Goal: Task Accomplishment & Management: Use online tool/utility

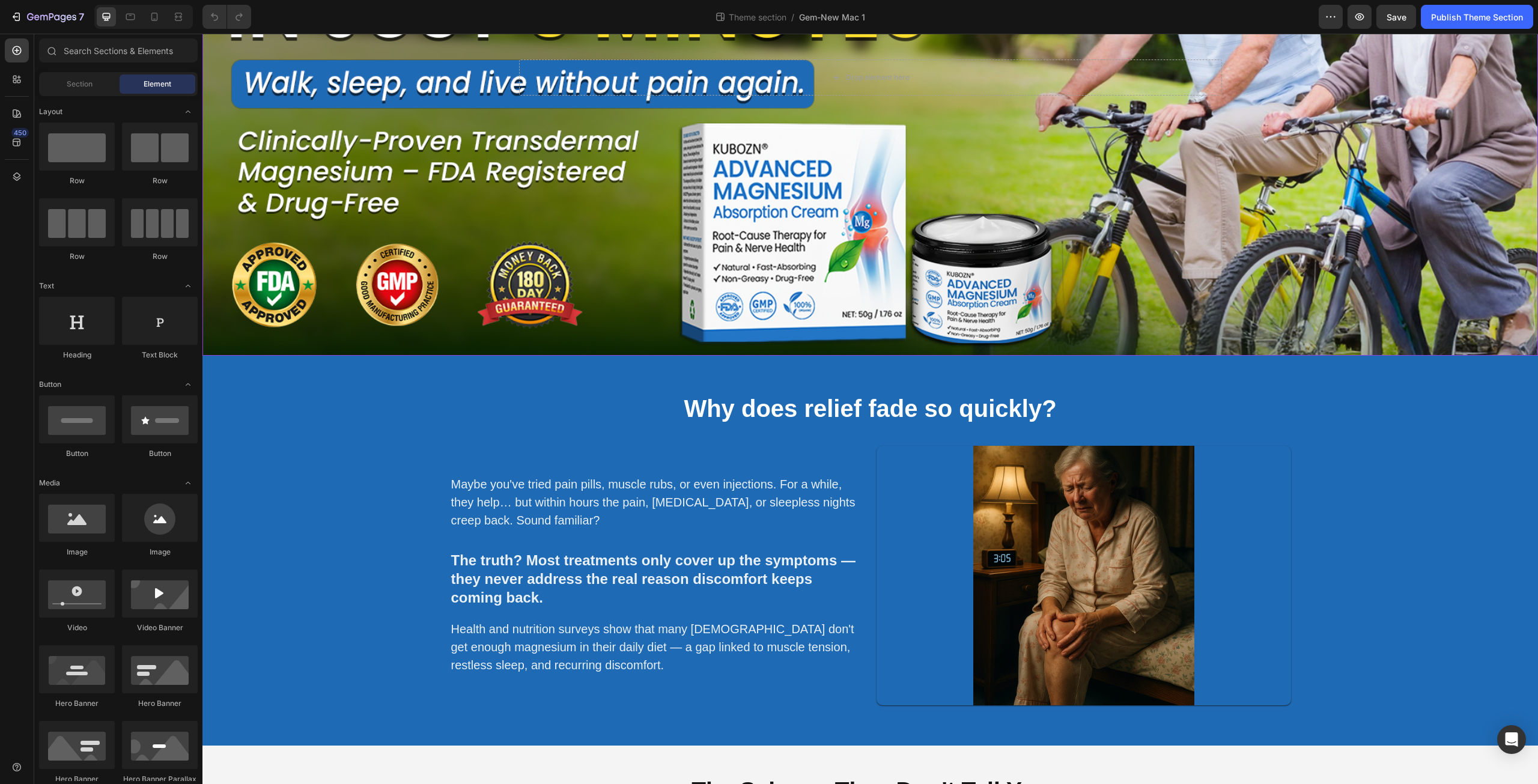
scroll to position [280, 0]
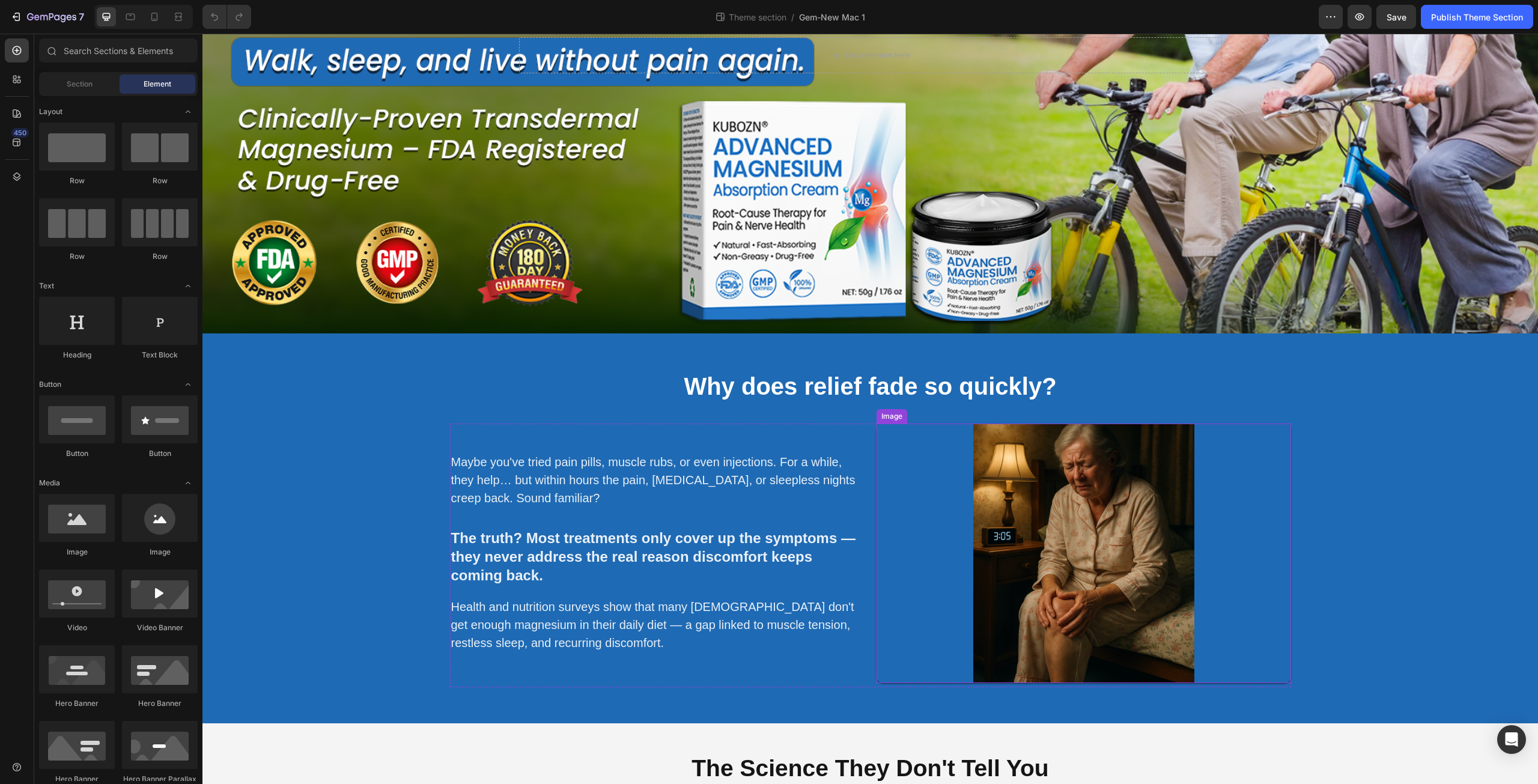
click at [1016, 581] on img at bounding box center [1084, 553] width 415 height 259
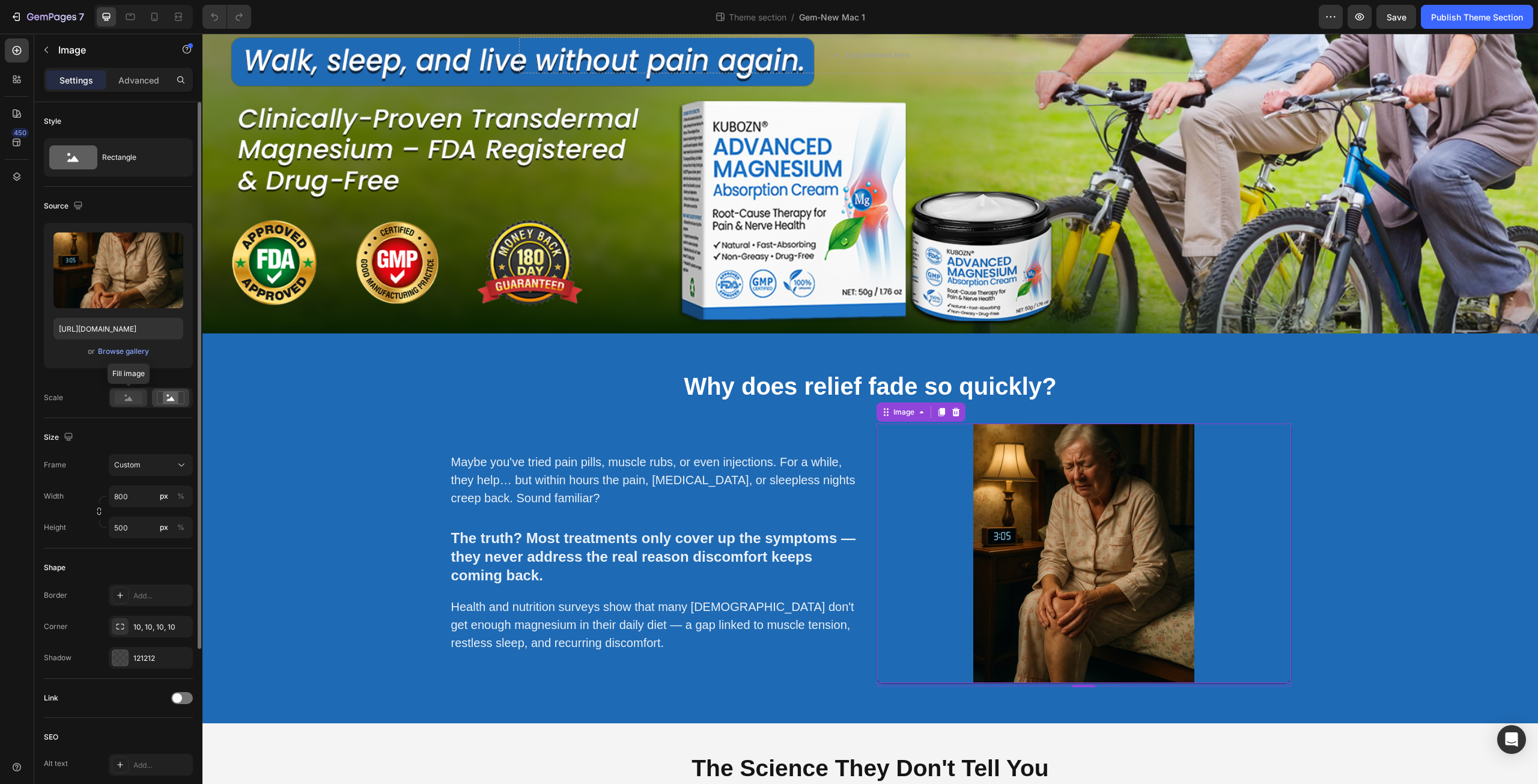
click at [121, 398] on rect at bounding box center [128, 398] width 28 height 13
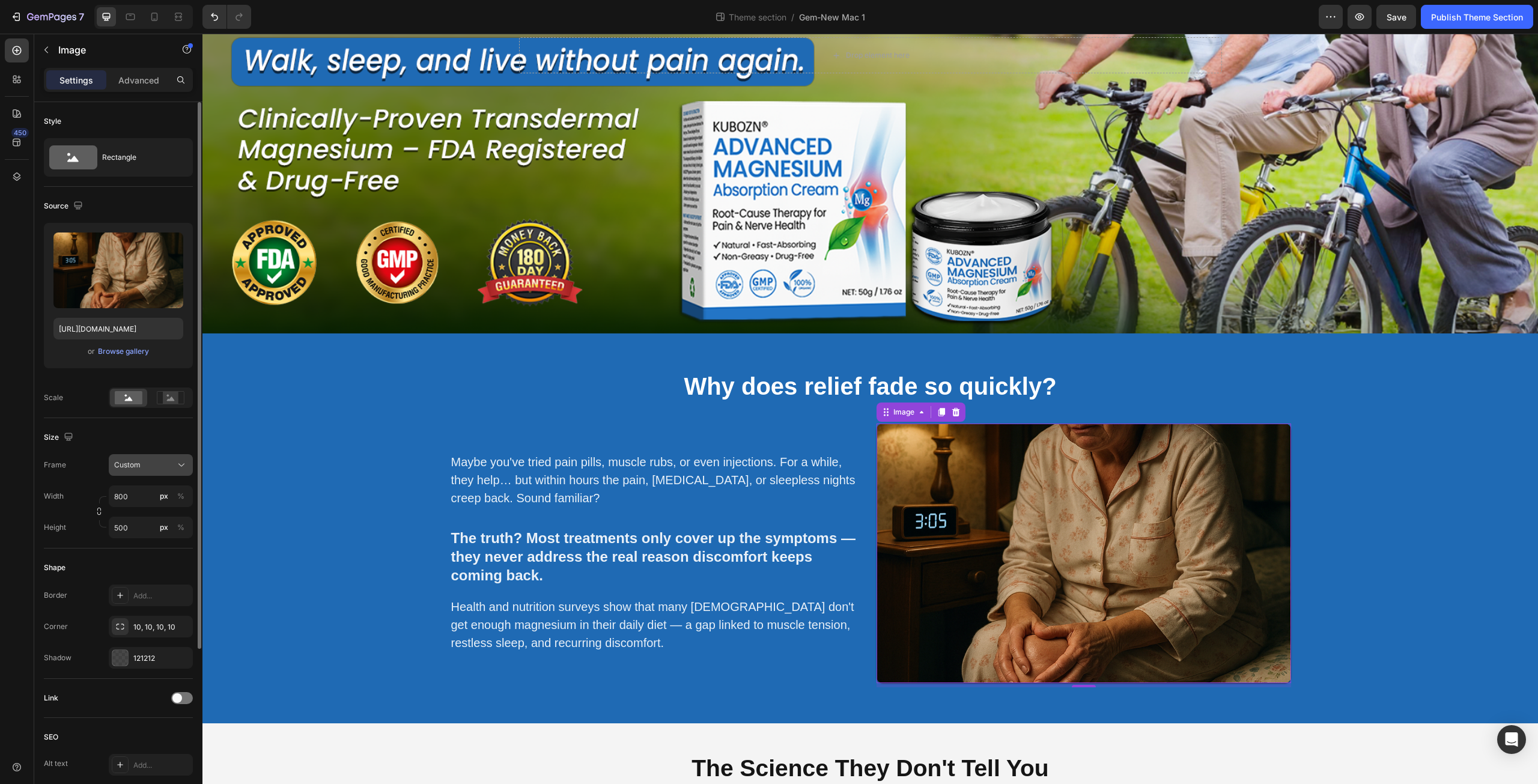
click at [175, 462] on div "Custom" at bounding box center [151, 465] width 74 height 12
click at [144, 570] on div "Original" at bounding box center [140, 562] width 96 height 22
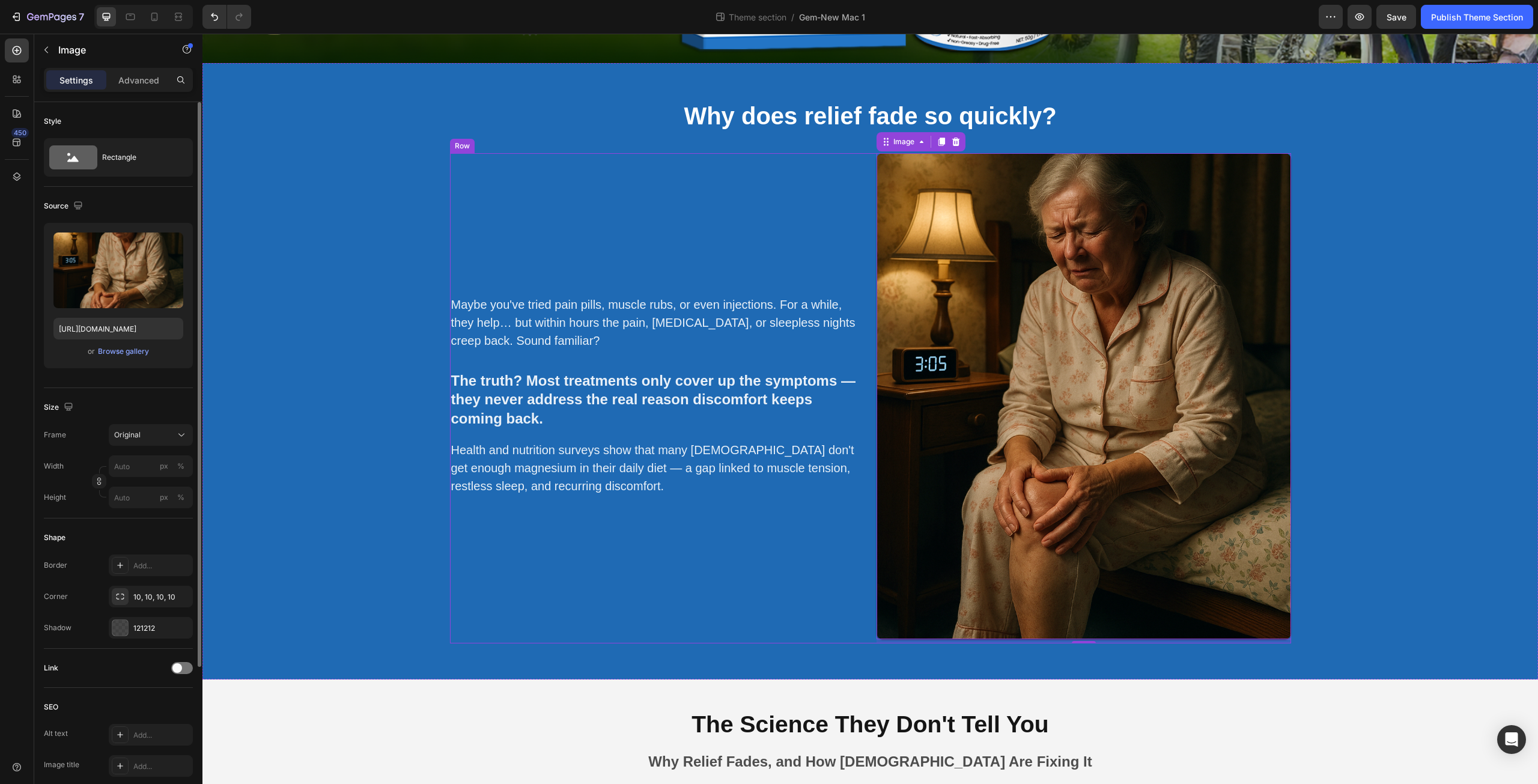
scroll to position [560, 0]
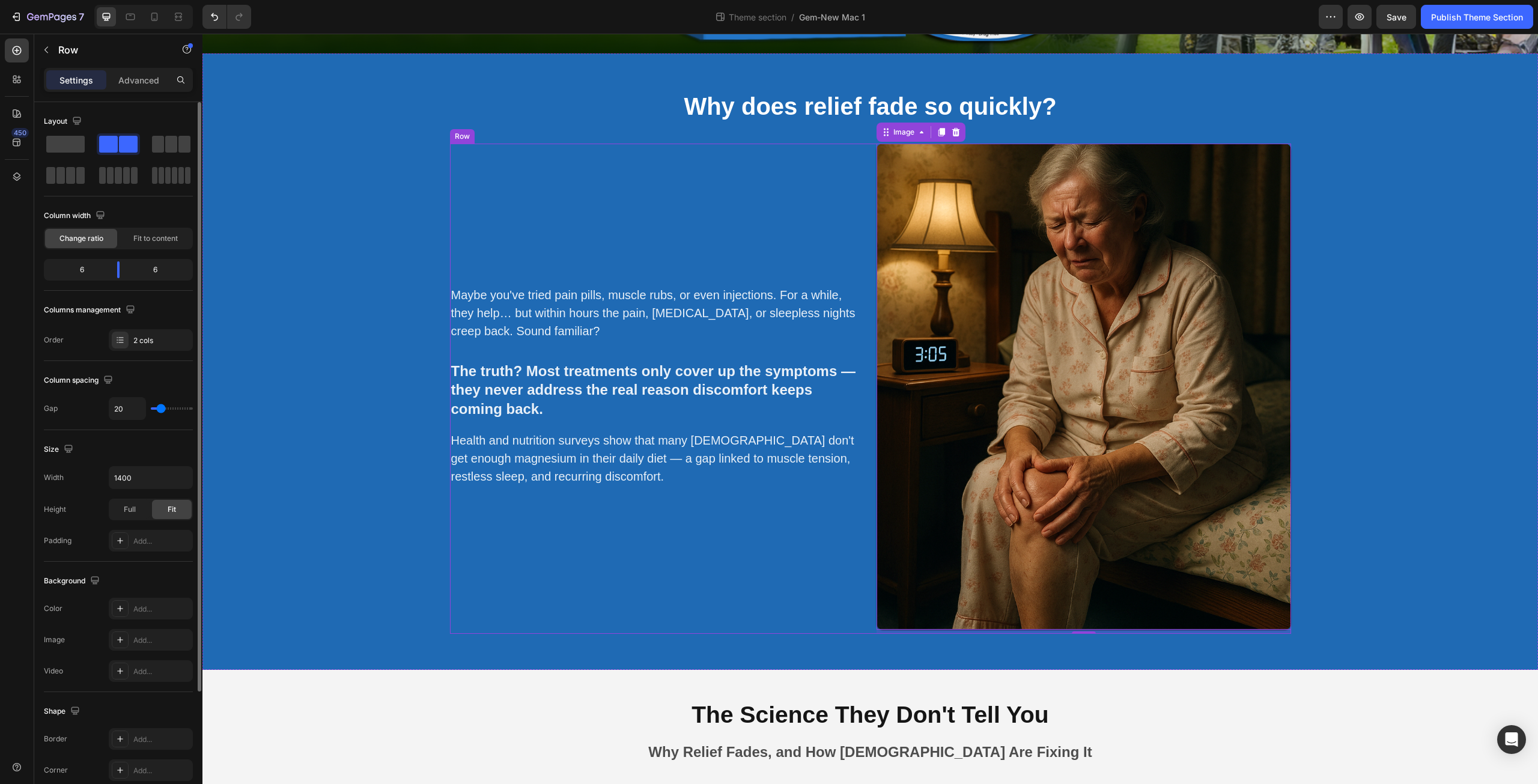
click at [832, 535] on div "Maybe you've tried pain pills, muscle rubs, or even injections. For a while, th…" at bounding box center [658, 388] width 415 height 490
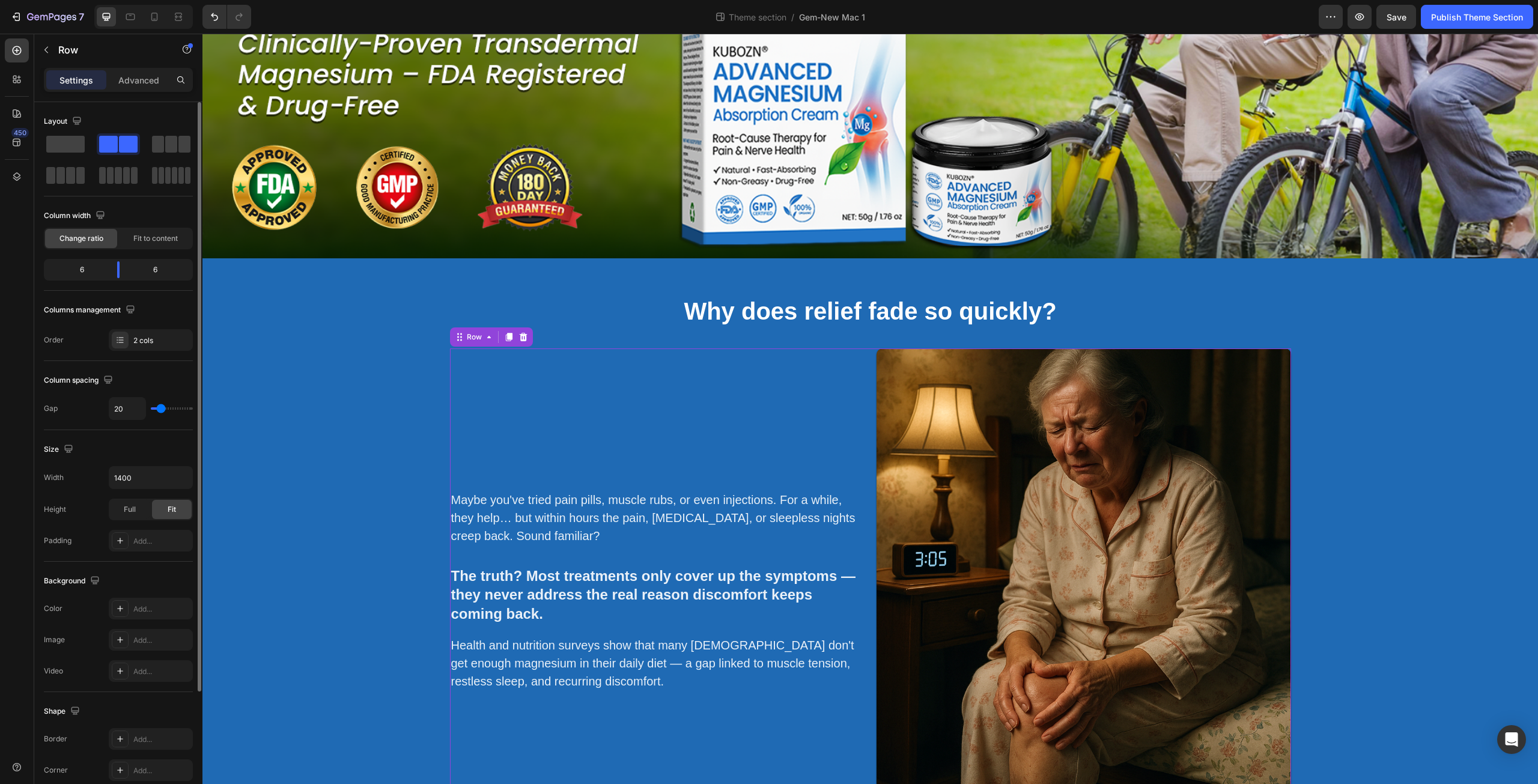
scroll to position [420, 0]
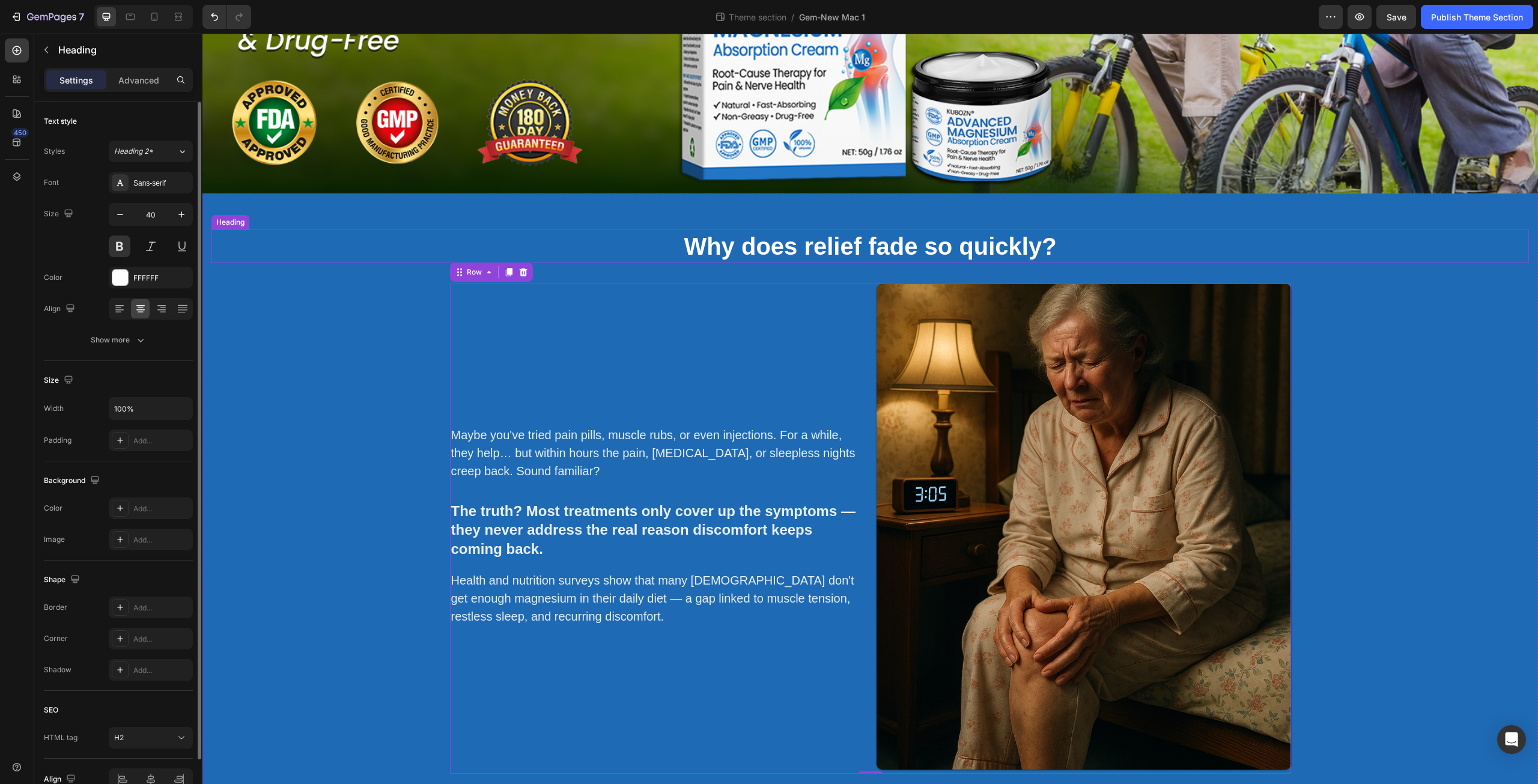
click at [694, 248] on strong "Why does relief fade so quickly?" at bounding box center [870, 246] width 372 height 26
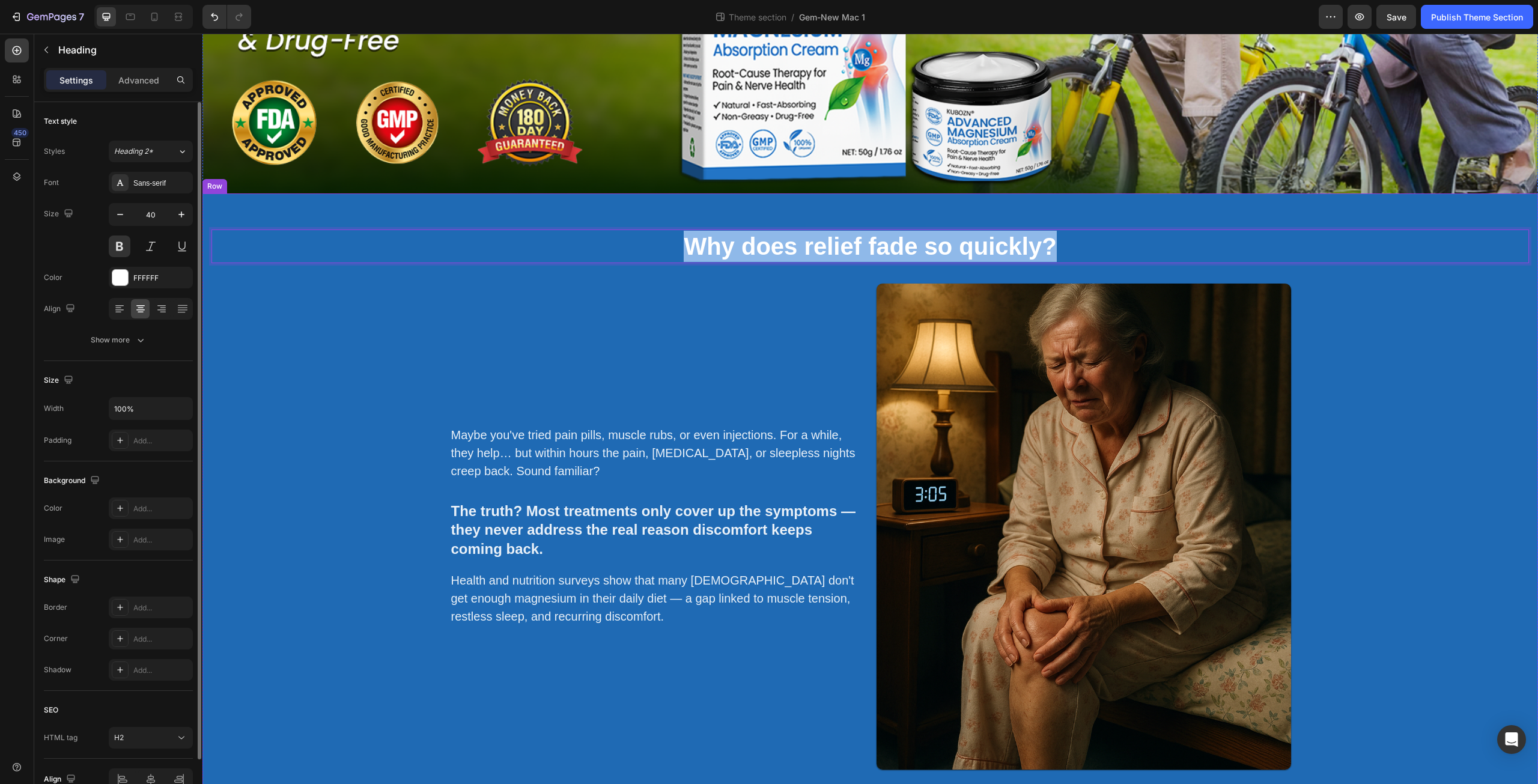
drag, startPoint x: 679, startPoint y: 241, endPoint x: 1081, endPoint y: 274, distance: 403.4
click at [1081, 274] on div "Why does relief fade so quickly? Heading 34 Maybe you've tried pain pills, musc…" at bounding box center [871, 501] width 1318 height 544
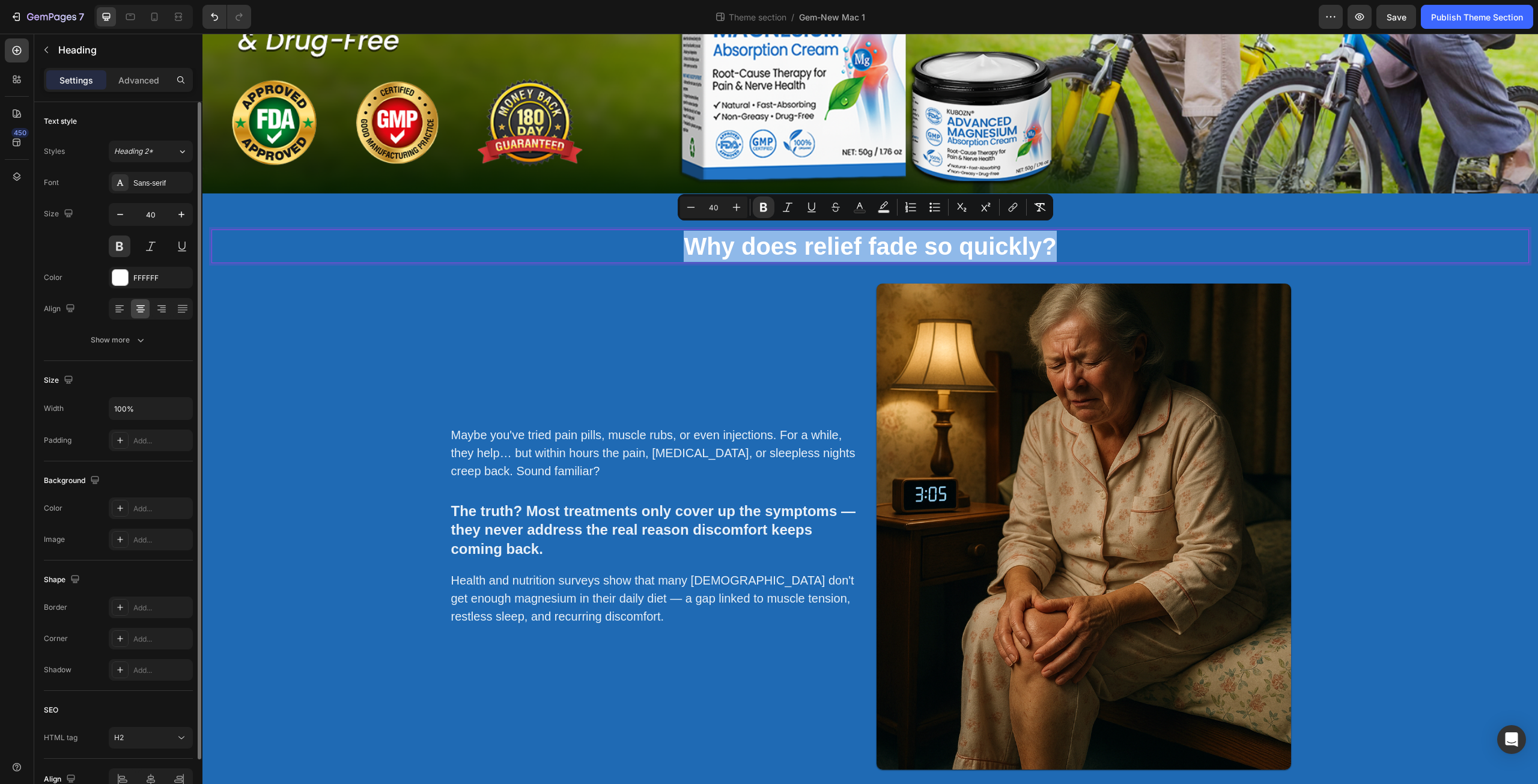
click at [648, 241] on p "Why does relief fade so quickly?" at bounding box center [871, 246] width 1315 height 31
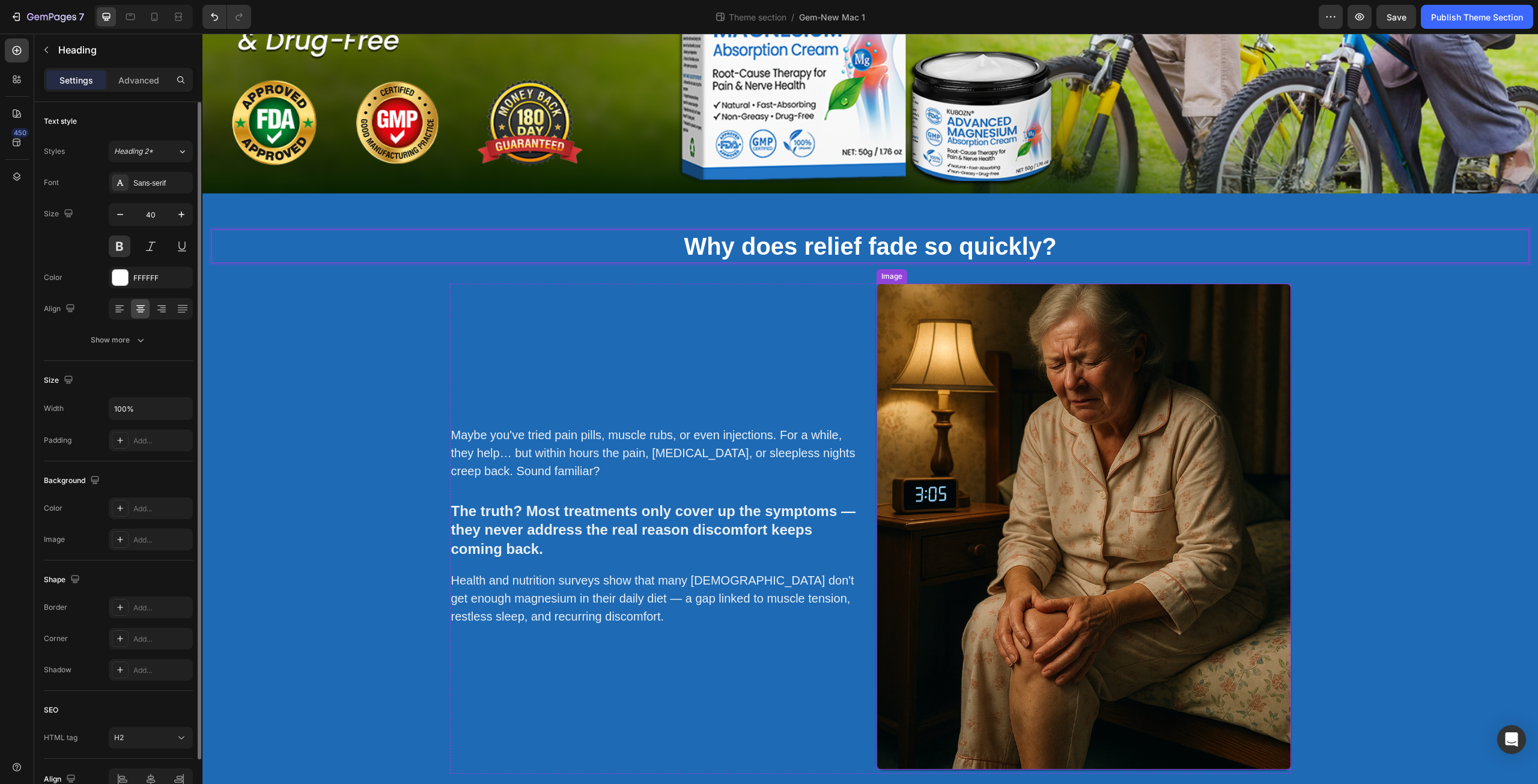
click at [989, 417] on img at bounding box center [1084, 526] width 415 height 486
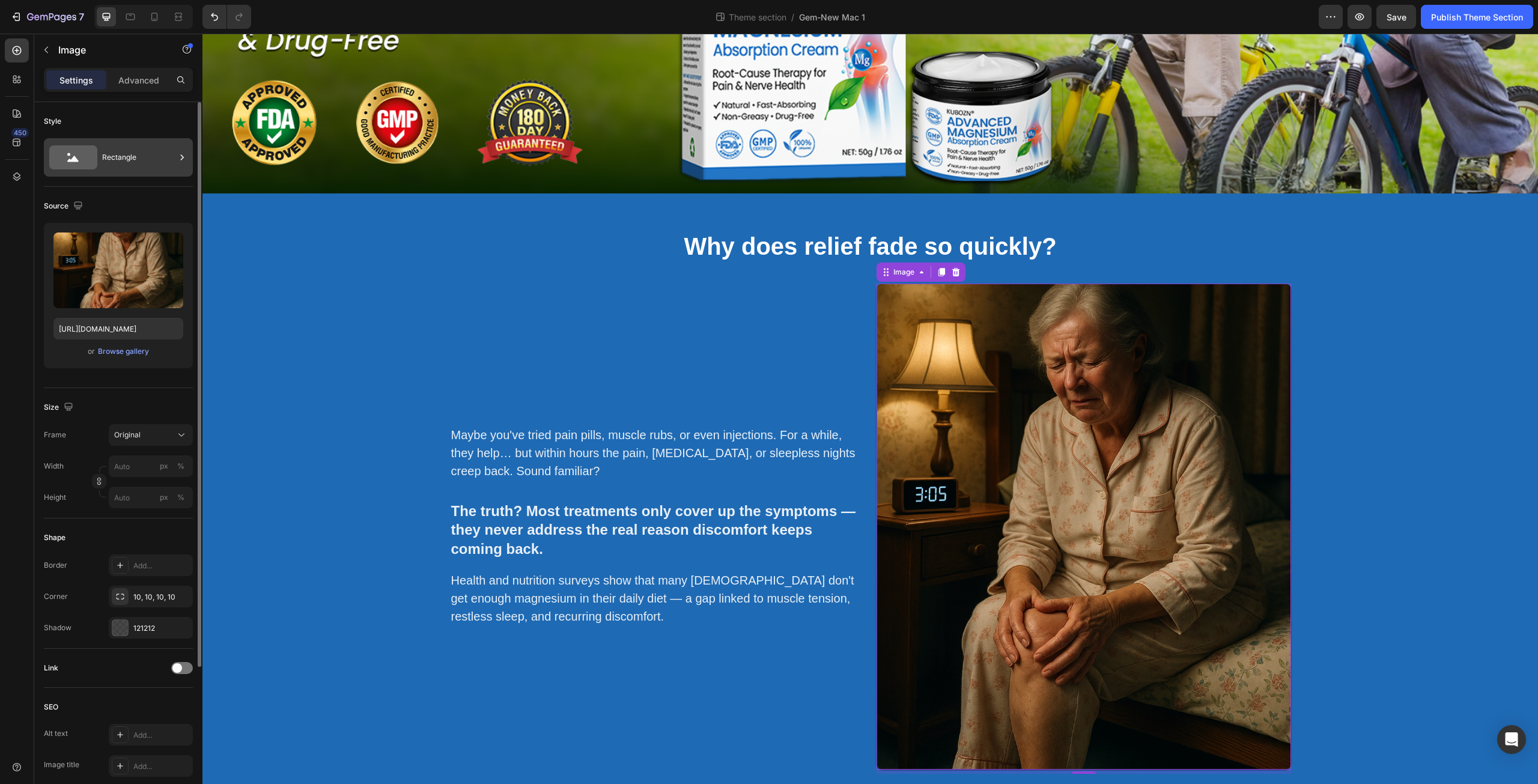
click at [147, 160] on div "Rectangle" at bounding box center [139, 157] width 74 height 28
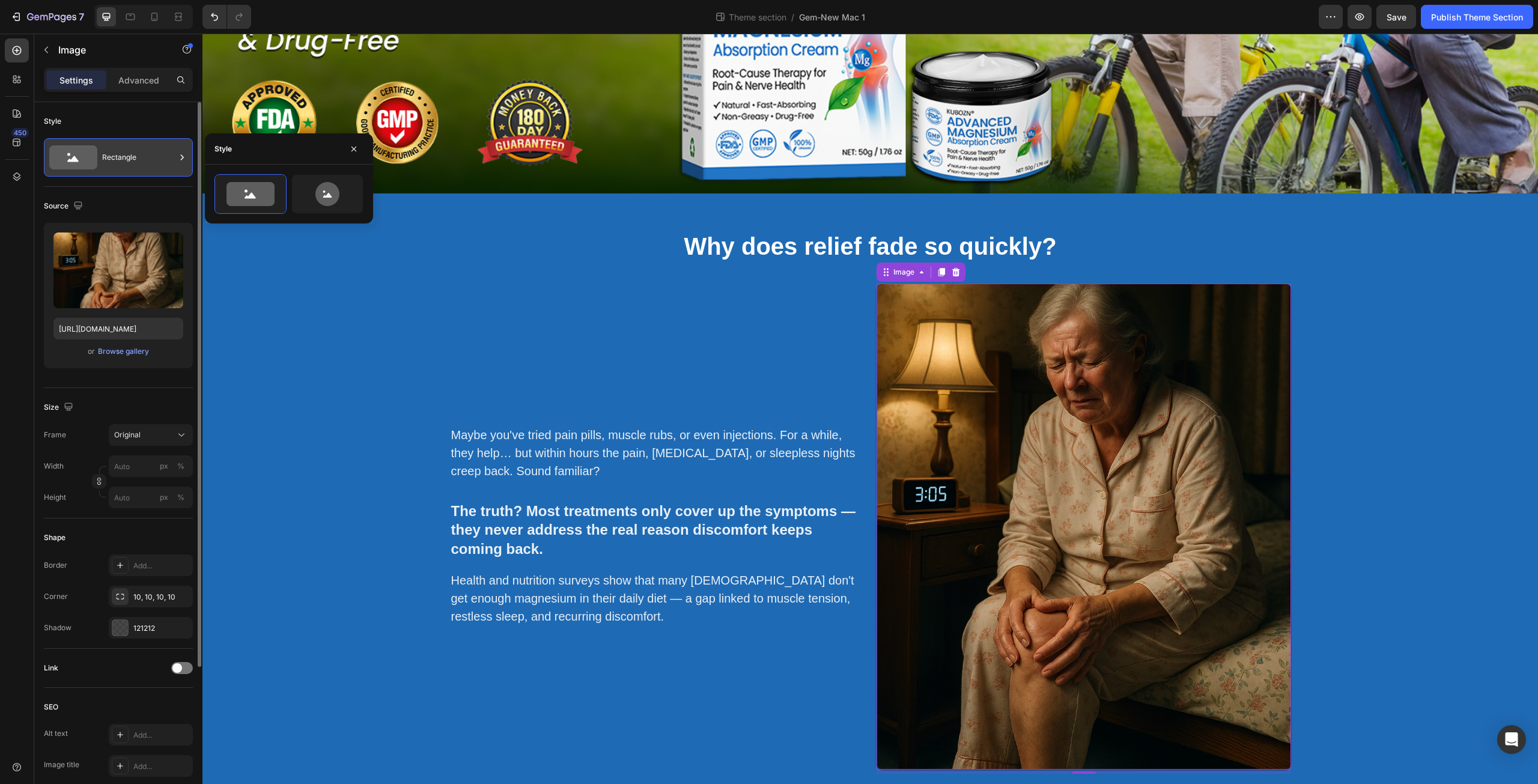
click at [147, 160] on div "Rectangle" at bounding box center [139, 157] width 74 height 28
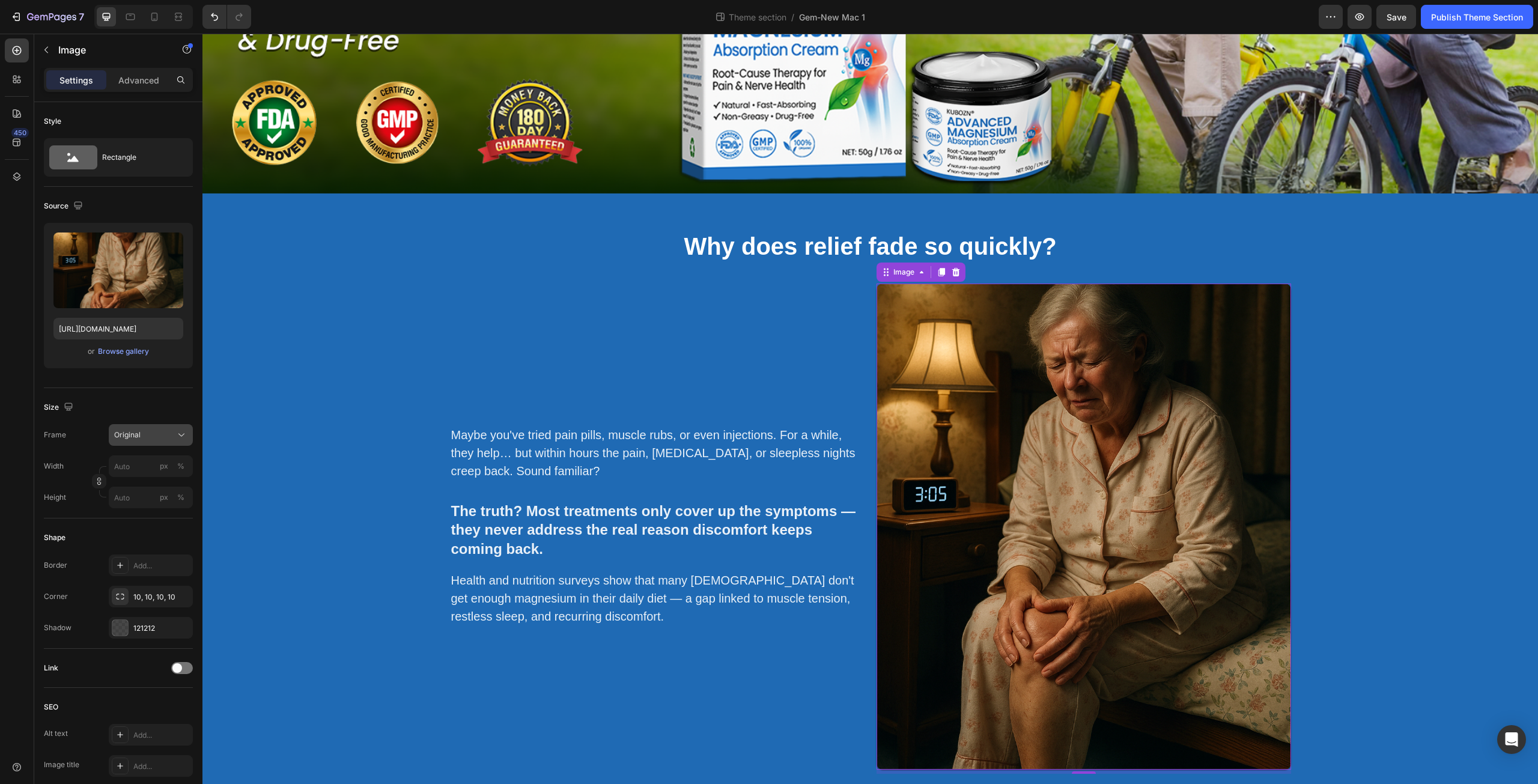
click at [173, 442] on button "Original" at bounding box center [151, 434] width 84 height 22
click at [161, 553] on div "Custom" at bounding box center [148, 553] width 69 height 11
click at [141, 496] on input "px %" at bounding box center [151, 496] width 84 height 22
click at [144, 527] on p "Full 100%" at bounding box center [148, 524] width 69 height 11
type input "100"
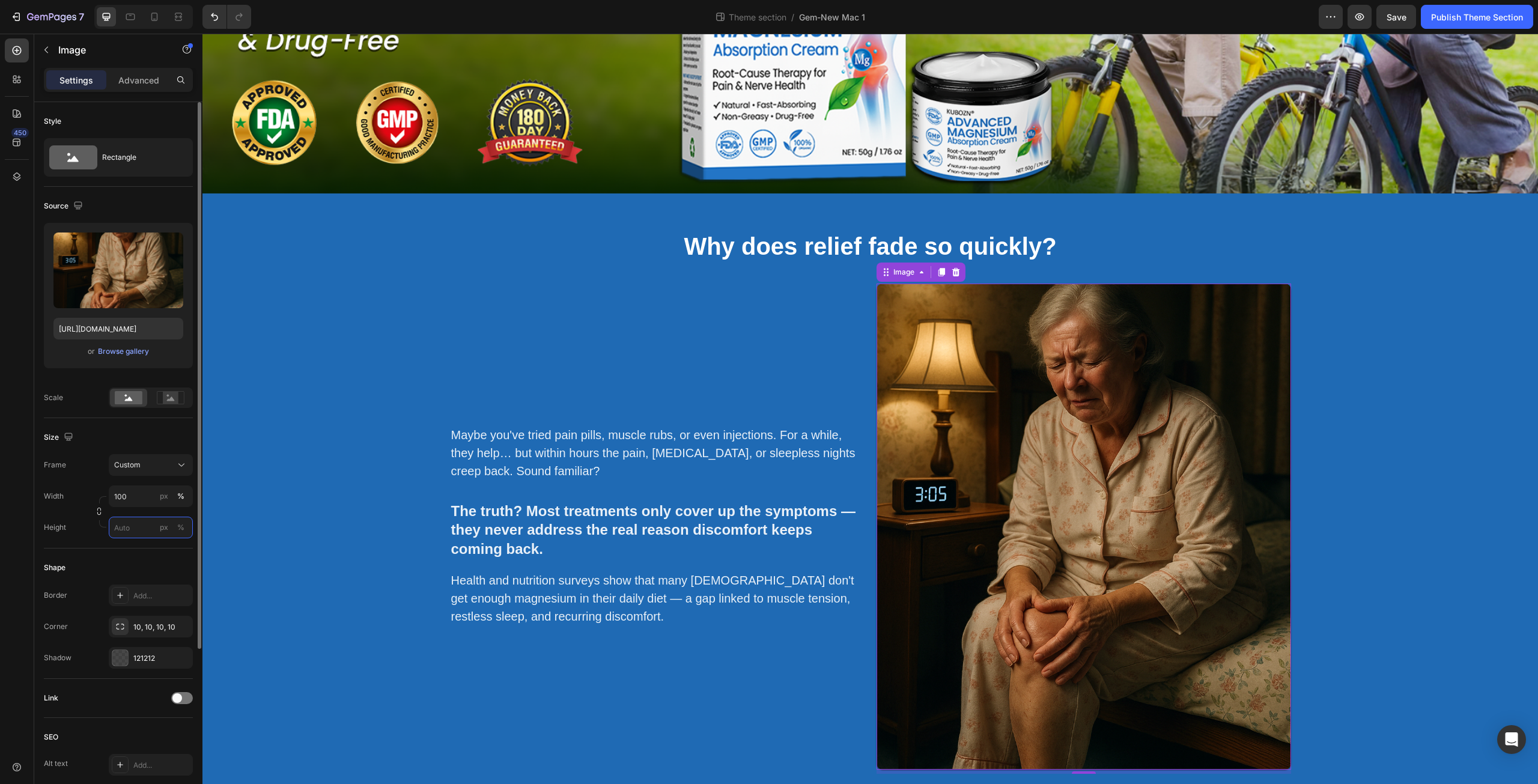
click at [137, 521] on input "px %" at bounding box center [151, 527] width 84 height 22
click at [144, 555] on p "Full 100%" at bounding box center [148, 555] width 69 height 11
type input "100"
click at [994, 490] on img at bounding box center [1084, 526] width 415 height 486
click at [125, 351] on div "Browse gallery" at bounding box center [123, 351] width 51 height 11
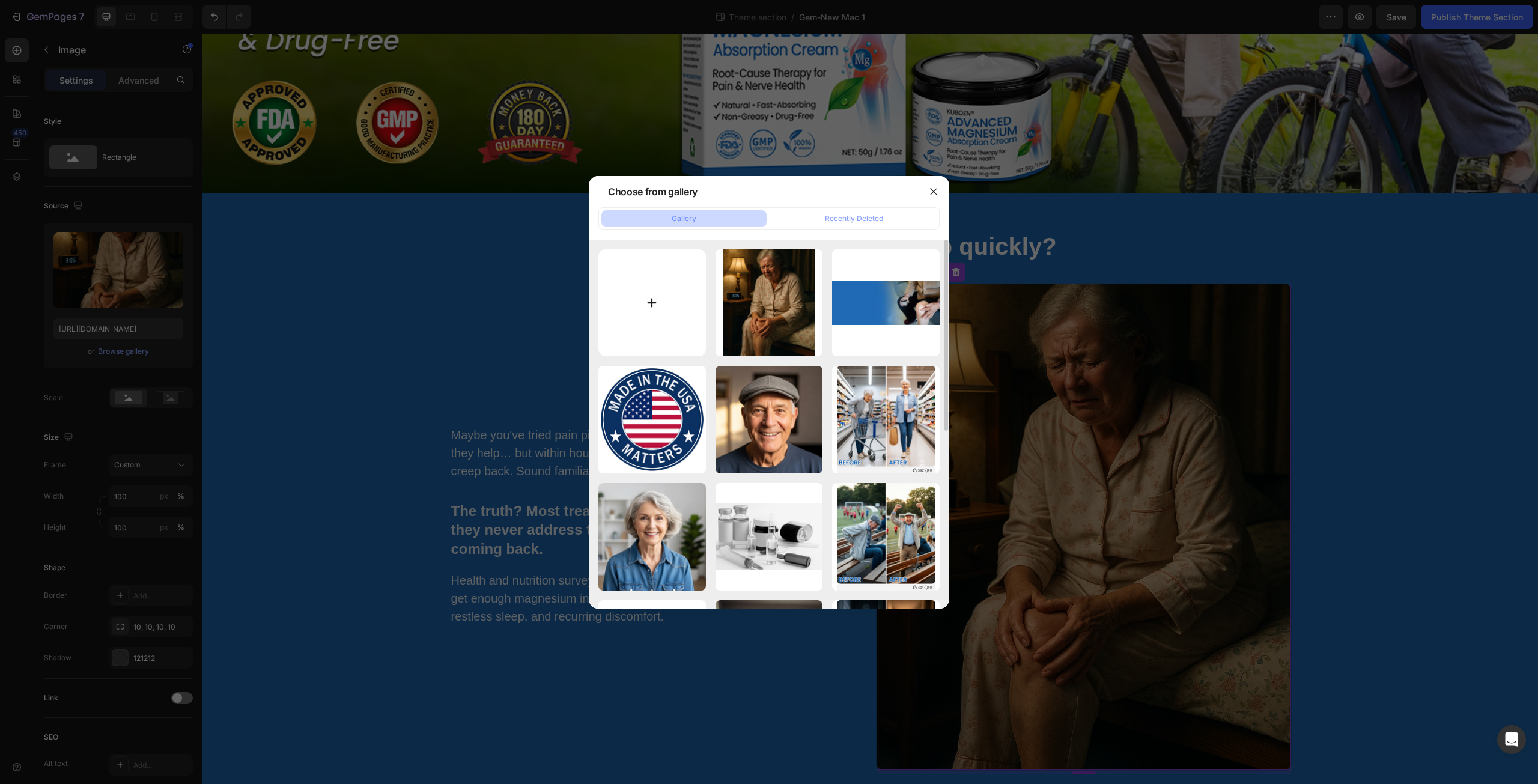
click at [652, 308] on input "file" at bounding box center [653, 303] width 108 height 108
click at [647, 301] on input "file" at bounding box center [653, 303] width 108 height 108
type input "C:\fakepath\1 1.png"
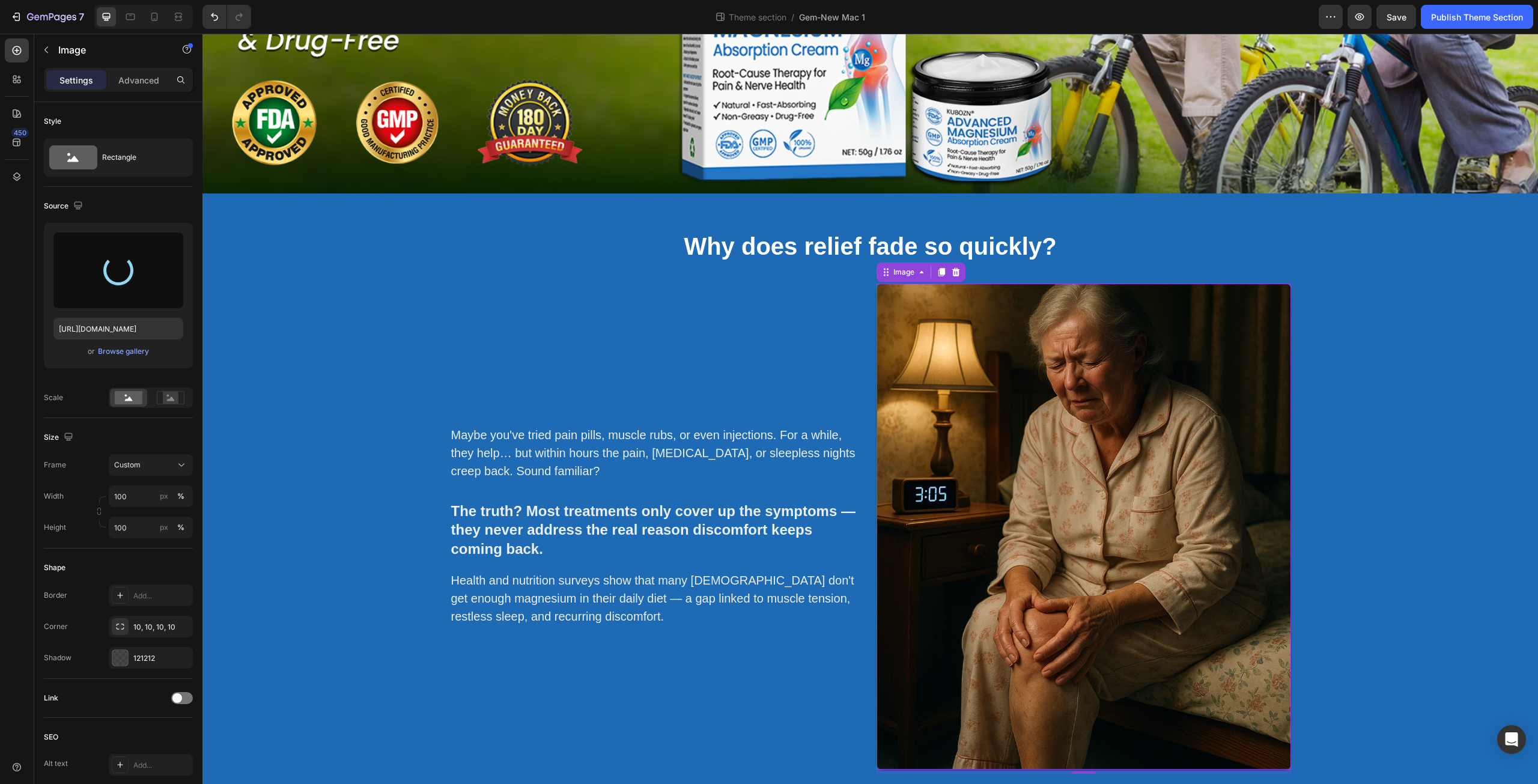
type input "https://cdn.shopify.com/s/files/1/0671/3147/3973/files/gempages_560608827498562…"
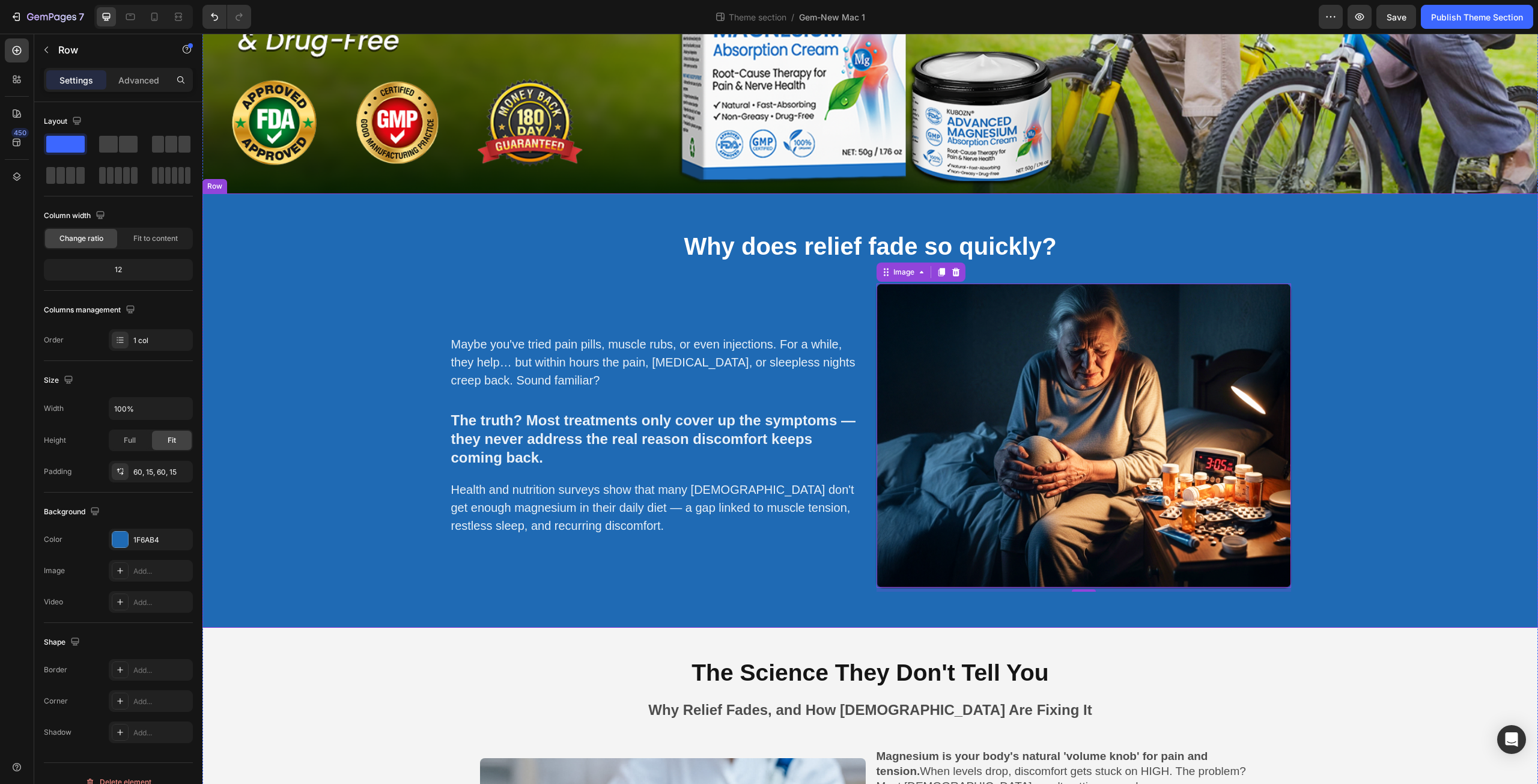
click at [1383, 465] on div "⁠⁠⁠⁠⁠⁠⁠ Why does relief fade so quickly? Heading Maybe you've tried pain pills,…" at bounding box center [871, 410] width 1318 height 362
click at [1080, 426] on img at bounding box center [1084, 436] width 415 height 304
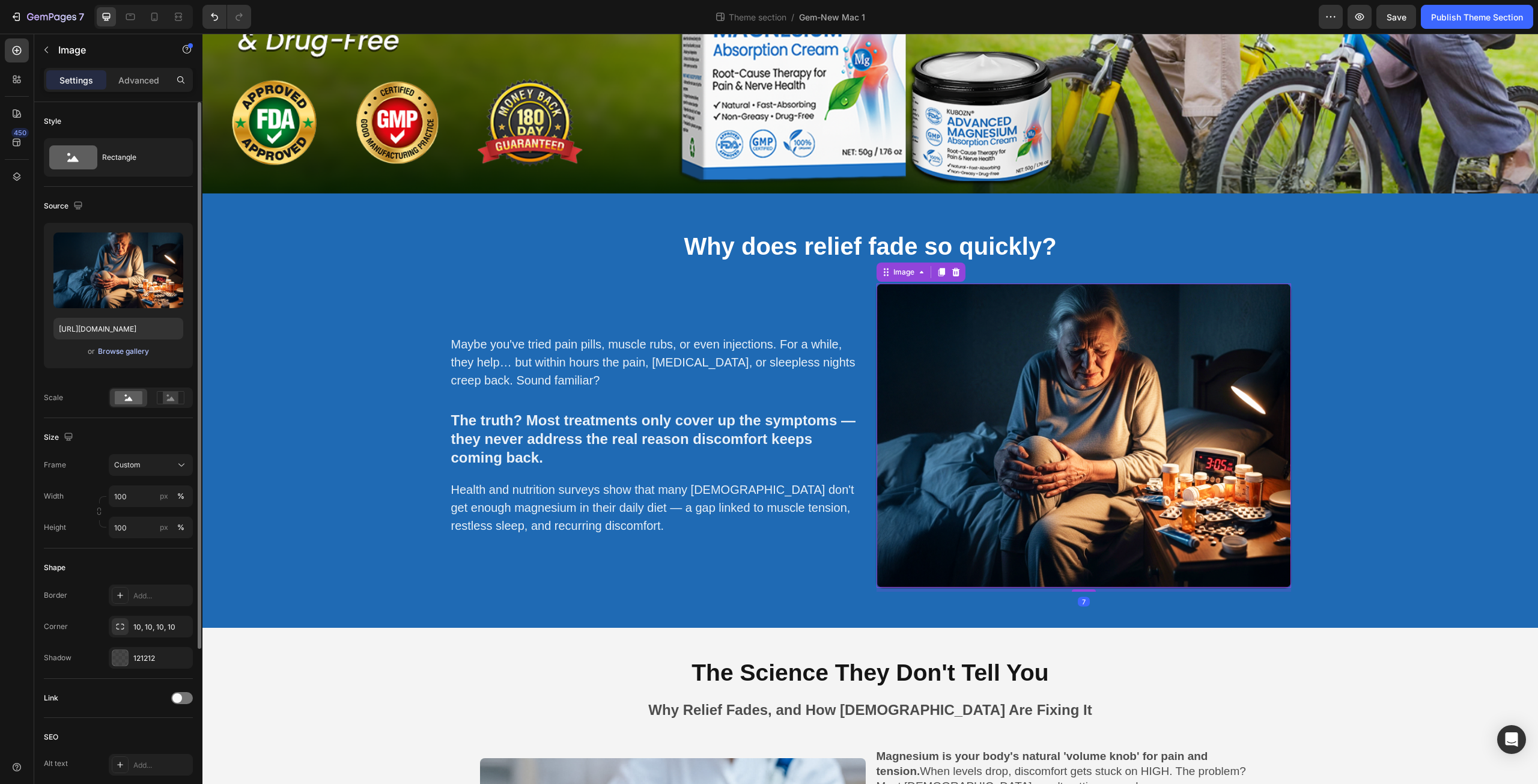
click at [121, 353] on div "Browse gallery" at bounding box center [123, 351] width 51 height 11
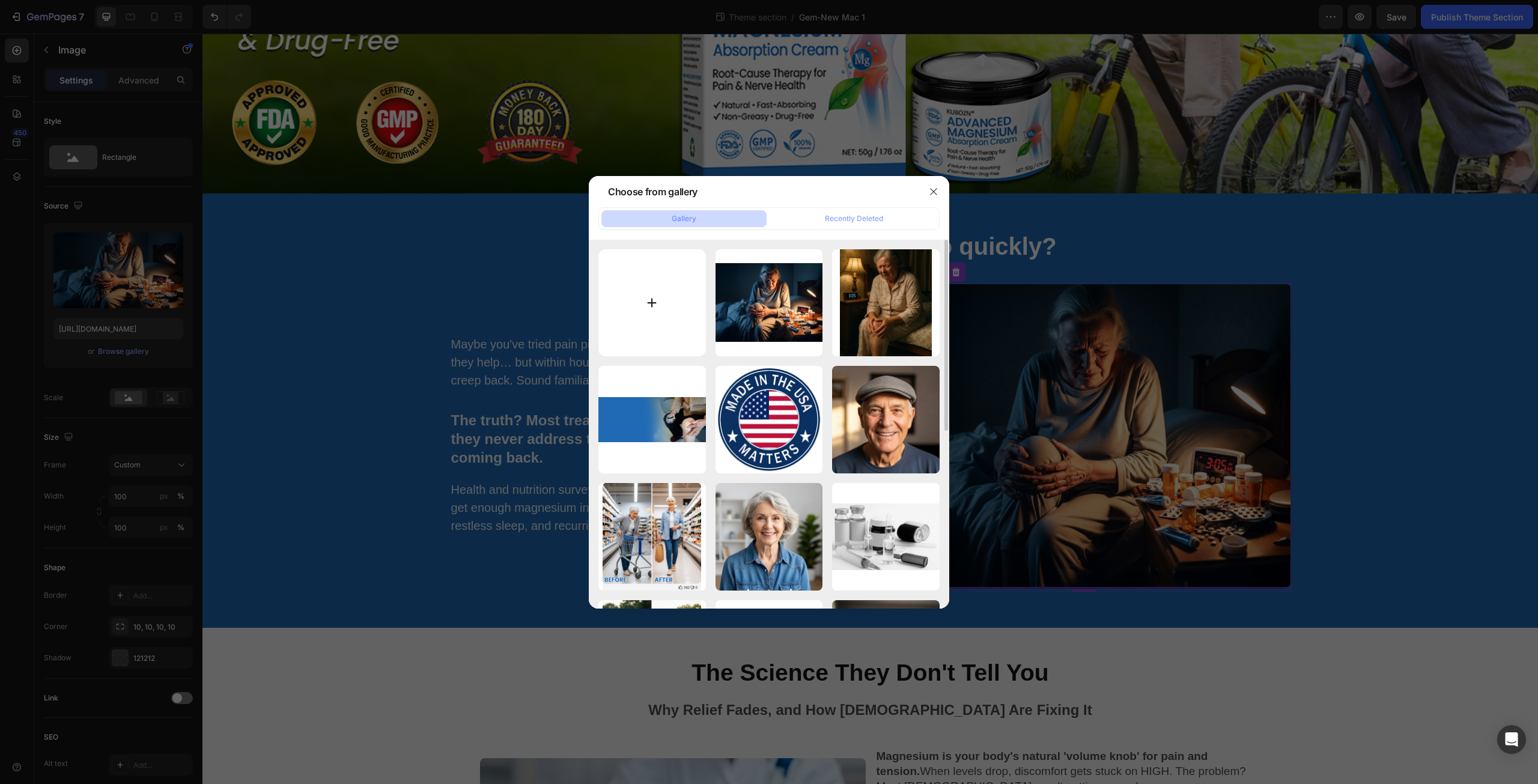
click at [648, 306] on input "file" at bounding box center [653, 303] width 108 height 108
type input "C:\fakepath\1.png"
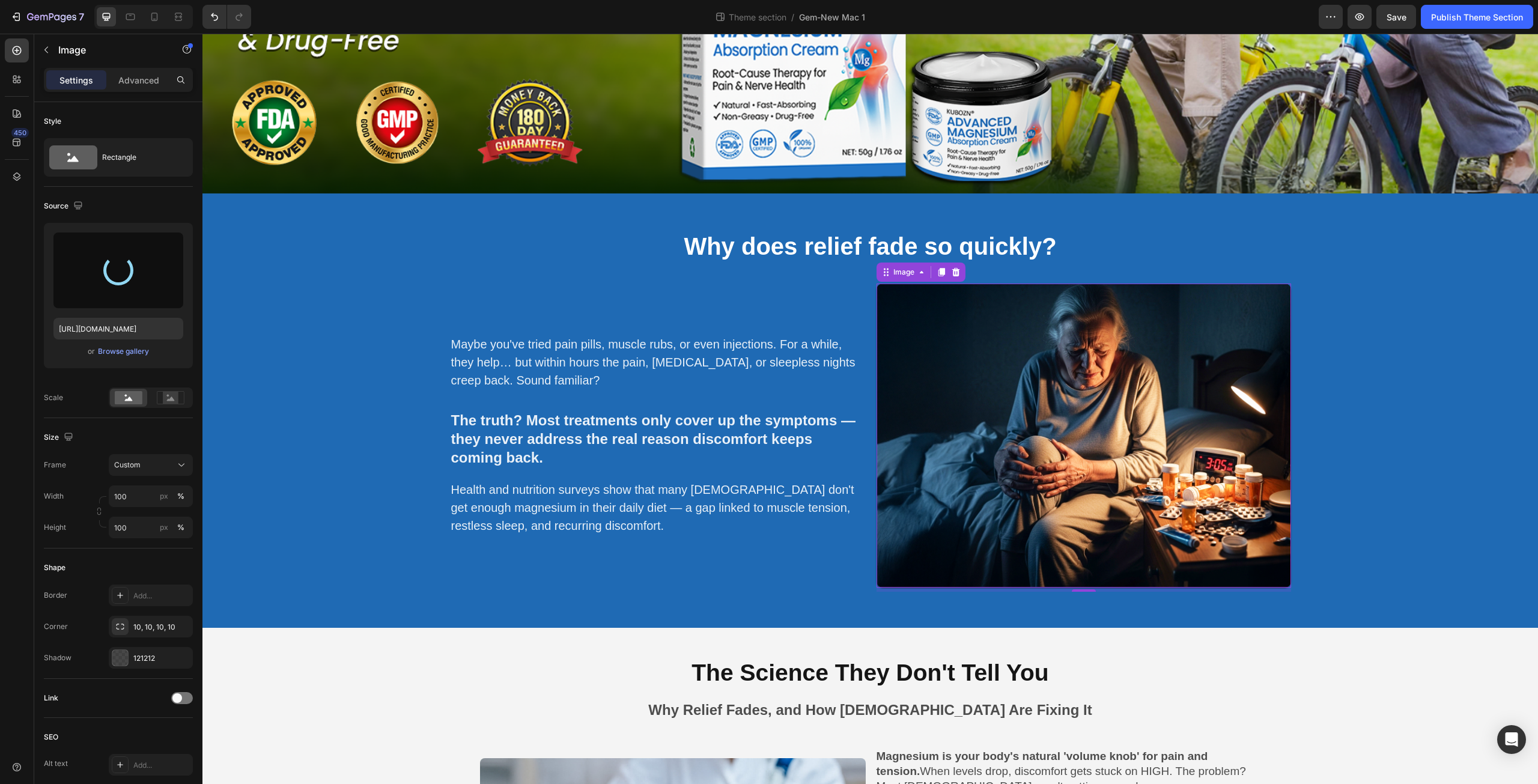
type input "https://cdn.shopify.com/s/files/1/0671/3147/3973/files/gempages_560608827498562…"
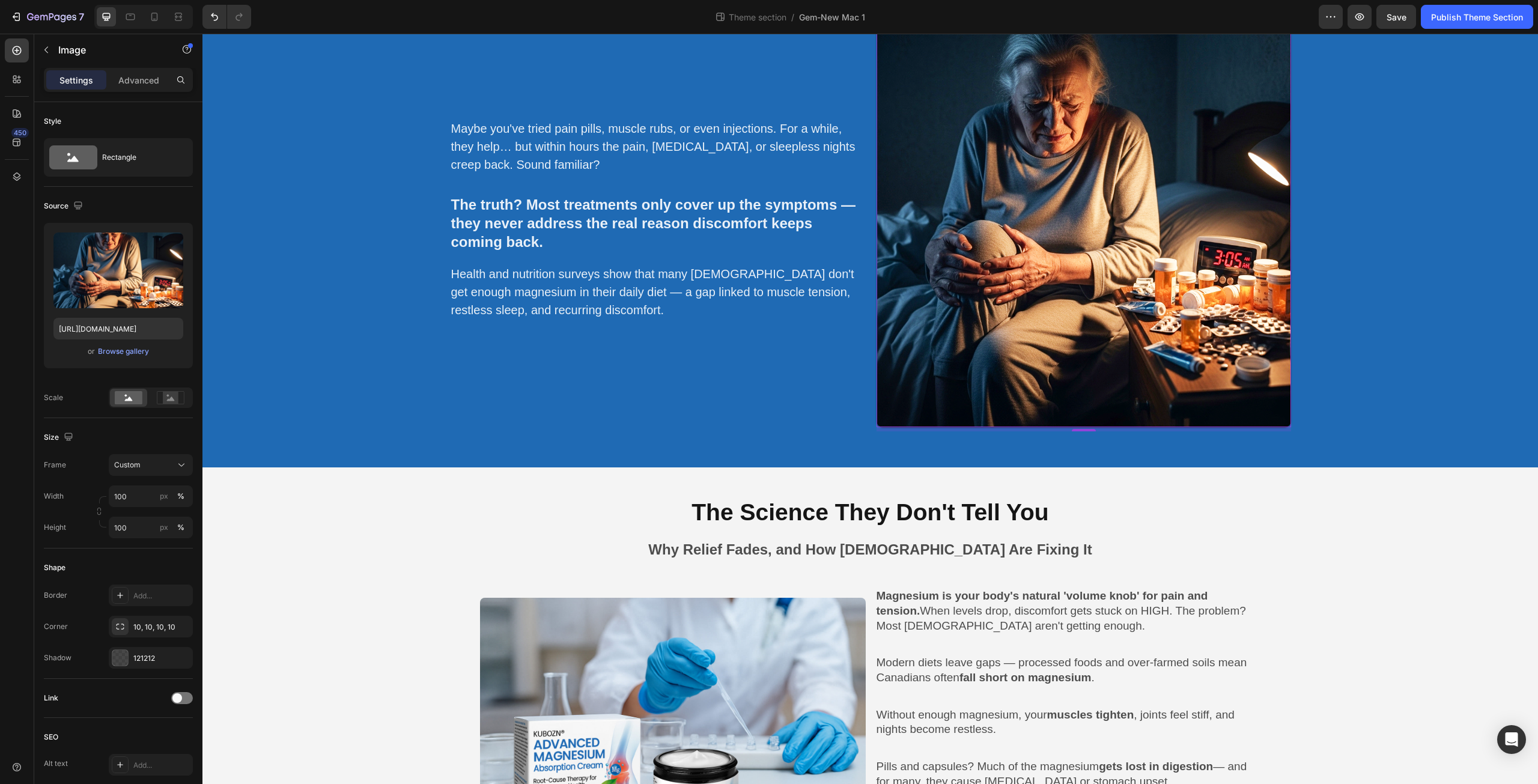
scroll to position [701, 0]
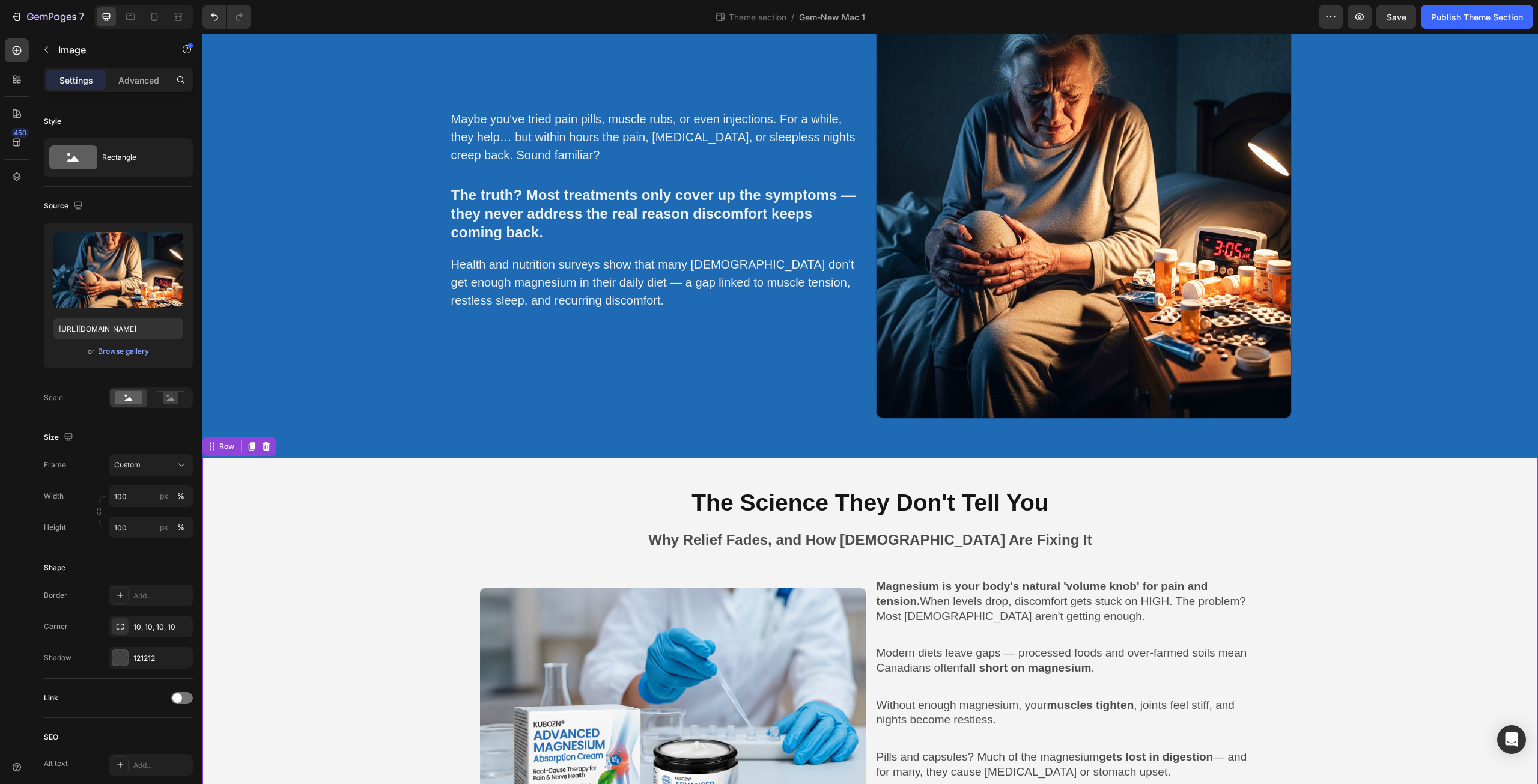
click at [1343, 481] on div "The Science They Don't Tell You Heading Why Relief Fades, and How Canadians Are…" at bounding box center [870, 691] width 1336 height 468
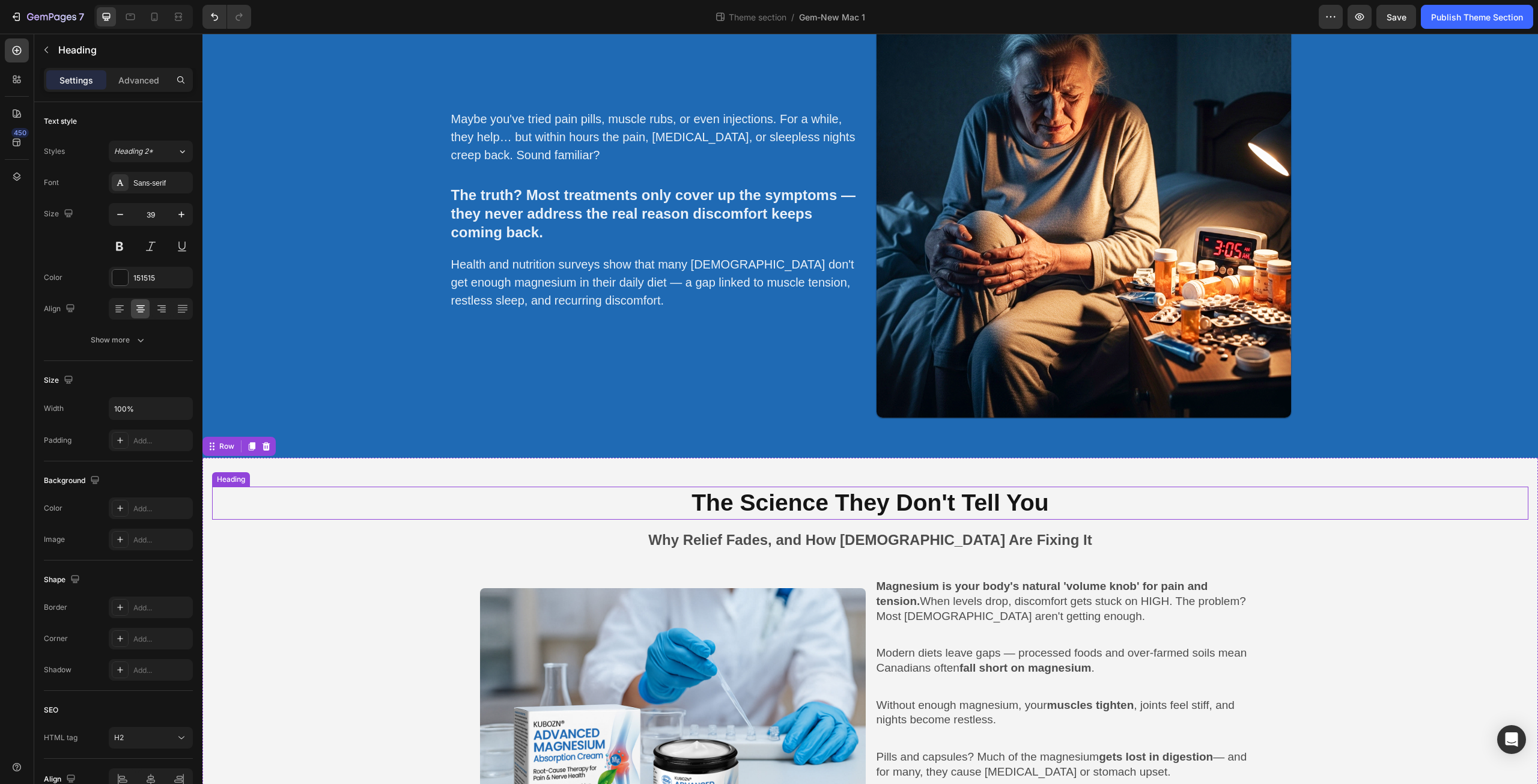
click at [841, 499] on h2 "The Science They Don't Tell You" at bounding box center [871, 503] width 1316 height 33
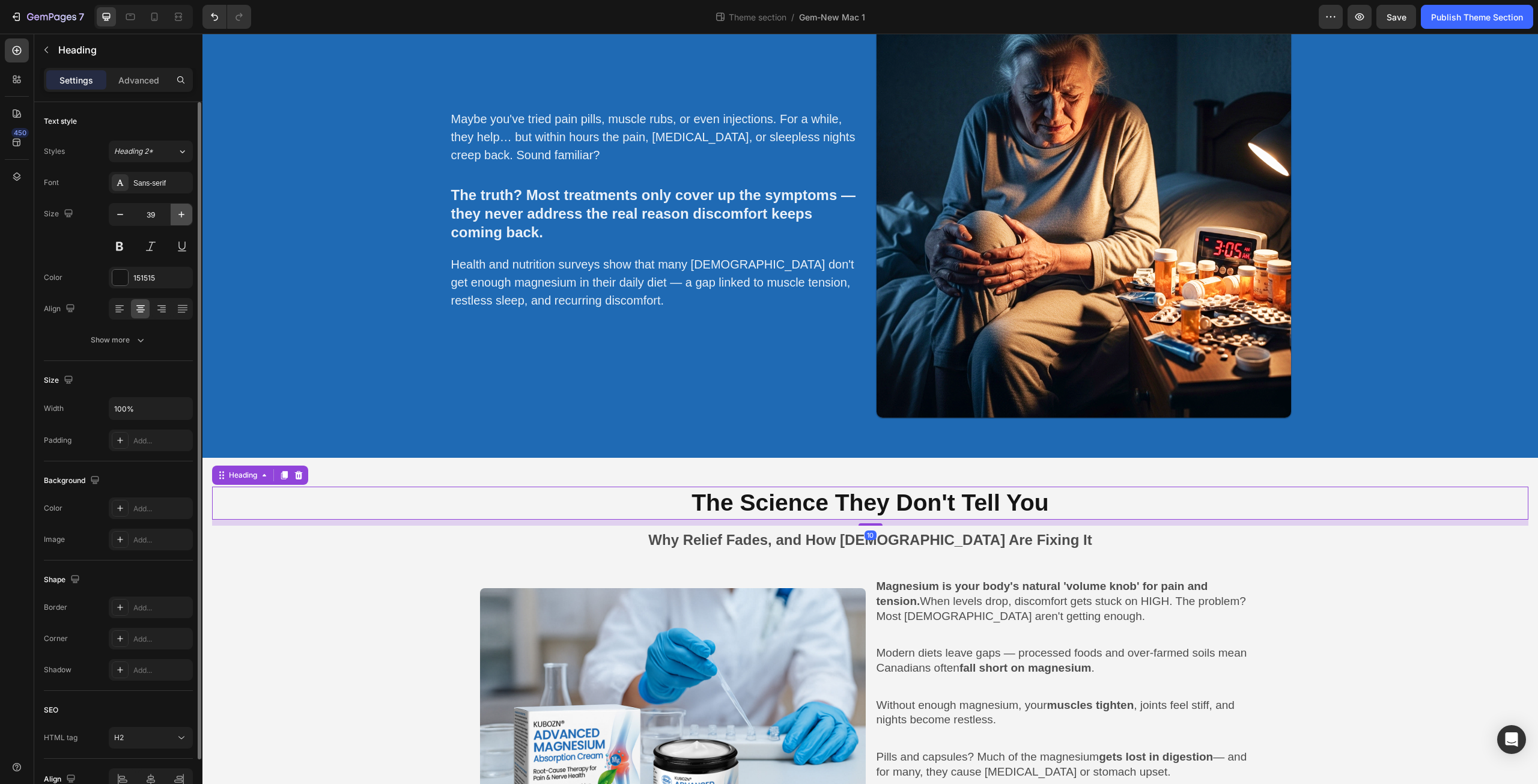
click at [180, 215] on icon "button" at bounding box center [181, 214] width 12 height 12
type input "40"
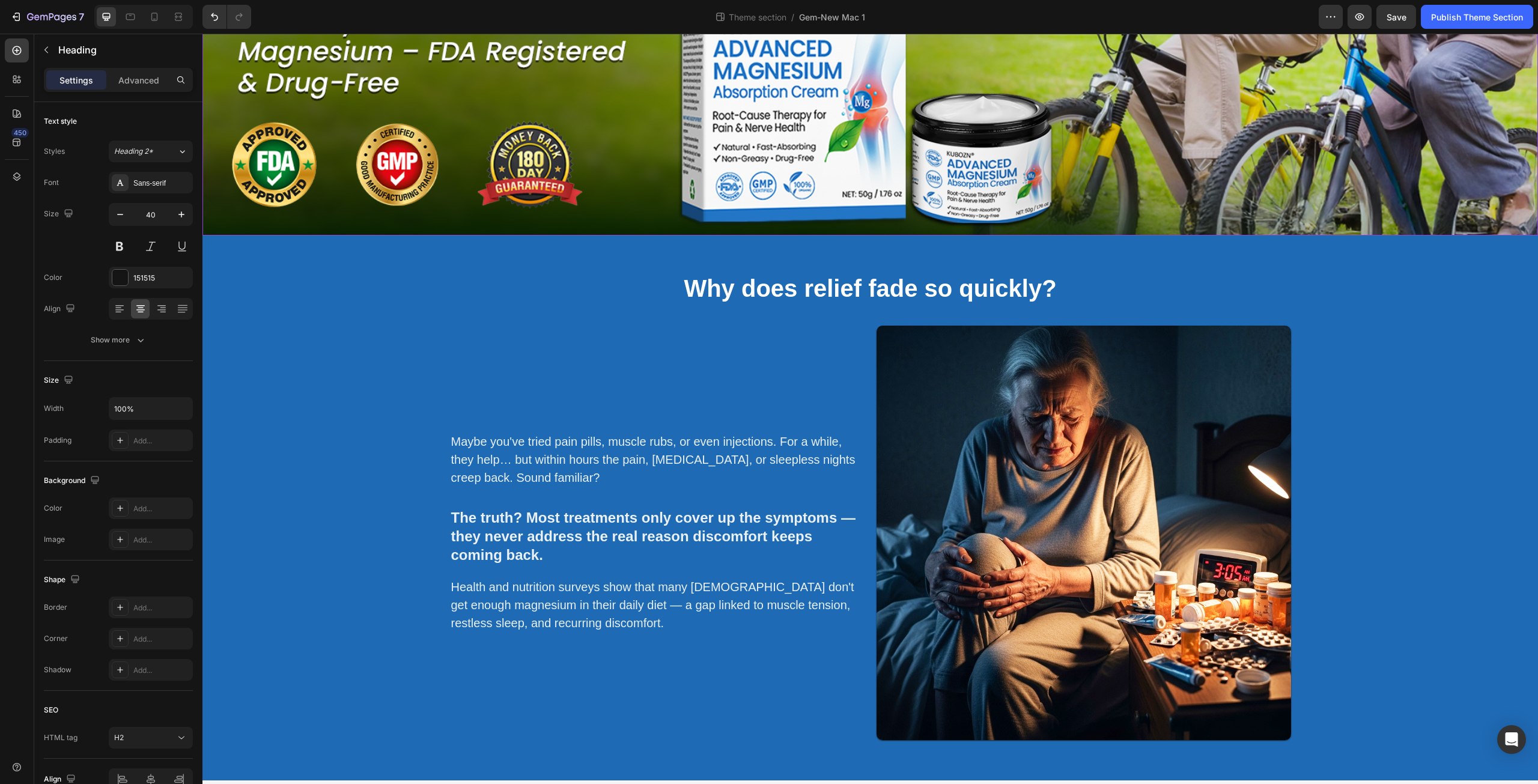
scroll to position [420, 0]
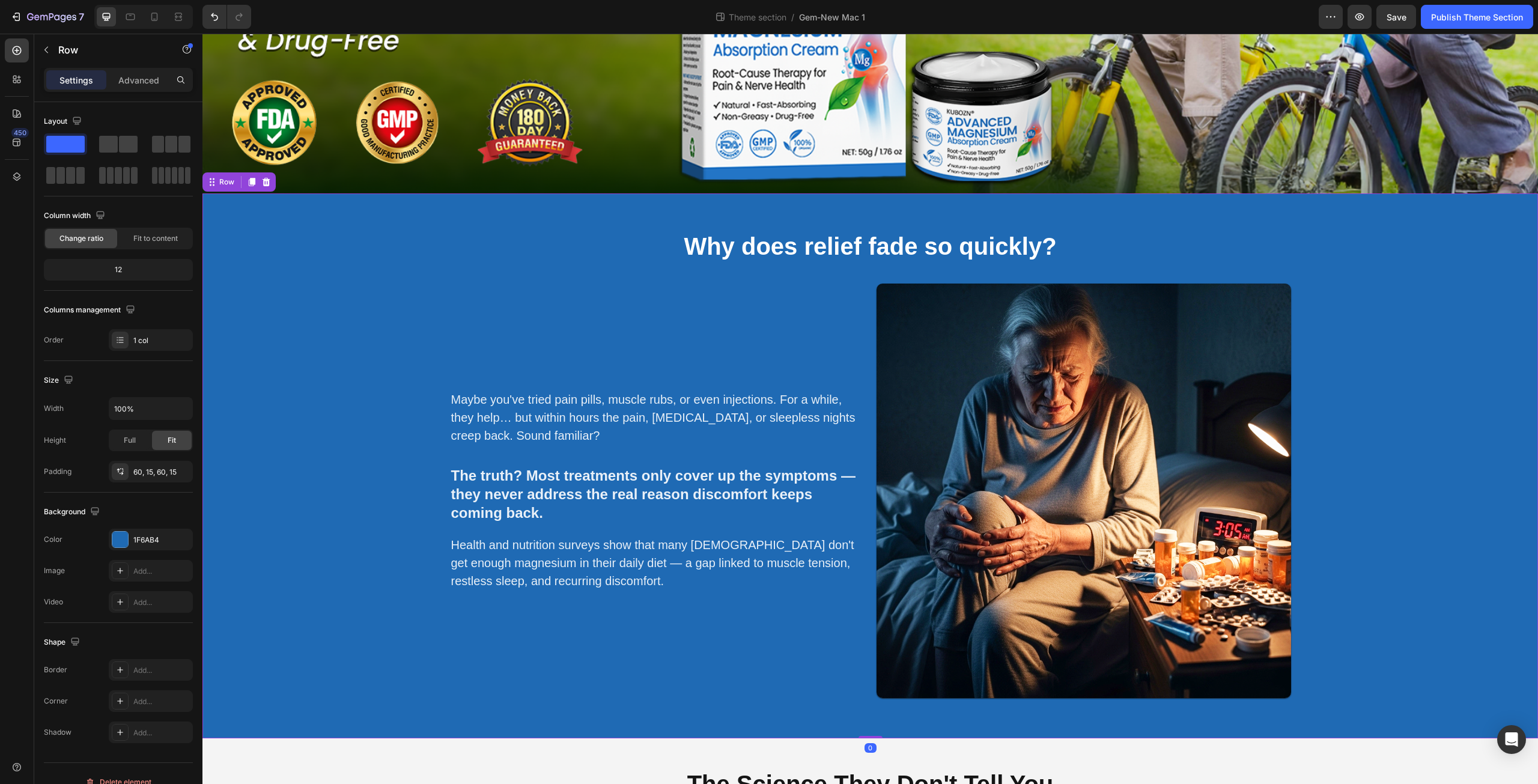
click at [236, 328] on div "⁠⁠⁠⁠⁠⁠⁠ Why does relief fade so quickly? Heading Maybe you've tried pain pills,…" at bounding box center [871, 466] width 1318 height 473
click at [151, 73] on div "Advanced" at bounding box center [139, 79] width 60 height 19
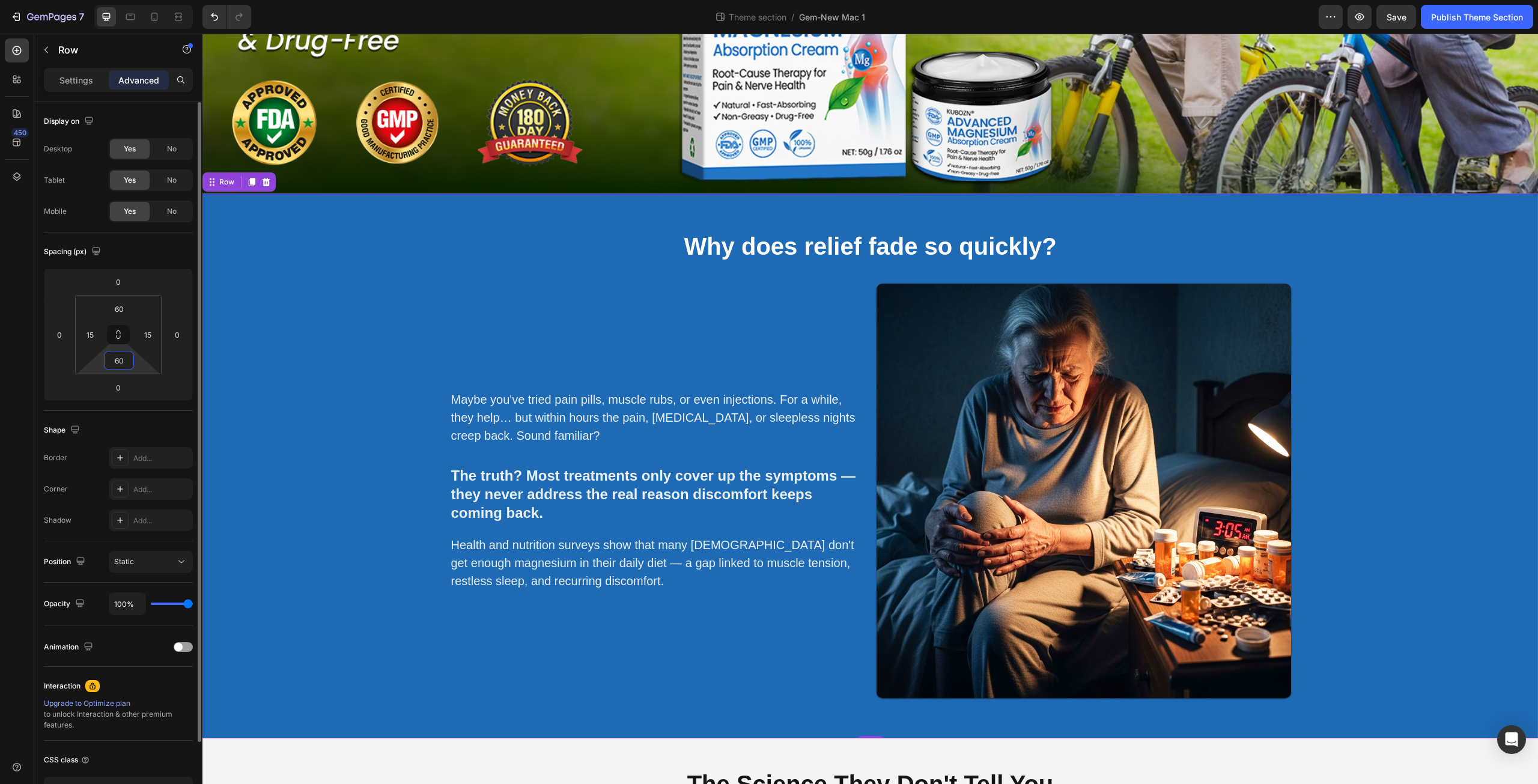
click at [124, 362] on input "60" at bounding box center [119, 360] width 24 height 18
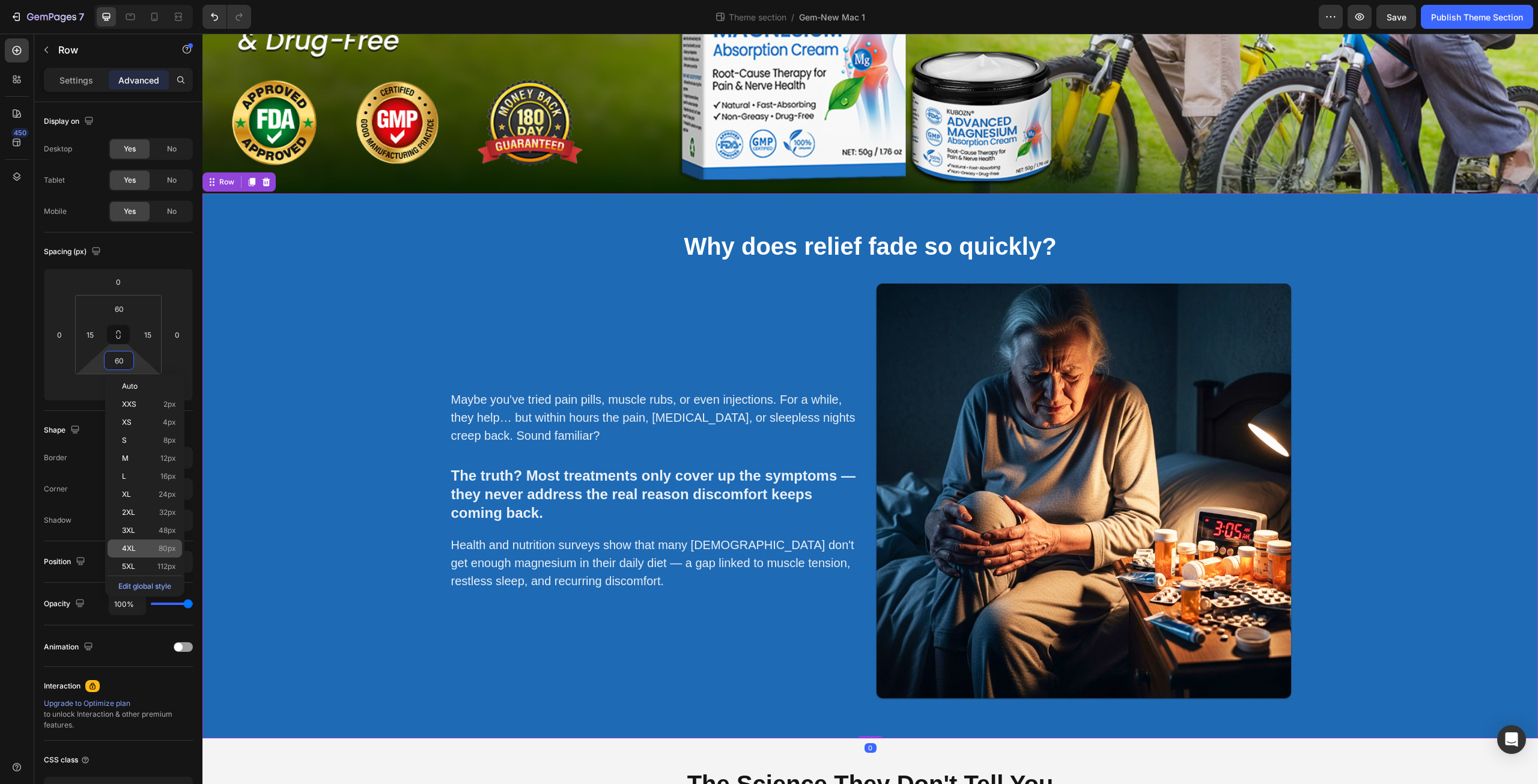
click at [153, 556] on div "4XL 80px" at bounding box center [144, 548] width 74 height 18
type input "80"
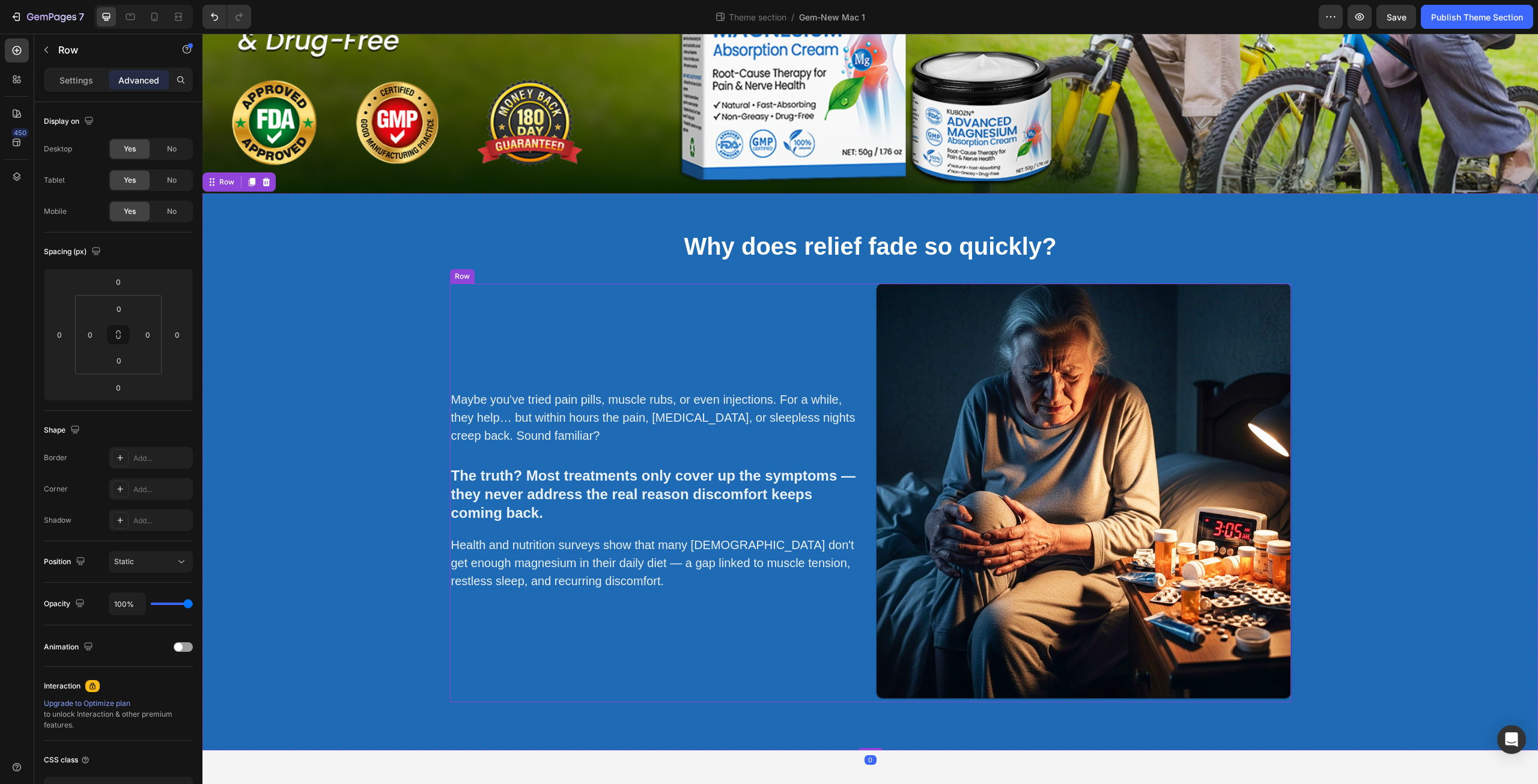
click at [850, 635] on div "Maybe you've tried pain pills, muscle rubs, or even injections. For a while, th…" at bounding box center [658, 493] width 415 height 419
click at [81, 71] on div "Settings" at bounding box center [76, 79] width 60 height 19
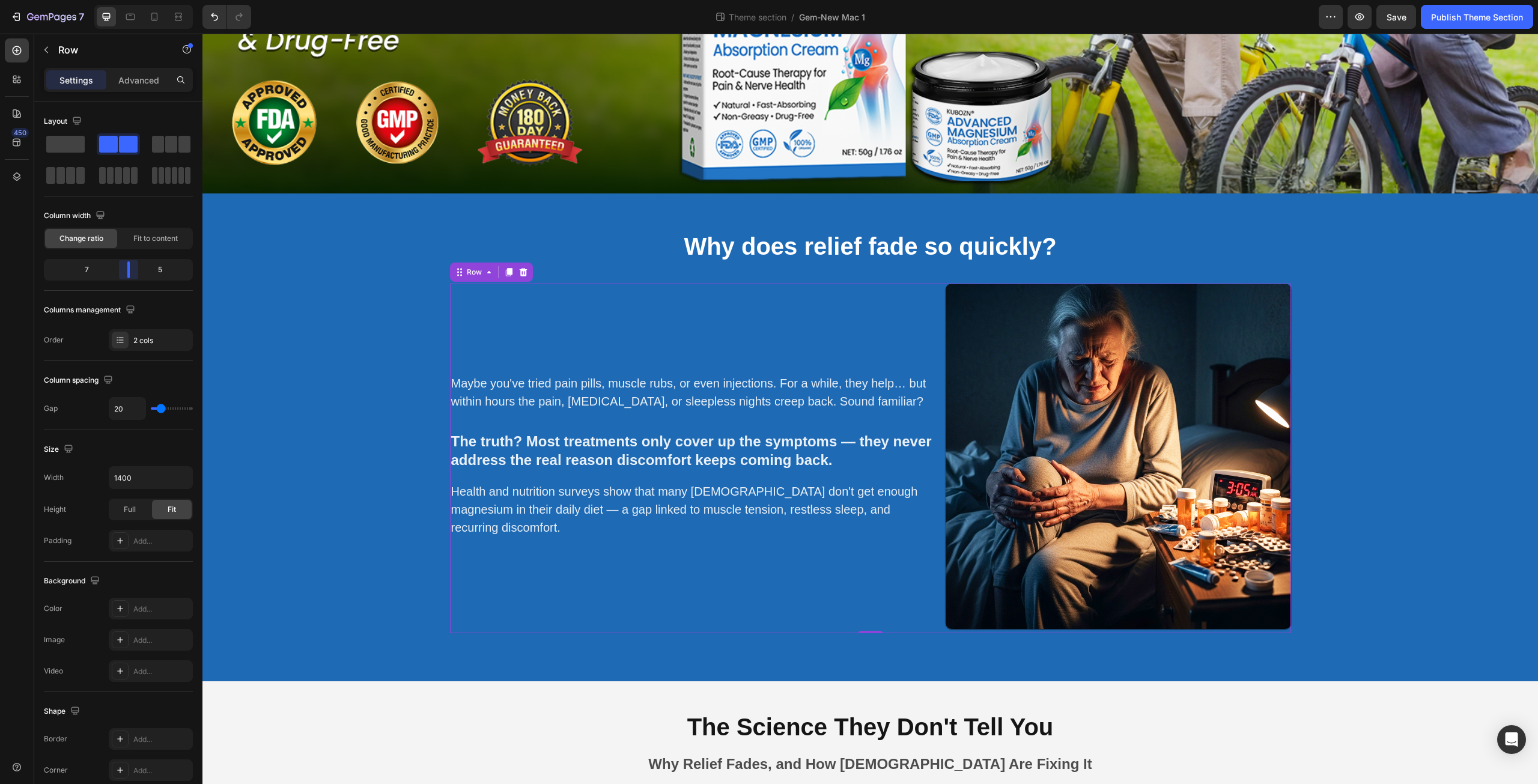
drag, startPoint x: 114, startPoint y: 264, endPoint x: 130, endPoint y: 267, distance: 16.3
click at [130, 0] on body "7 Theme section / Gem-New Mac 1 Preview Save Publish Theme Section 450 Sections…" at bounding box center [769, 0] width 1538 height 0
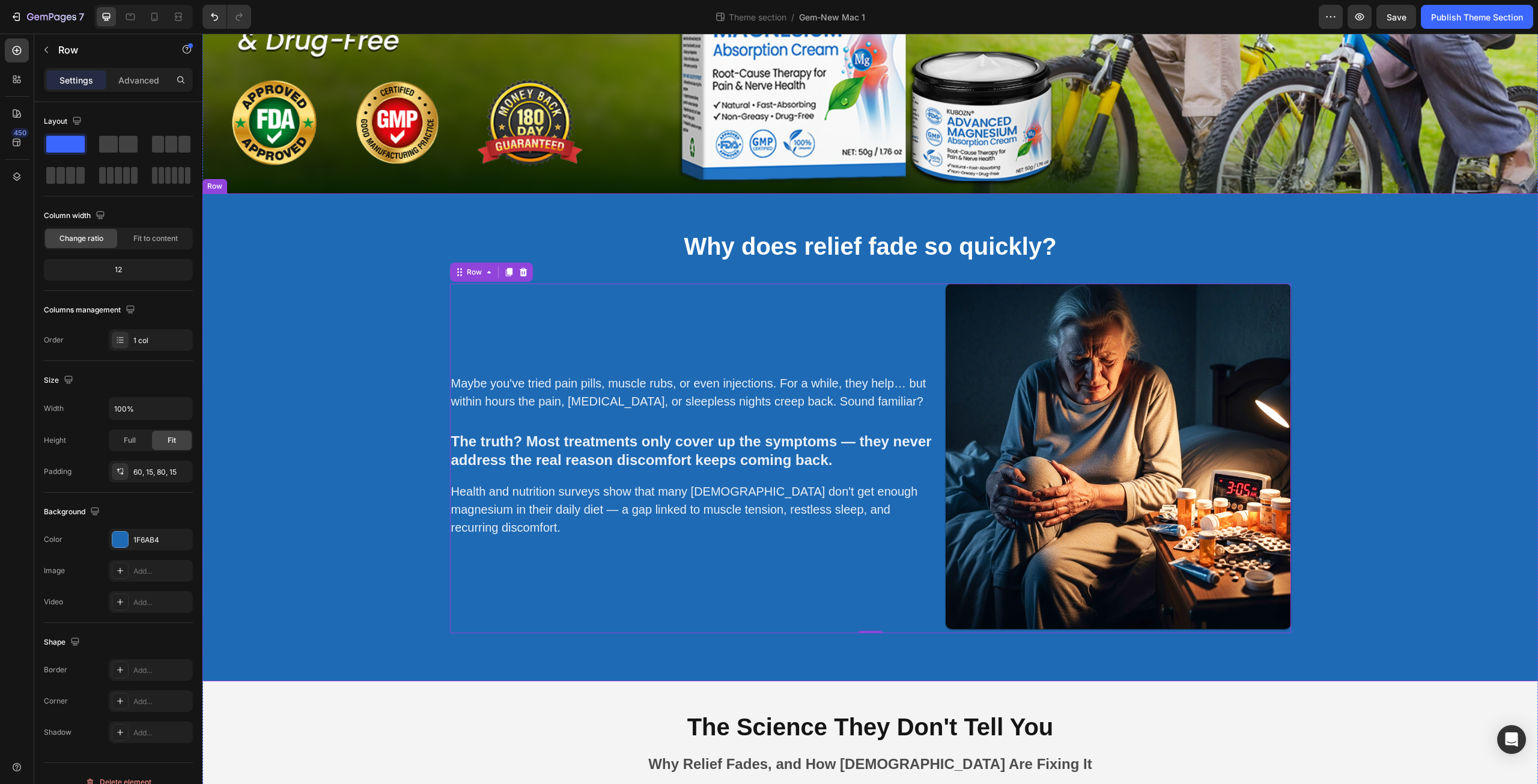
click at [822, 649] on div "⁠⁠⁠⁠⁠⁠⁠ Why does relief fade so quickly? Heading Maybe you've tried pain pills,…" at bounding box center [870, 437] width 1336 height 488
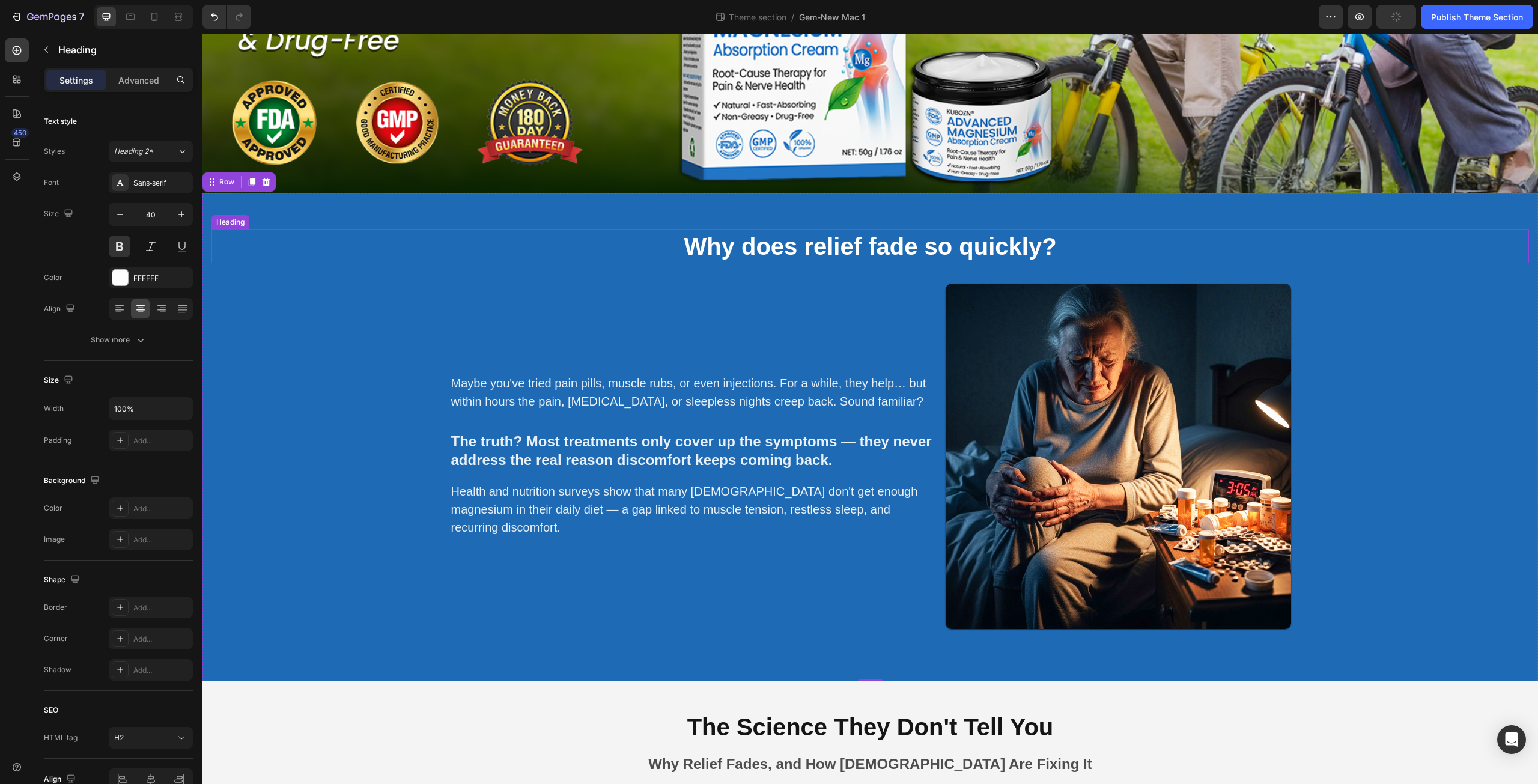
click at [807, 247] on strong "Why does relief fade so quickly?" at bounding box center [870, 246] width 372 height 26
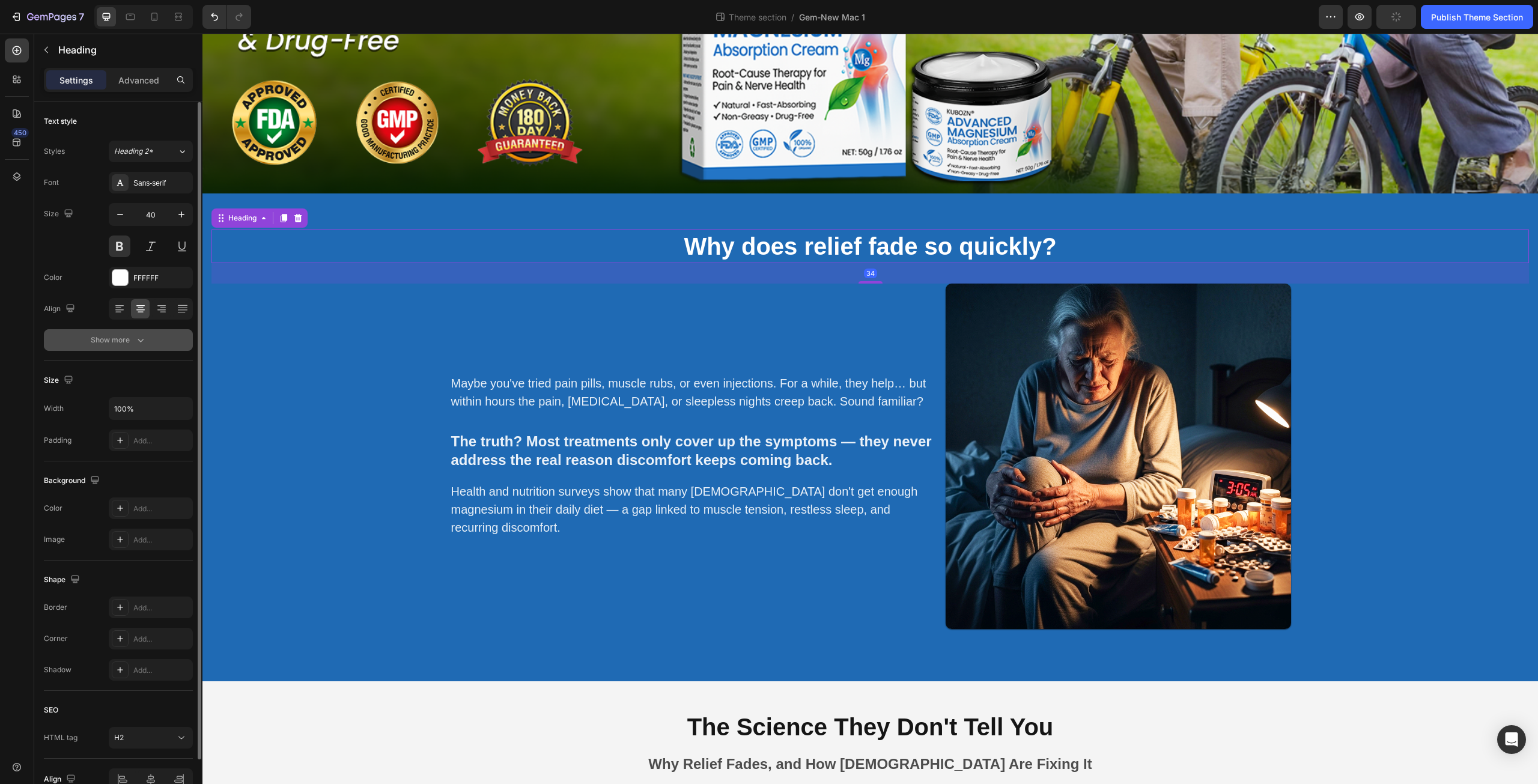
click at [134, 342] on icon "button" at bounding box center [140, 340] width 12 height 12
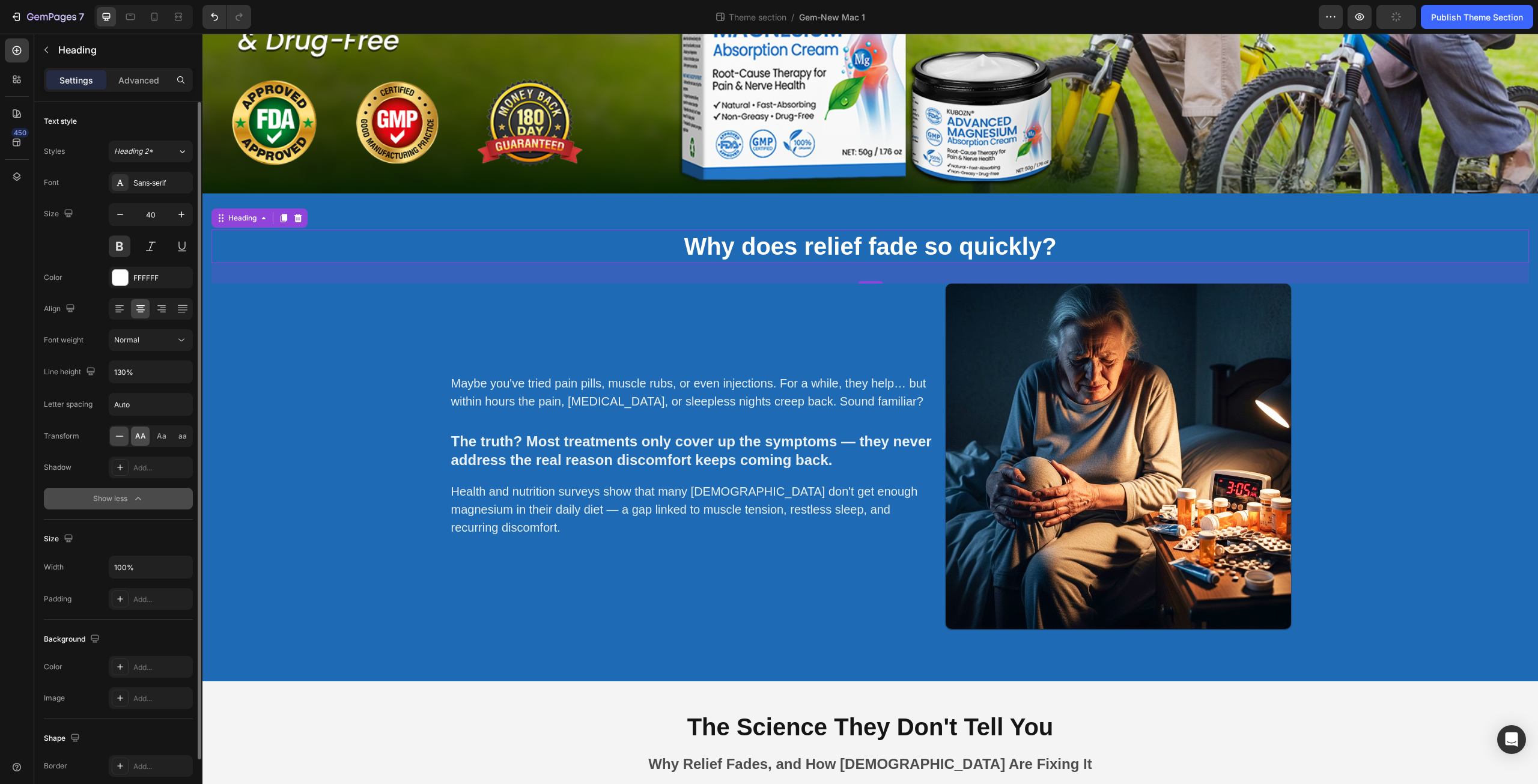
click at [144, 444] on div "AA" at bounding box center [140, 436] width 18 height 19
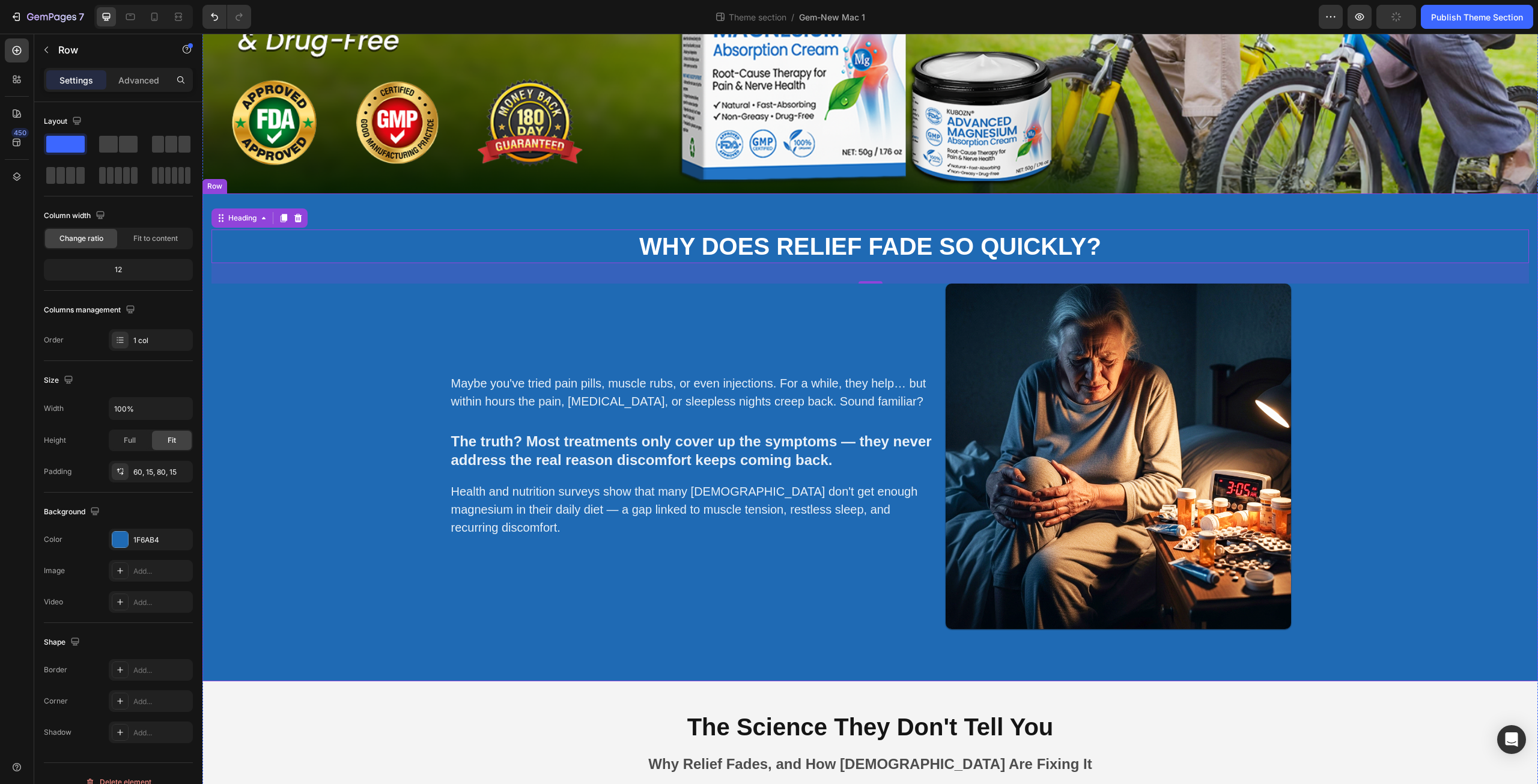
click at [394, 486] on div "⁠⁠⁠⁠⁠⁠⁠ Why does relief fade so quickly? Heading 34 Maybe you've tried pain pil…" at bounding box center [871, 431] width 1318 height 403
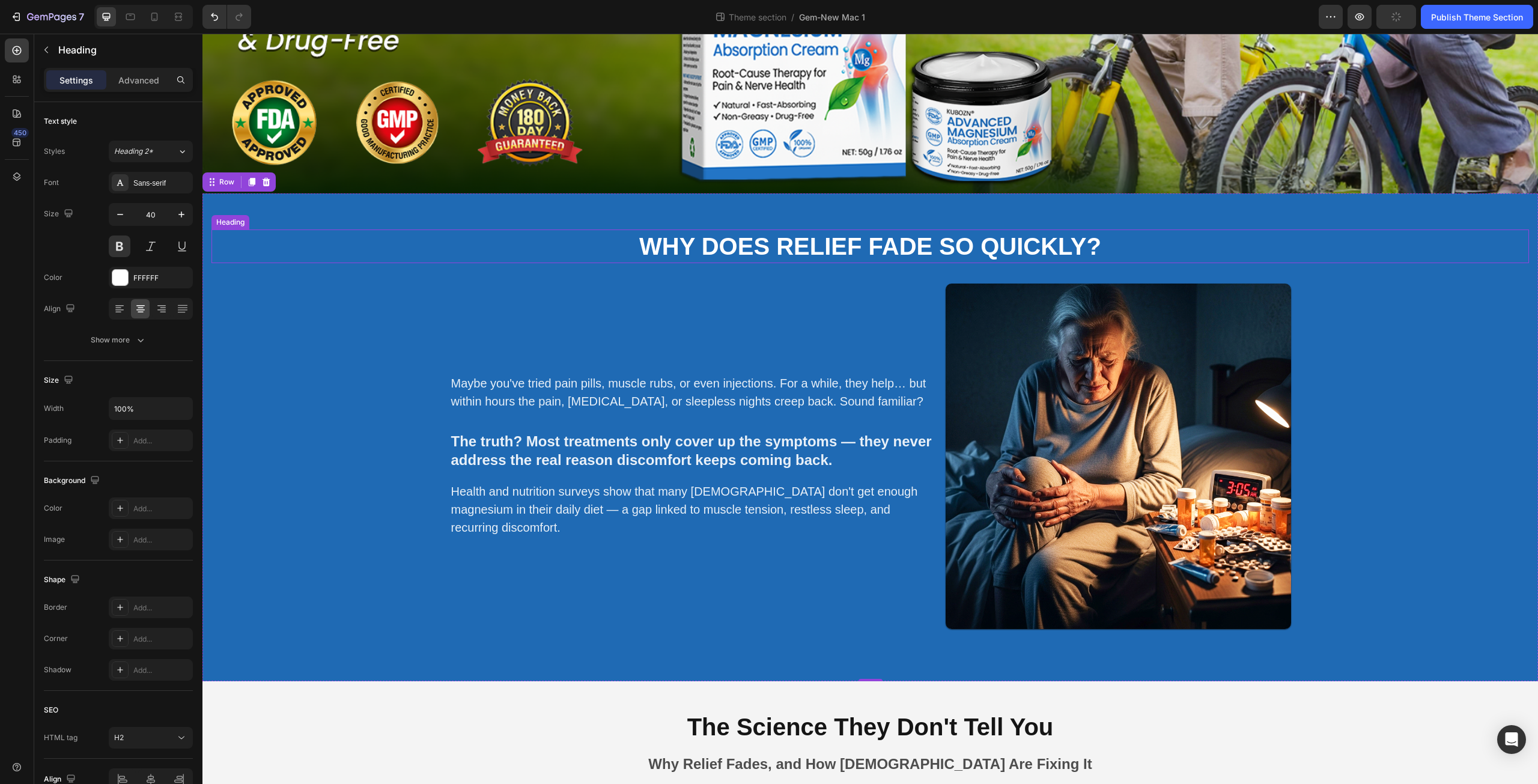
click at [655, 237] on strong "Why does relief fade so quickly?" at bounding box center [870, 246] width 462 height 26
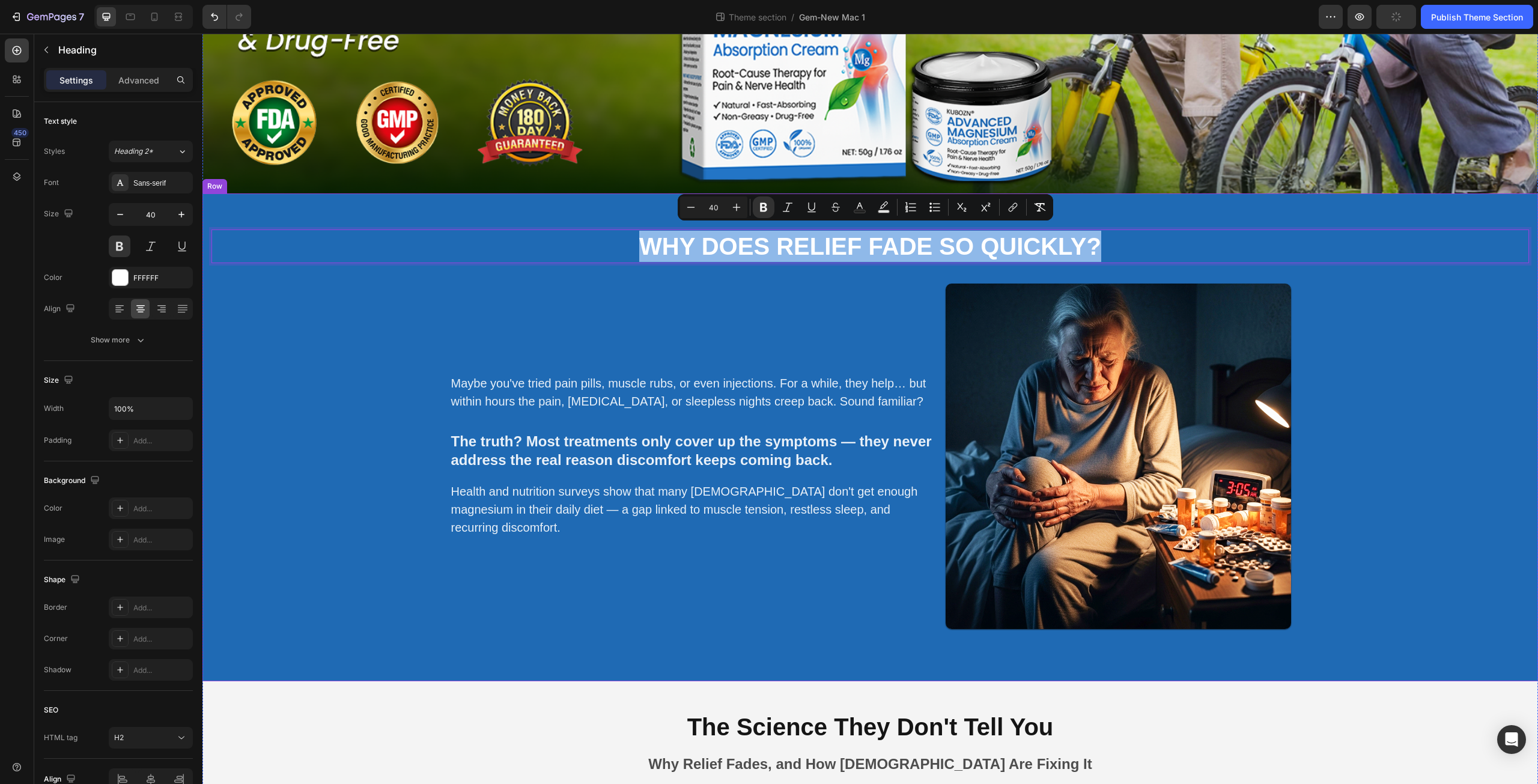
drag, startPoint x: 643, startPoint y: 238, endPoint x: 1157, endPoint y: 269, distance: 514.9
click at [1157, 269] on div "Why does relief fade so quickly? Heading 34 Maybe you've tried pain pills, musc…" at bounding box center [871, 431] width 1318 height 403
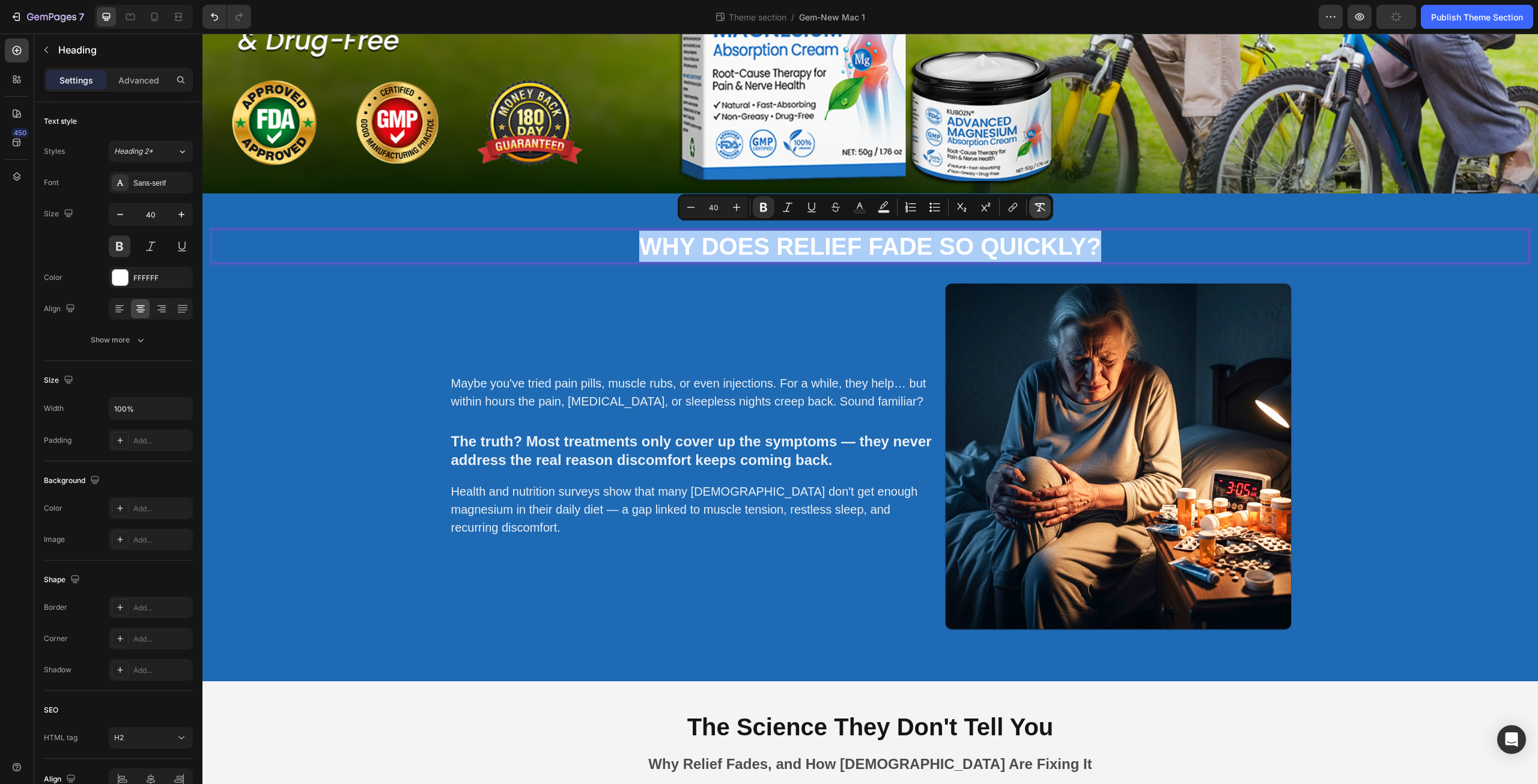
click at [1041, 212] on icon "Editor contextual toolbar" at bounding box center [1040, 207] width 12 height 12
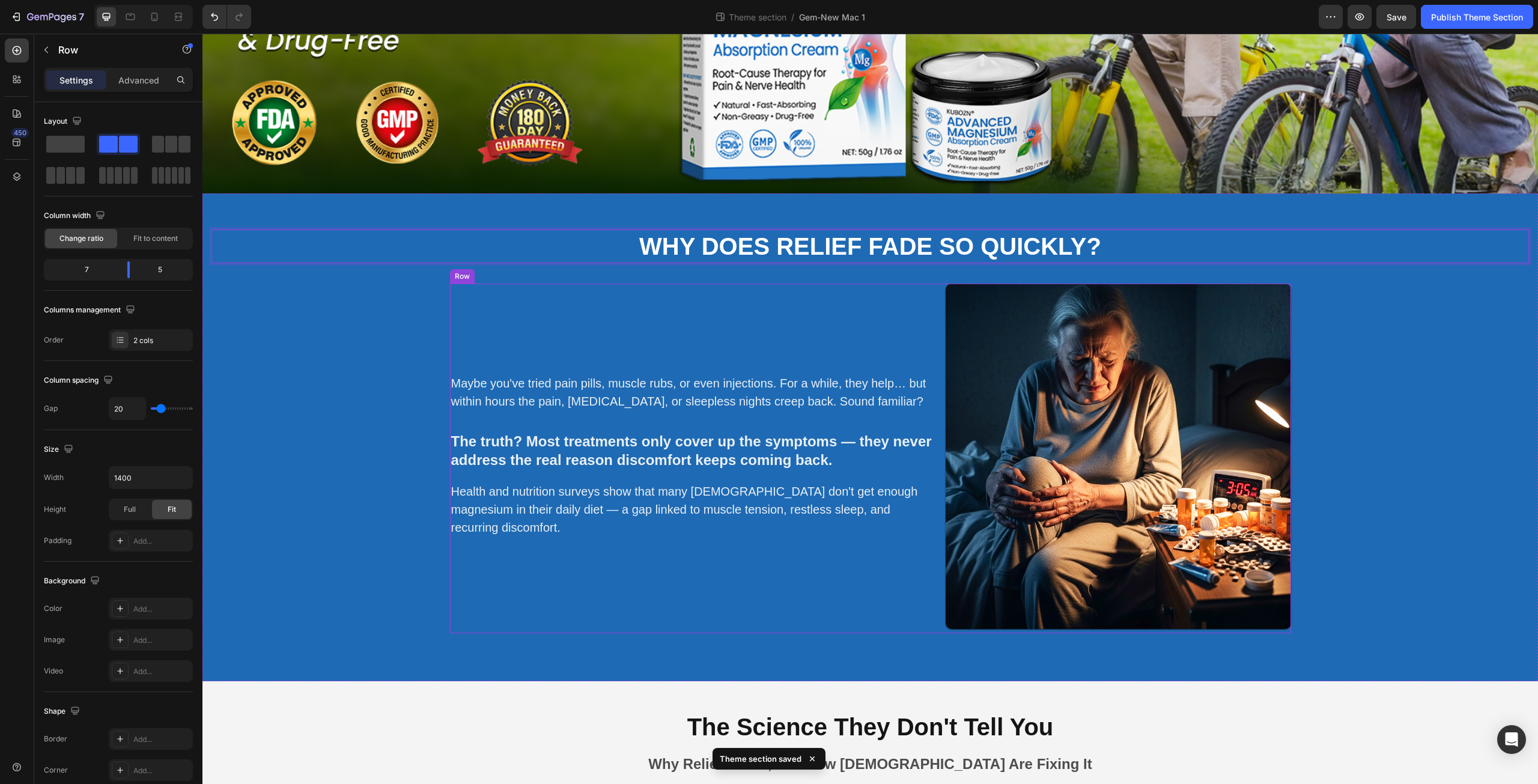
click at [872, 347] on div "Maybe you've tried pain pills, muscle rubs, or even injections. For a while, th…" at bounding box center [691, 459] width 483 height 350
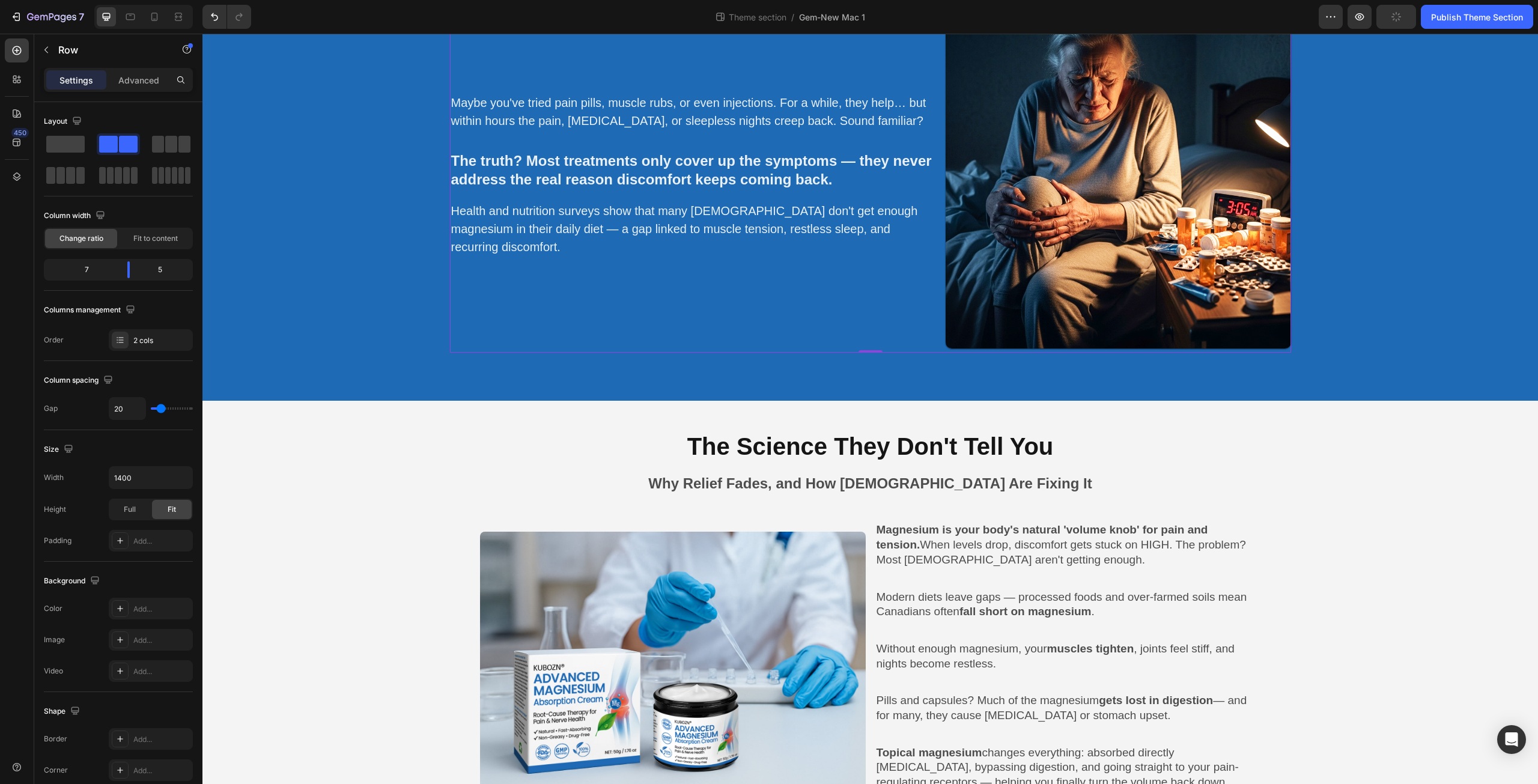
scroll to position [981, 0]
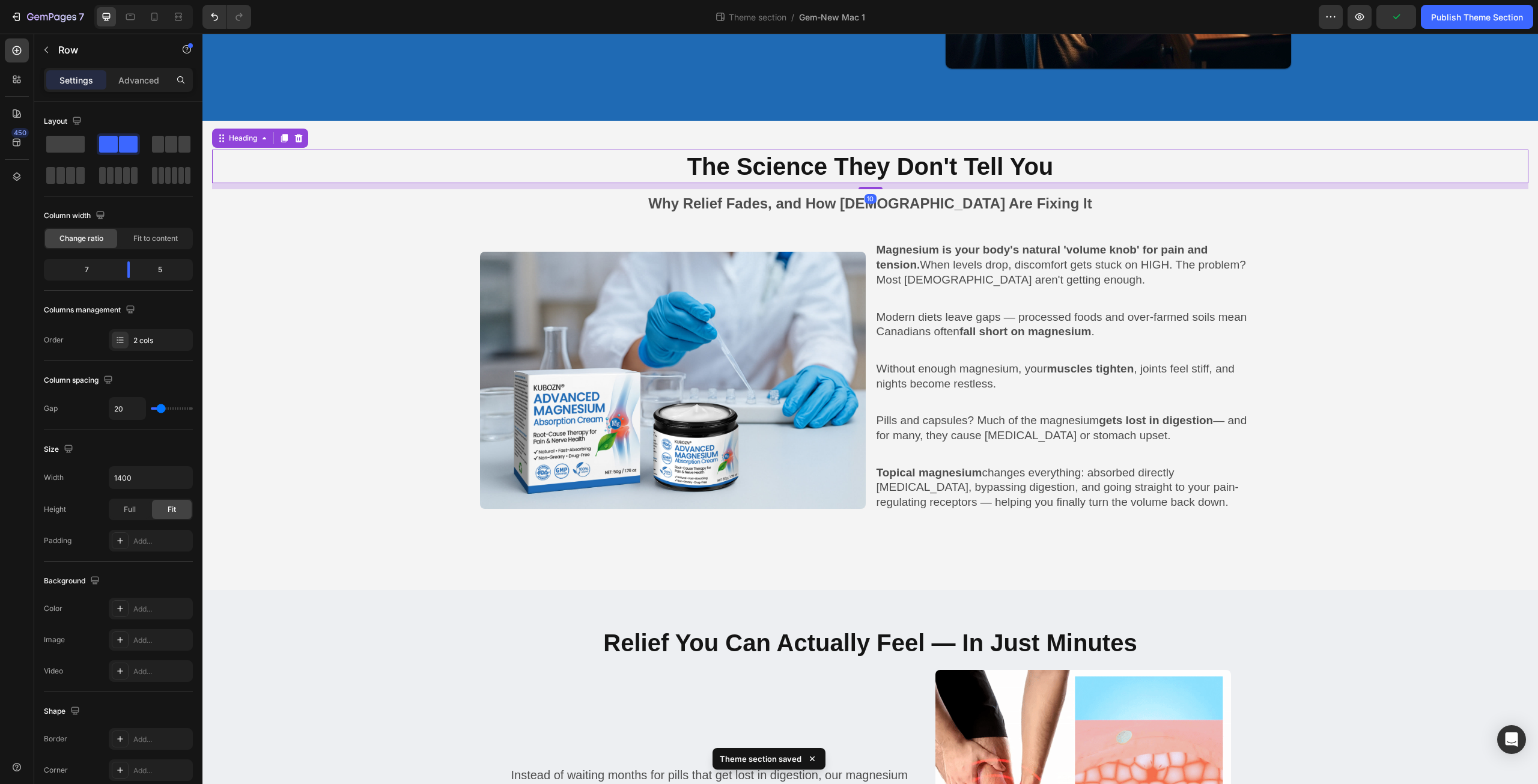
click at [687, 162] on h2 "The Science They Don't Tell You" at bounding box center [871, 166] width 1316 height 34
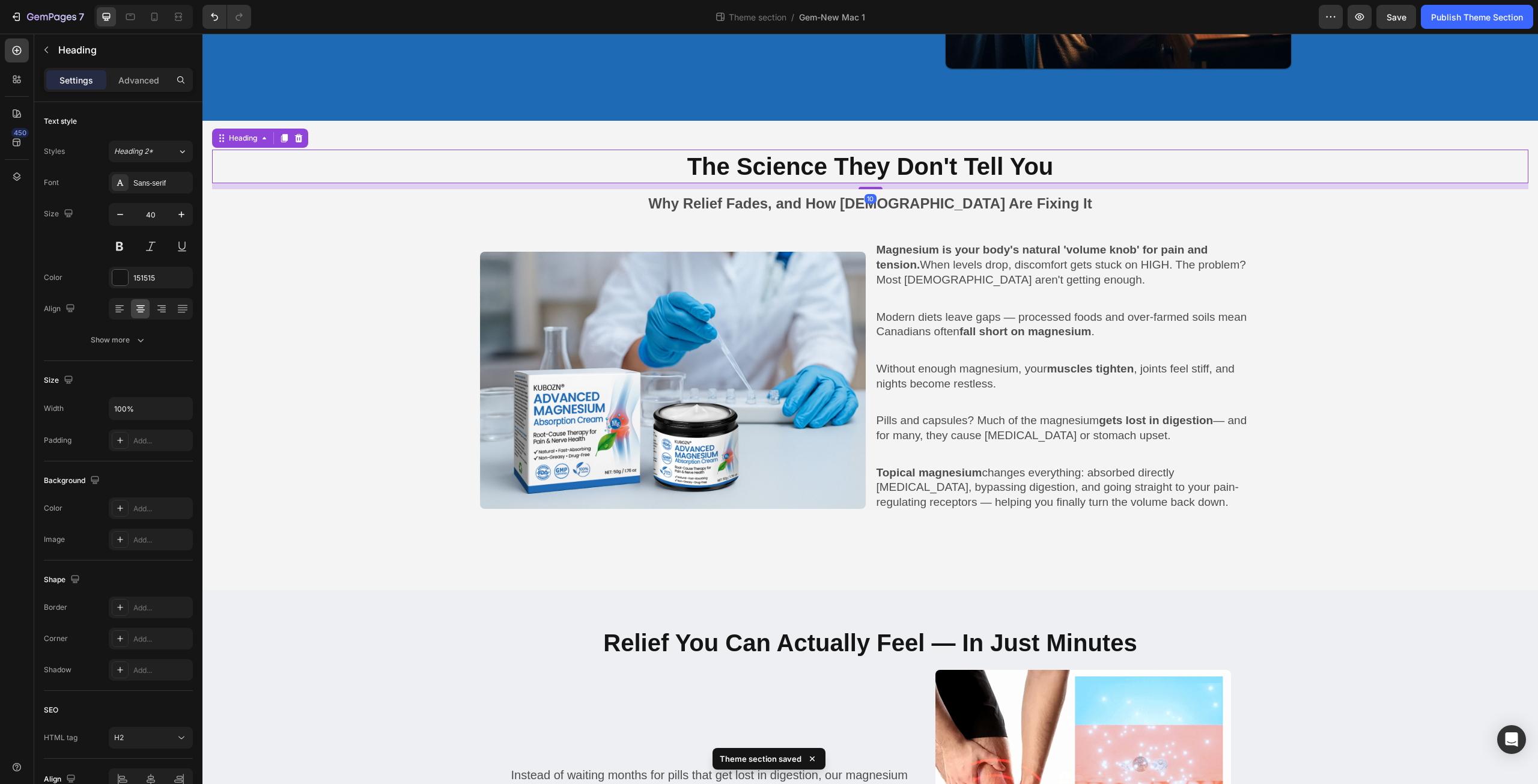
click at [682, 162] on h2 "The Science They Don't Tell You" at bounding box center [871, 166] width 1316 height 34
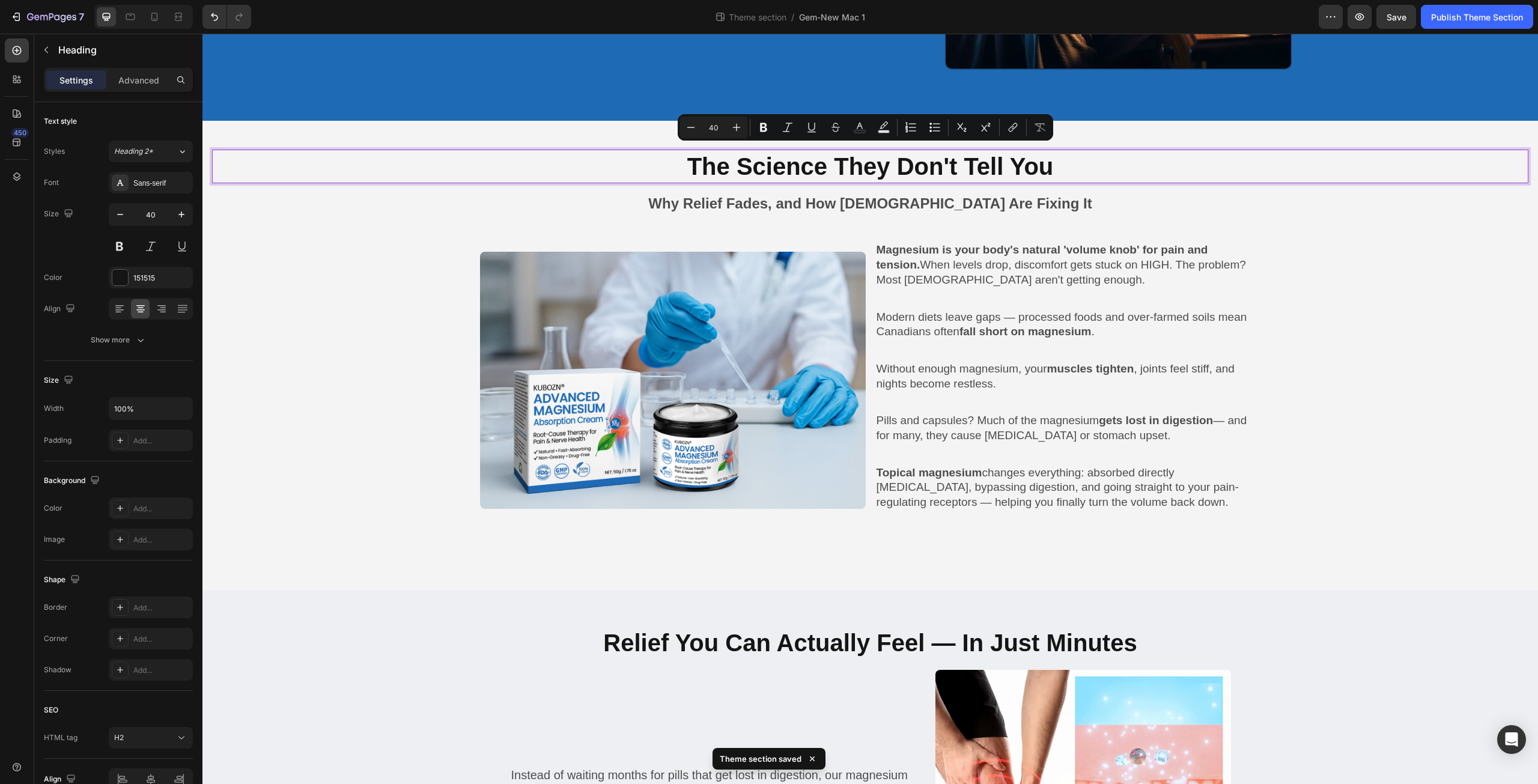
drag, startPoint x: 680, startPoint y: 158, endPoint x: 1064, endPoint y: 173, distance: 384.3
click at [1064, 173] on p "The Science They Don't Tell You" at bounding box center [870, 166] width 1314 height 31
click at [1063, 156] on p "The Science They Don't Tell You" at bounding box center [870, 166] width 1314 height 31
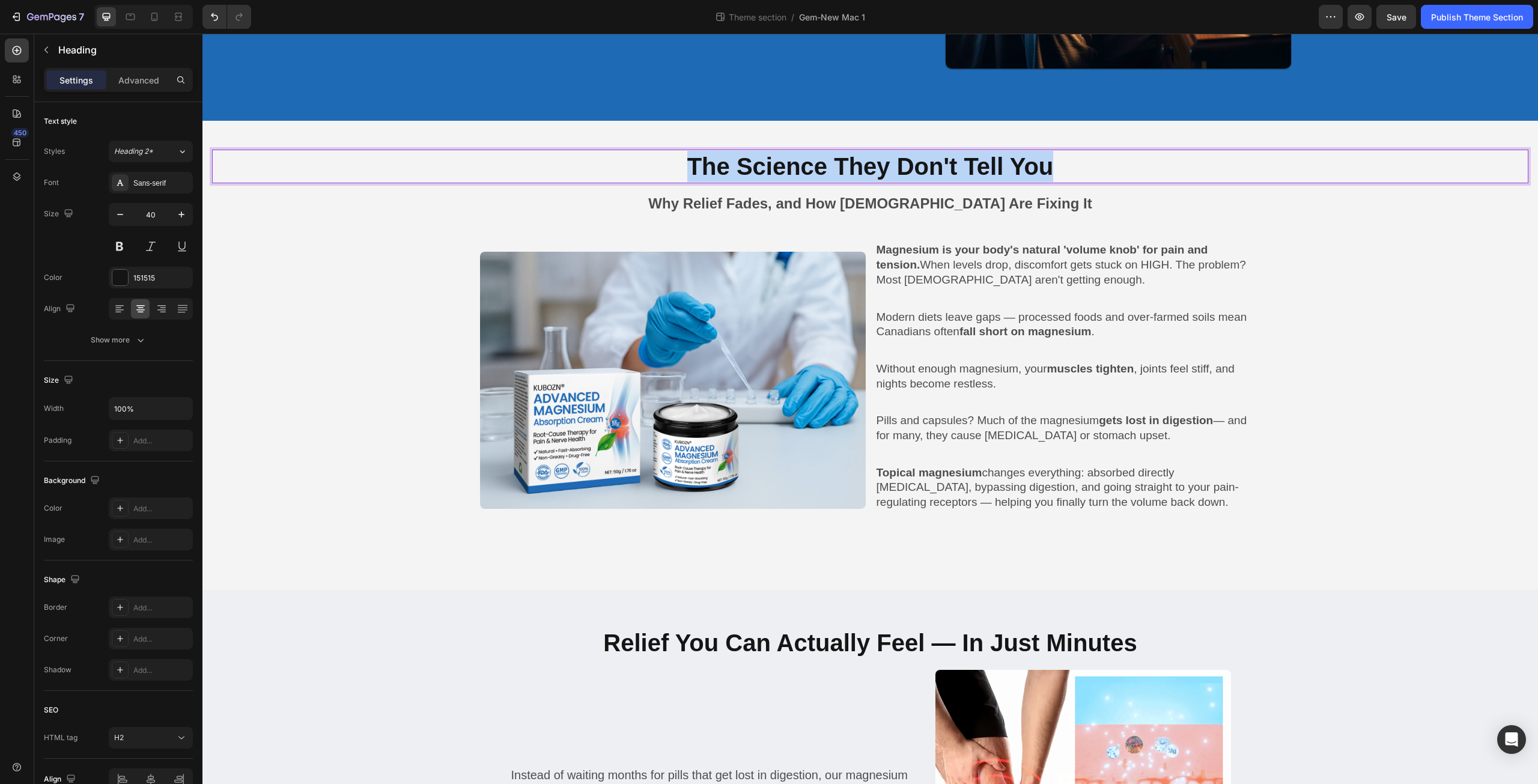
drag, startPoint x: 1052, startPoint y: 161, endPoint x: 444, endPoint y: 156, distance: 608.0
click at [444, 156] on p "The Science They Don't Tell You" at bounding box center [870, 166] width 1314 height 31
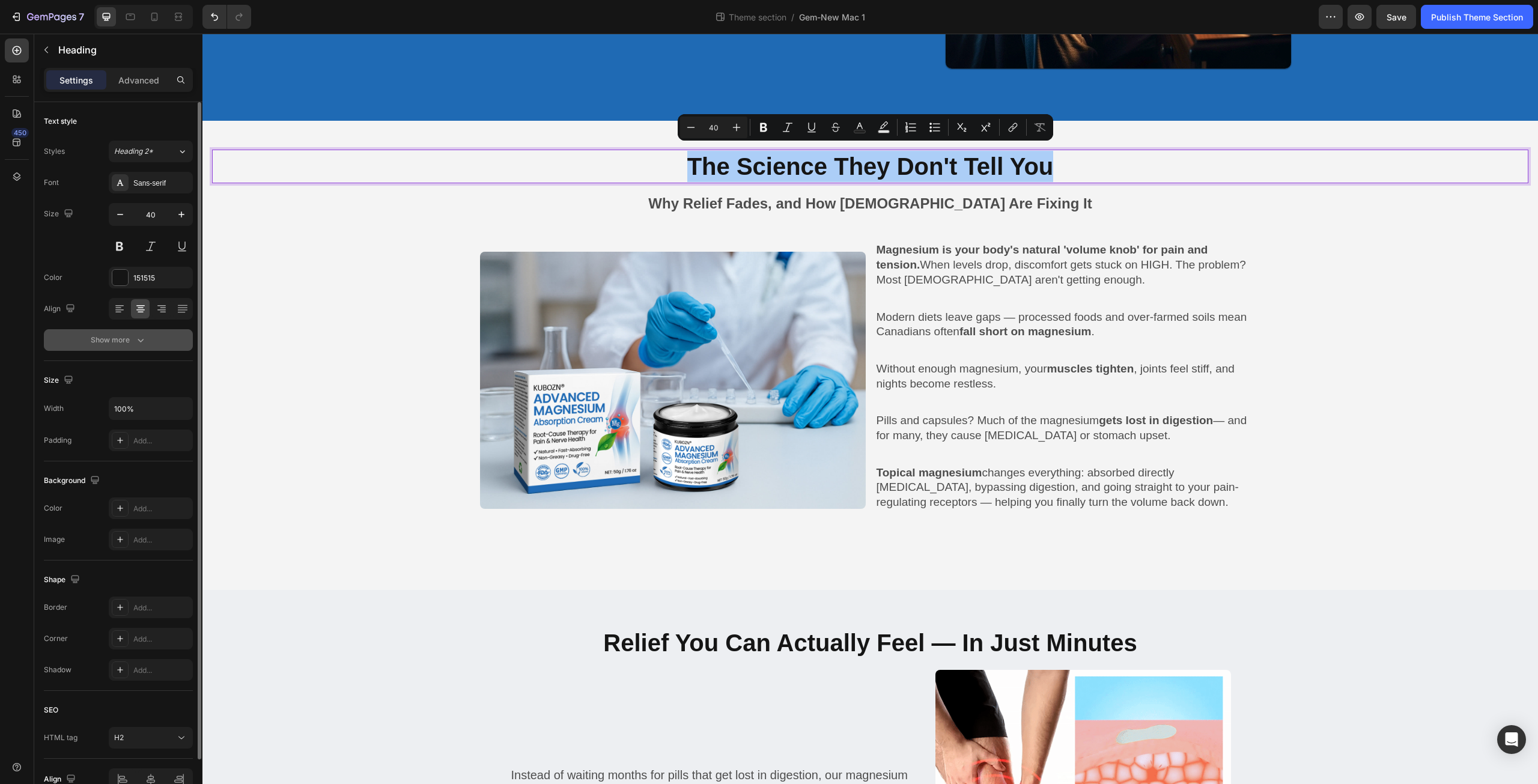
click at [134, 344] on icon "button" at bounding box center [140, 340] width 12 height 12
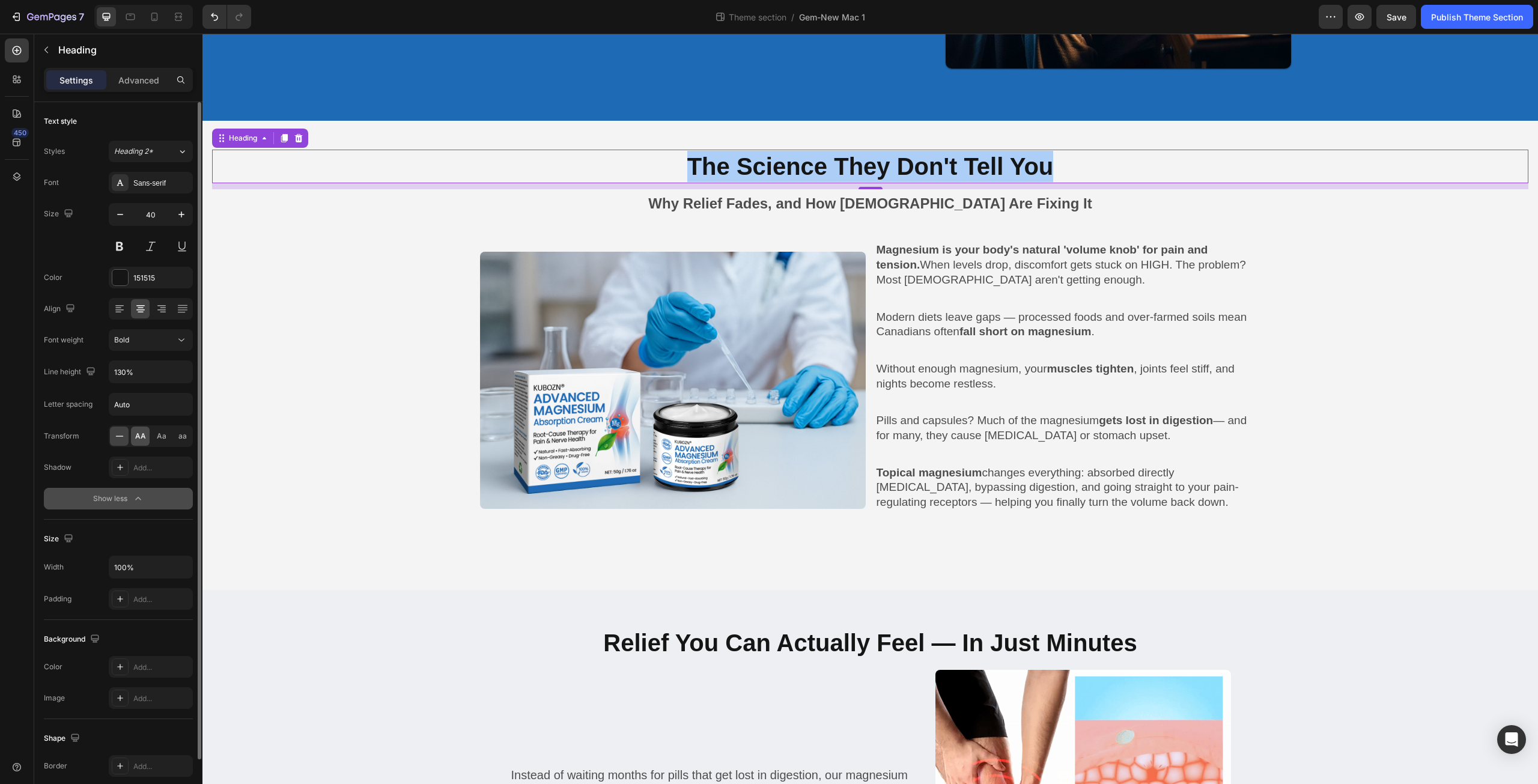
click at [135, 430] on div "AA" at bounding box center [140, 436] width 18 height 19
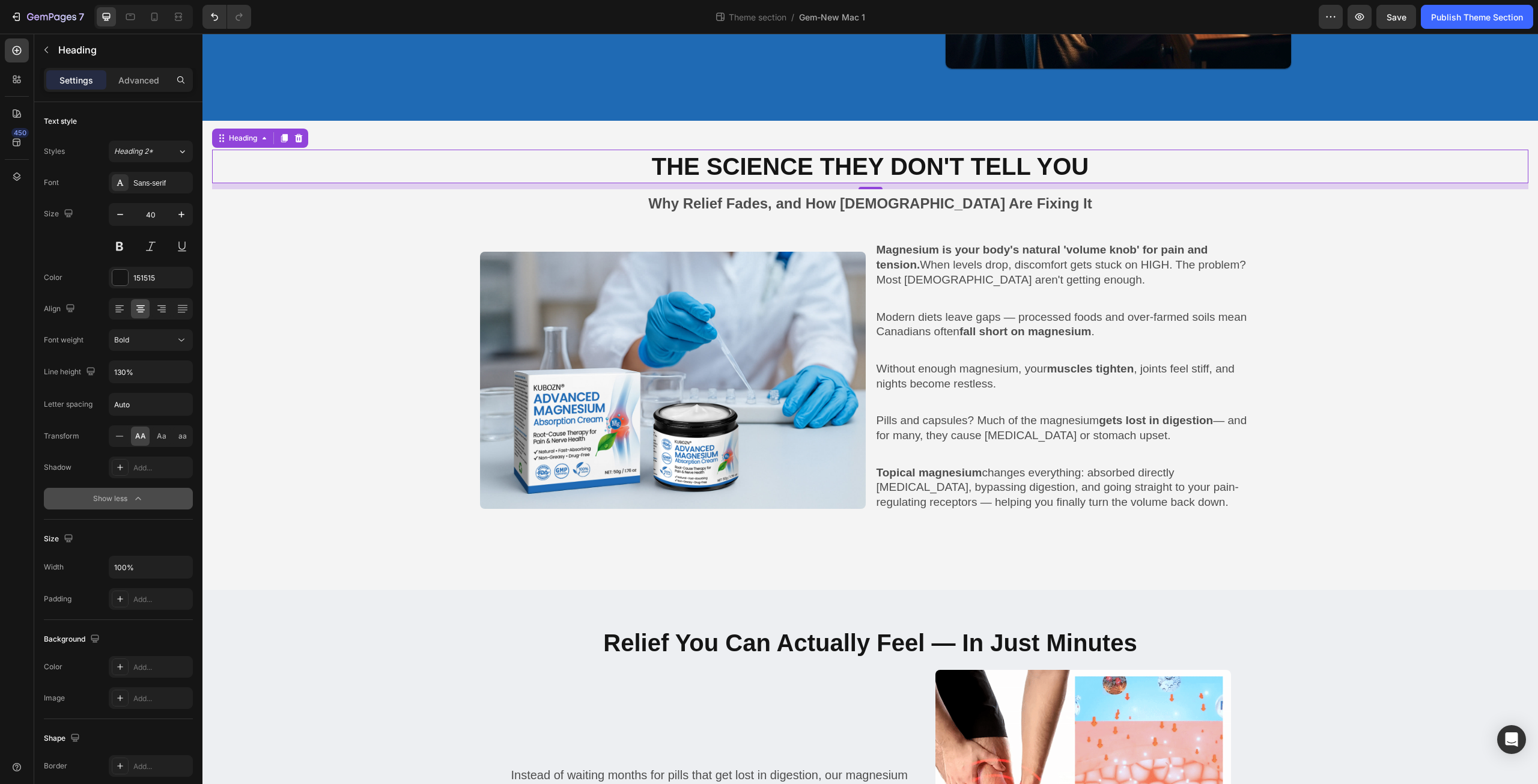
click at [662, 164] on p "The Science They Don't Tell You" at bounding box center [870, 166] width 1314 height 31
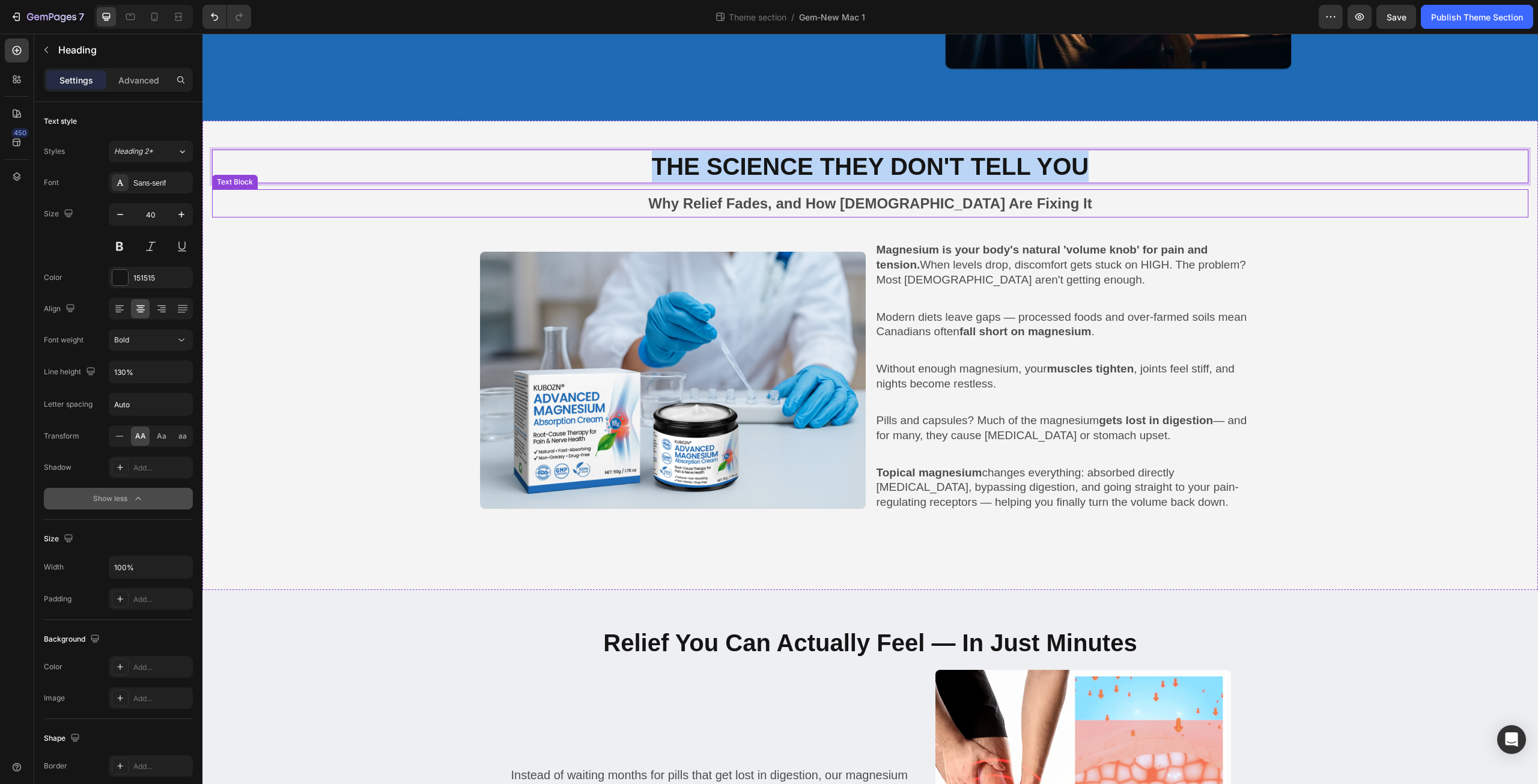
drag, startPoint x: 646, startPoint y: 161, endPoint x: 1239, endPoint y: 210, distance: 595.0
click at [1239, 210] on div "The Science They Don't Tell You Heading 10 Why Relief Fades, and How Canadians …" at bounding box center [871, 355] width 1316 height 412
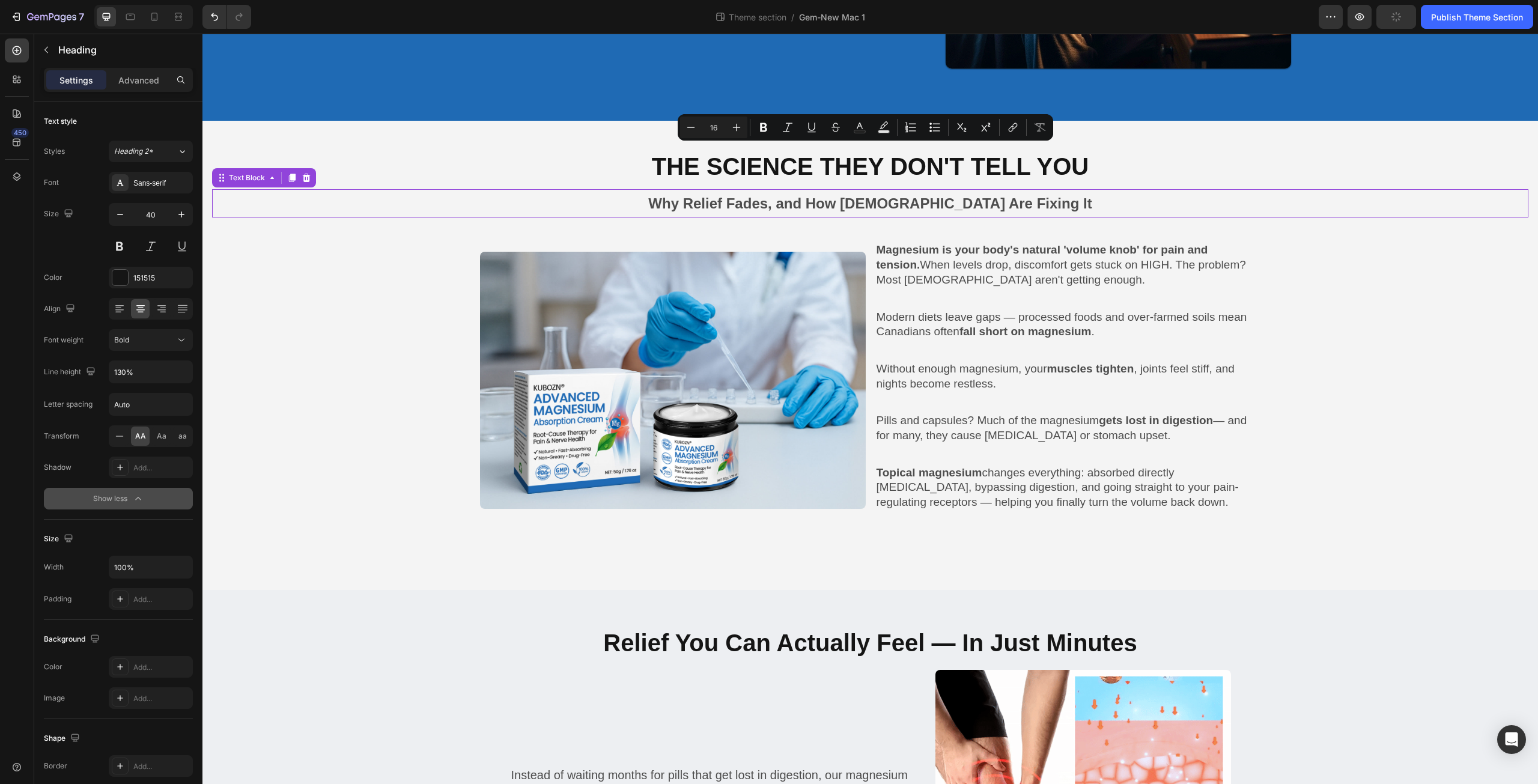
click at [754, 204] on p "Why Relief Fades, and How Canadians Are Fixing It" at bounding box center [870, 203] width 1314 height 26
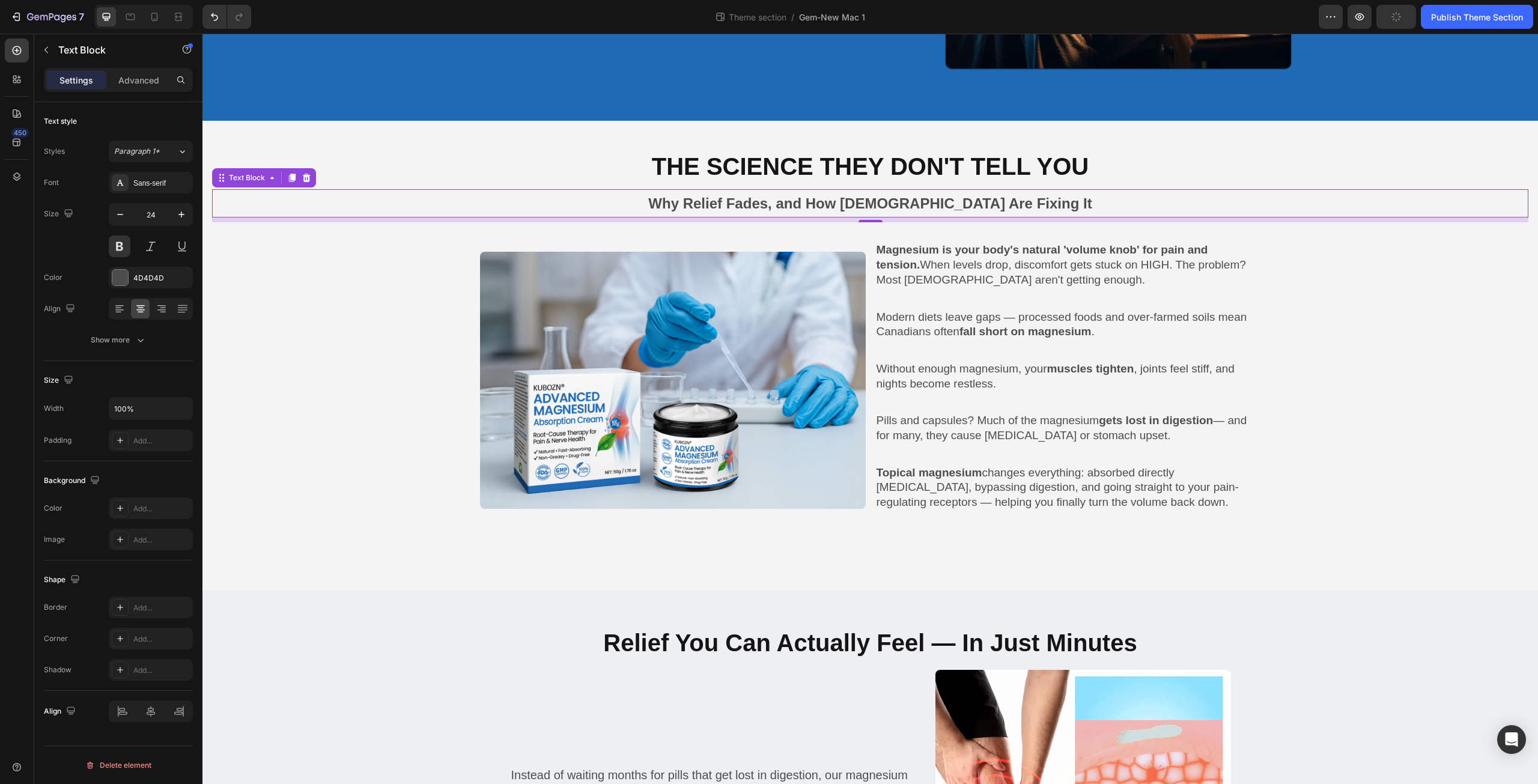
click at [696, 202] on p "Why Relief Fades, and How Canadians Are Fixing It" at bounding box center [870, 203] width 1314 height 26
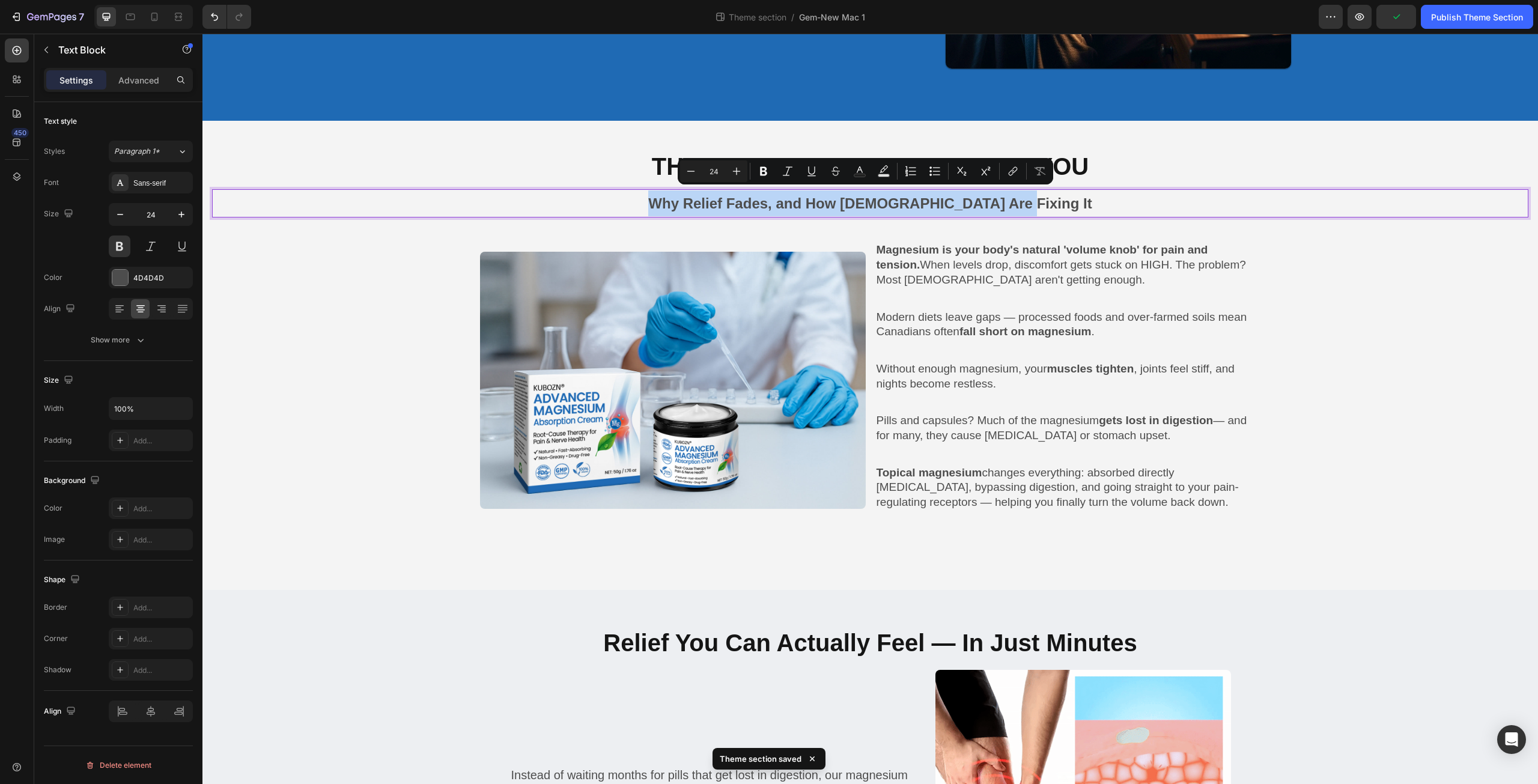
drag, startPoint x: 688, startPoint y: 201, endPoint x: 1165, endPoint y: 209, distance: 477.1
click at [1165, 209] on p "Why Relief Fades, and How Canadians Are Fixing It" at bounding box center [870, 203] width 1314 height 26
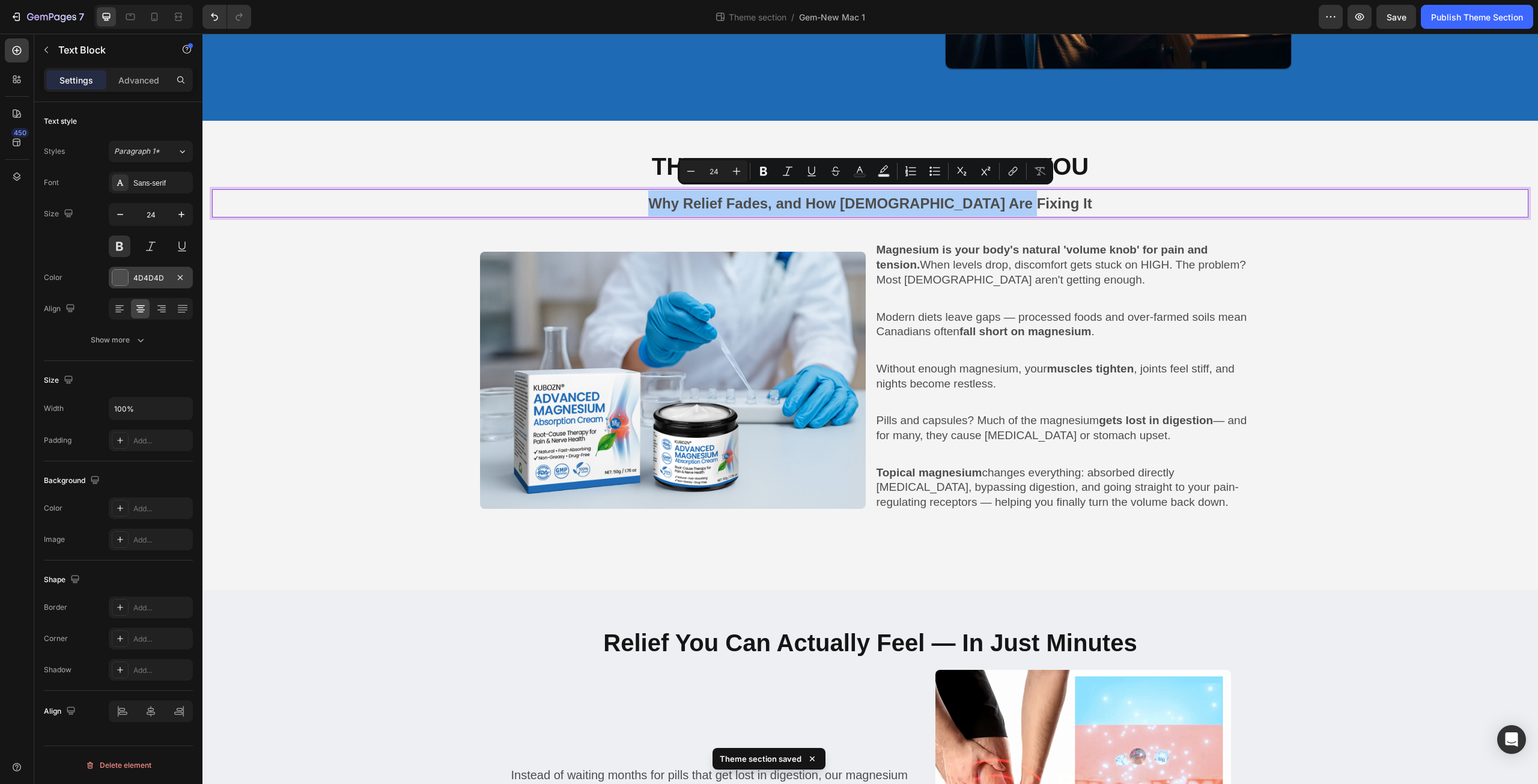
click at [125, 277] on div at bounding box center [120, 277] width 16 height 16
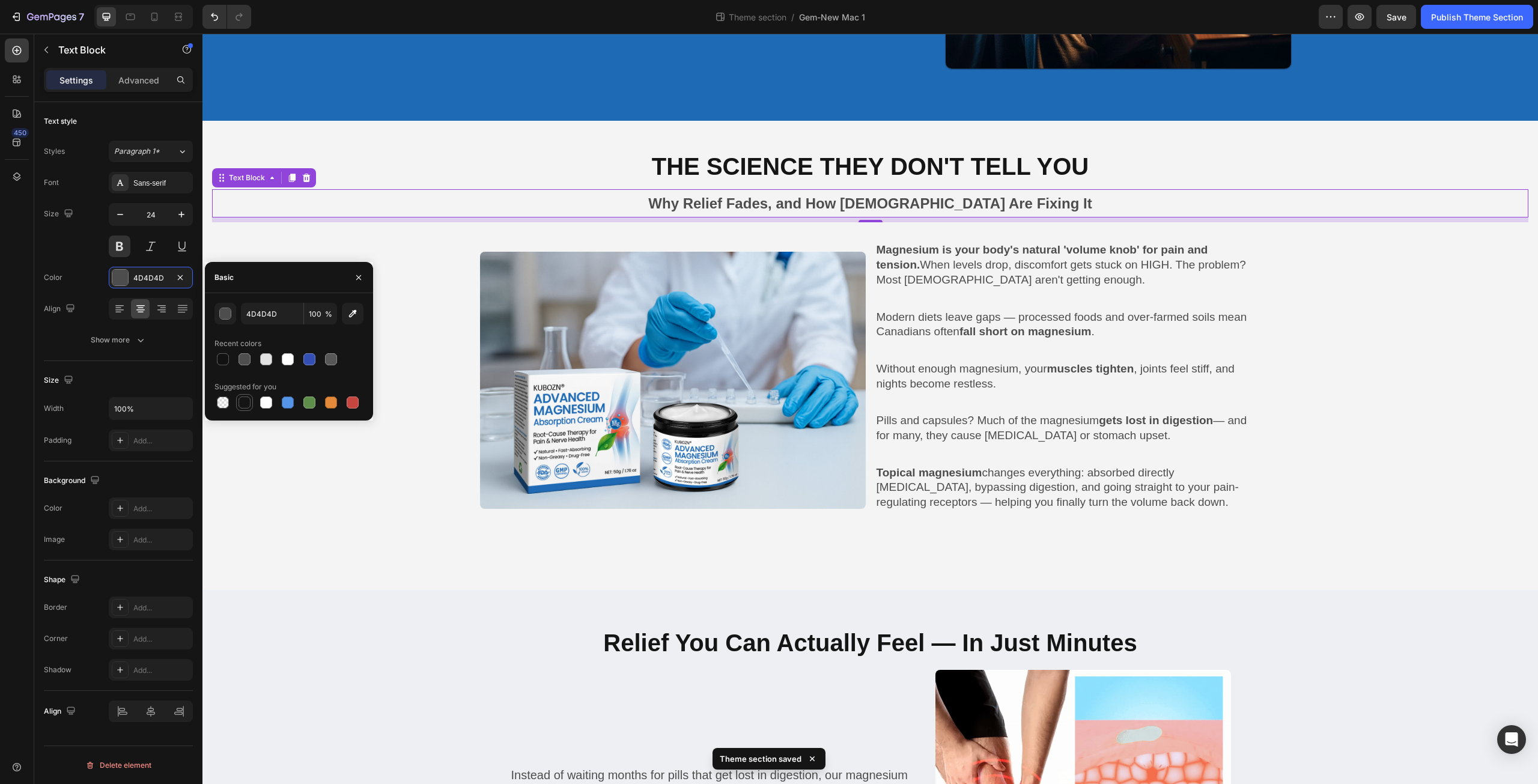
click at [244, 399] on div at bounding box center [244, 402] width 12 height 12
type input "151515"
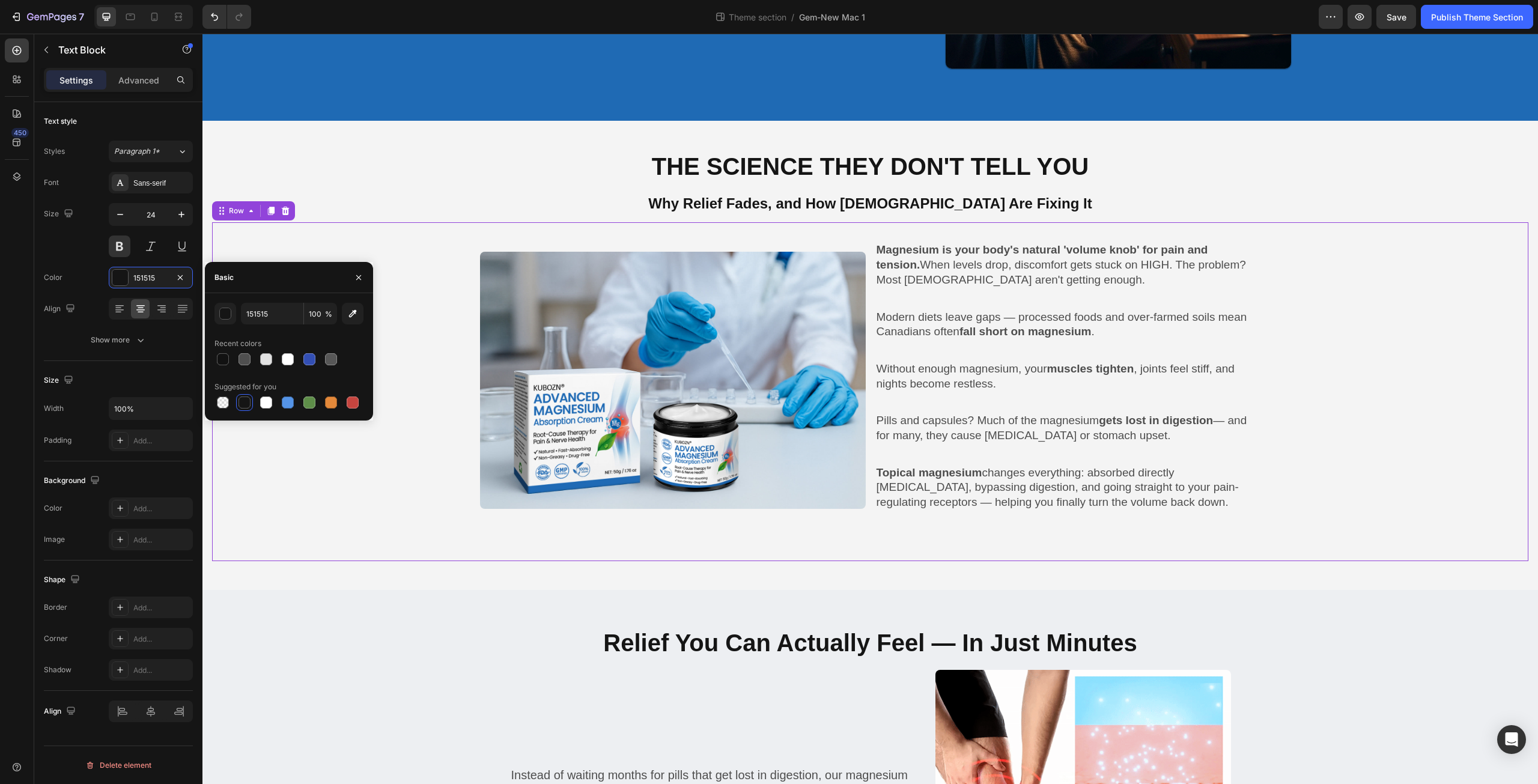
click at [1103, 540] on div "Image Magnesium is your body's natural 'volume knob' for pain and tension. When…" at bounding box center [871, 391] width 1316 height 338
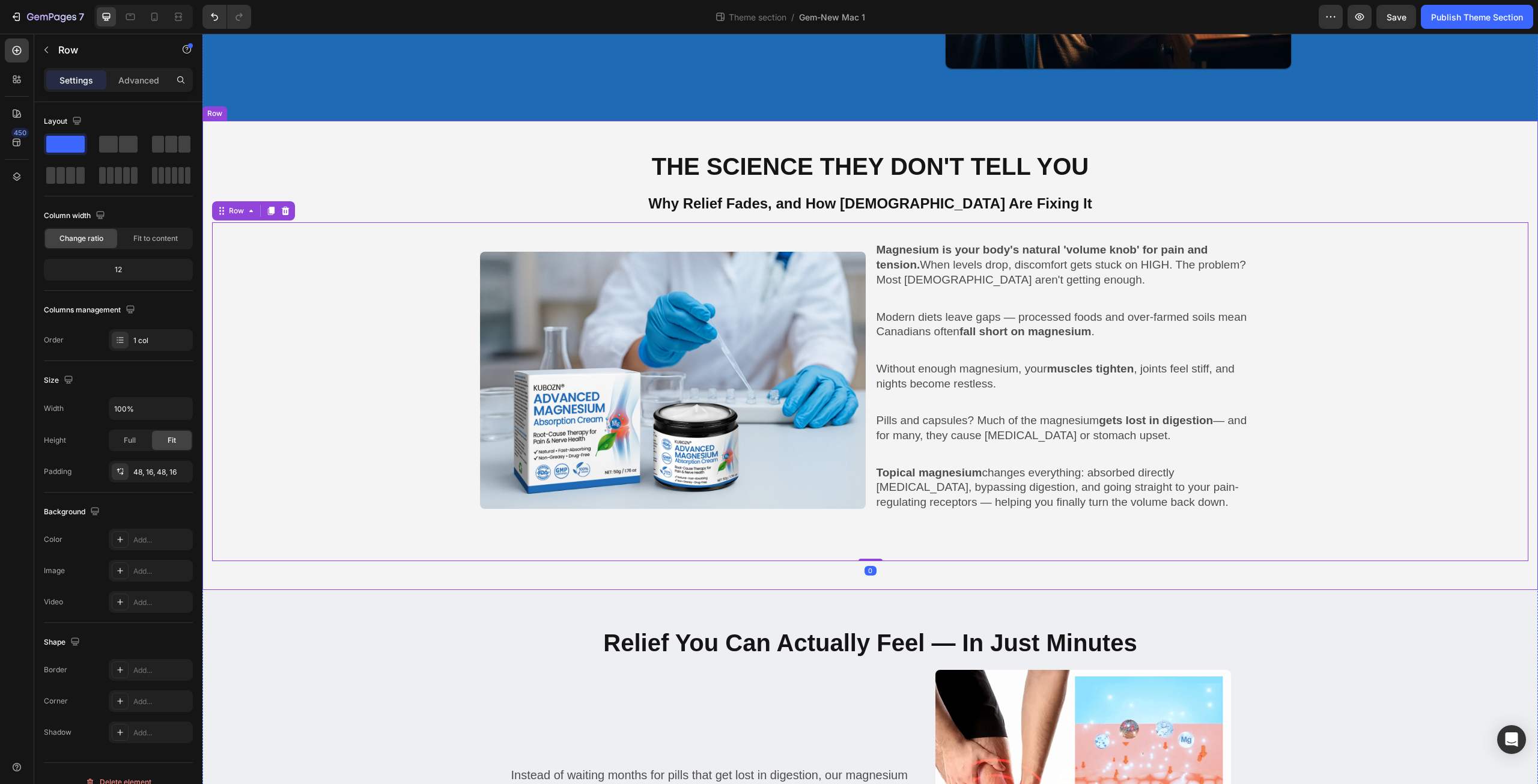
click at [351, 145] on div "The Science They Don't Tell You Heading Why Relief Fades, and How Canadians Are…" at bounding box center [870, 355] width 1336 height 469
click at [145, 81] on p "Advanced" at bounding box center [139, 80] width 41 height 13
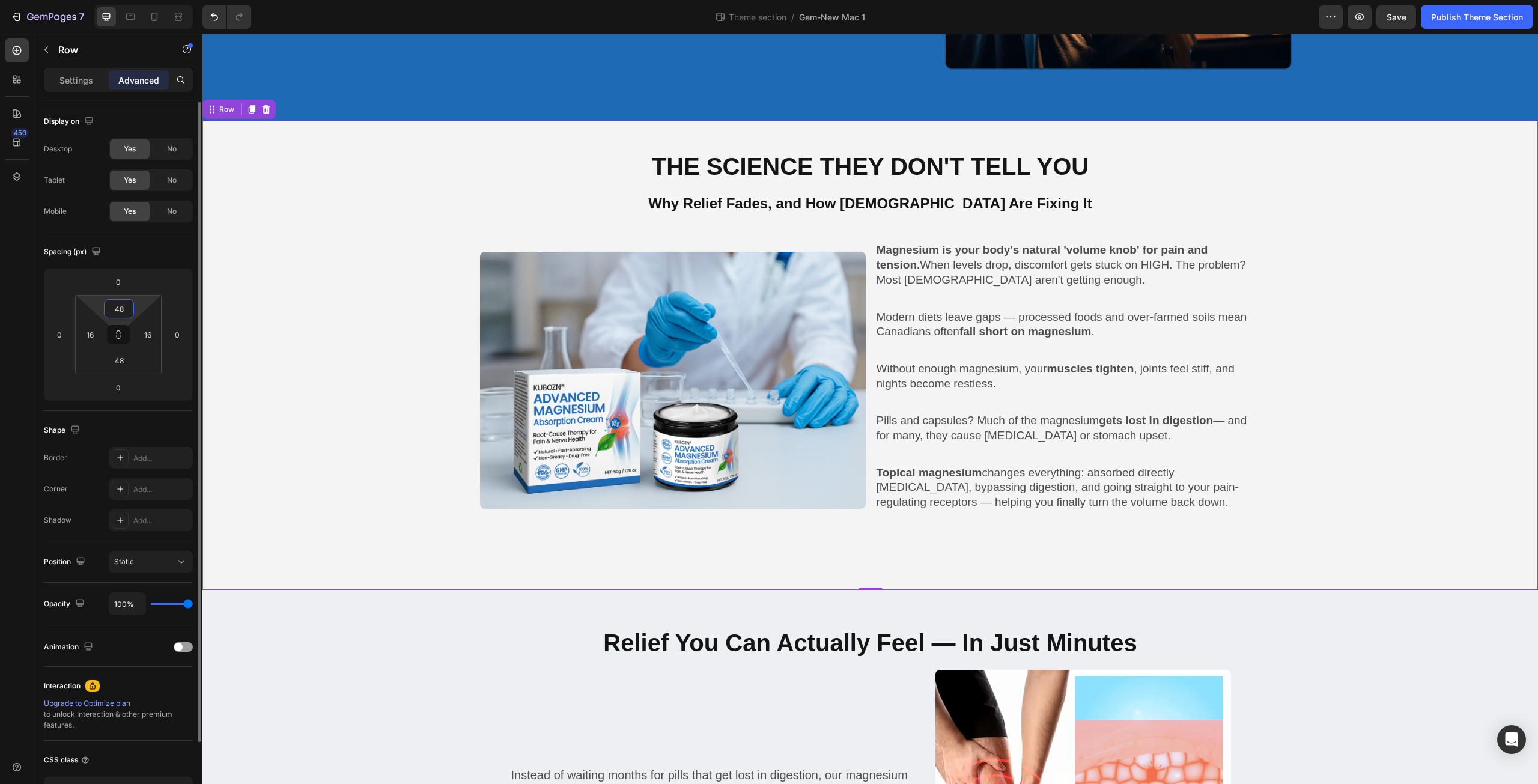
click at [126, 304] on input "48" at bounding box center [119, 309] width 24 height 18
click at [125, 309] on input "48" at bounding box center [119, 309] width 24 height 18
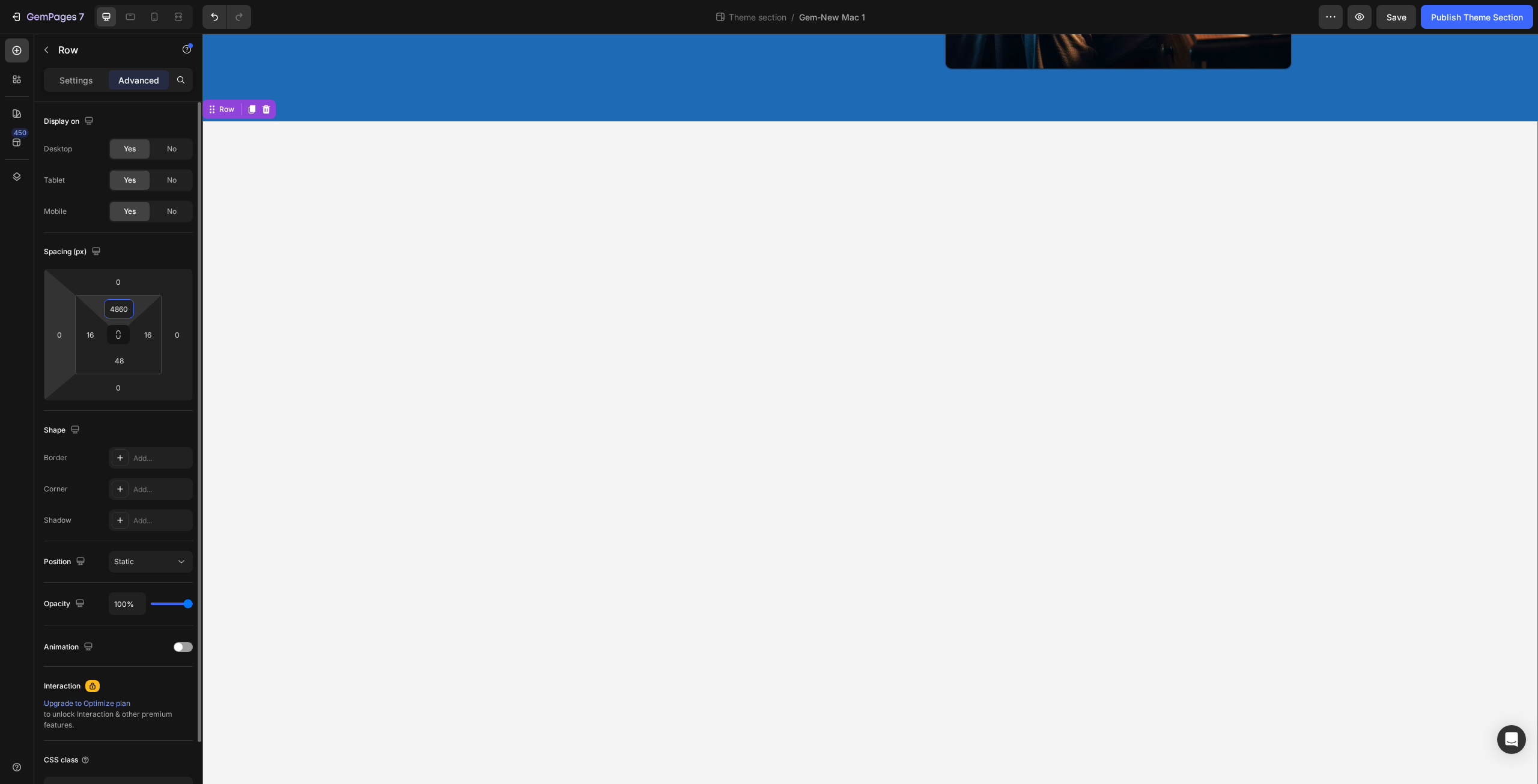
drag, startPoint x: 129, startPoint y: 310, endPoint x: 65, endPoint y: 301, distance: 64.6
click at [65, 301] on div "0 0 0 0 4860 16 48 16" at bounding box center [118, 334] width 149 height 132
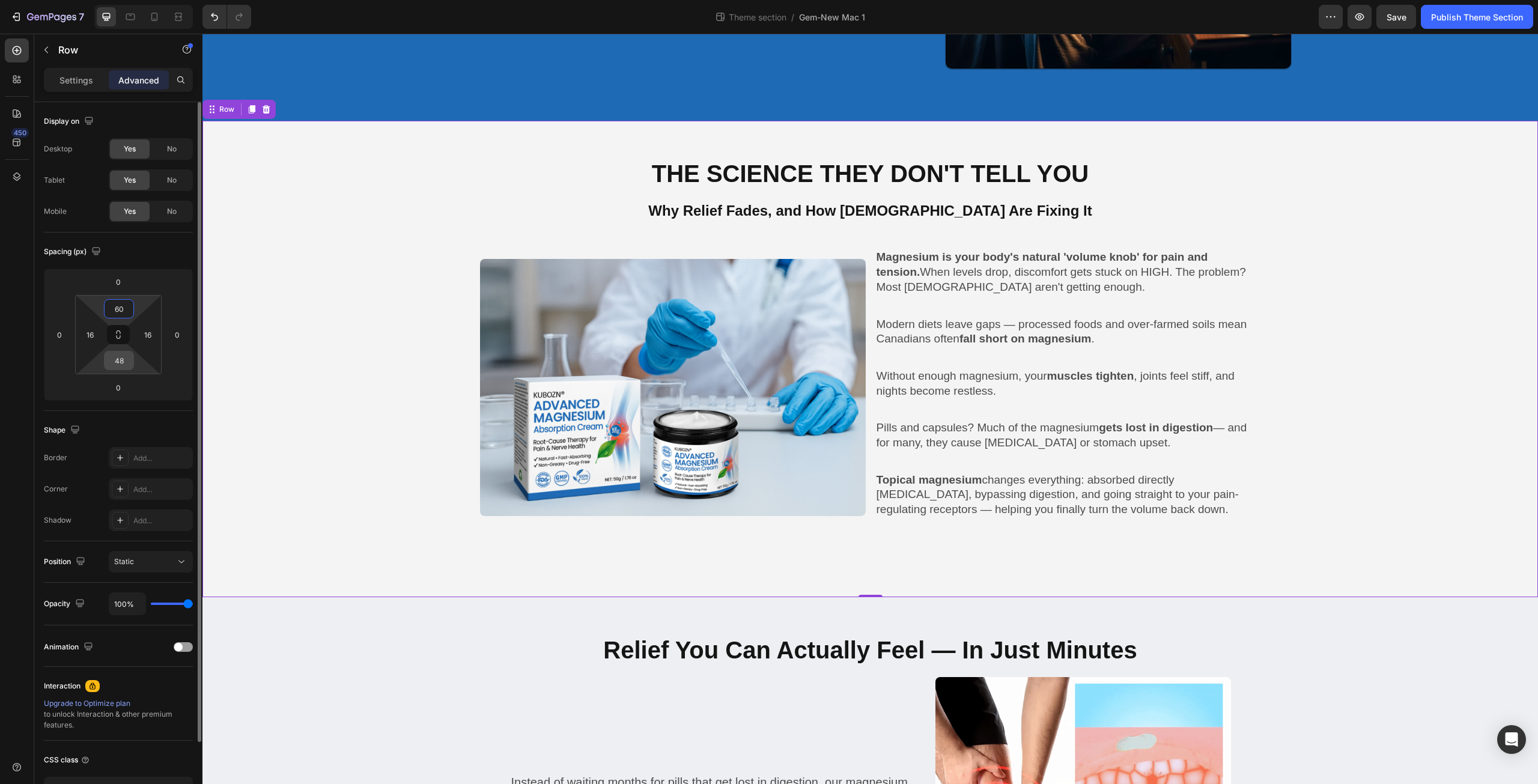
type input "60"
click at [121, 367] on input "48" at bounding box center [119, 360] width 24 height 18
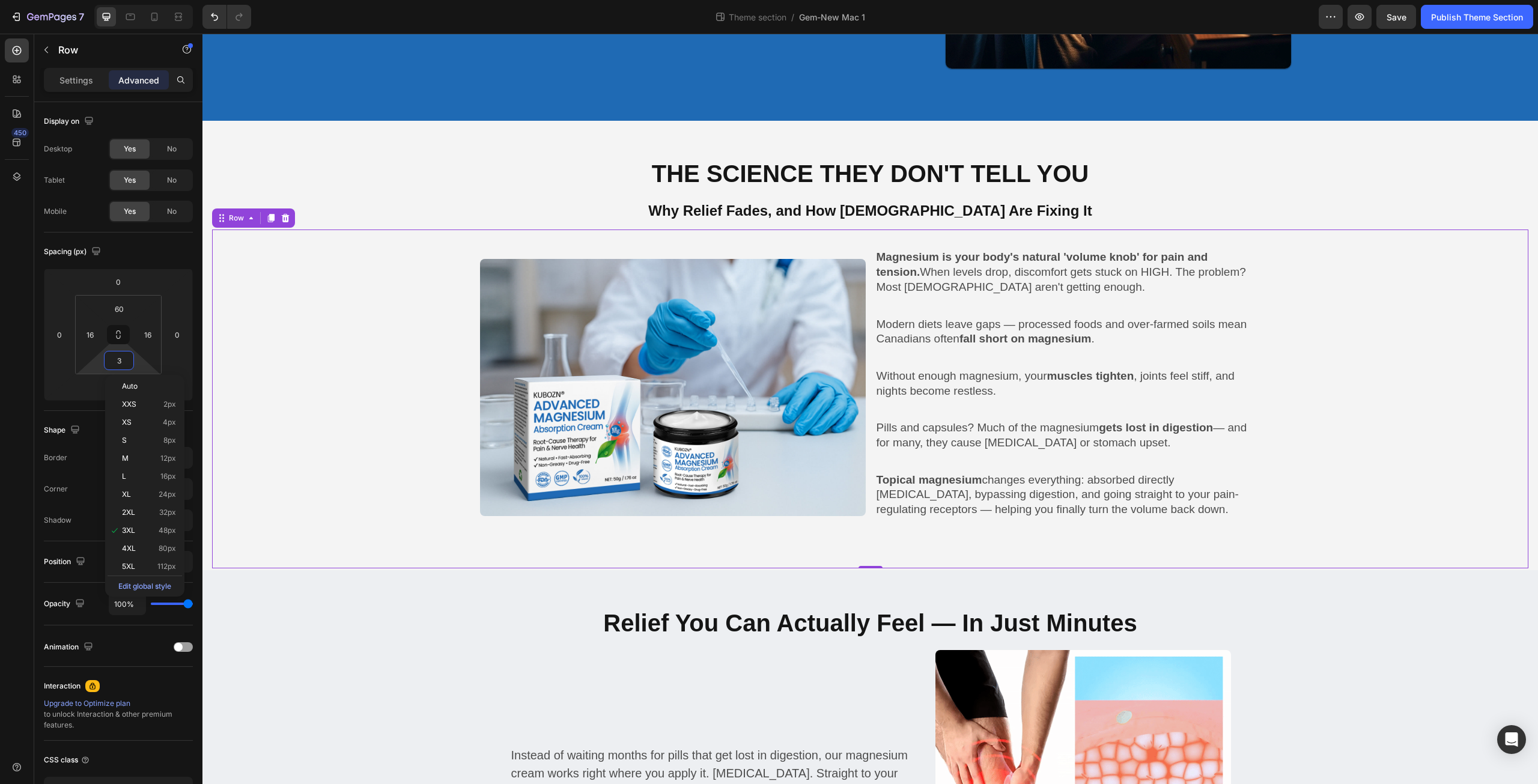
click at [396, 439] on div "Image Magnesium is your body's natural 'volume knob' for pain and tension. When…" at bounding box center [870, 386] width 1299 height 277
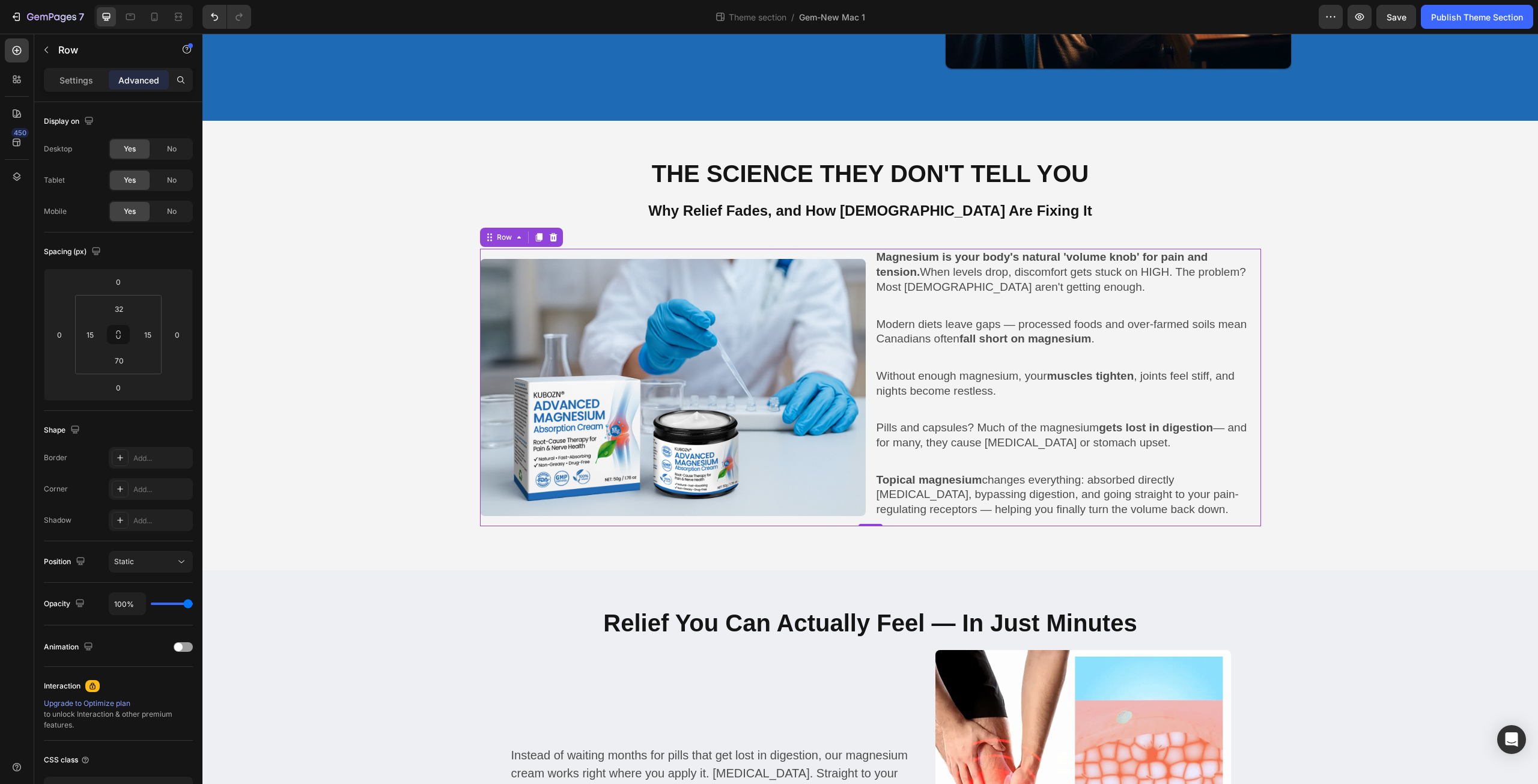
click at [866, 513] on div "Image Magnesium is your body's natural 'volume knob' for pain and tension. When…" at bounding box center [871, 386] width 781 height 277
click at [71, 85] on p "Settings" at bounding box center [76, 80] width 34 height 13
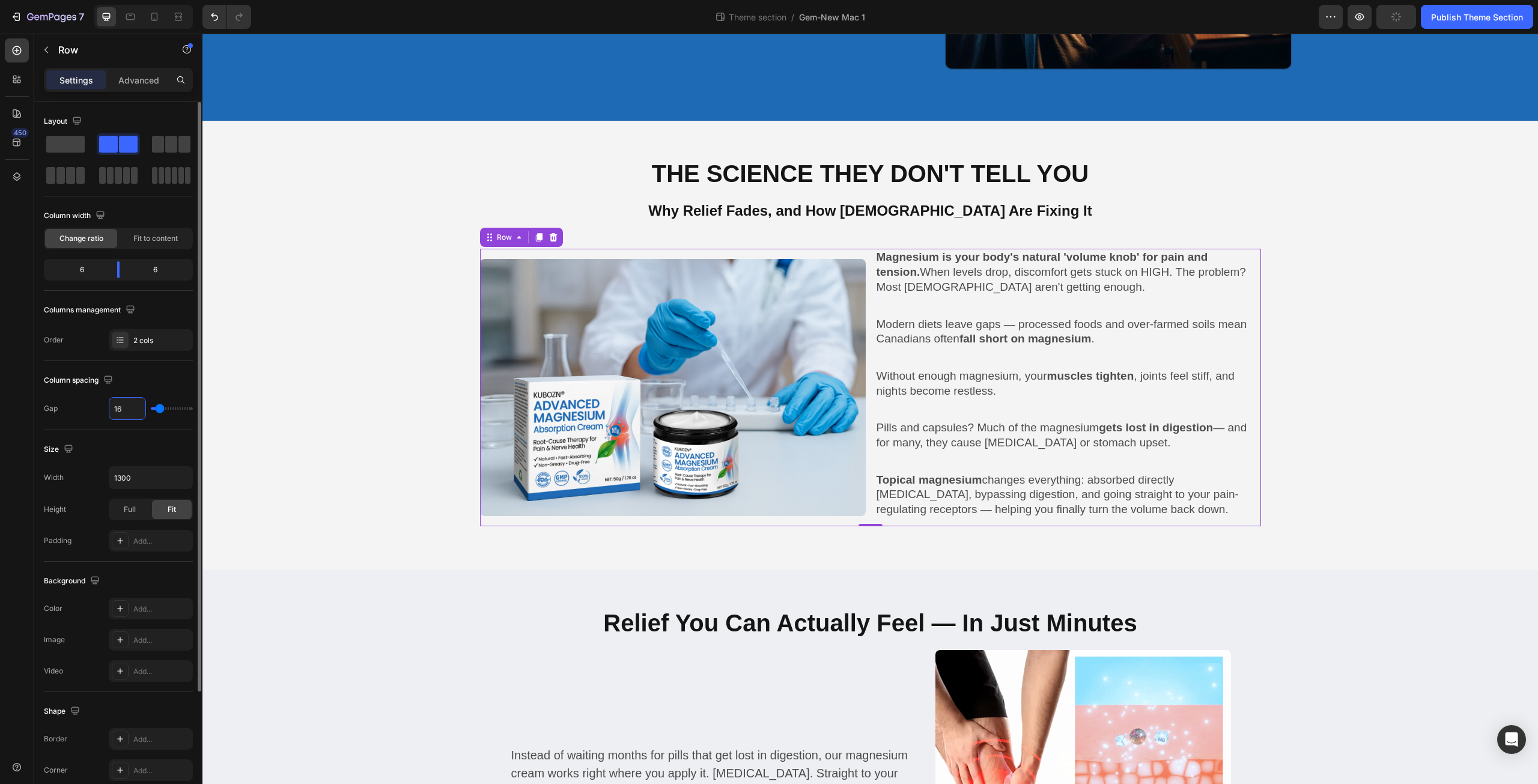
click at [135, 408] on input "16" at bounding box center [127, 408] width 36 height 22
type input "2"
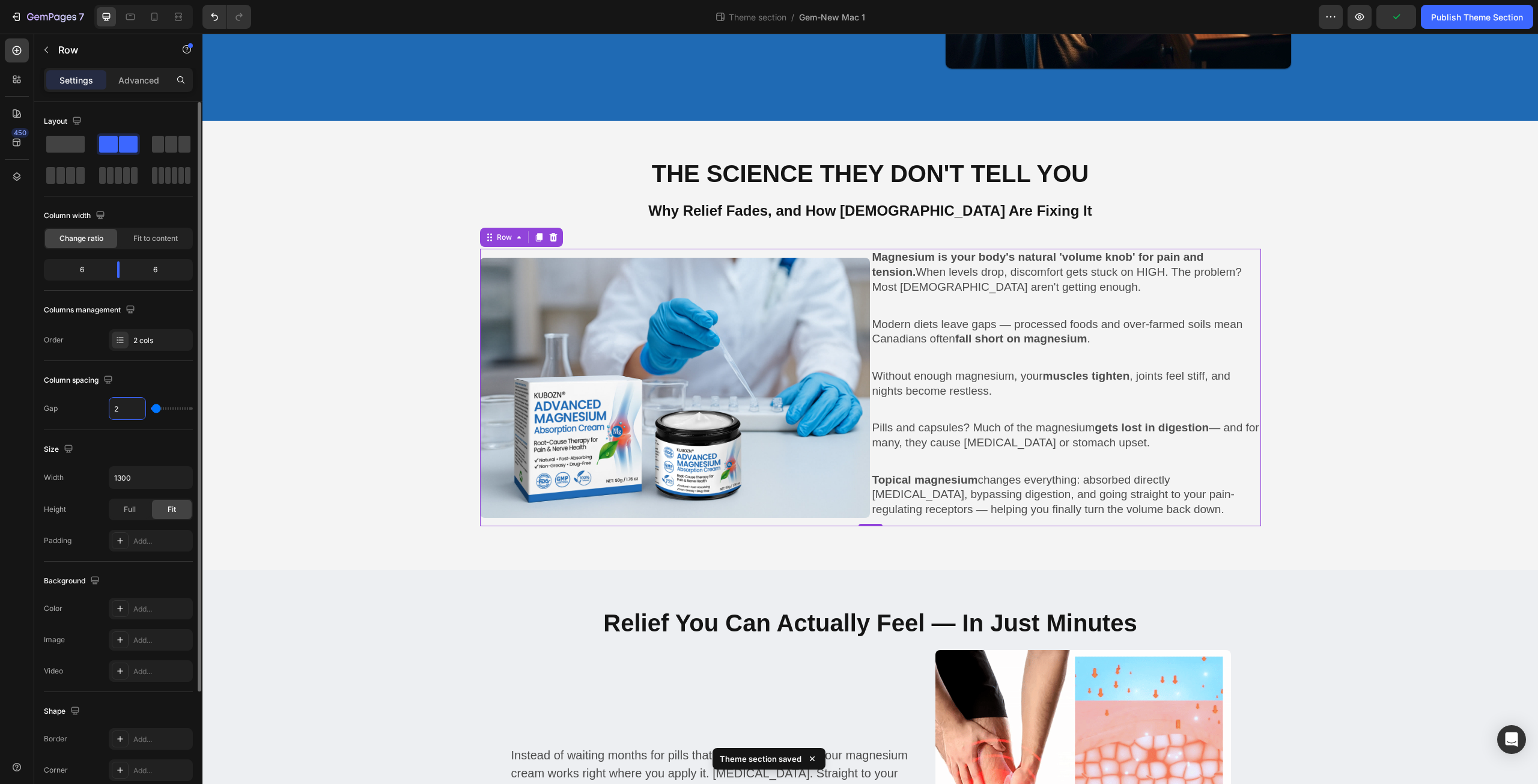
type input "20"
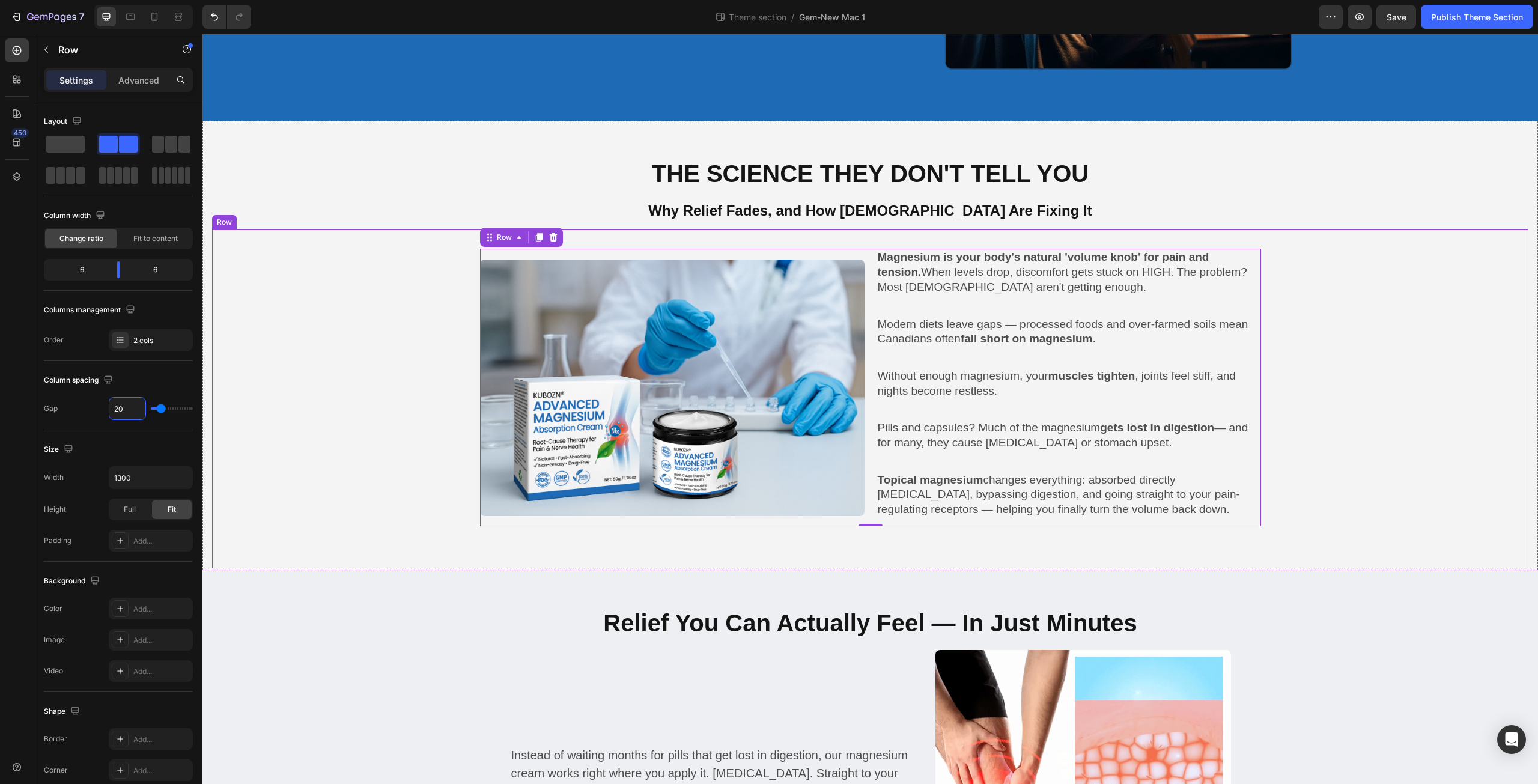
click at [308, 359] on div "Image Magnesium is your body's natural 'volume knob' for pain and tension. When…" at bounding box center [870, 386] width 1299 height 277
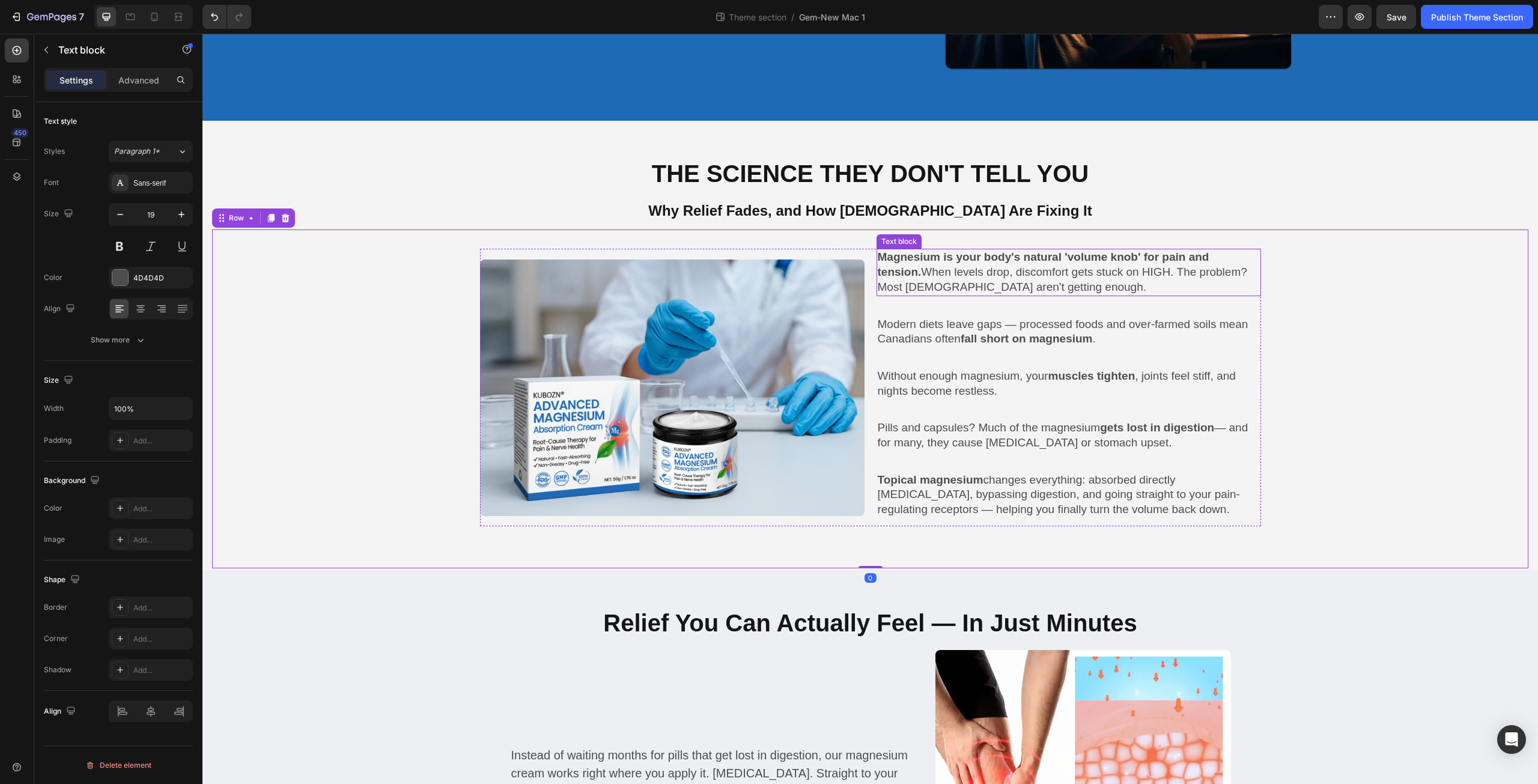
click at [1076, 273] on p "Magnesium is your body's natural 'volume knob' for pain and tension. When level…" at bounding box center [1069, 272] width 382 height 45
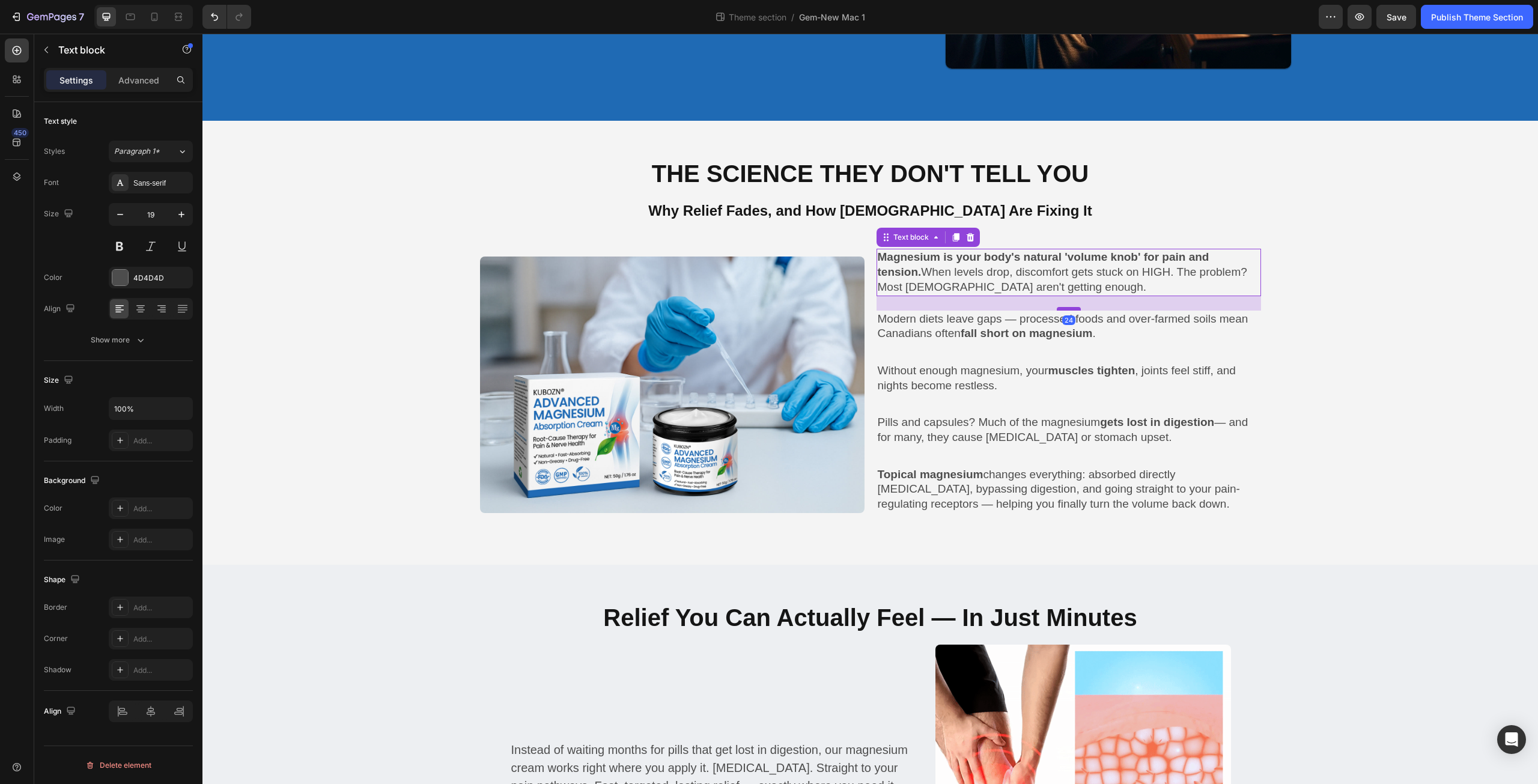
click at [1066, 307] on div at bounding box center [1069, 309] width 24 height 4
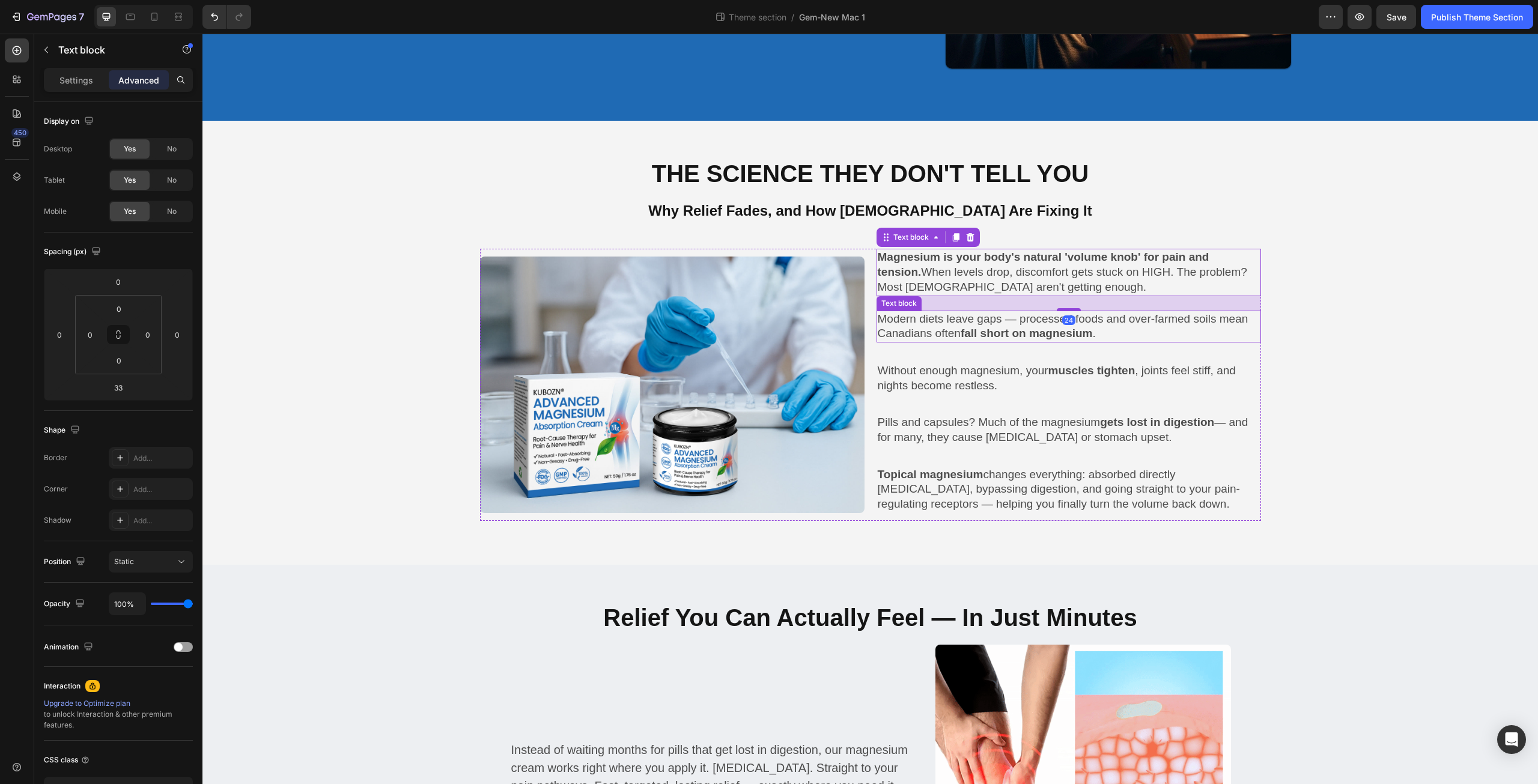
click at [996, 329] on strong "fall short on magnesium" at bounding box center [1026, 333] width 132 height 13
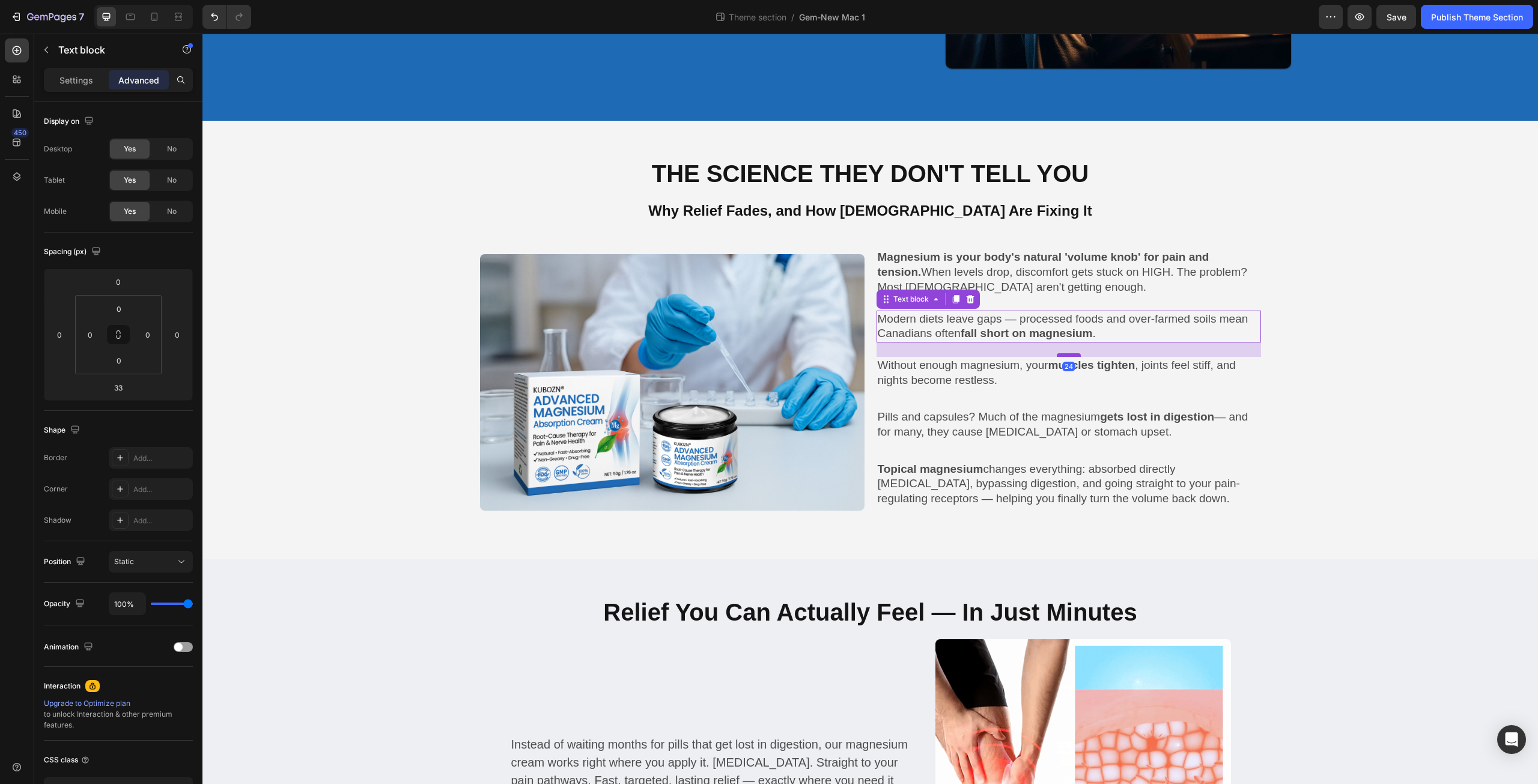
click at [1069, 353] on div at bounding box center [1069, 354] width 24 height 4
type input "24"
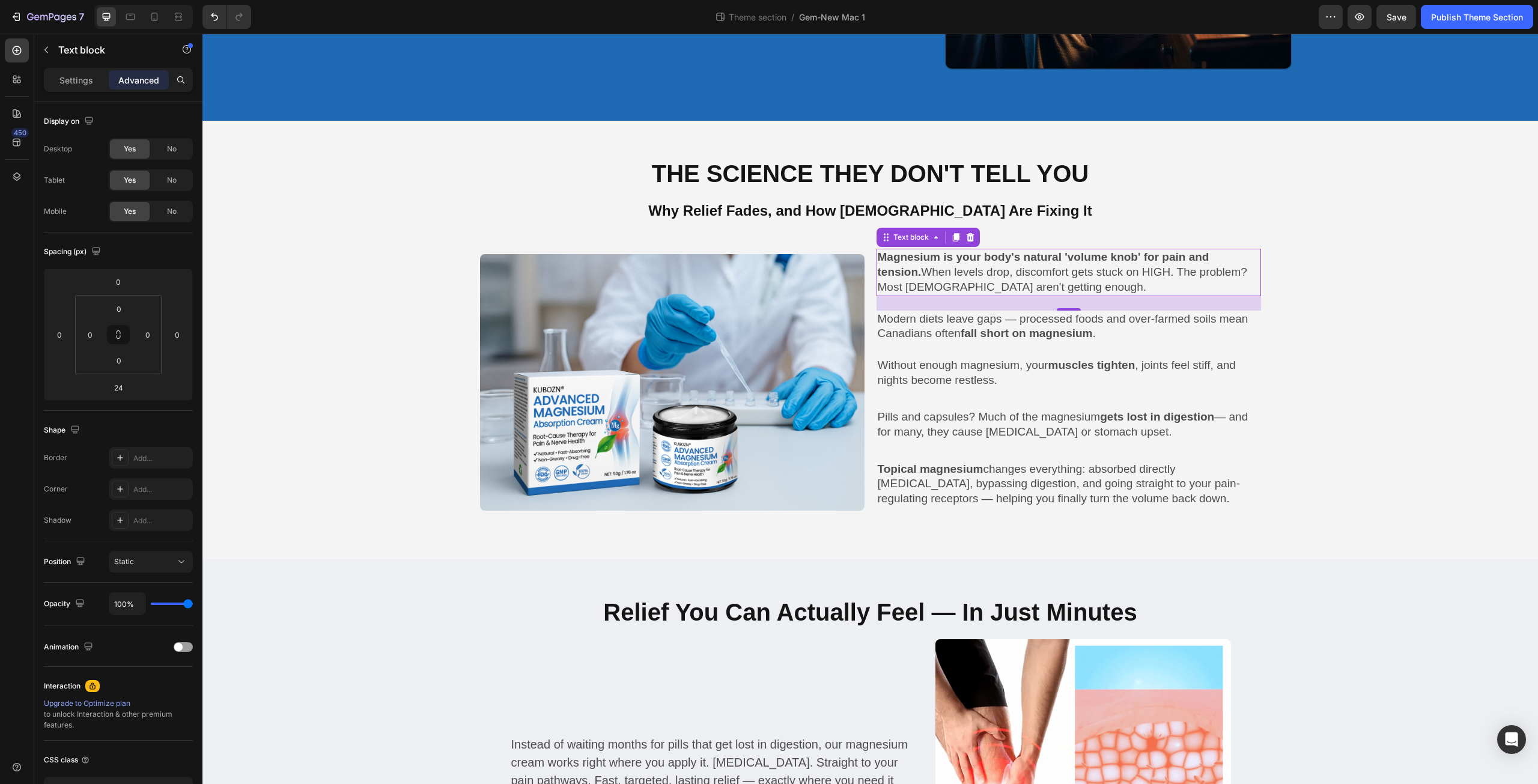
click at [1017, 281] on p "Magnesium is your body's natural 'volume knob' for pain and tension. When level…" at bounding box center [1069, 272] width 382 height 45
click at [1011, 327] on strong "fall short on magnesium" at bounding box center [1026, 333] width 132 height 13
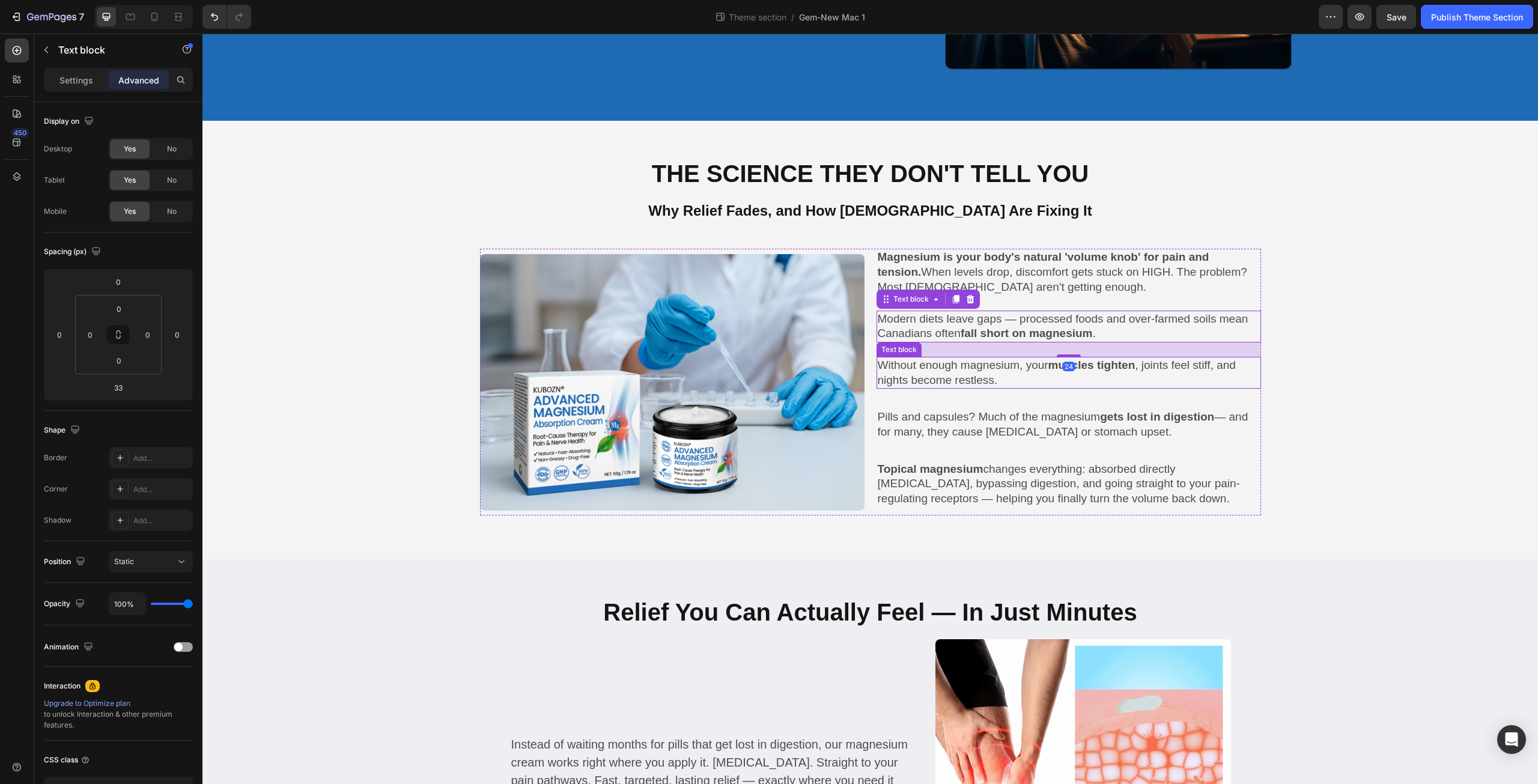
click at [1007, 362] on p "Without enough magnesium, your muscles tighten , joints feel stiff, and nights …" at bounding box center [1069, 373] width 382 height 30
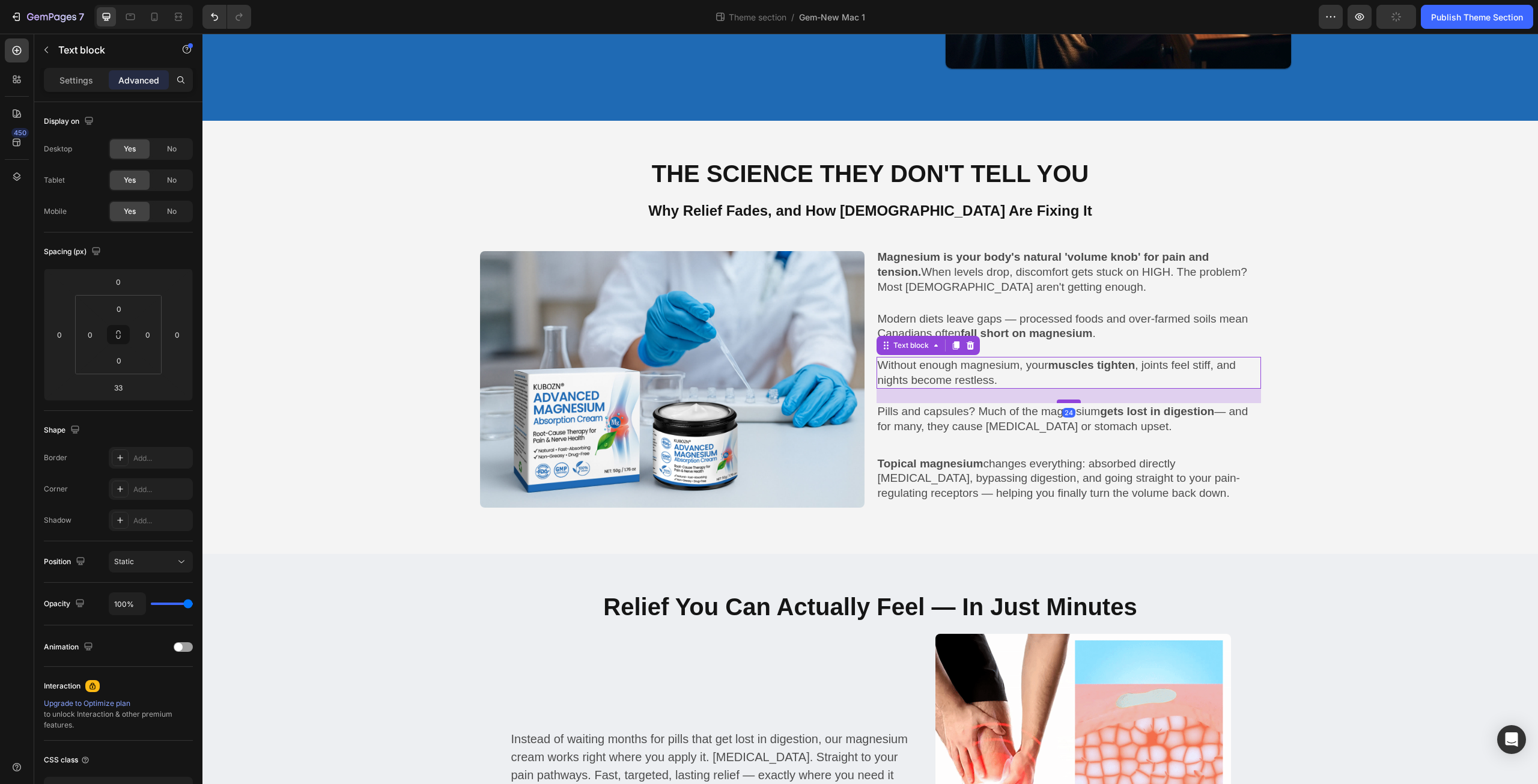
click at [1074, 400] on div at bounding box center [1069, 401] width 24 height 4
type input "24"
click at [990, 417] on p "Pills and capsules? Much of the magnesium gets lost in digestion — and for many…" at bounding box center [1069, 419] width 382 height 30
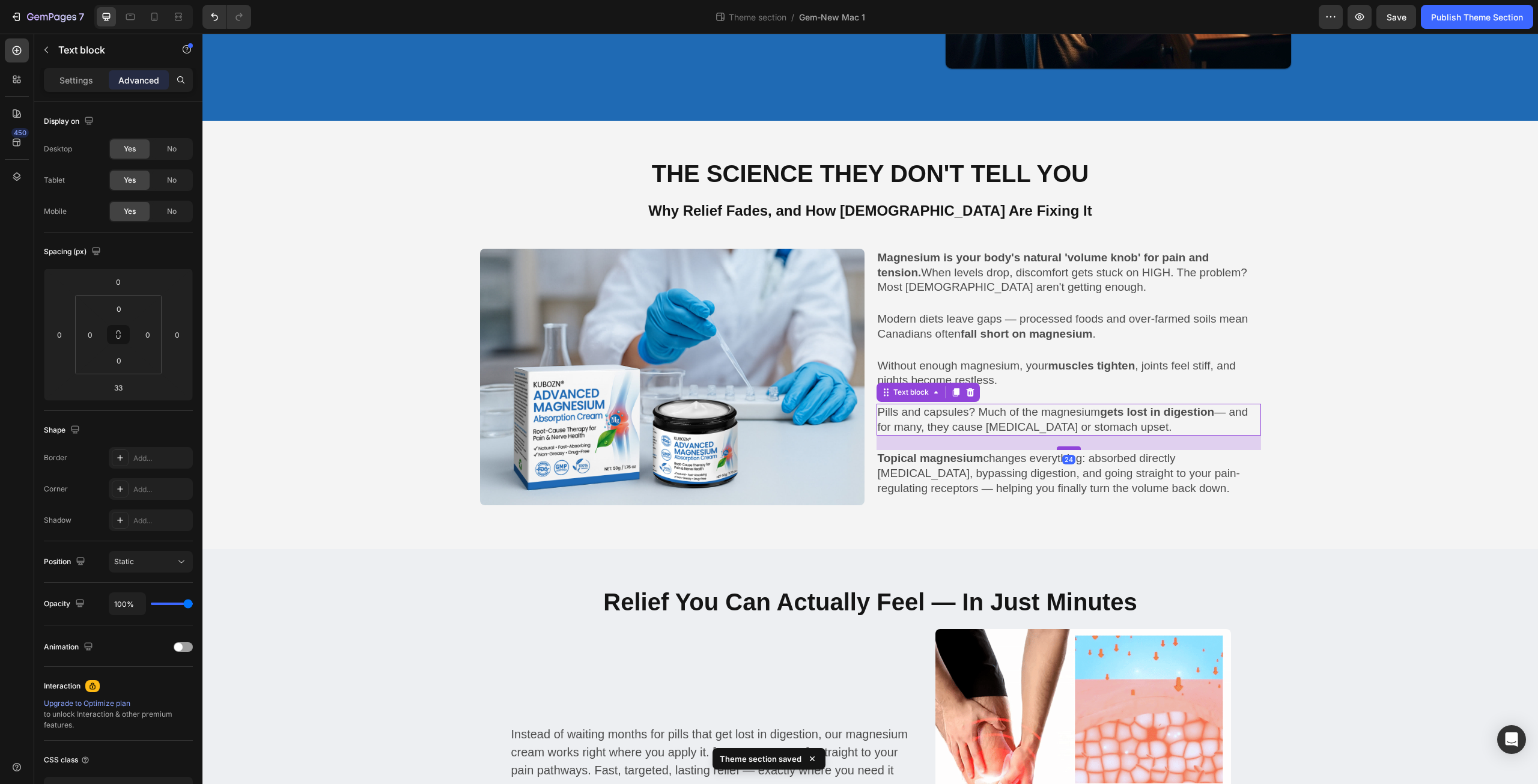
click at [1072, 446] on div at bounding box center [1069, 448] width 24 height 4
type input "24"
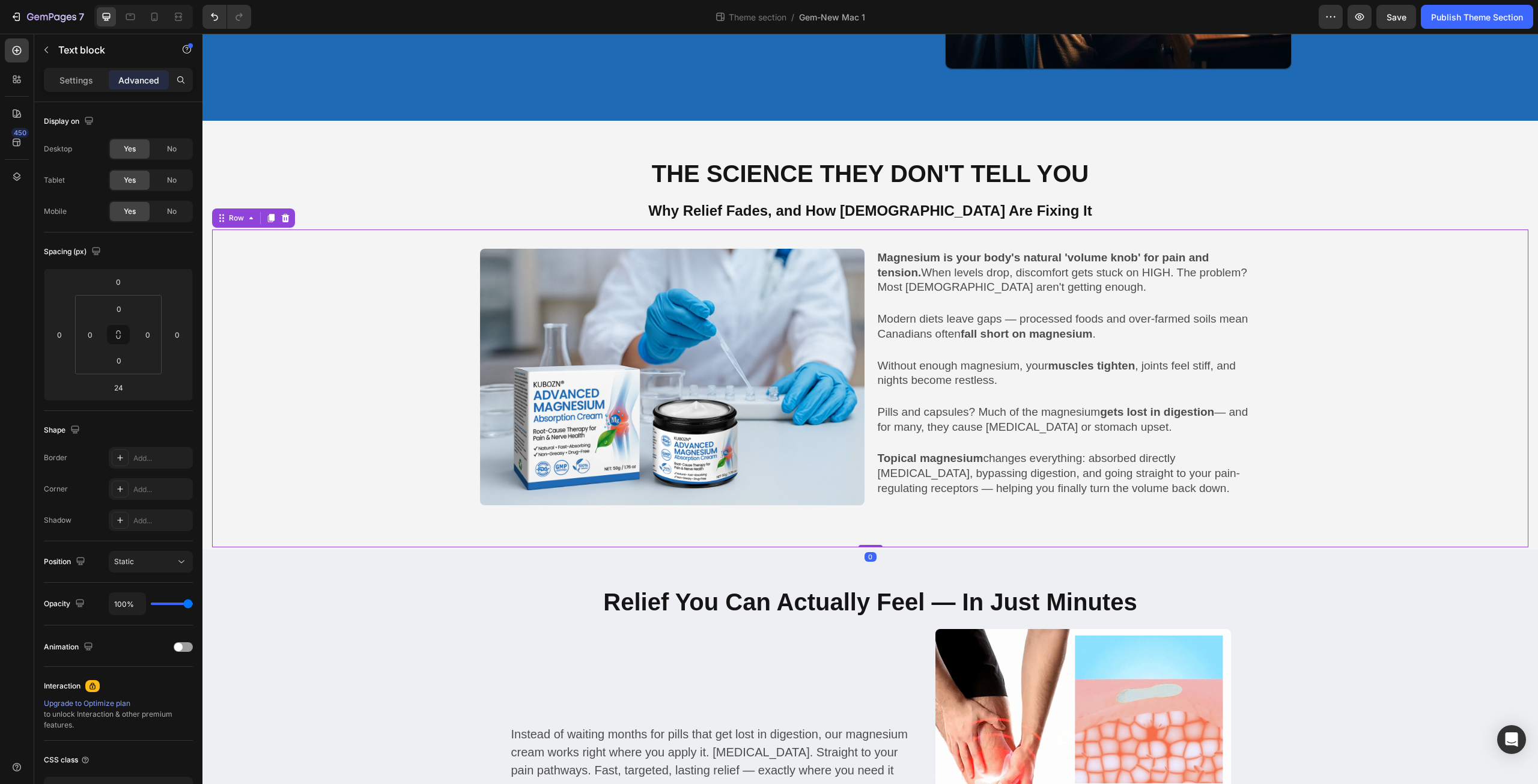
click at [263, 444] on div "Image Magnesium is your body's natural 'volume knob' for pain and tension. When…" at bounding box center [870, 376] width 1299 height 256
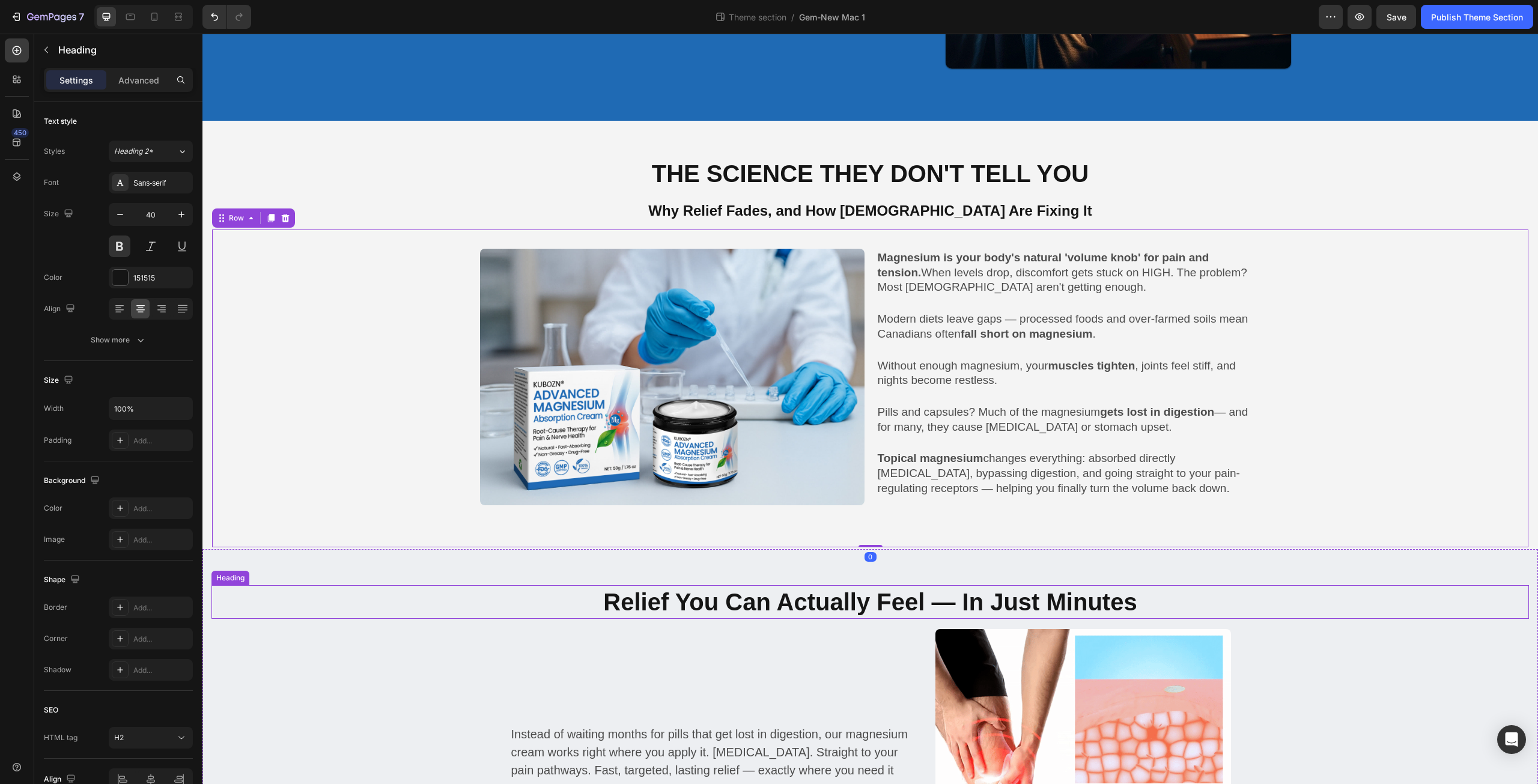
click at [308, 587] on h2 "Relief You Can Actually Feel — In Just Minutes" at bounding box center [871, 602] width 1318 height 34
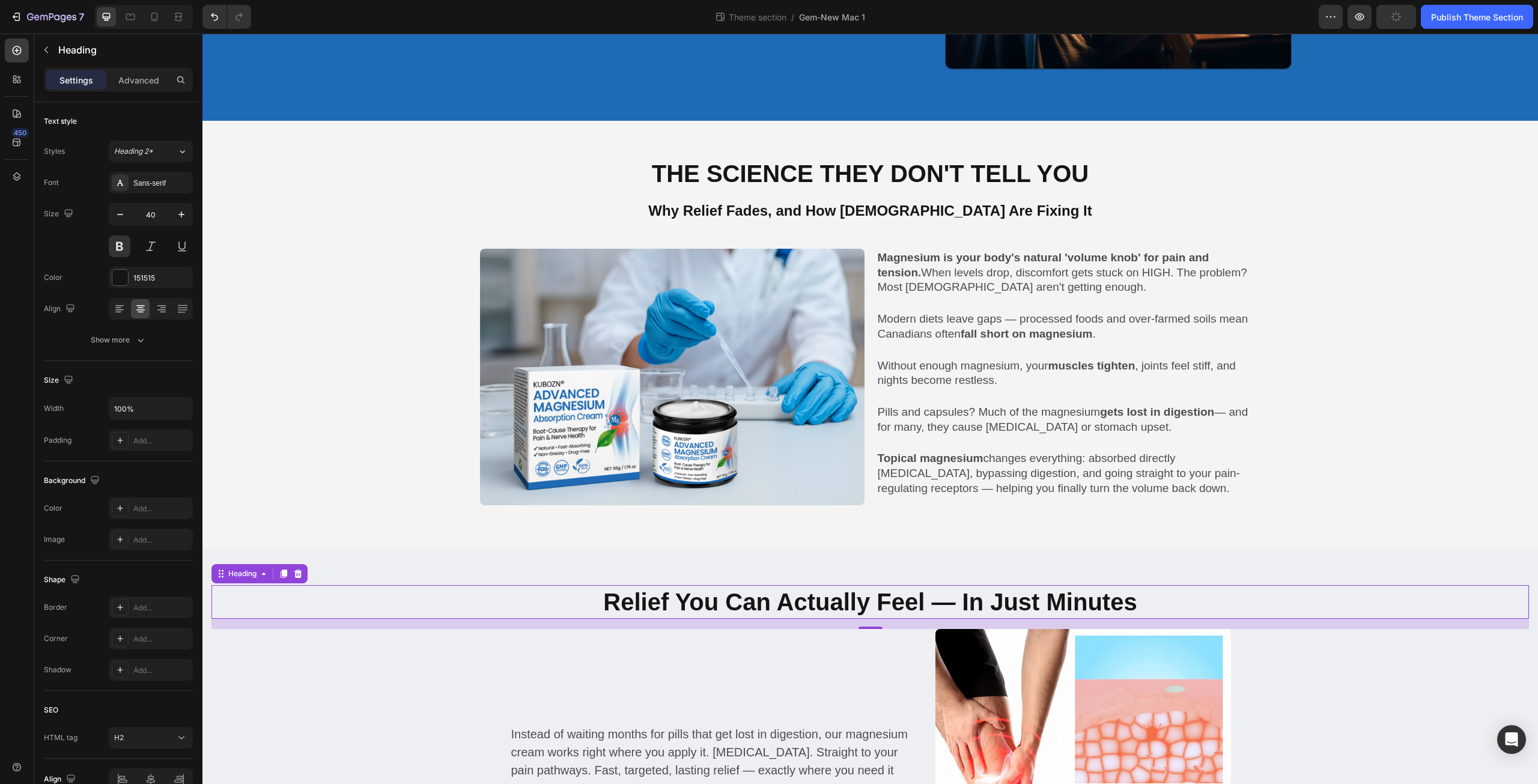
scroll to position [1262, 0]
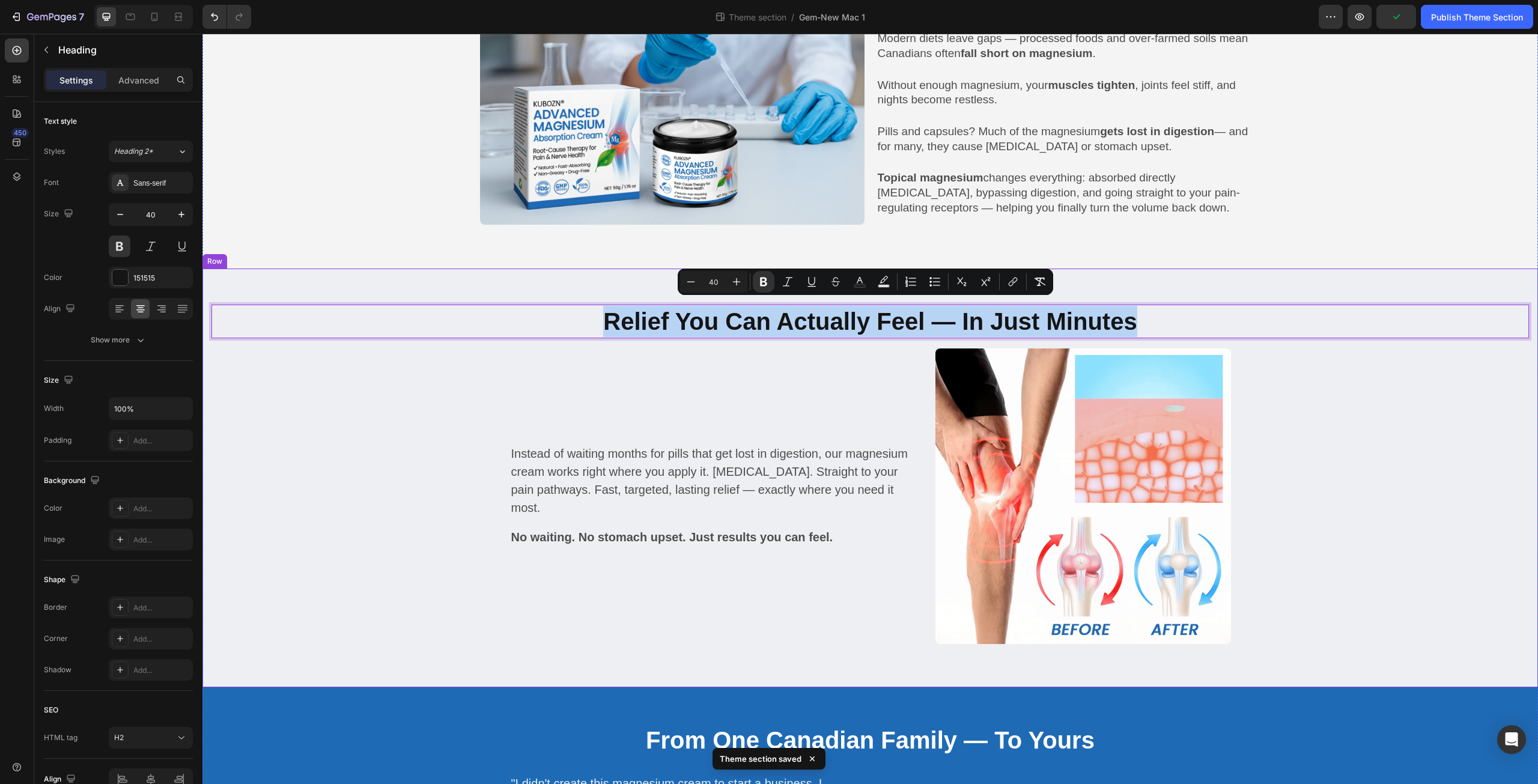
drag, startPoint x: 599, startPoint y: 320, endPoint x: 1144, endPoint y: 299, distance: 545.4
click at [1144, 299] on div "Relief You Can Actually Feel — In Just Minutes Heading 17 Instead of waiting mo…" at bounding box center [870, 478] width 1336 height 419
click at [1035, 284] on icon "Editor contextual toolbar" at bounding box center [1040, 282] width 12 height 12
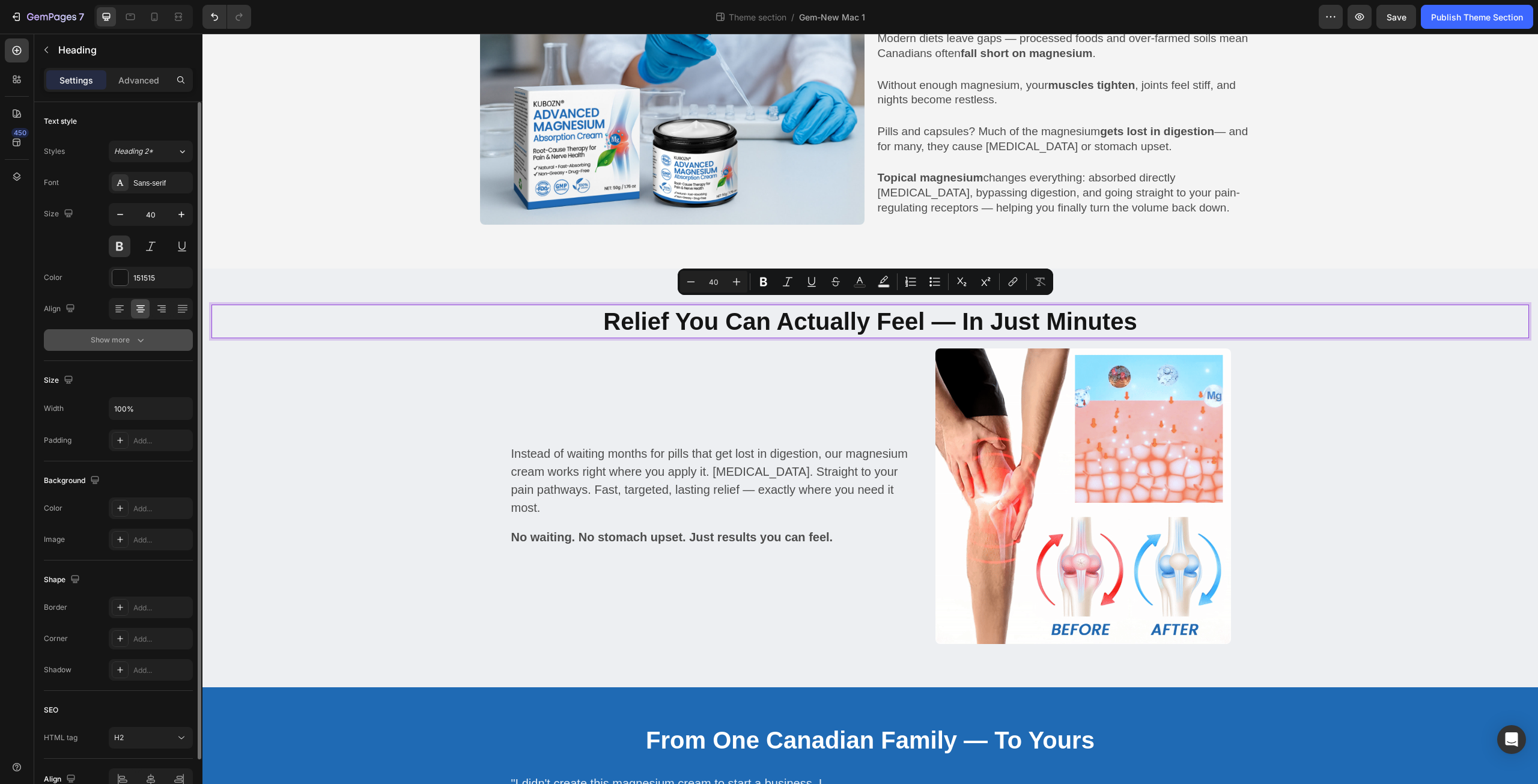
click at [141, 345] on icon "button" at bounding box center [140, 340] width 12 height 12
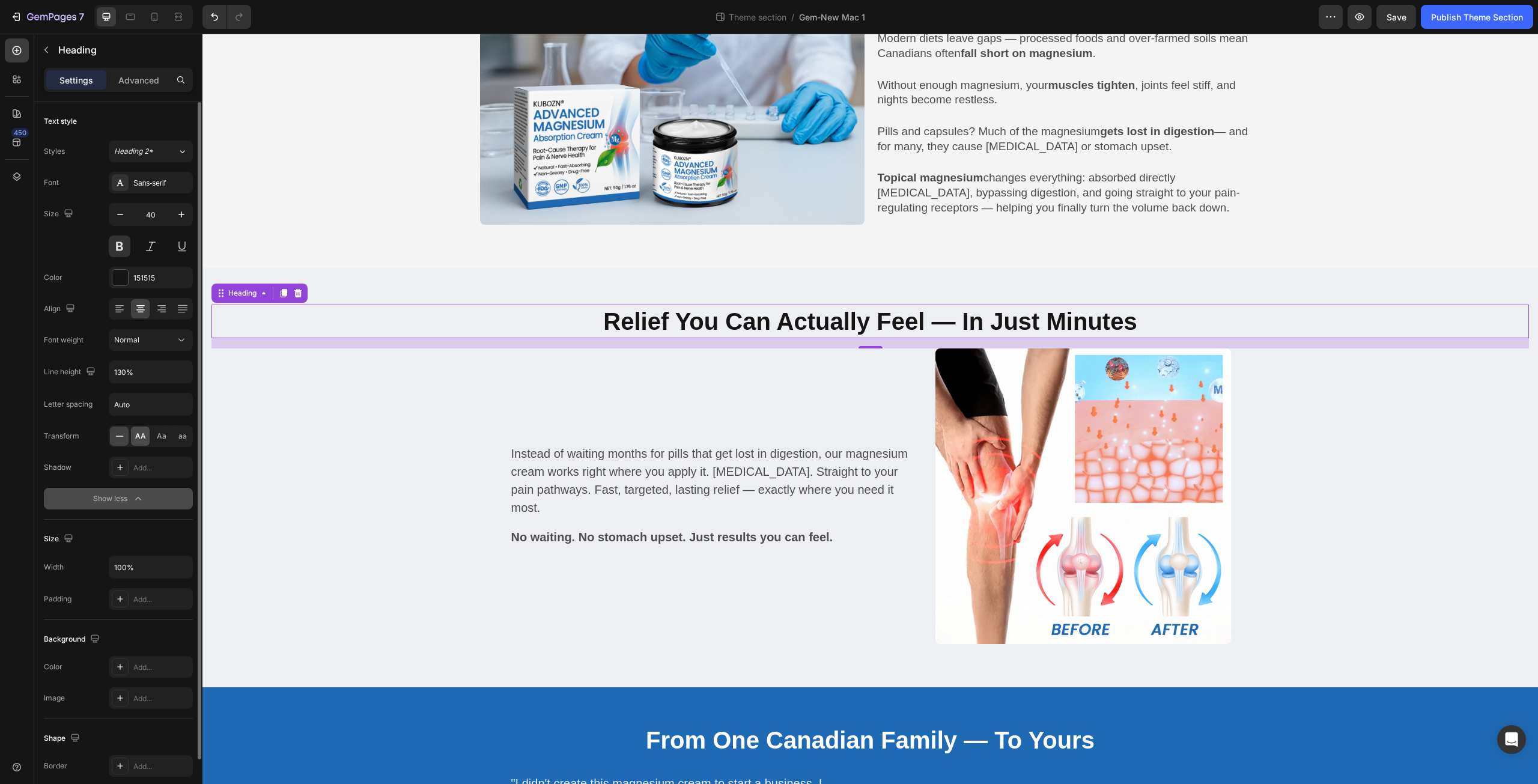
click at [139, 439] on span "AA" at bounding box center [140, 436] width 11 height 11
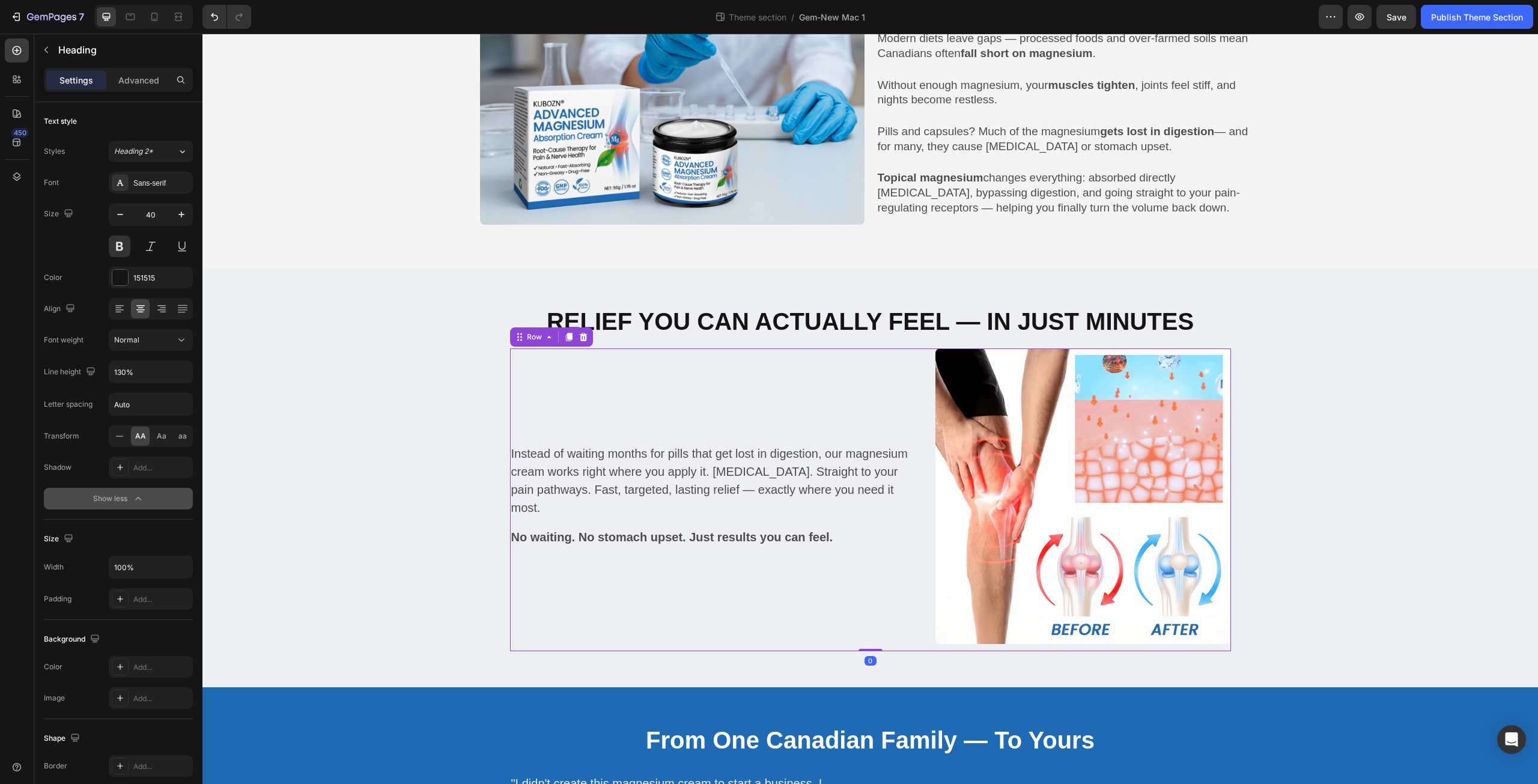
click at [857, 348] on div "Instead of waiting months for pills that get lost in digestion, our magnesium c…" at bounding box center [717, 500] width 413 height 303
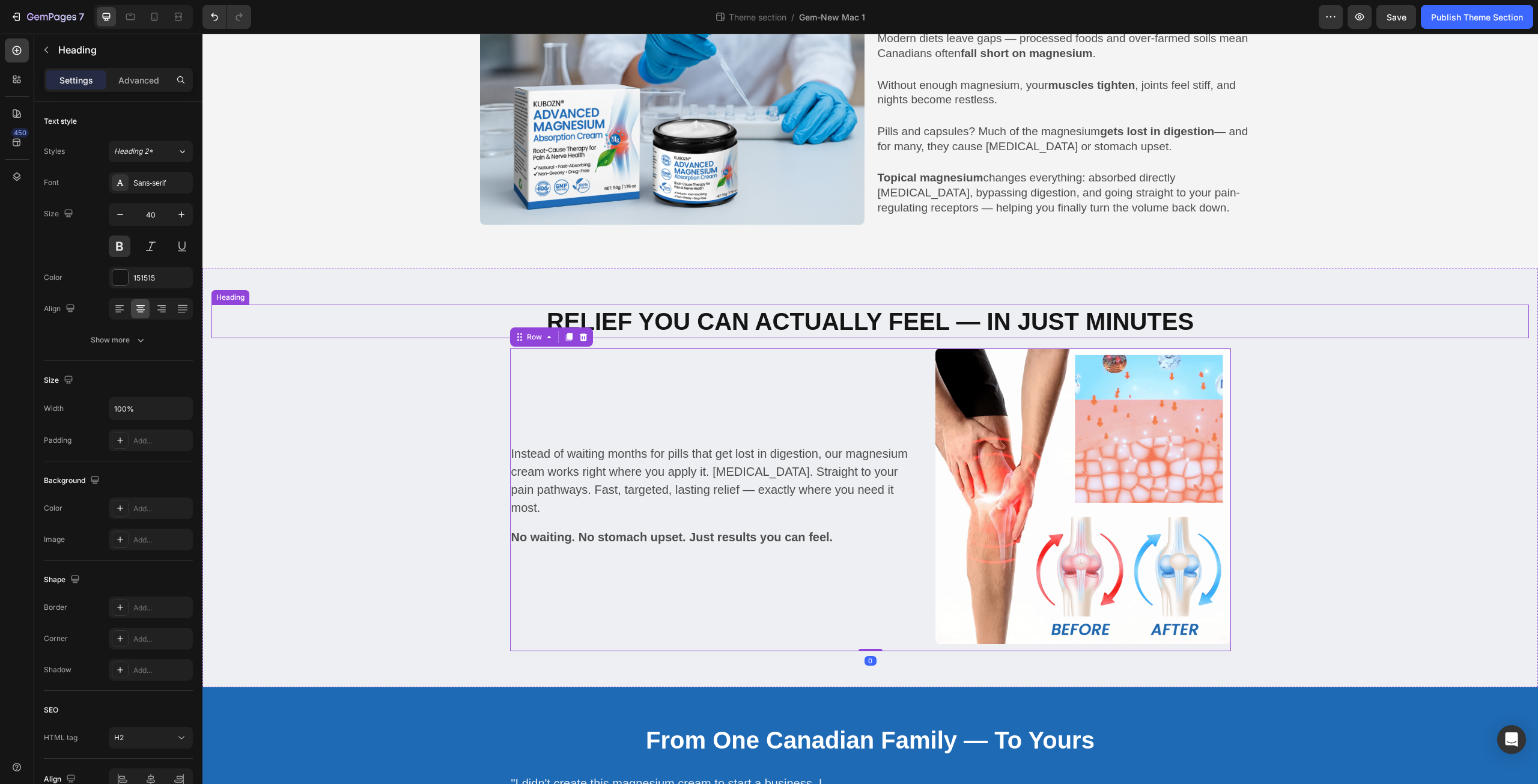
click at [857, 332] on p "Relief You Can Actually Feel — In Just Minutes" at bounding box center [871, 321] width 1315 height 31
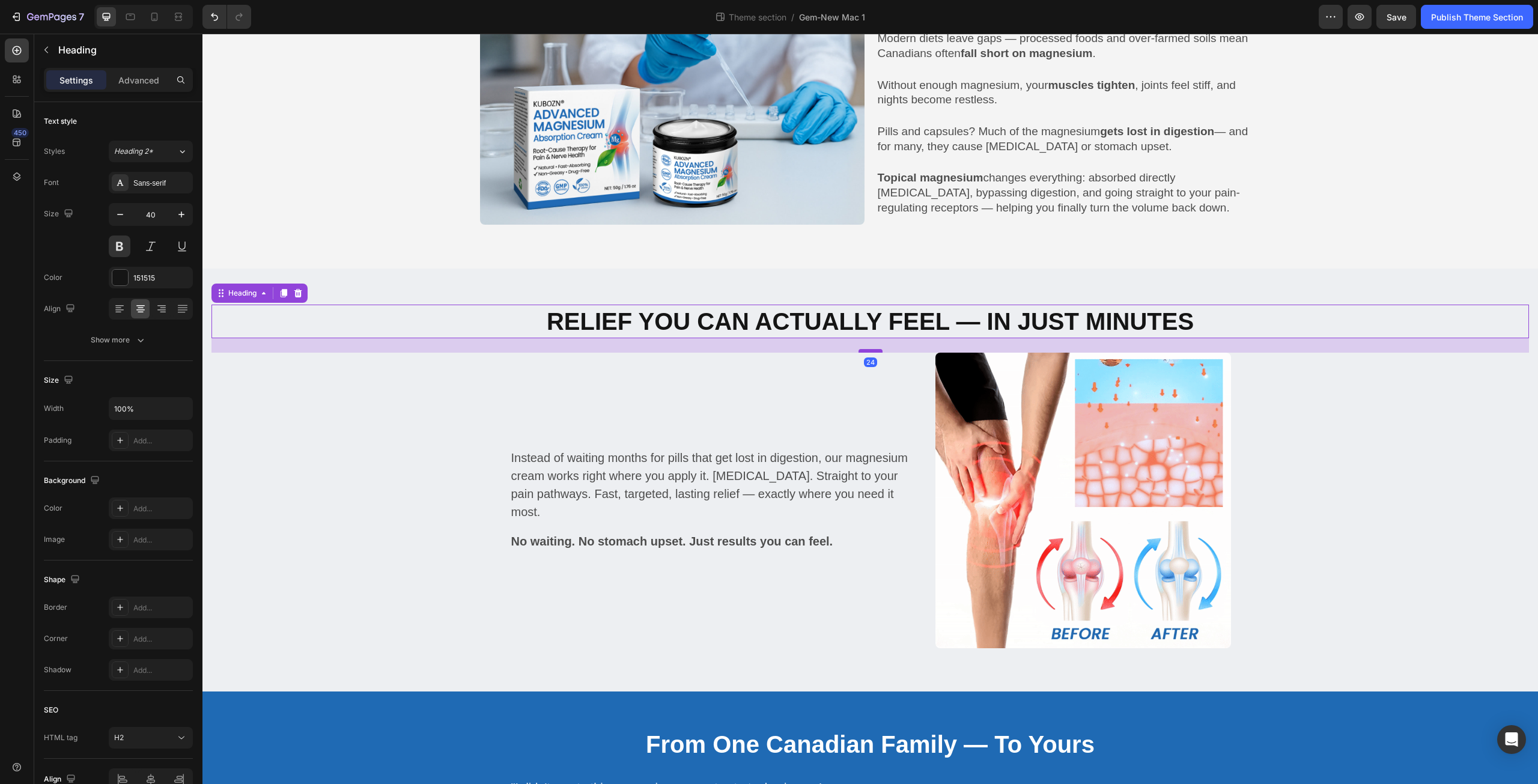
click at [861, 349] on div at bounding box center [871, 350] width 24 height 4
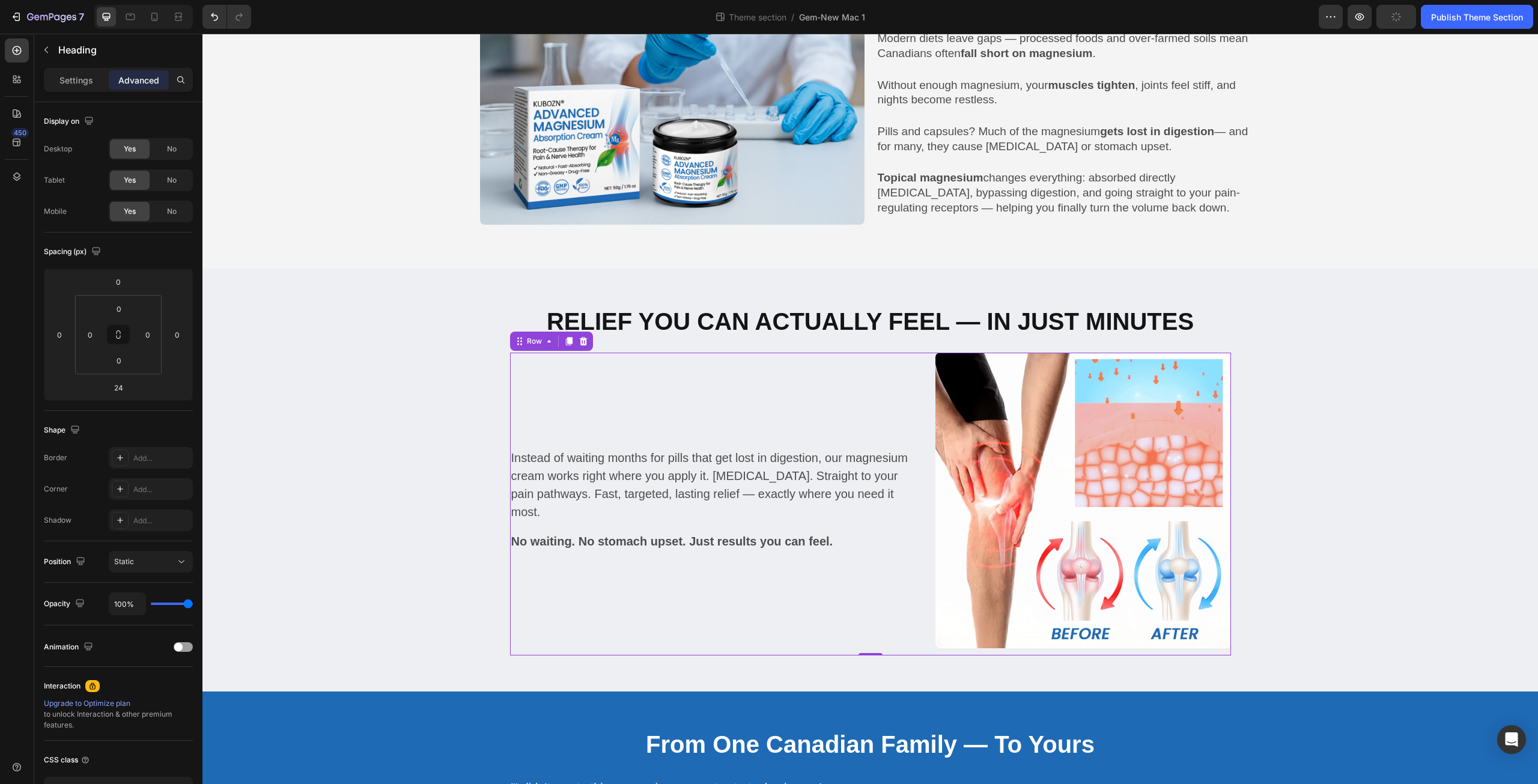
click at [893, 599] on div "Instead of waiting months for pills that get lost in digestion, our magnesium c…" at bounding box center [717, 504] width 413 height 303
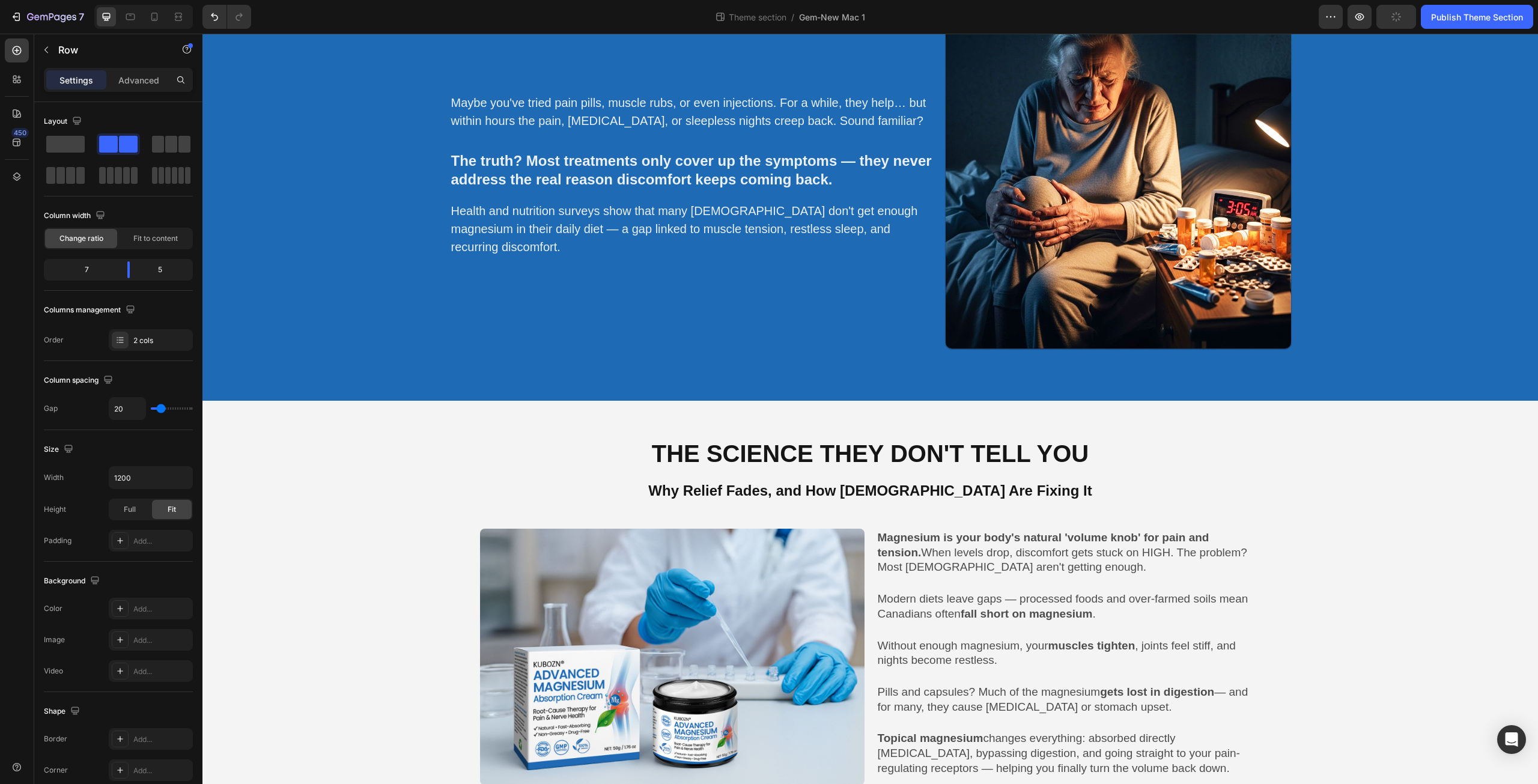
scroll to position [1402, 0]
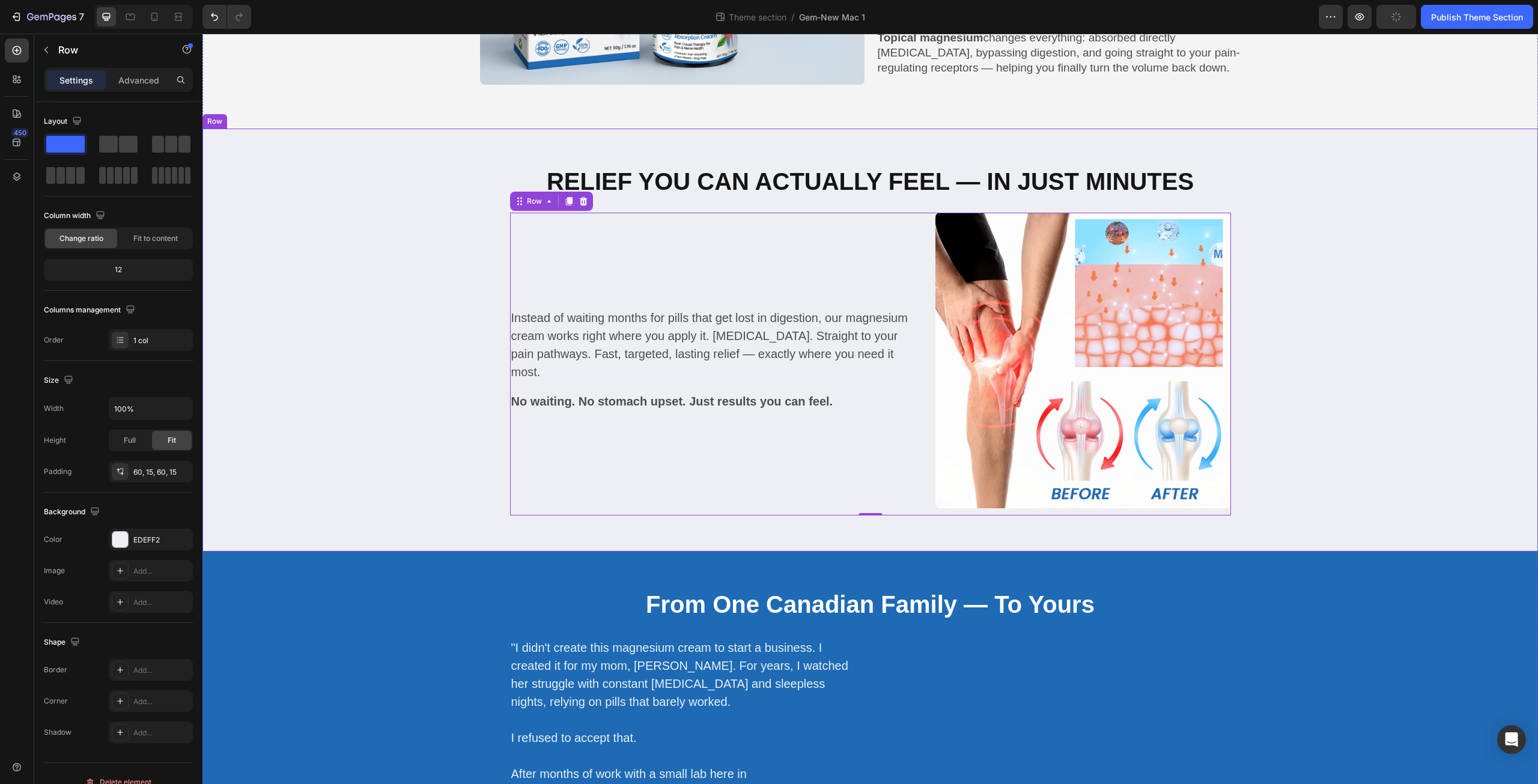
click at [1364, 360] on div "Relief You Can Actually Feel — In Just Minutes Heading Instead of waiting month…" at bounding box center [871, 340] width 1318 height 351
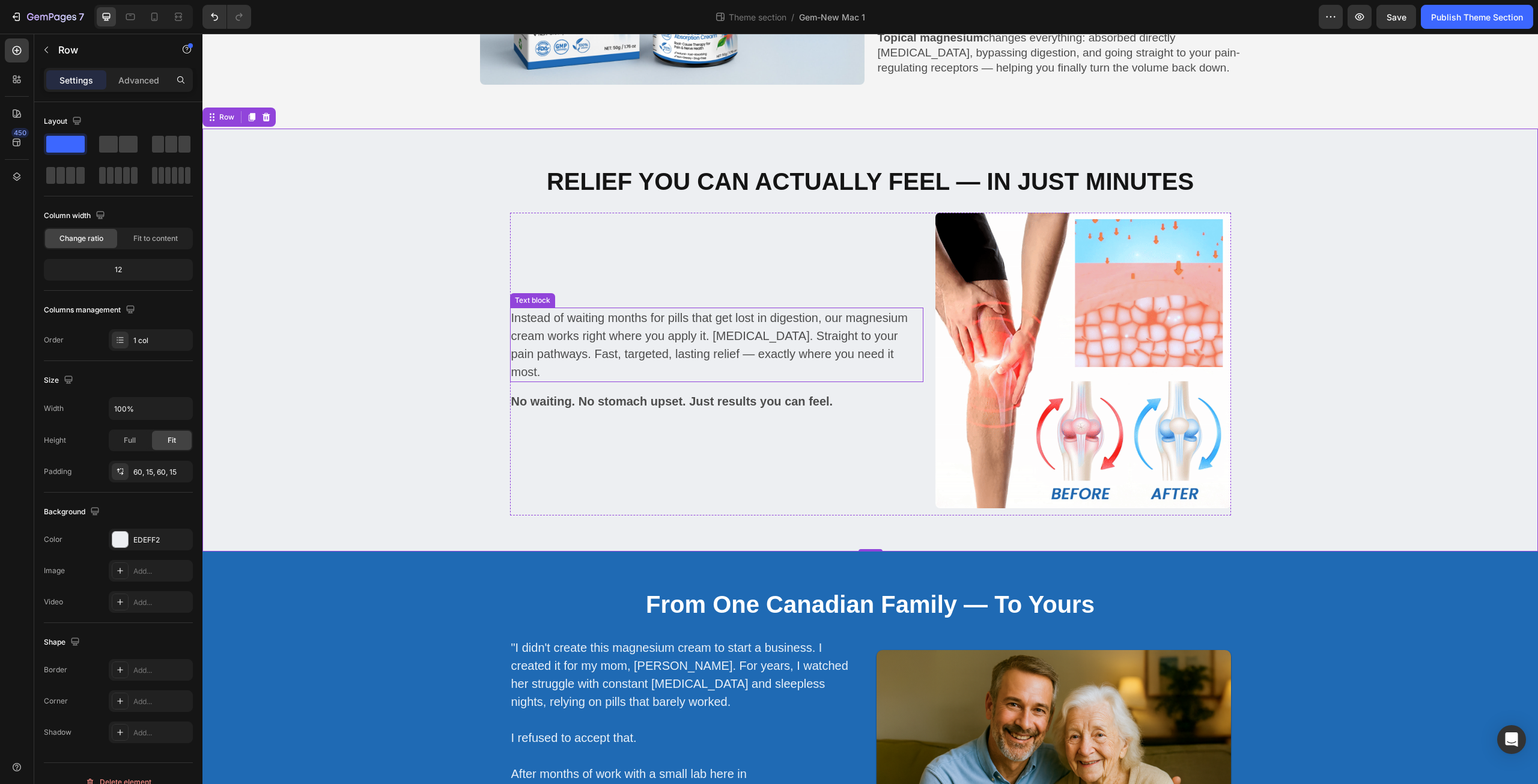
click at [642, 354] on p "Instead of waiting months for pills that get lost in digestion, our magnesium c…" at bounding box center [716, 345] width 411 height 72
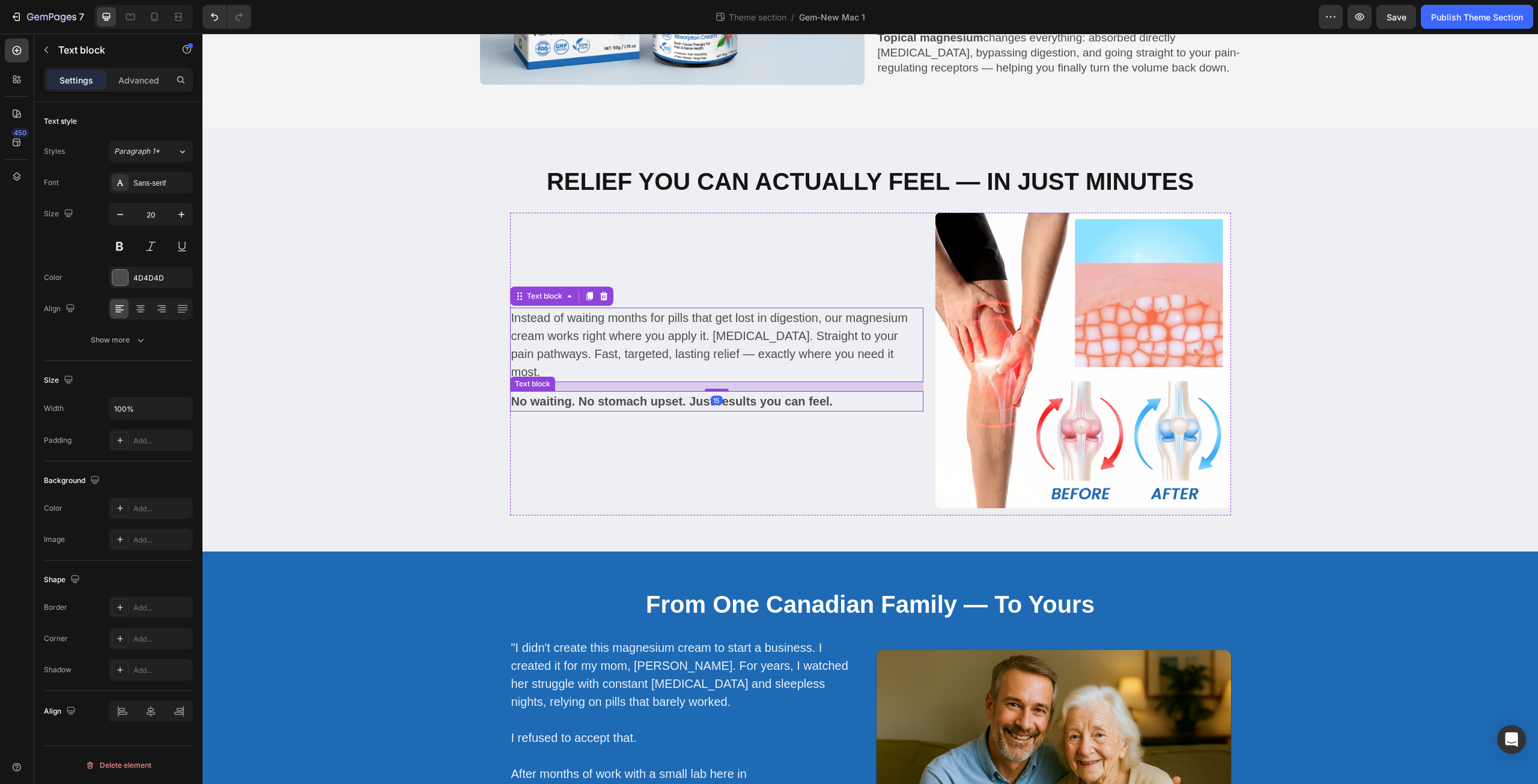
click at [643, 400] on strong "No waiting. No stomach upset. Just results you can feel." at bounding box center [672, 401] width 322 height 13
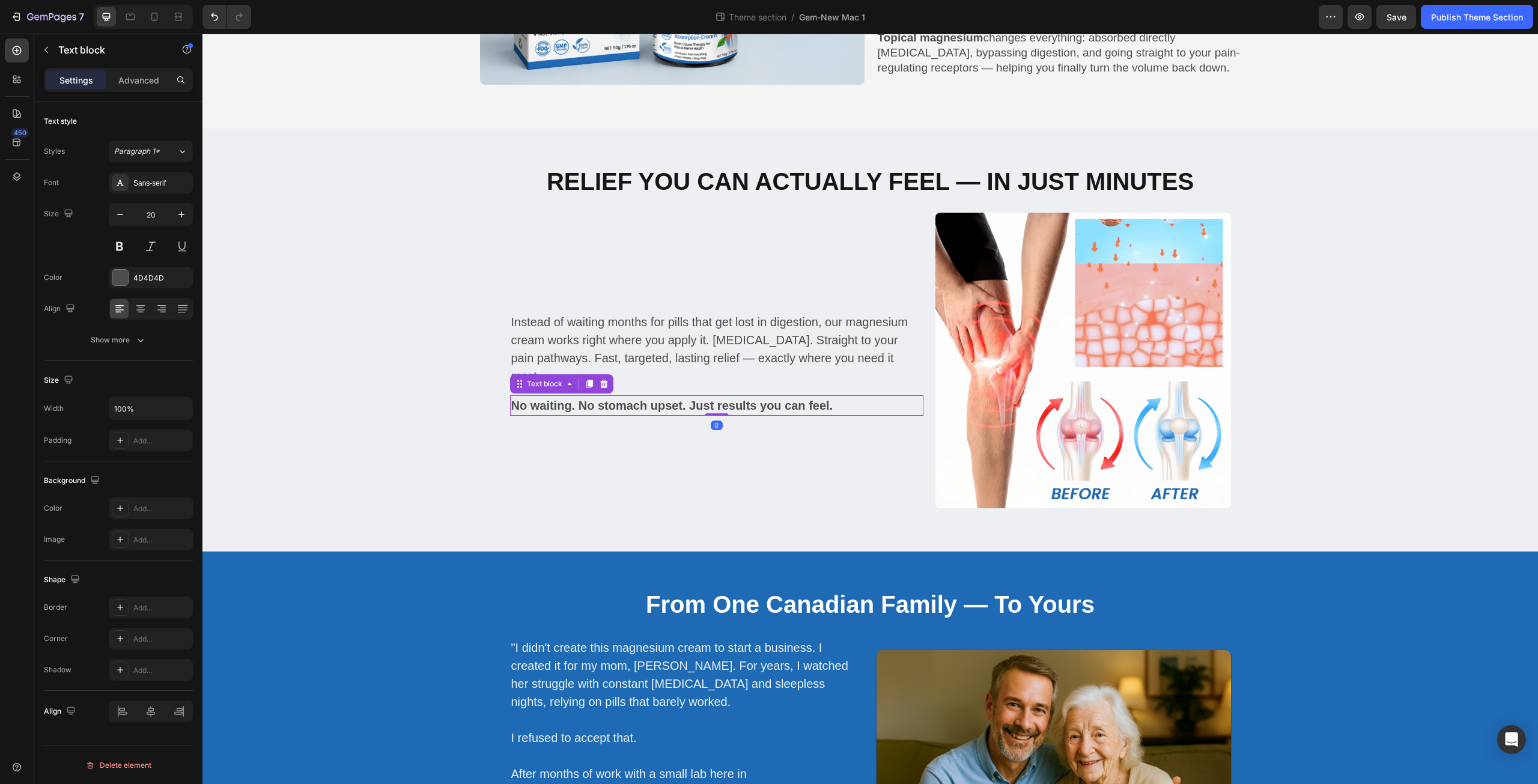
drag, startPoint x: 713, startPoint y: 415, endPoint x: 710, endPoint y: 399, distance: 16.3
click at [710, 399] on div "No waiting. No stomach upset. Just results you can feel. Text block 0" at bounding box center [717, 405] width 413 height 21
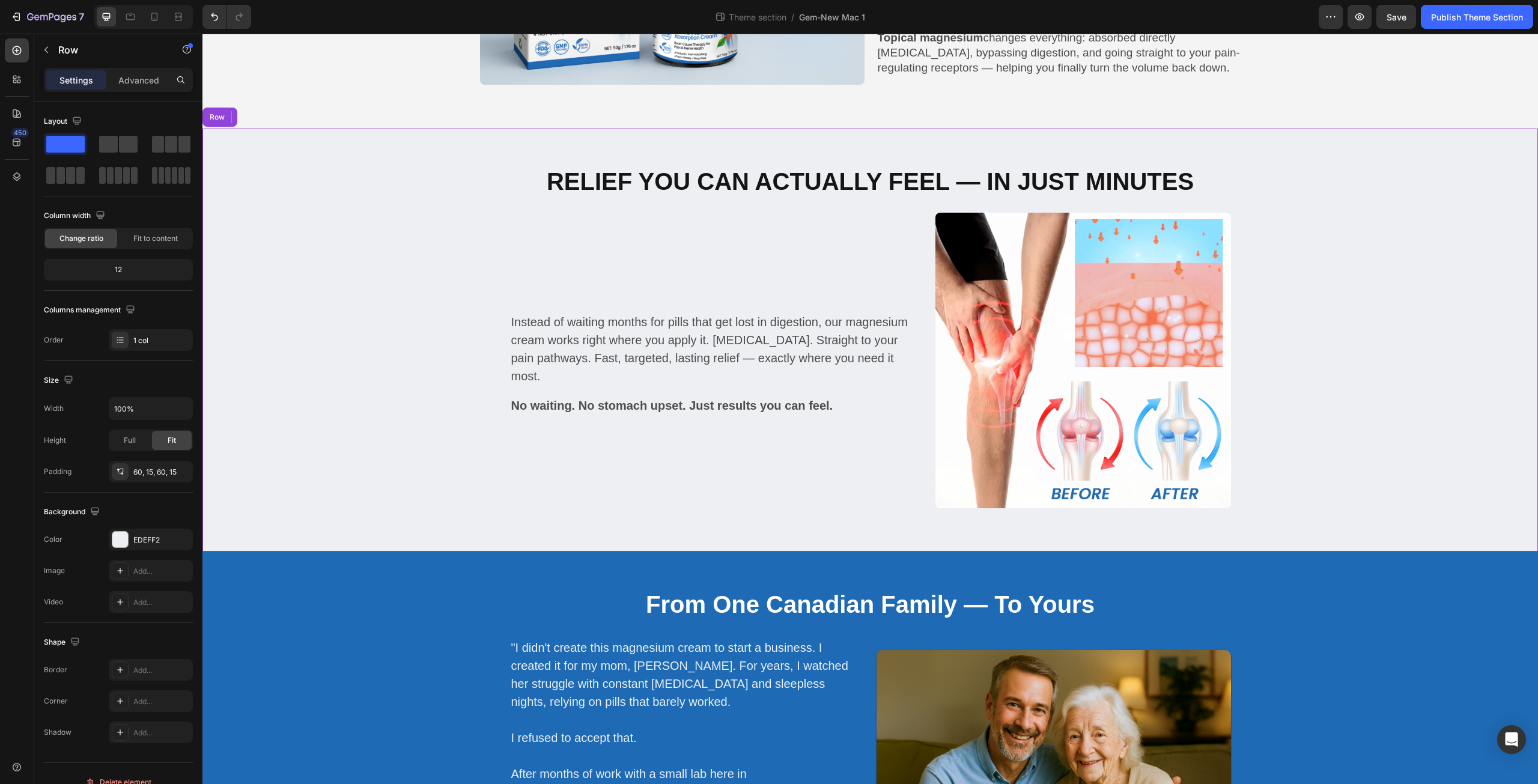
click at [299, 340] on div "Relief You Can Actually Feel — In Just Minutes Heading Instead of waiting month…" at bounding box center [871, 340] width 1318 height 351
click at [144, 75] on p "Advanced" at bounding box center [139, 80] width 41 height 13
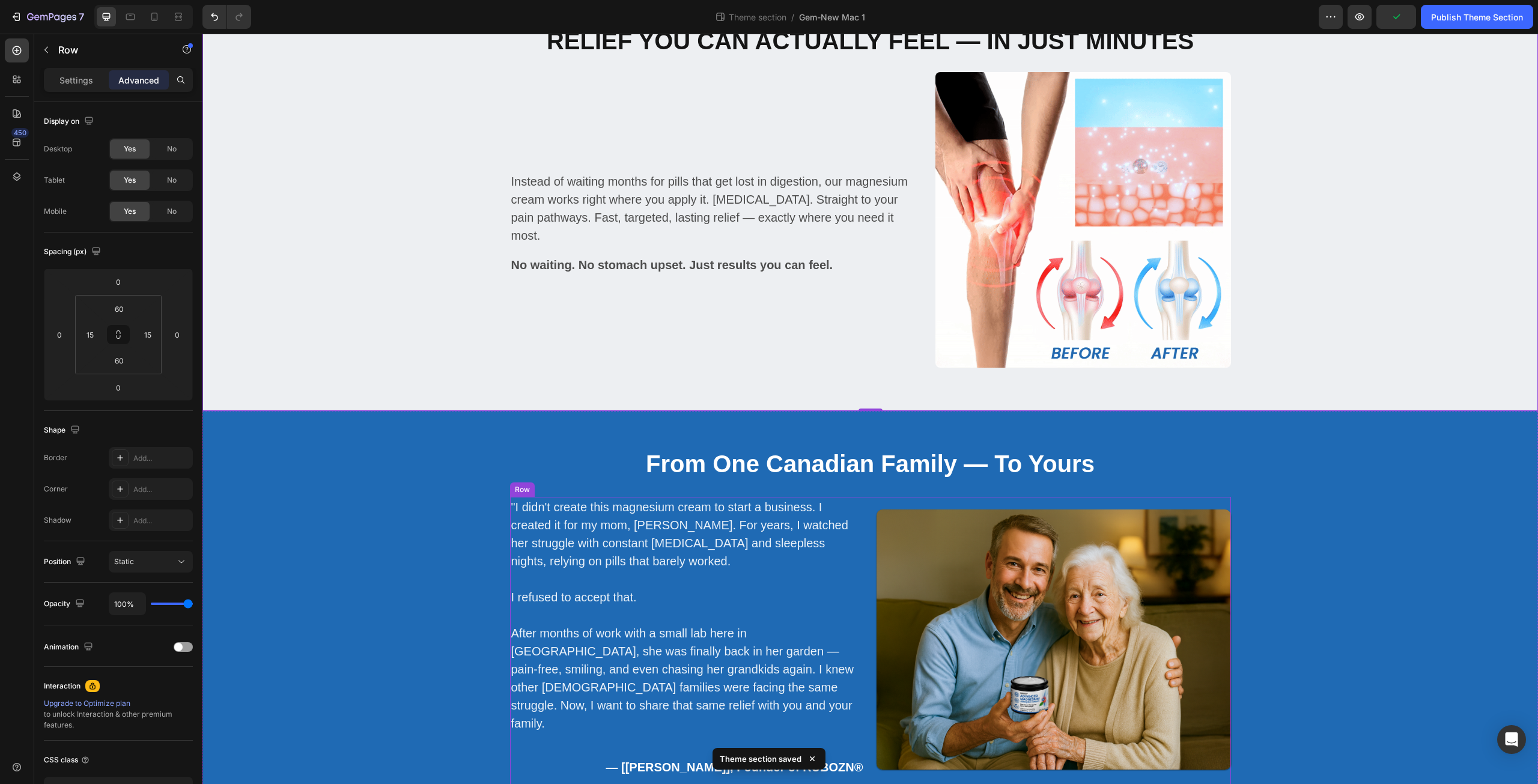
scroll to position [1682, 0]
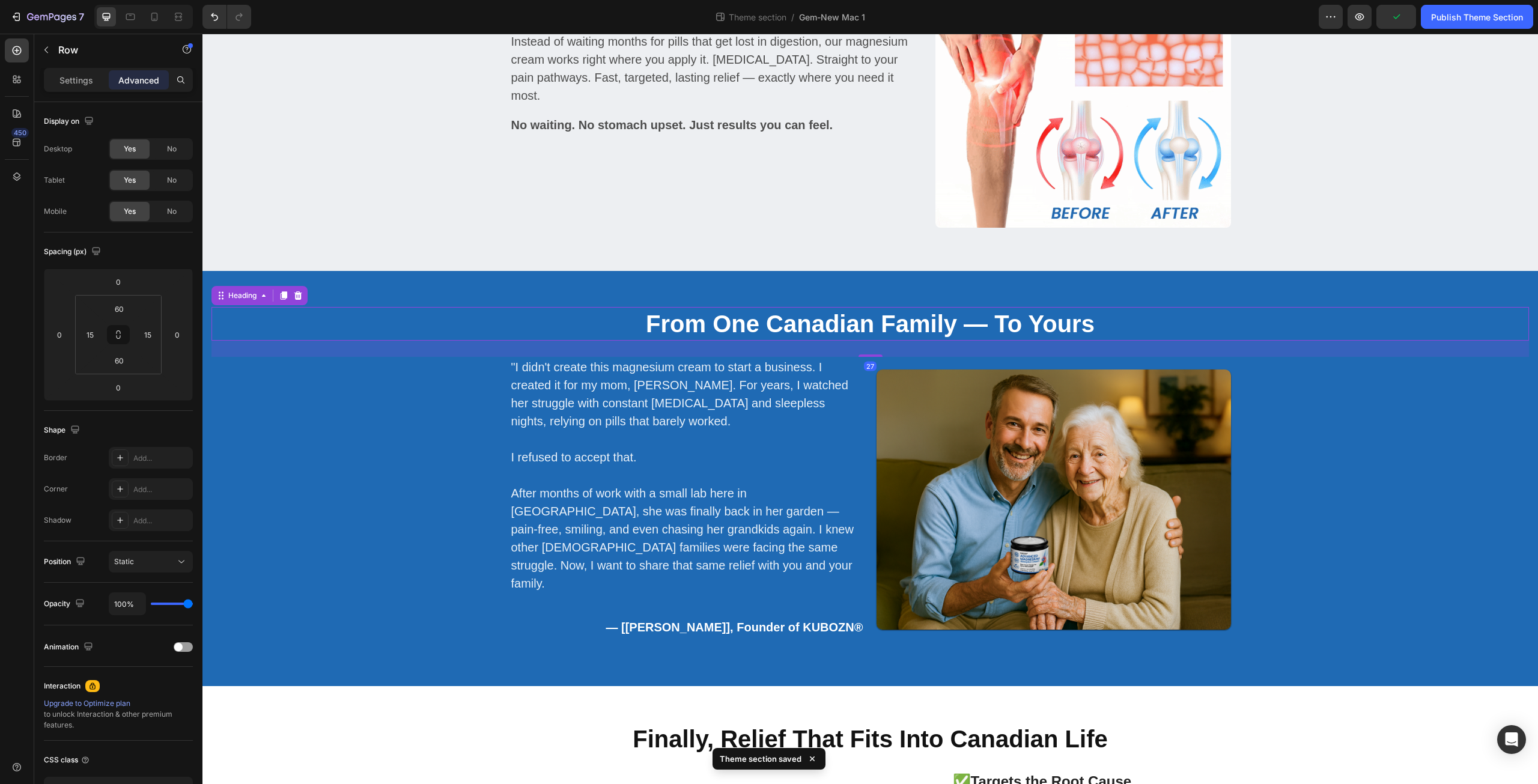
click at [657, 312] on strong "From One Canadian Family — To Yours" at bounding box center [871, 323] width 449 height 26
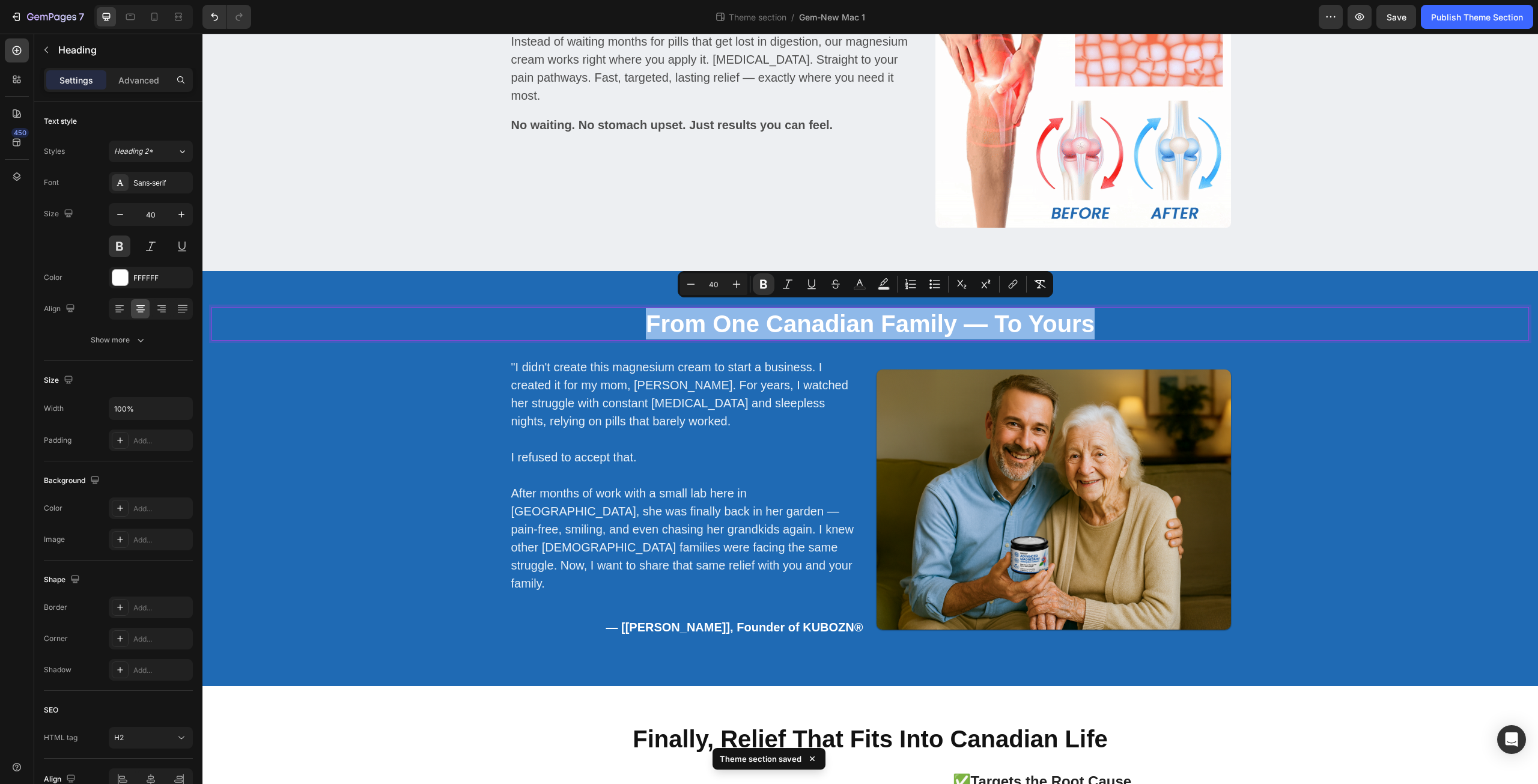
drag, startPoint x: 640, startPoint y: 321, endPoint x: 1095, endPoint y: 326, distance: 455.0
click at [1095, 326] on p "From One Canadian Family — To Yours" at bounding box center [871, 323] width 1315 height 31
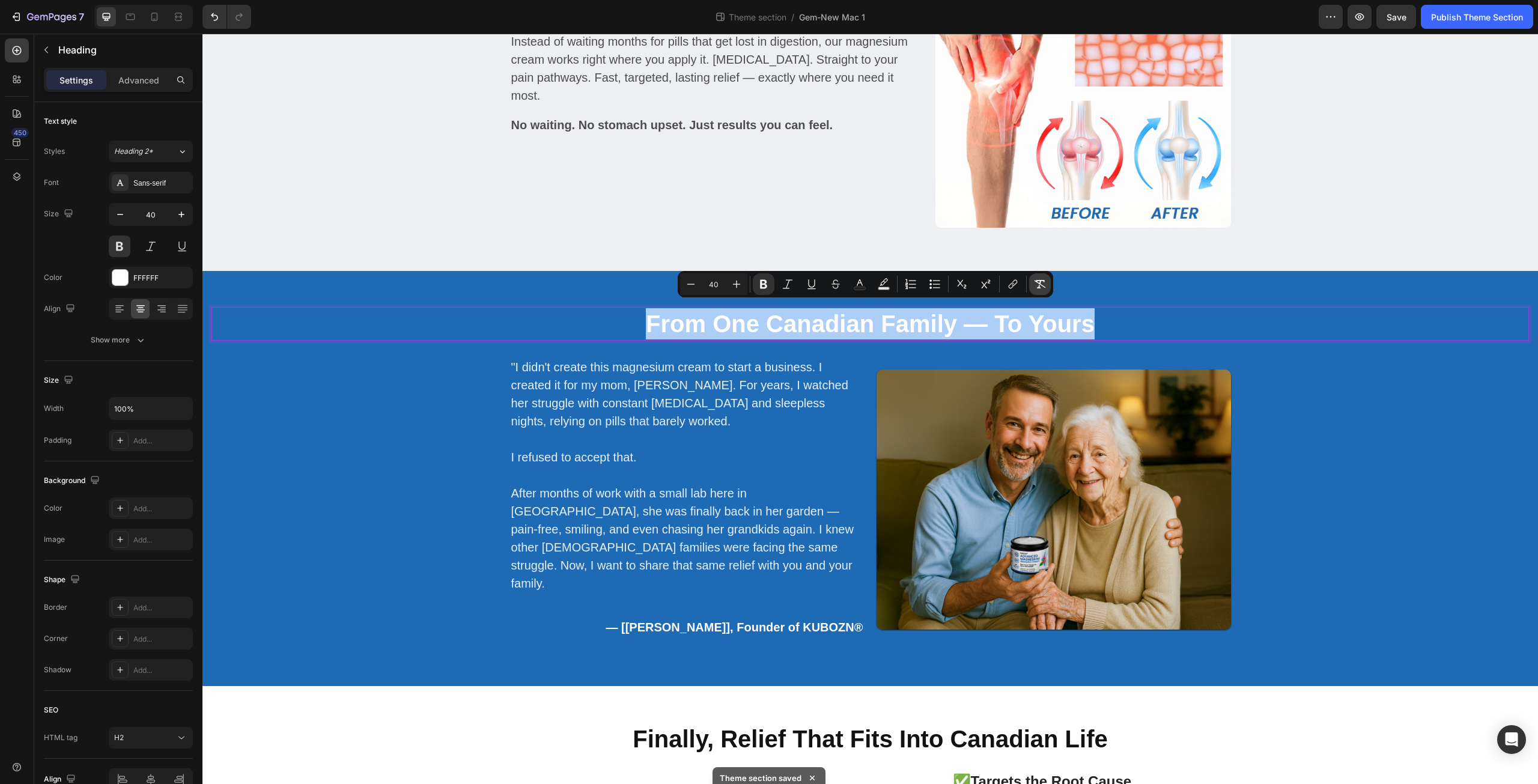
click at [1044, 284] on icon "Editor contextual toolbar" at bounding box center [1040, 284] width 12 height 12
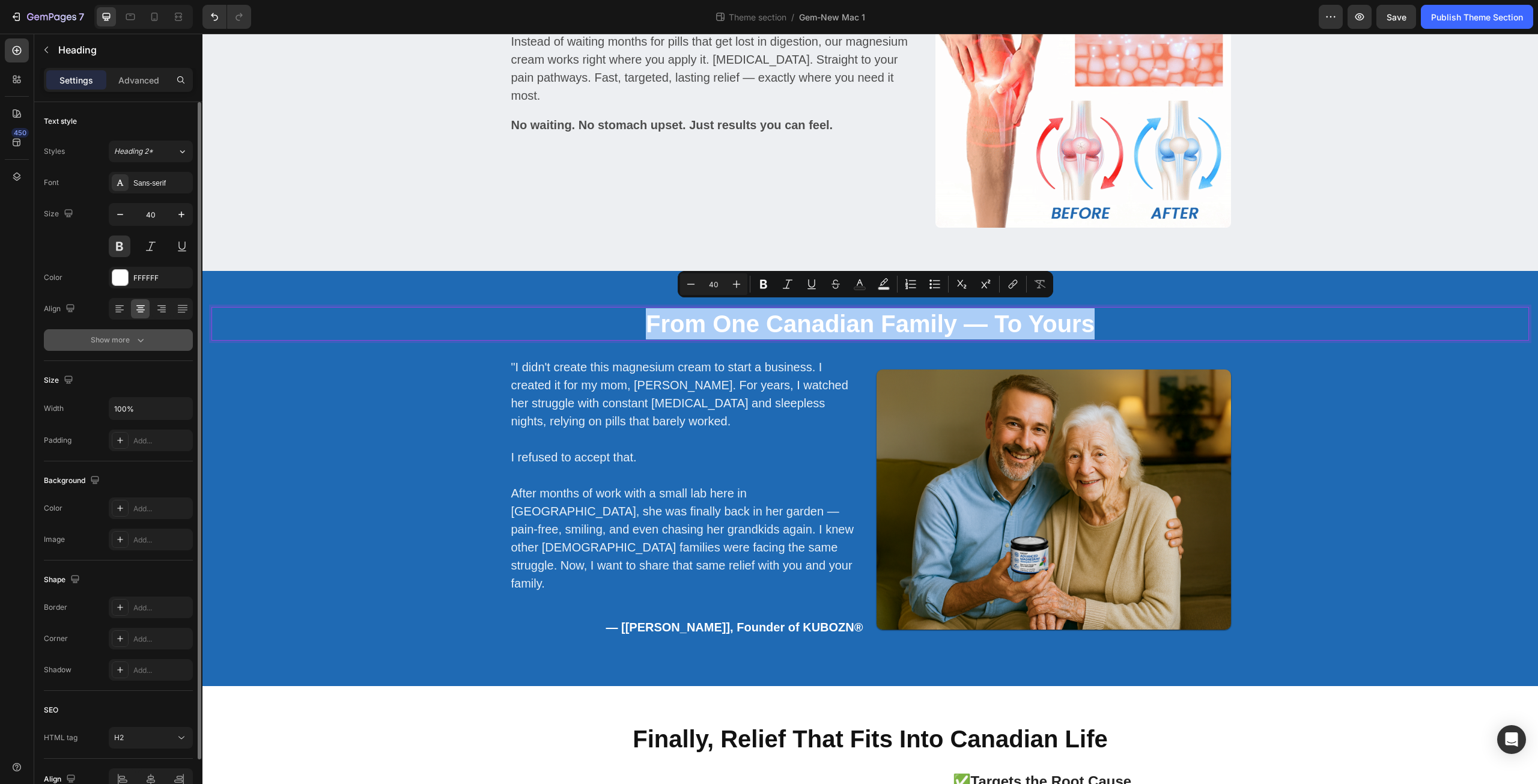
click at [144, 335] on icon "button" at bounding box center [140, 340] width 12 height 12
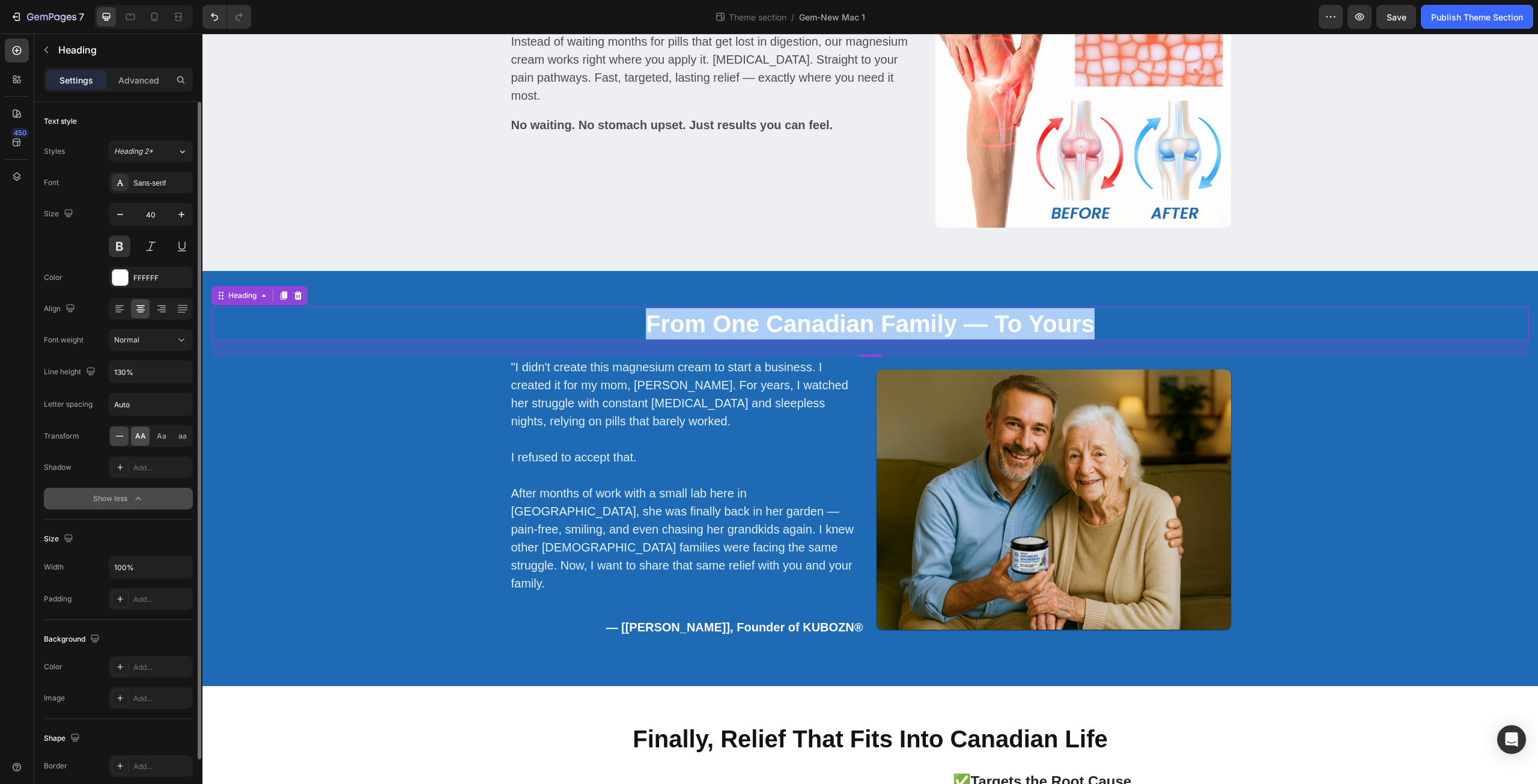
click at [137, 437] on span "AA" at bounding box center [140, 436] width 11 height 11
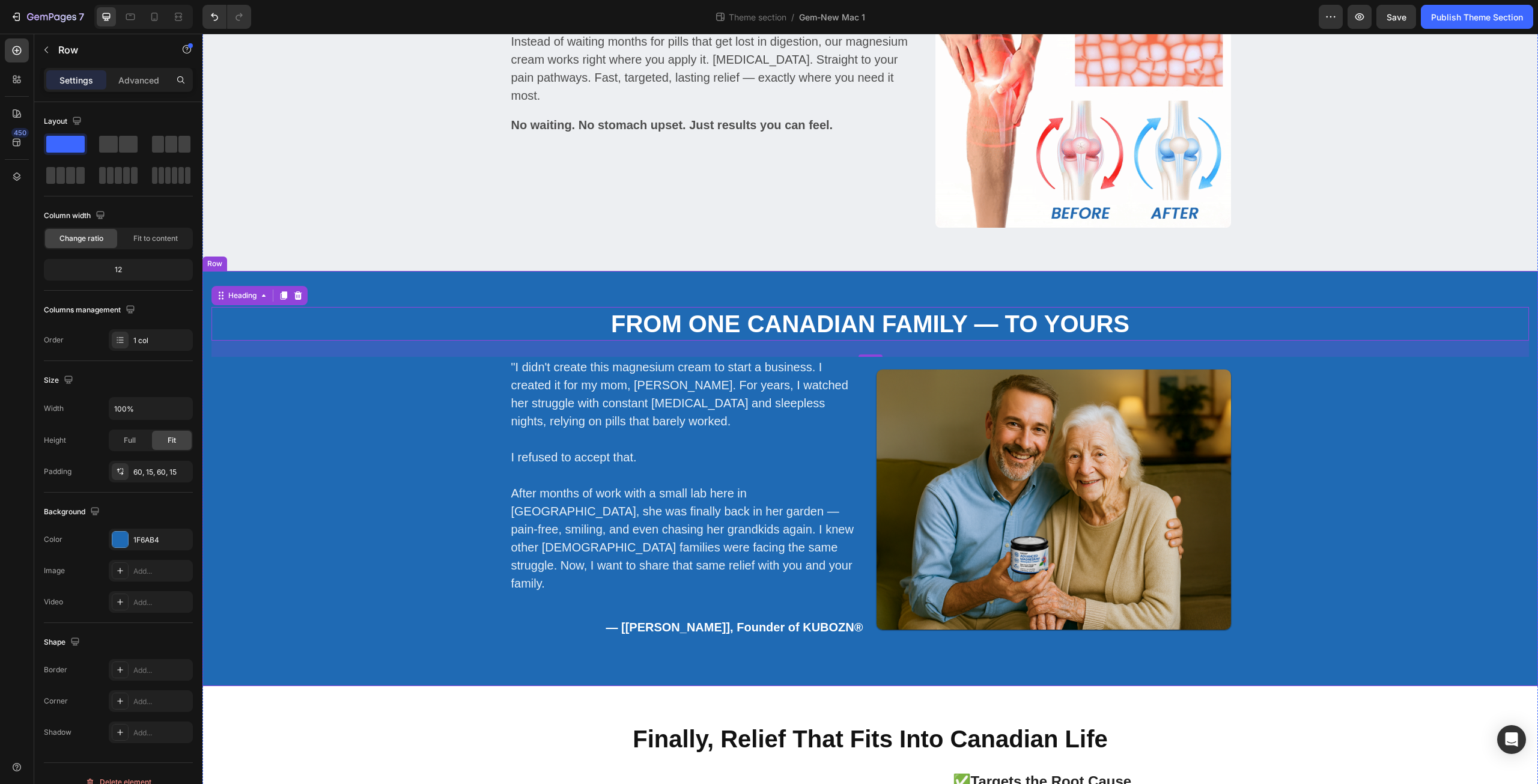
click at [478, 447] on div "From One Canadian Family — To Yours Heading 27 "I didn't create this magnesium …" at bounding box center [871, 478] width 1318 height 343
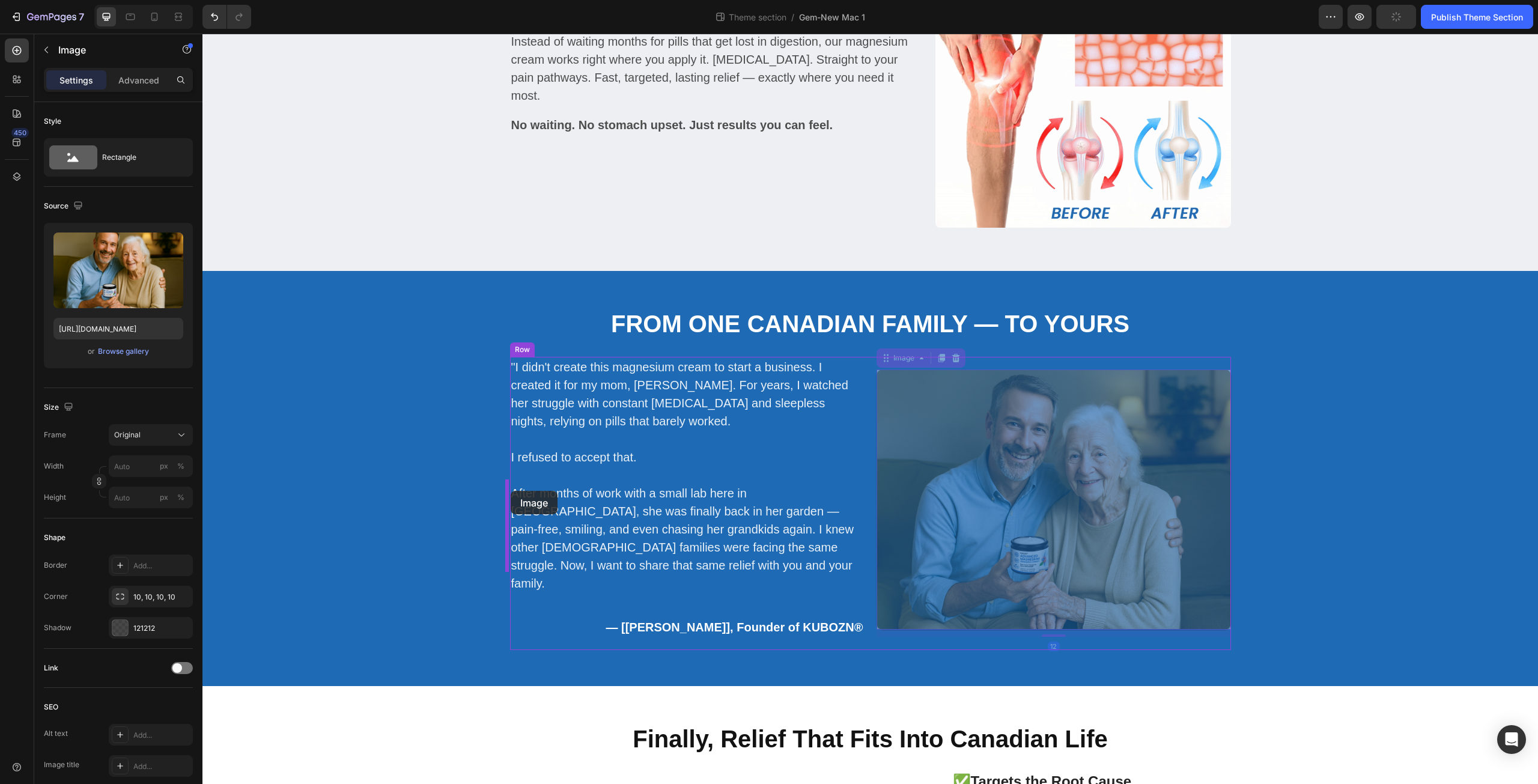
drag, startPoint x: 1087, startPoint y: 455, endPoint x: 511, endPoint y: 491, distance: 577.1
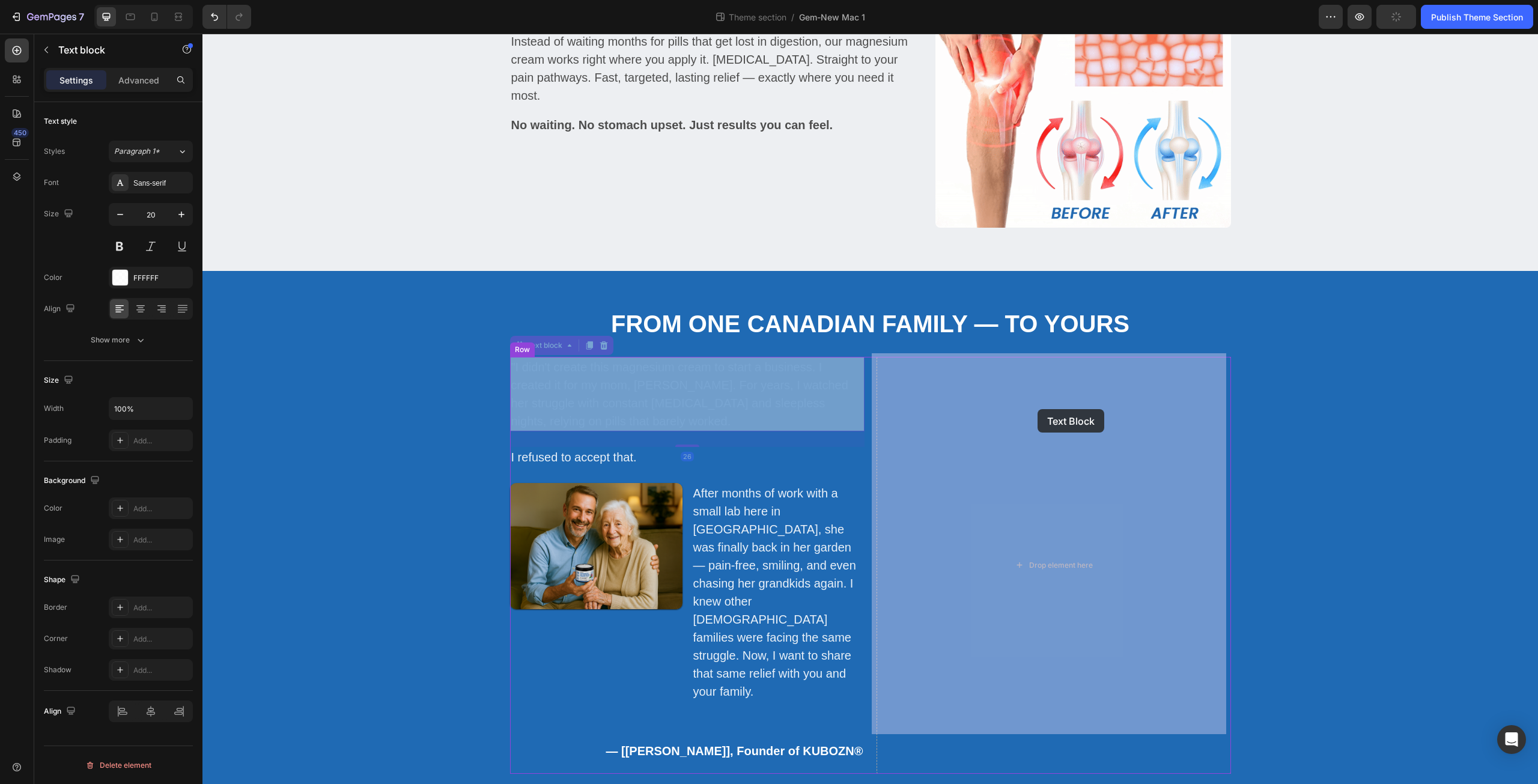
drag, startPoint x: 650, startPoint y: 391, endPoint x: 1038, endPoint y: 409, distance: 388.4
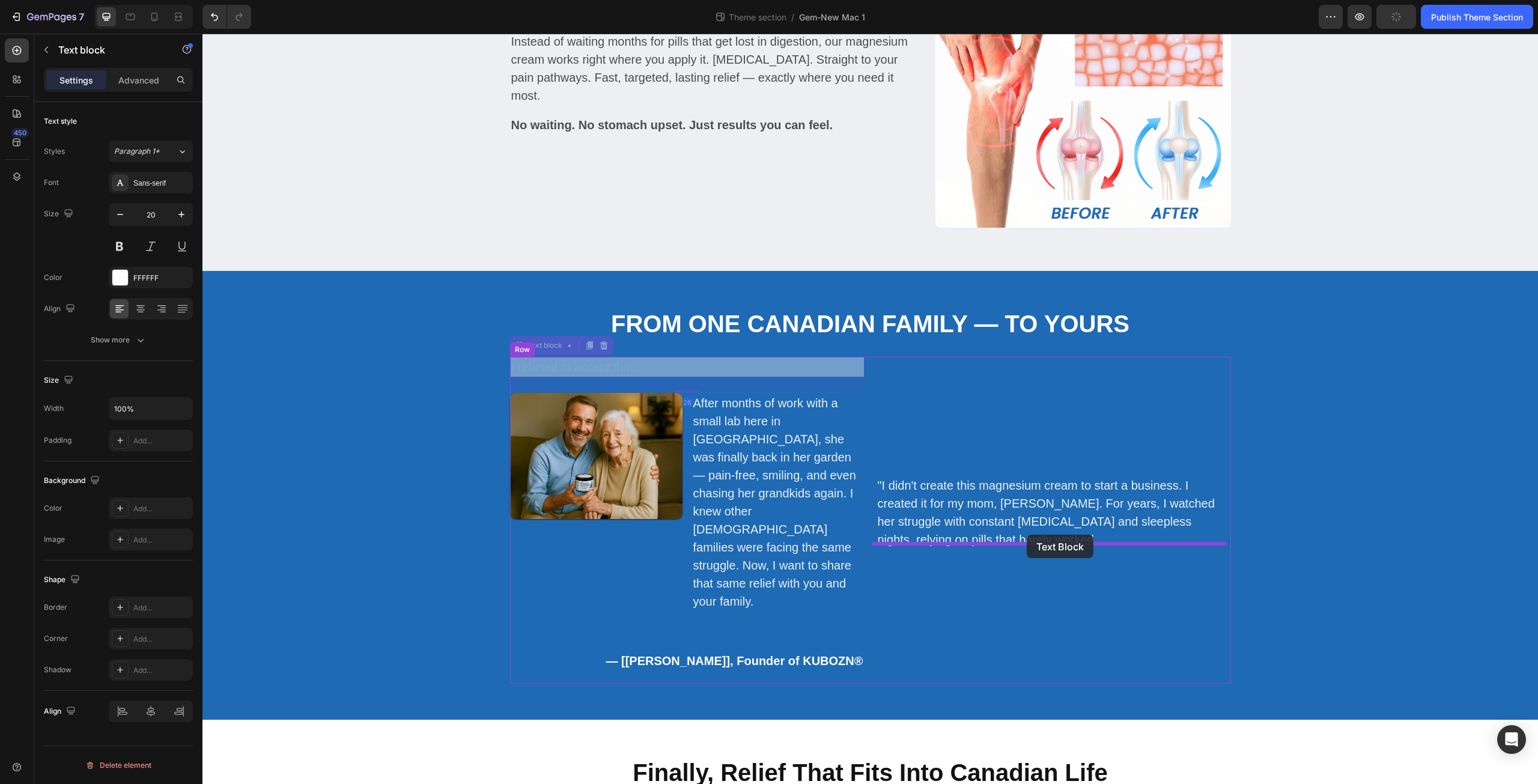
drag, startPoint x: 593, startPoint y: 366, endPoint x: 1027, endPoint y: 535, distance: 465.7
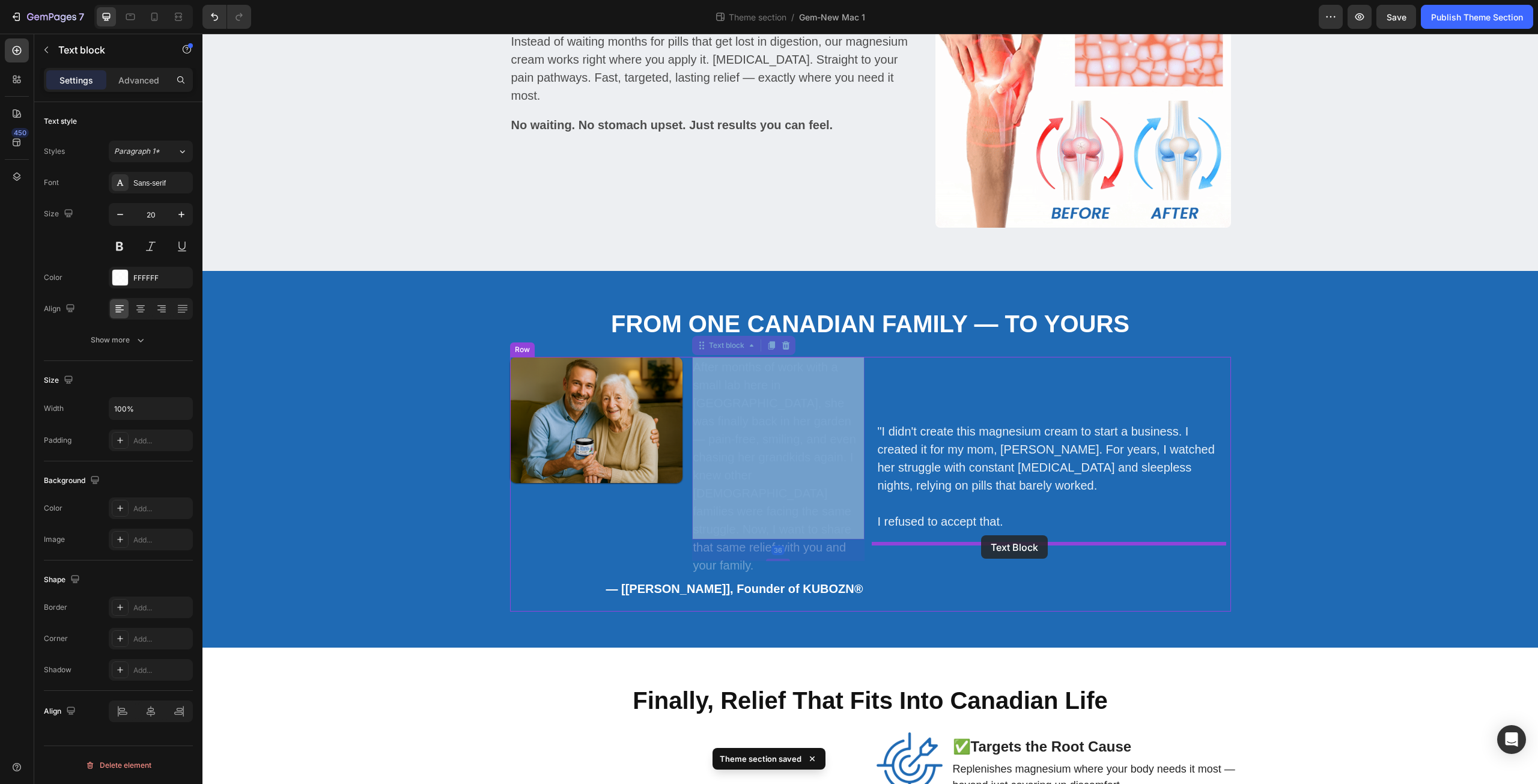
drag, startPoint x: 775, startPoint y: 425, endPoint x: 981, endPoint y: 535, distance: 233.5
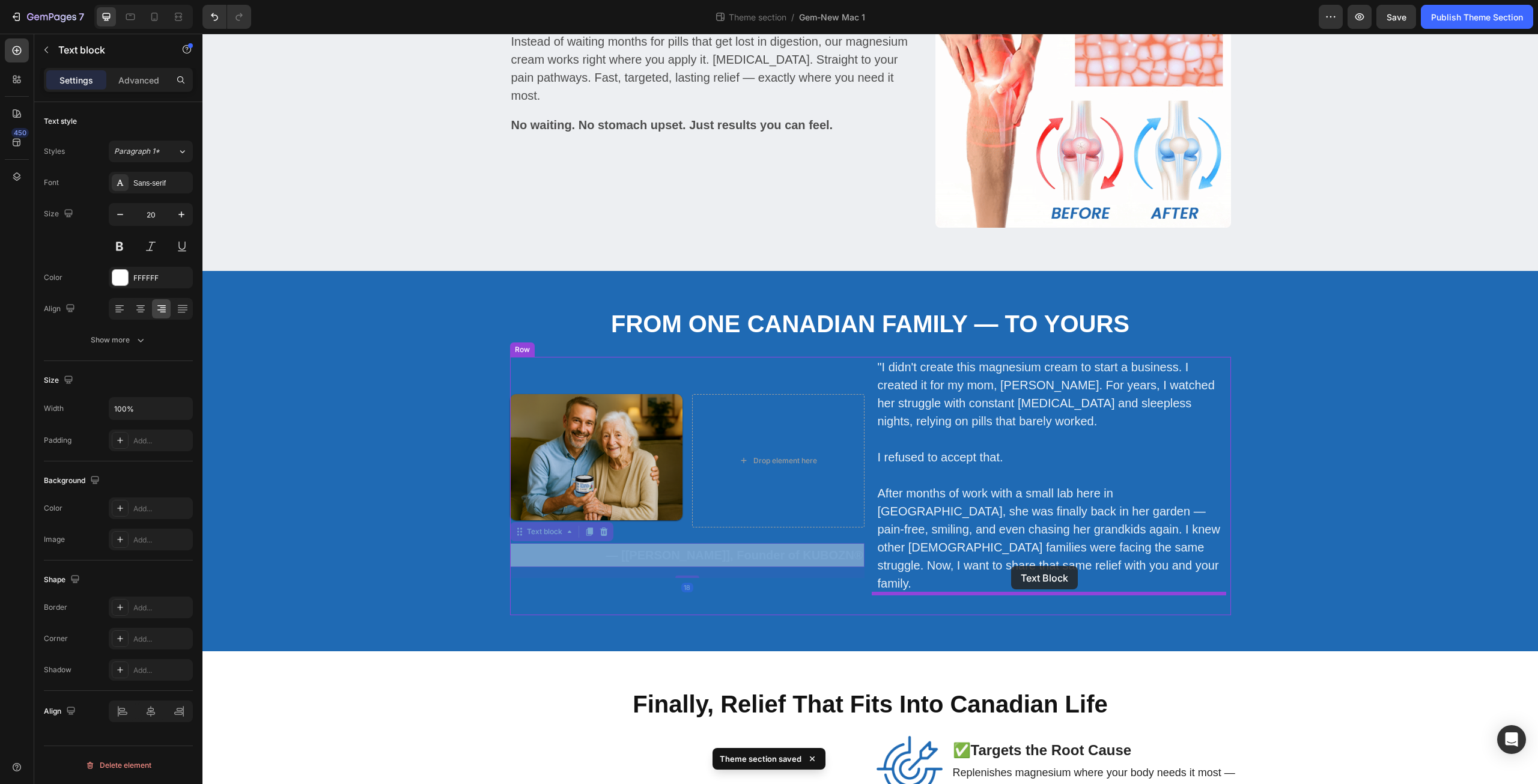
drag, startPoint x: 711, startPoint y: 538, endPoint x: 1011, endPoint y: 566, distance: 301.3
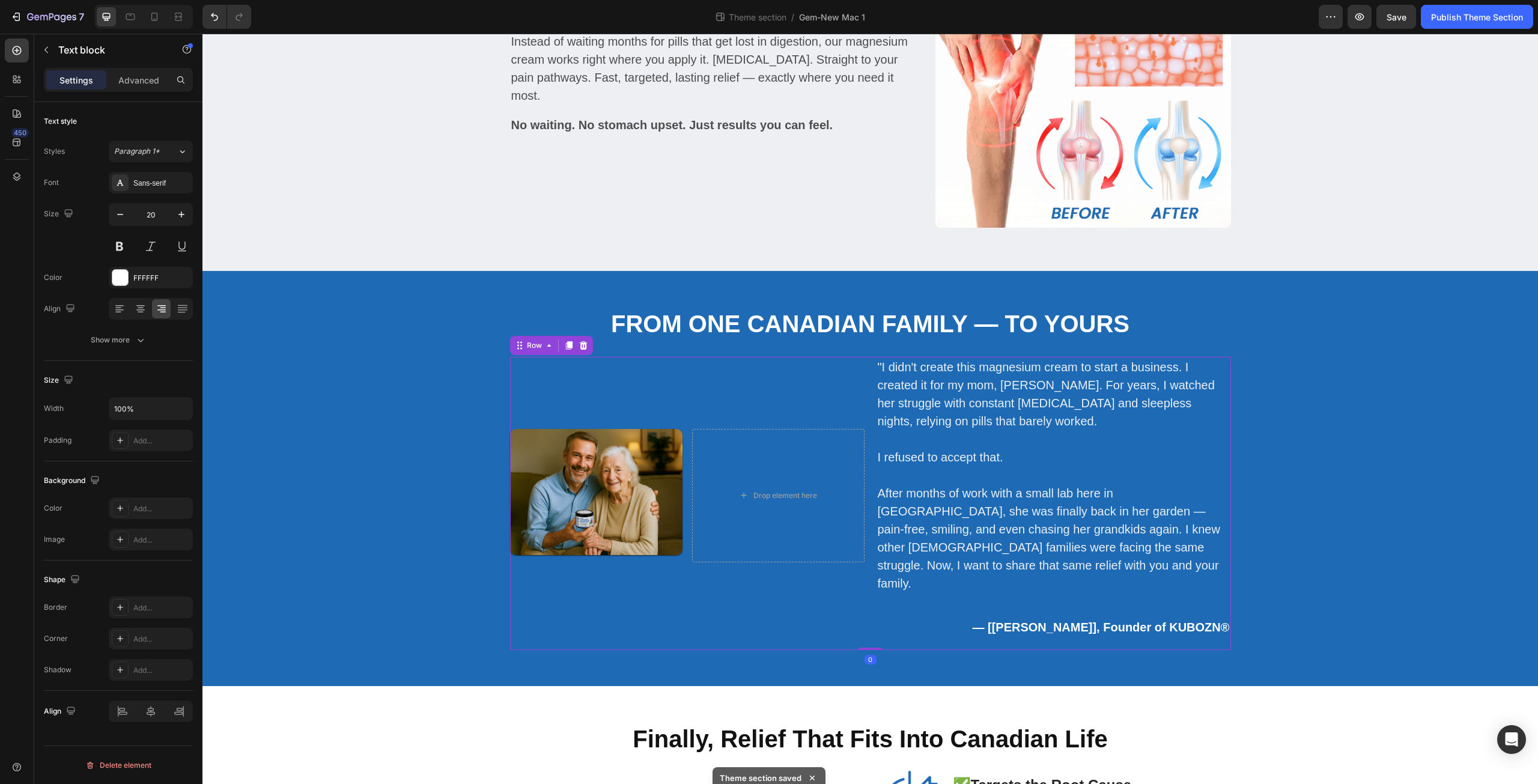
click at [776, 563] on div "Image Drop element here Row" at bounding box center [687, 503] width 355 height 293
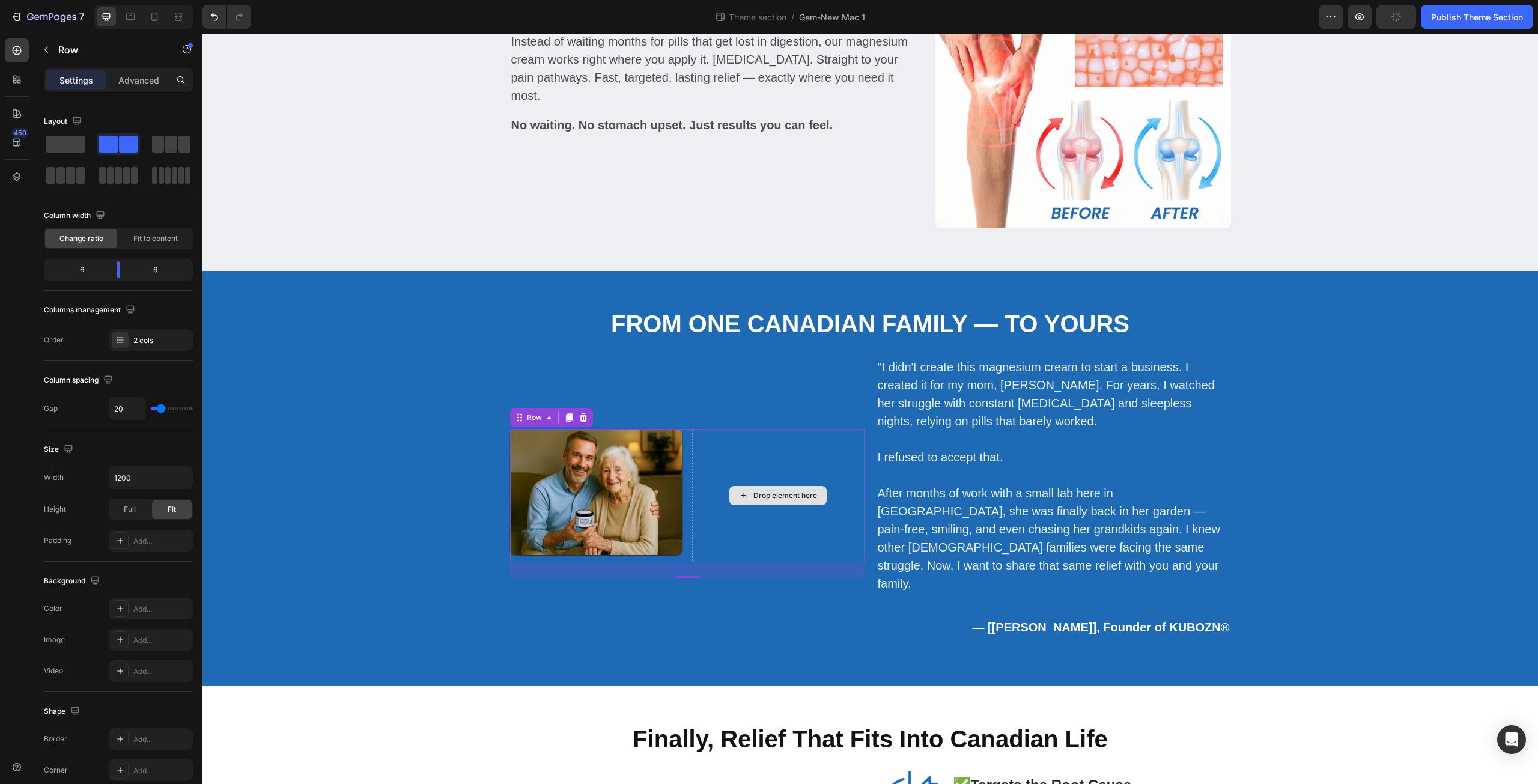
click at [738, 440] on div "Drop element here" at bounding box center [779, 495] width 173 height 134
click at [71, 141] on span at bounding box center [65, 144] width 38 height 17
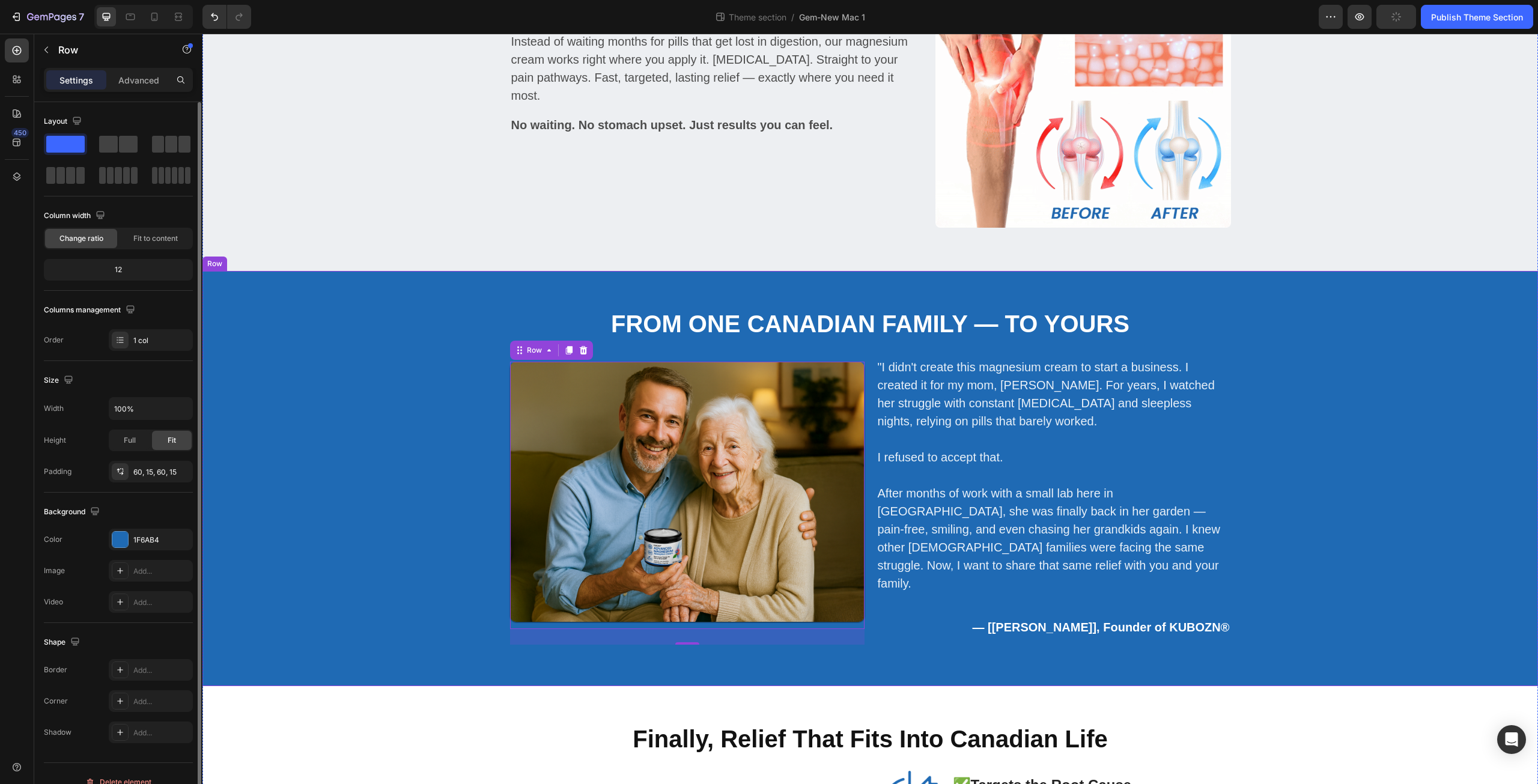
click at [1269, 516] on div "From One Canadian Family — To Yours Heading Image Row 26 "I didn't create this …" at bounding box center [871, 478] width 1318 height 343
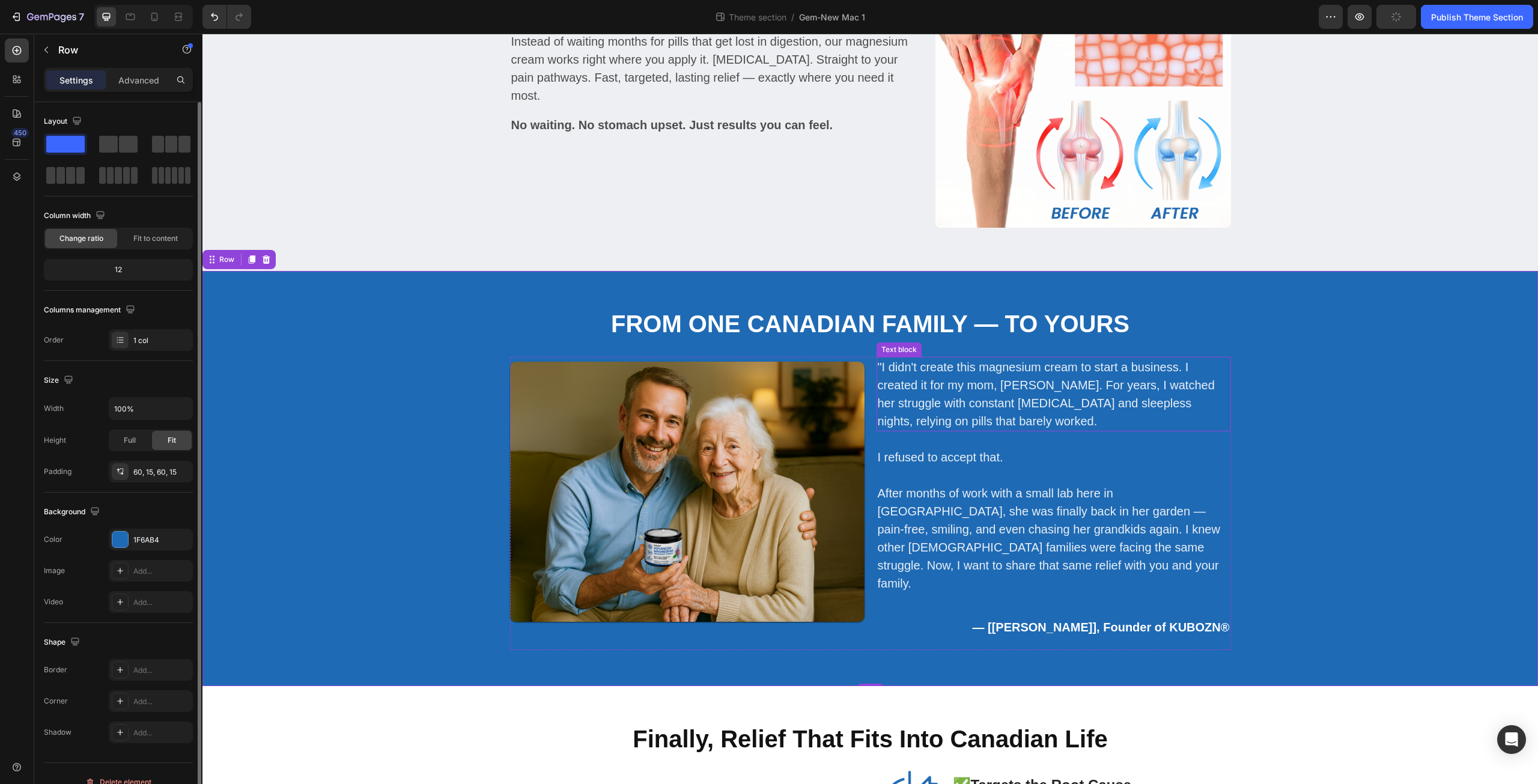
click at [913, 411] on p ""I didn't create this magnesium cream to start a business. I created it for my …" at bounding box center [1053, 394] width 352 height 72
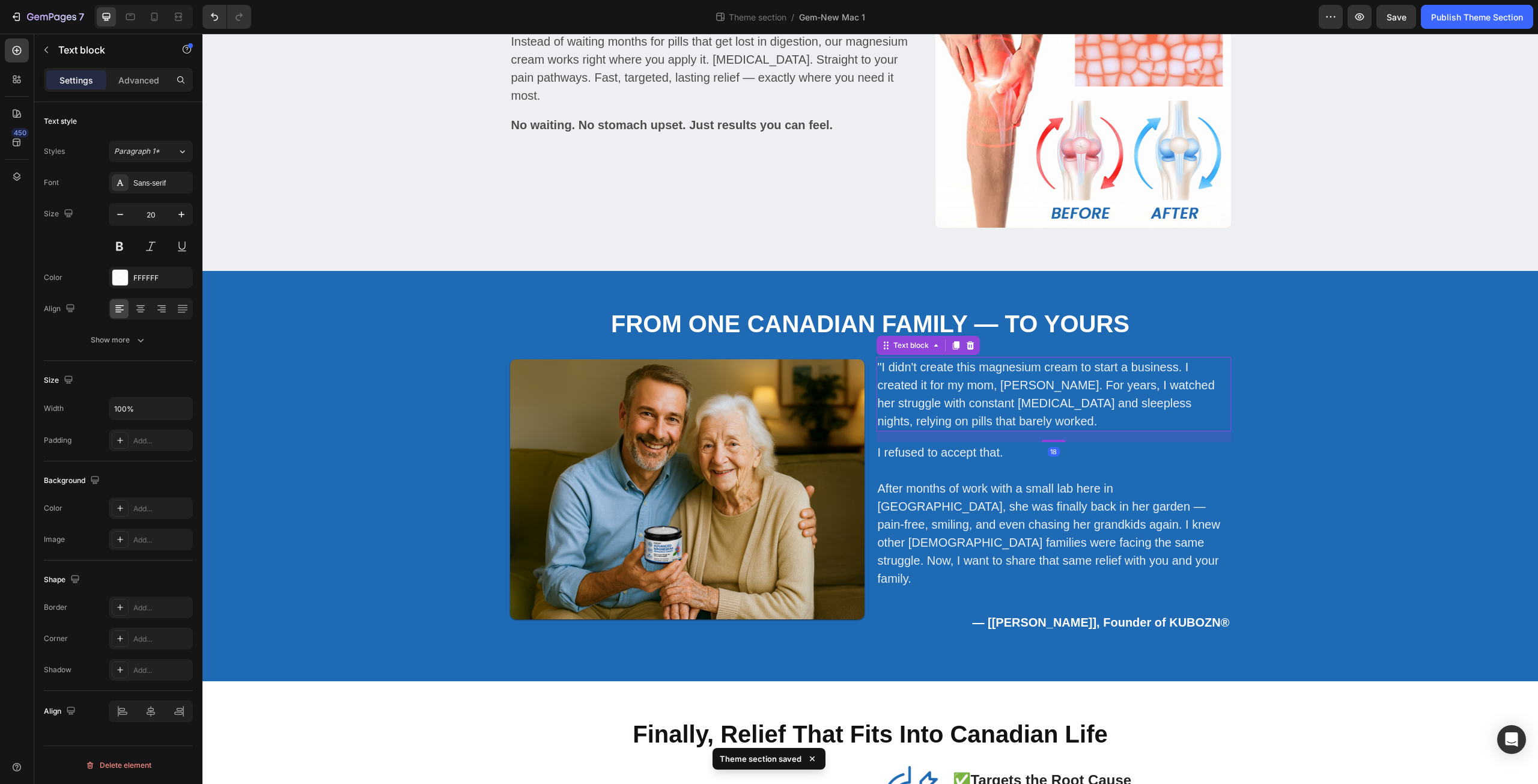
drag, startPoint x: 1045, startPoint y: 446, endPoint x: 1020, endPoint y: 478, distance: 40.6
click at [1043, 451] on div ""I didn't create this magnesium cream to start a business. I created it for my …" at bounding box center [1054, 500] width 355 height 288
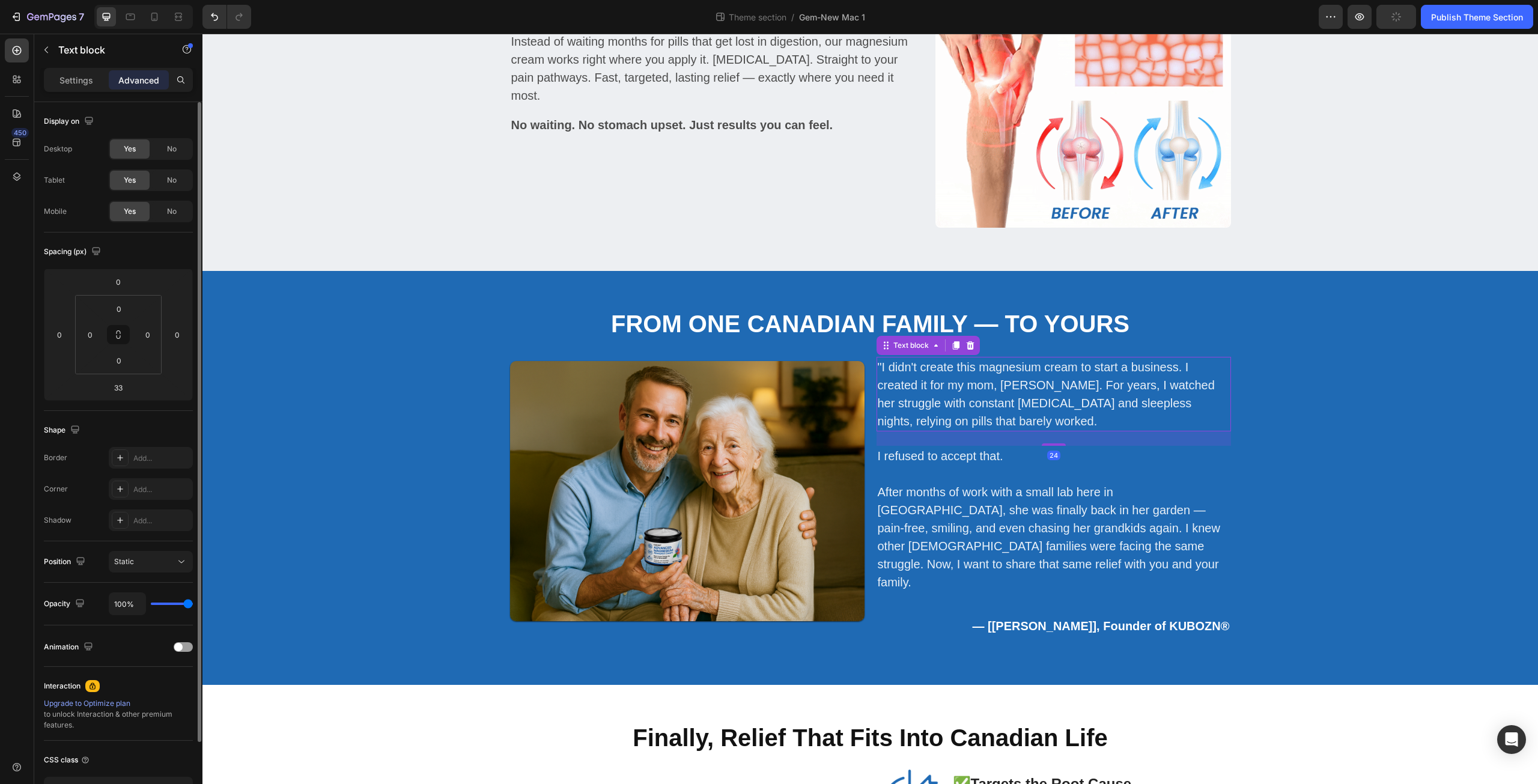
drag, startPoint x: 1056, startPoint y: 447, endPoint x: 1060, endPoint y: 442, distance: 6.4
click at [1060, 432] on div "24" at bounding box center [1054, 432] width 355 height 0
type input "24"
click at [948, 455] on p "I refused to accept that." at bounding box center [1053, 456] width 352 height 18
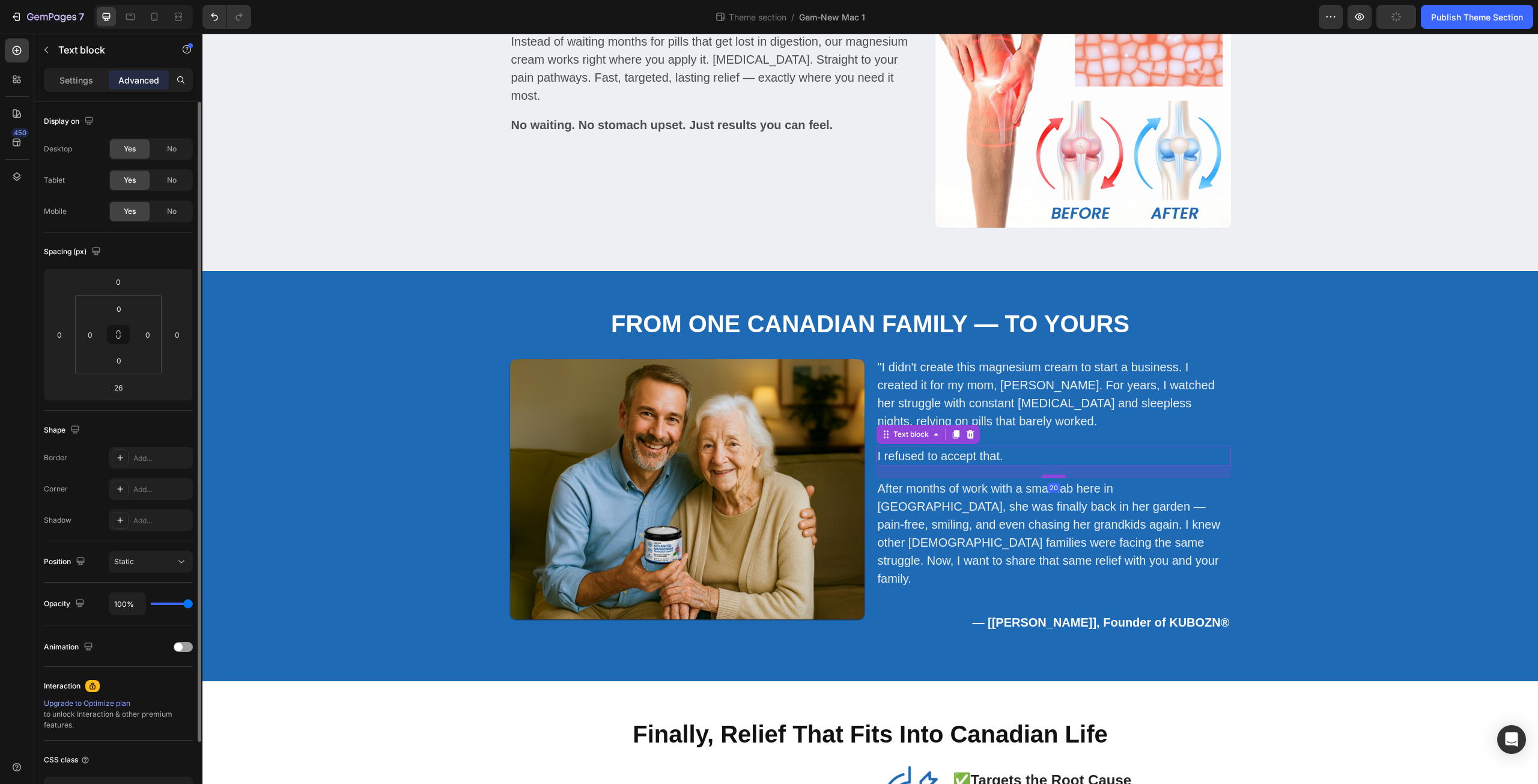
click at [1060, 477] on div at bounding box center [1054, 476] width 24 height 4
type input "20"
click at [1055, 405] on p ""I didn't create this magnesium cream to start a business. I created it for my …" at bounding box center [1053, 394] width 352 height 72
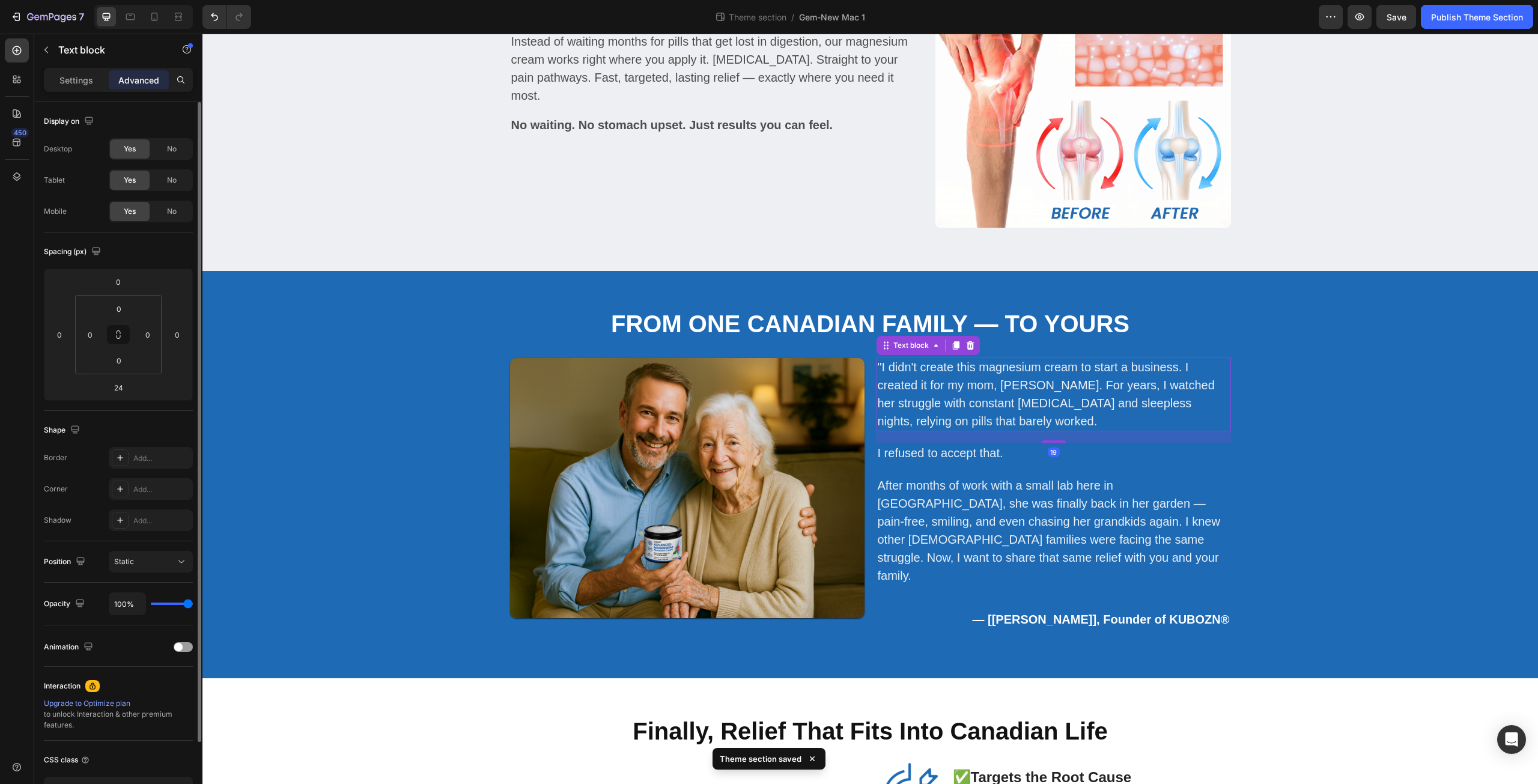
click at [1056, 432] on div "19" at bounding box center [1054, 432] width 355 height 0
type input "19"
click at [1007, 531] on p "After months of work with a small lab here in Ontario, she was finally back in …" at bounding box center [1053, 530] width 352 height 108
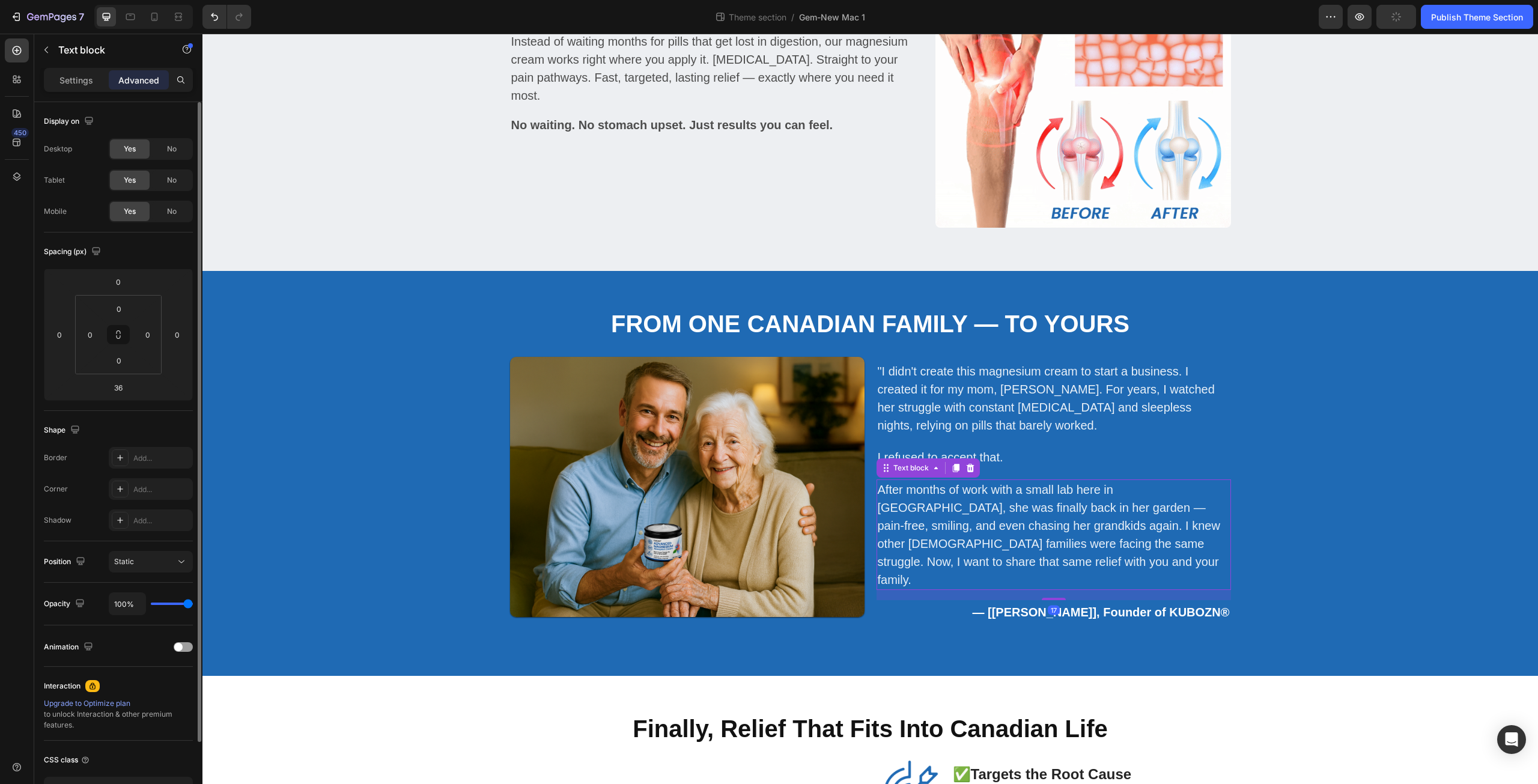
drag, startPoint x: 1055, startPoint y: 590, endPoint x: 1057, endPoint y: 579, distance: 11.2
click at [1057, 590] on div "17" at bounding box center [1054, 590] width 355 height 0
type input "17"
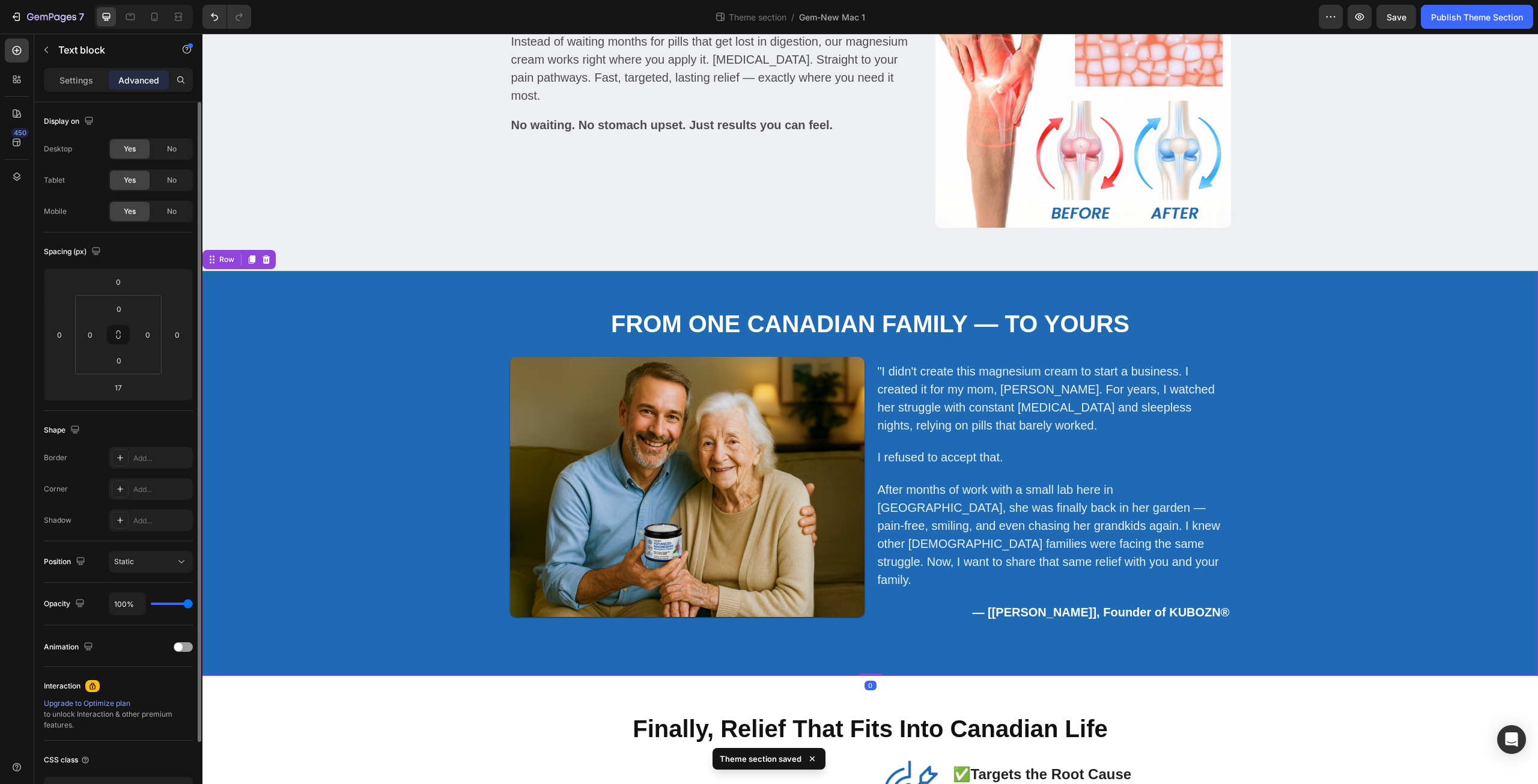
click at [1328, 390] on div "From One Canadian Family — To Yours Heading Image Row "I didn't create this mag…" at bounding box center [871, 473] width 1318 height 333
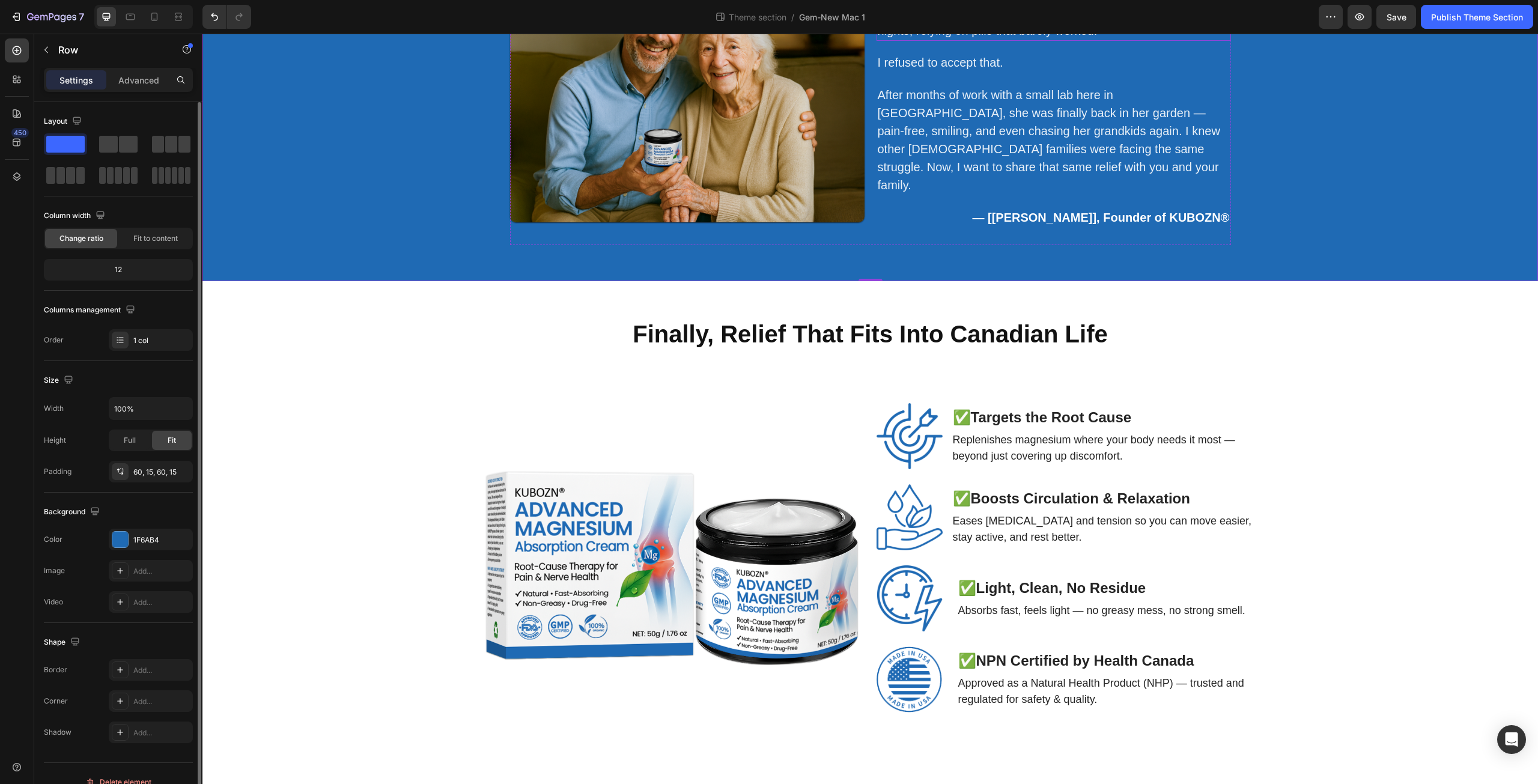
scroll to position [2102, 0]
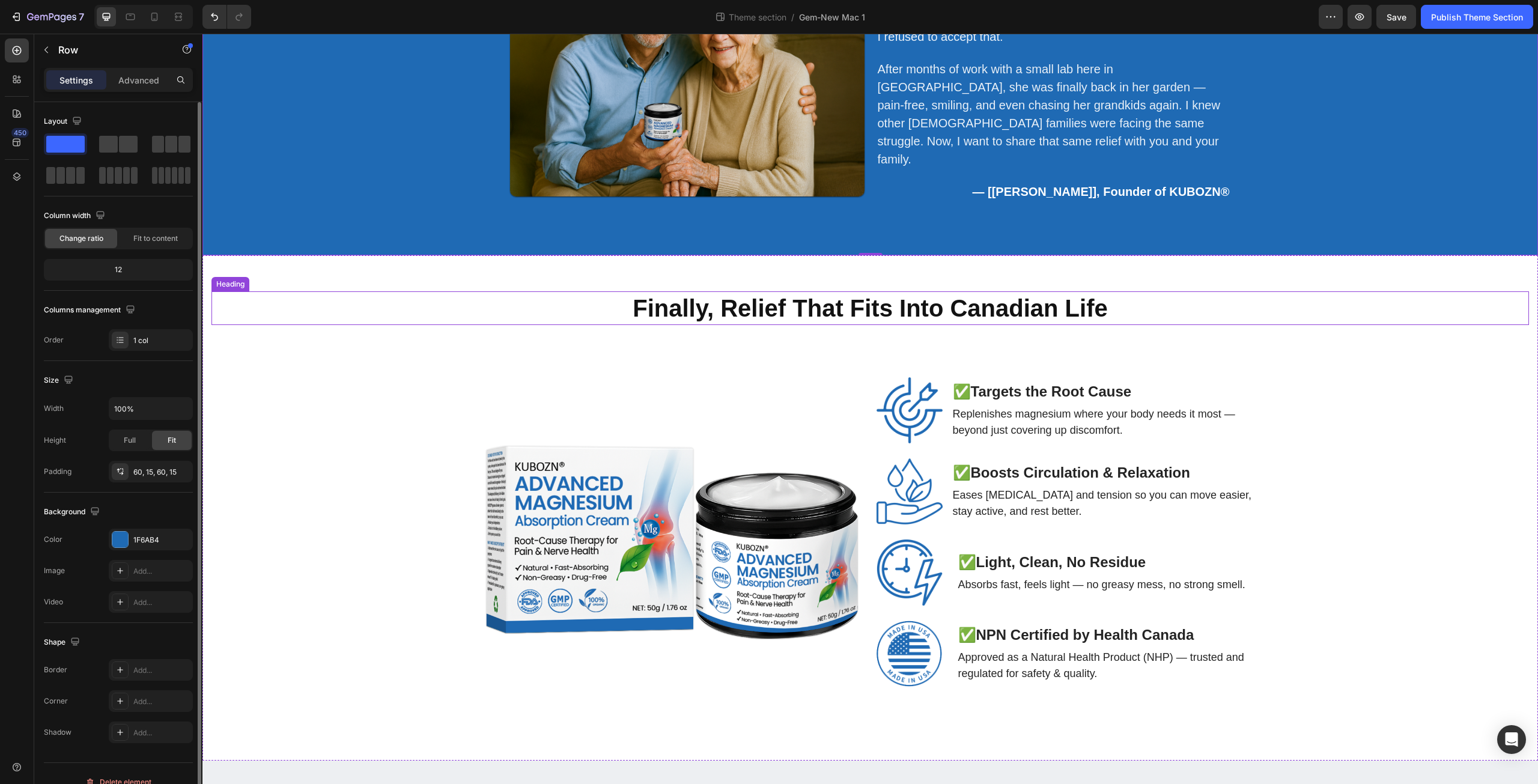
click at [636, 307] on strong "Finally, Relief That Fits Into Canadian Life" at bounding box center [870, 308] width 475 height 26
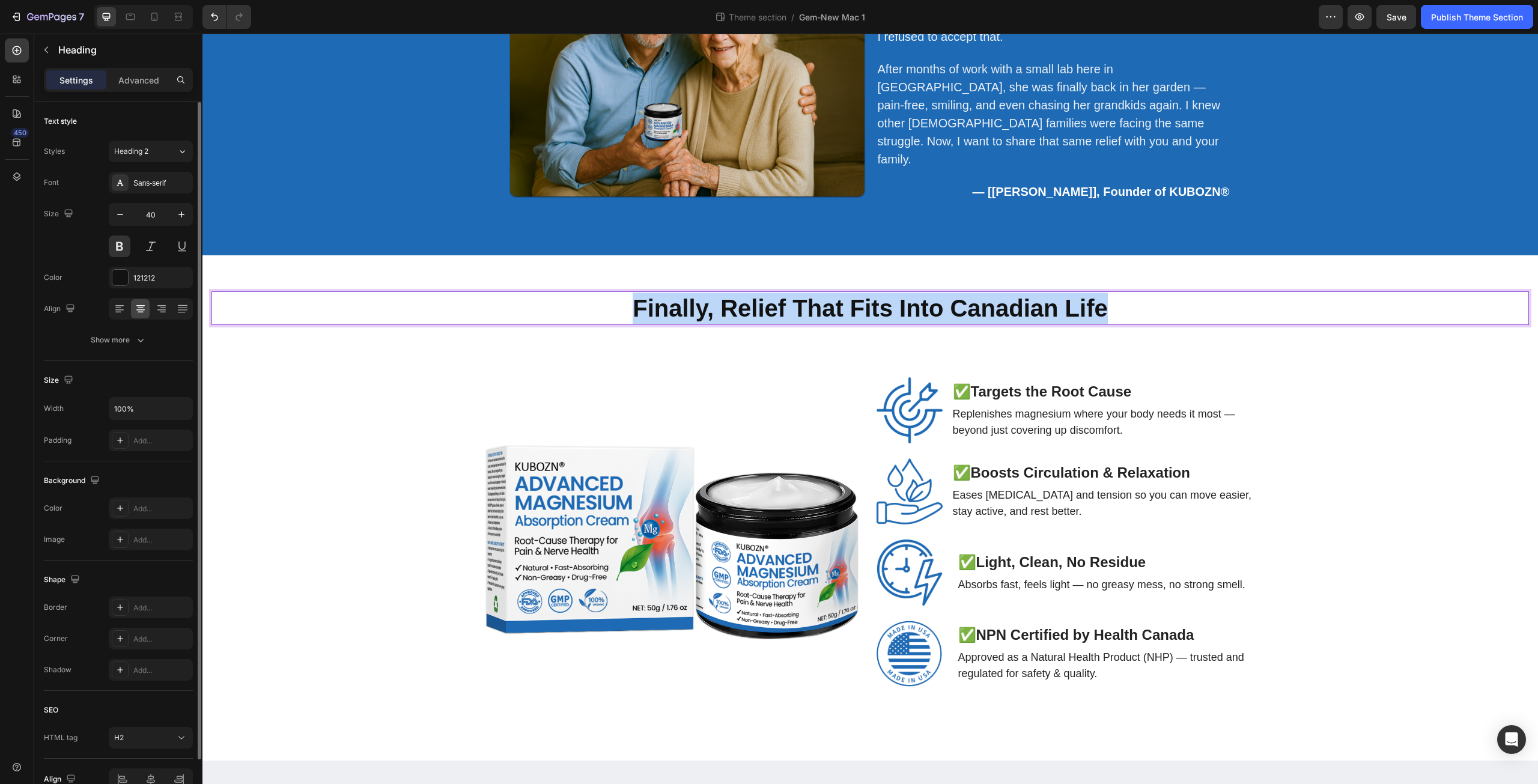
drag, startPoint x: 624, startPoint y: 303, endPoint x: 1169, endPoint y: 312, distance: 545.1
click at [1169, 312] on p "Finally, Relief That Fits Into Canadian Life" at bounding box center [871, 308] width 1315 height 31
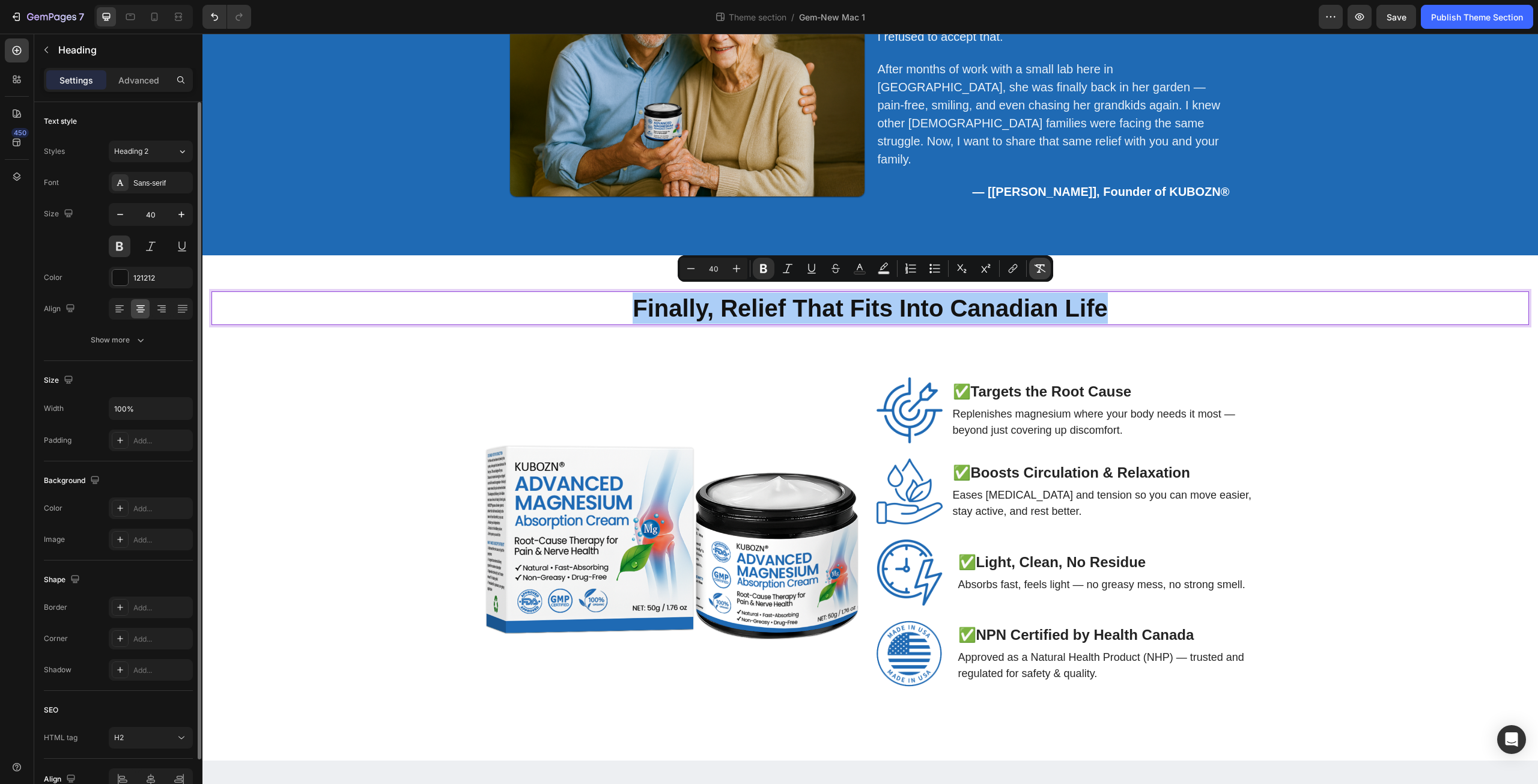
click at [1040, 263] on icon "Editor contextual toolbar" at bounding box center [1040, 268] width 12 height 12
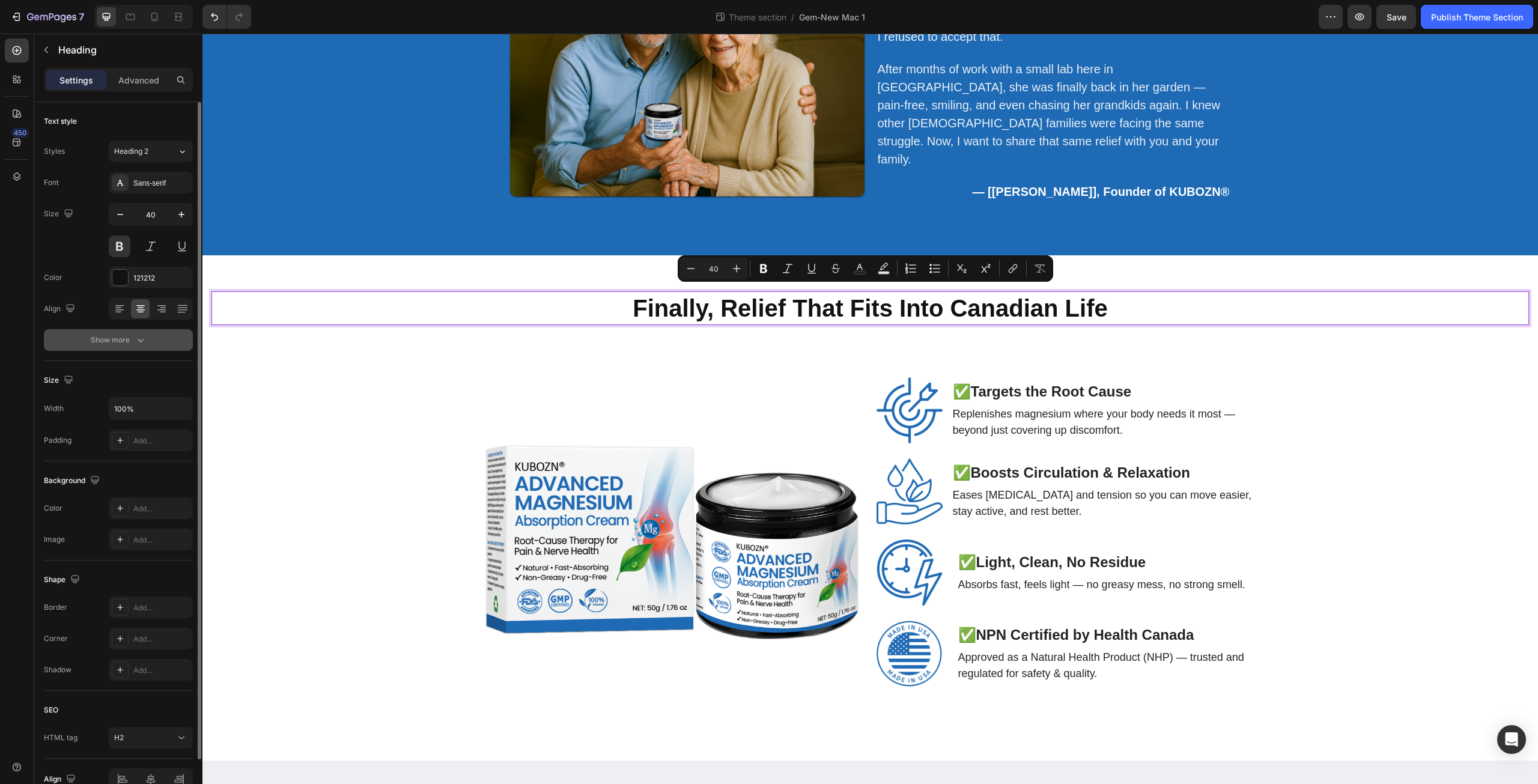
click at [132, 338] on div "Show more" at bounding box center [118, 340] width 56 height 12
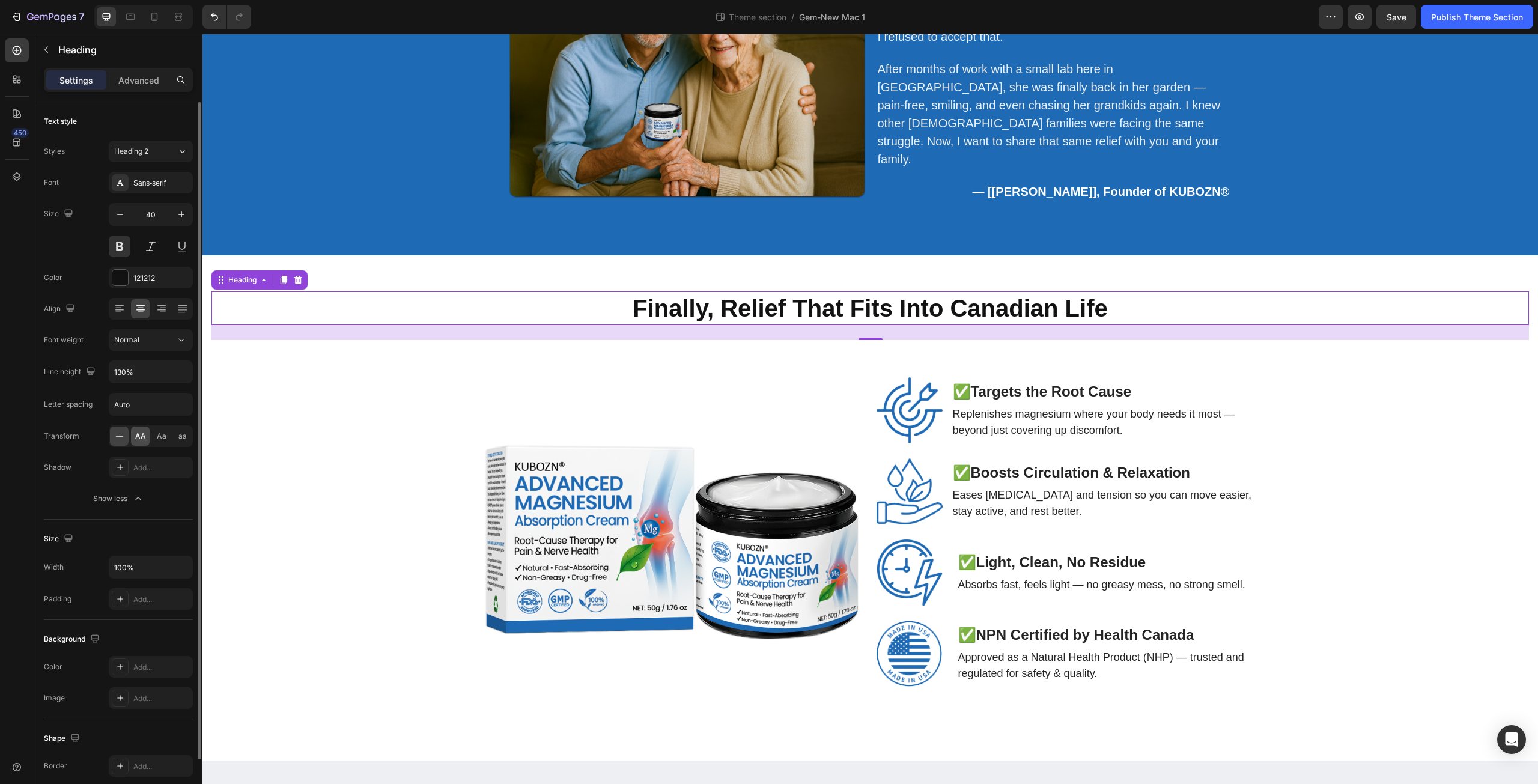
click at [144, 439] on span "AA" at bounding box center [140, 436] width 11 height 11
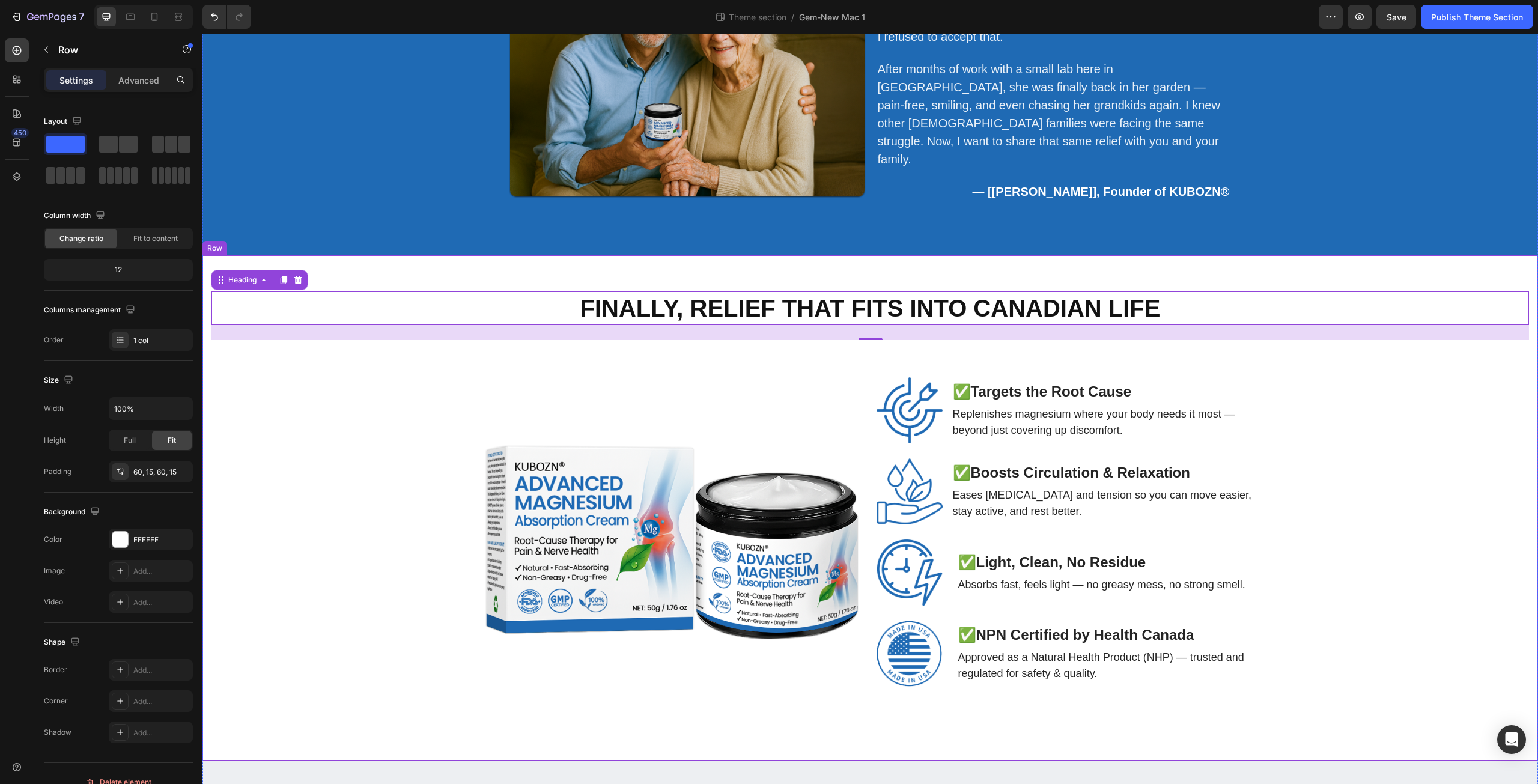
click at [1333, 398] on div "Finally, Relief That Fits Into Canadian Life Heading 25 Image ✅ Targets the Roo…" at bounding box center [871, 508] width 1318 height 433
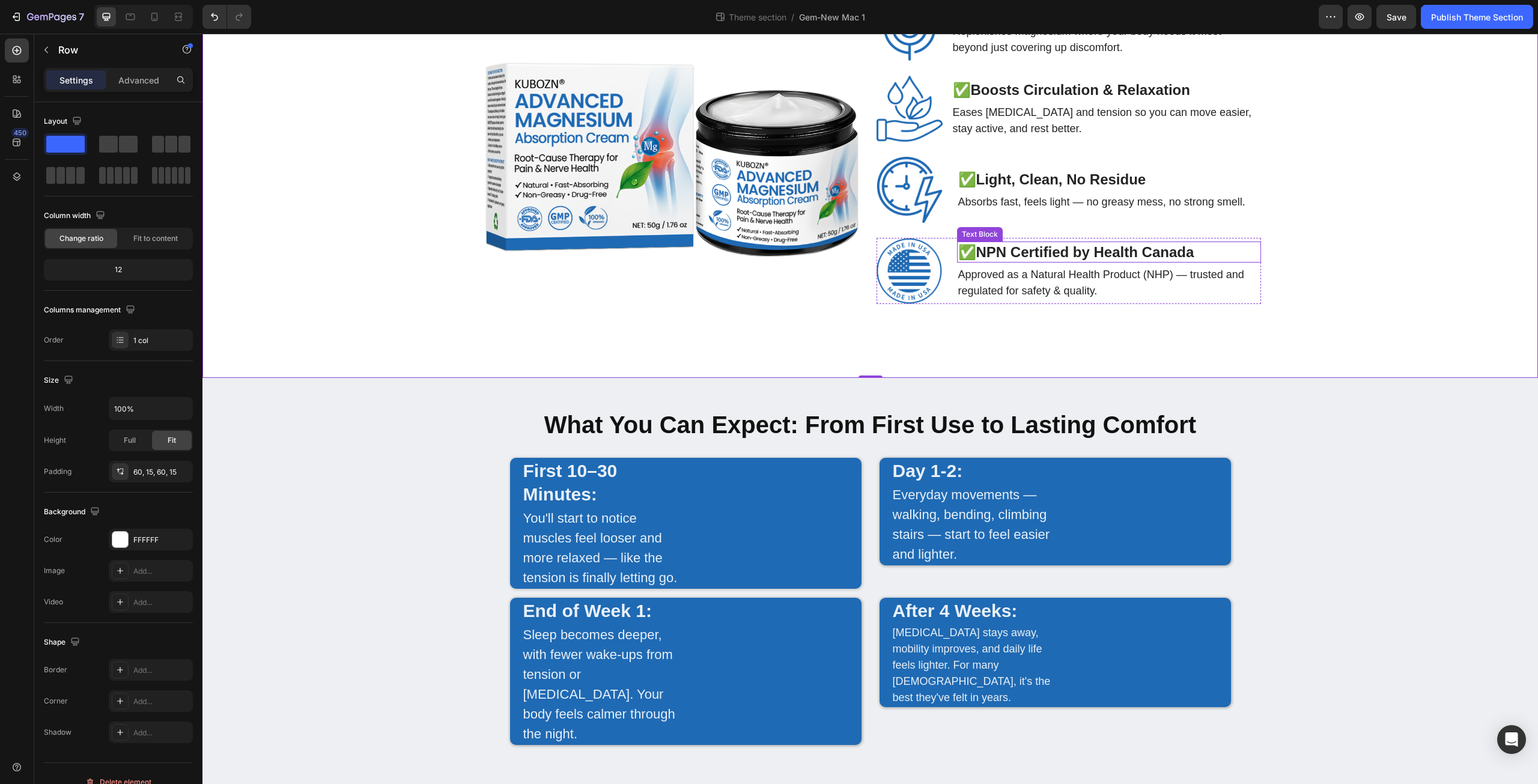
scroll to position [2549, 0]
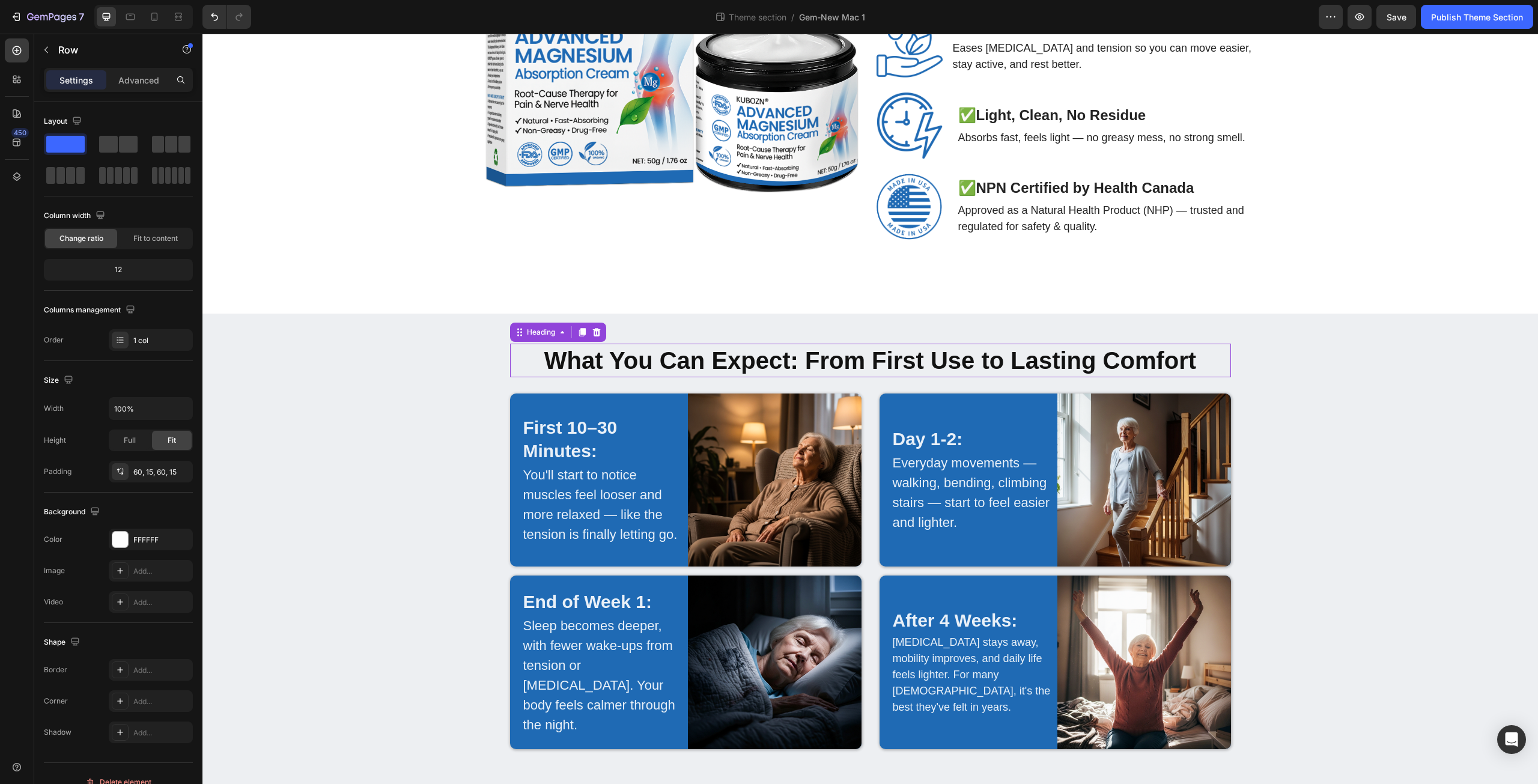
click at [549, 366] on strong "What You Can Expect: From First Use to Lasting Comfort" at bounding box center [870, 360] width 652 height 26
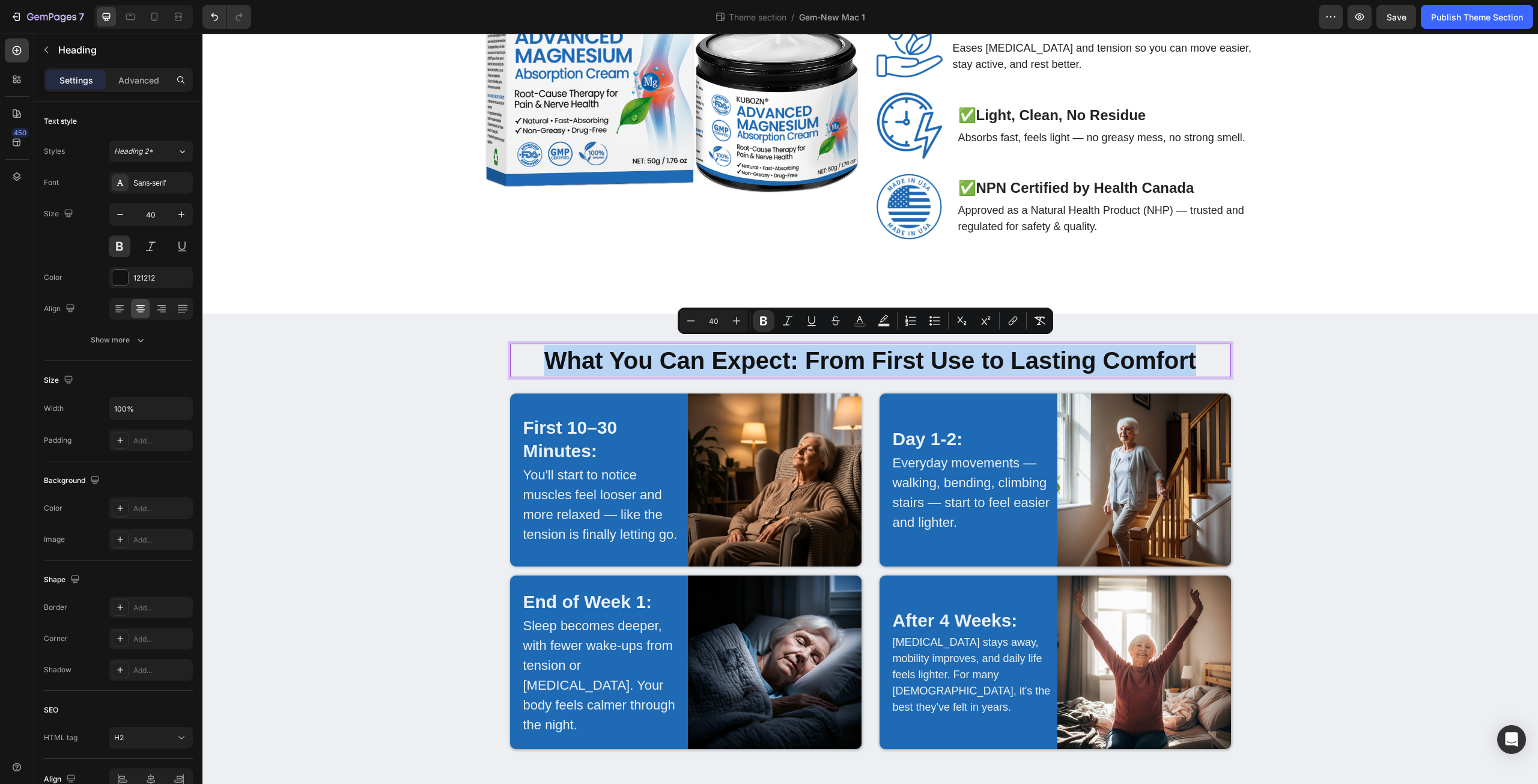
drag, startPoint x: 541, startPoint y: 354, endPoint x: 1204, endPoint y: 370, distance: 663.2
click at [1204, 370] on p "What You Can Expect: From First Use to Lasting Comfort" at bounding box center [870, 360] width 718 height 31
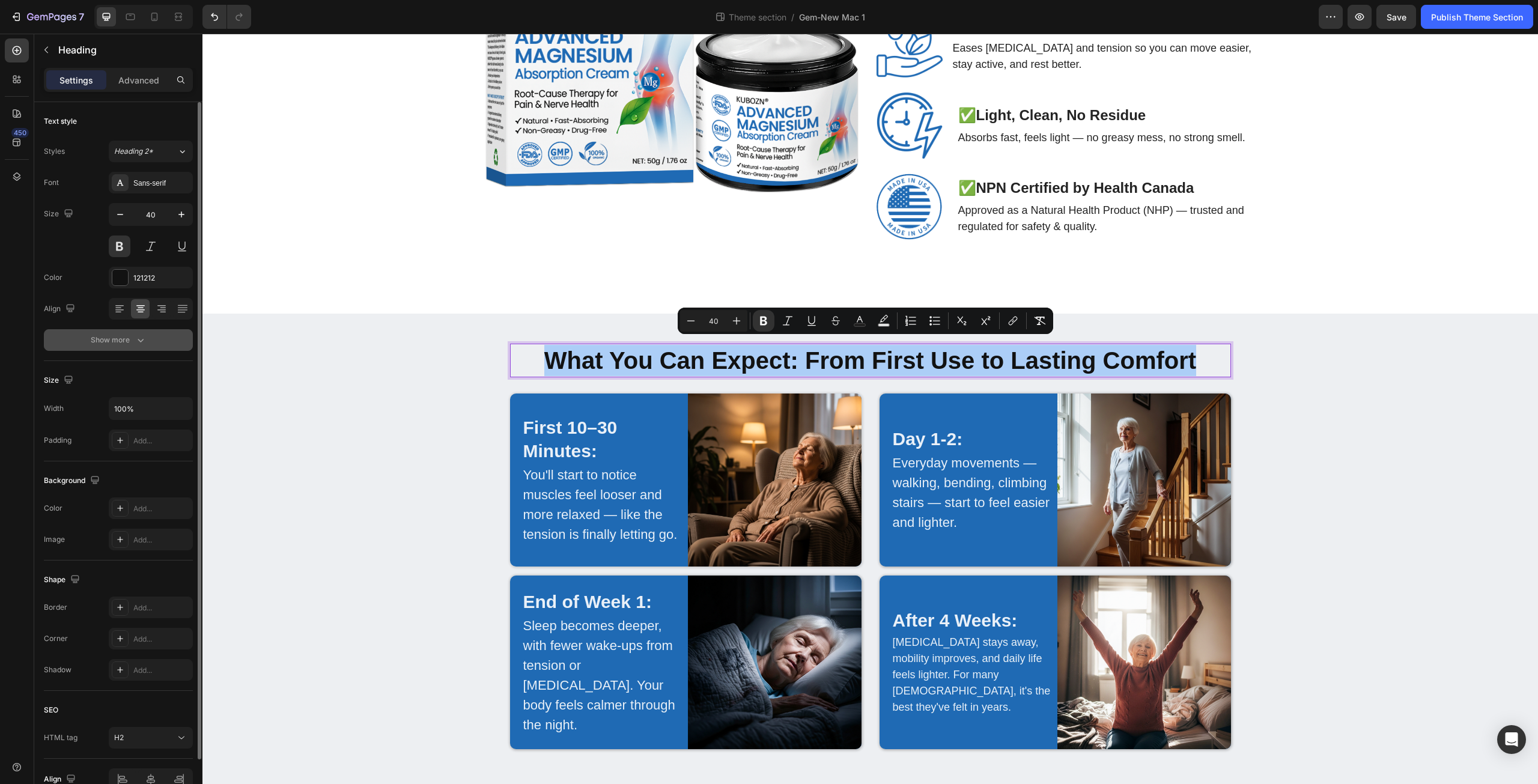
click at [141, 337] on icon "button" at bounding box center [140, 340] width 12 height 12
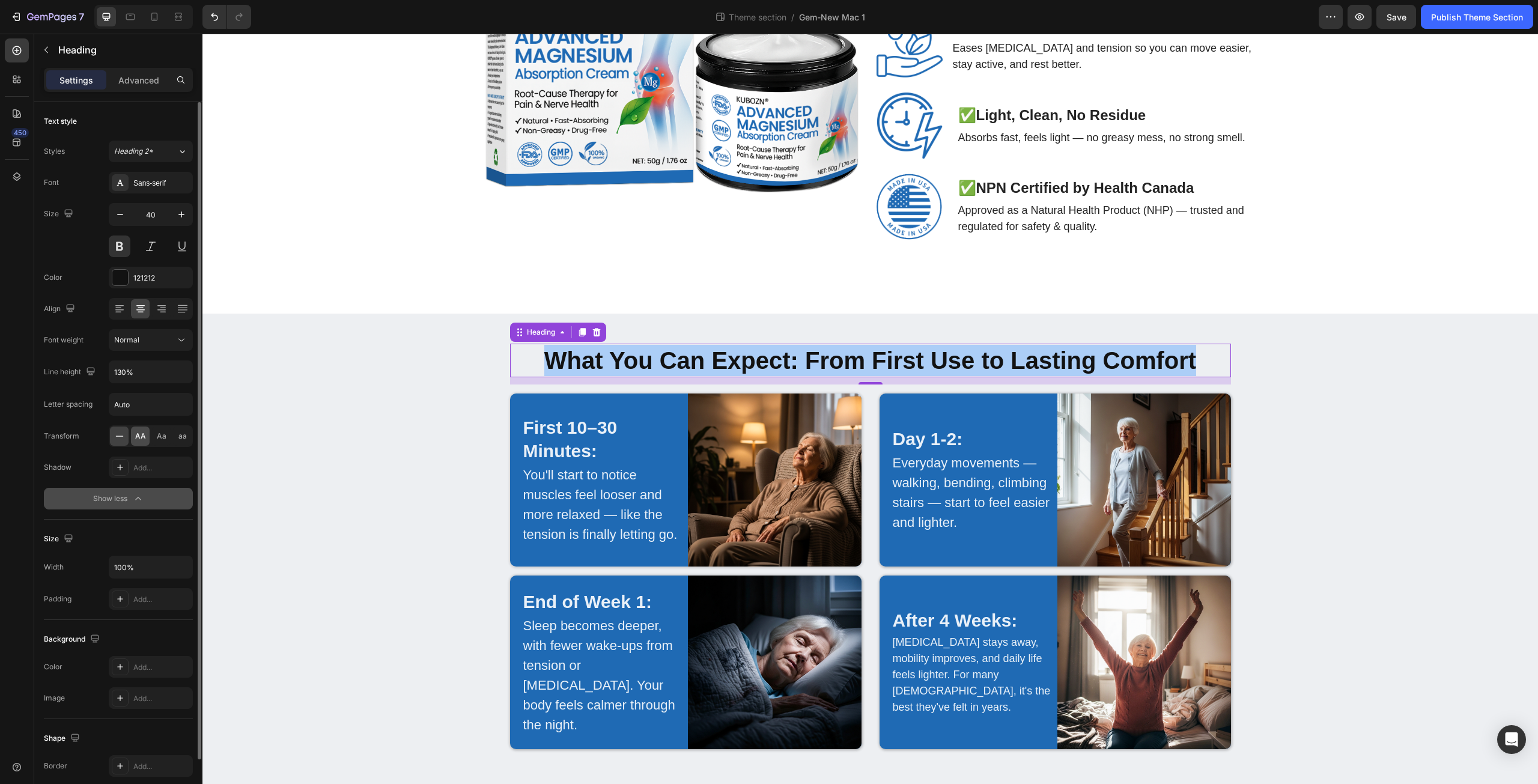
click at [145, 440] on span "AA" at bounding box center [140, 436] width 11 height 11
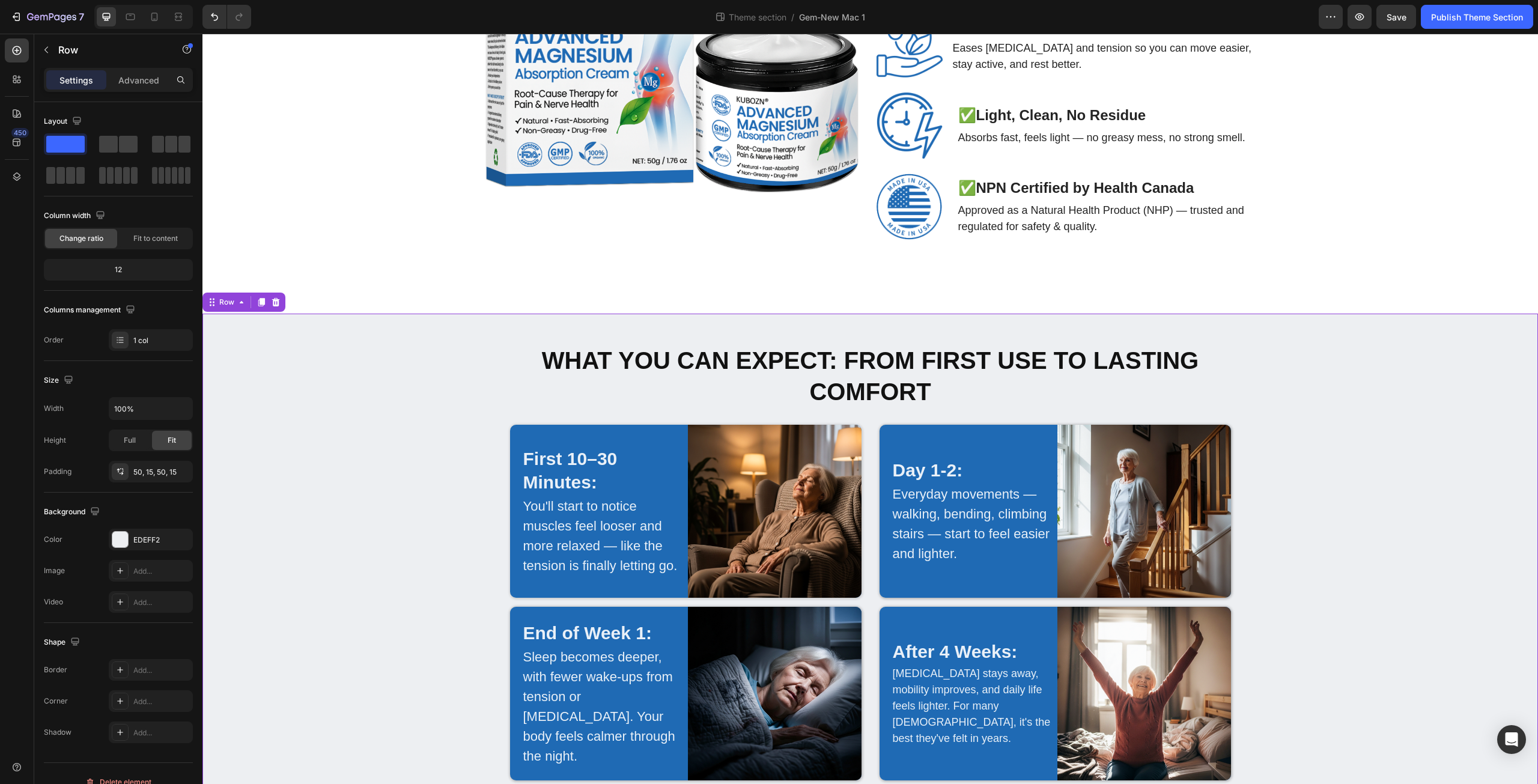
click at [435, 432] on div "⁠⁠⁠⁠⁠⁠⁠ What You Can Expect: From First Use to Lasting Comfort Heading Row Firs…" at bounding box center [871, 567] width 1318 height 446
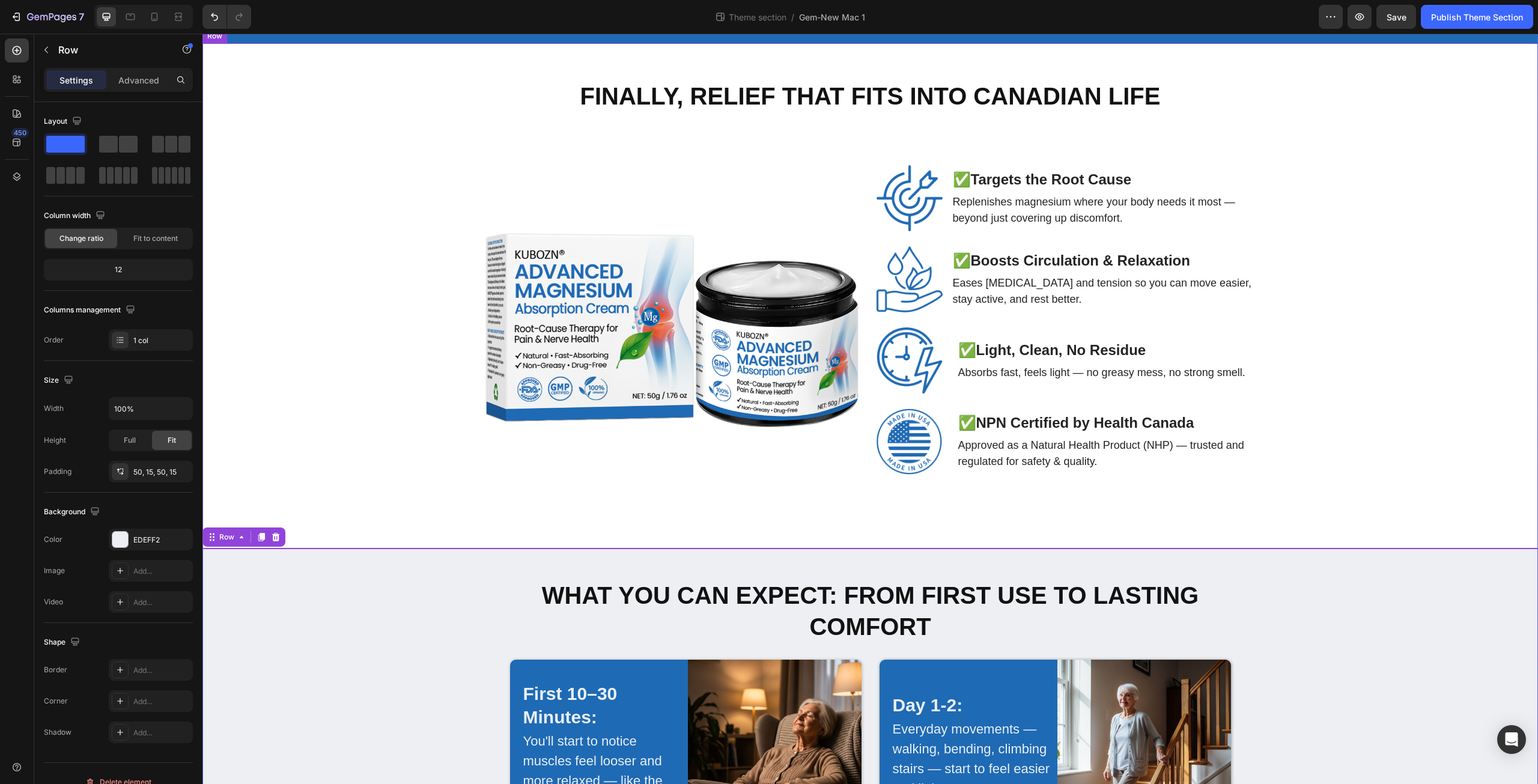
scroll to position [2595, 0]
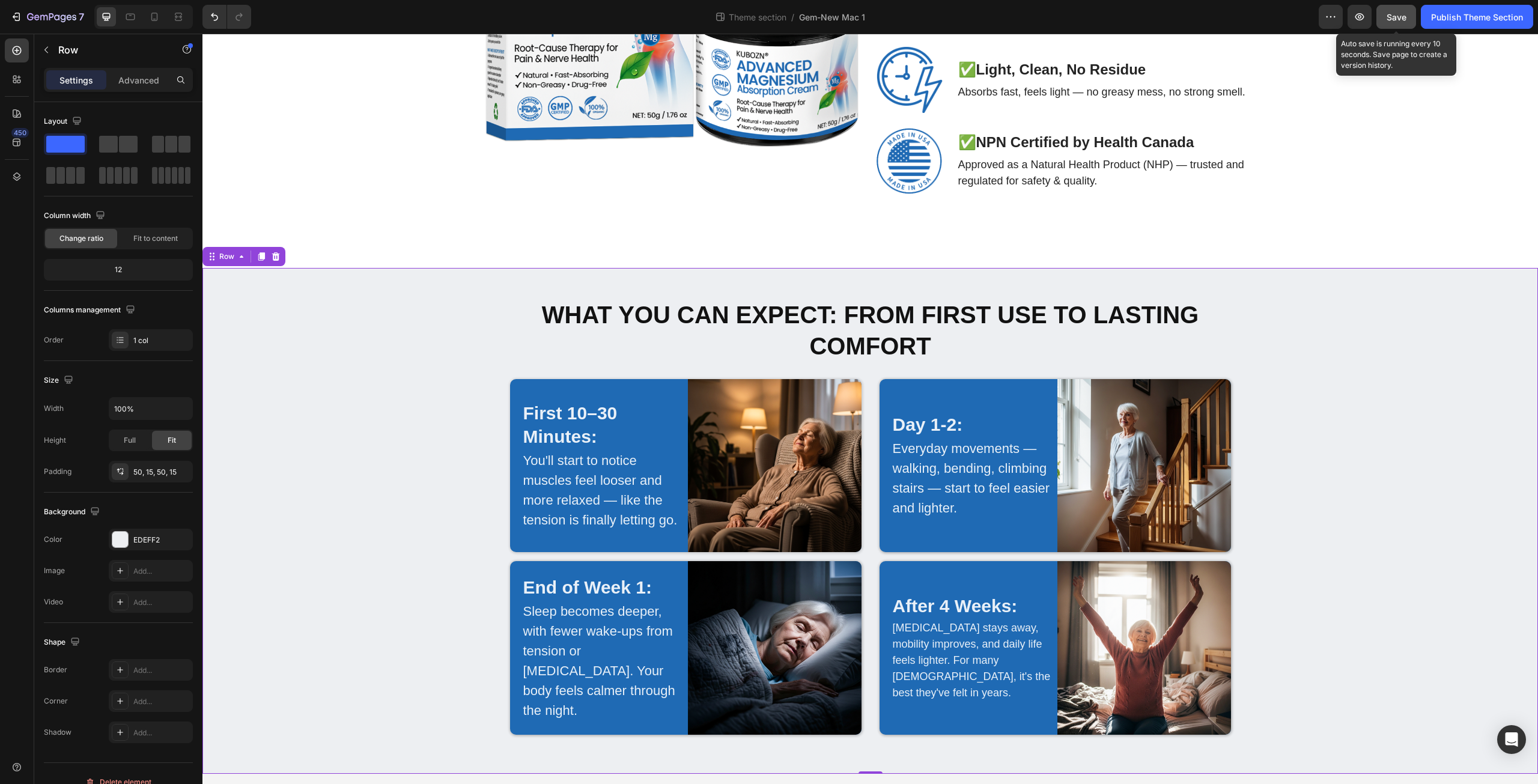
click at [1388, 13] on span "Save" at bounding box center [1396, 17] width 20 height 10
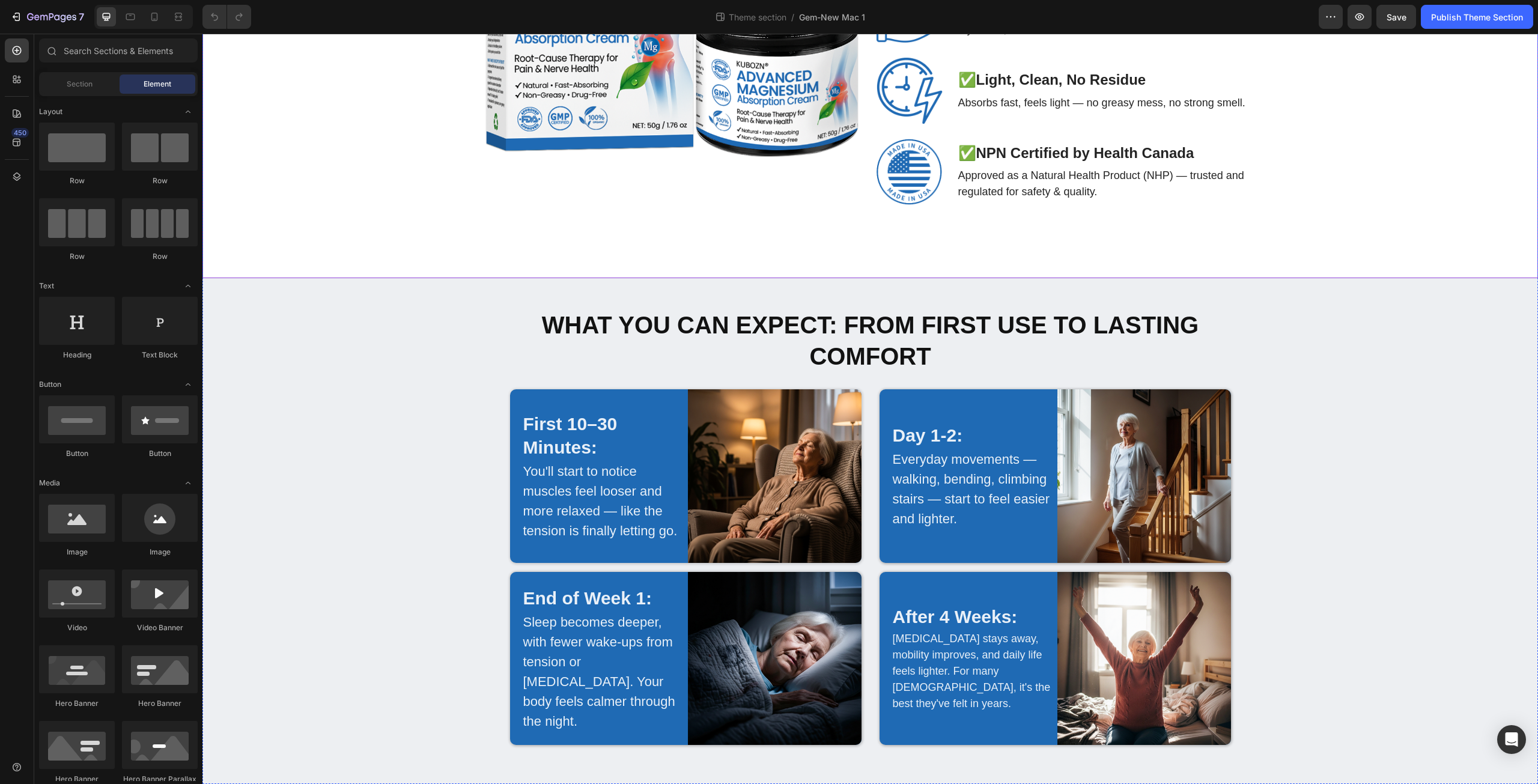
scroll to position [2581, 0]
click at [46, 11] on div "7" at bounding box center [55, 17] width 57 height 14
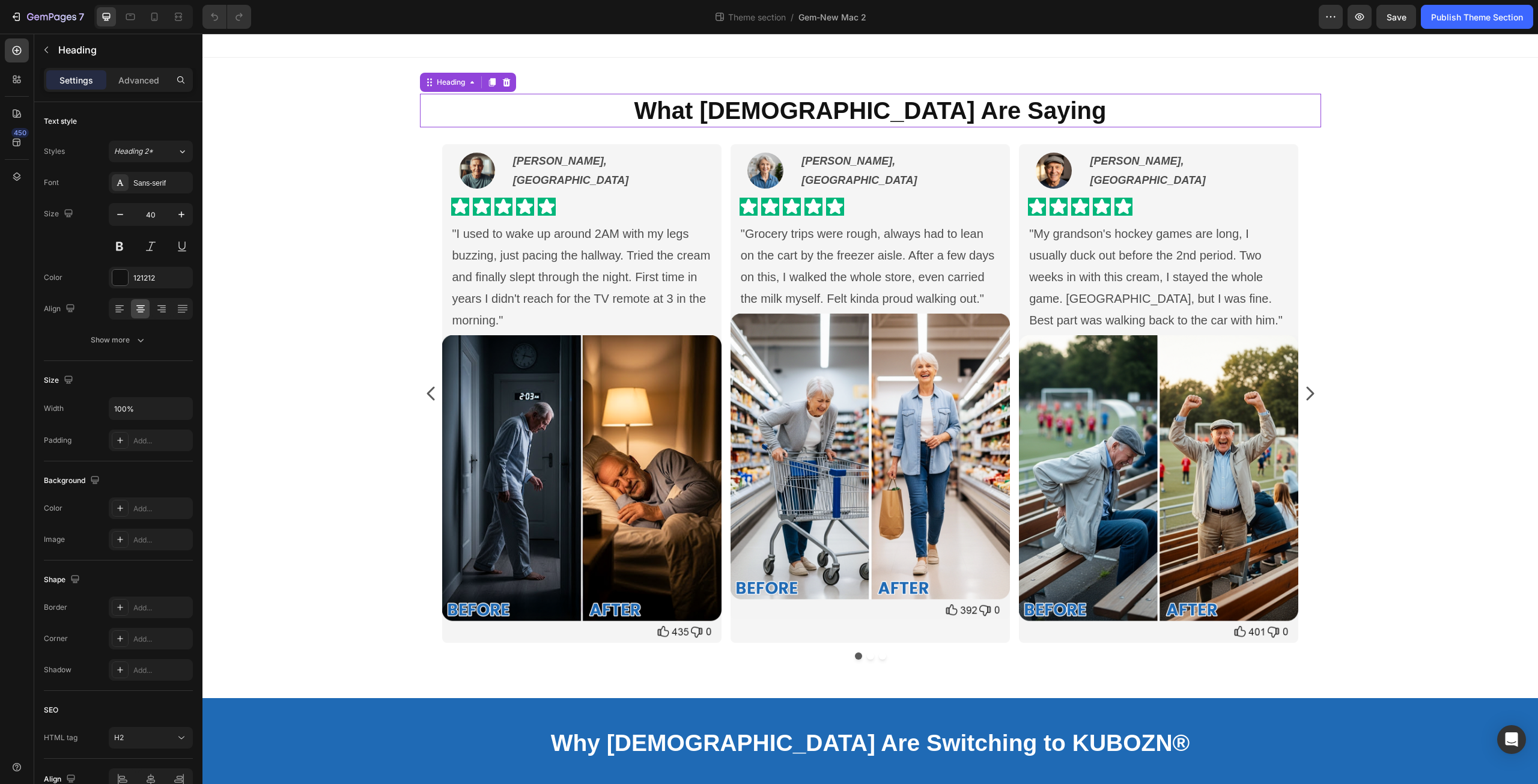
click at [793, 114] on strong "What Canadians Are Saying" at bounding box center [870, 110] width 472 height 26
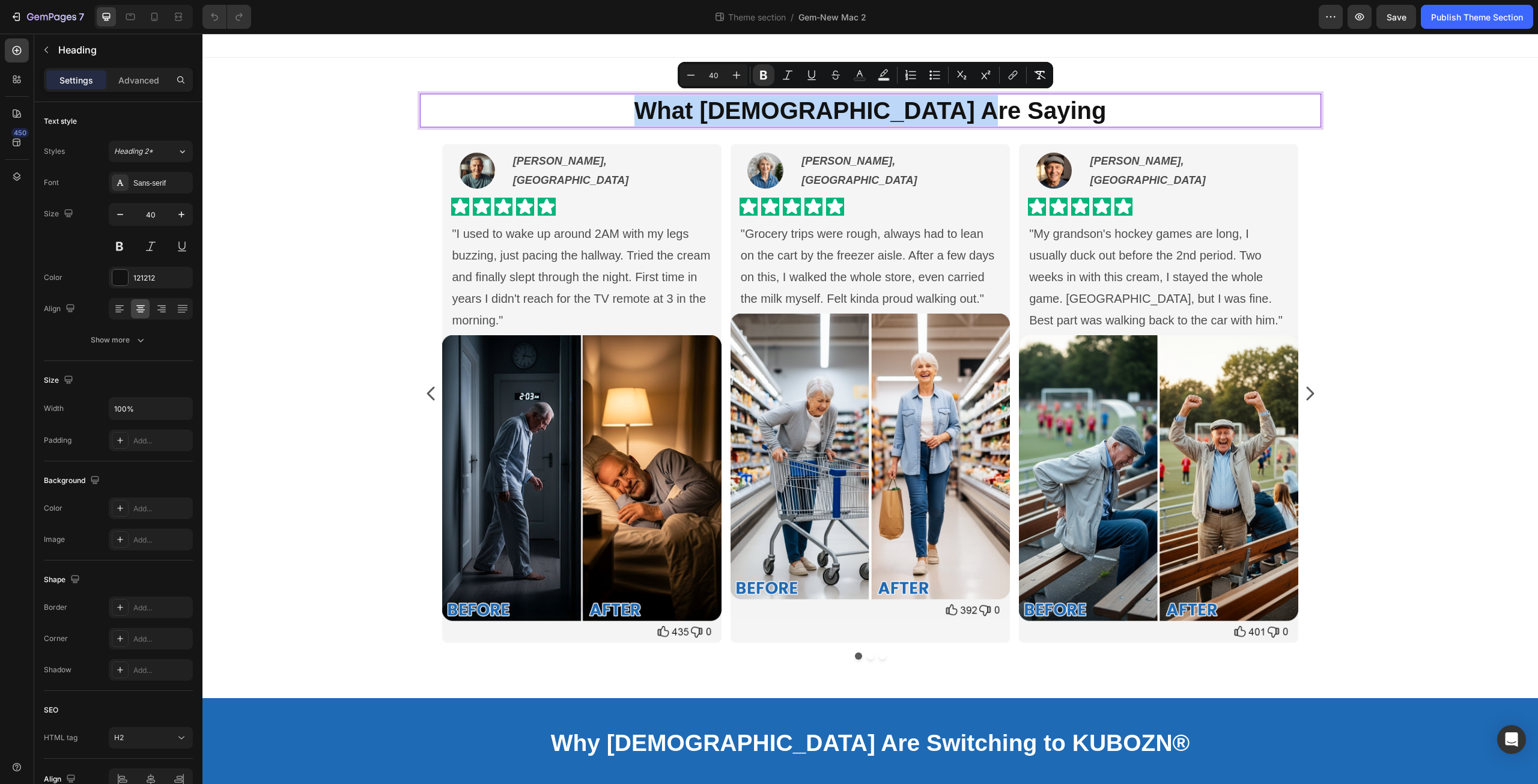
drag, startPoint x: 706, startPoint y: 109, endPoint x: 1035, endPoint y: 125, distance: 329.4
click at [1035, 125] on p "What Canadians Are Saying" at bounding box center [871, 110] width 899 height 31
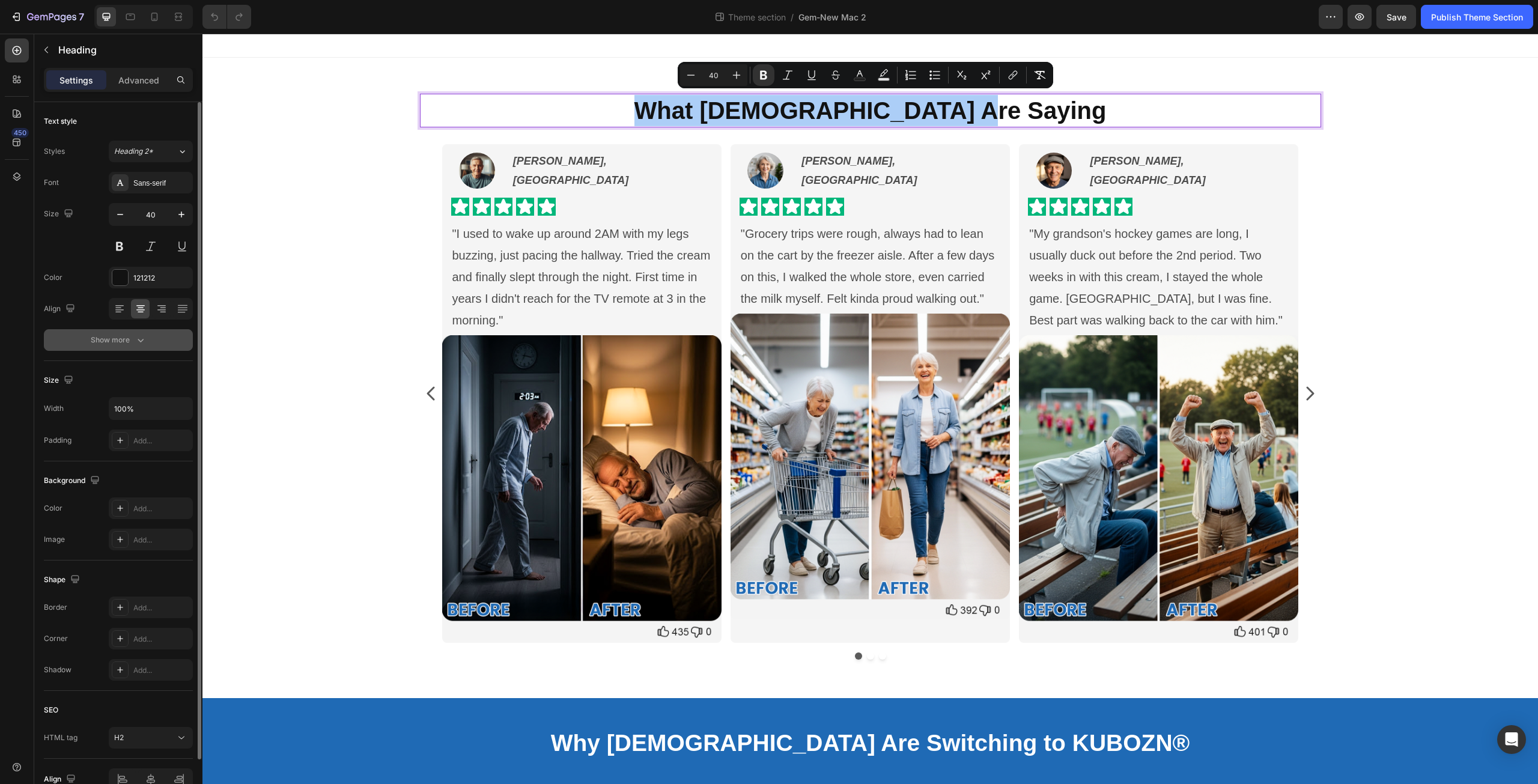
click at [132, 340] on div "Show more" at bounding box center [118, 340] width 56 height 12
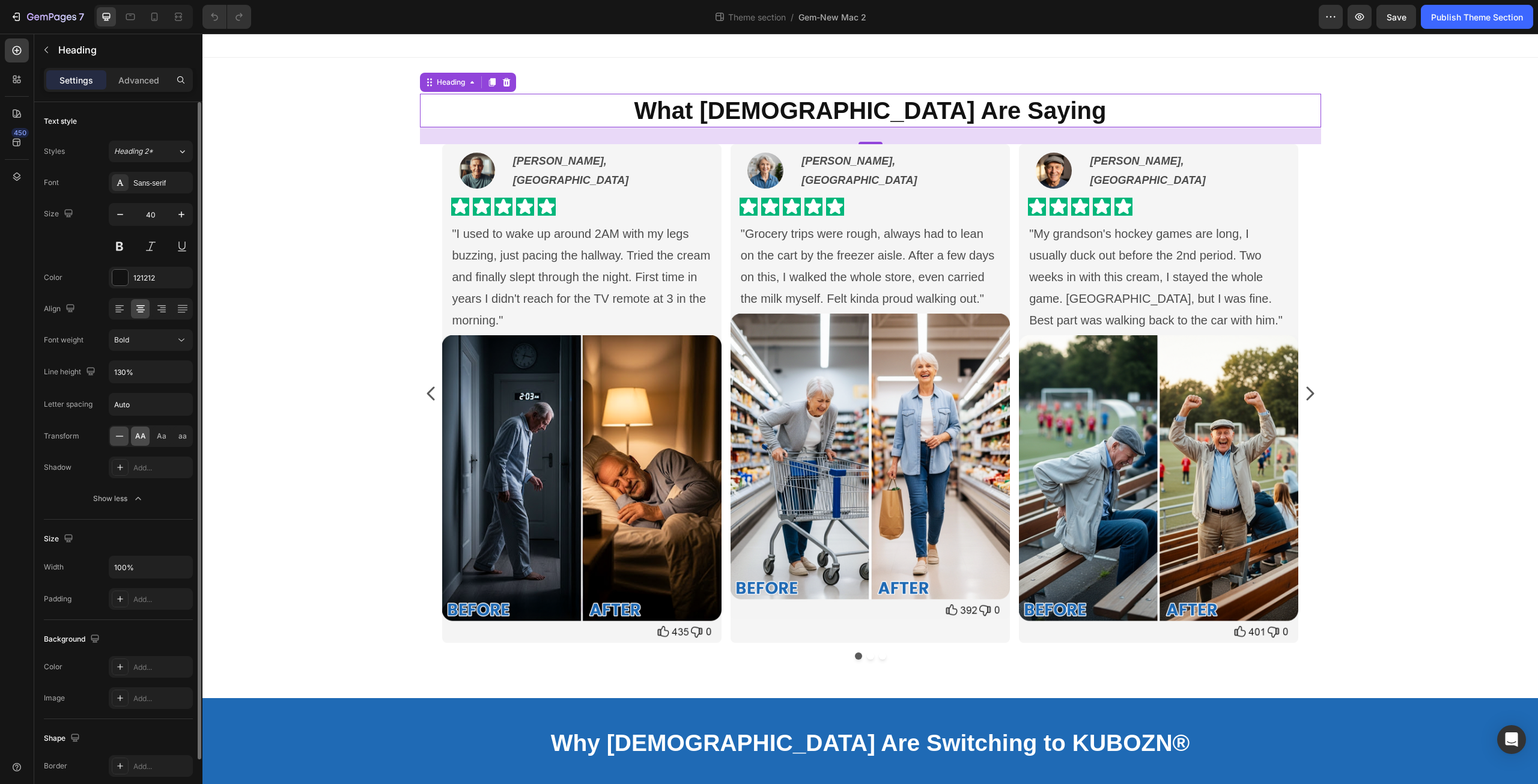
click at [141, 440] on span "AA" at bounding box center [140, 436] width 11 height 11
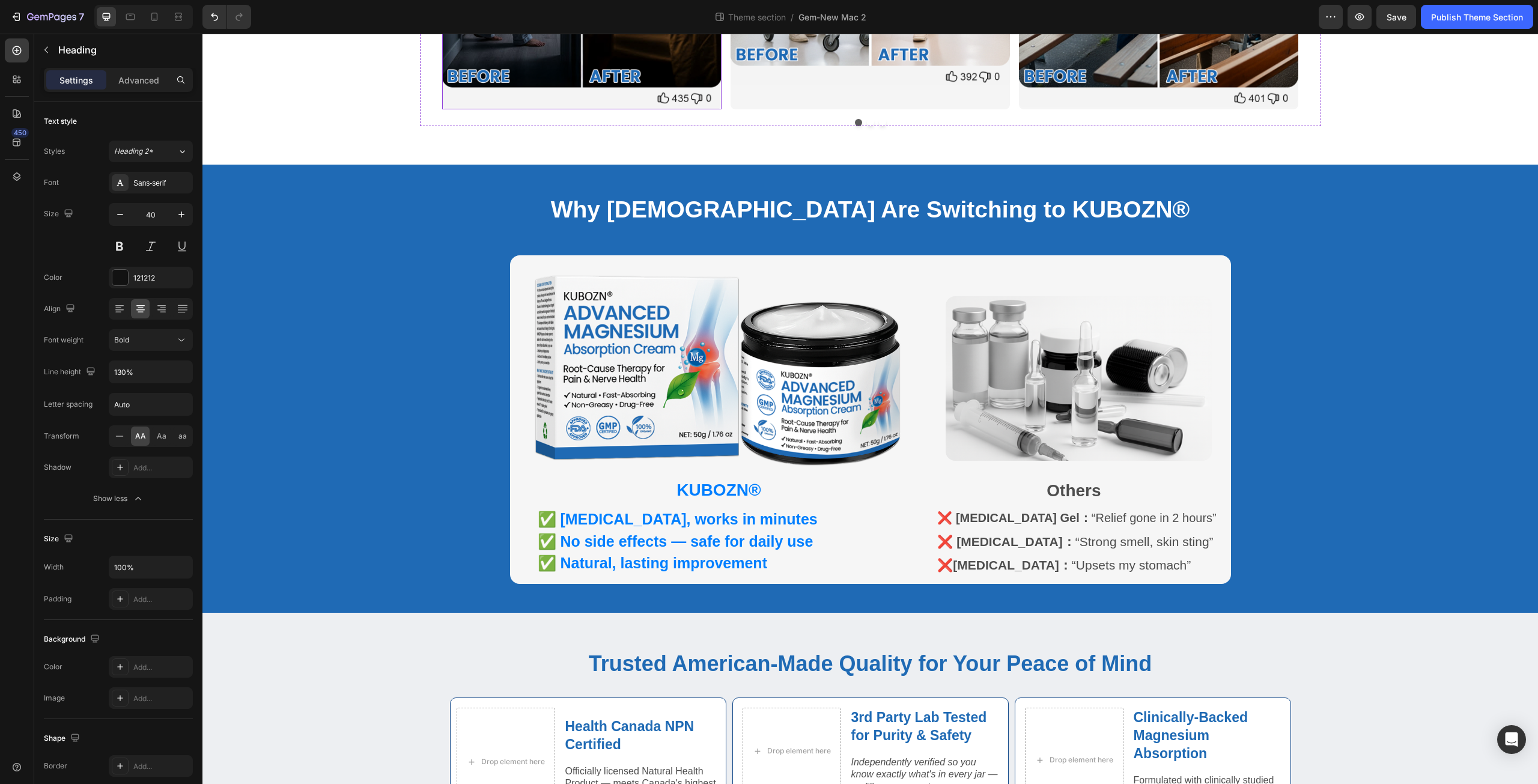
scroll to position [560, 0]
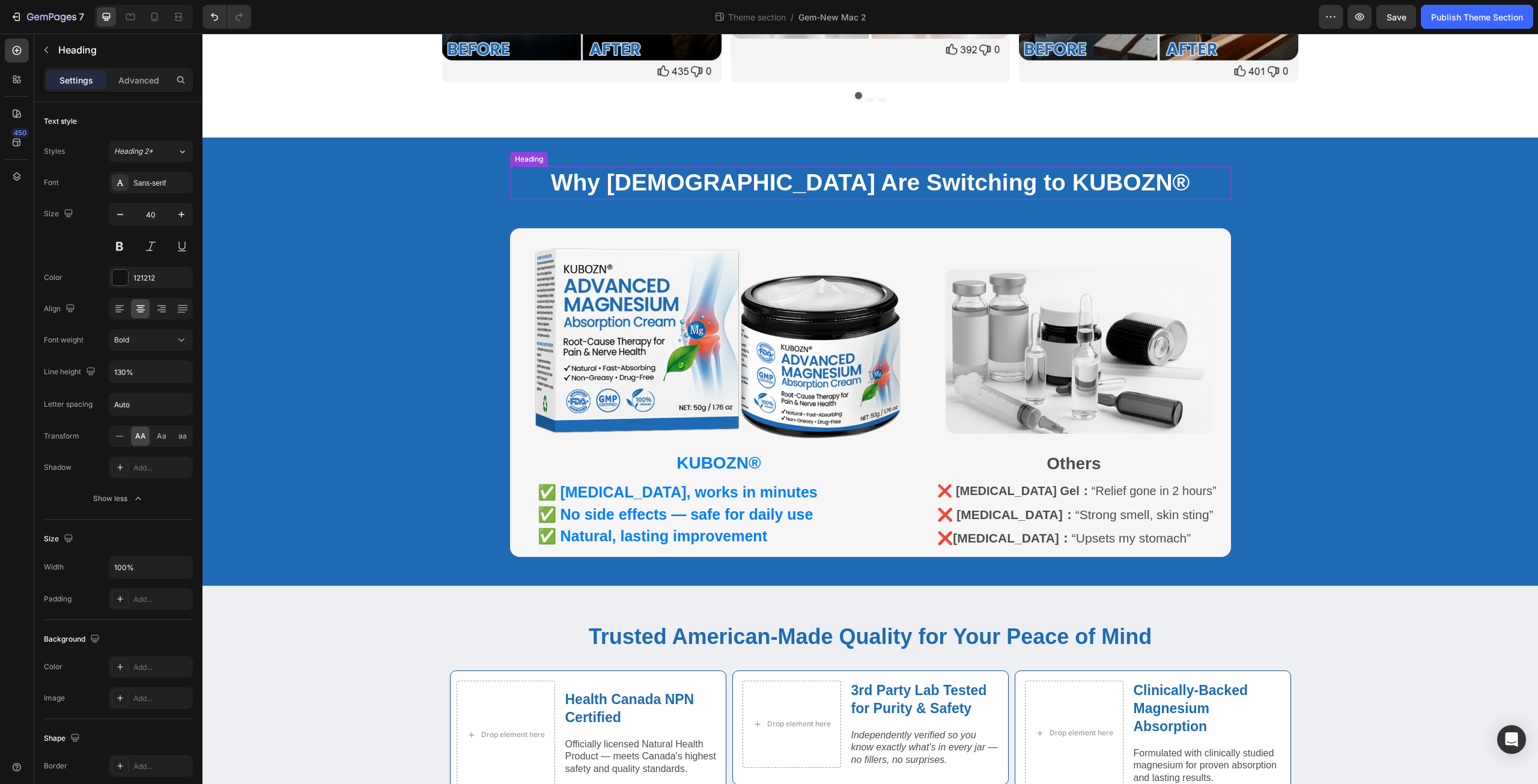
click at [662, 181] on strong "Why Canadians Are Switching to KUBOZN®" at bounding box center [870, 182] width 639 height 26
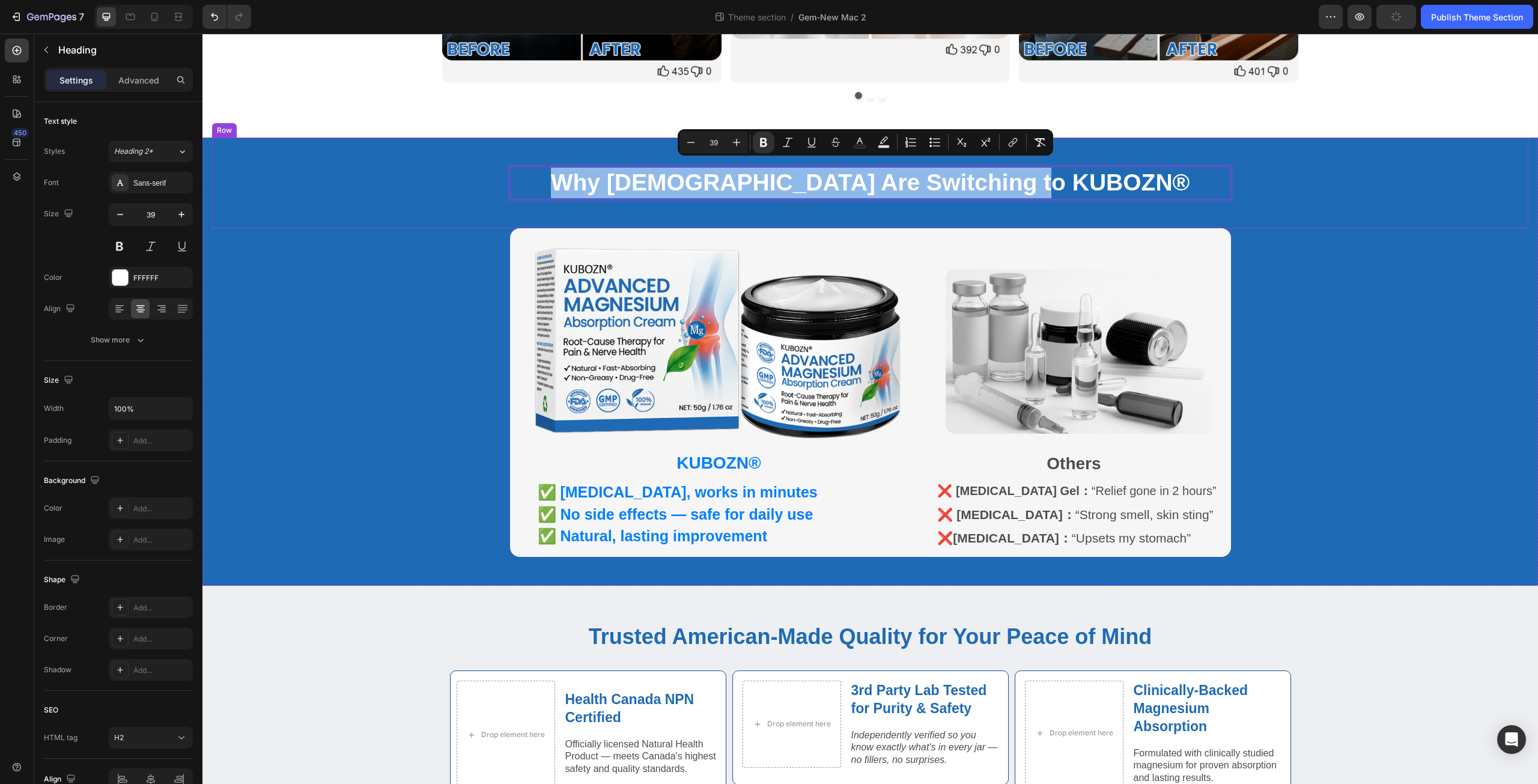
drag, startPoint x: 623, startPoint y: 178, endPoint x: 1122, endPoint y: 212, distance: 500.2
click at [1122, 212] on div "Why Canadians Are Switching to KUBOZN® Heading 0 Row Row" at bounding box center [871, 183] width 1316 height 91
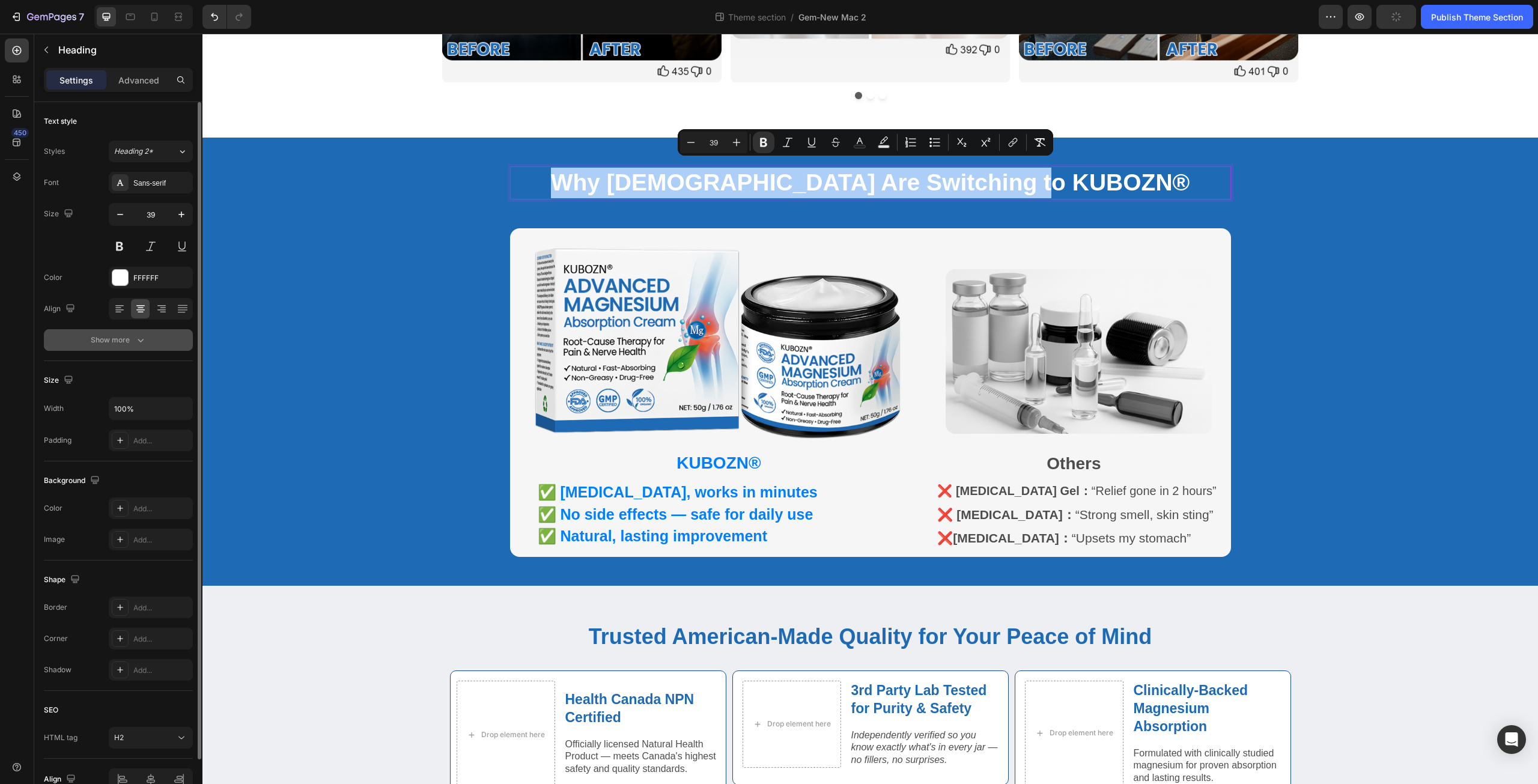
click at [137, 340] on icon "button" at bounding box center [140, 340] width 12 height 12
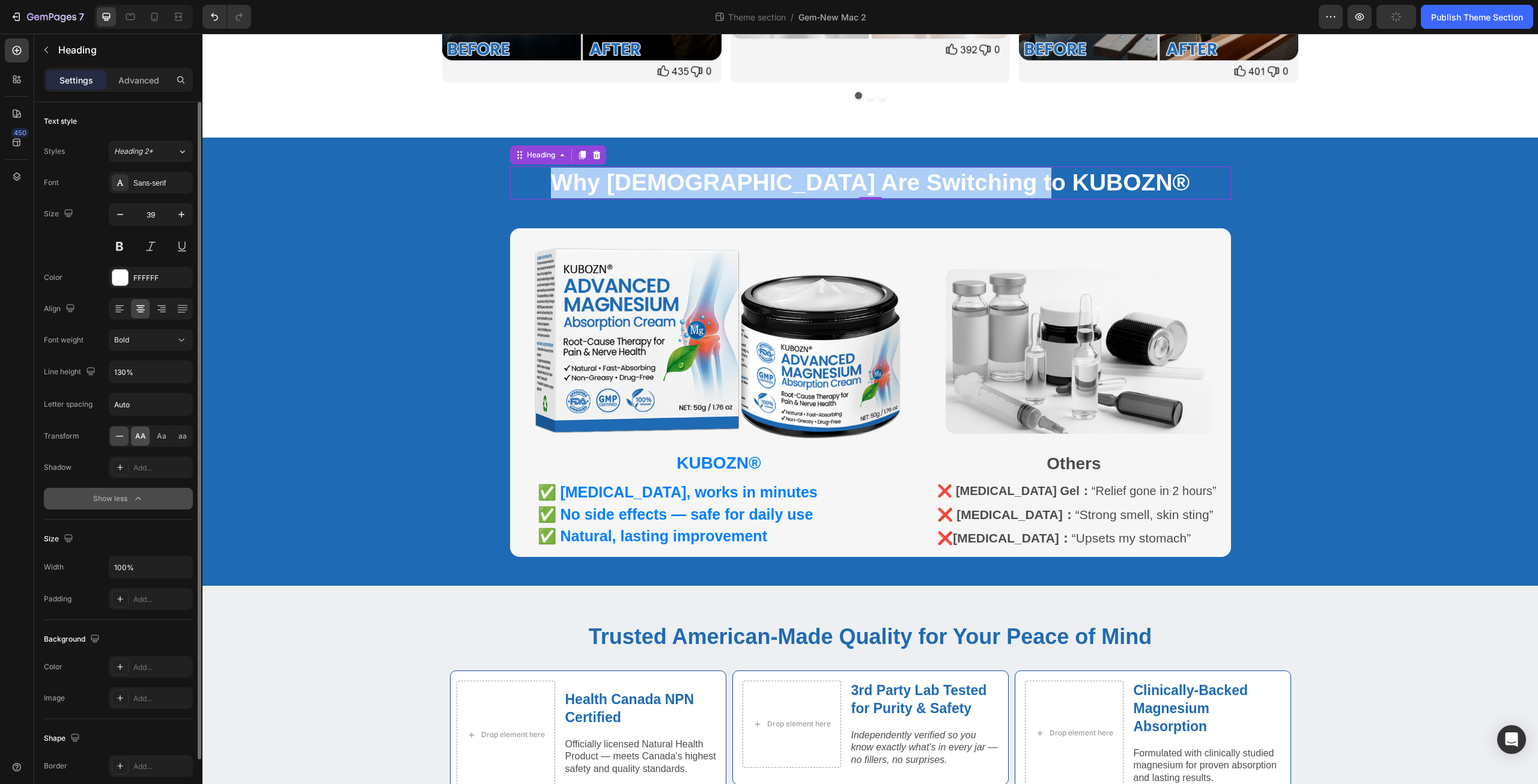
click at [146, 433] on div "AA" at bounding box center [140, 436] width 18 height 19
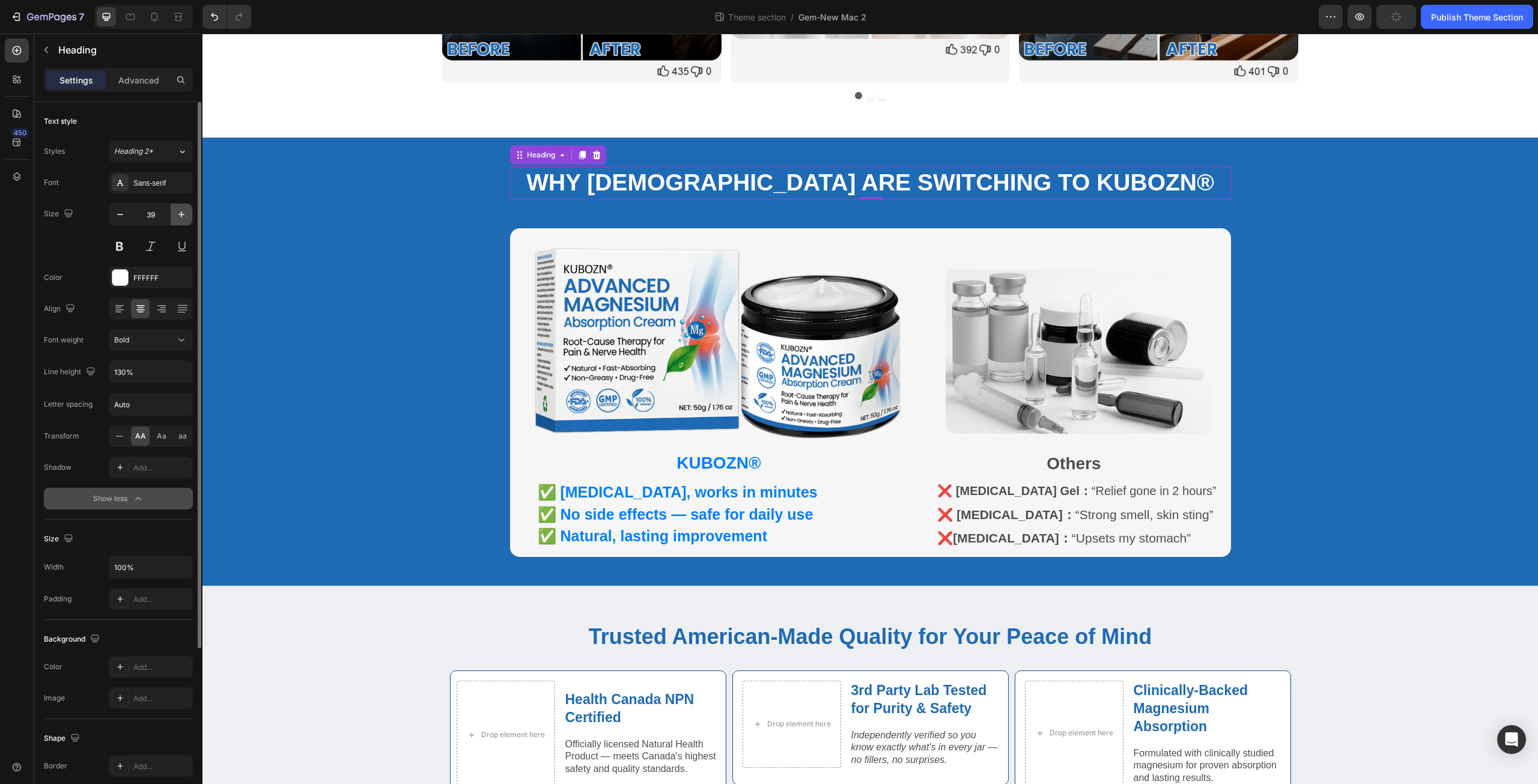
click at [179, 214] on icon "button" at bounding box center [181, 214] width 6 height 6
type input "40"
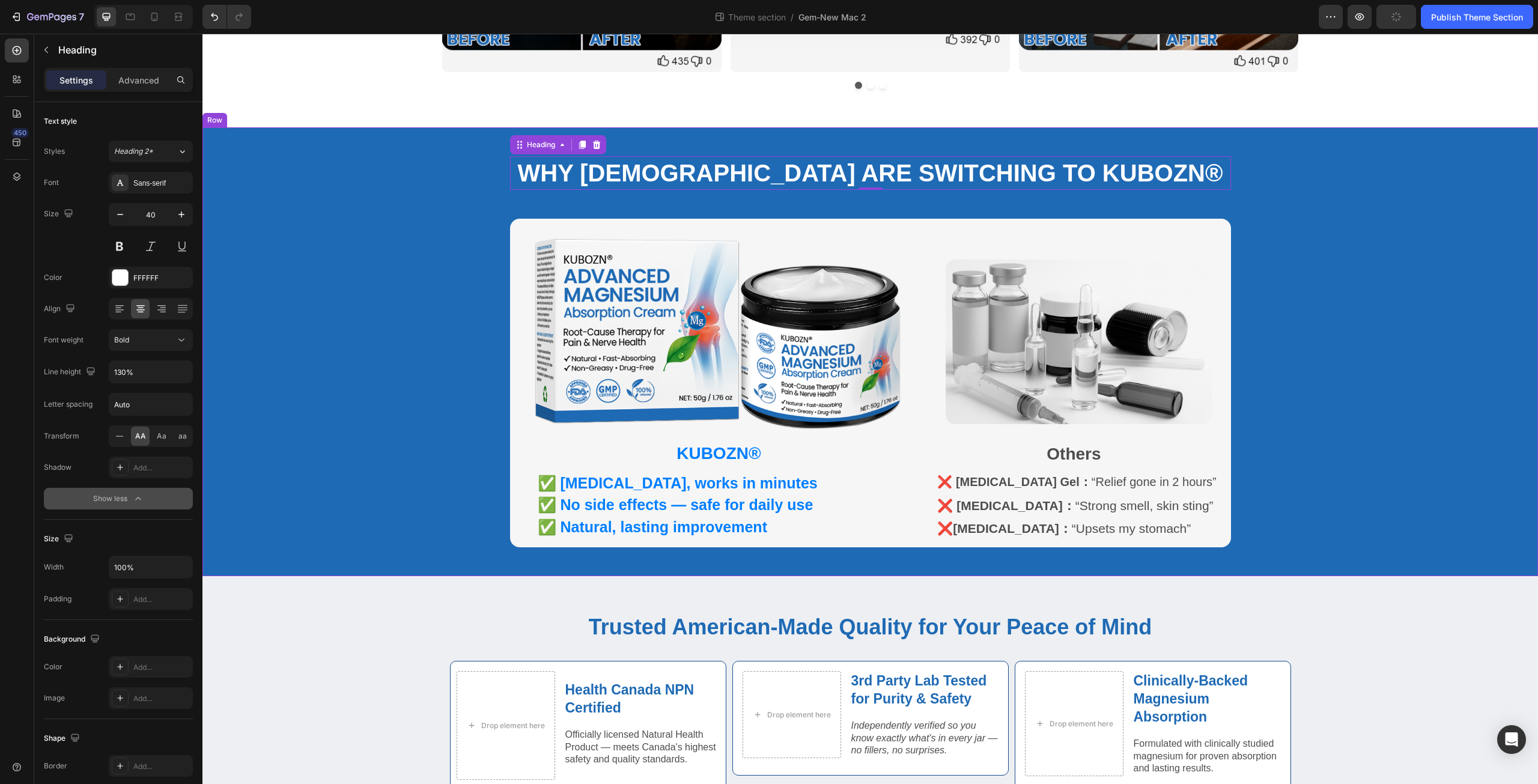
scroll to position [636, 0]
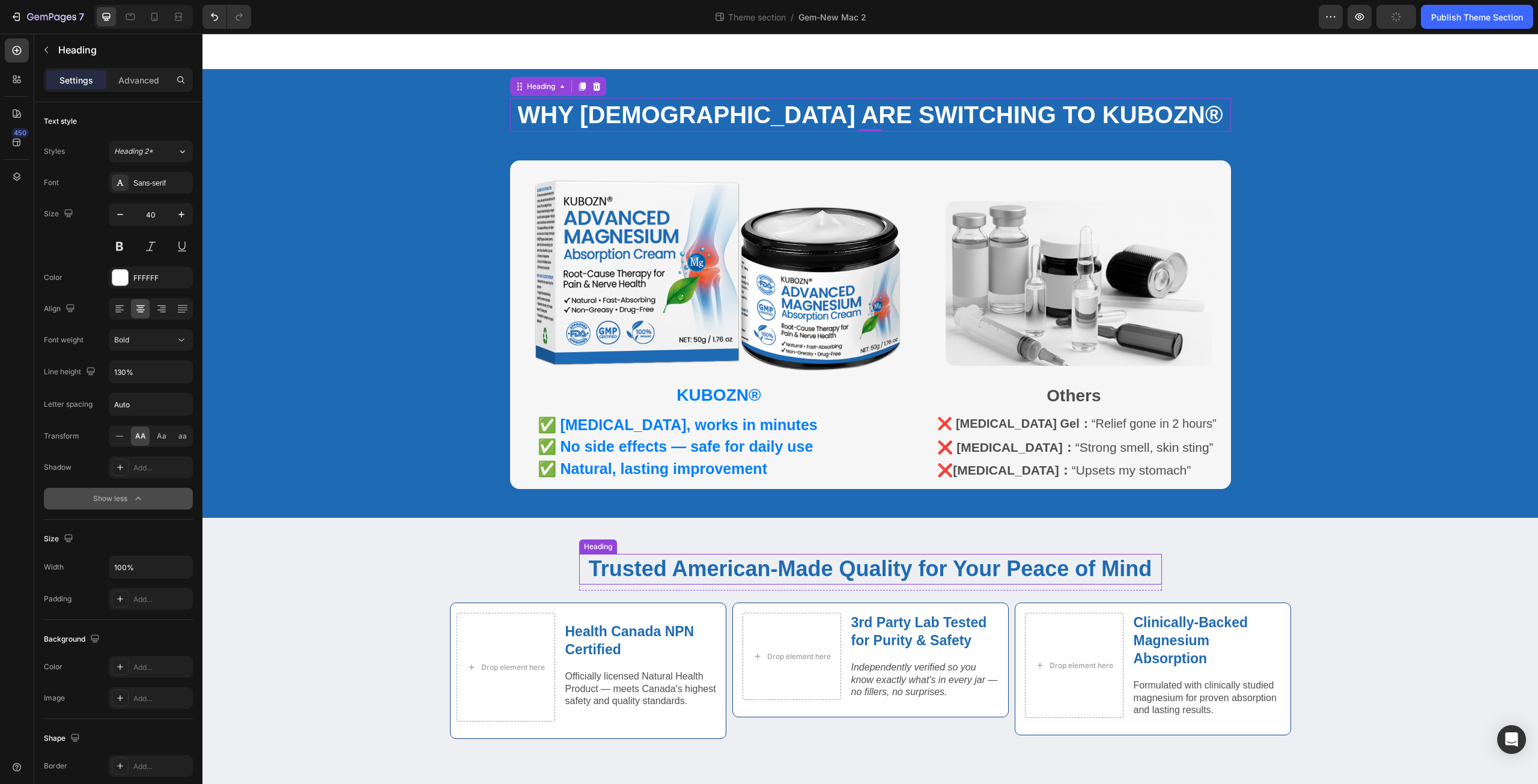
click at [625, 556] on strong "Trusted American-Made Quality for Your Peace of Mind" at bounding box center [871, 568] width 563 height 25
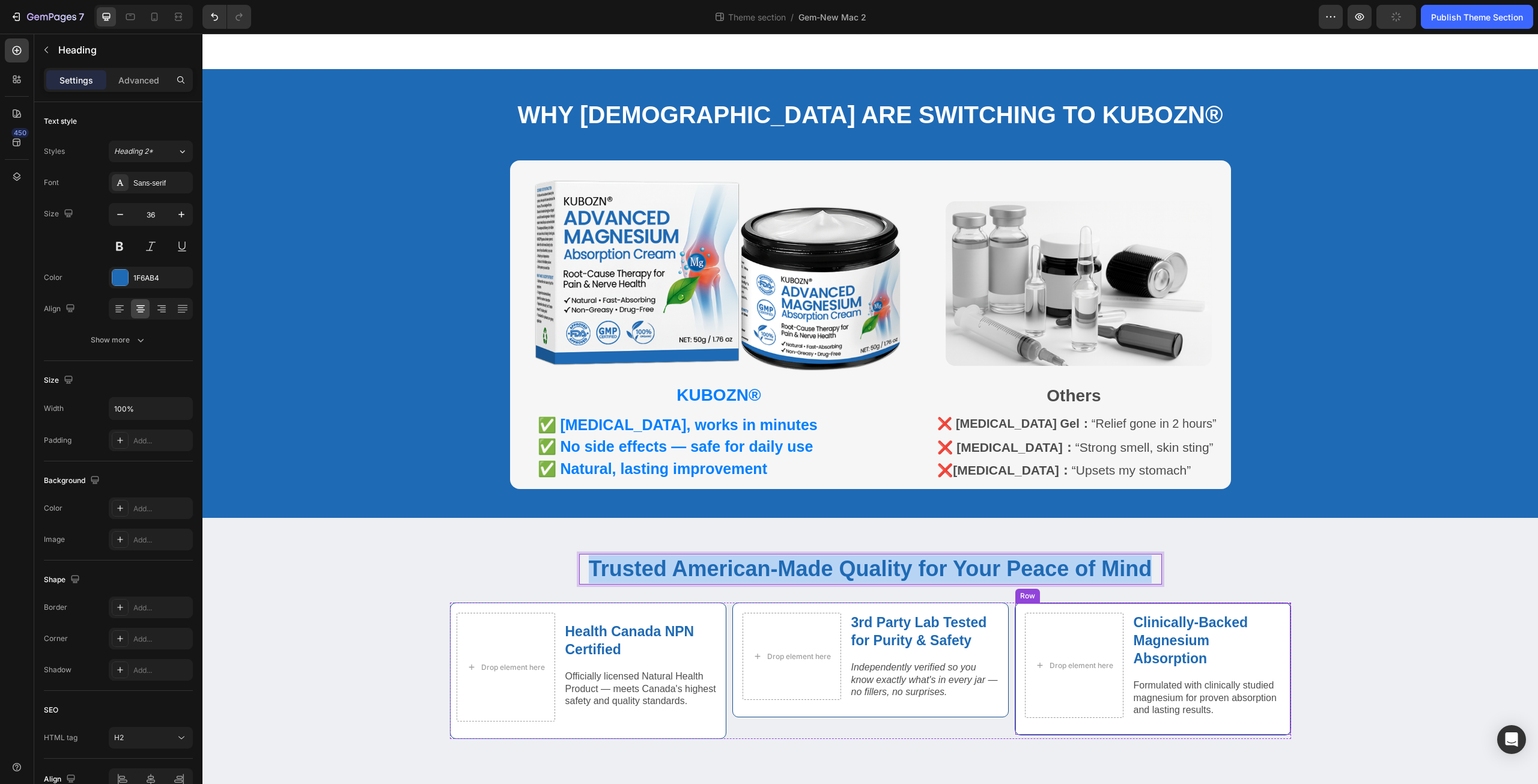
drag, startPoint x: 579, startPoint y: 553, endPoint x: 1164, endPoint y: 593, distance: 586.4
click at [1164, 593] on div "Trusted American-Made Quality for Your Peace of Mind Heading 10 Row Drop elemen…" at bounding box center [871, 651] width 1318 height 194
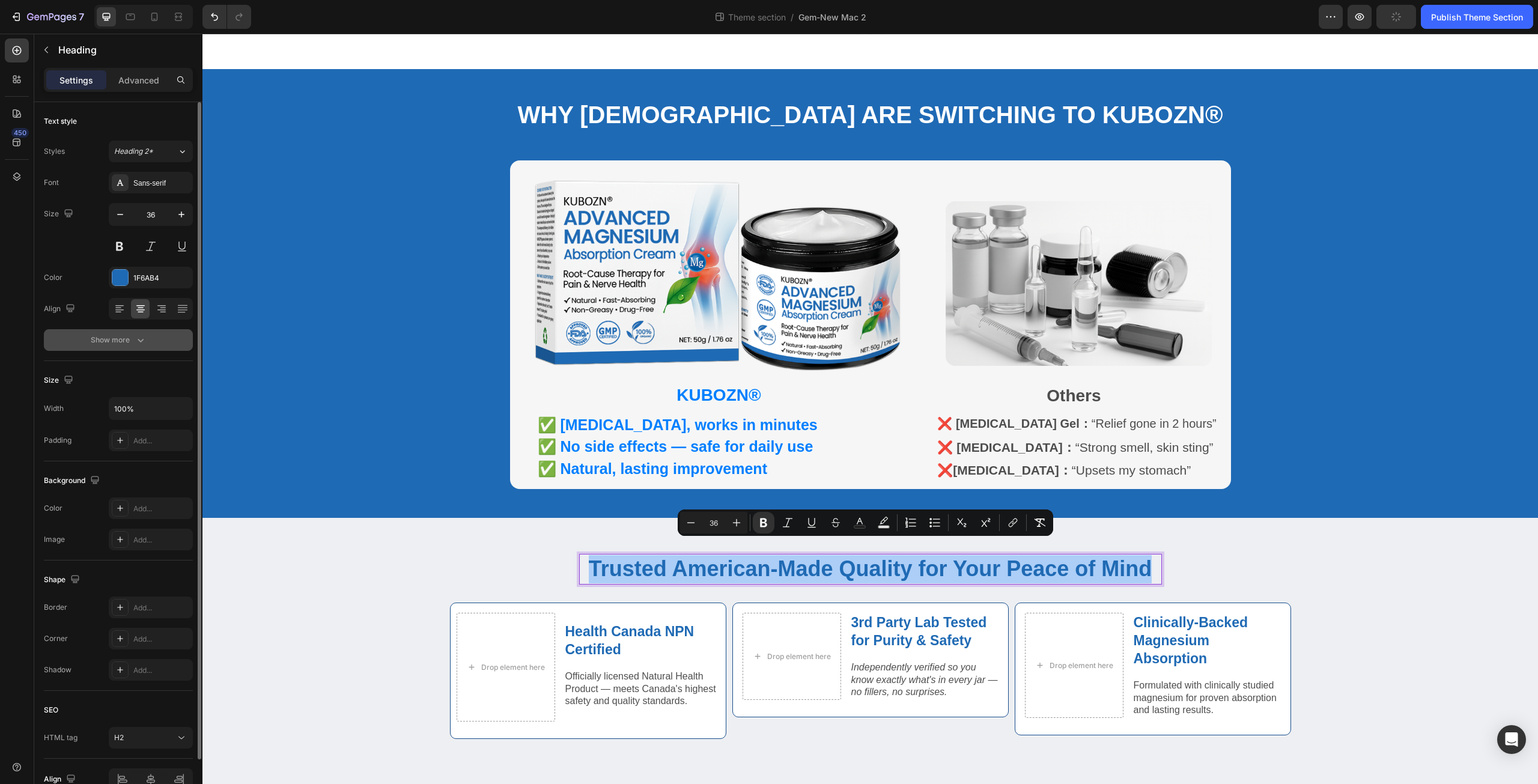
click at [137, 340] on icon "button" at bounding box center [140, 340] width 12 height 12
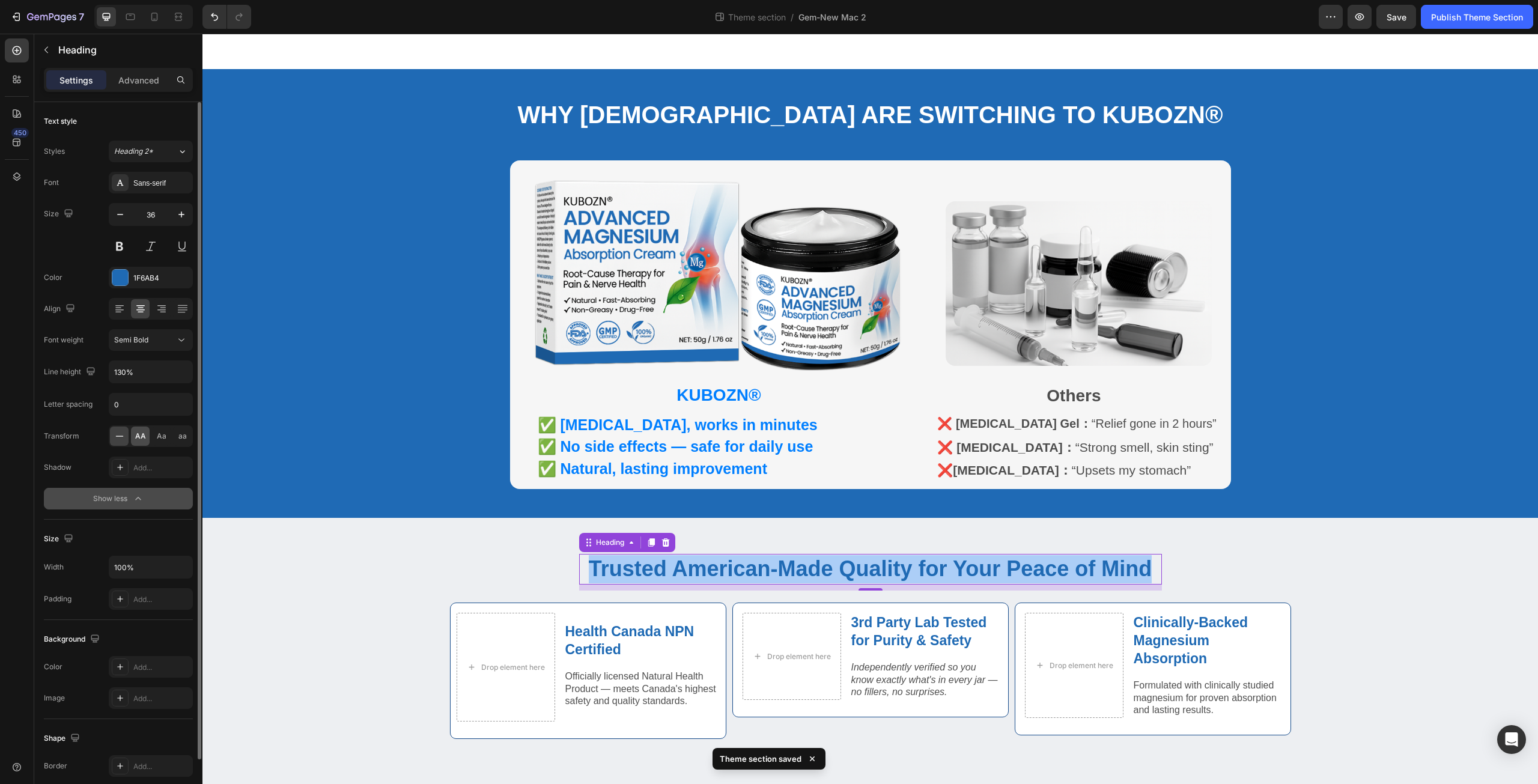
click at [143, 444] on div "AA" at bounding box center [140, 436] width 18 height 19
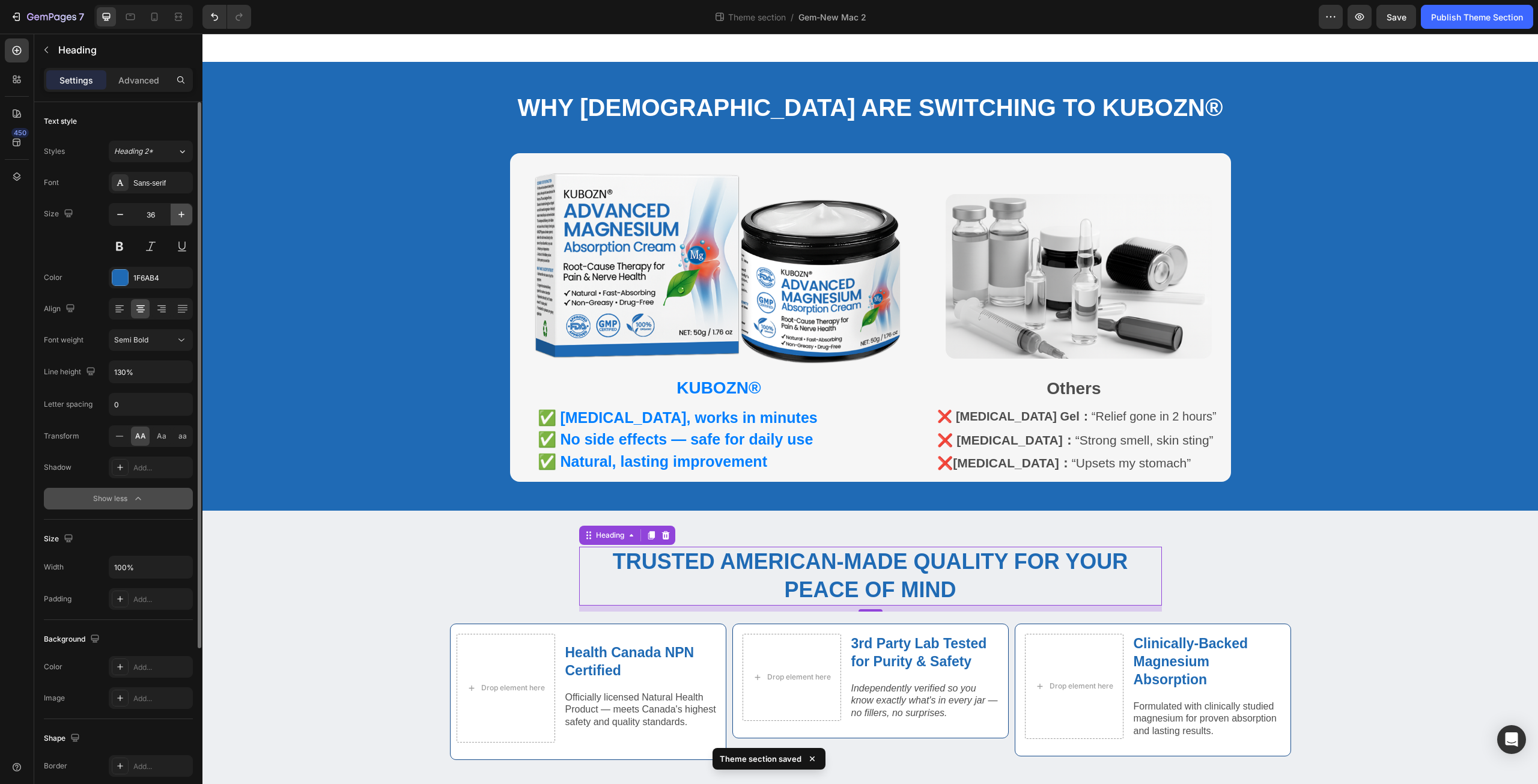
click at [177, 213] on icon "button" at bounding box center [181, 214] width 12 height 12
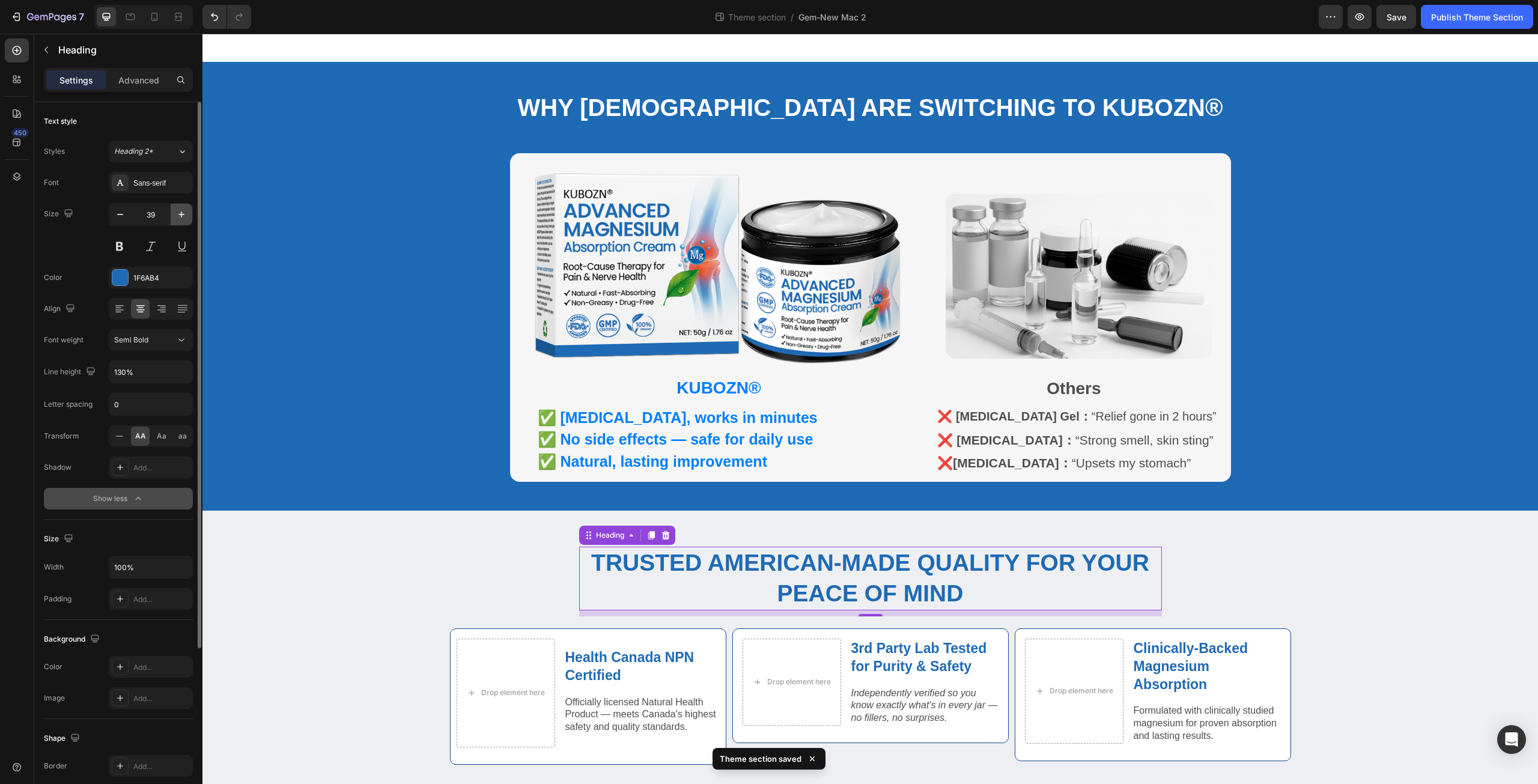
click at [177, 213] on icon "button" at bounding box center [181, 214] width 12 height 12
type input "40"
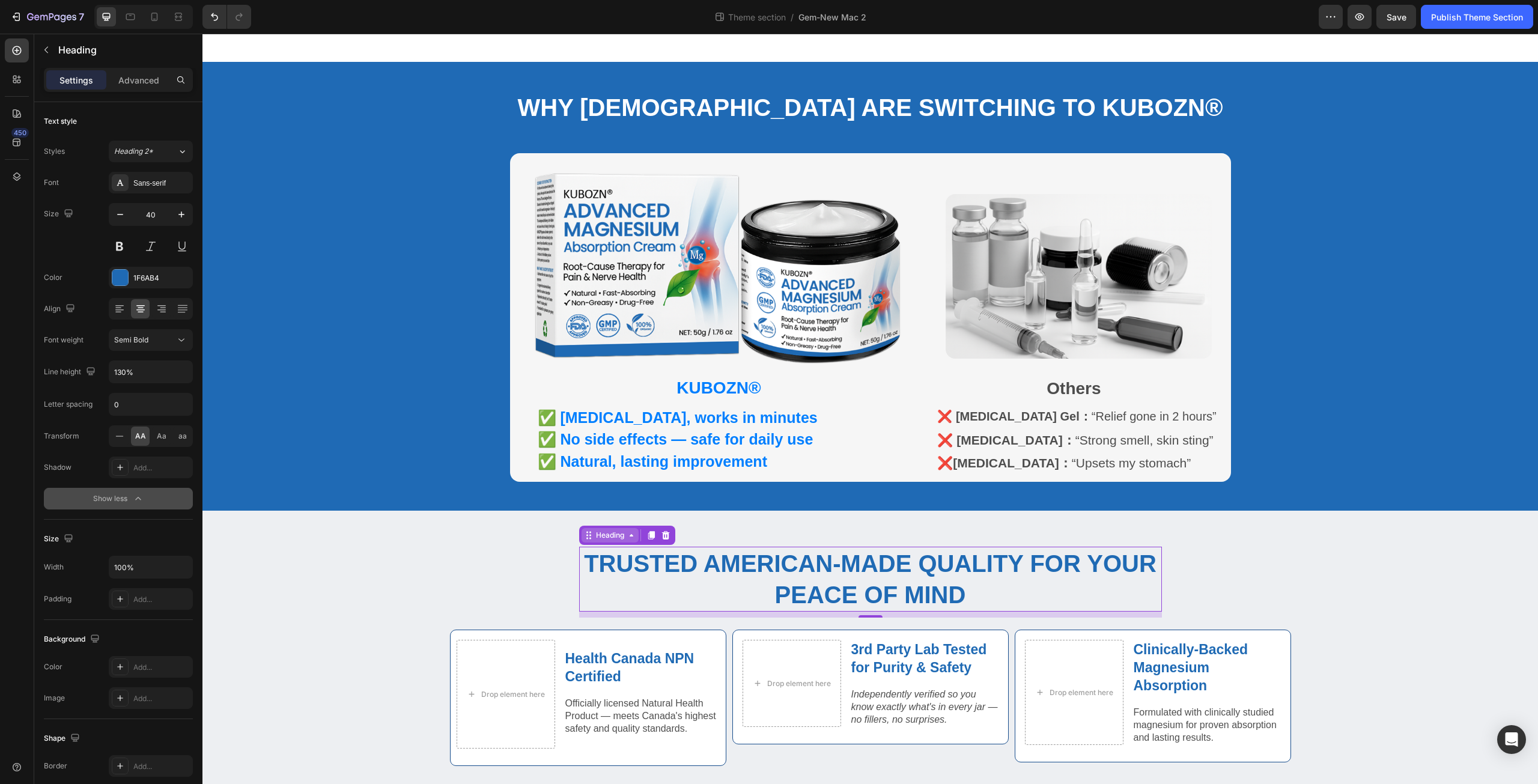
click at [595, 530] on div "Heading" at bounding box center [610, 535] width 33 height 11
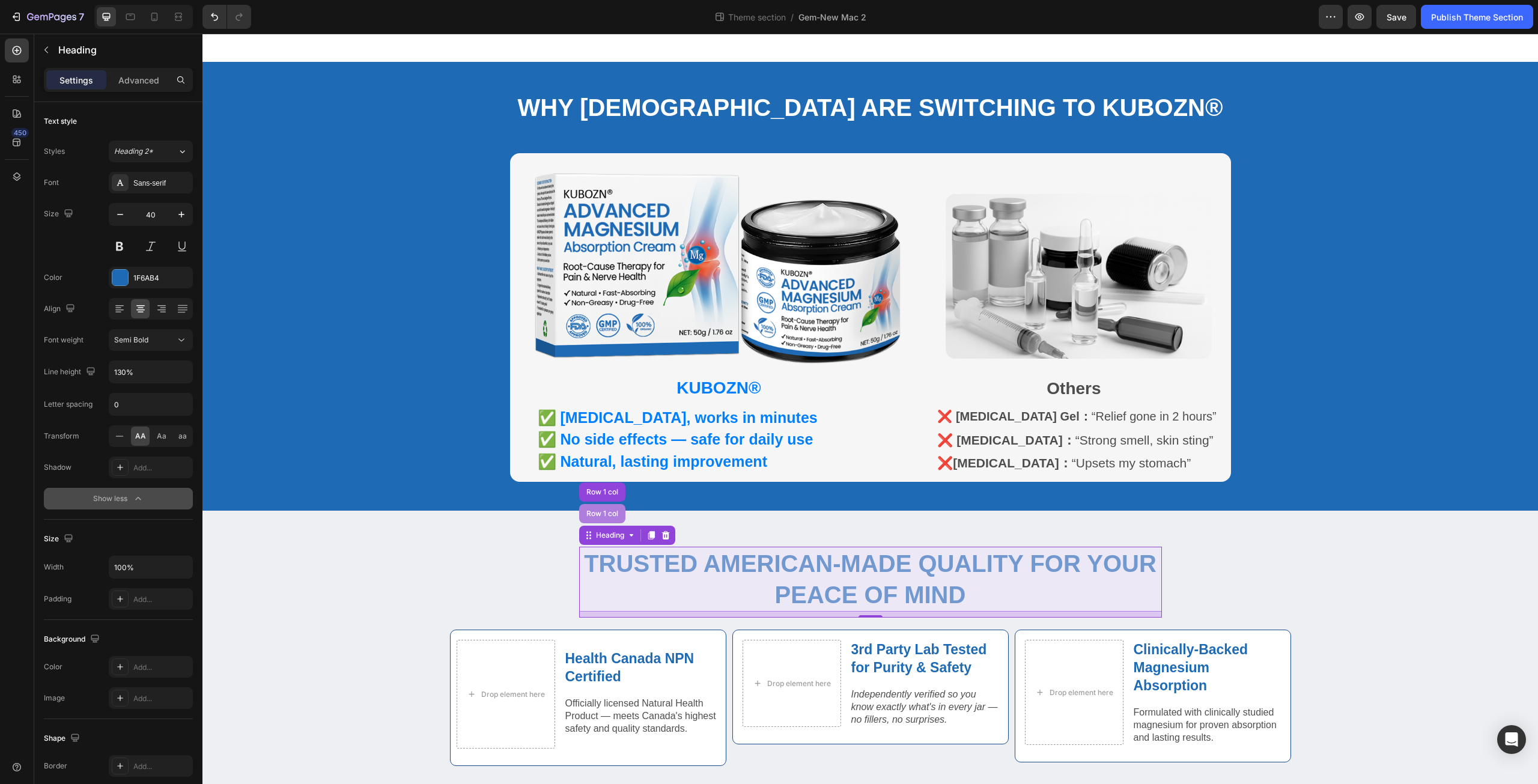
click at [599, 510] on div "Row 1 col" at bounding box center [602, 514] width 37 height 7
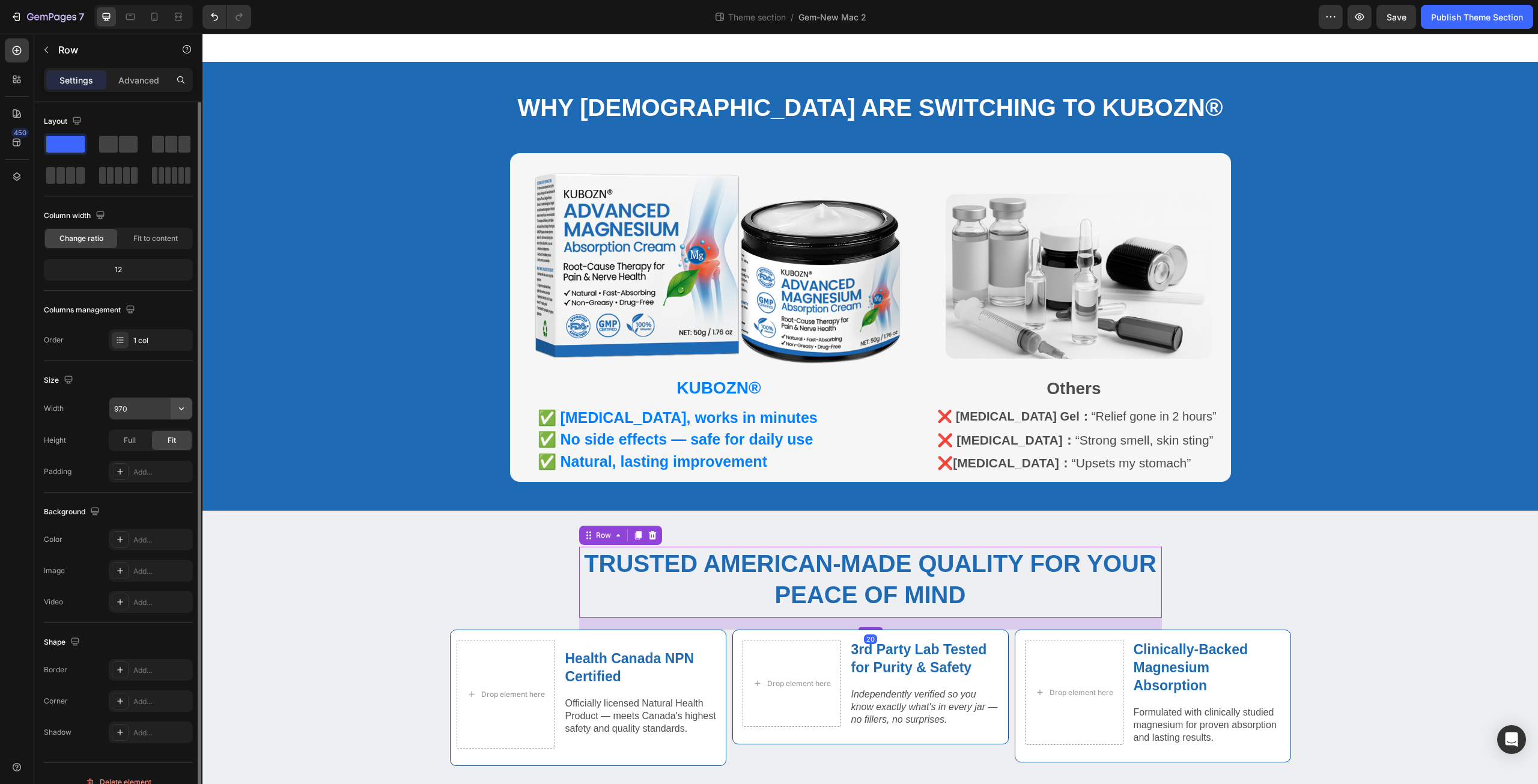
click at [178, 408] on icon "button" at bounding box center [181, 408] width 12 height 12
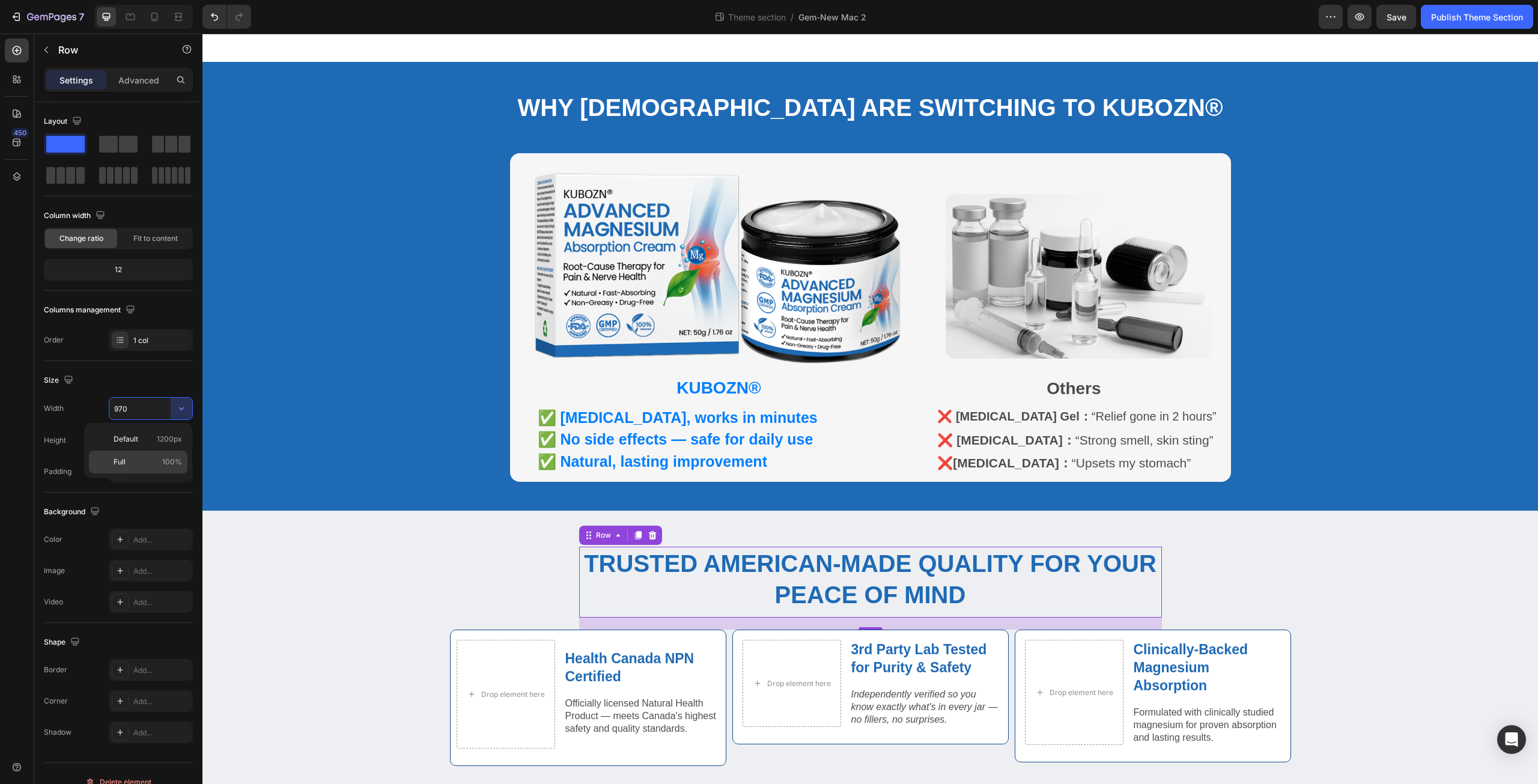
click at [141, 466] on p "Full 100%" at bounding box center [147, 461] width 69 height 11
type input "100%"
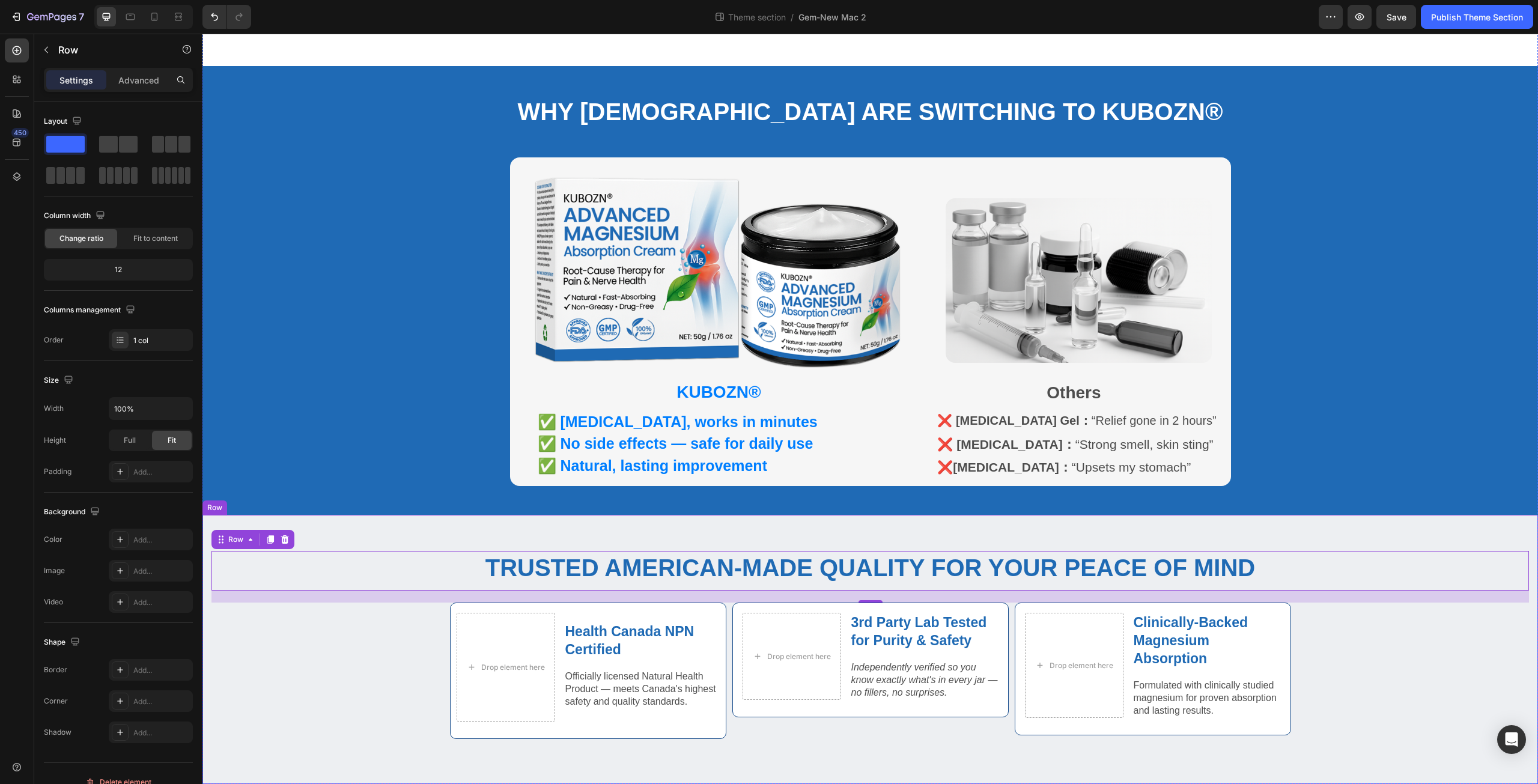
click at [1338, 671] on div "⁠⁠⁠⁠⁠⁠⁠ Trusted American-Made Quality for Your Peace of Mind Heading Row 20 Dro…" at bounding box center [871, 649] width 1318 height 197
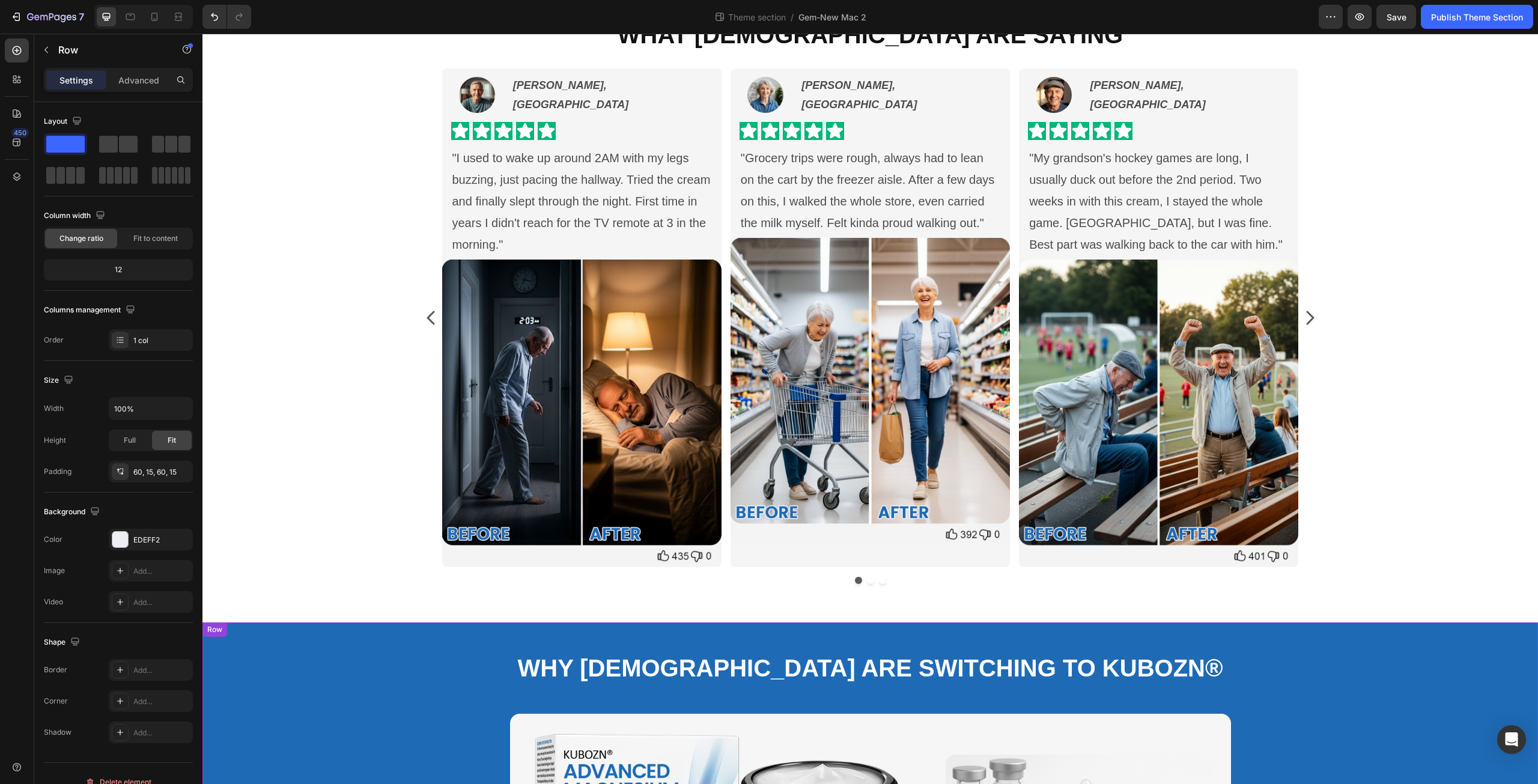
scroll to position [0, 0]
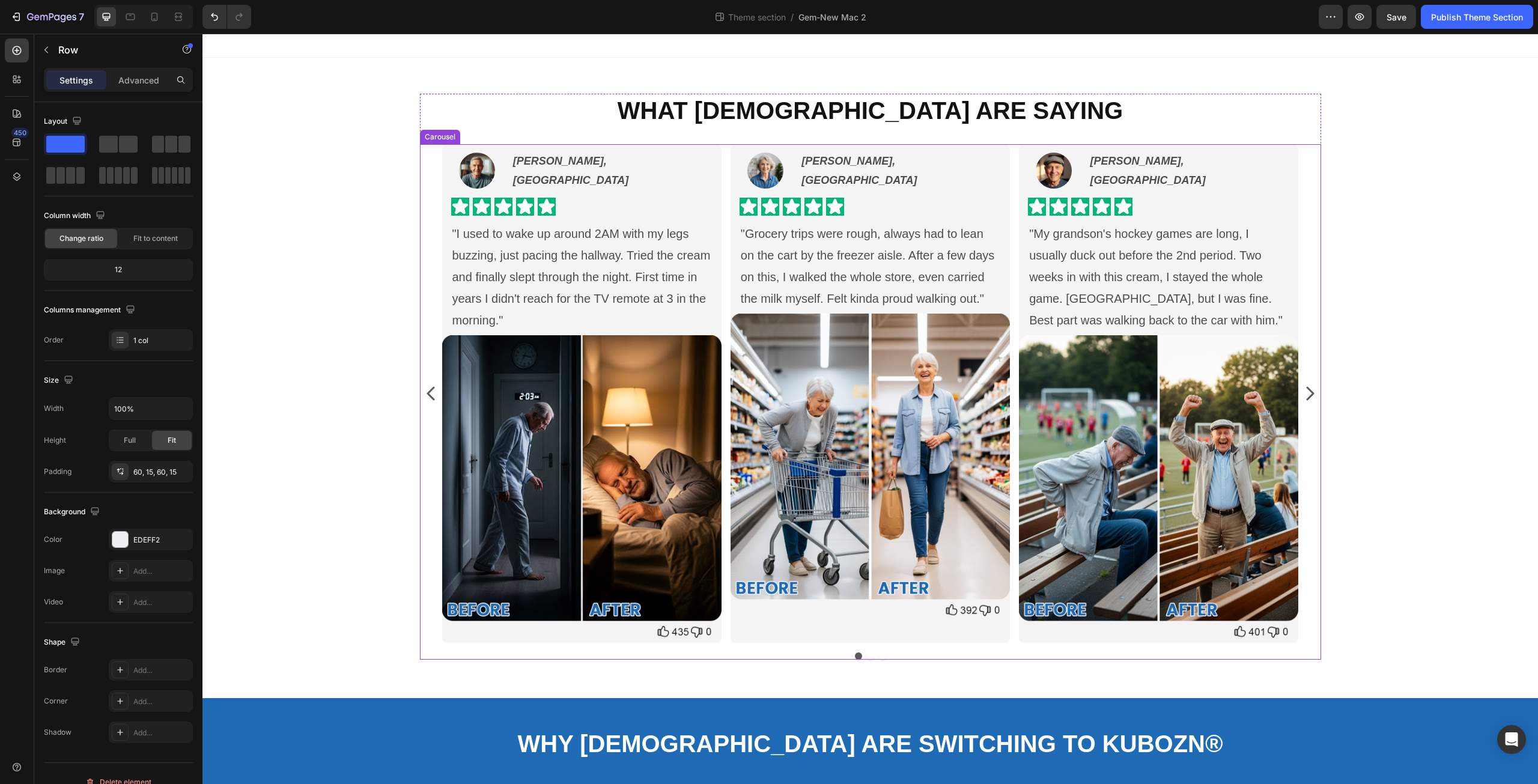
click at [1307, 394] on icon "Carousel Next Arrow" at bounding box center [1310, 393] width 8 height 14
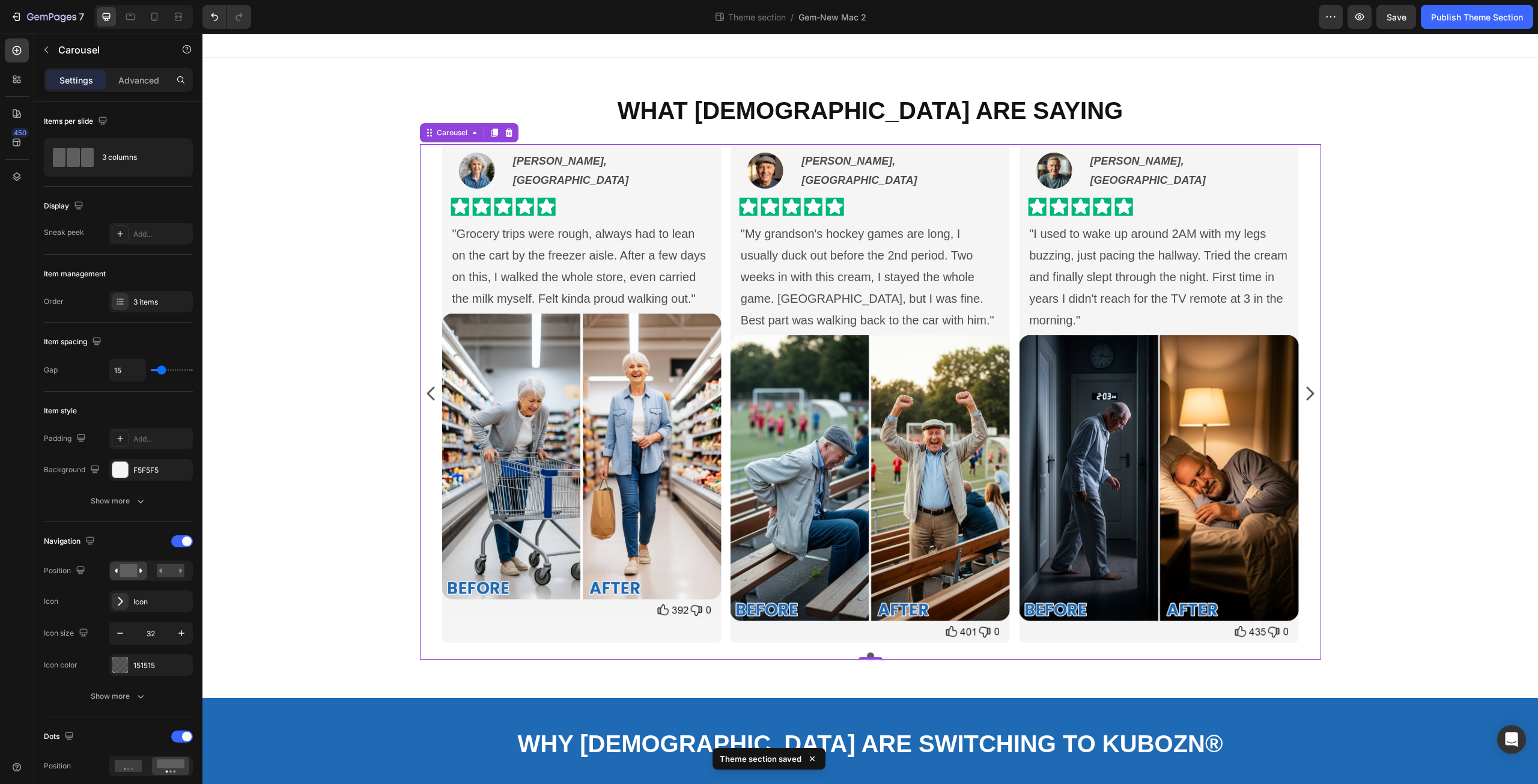
click at [427, 391] on icon "Carousel Back Arrow" at bounding box center [430, 393] width 8 height 14
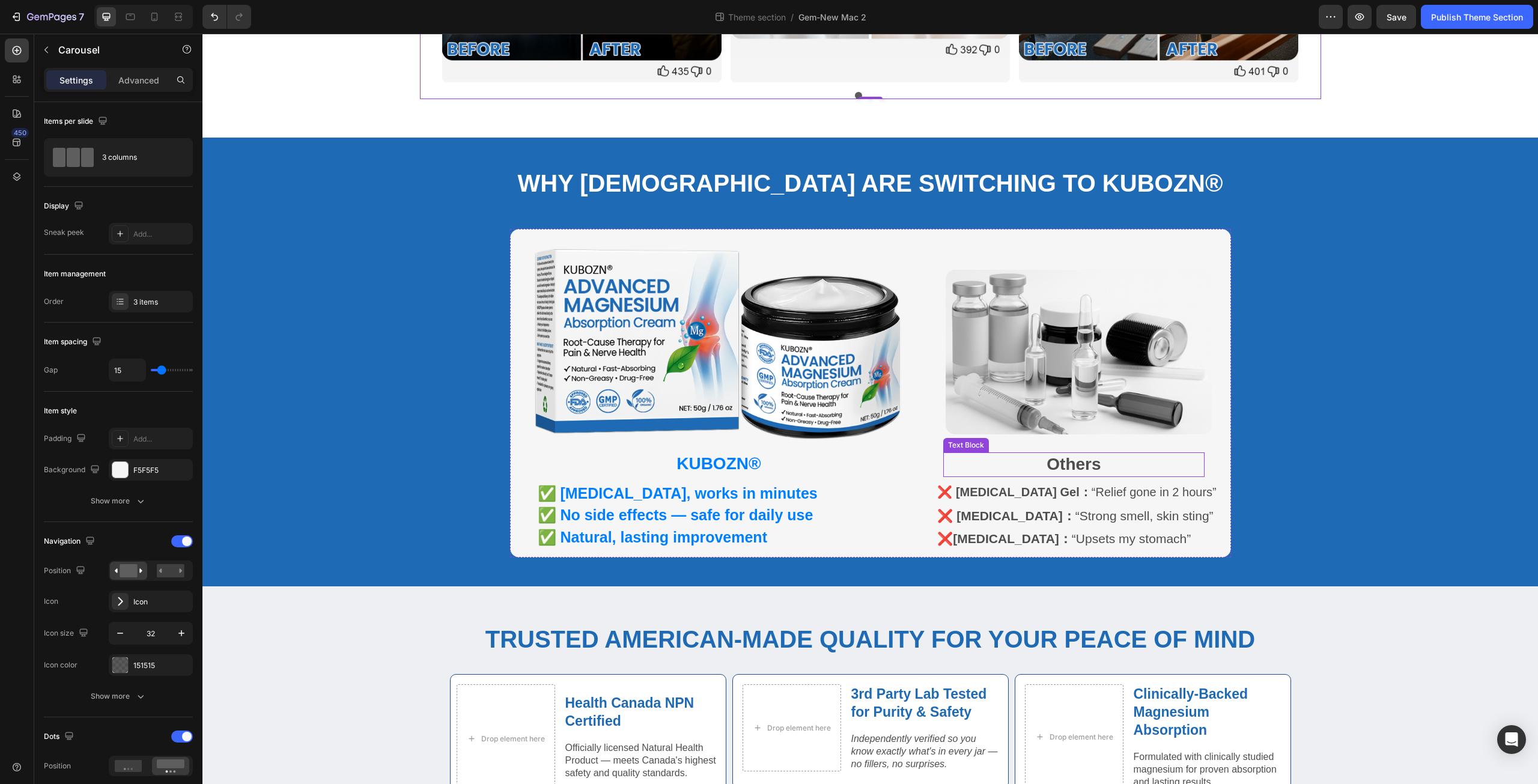
scroll to position [639, 0]
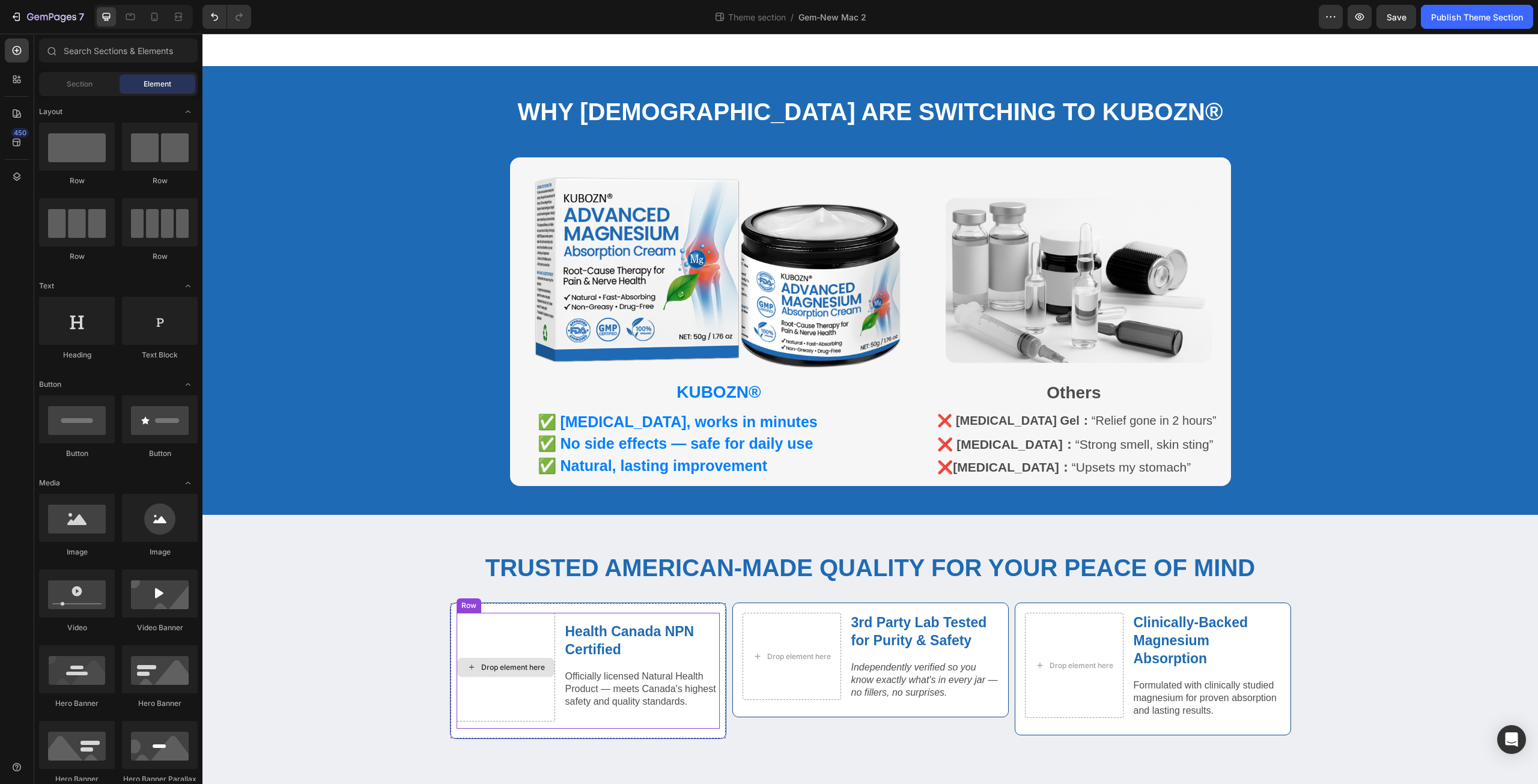
click at [515, 662] on div "Drop element here" at bounding box center [513, 667] width 64 height 10
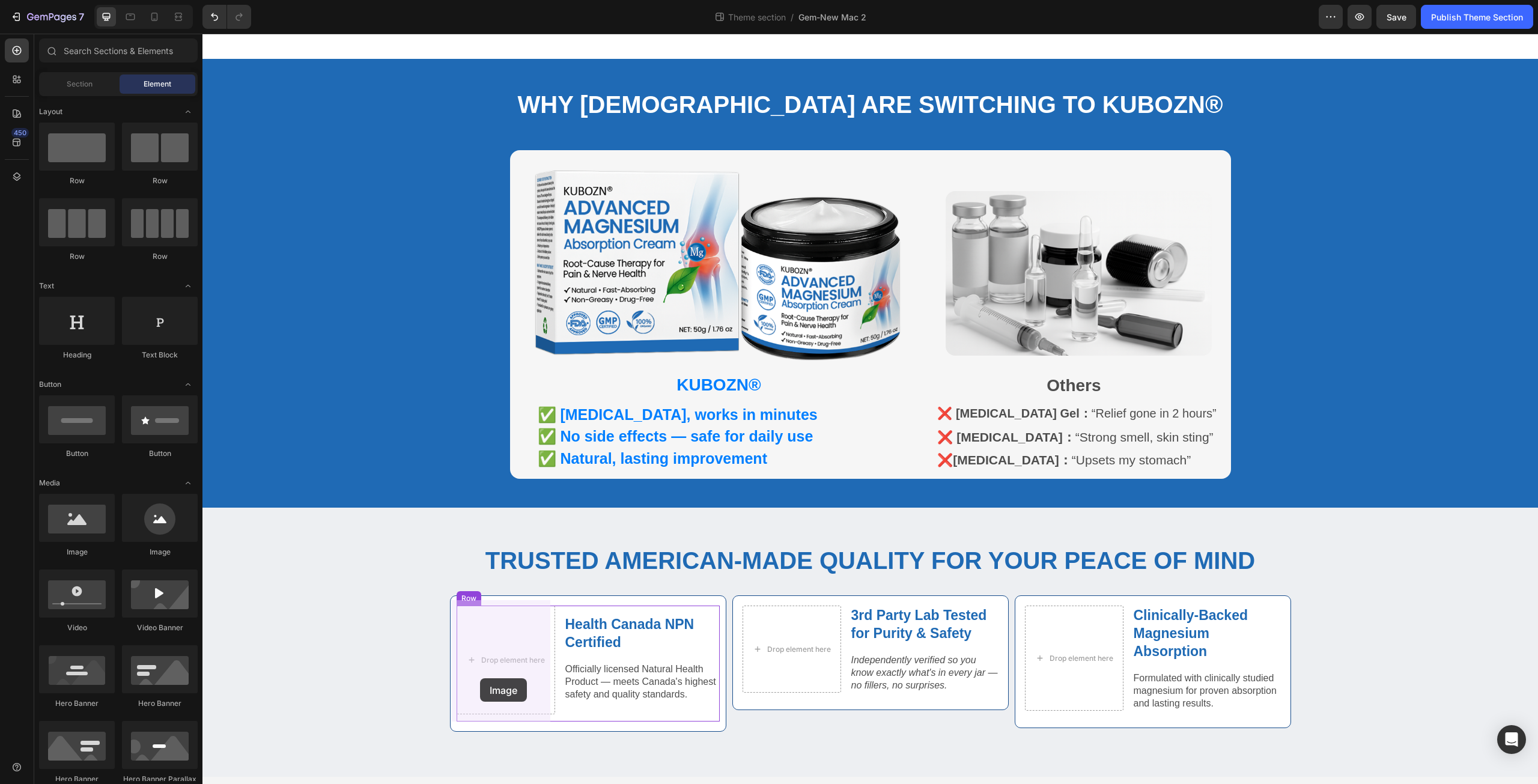
drag, startPoint x: 279, startPoint y: 550, endPoint x: 458, endPoint y: 673, distance: 217.2
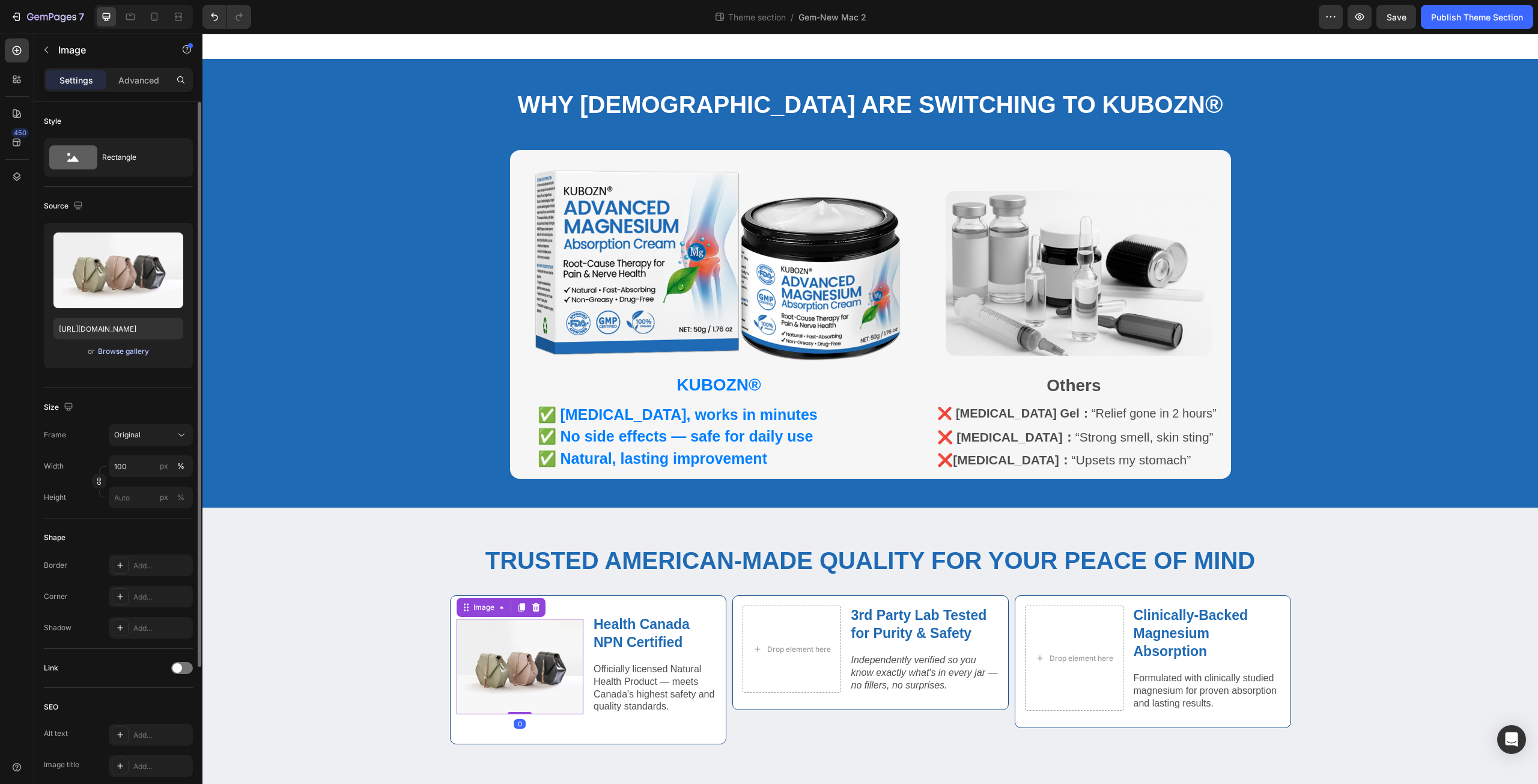
click at [126, 348] on div "Browse gallery" at bounding box center [123, 351] width 51 height 11
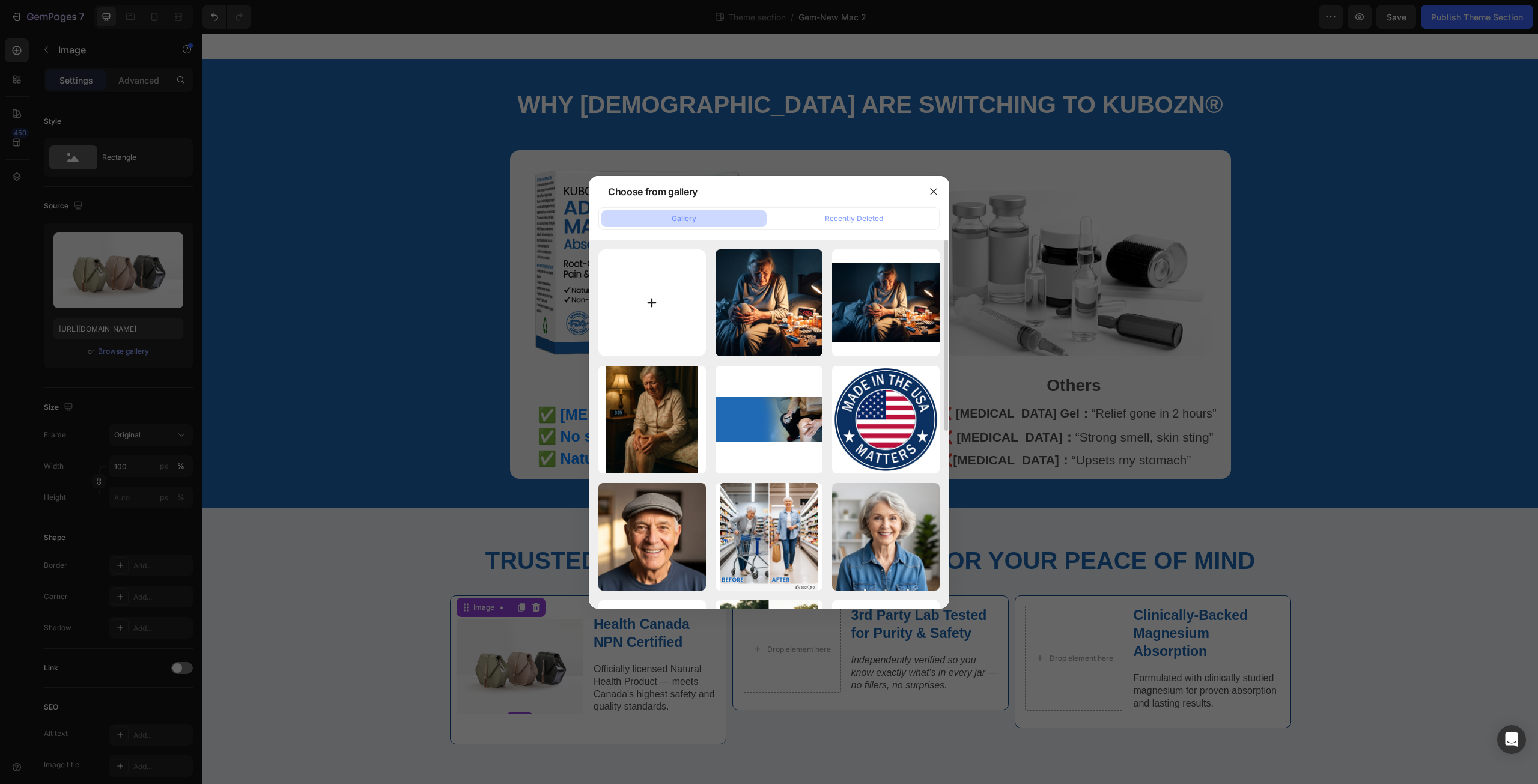
click at [660, 296] on input "file" at bounding box center [653, 303] width 108 height 108
type input "C:\fakepath\NPN Certified.png"
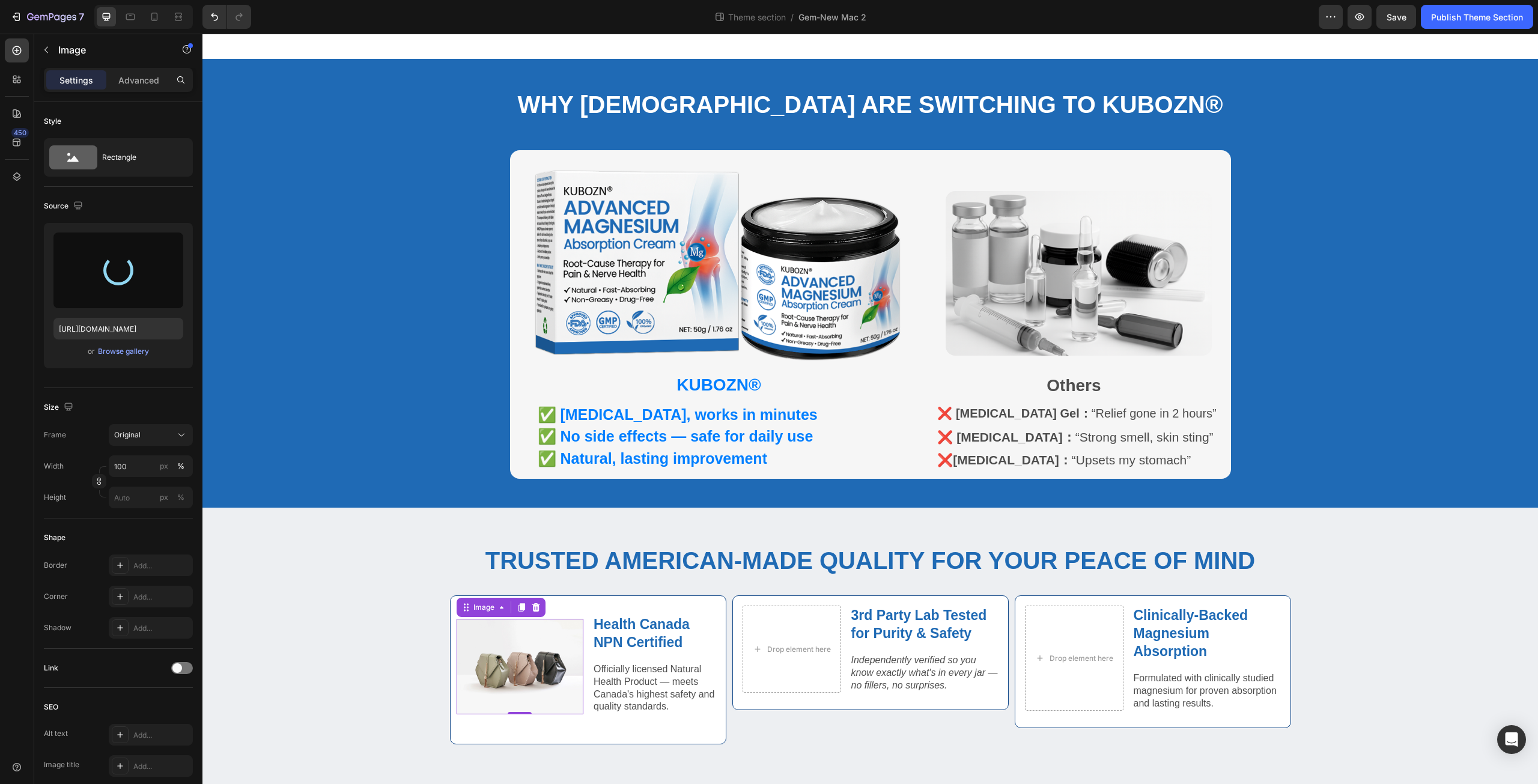
type input "https://cdn.shopify.com/s/files/1/0671/3147/3973/files/gempages_560608827498562…"
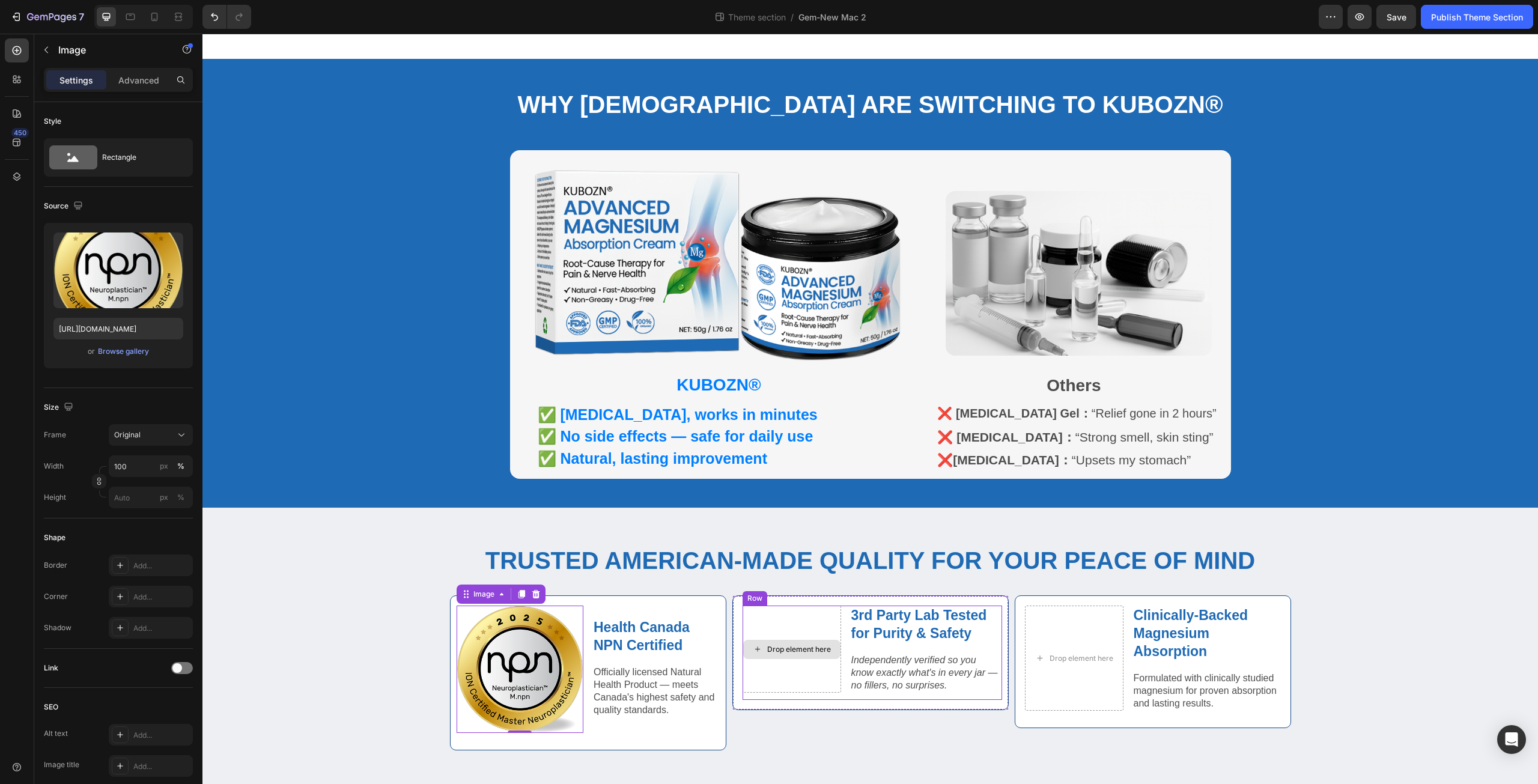
click at [789, 606] on div "Drop element here" at bounding box center [791, 649] width 98 height 87
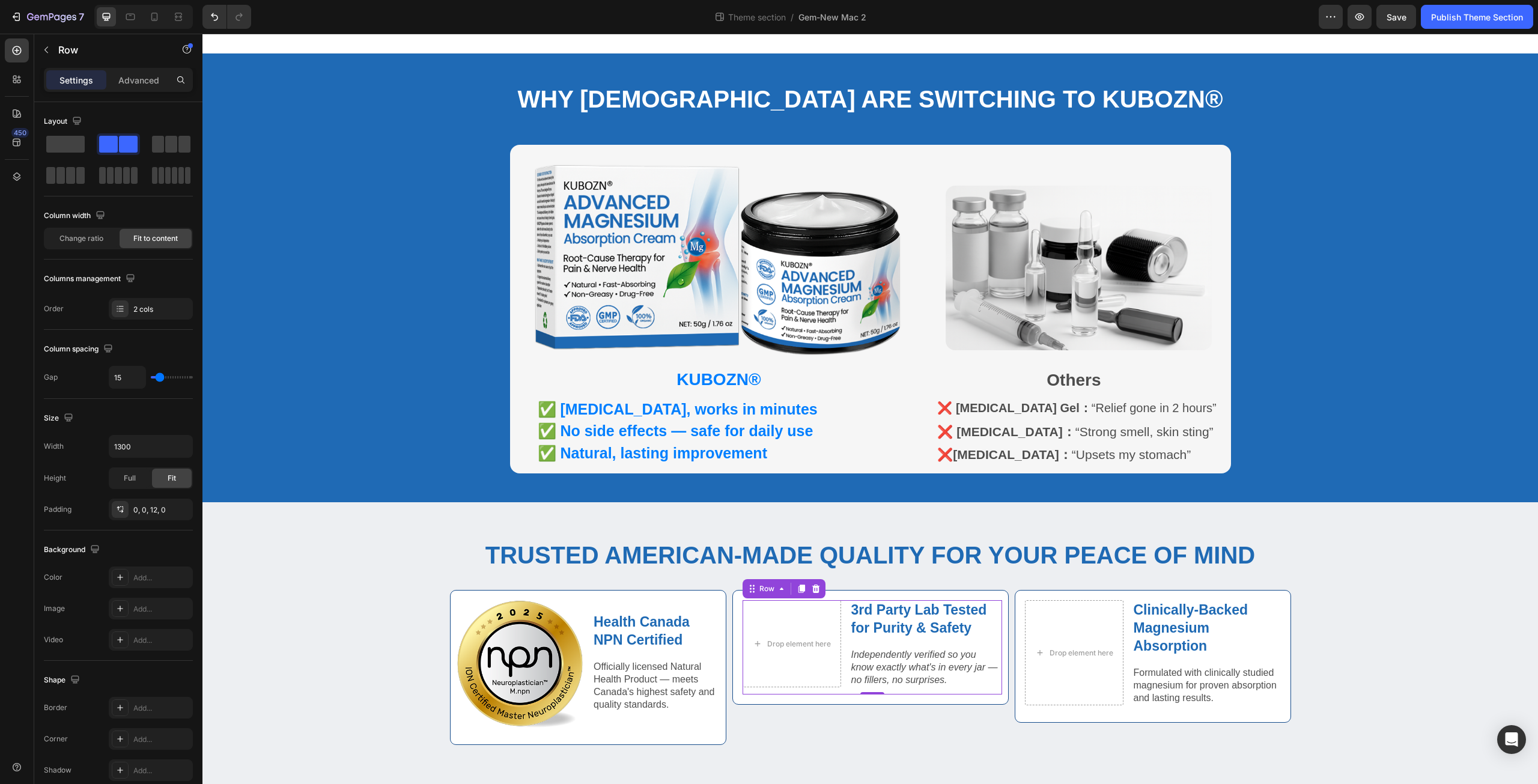
scroll to position [646, 0]
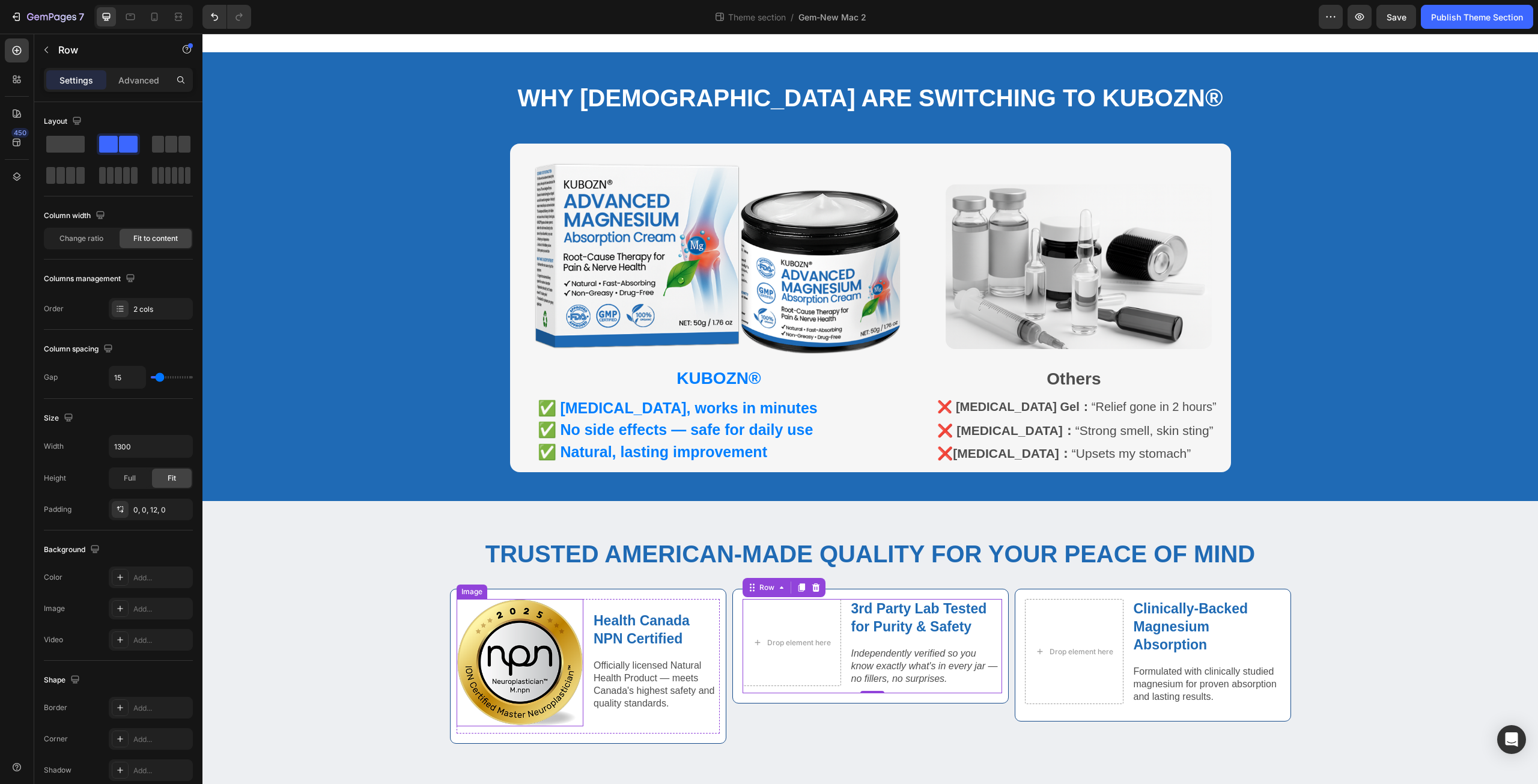
click at [523, 661] on img at bounding box center [520, 662] width 127 height 127
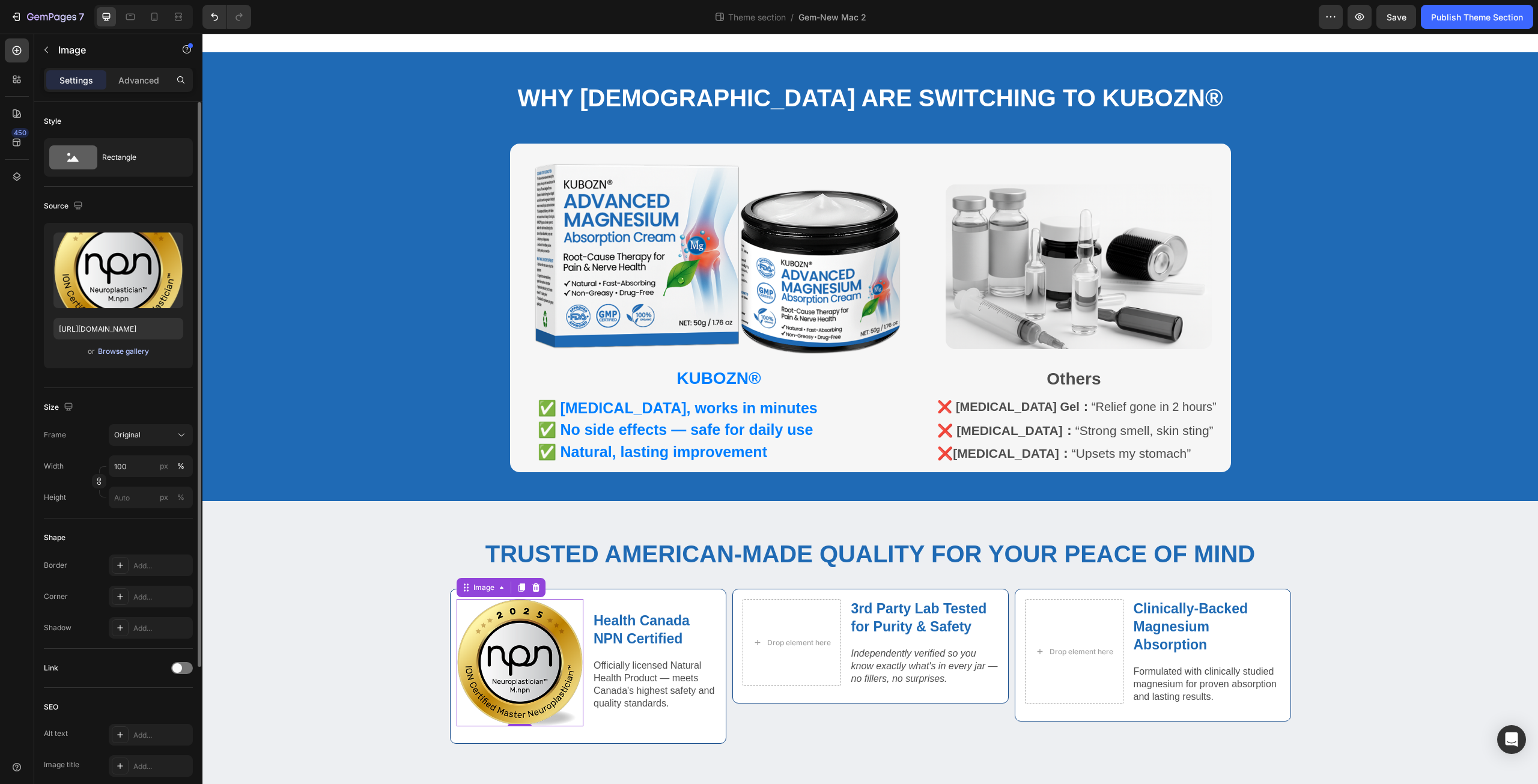
click at [121, 354] on div "Browse gallery" at bounding box center [123, 351] width 51 height 11
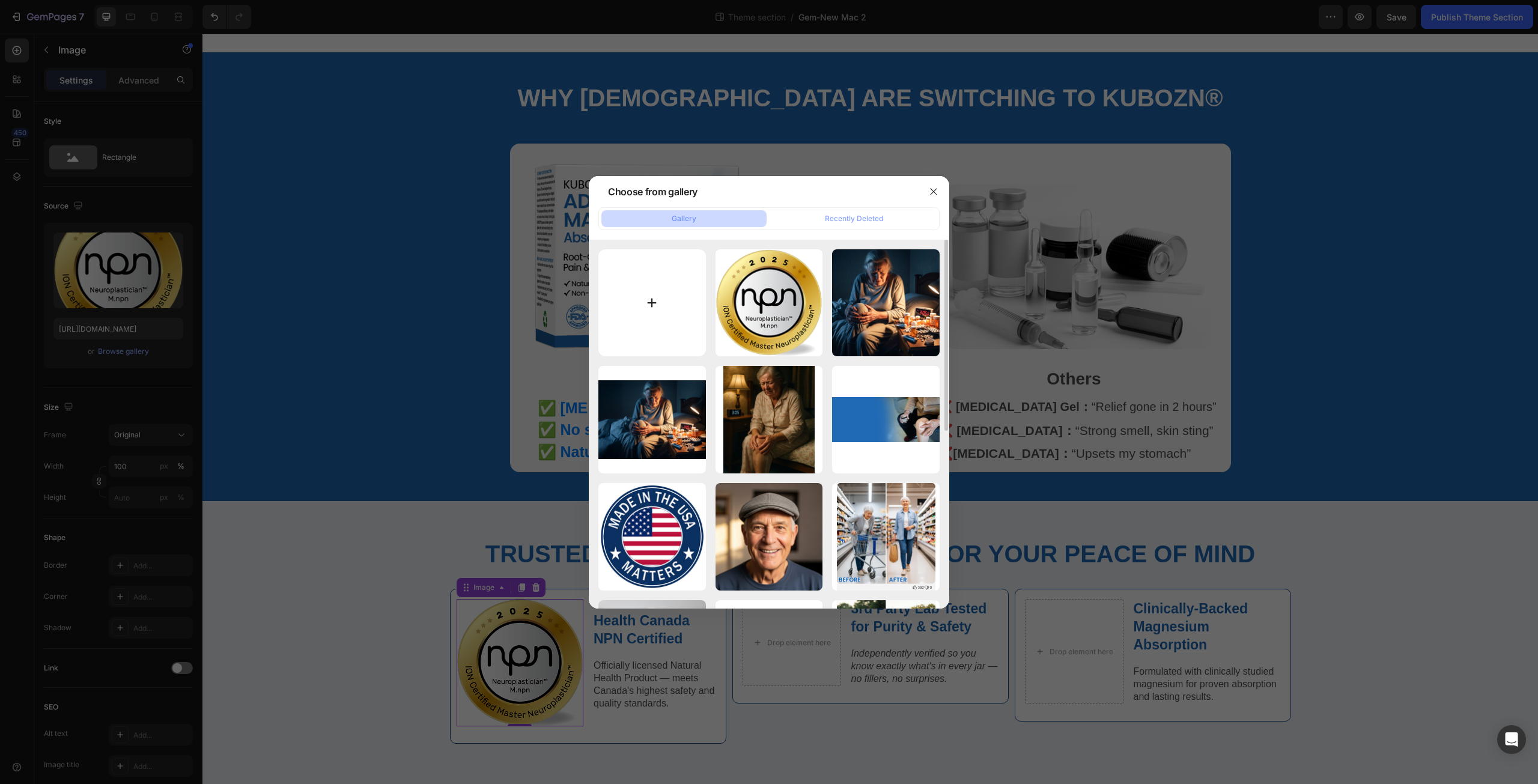
click at [641, 305] on input "file" at bounding box center [653, 303] width 108 height 108
type input "C:\fakepath\NPN.png"
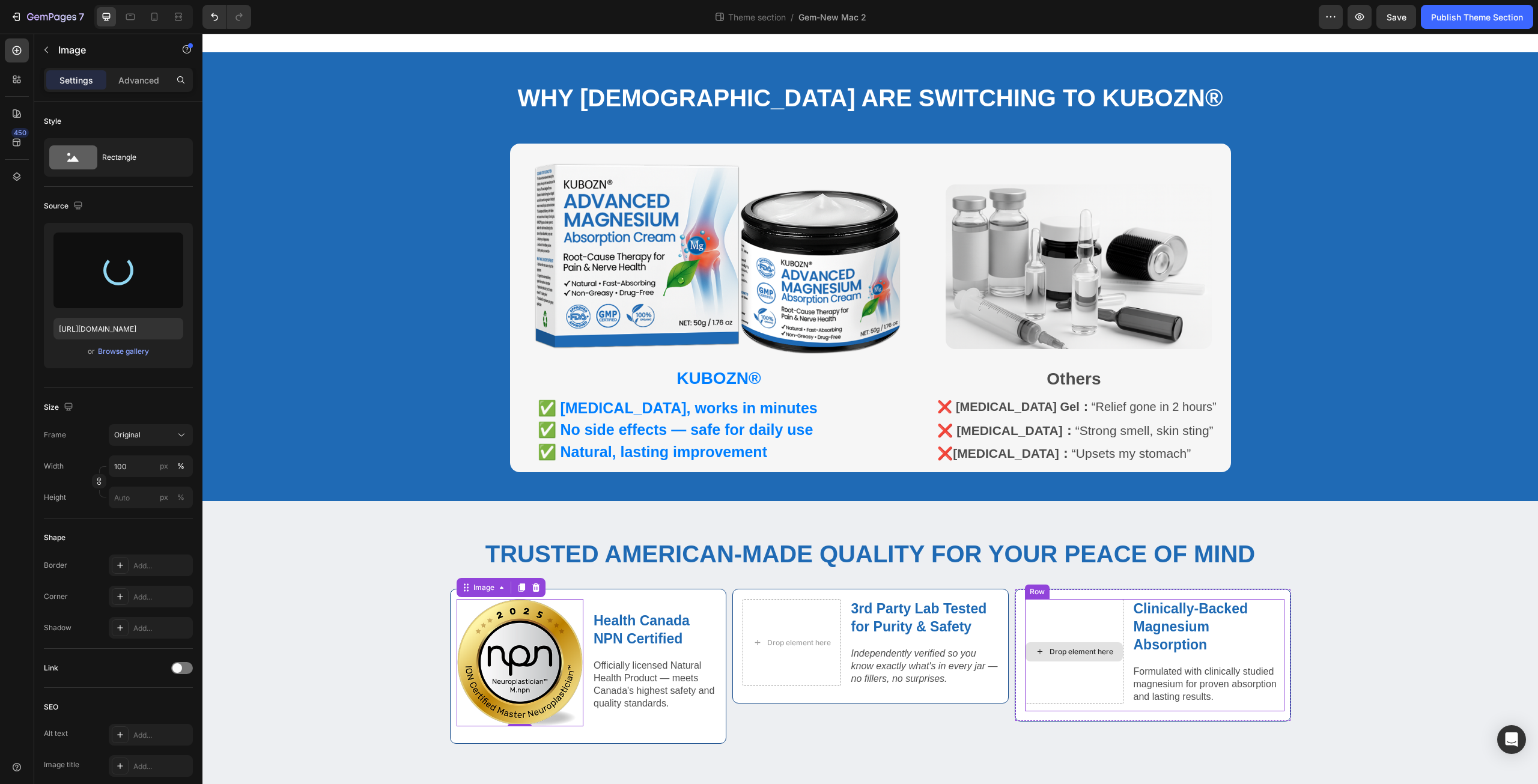
type input "https://cdn.shopify.com/s/files/1/0671/3147/3973/files/gempages_560608827498562…"
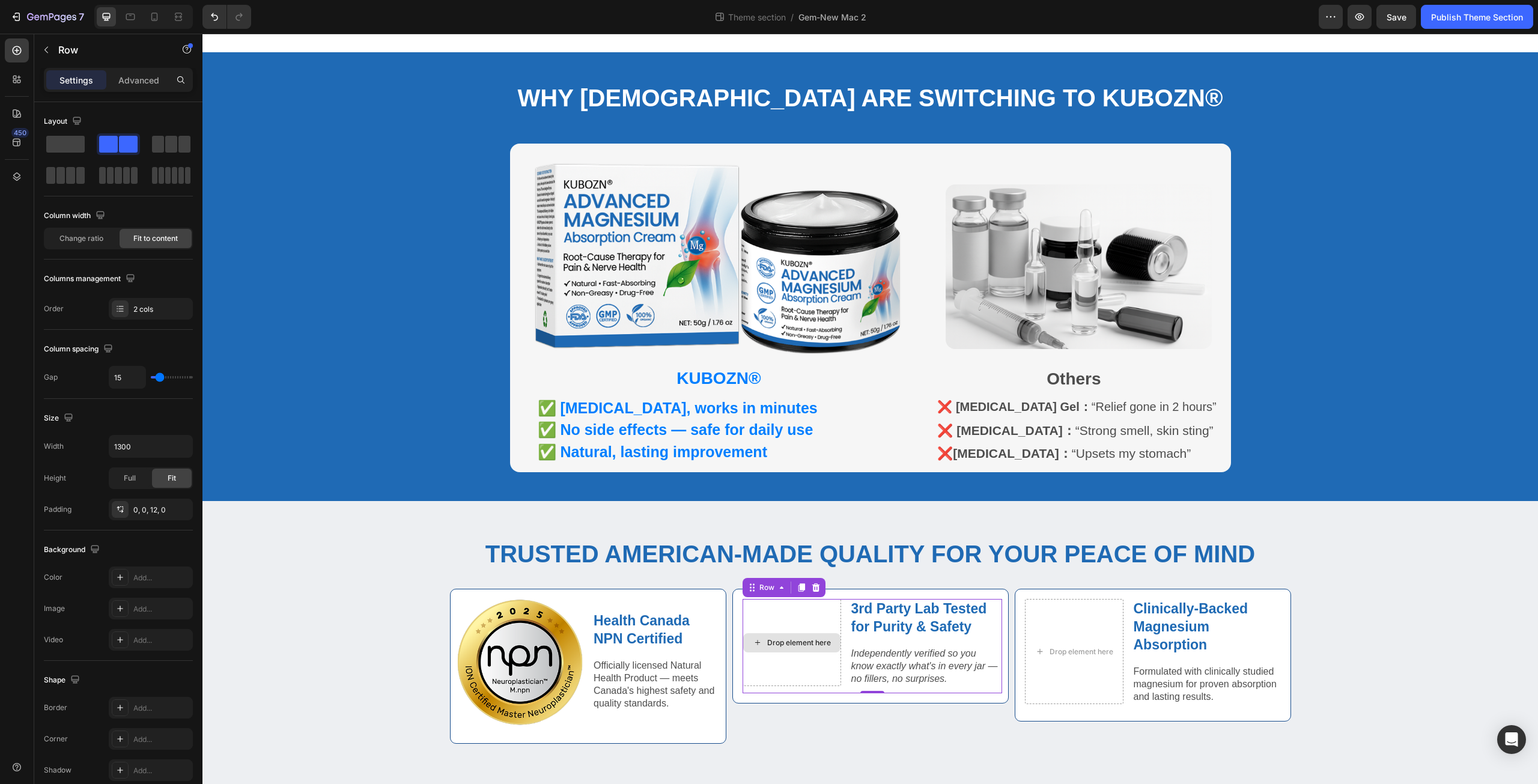
click at [813, 621] on div "Drop element here" at bounding box center [791, 642] width 98 height 87
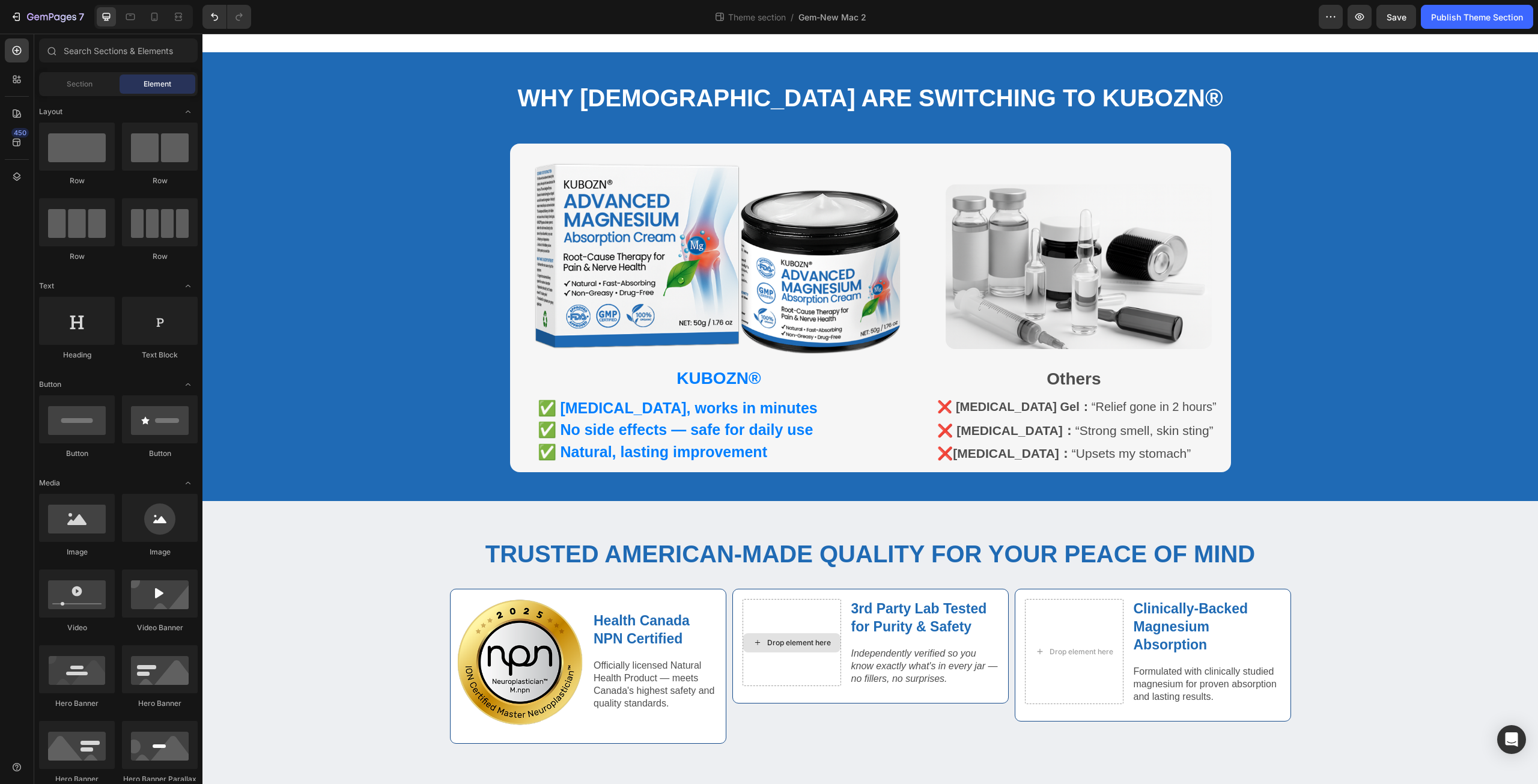
click at [764, 633] on div "Drop element here" at bounding box center [792, 642] width 98 height 19
drag, startPoint x: 282, startPoint y: 554, endPoint x: 753, endPoint y: 634, distance: 477.7
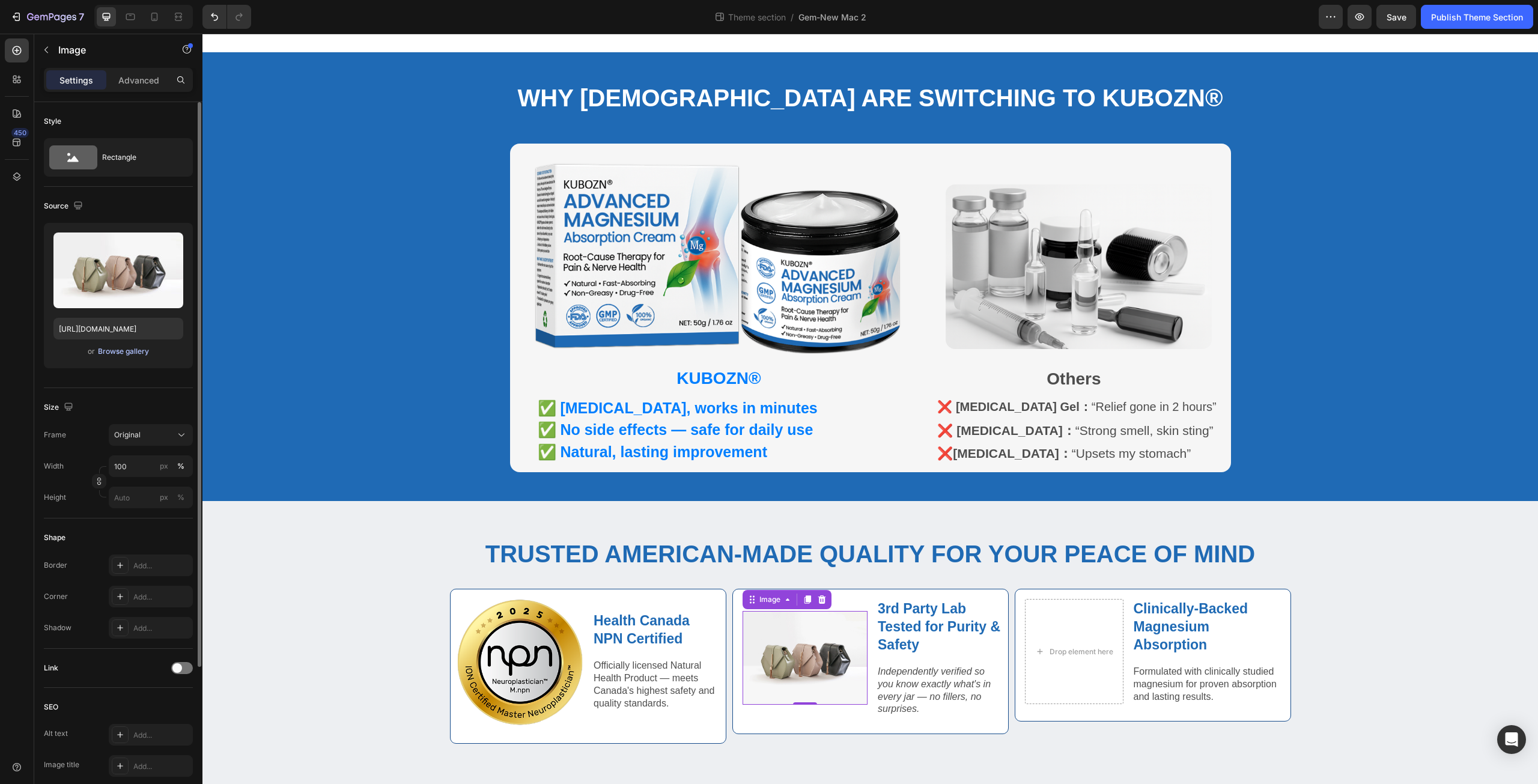
click at [105, 355] on div "Browse gallery" at bounding box center [123, 351] width 51 height 11
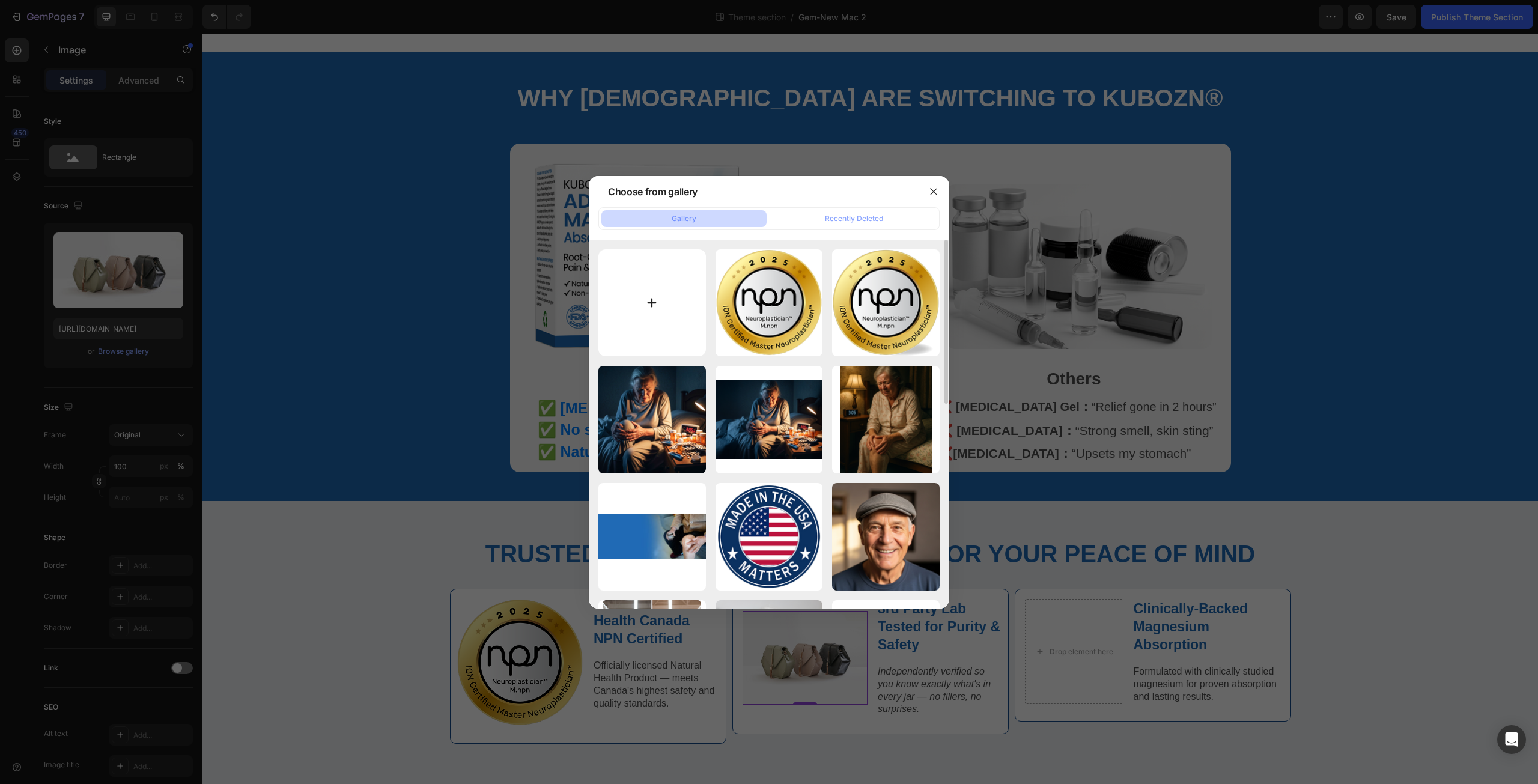
click at [654, 304] on input "file" at bounding box center [653, 303] width 108 height 108
click at [646, 304] on input "file" at bounding box center [653, 303] width 108 height 108
click at [932, 184] on button "button" at bounding box center [934, 191] width 19 height 19
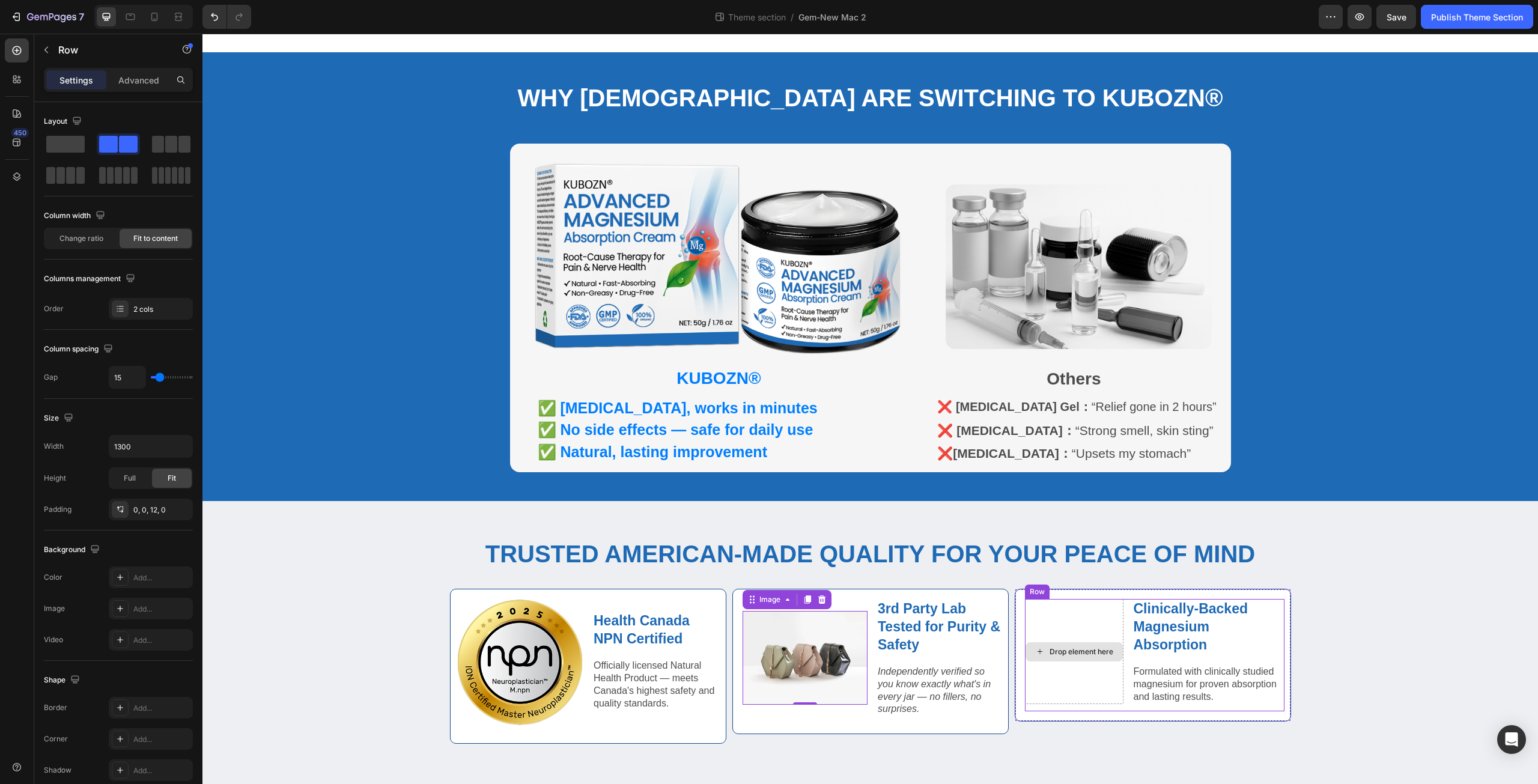
click at [1075, 658] on div "Drop element here" at bounding box center [1074, 651] width 98 height 105
click at [1078, 648] on div "Drop element here" at bounding box center [1081, 652] width 64 height 10
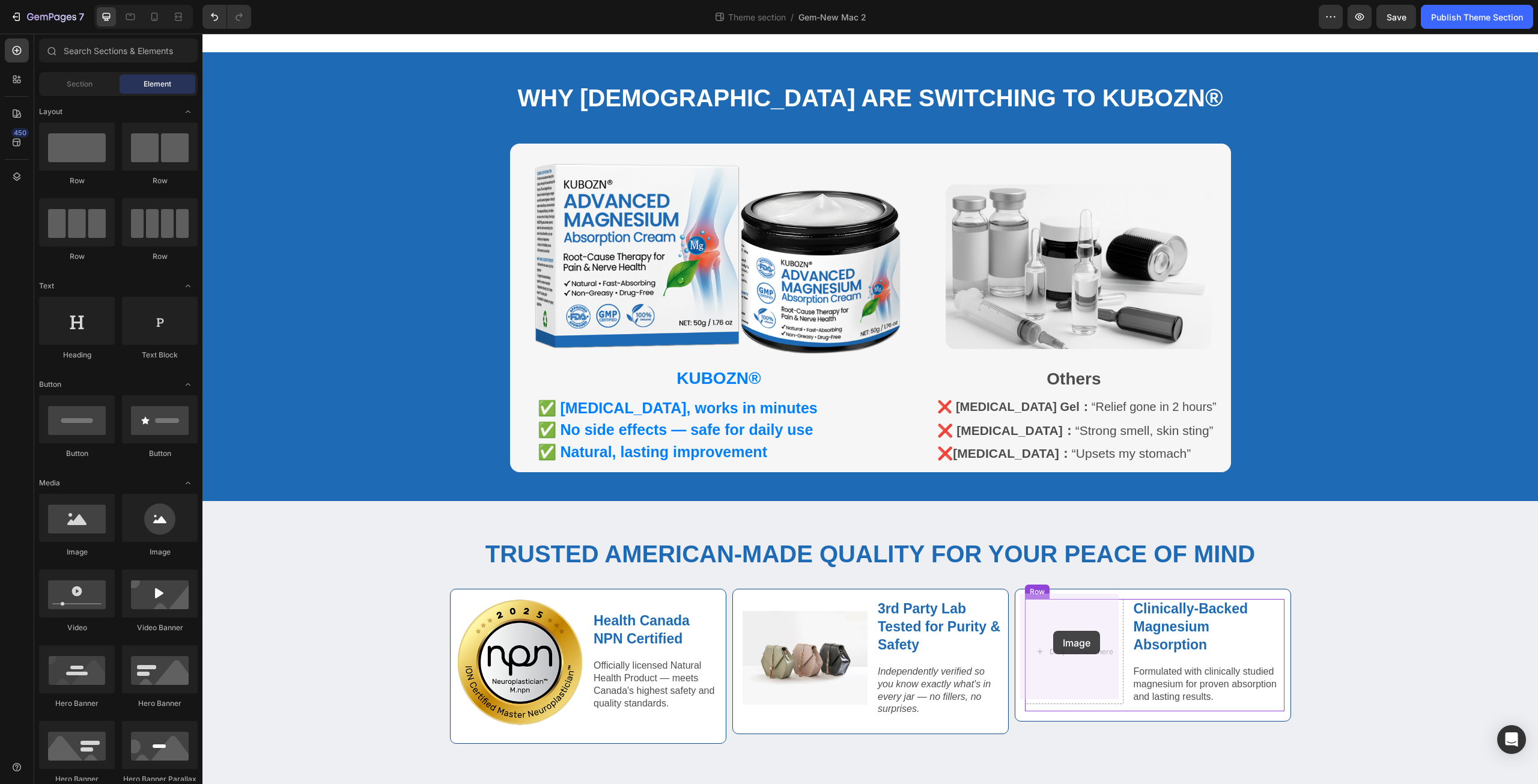
drag, startPoint x: 304, startPoint y: 551, endPoint x: 1053, endPoint y: 630, distance: 753.2
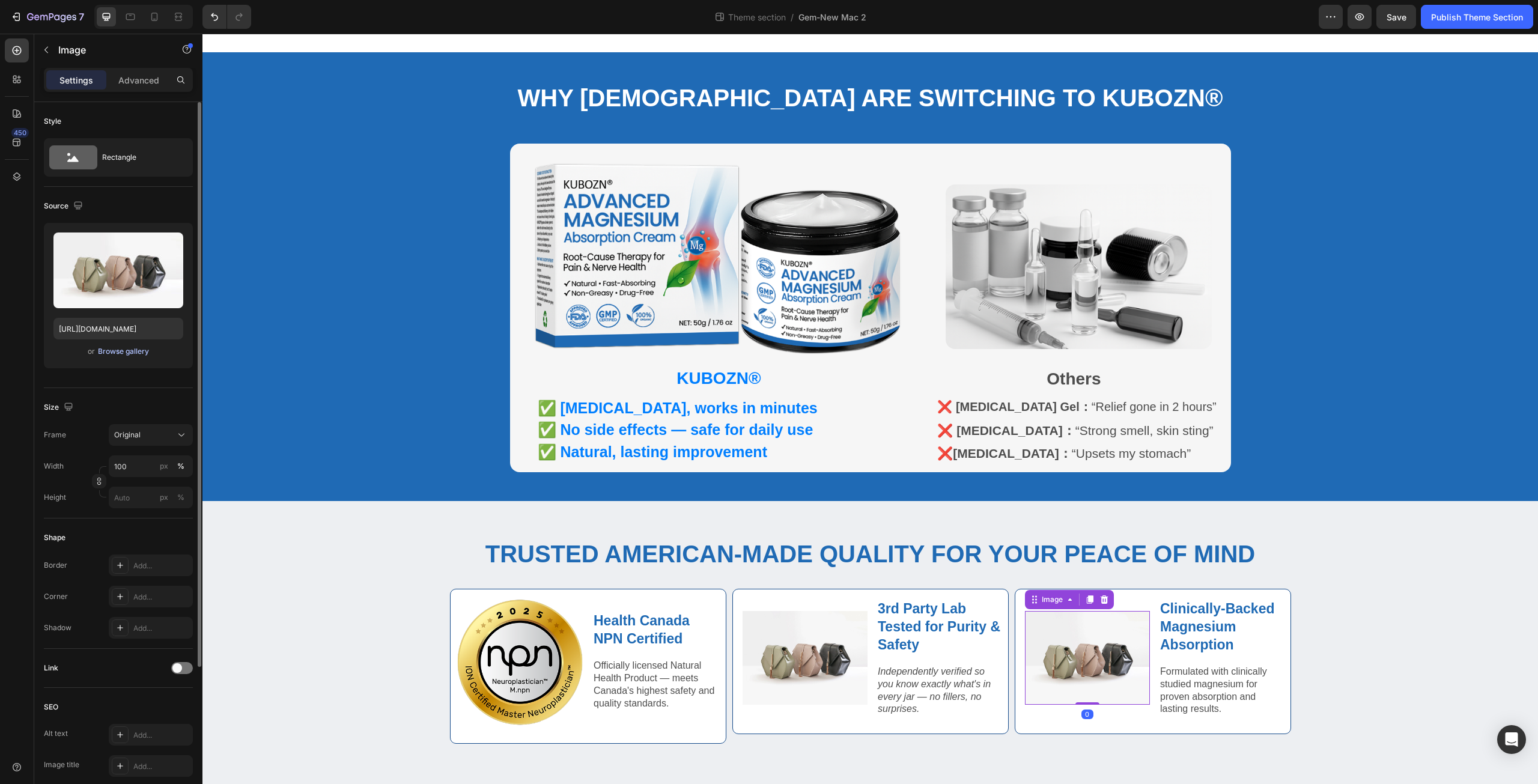
click at [130, 352] on div "Browse gallery" at bounding box center [123, 351] width 51 height 11
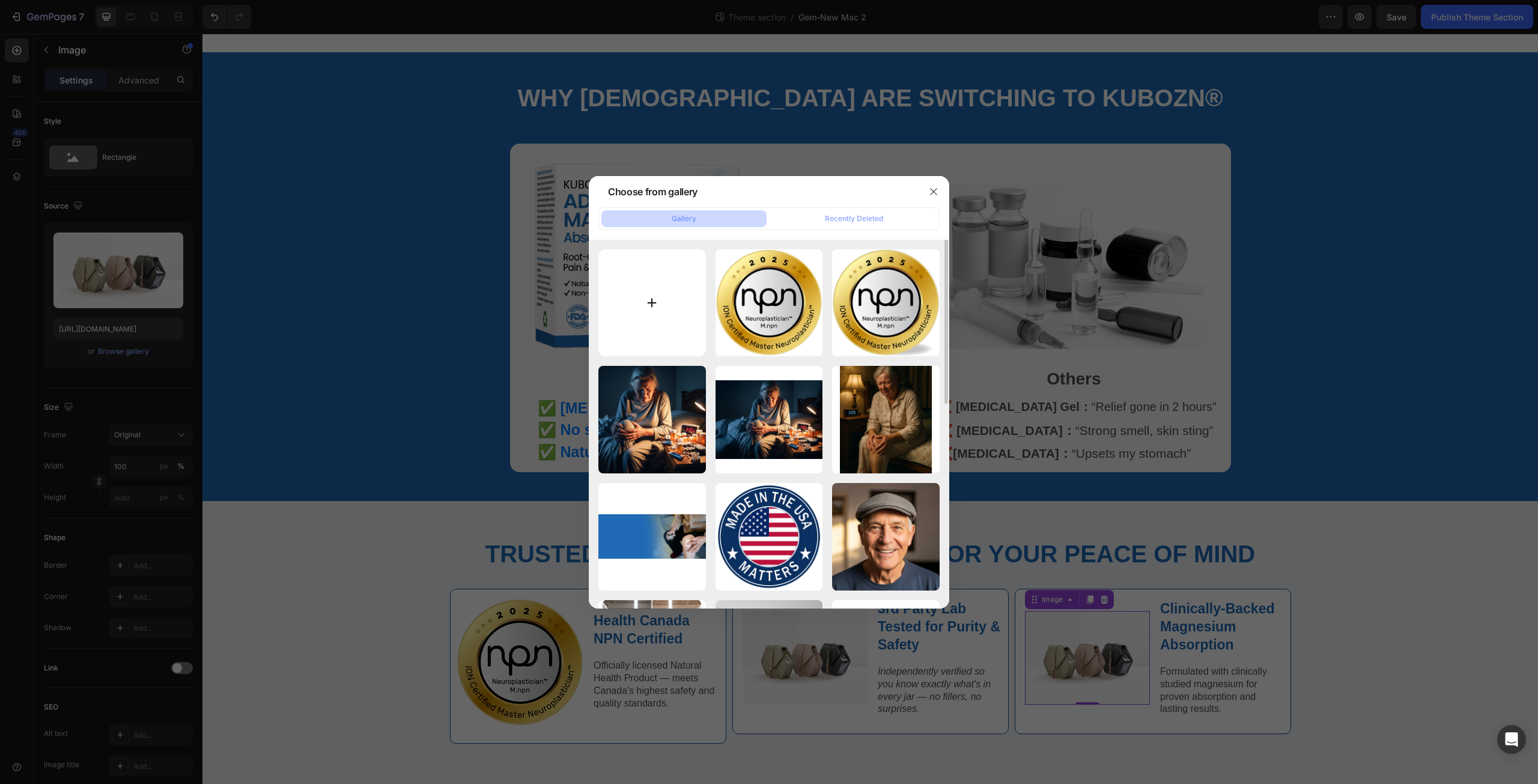
click at [656, 311] on input "file" at bounding box center [653, 303] width 108 height 108
click at [933, 190] on button "button" at bounding box center [934, 191] width 19 height 19
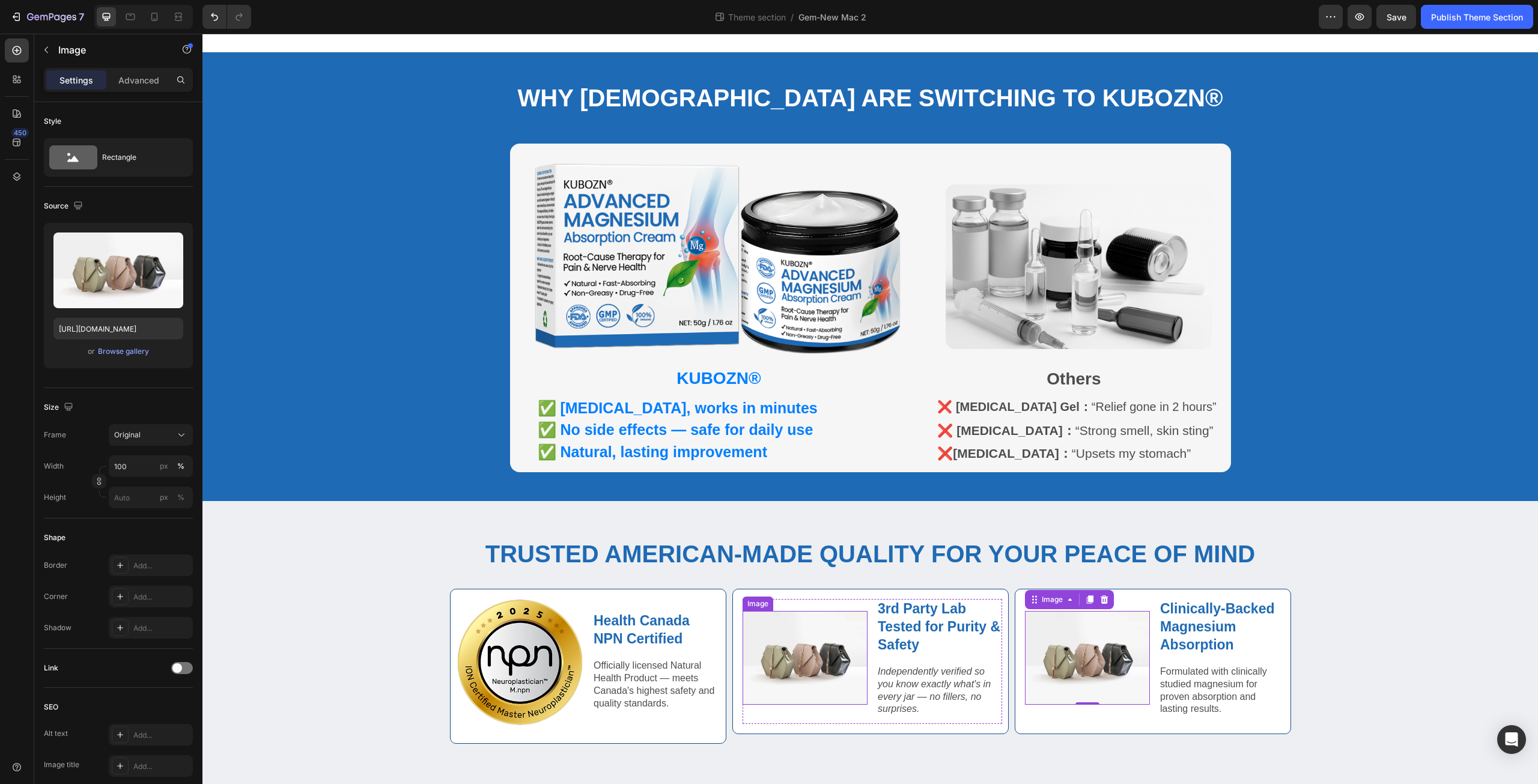
click at [803, 629] on img at bounding box center [805, 657] width 125 height 93
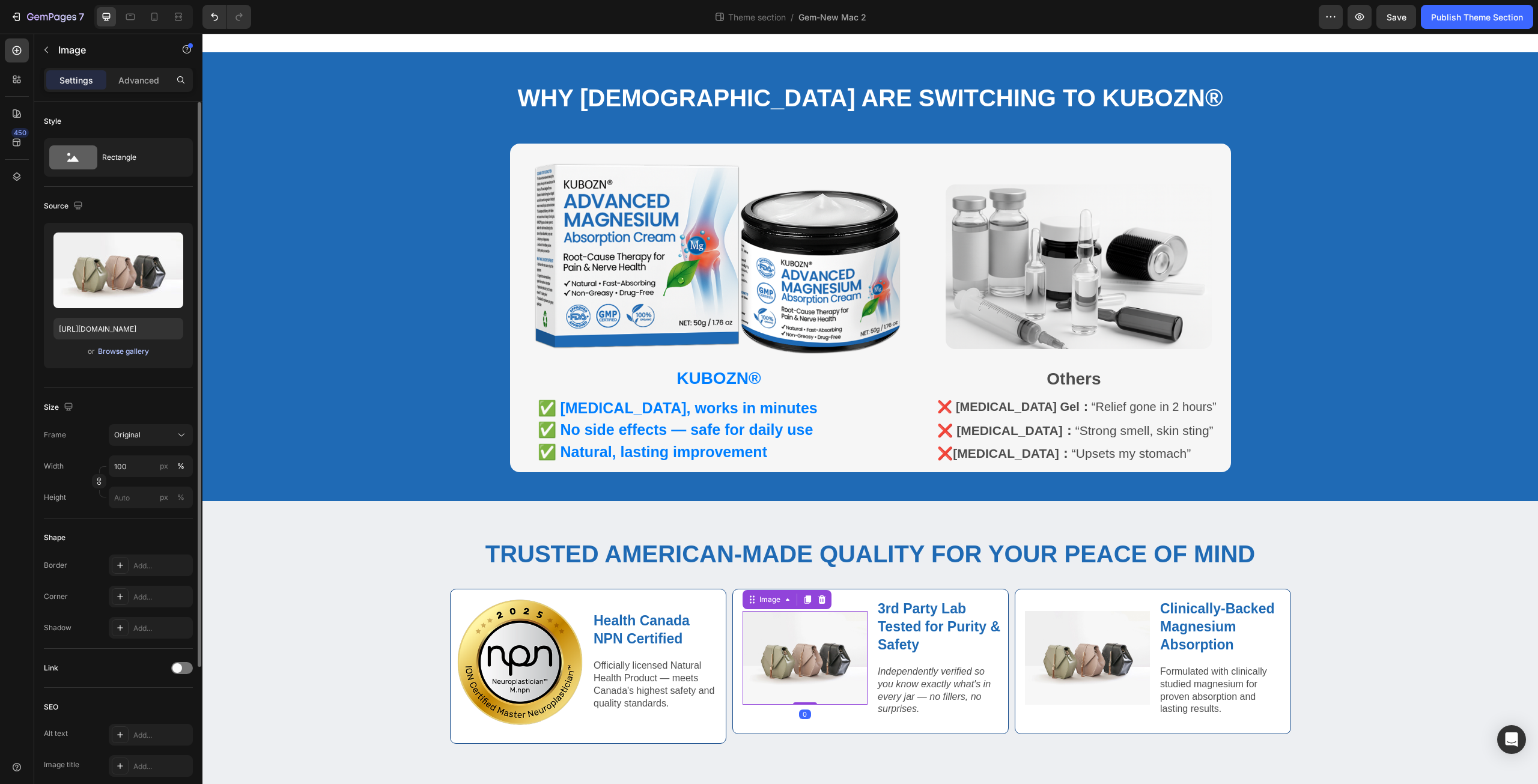
click at [144, 350] on div "Browse gallery" at bounding box center [123, 351] width 51 height 11
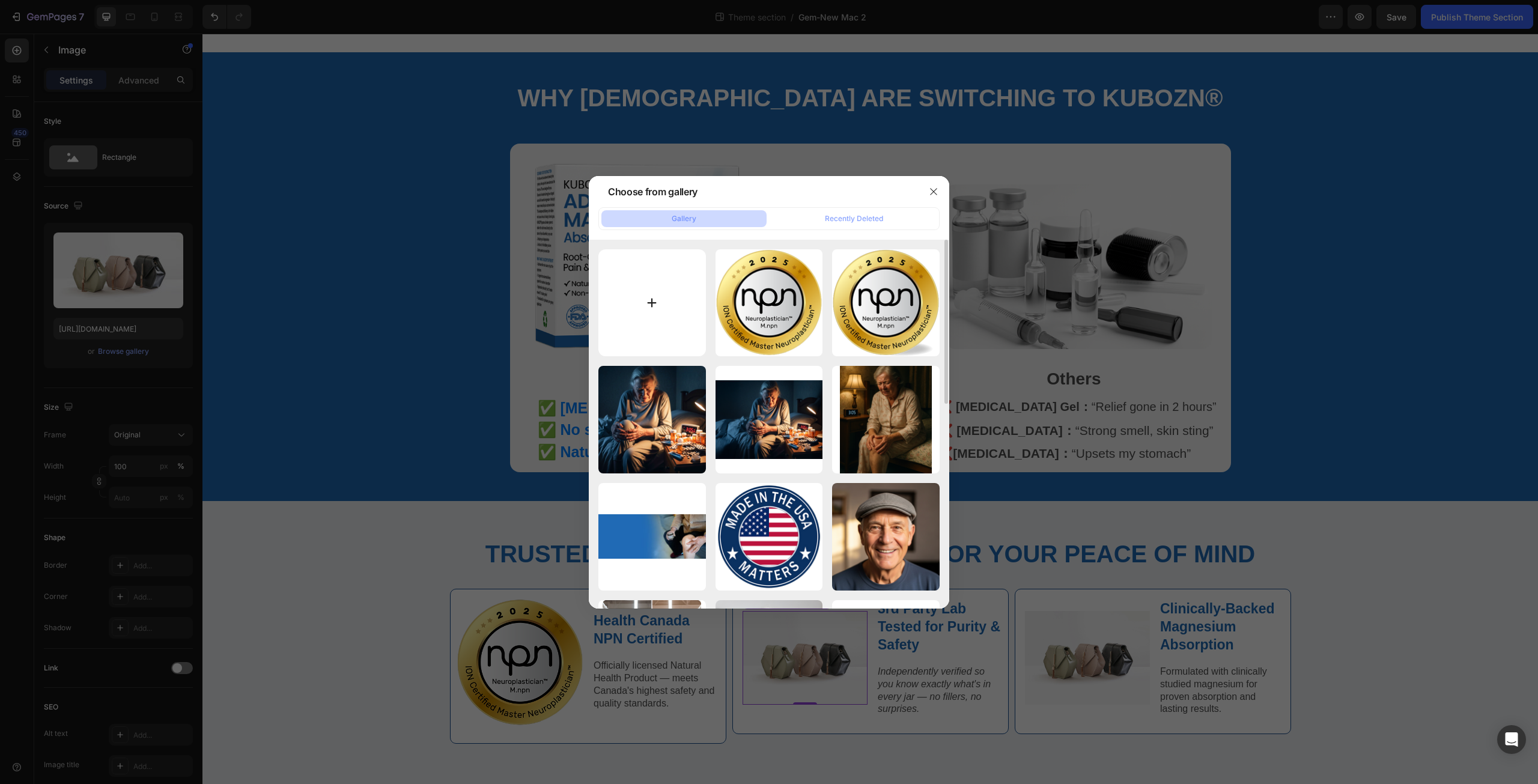
click at [648, 300] on input "file" at bounding box center [653, 303] width 108 height 108
type input "C:\fakepath\Checkout.png"
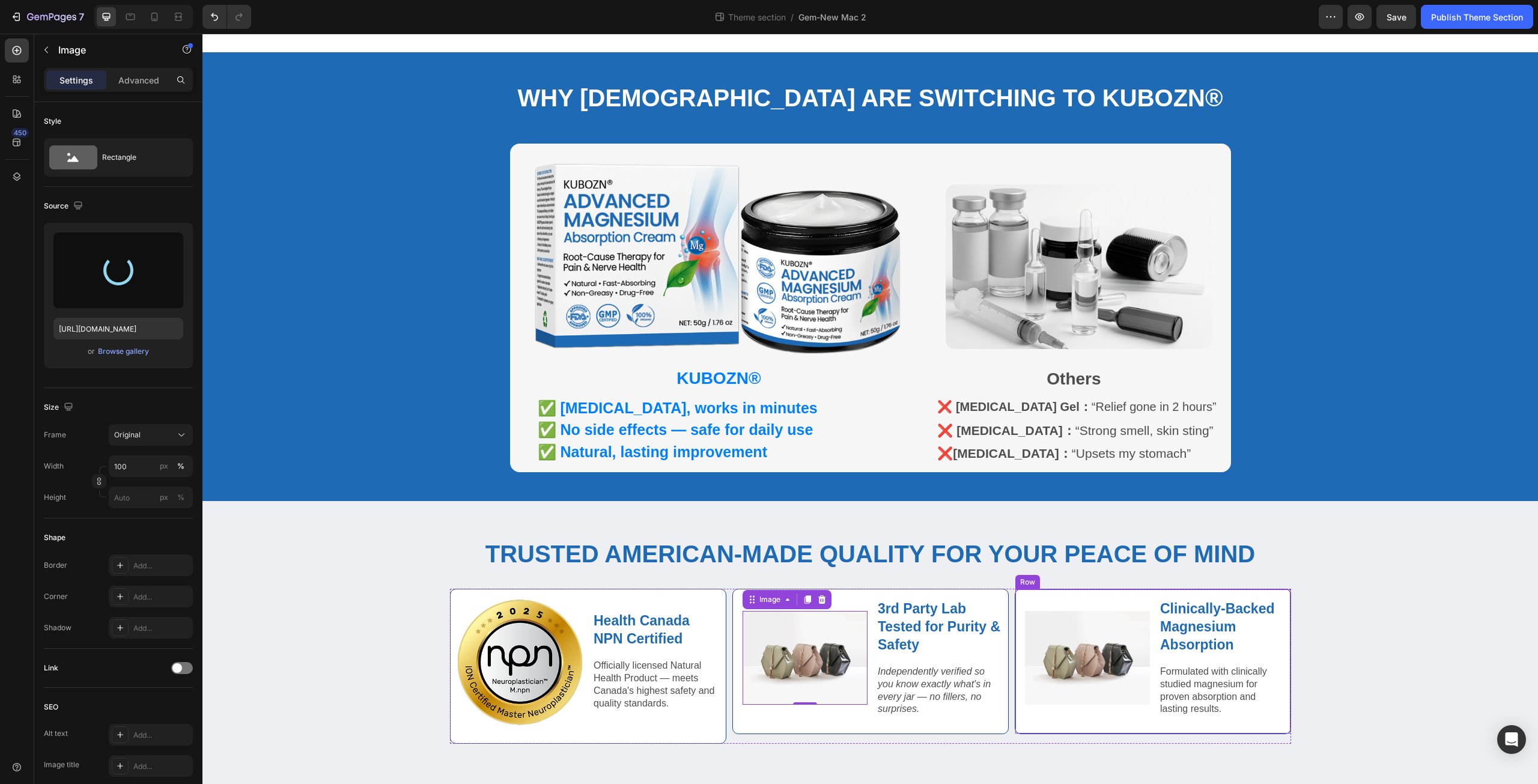
type input "https://cdn.shopify.com/s/files/1/0671/3147/3973/files/gempages_560608827498562…"
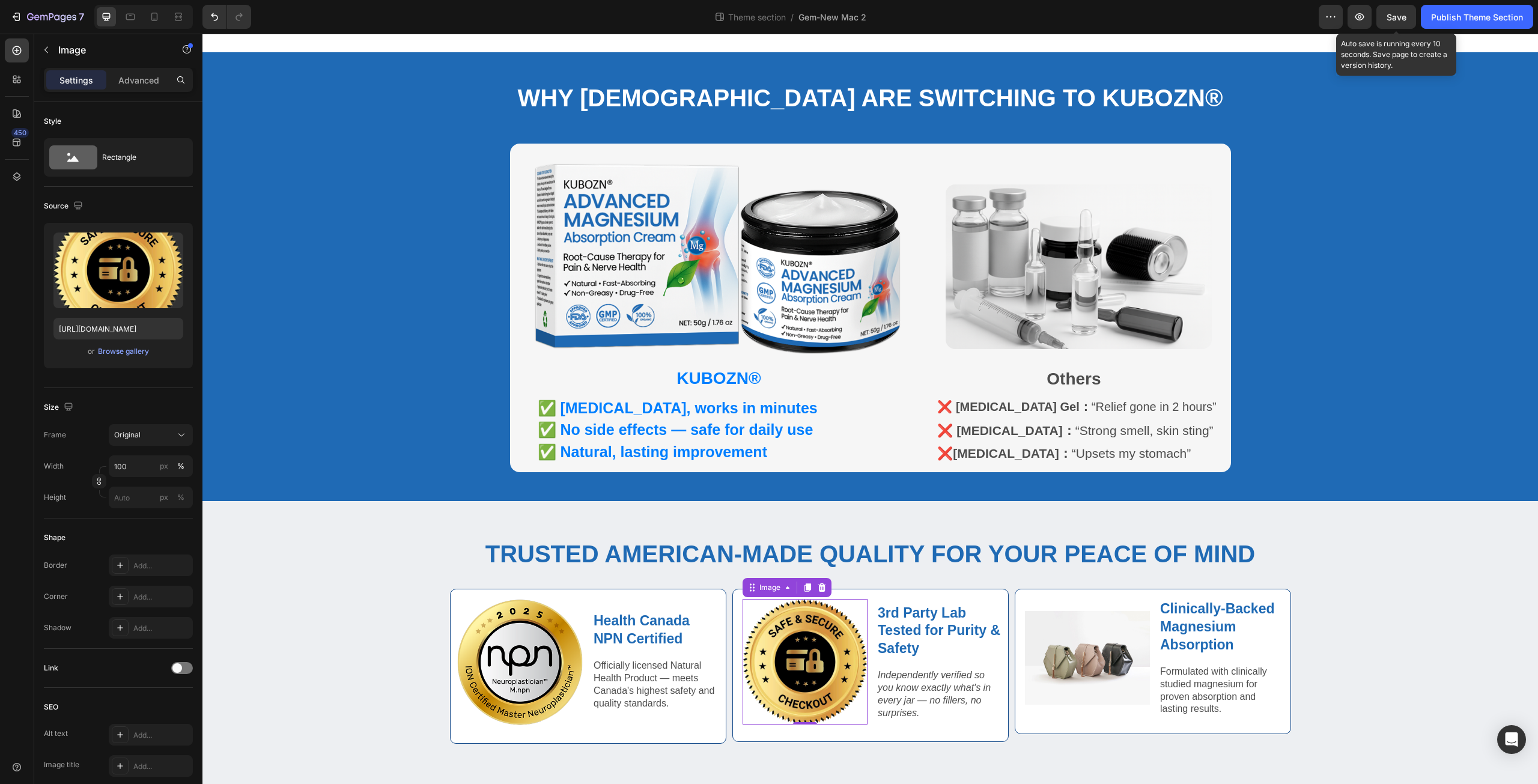
drag, startPoint x: 1383, startPoint y: 18, endPoint x: 1397, endPoint y: 1, distance: 22.0
click at [1383, 18] on button "Save" at bounding box center [1396, 17] width 40 height 24
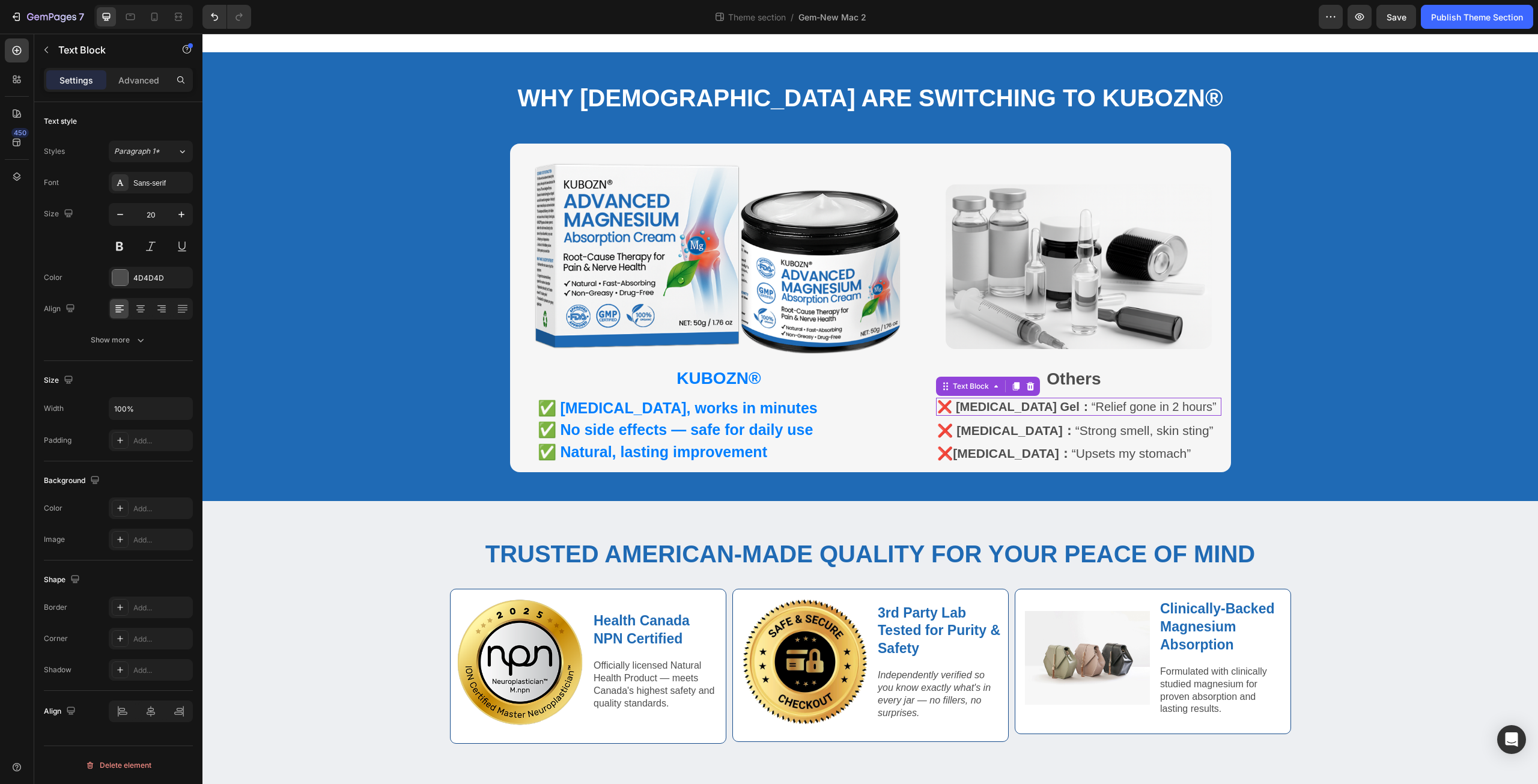
click at [1042, 405] on p "❌ Voltaren Gel： “Relief gone in 2 hours”" at bounding box center [1077, 407] width 280 height 16
click at [1043, 400] on p "❌ Voltaren Gel： “Relief gone in 2 hours”" at bounding box center [1077, 407] width 280 height 16
click at [1167, 399] on p "❌ Voltaren Gel： Relief gone in 2 hours”" at bounding box center [1077, 407] width 280 height 16
click at [1031, 426] on p "❌ Biofreeze： “Strong smell, skin sting”" at bounding box center [1077, 430] width 280 height 16
click at [1035, 426] on p "❌ Biofreeze： “Strong smell, skin sting”" at bounding box center [1077, 430] width 280 height 16
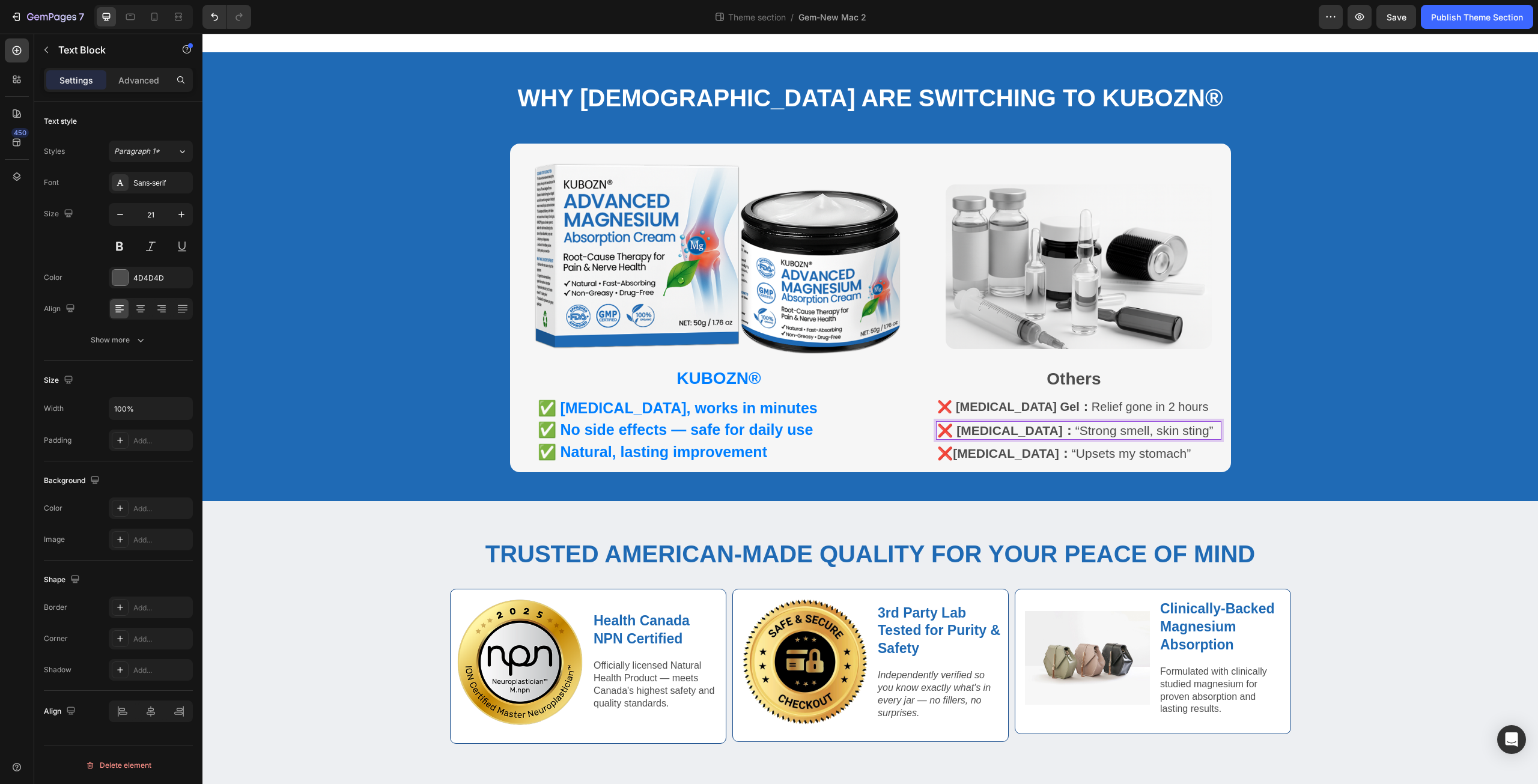
click at [1033, 426] on p "❌ Biofreeze： “Strong smell, skin sting”" at bounding box center [1077, 430] width 280 height 16
click at [1168, 427] on p "❌ Biofreeze： Strong smell, skin sting”" at bounding box center [1077, 430] width 280 height 16
click at [1036, 451] on p "❌Ibuprofen： “Upsets my stomach”" at bounding box center [1077, 453] width 280 height 16
click at [1035, 451] on p "❌Ibuprofen： “Upsets my stomach”" at bounding box center [1077, 453] width 280 height 16
click at [1152, 447] on p "❌Ibuprofen： Upsets my stomach”" at bounding box center [1077, 453] width 280 height 16
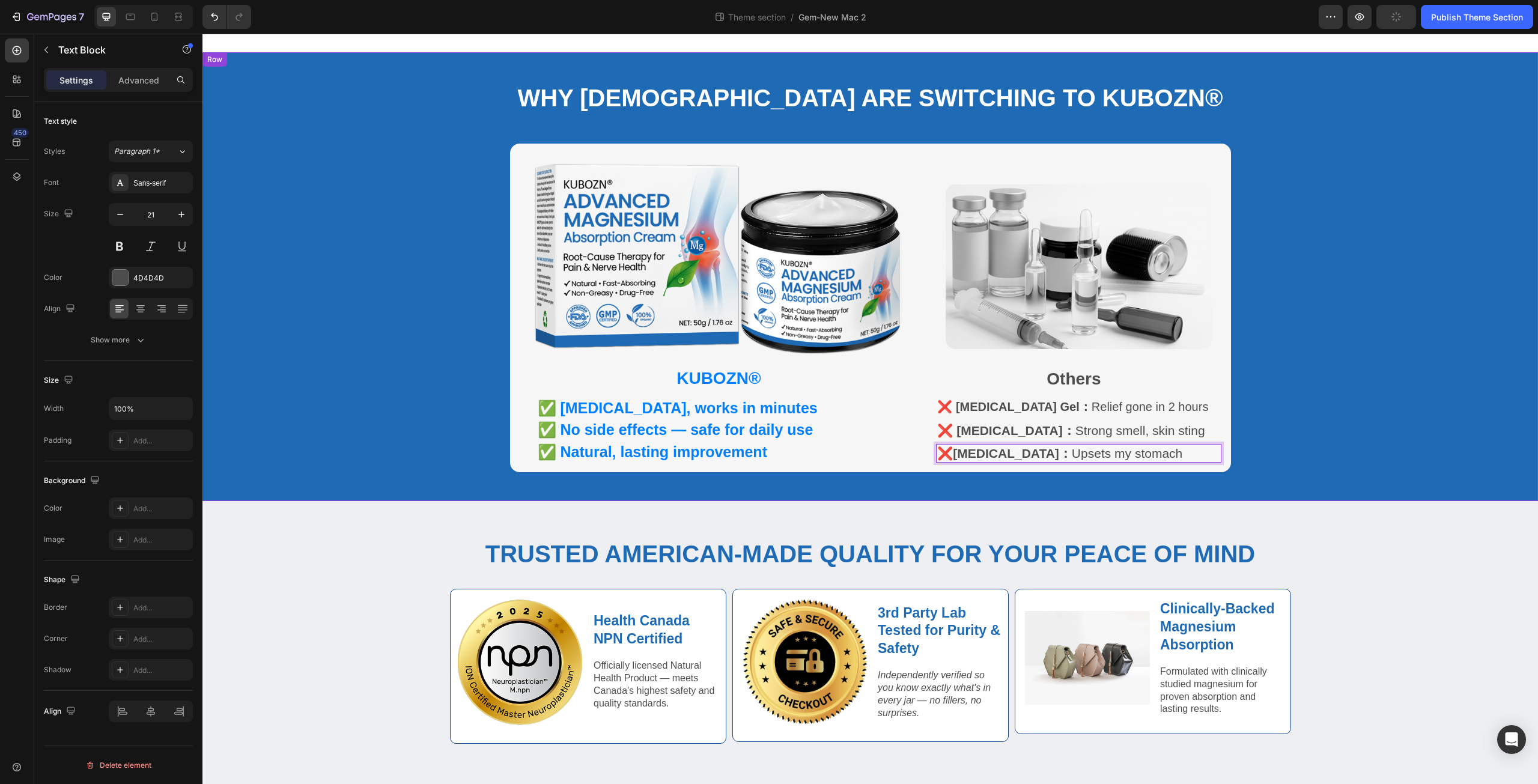
click at [1313, 413] on div "⁠⁠⁠⁠⁠⁠⁠ Why Canadians Are Switching to KUBOZN® Heading Row Row Image KUBOZN® Te…" at bounding box center [871, 262] width 1316 height 420
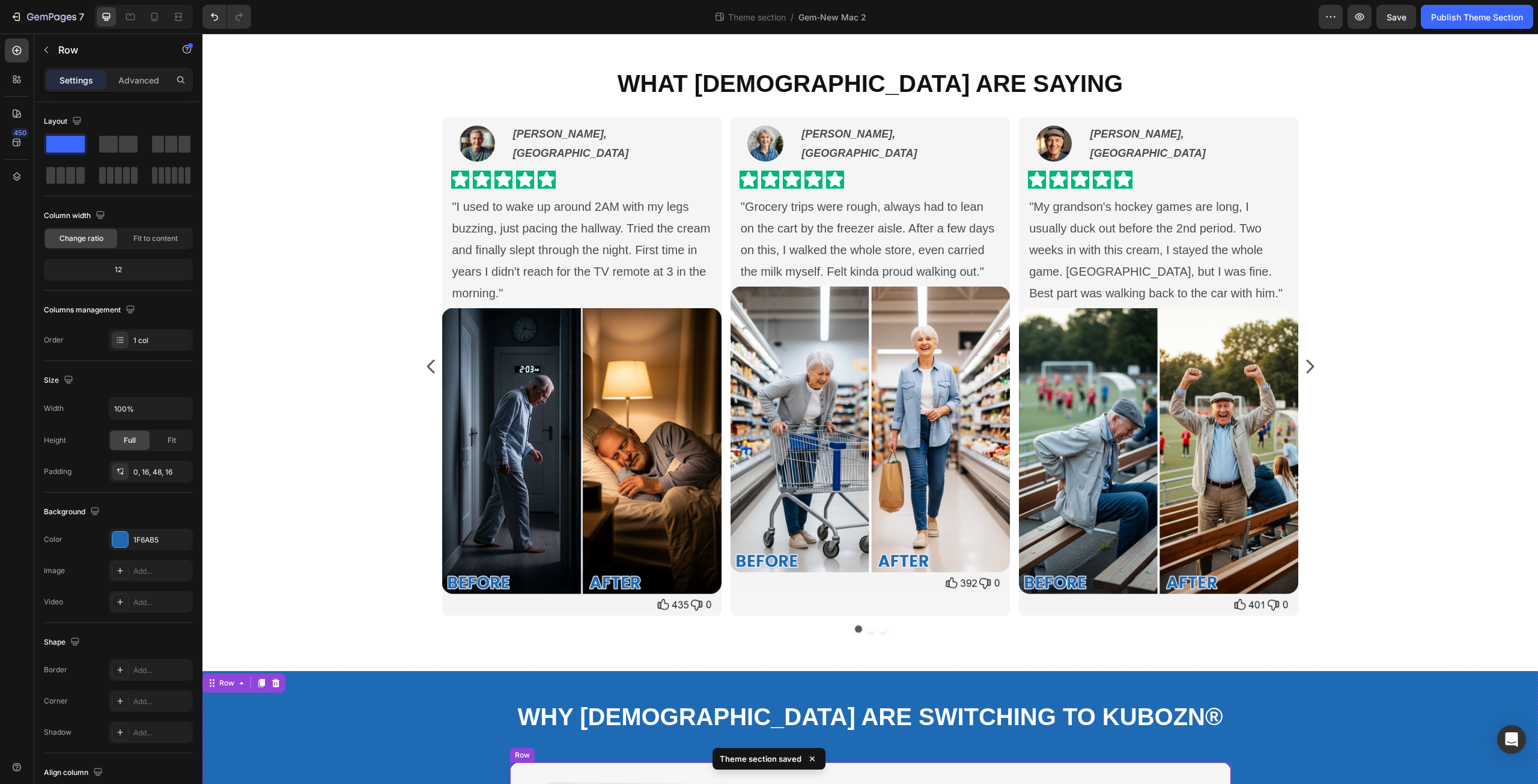
scroll to position [0, 0]
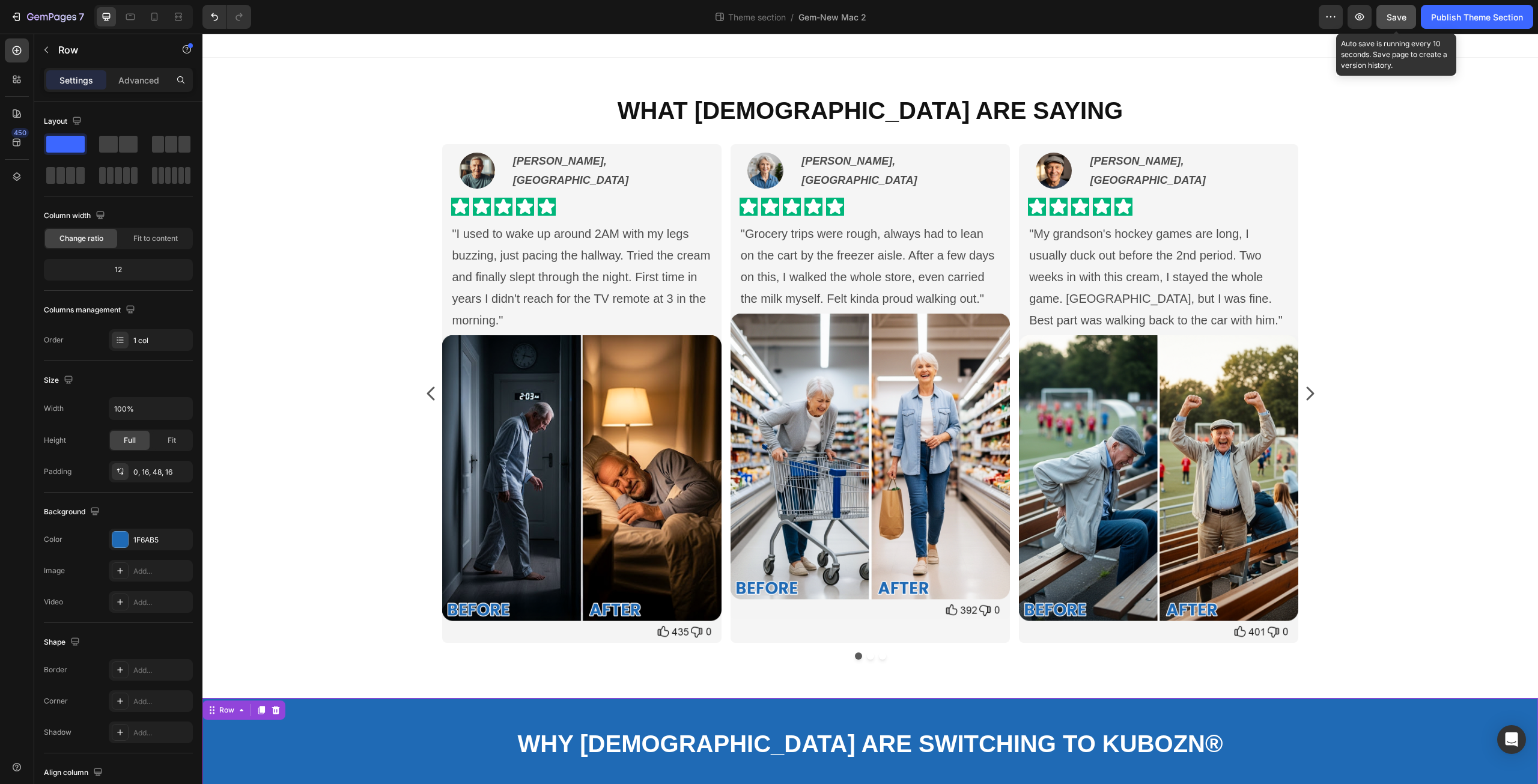
click at [1393, 20] on span "Save" at bounding box center [1396, 17] width 20 height 10
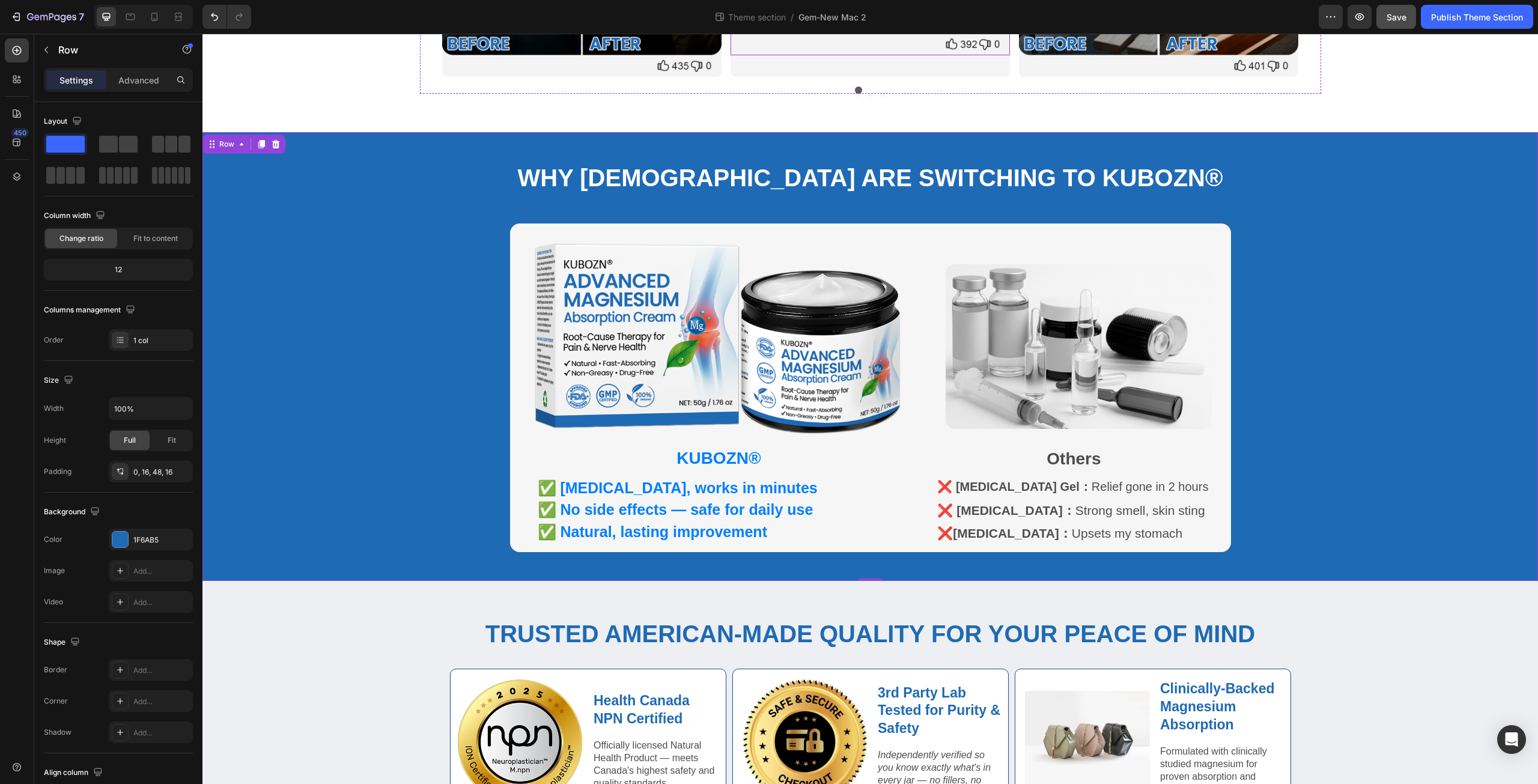
scroll to position [646, 0]
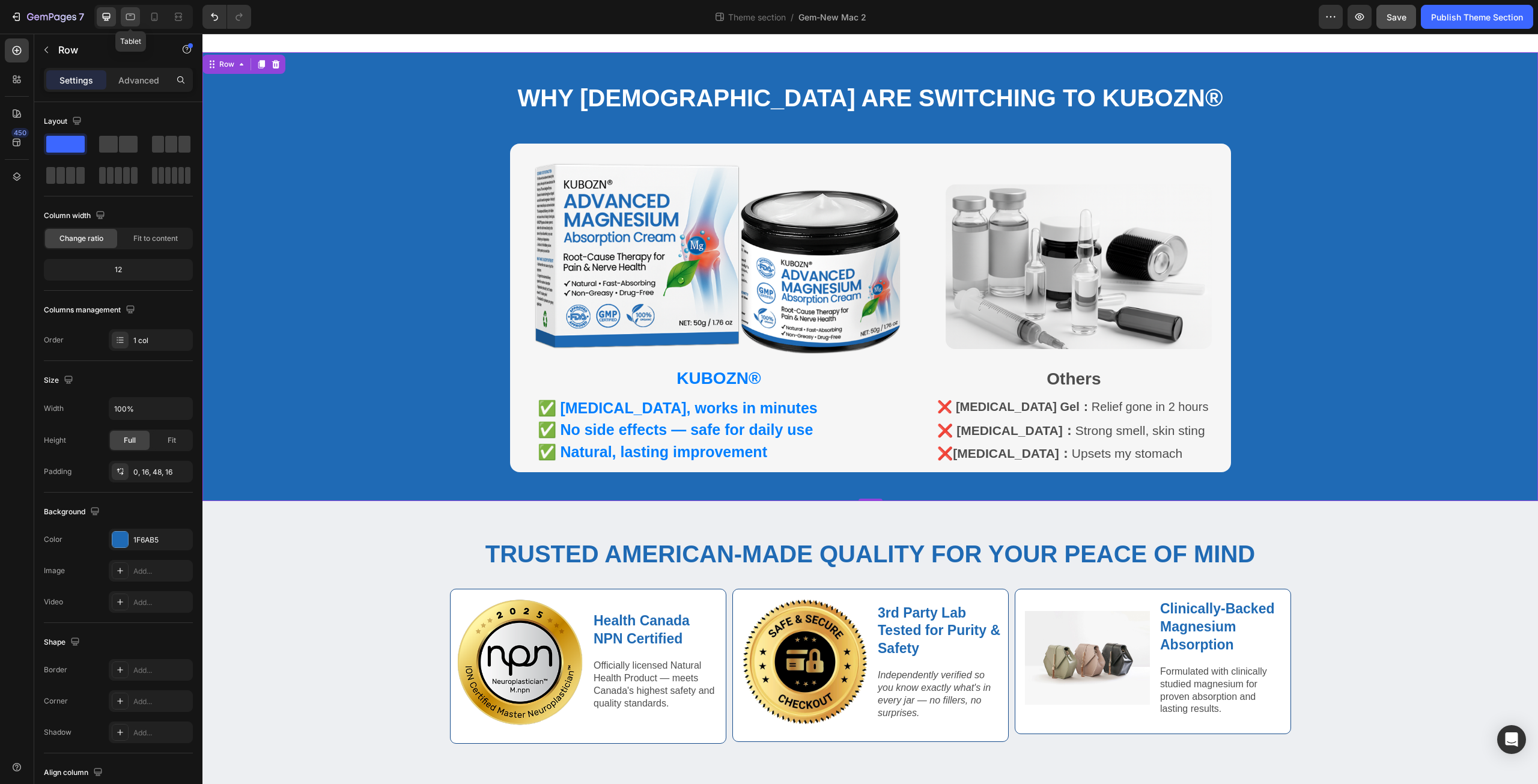
click at [133, 20] on icon at bounding box center [130, 17] width 9 height 6
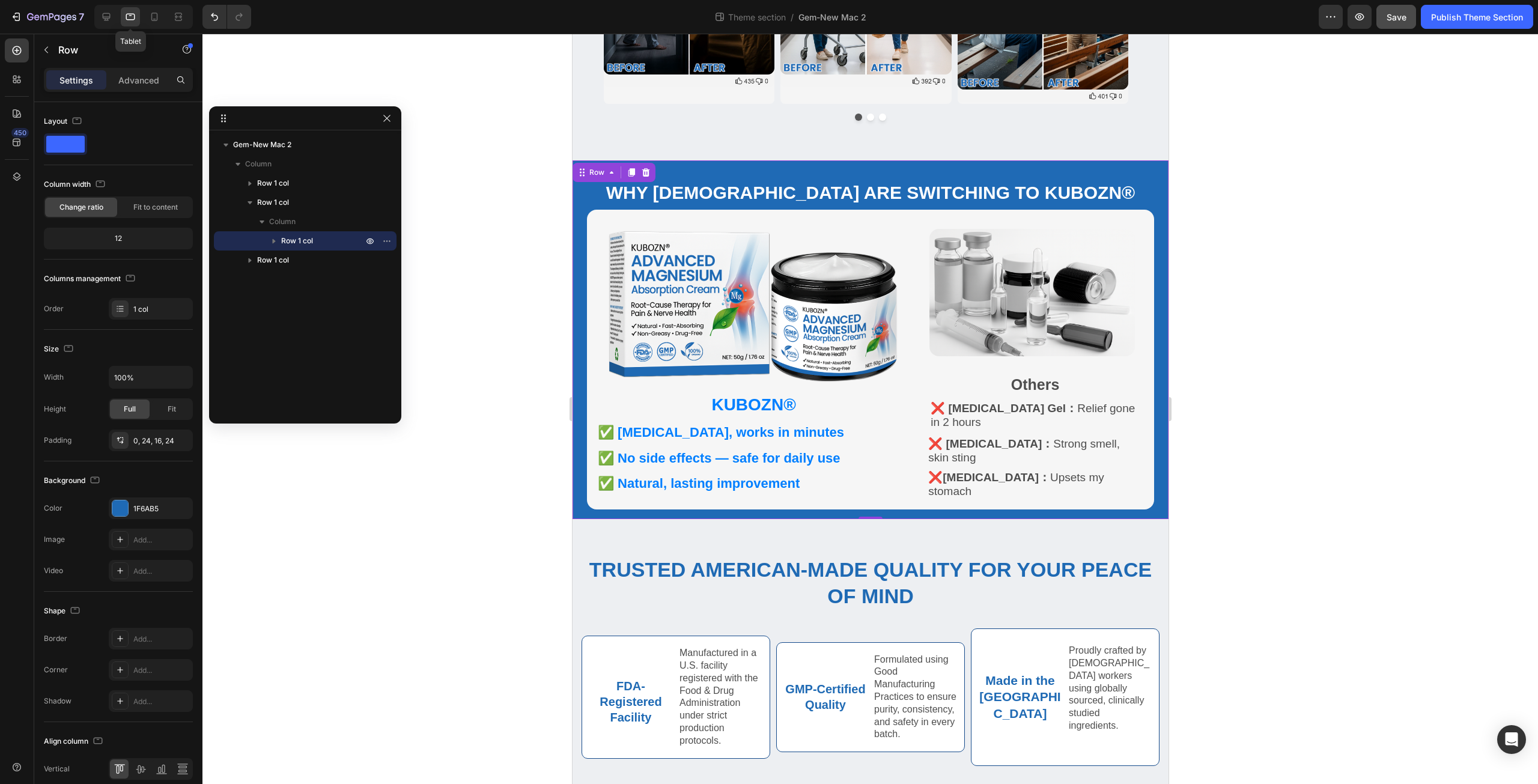
scroll to position [461, 0]
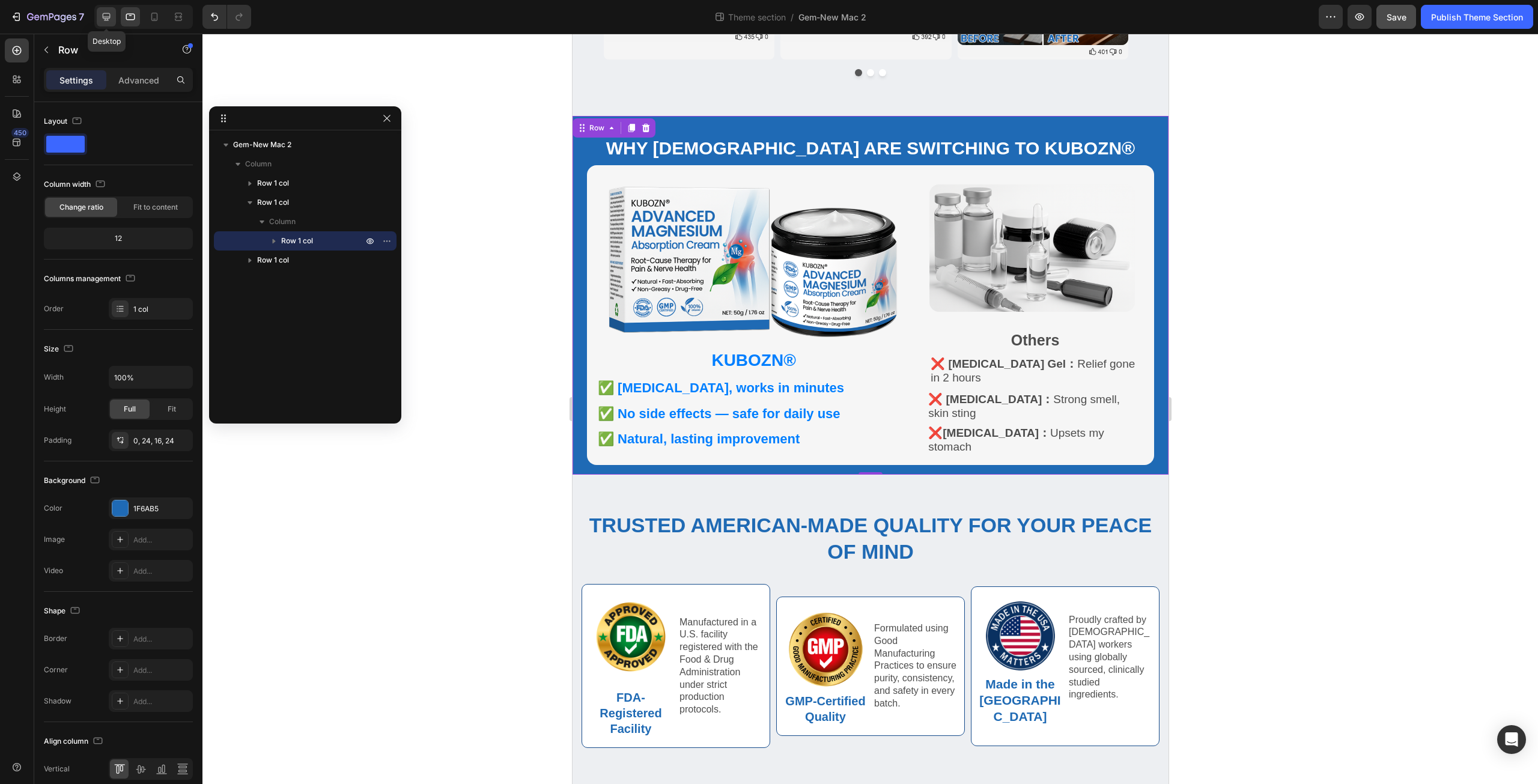
click at [104, 16] on icon at bounding box center [106, 16] width 12 height 12
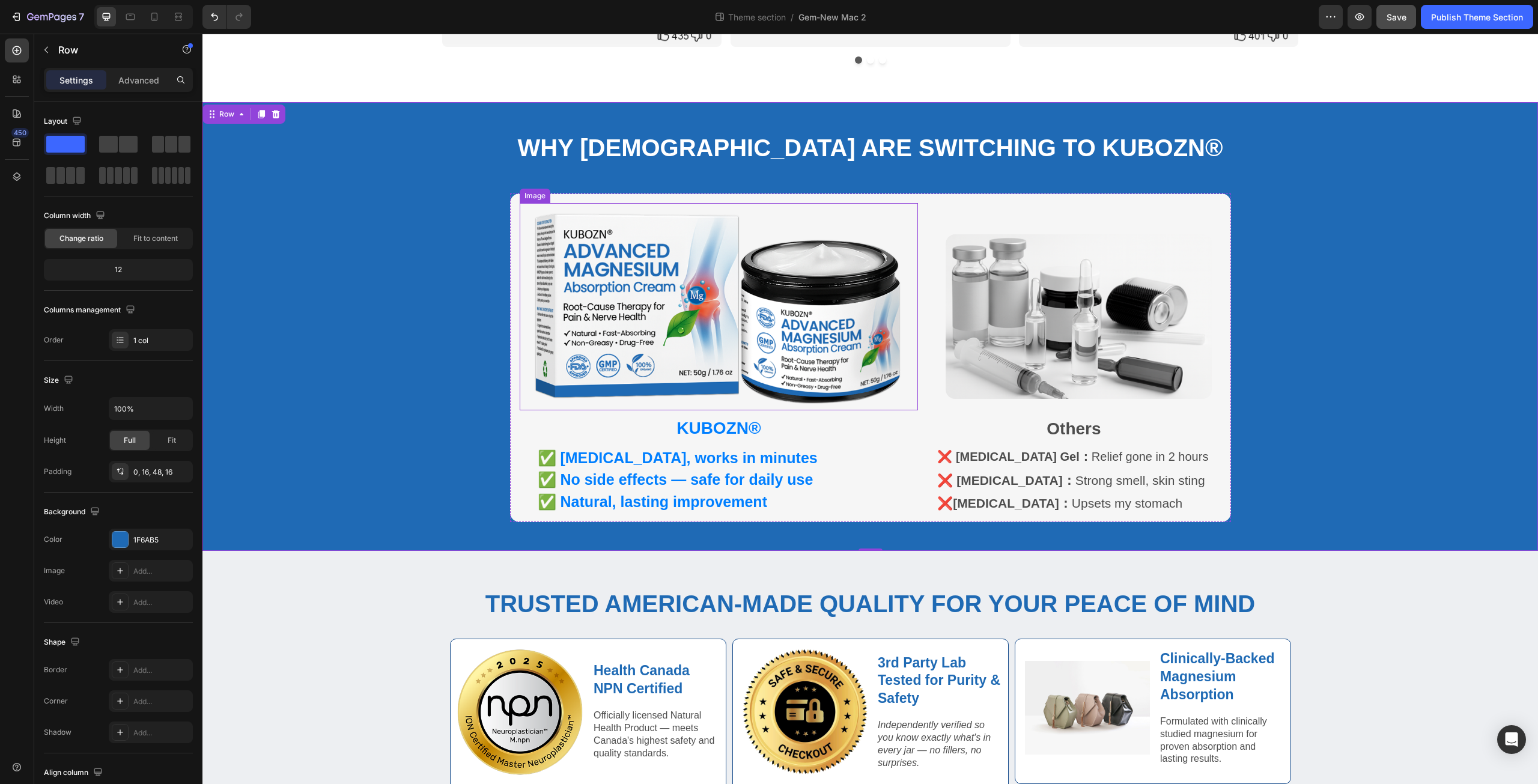
scroll to position [617, 0]
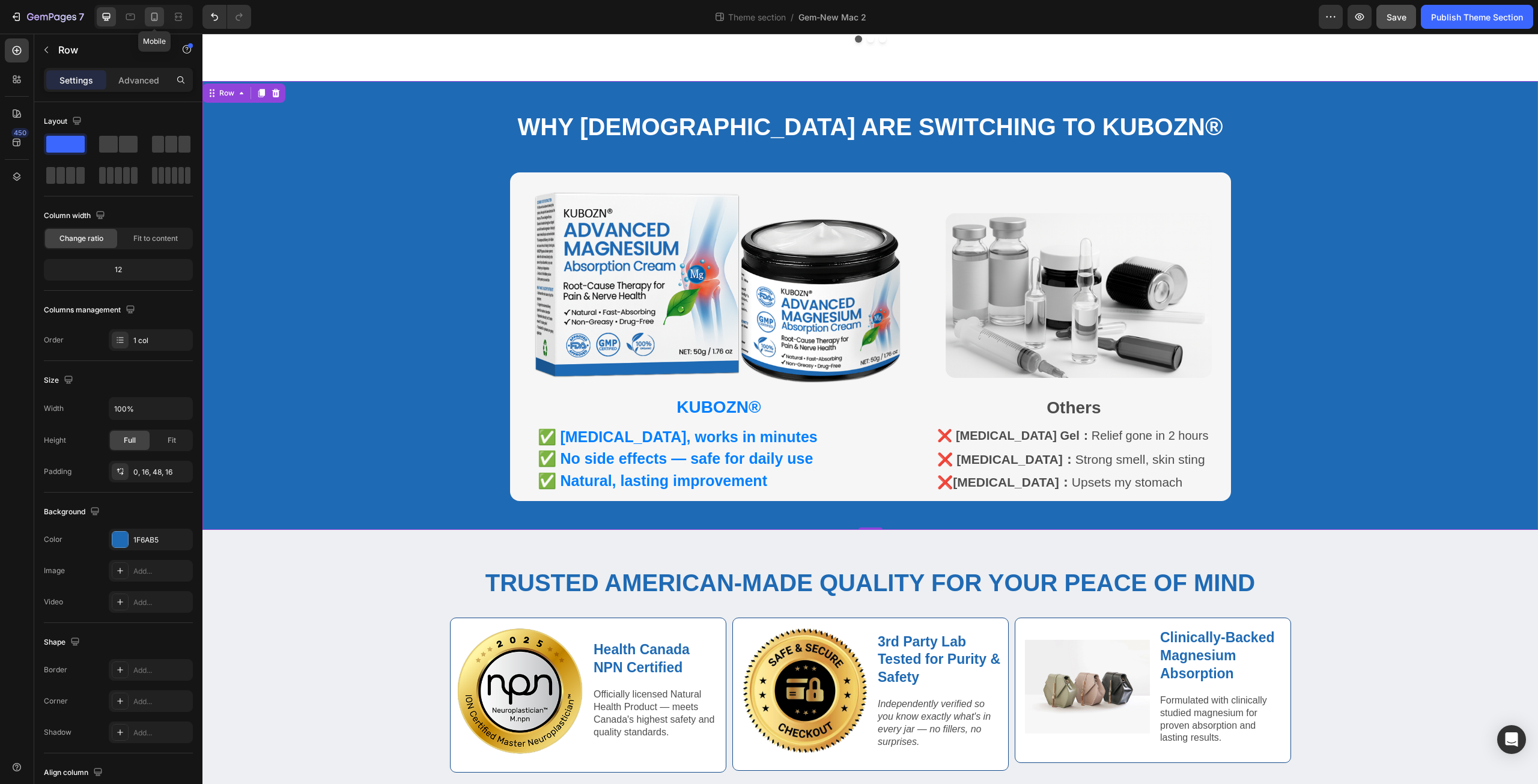
click at [156, 21] on icon at bounding box center [154, 17] width 6 height 8
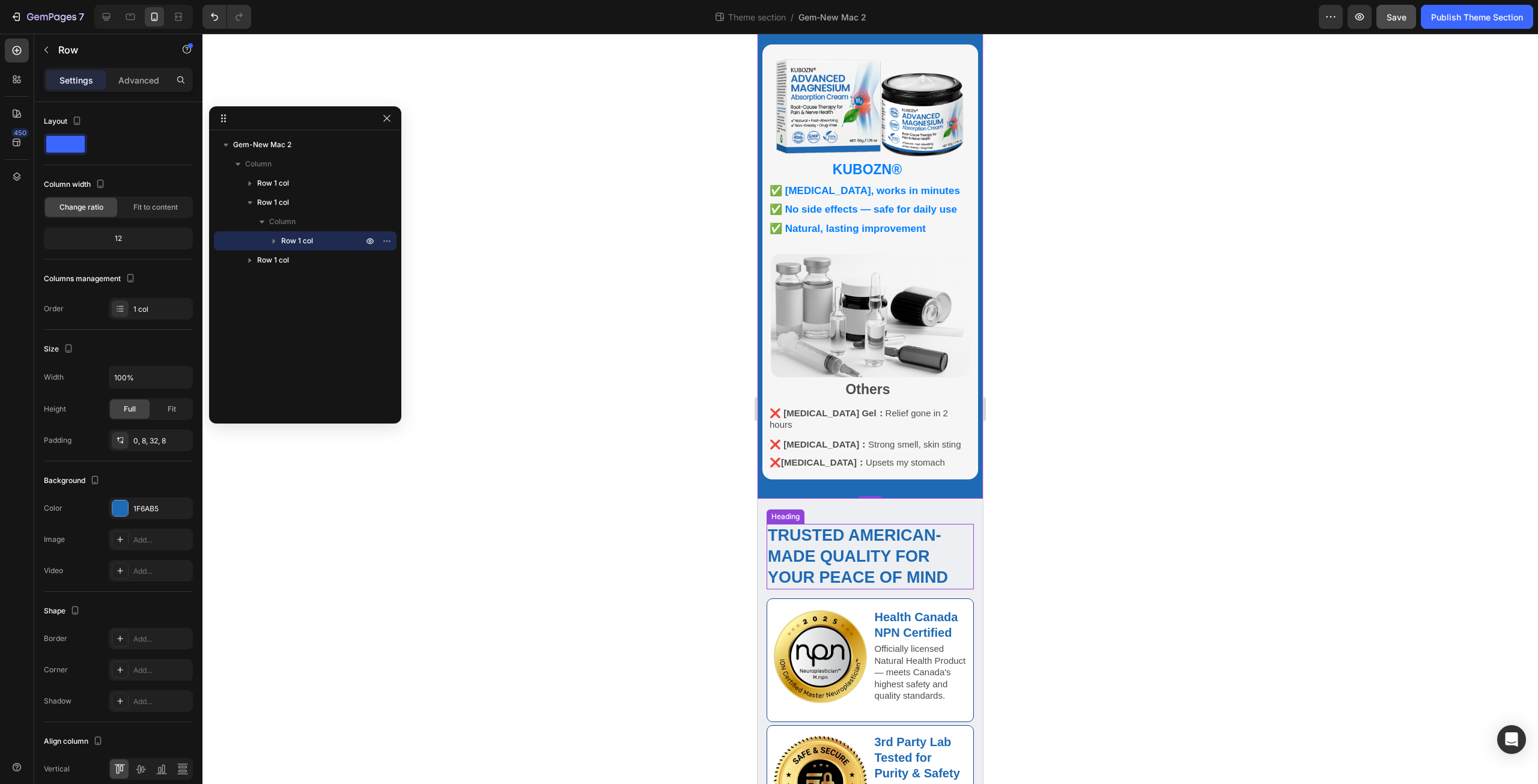
scroll to position [448, 0]
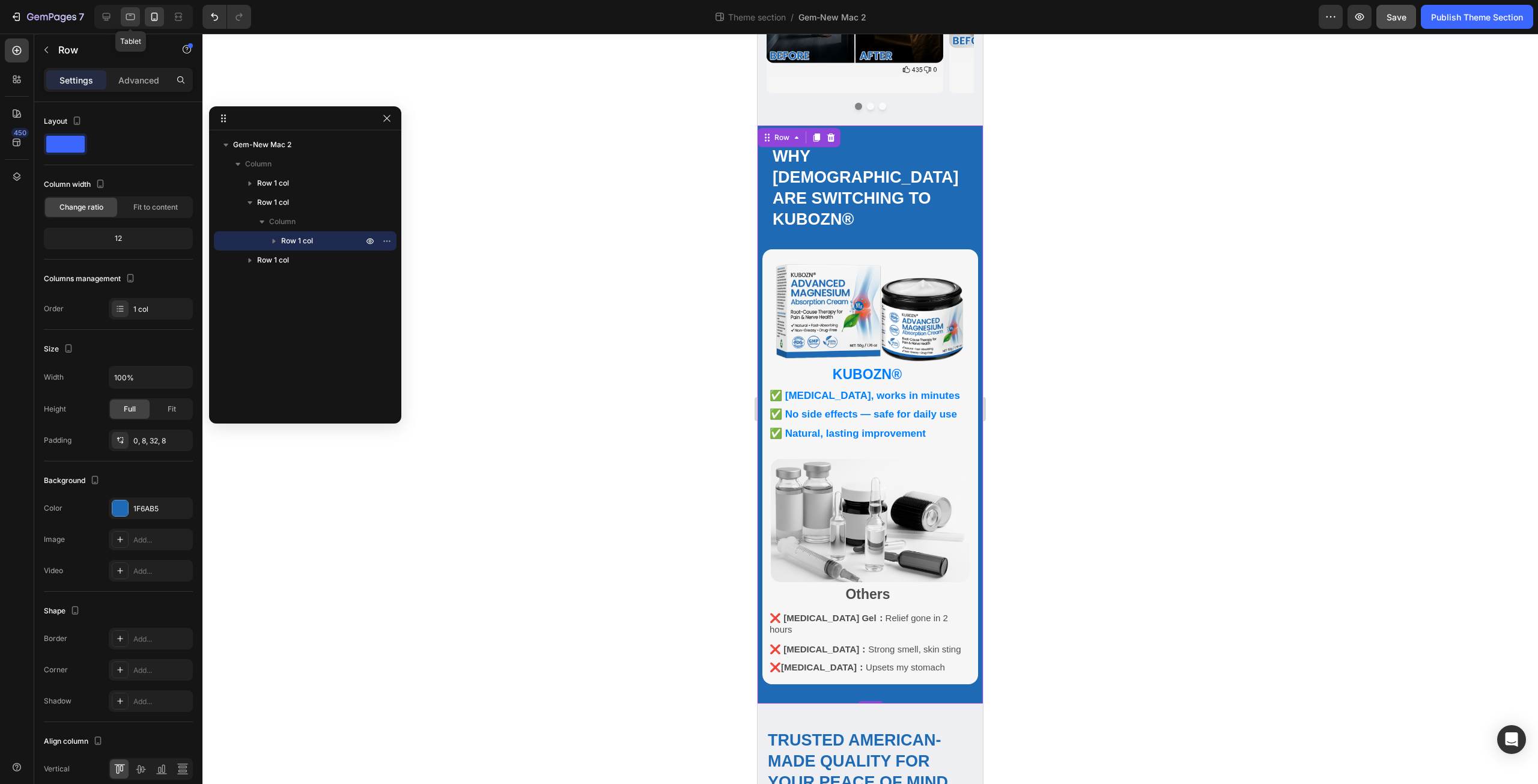
click at [130, 16] on icon at bounding box center [130, 17] width 9 height 6
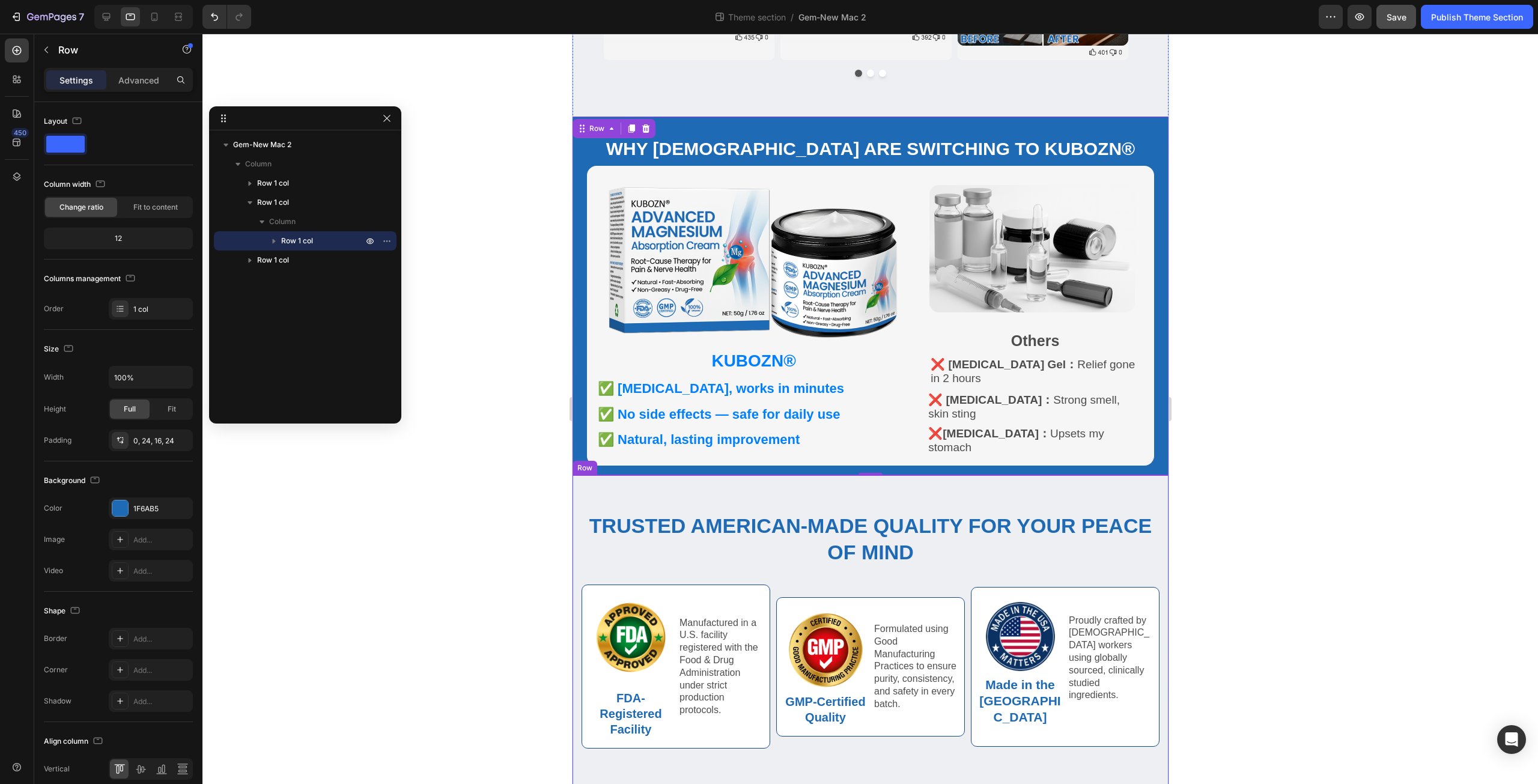
scroll to position [461, 0]
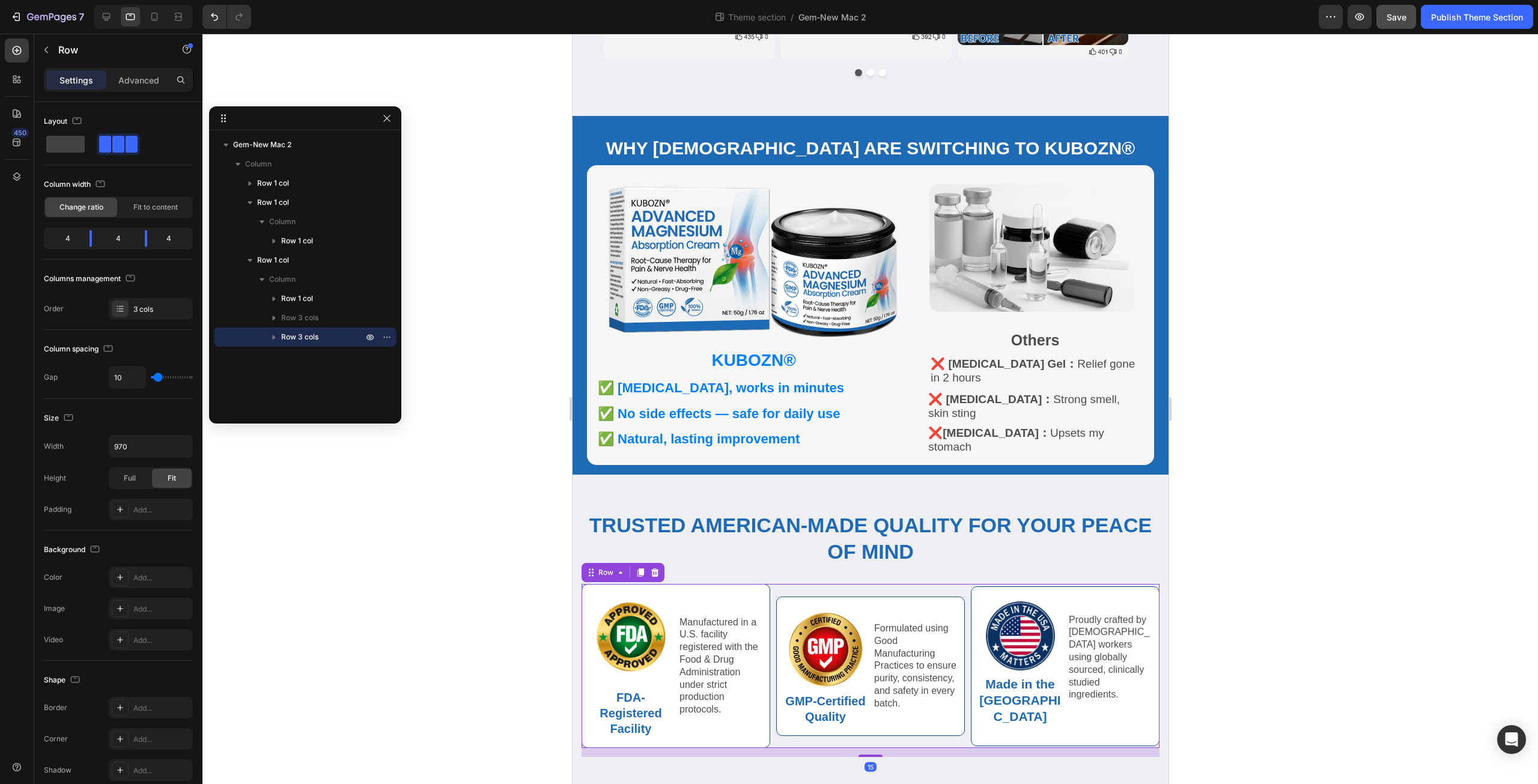
click at [769, 589] on div "Image FDA-Registered Facility Text Block Manufactured in a U.S. facility regist…" at bounding box center [870, 666] width 578 height 164
click at [105, 16] on icon at bounding box center [106, 16] width 12 height 12
type input "1400"
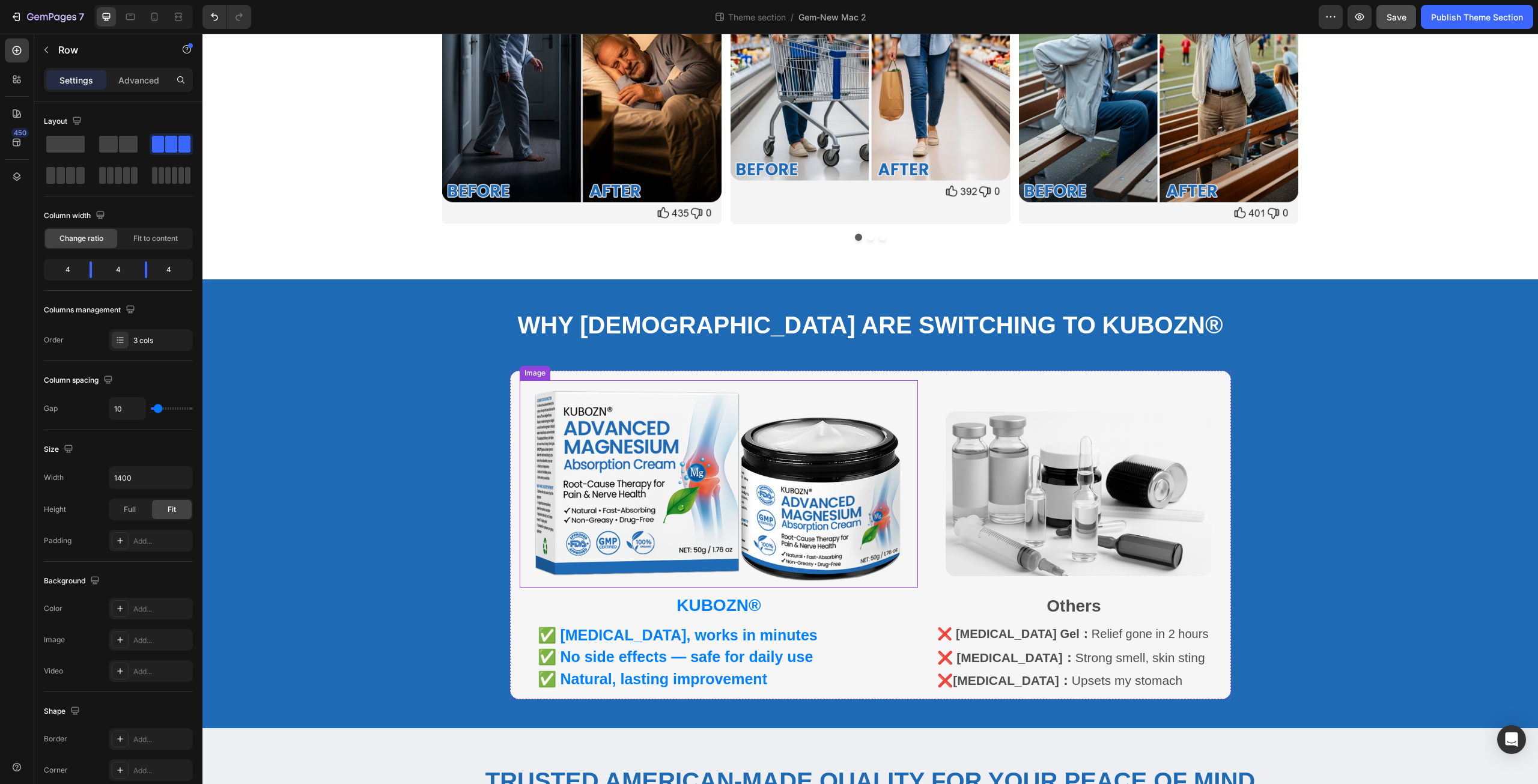
scroll to position [646, 0]
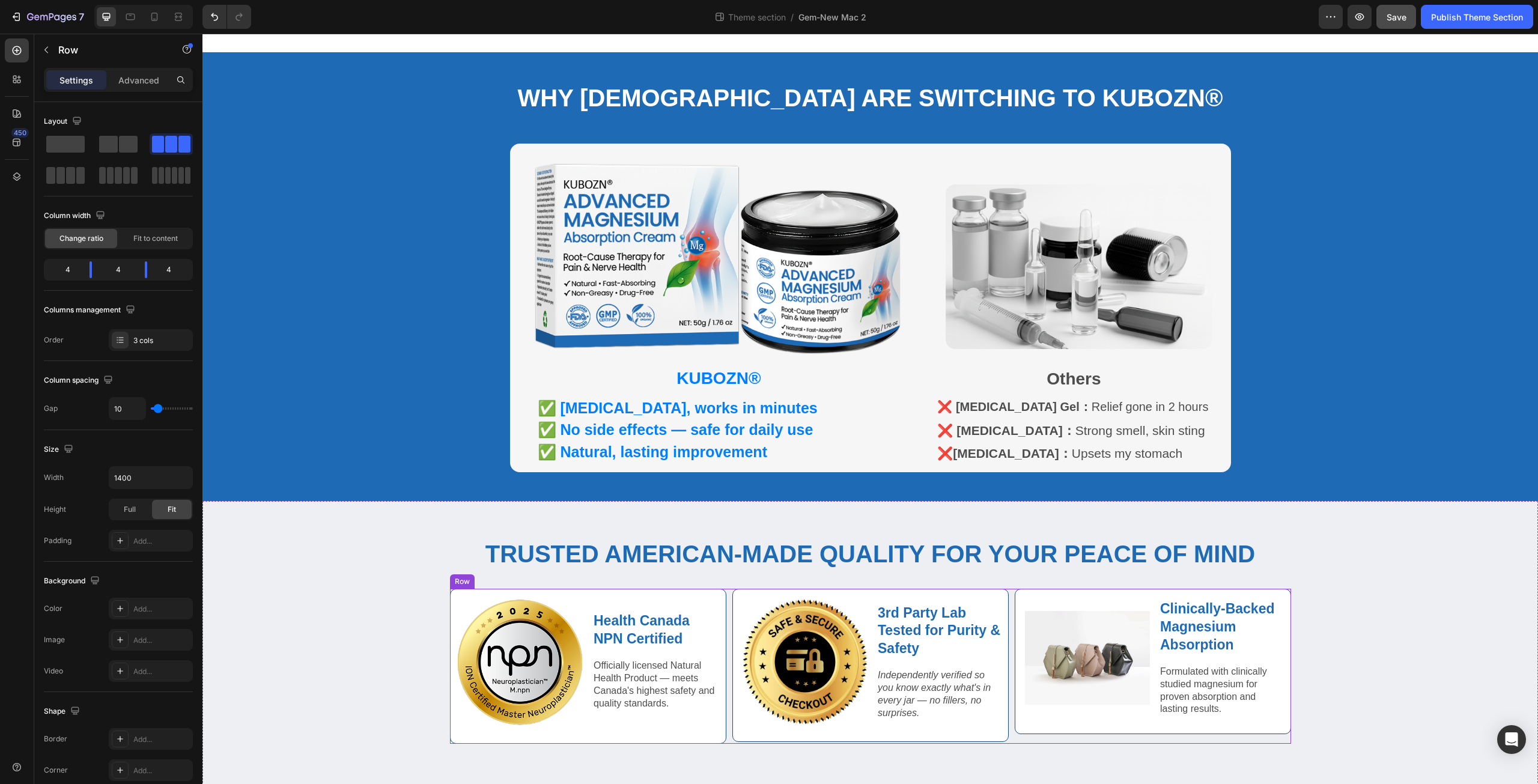
click at [726, 614] on div "Image Health Canada NPN Certified Text Block Officially licensed Natural Health…" at bounding box center [871, 666] width 841 height 155
click at [475, 575] on div "Row" at bounding box center [474, 577] width 20 height 11
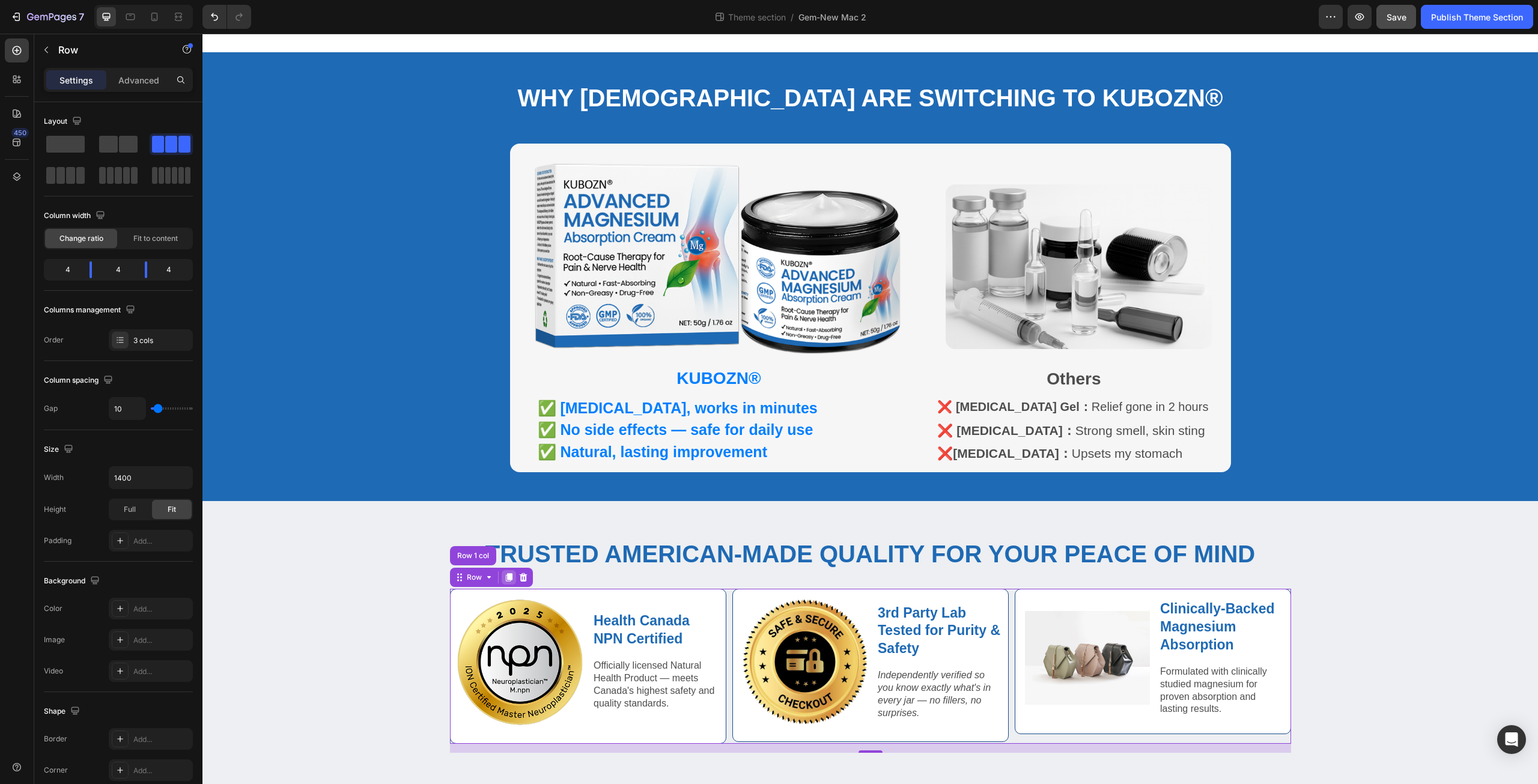
click at [505, 573] on icon at bounding box center [508, 577] width 6 height 8
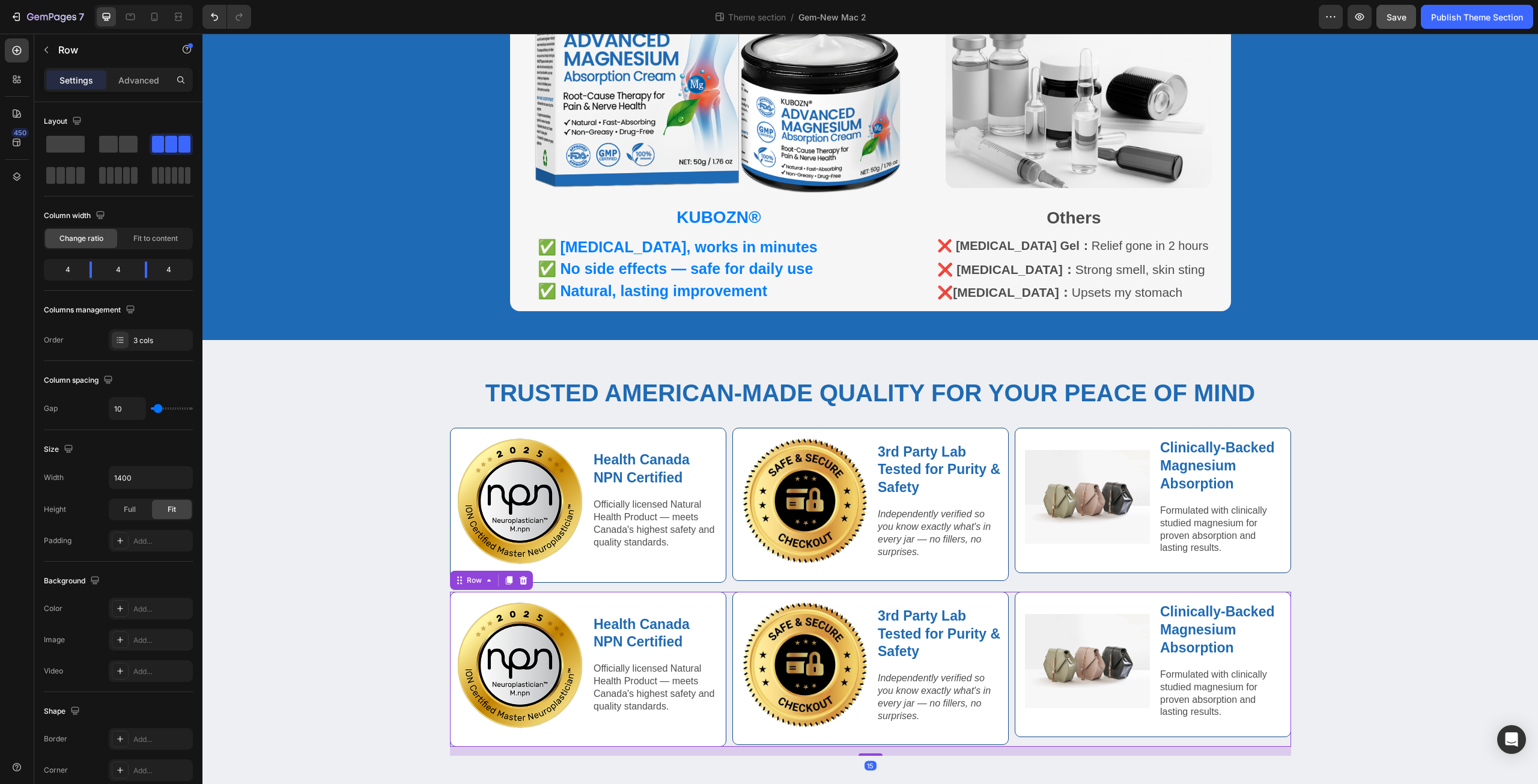
scroll to position [809, 0]
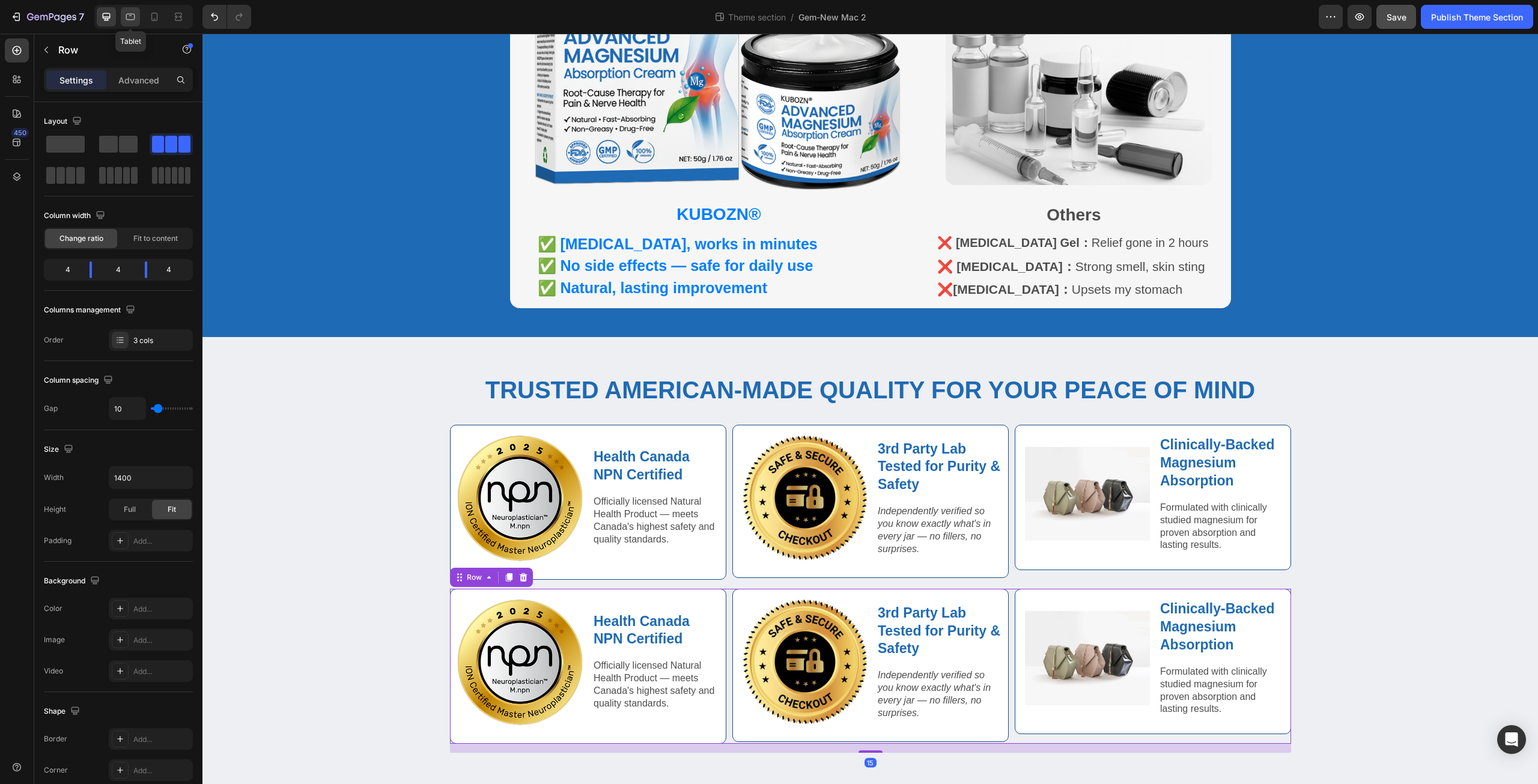
click at [137, 18] on icon at bounding box center [130, 16] width 12 height 12
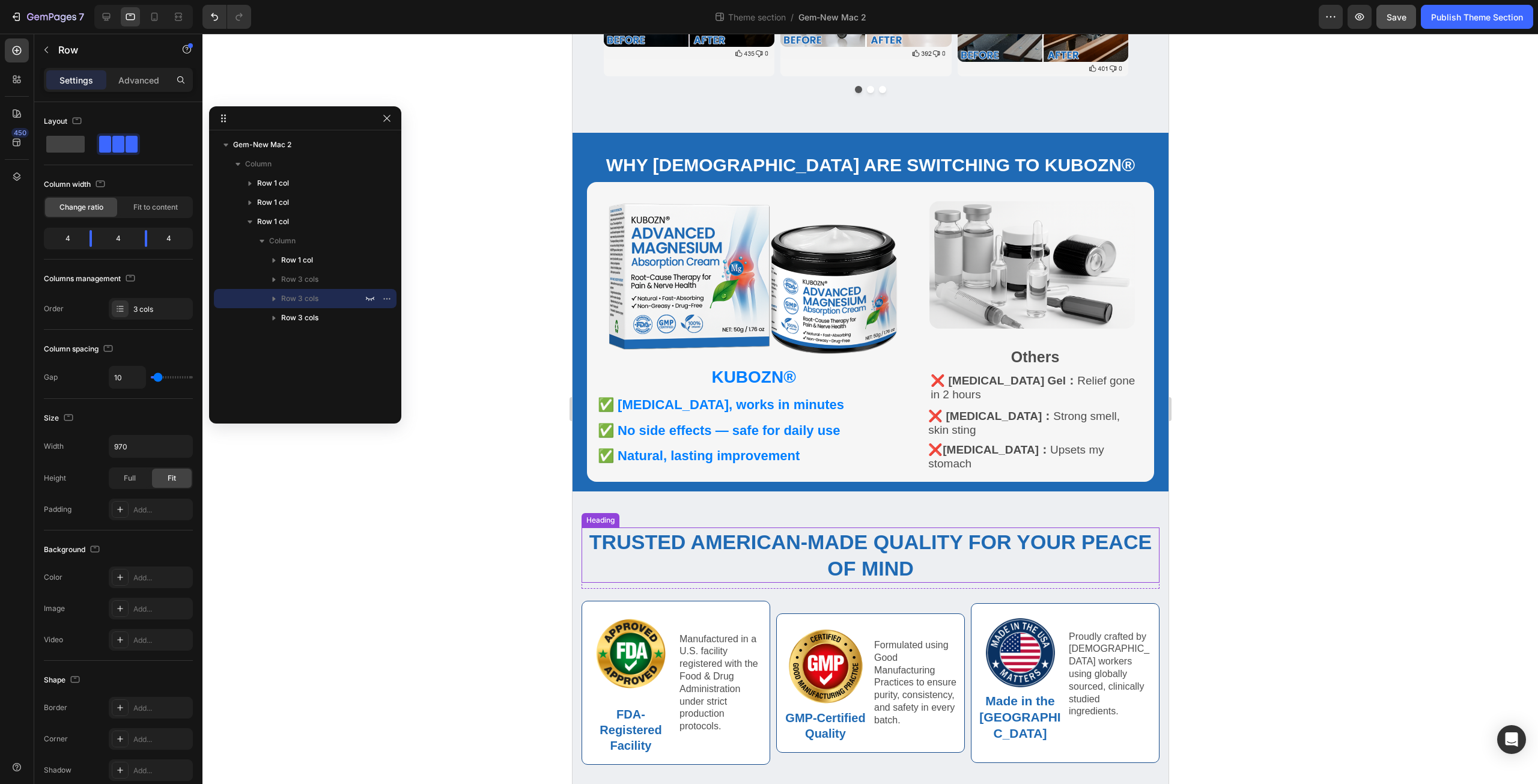
scroll to position [461, 0]
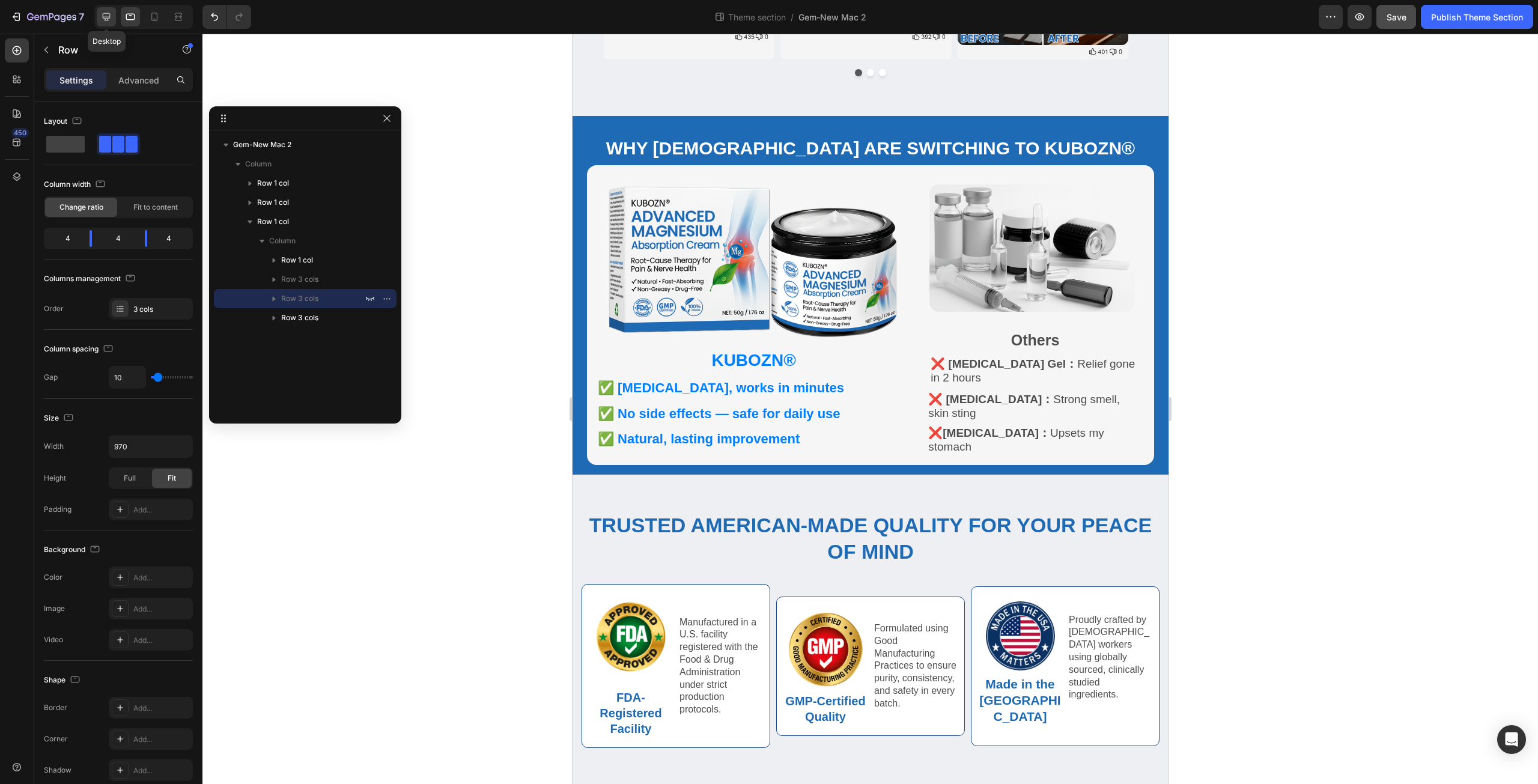
click at [108, 18] on icon at bounding box center [106, 17] width 8 height 8
type input "1400"
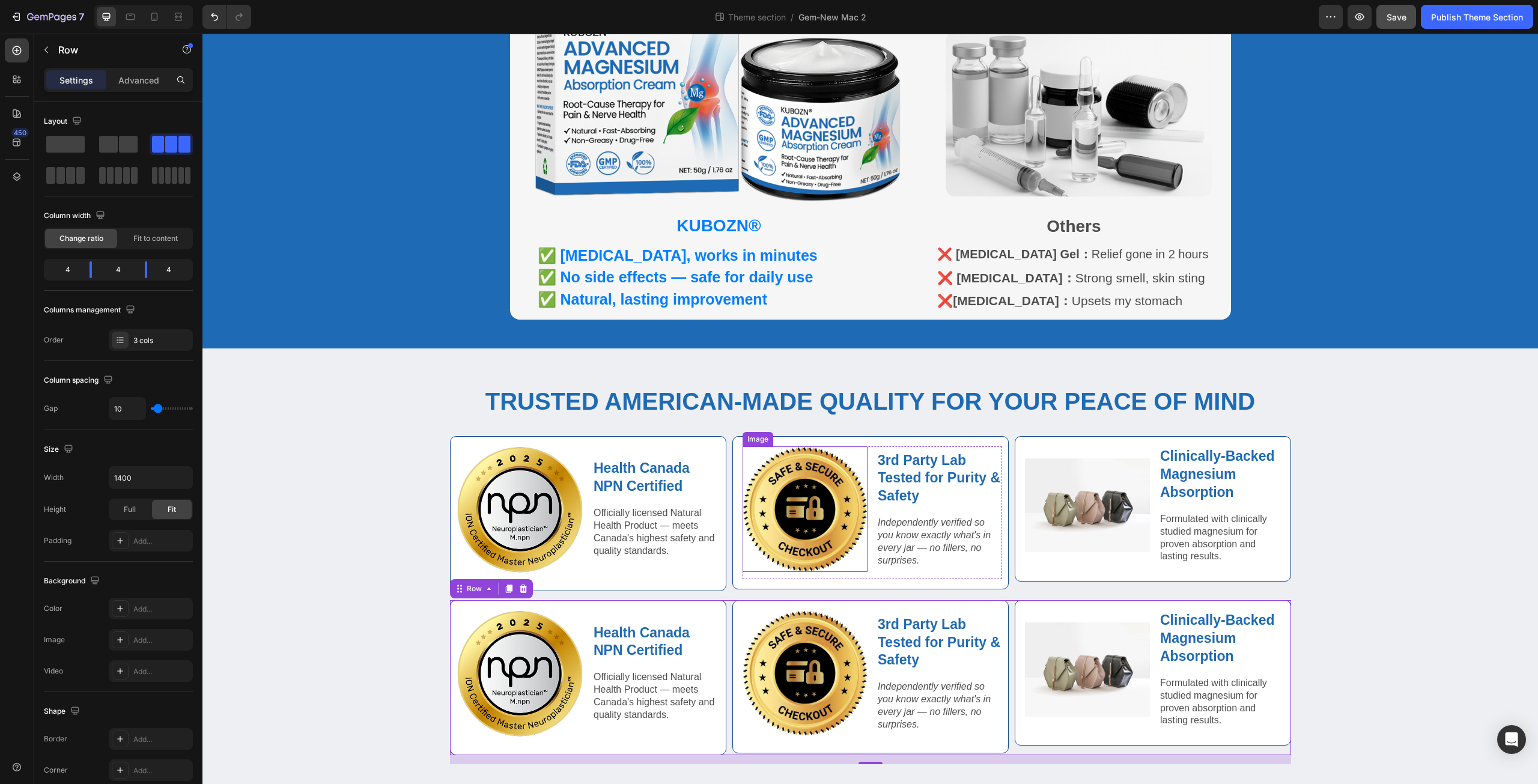
scroll to position [809, 0]
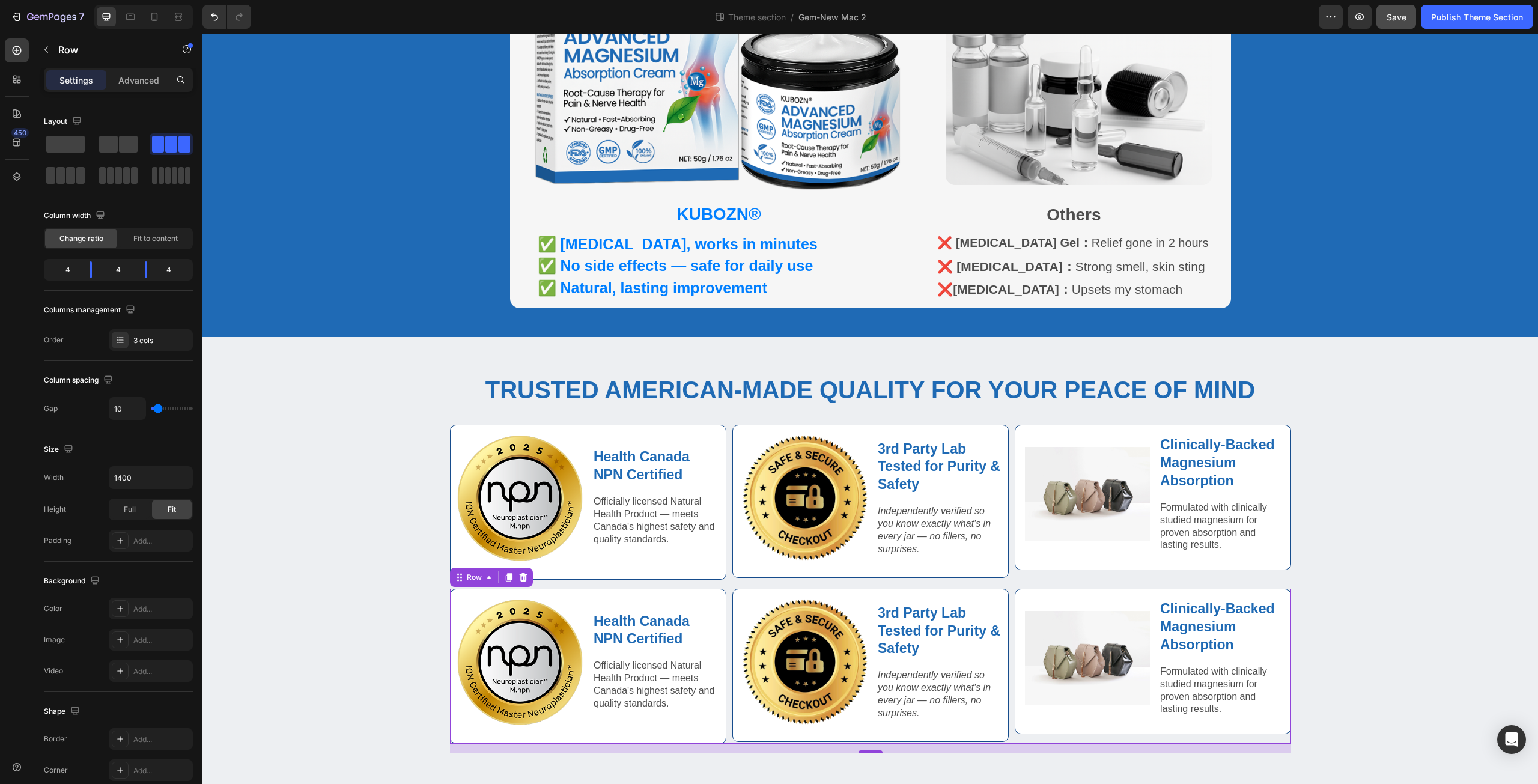
click at [725, 599] on div "Image Health Canada NPN Certified Text Block Officially licensed Natural Health…" at bounding box center [871, 666] width 841 height 155
click at [142, 74] on p "Advanced" at bounding box center [139, 80] width 41 height 13
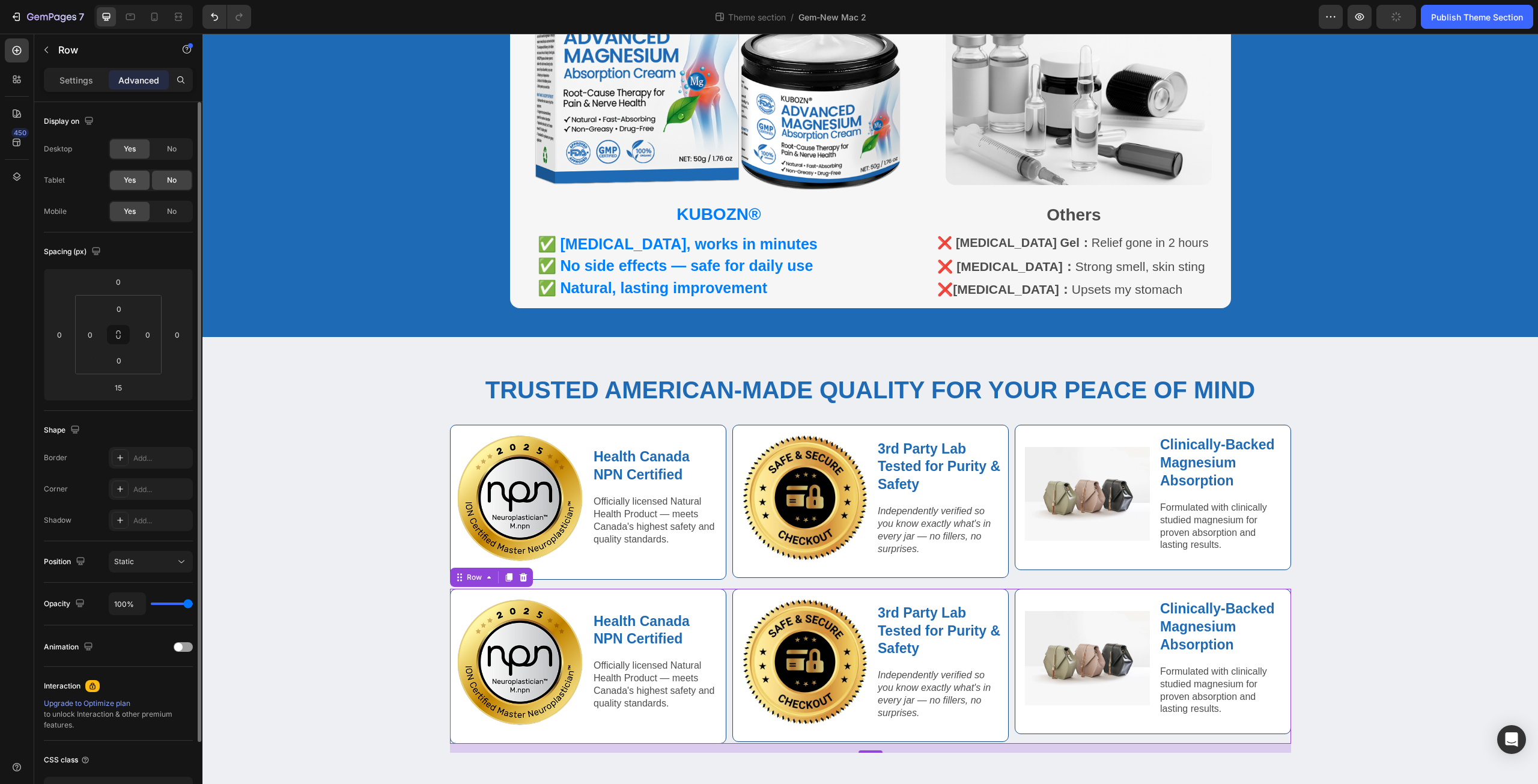
click at [140, 182] on div "Yes" at bounding box center [130, 180] width 40 height 19
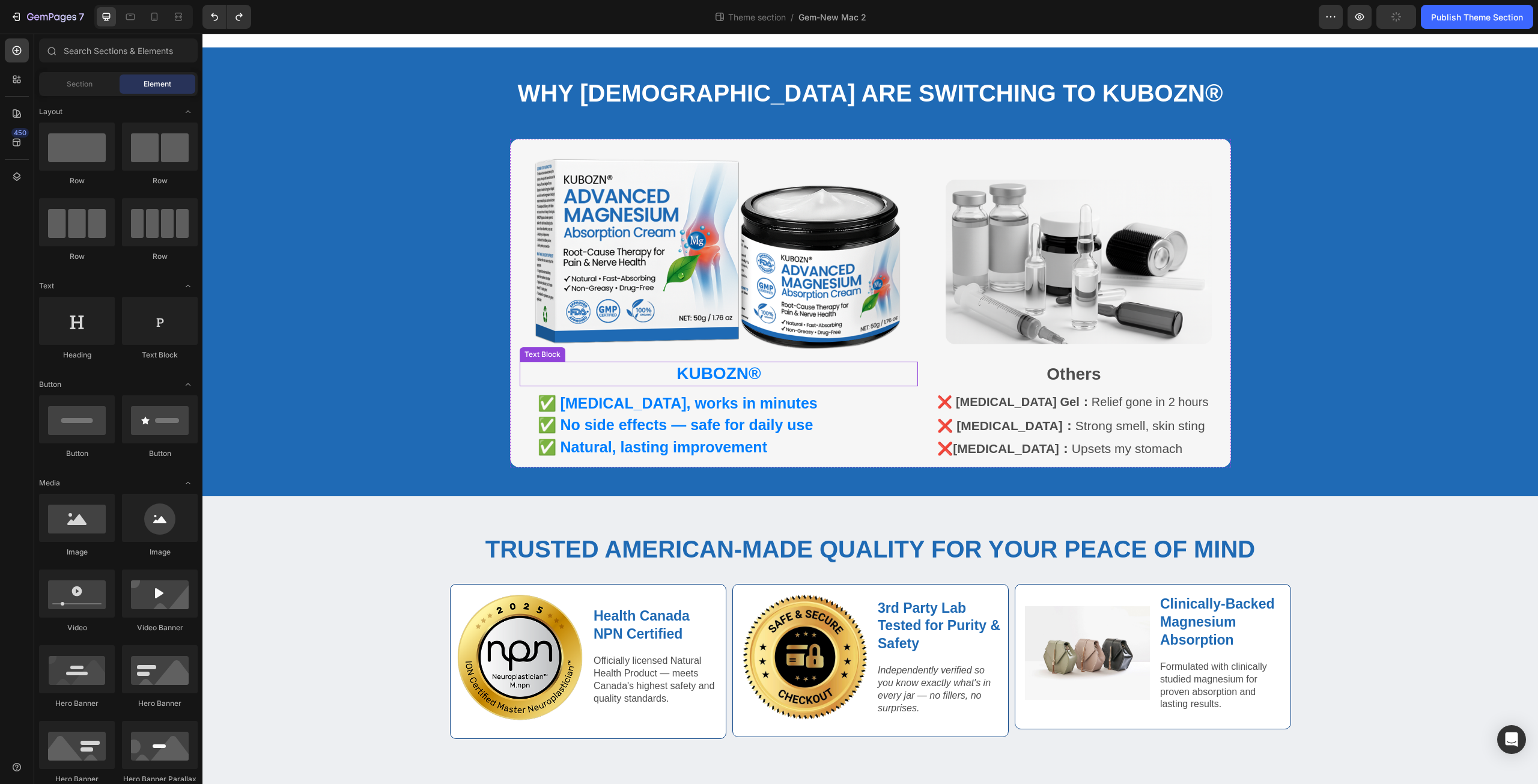
scroll to position [646, 0]
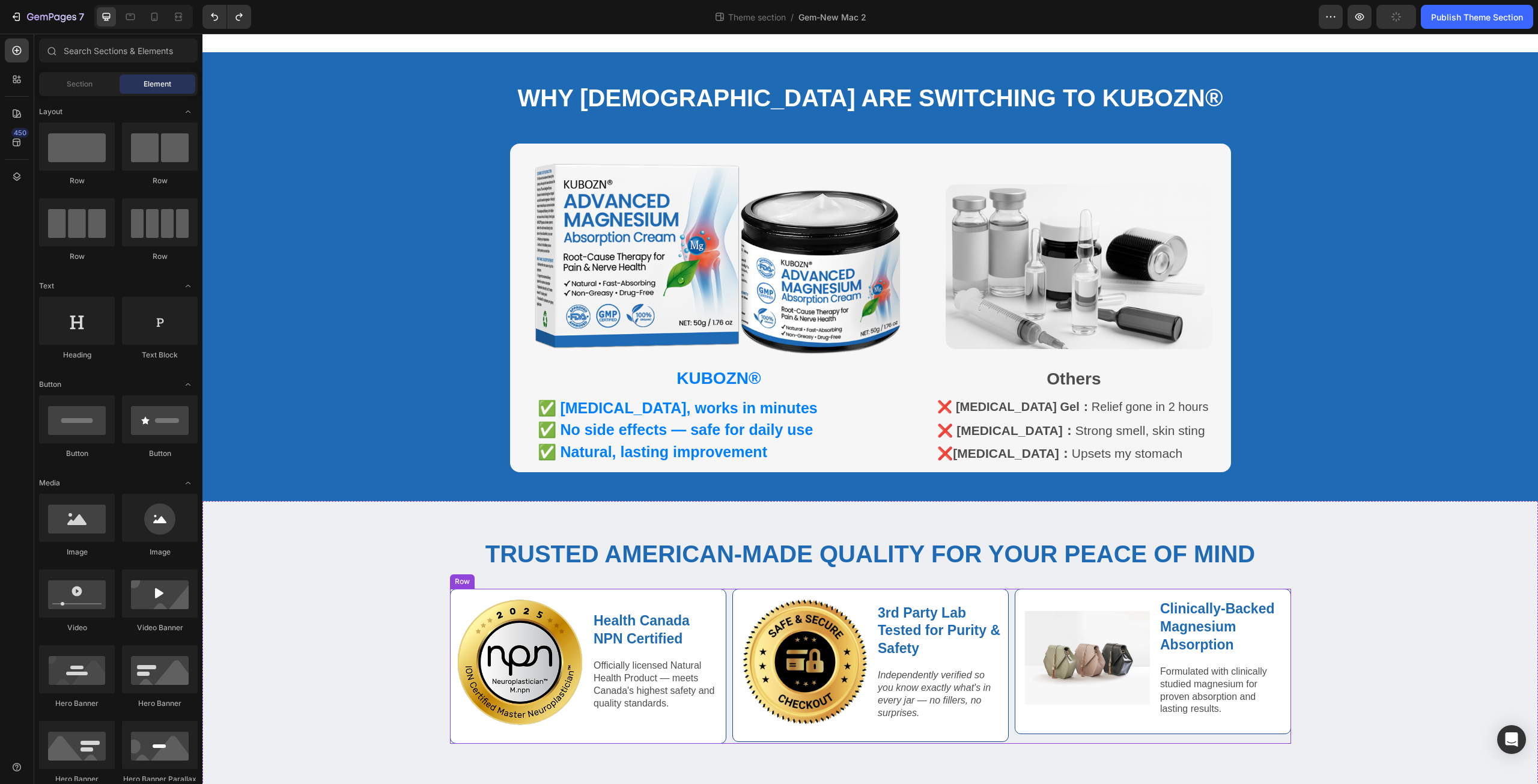
click at [727, 606] on div "Image Health Canada NPN Certified Text Block Officially licensed Natural Health…" at bounding box center [871, 666] width 841 height 155
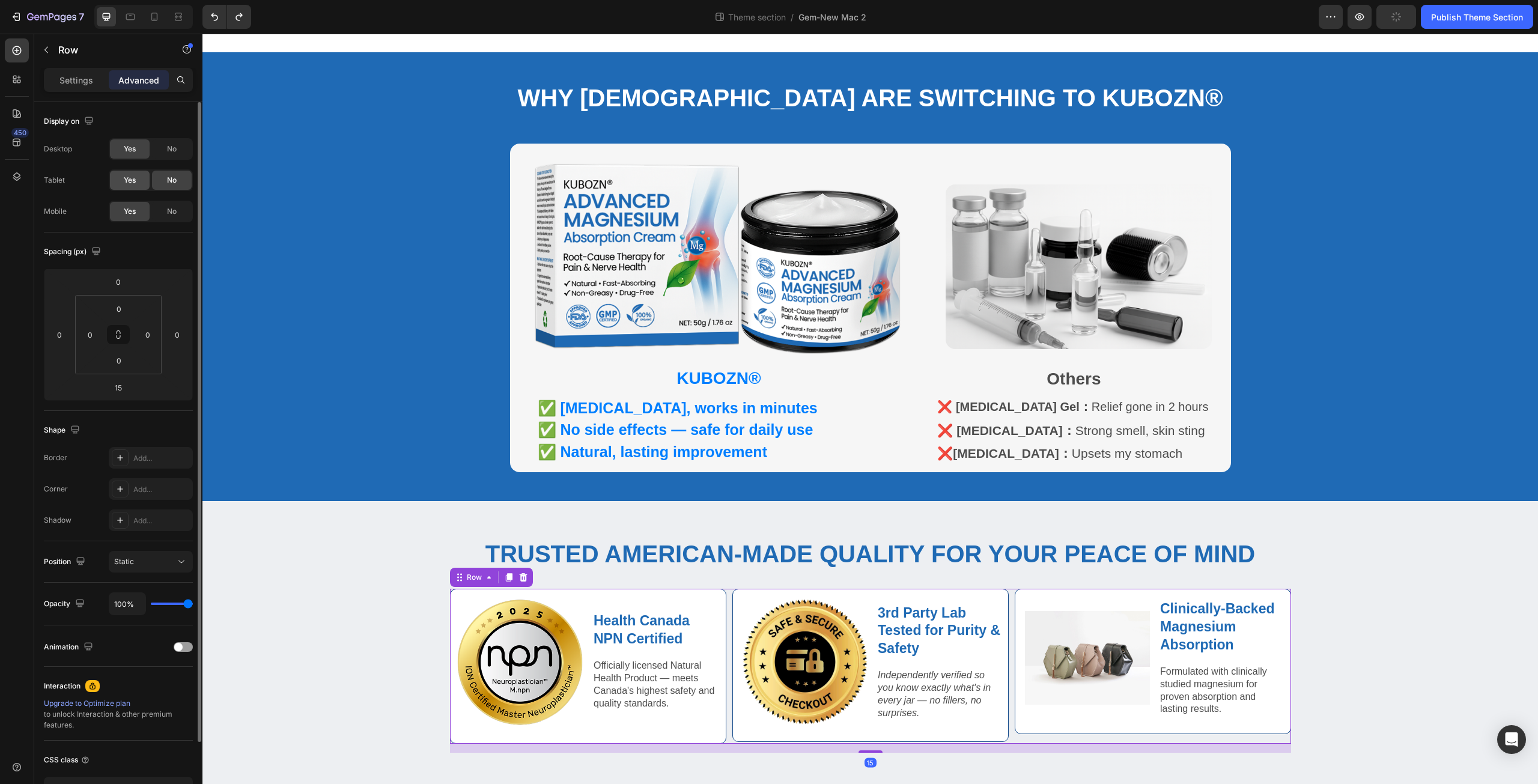
click at [135, 178] on span "Yes" at bounding box center [130, 180] width 12 height 11
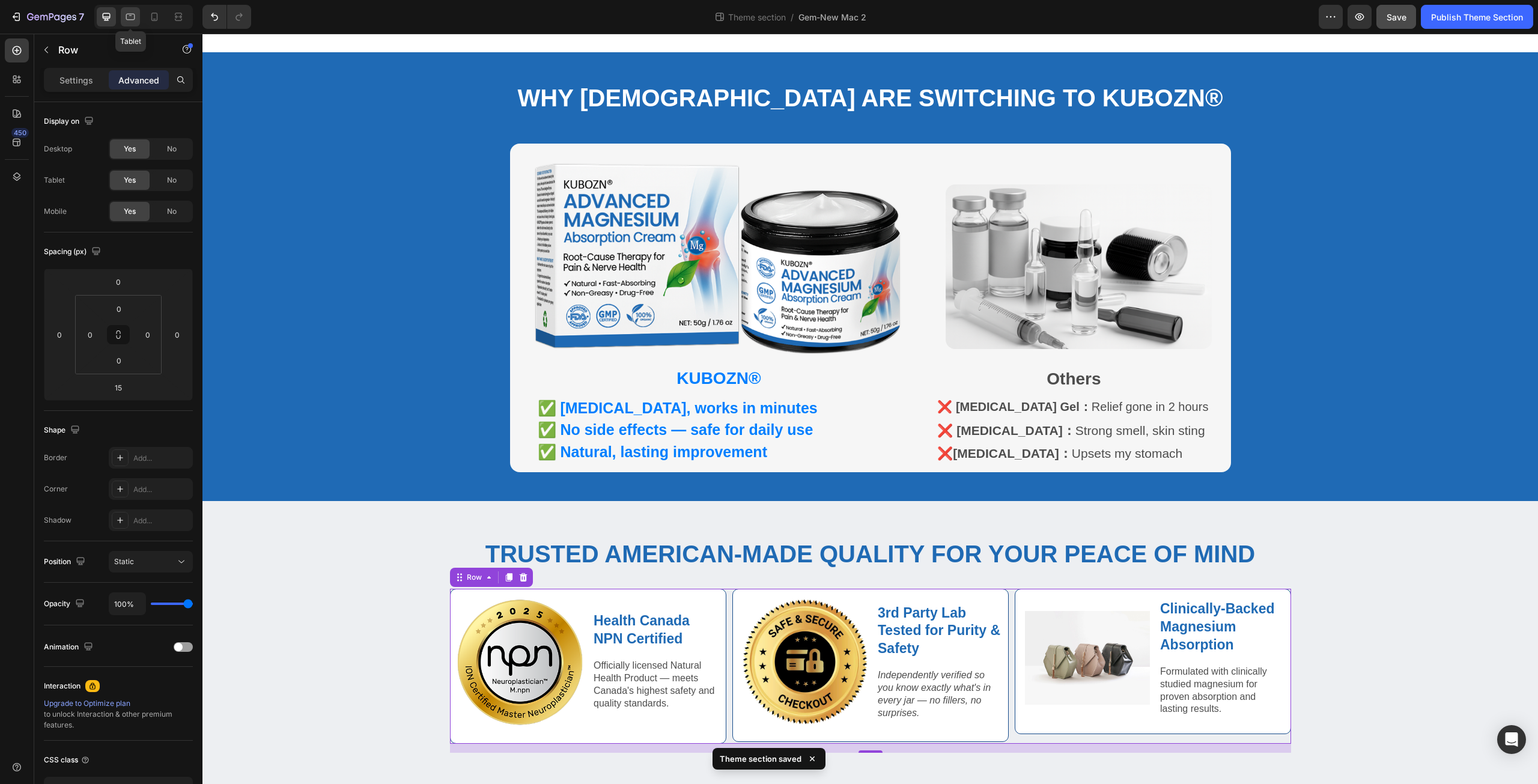
click at [132, 16] on icon at bounding box center [130, 16] width 12 height 12
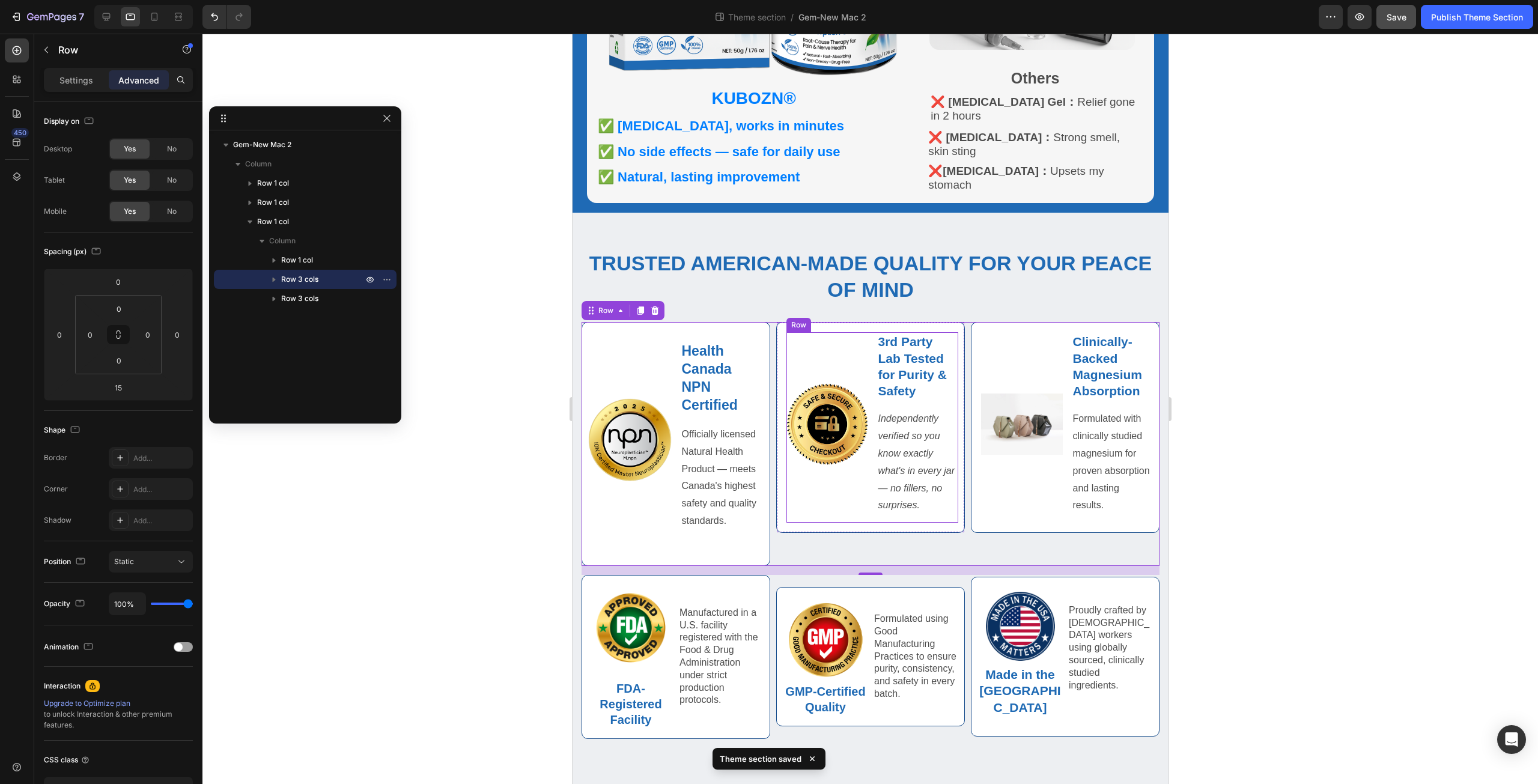
scroll to position [730, 0]
click at [767, 608] on div "Image FDA-Registered Facility Text Block Manufactured in a U.S. facility regist…" at bounding box center [870, 657] width 578 height 164
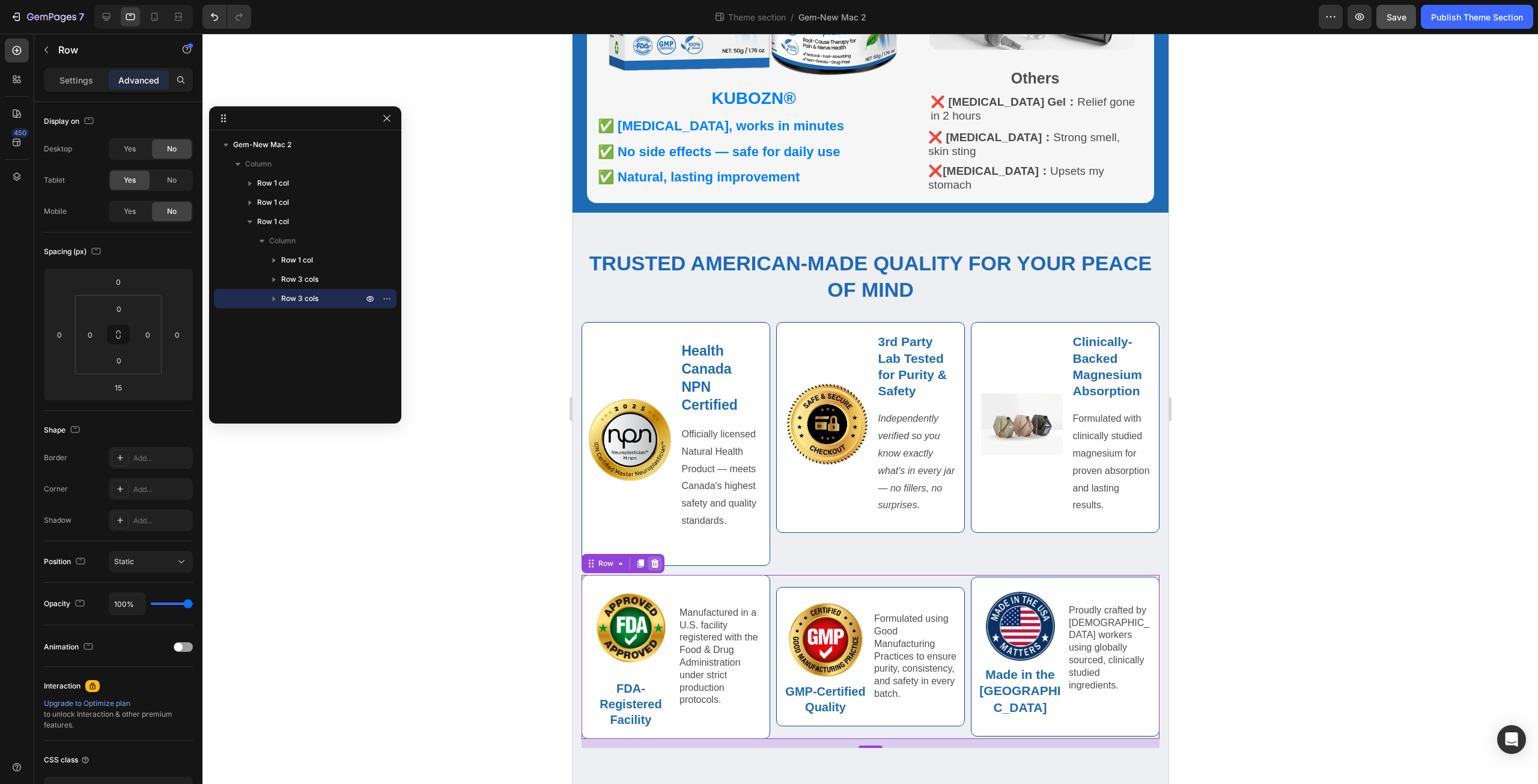
click at [657, 564] on icon at bounding box center [654, 563] width 8 height 8
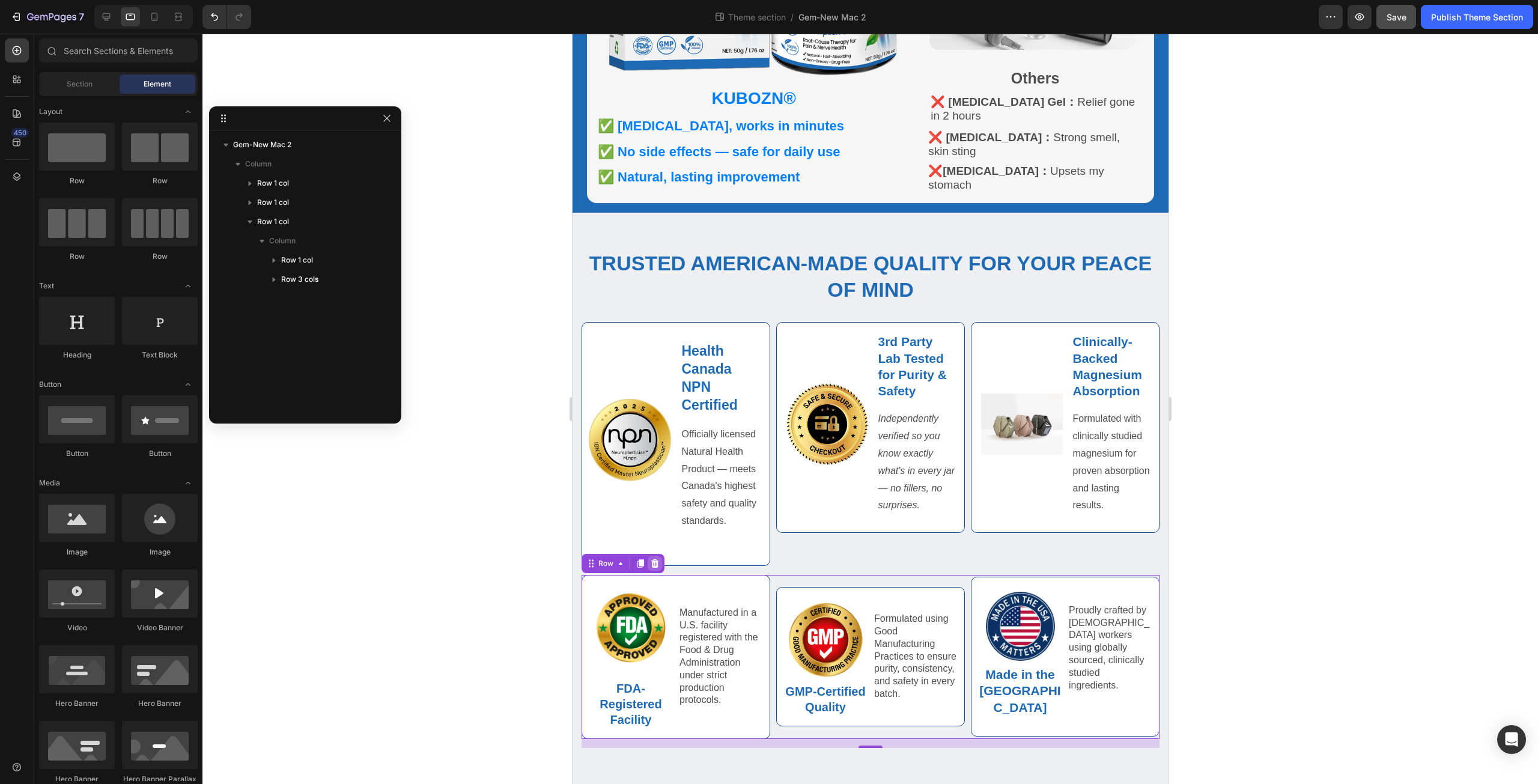
scroll to position [559, 0]
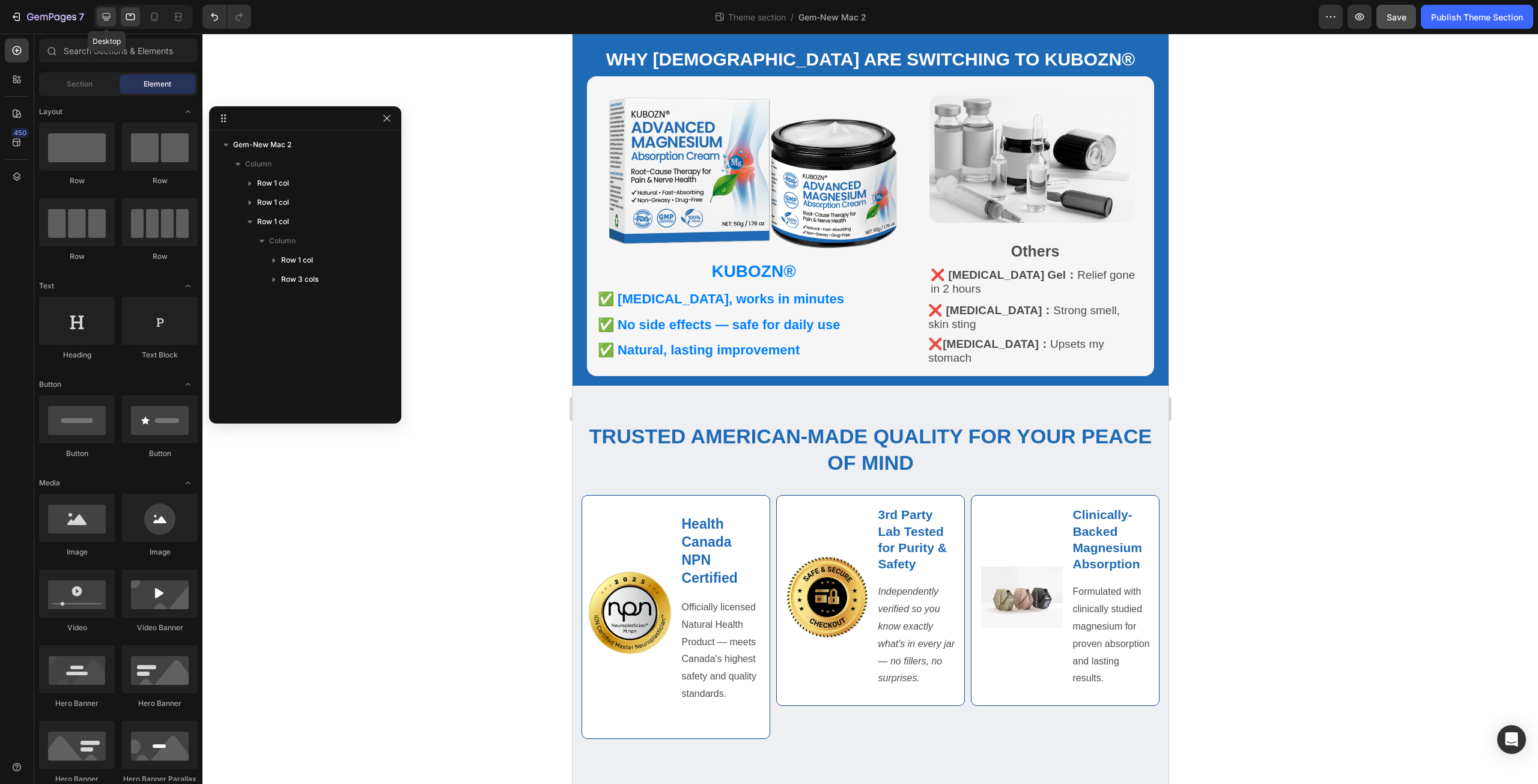
click at [108, 14] on icon at bounding box center [106, 16] width 12 height 12
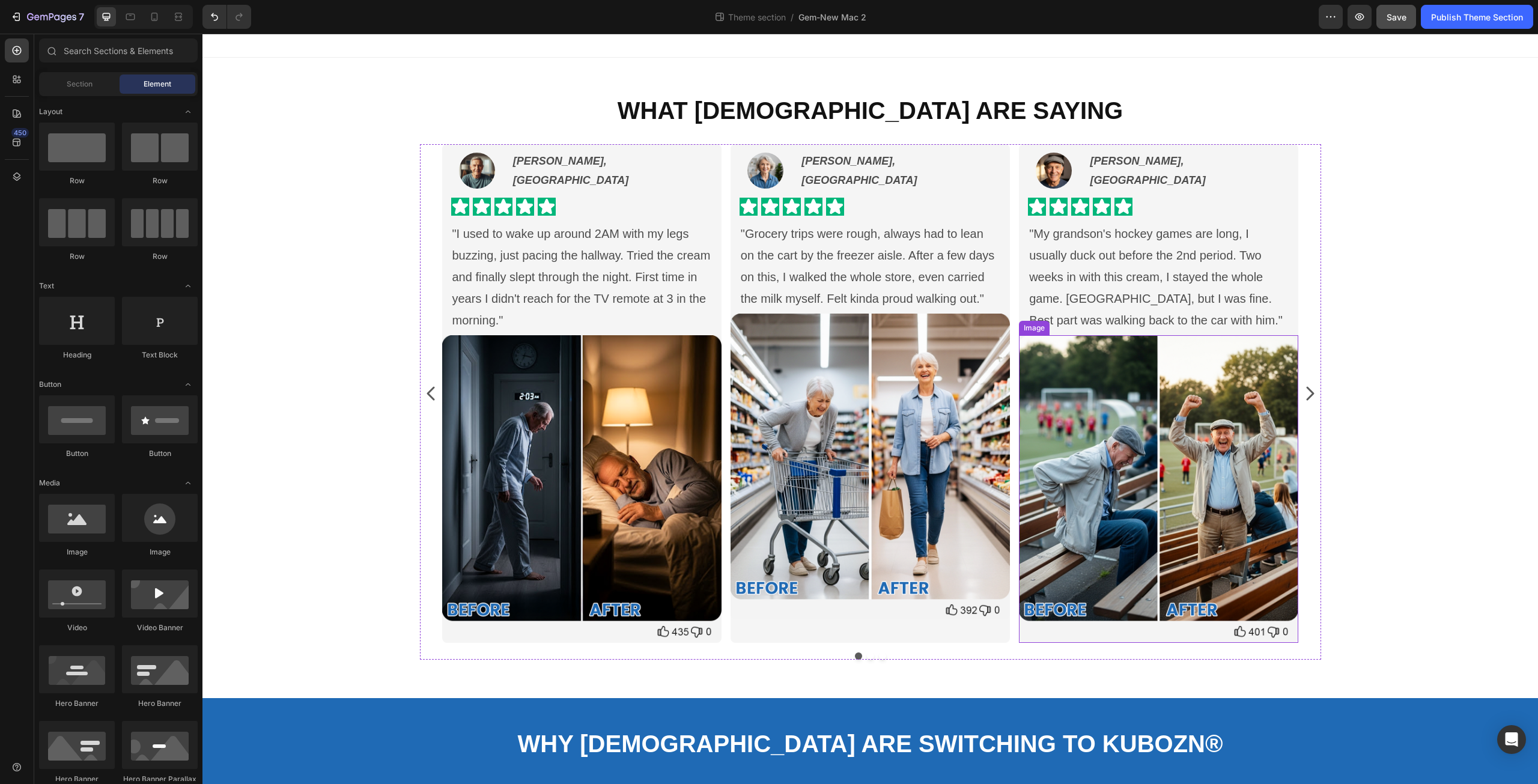
click at [1159, 435] on img at bounding box center [1159, 488] width 280 height 305
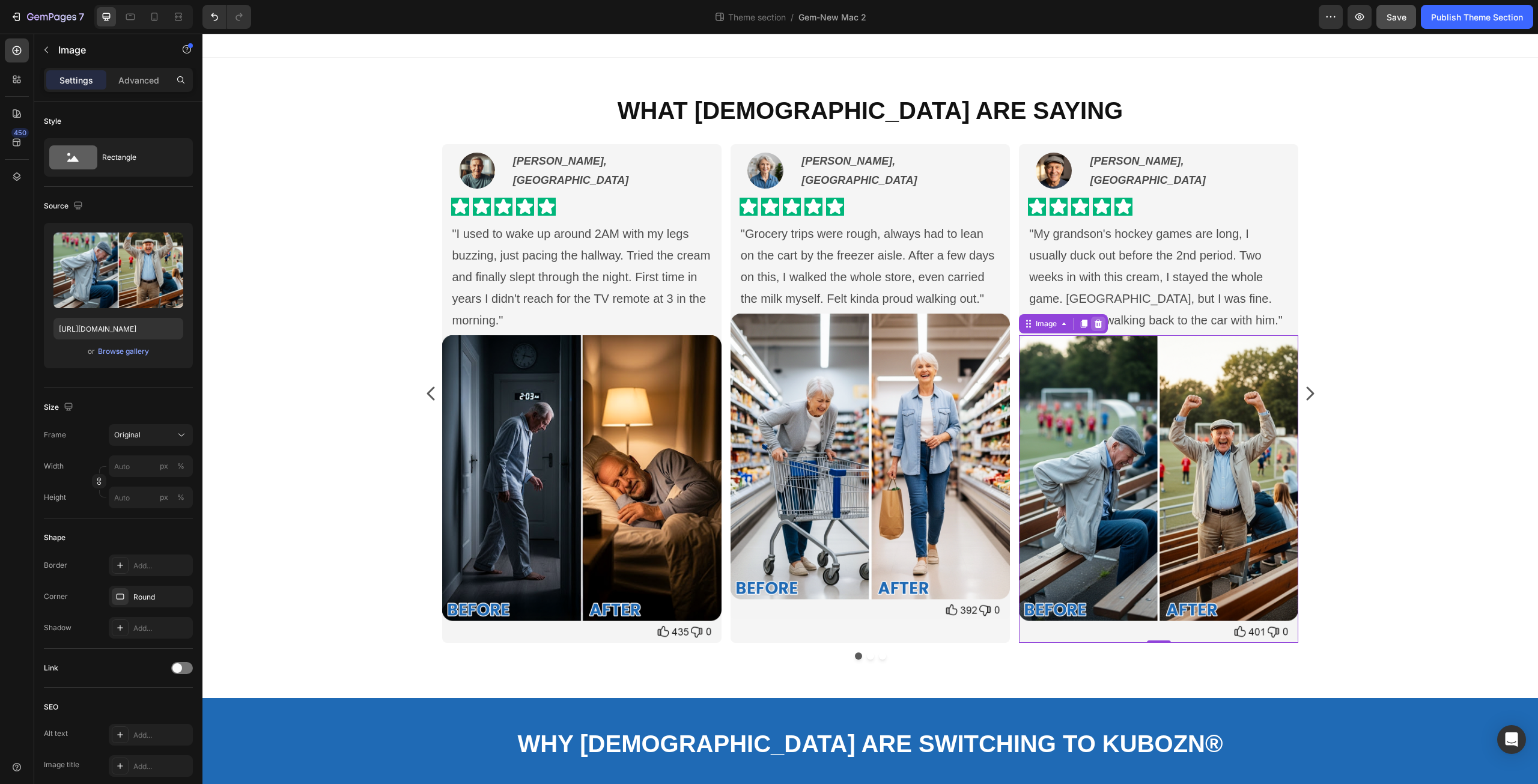
click at [1095, 319] on icon at bounding box center [1098, 324] width 10 height 10
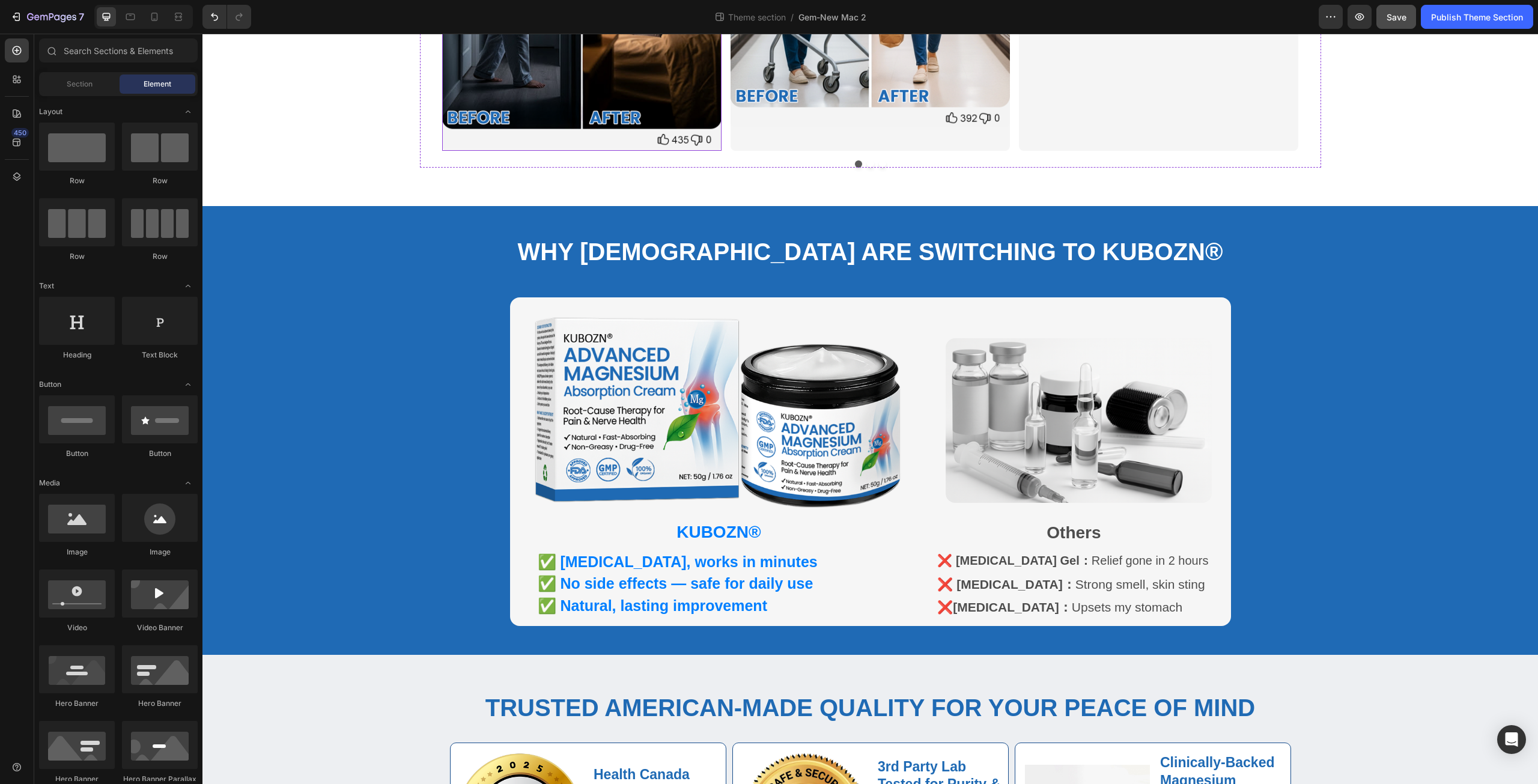
scroll to position [646, 0]
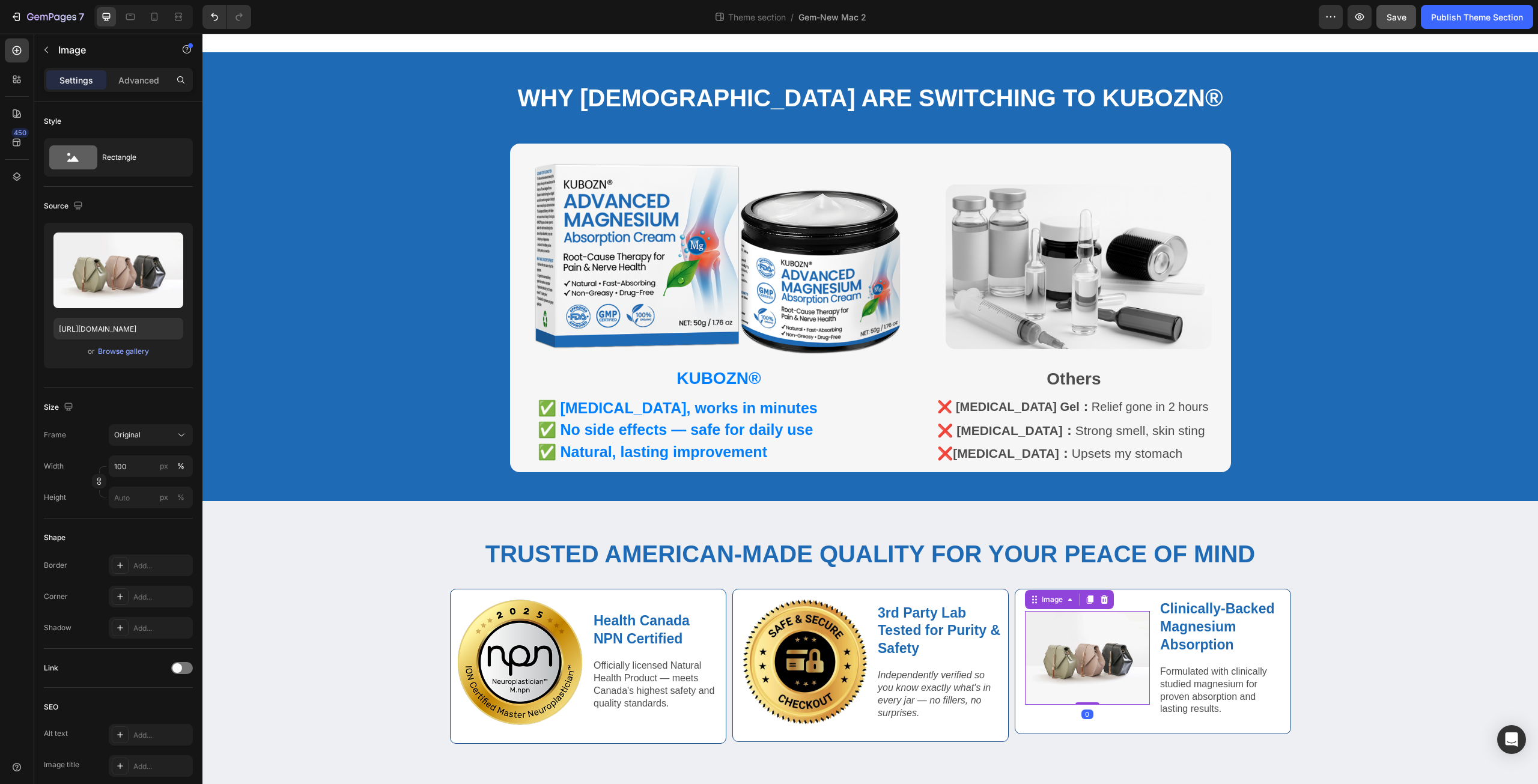
click at [1040, 647] on img at bounding box center [1087, 657] width 125 height 93
click at [145, 351] on div "Browse gallery" at bounding box center [123, 351] width 51 height 11
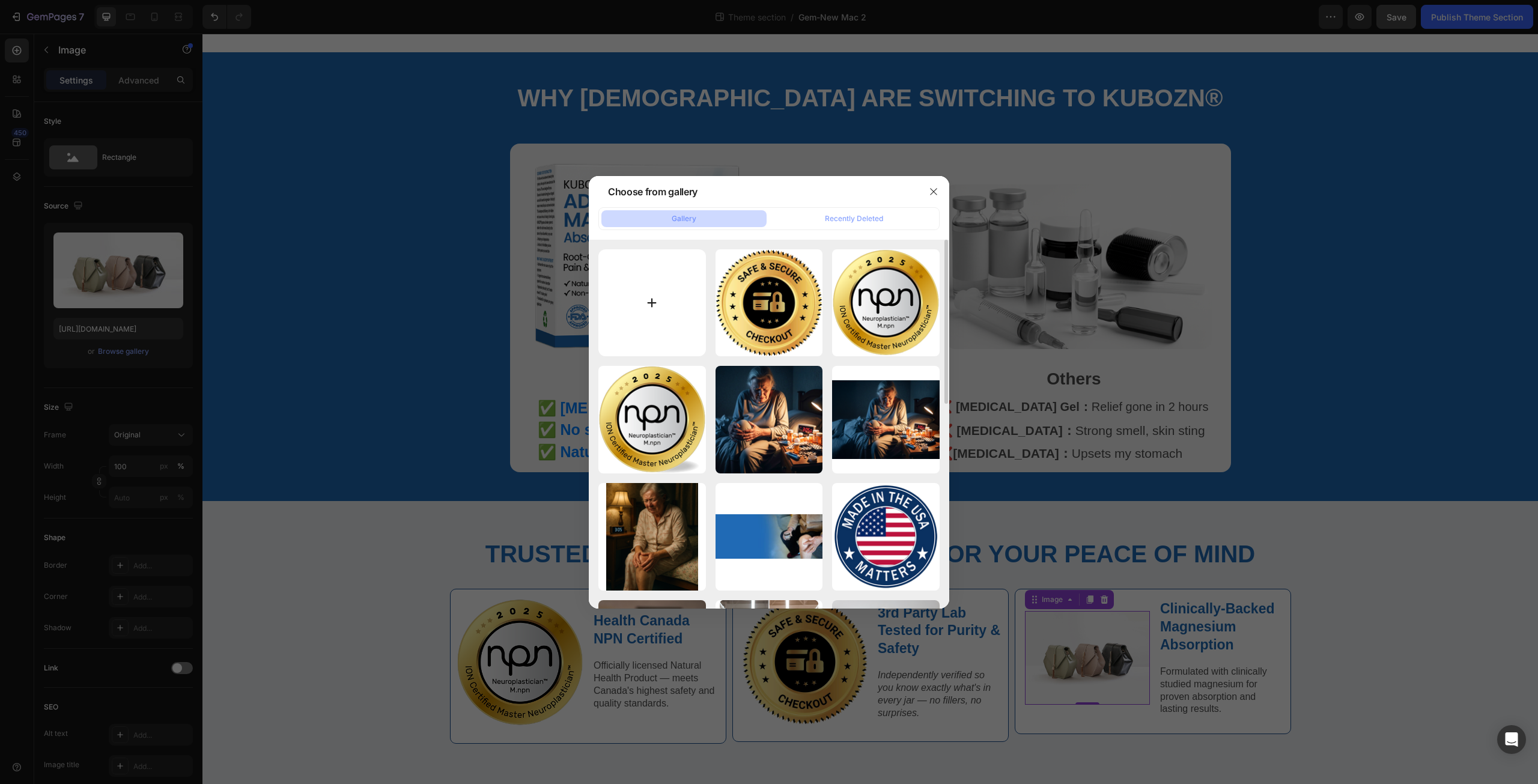
click at [642, 296] on input "file" at bounding box center [653, 303] width 108 height 108
type input "C:\fakepath\Mg 3.png"
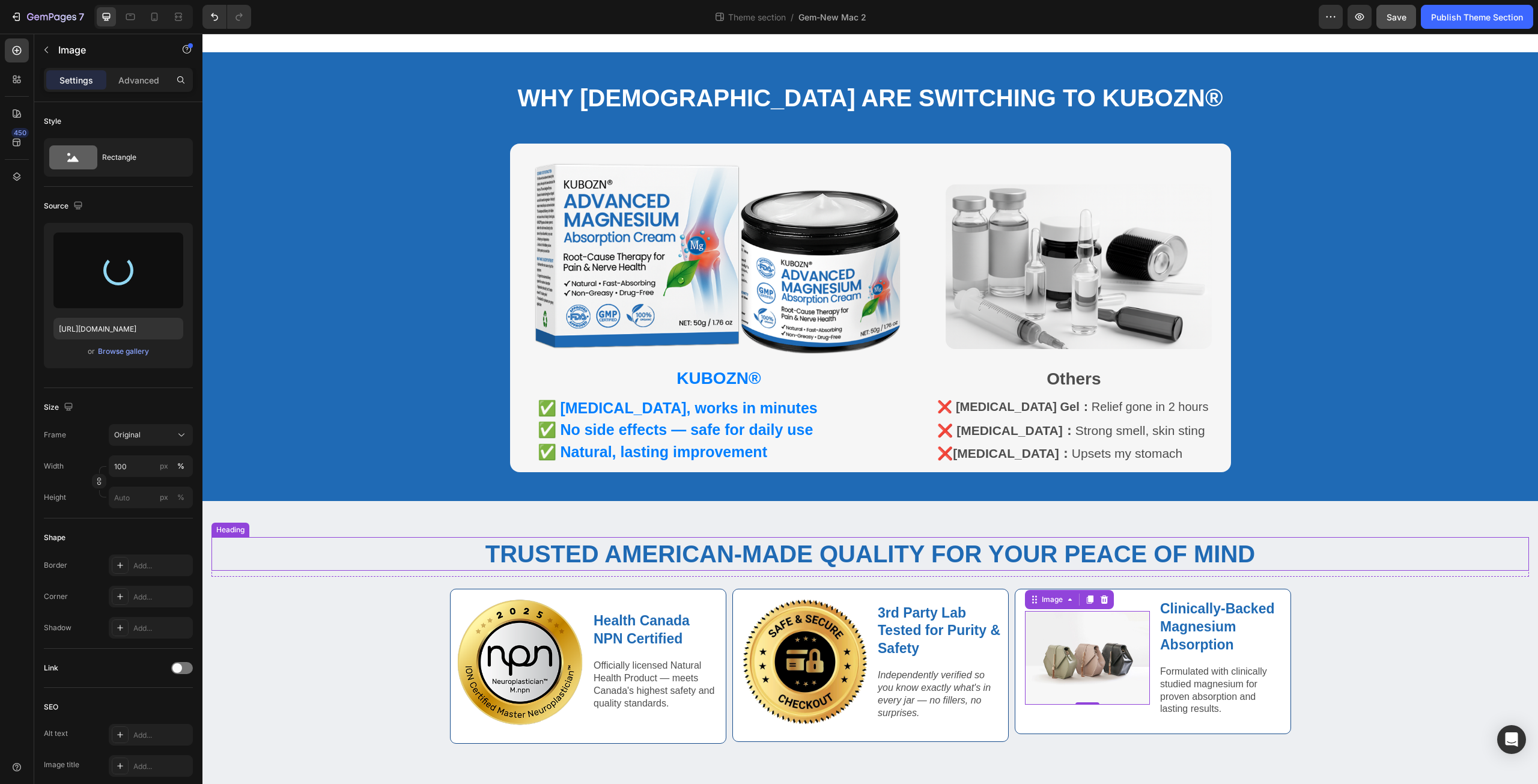
type input "https://cdn.shopify.com/s/files/1/0671/3147/3973/files/gempages_560608827498562…"
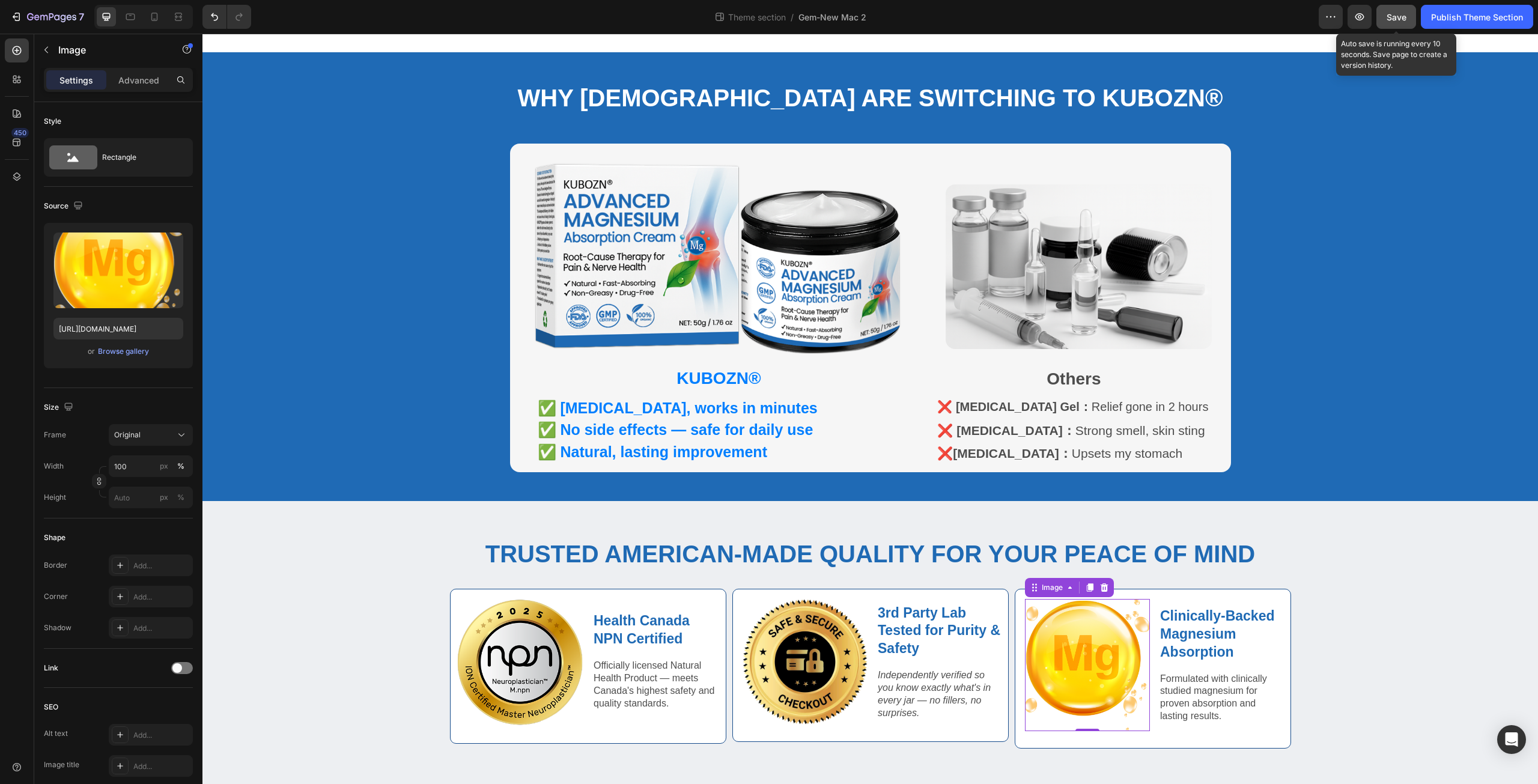
click at [1392, 14] on span "Save" at bounding box center [1396, 17] width 20 height 10
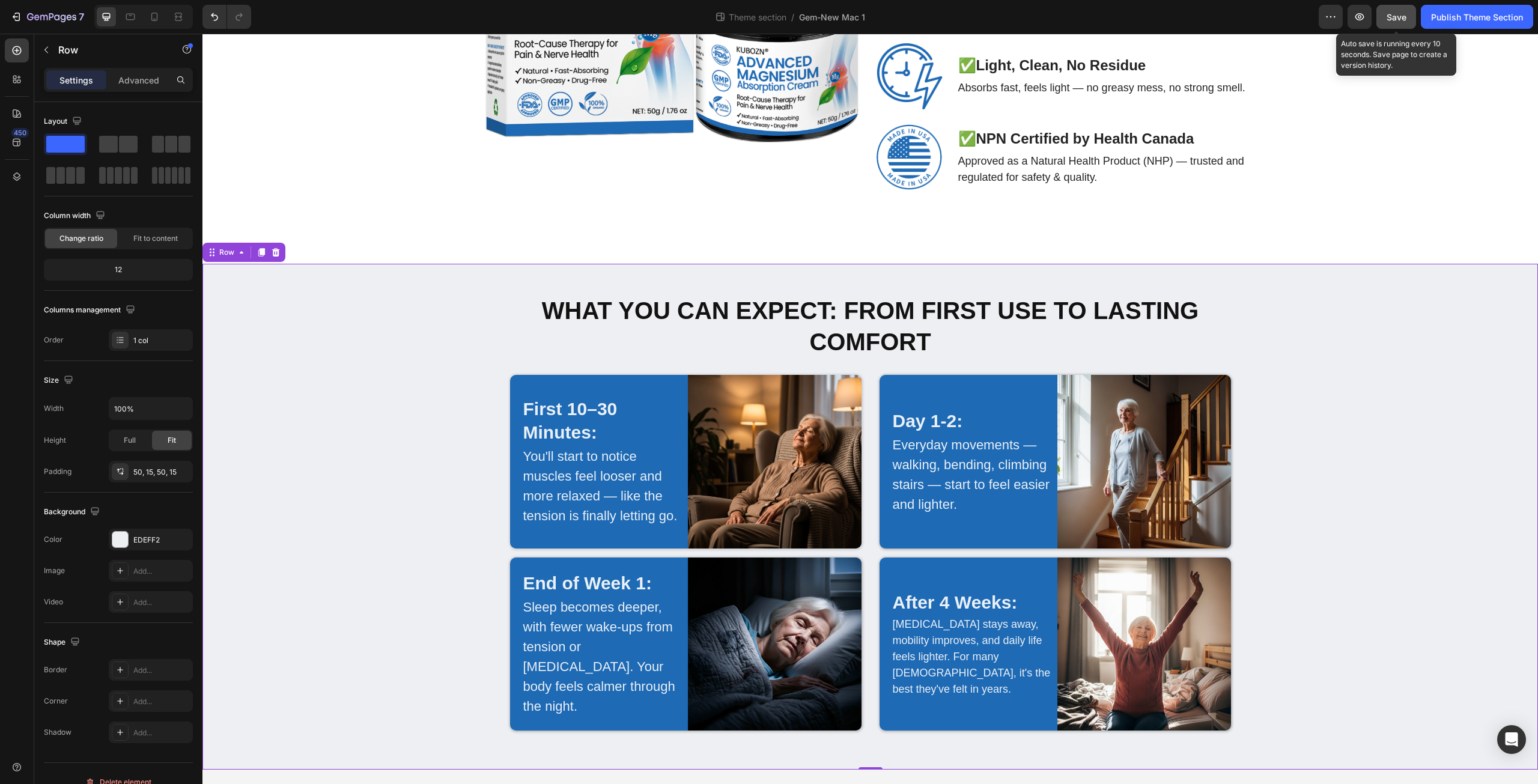
click at [1394, 18] on span "Save" at bounding box center [1396, 17] width 20 height 10
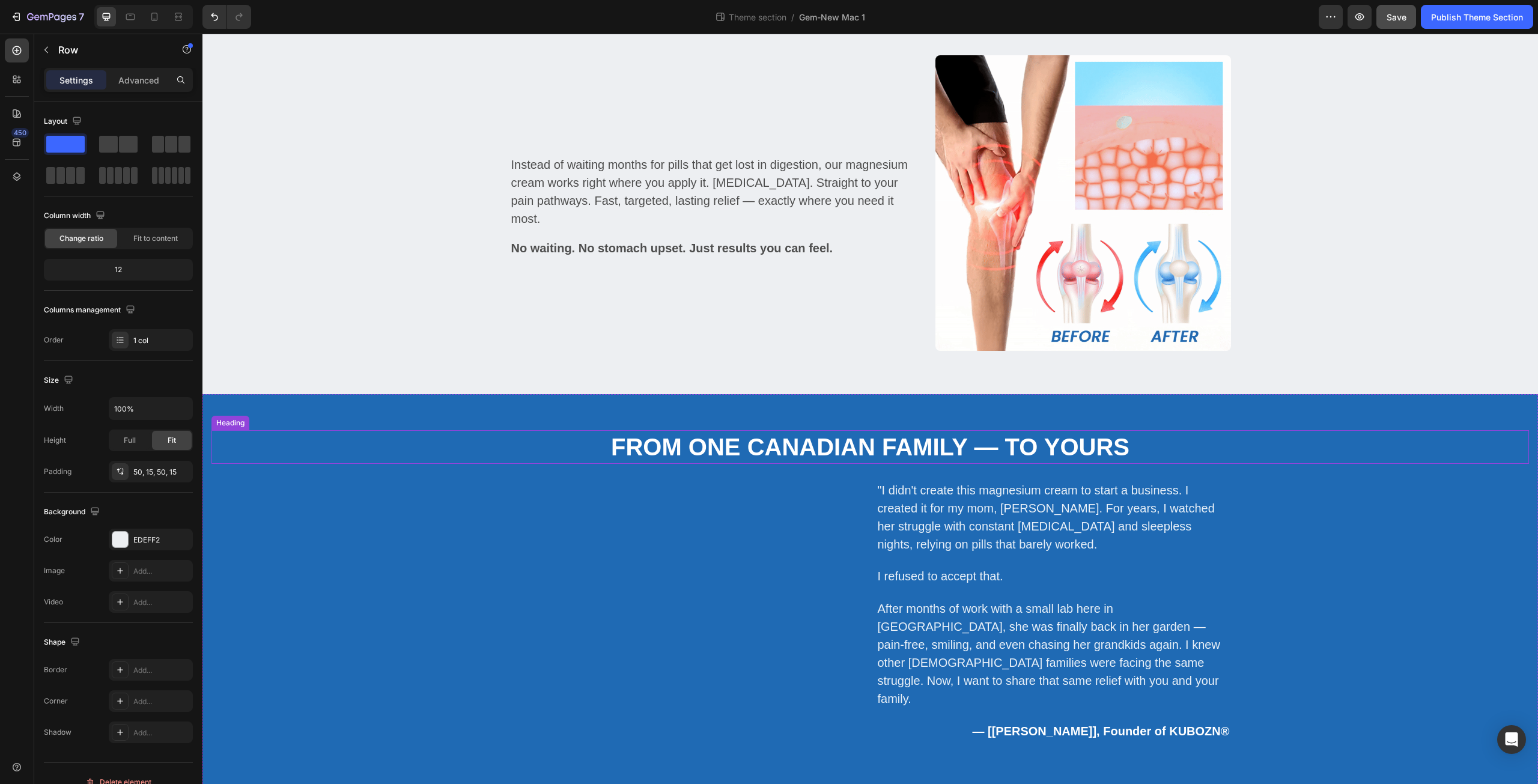
scroll to position [1473, 0]
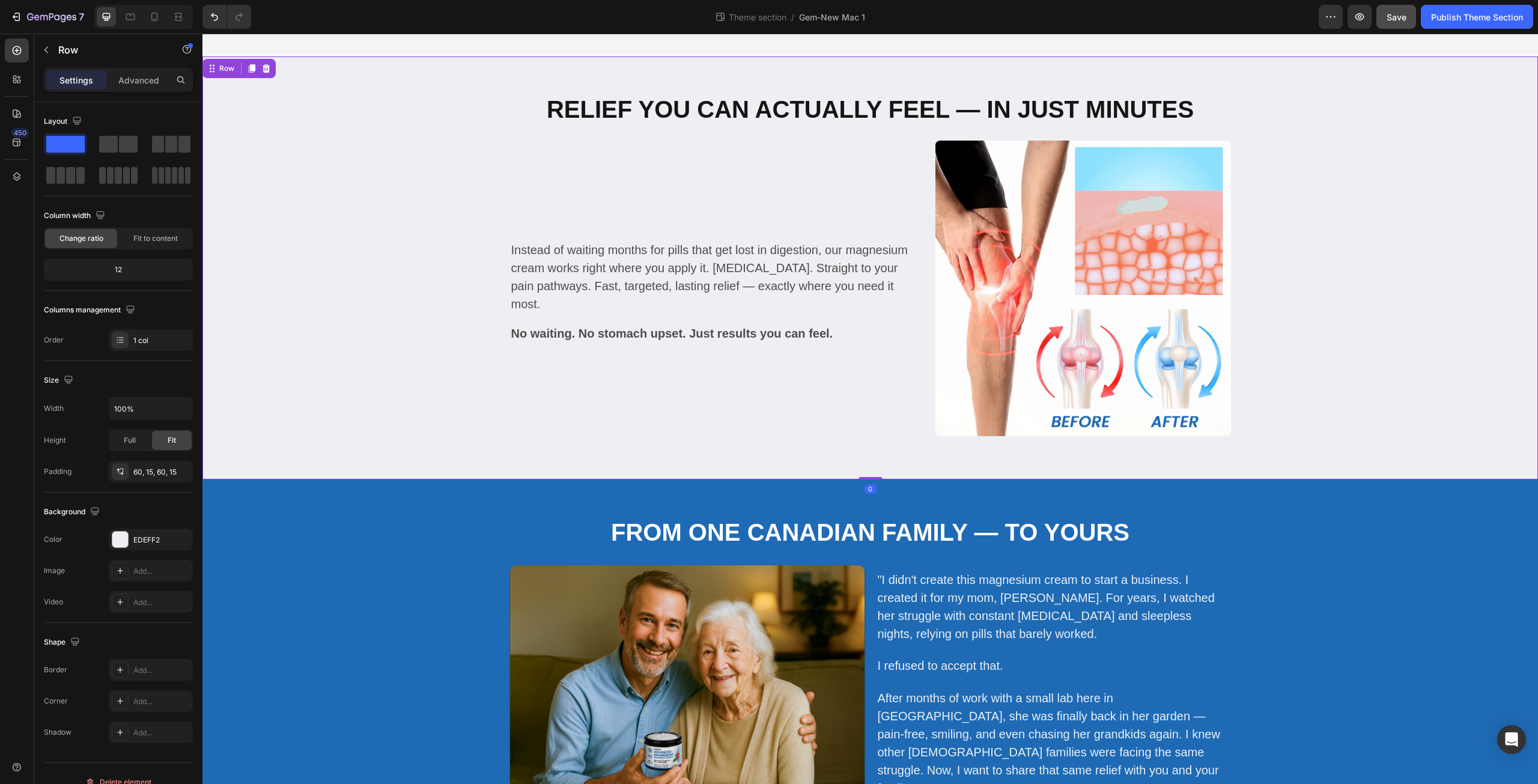
click at [429, 229] on div "Relief You Can Actually Feel — In Just Minutes Heading Instead of waiting month…" at bounding box center [871, 268] width 1318 height 351
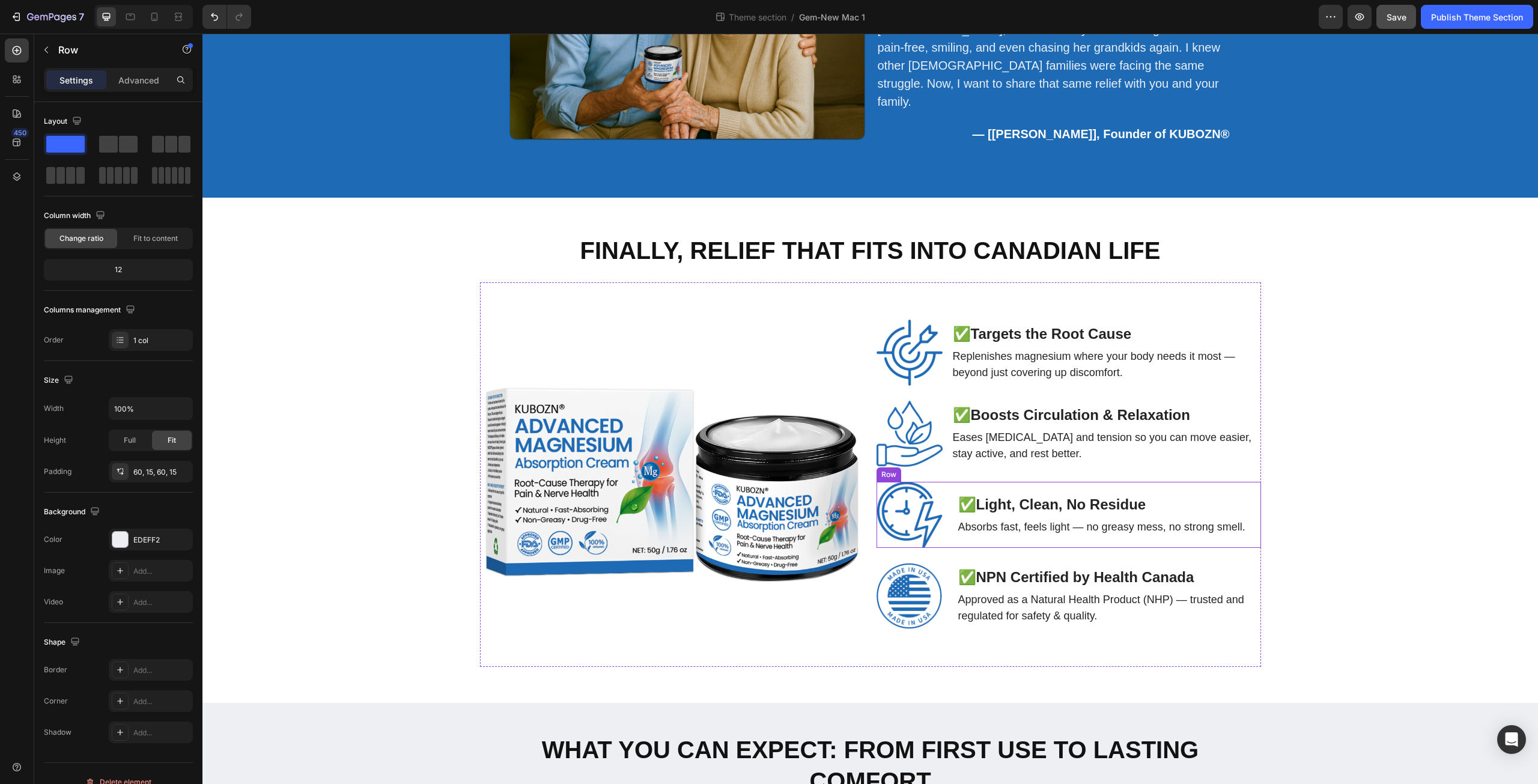
scroll to position [2440, 0]
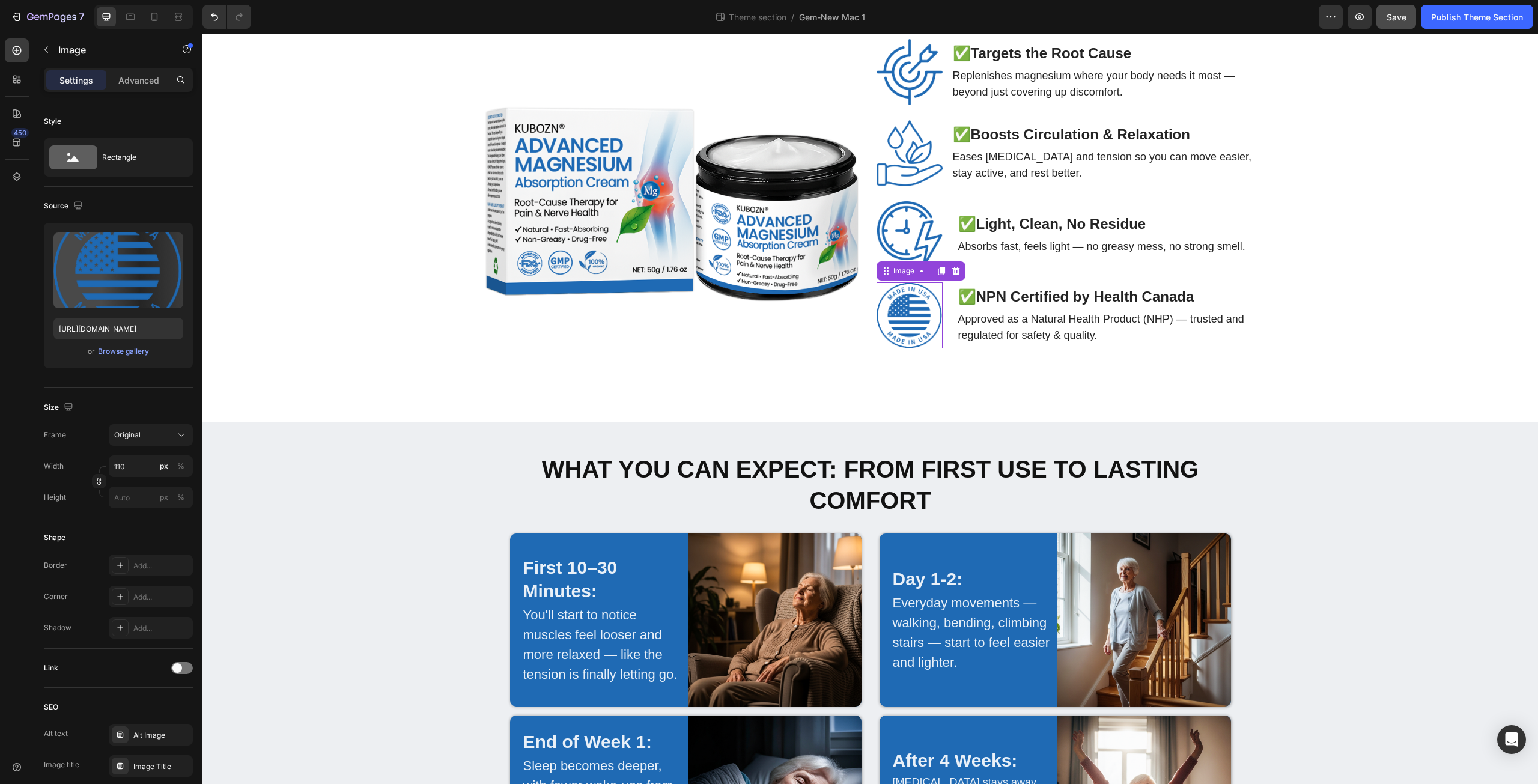
click at [905, 320] on img at bounding box center [909, 315] width 66 height 66
click at [953, 267] on icon at bounding box center [955, 271] width 8 height 8
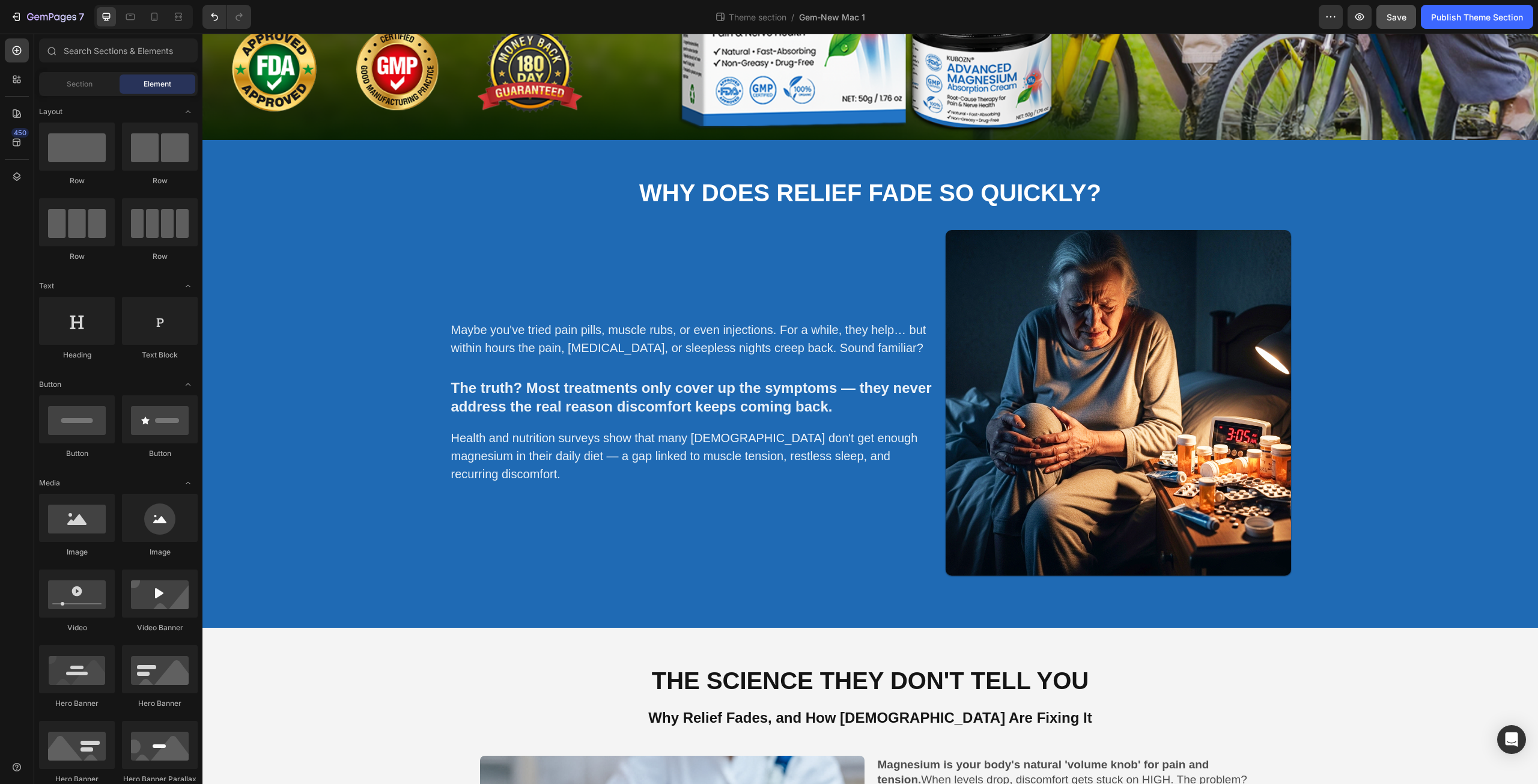
scroll to position [482, 0]
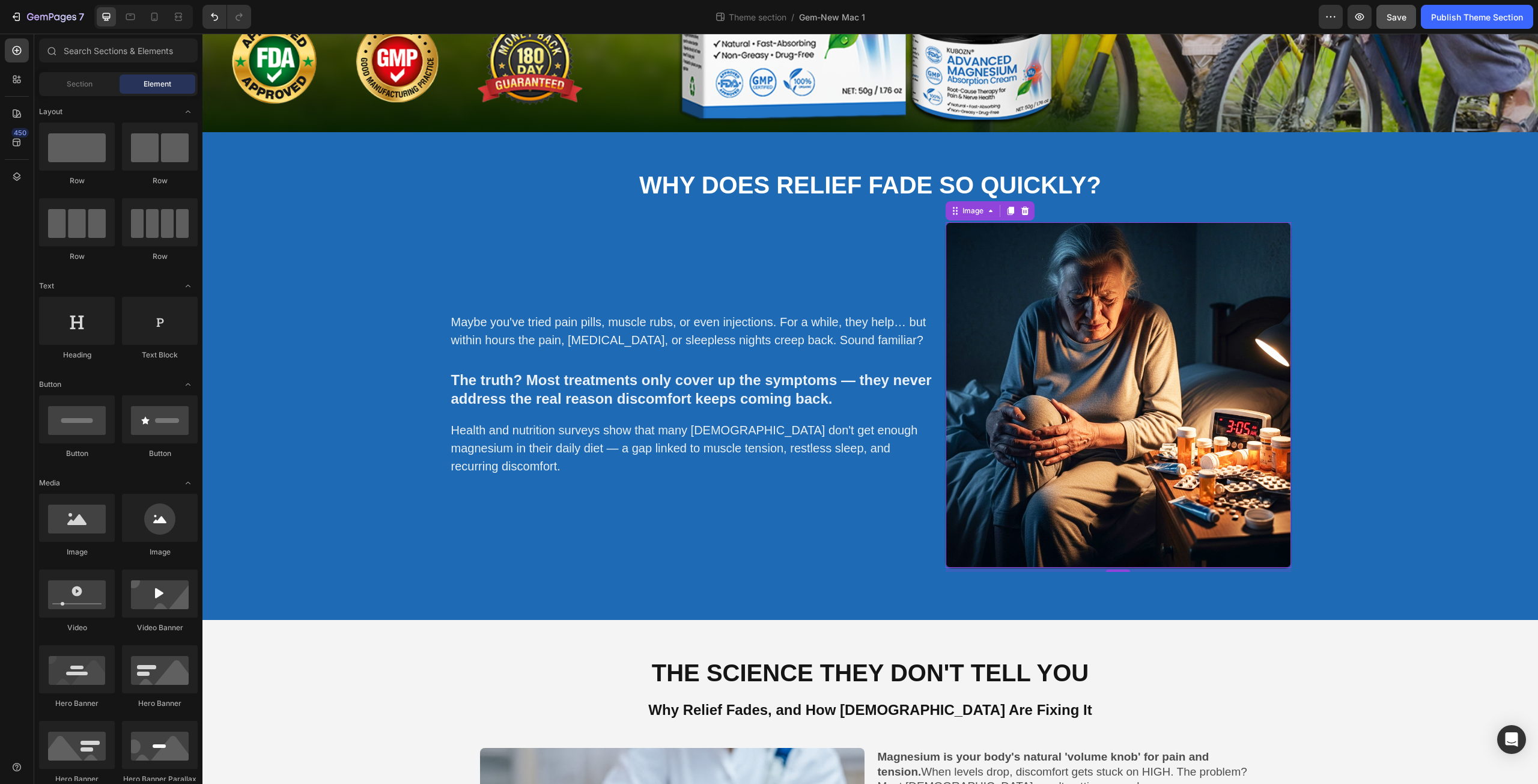
click at [1101, 328] on img at bounding box center [1118, 395] width 345 height 345
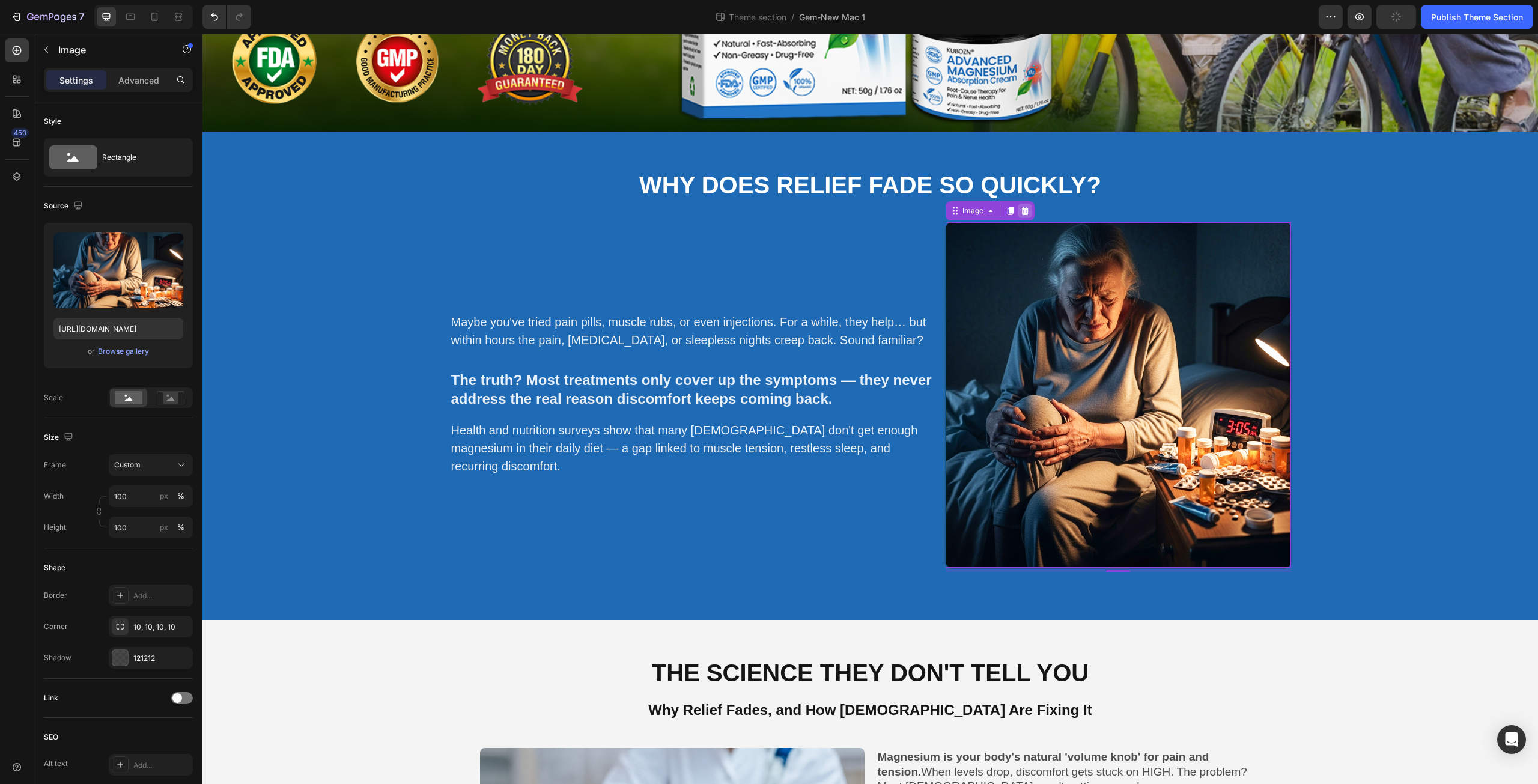
click at [1020, 208] on icon at bounding box center [1025, 211] width 10 height 10
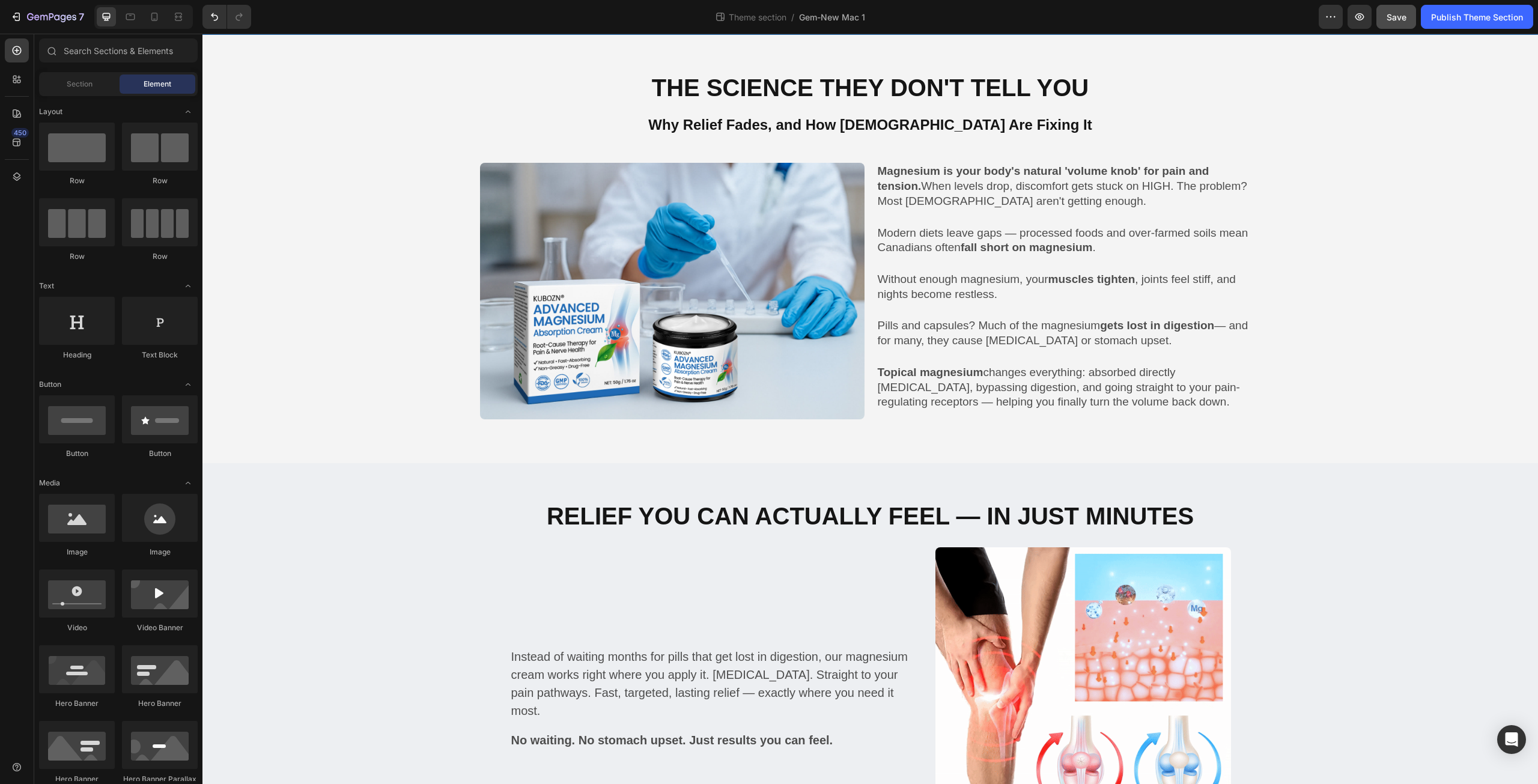
scroll to position [860, 0]
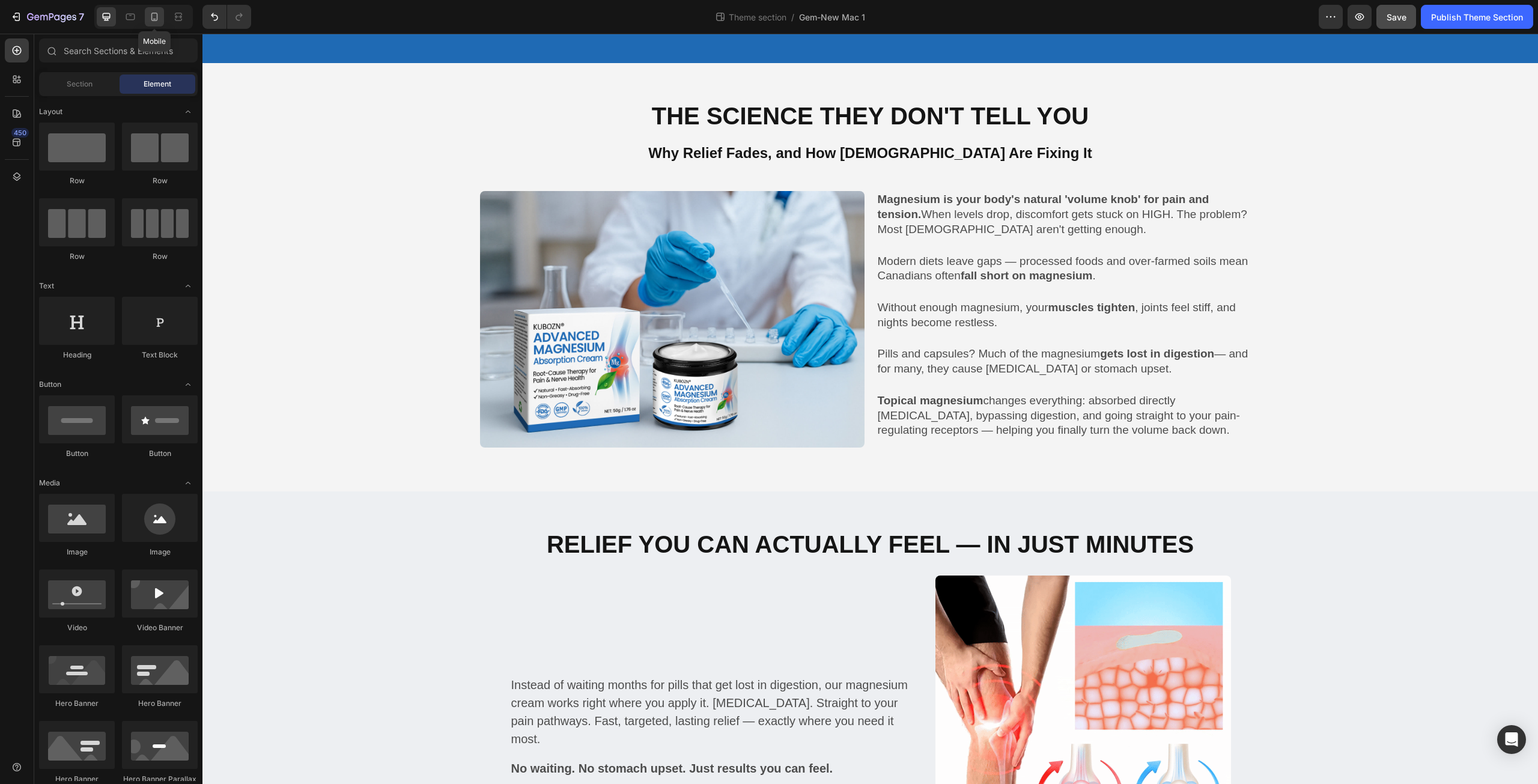
click at [157, 13] on icon at bounding box center [154, 16] width 12 height 12
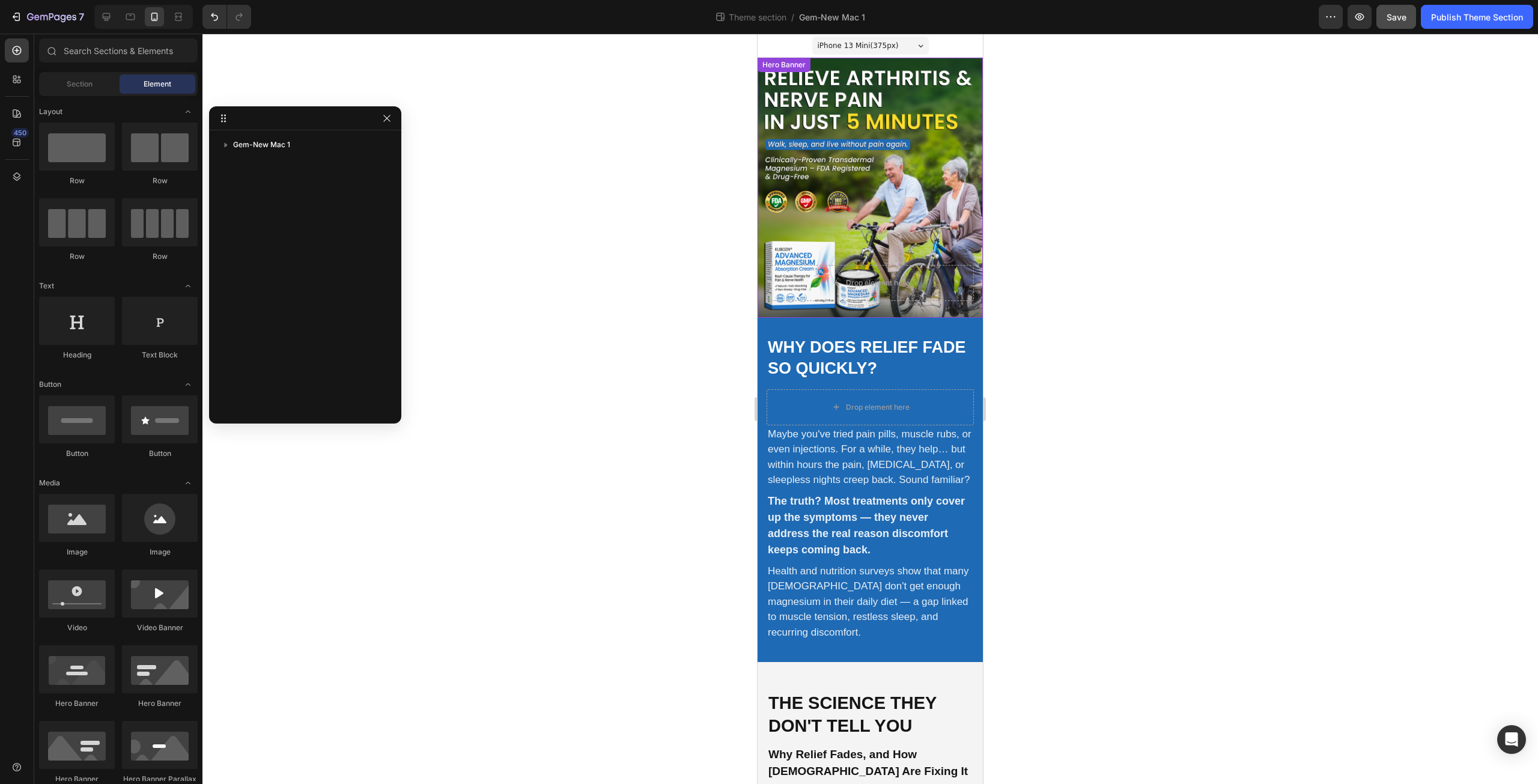
click at [871, 248] on div "Drop element here" at bounding box center [870, 283] width 225 height 69
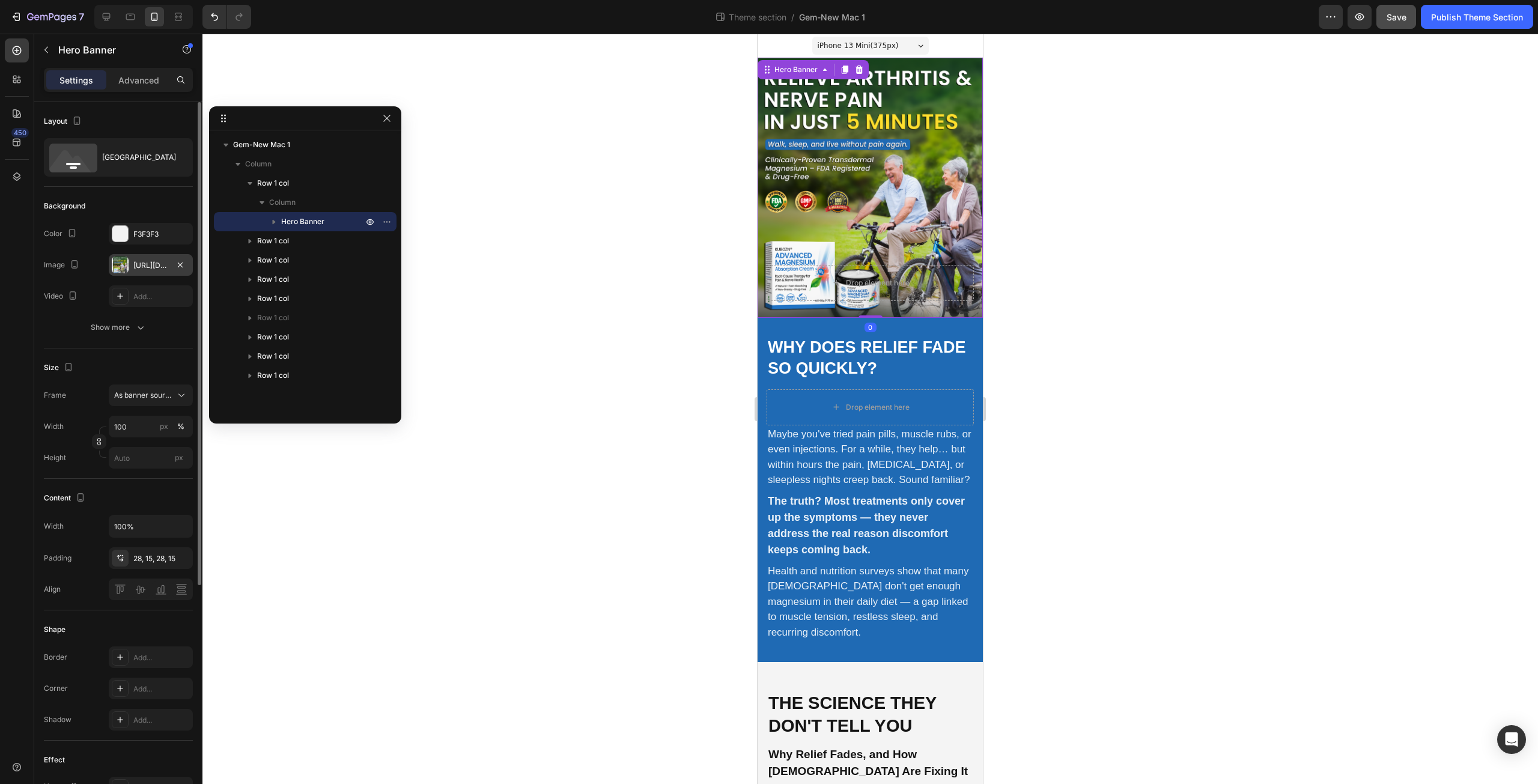
click at [120, 268] on div at bounding box center [120, 265] width 17 height 17
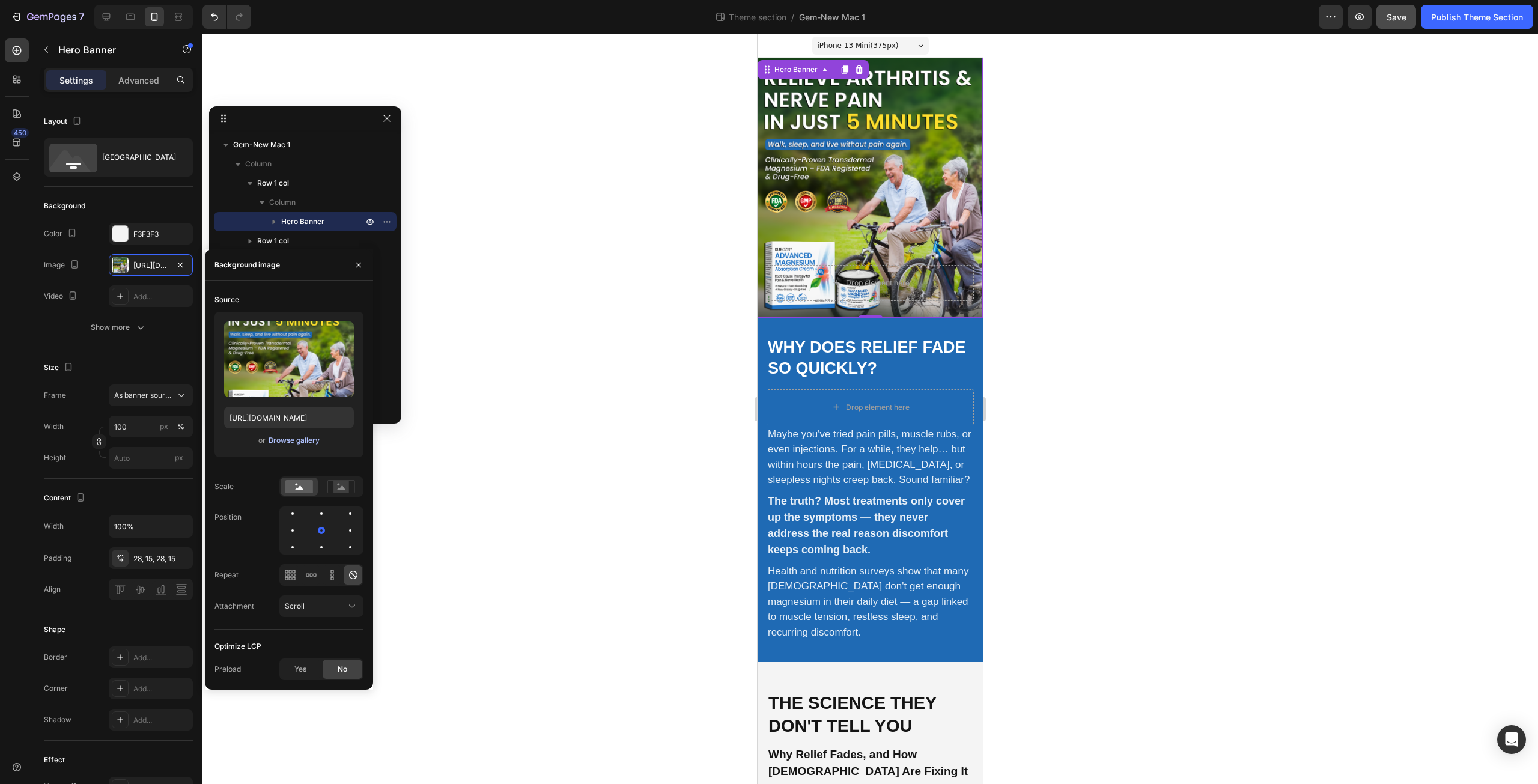
click at [289, 439] on div "Browse gallery" at bounding box center [294, 440] width 51 height 11
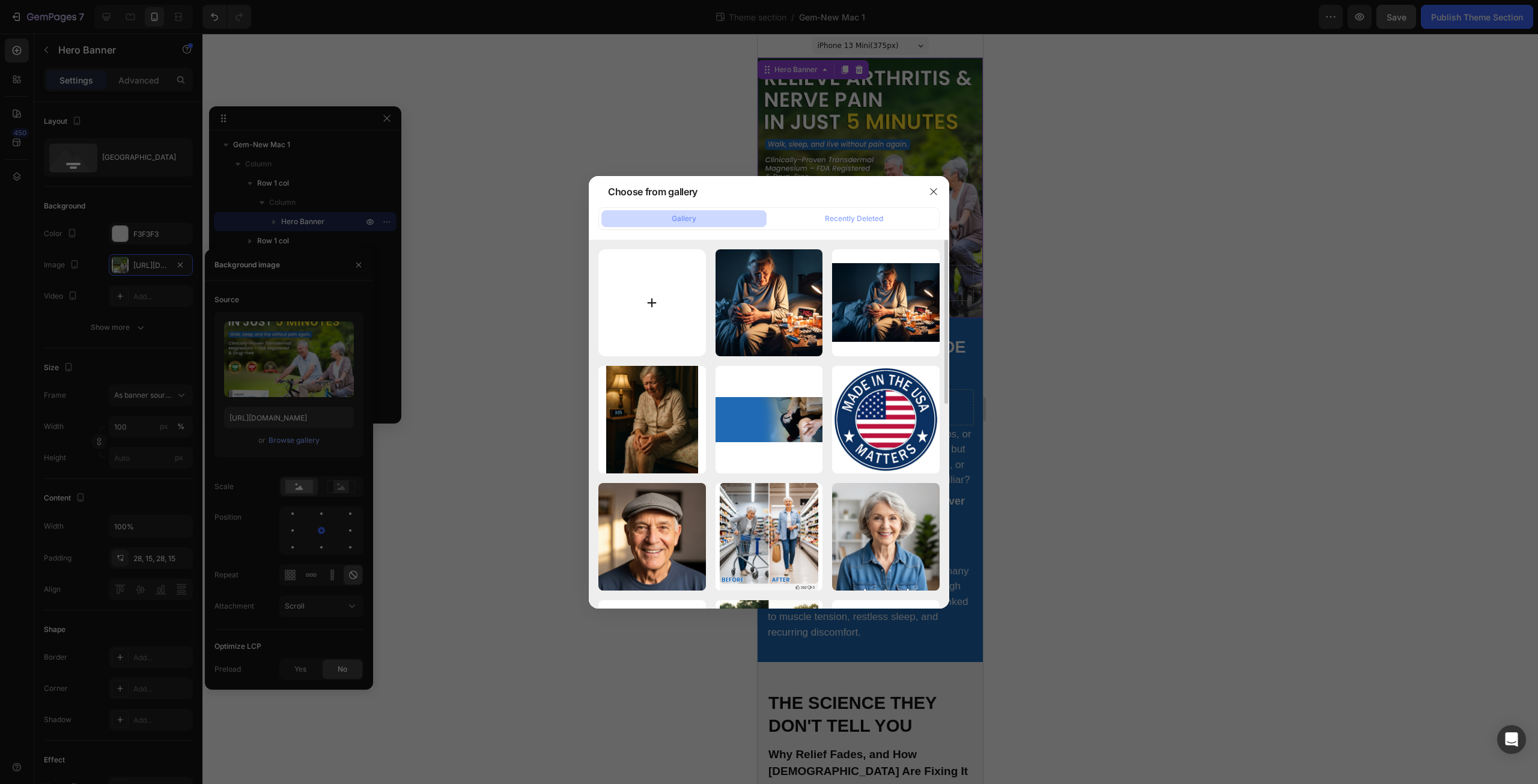
click at [648, 299] on input "file" at bounding box center [653, 303] width 108 height 108
type input "C:\fakepath\KV.jpg"
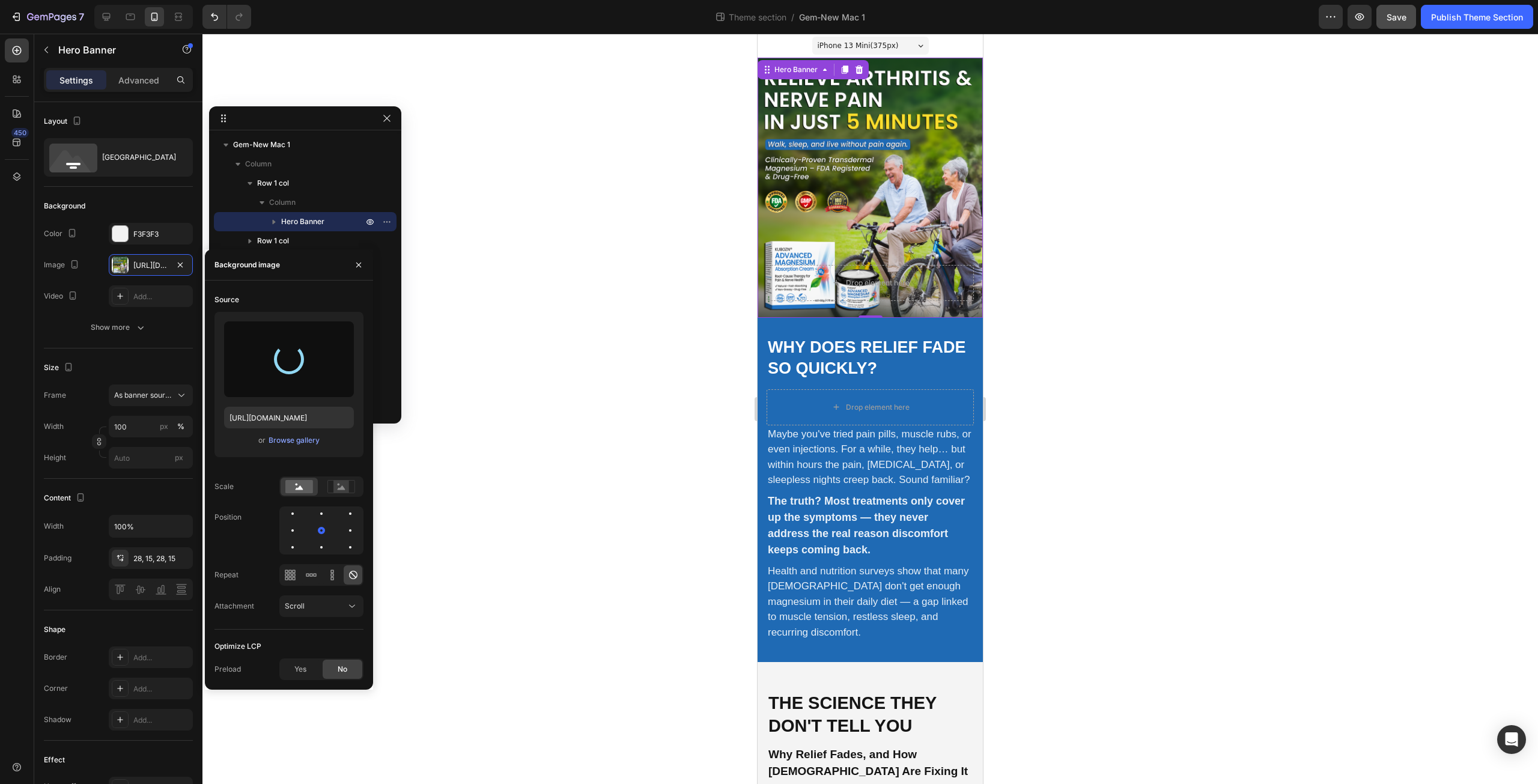
type input "https://cdn.shopify.com/s/files/1/0671/3147/3973/files/gempages_560608827498562…"
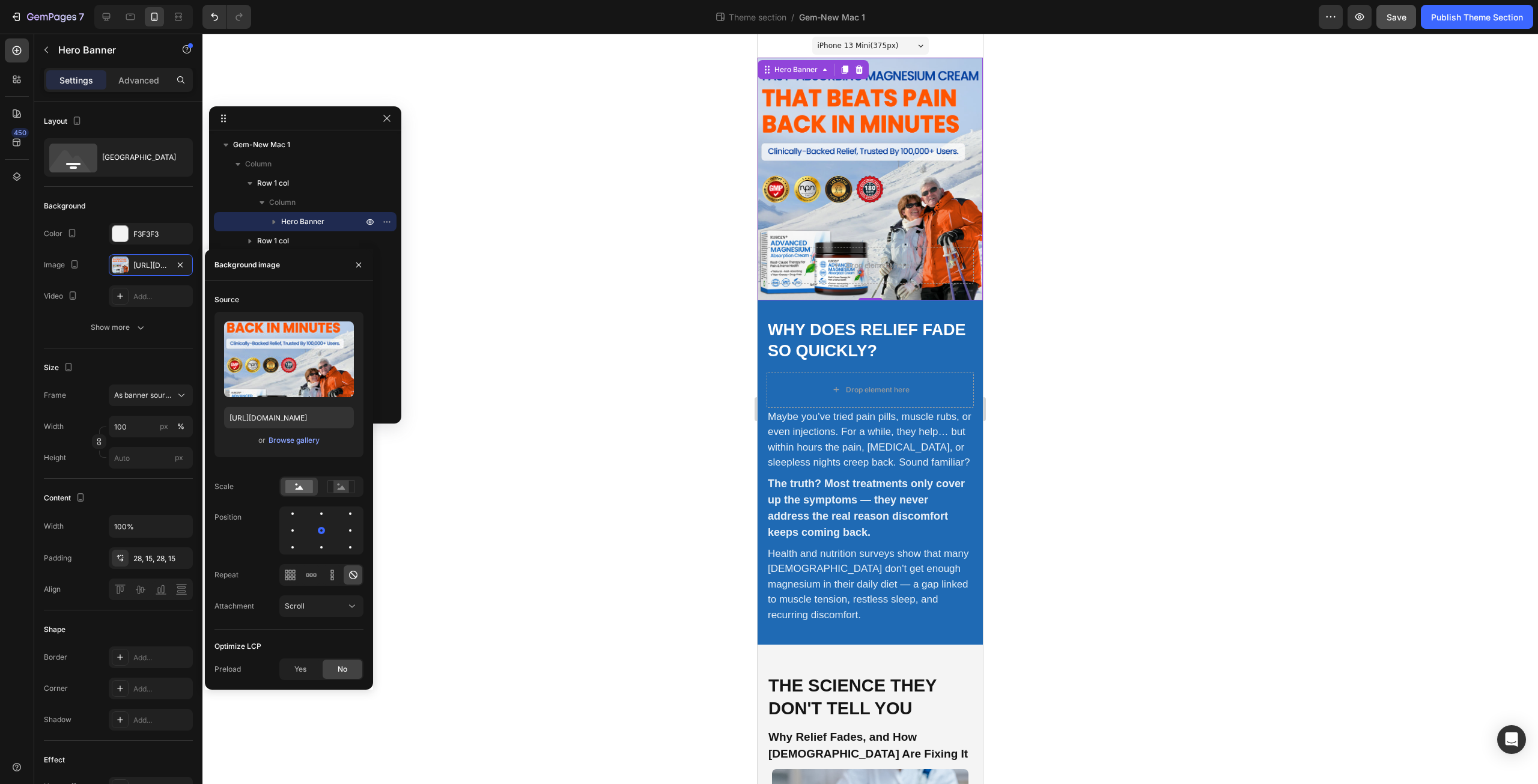
click at [692, 379] on div at bounding box center [870, 409] width 1336 height 750
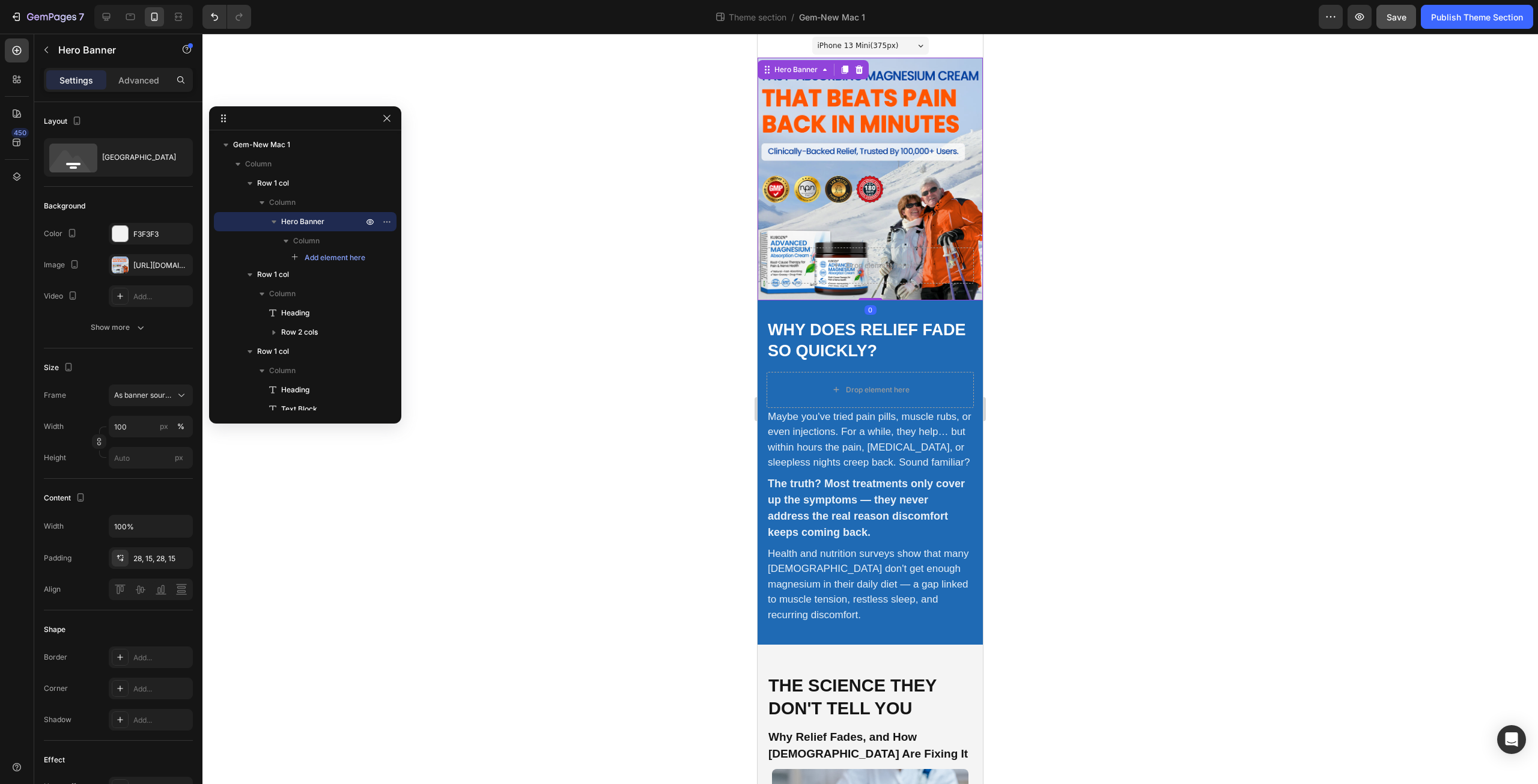
drag, startPoint x: 845, startPoint y: 200, endPoint x: 1563, endPoint y: 35, distance: 736.7
click at [845, 200] on div "Background Image" at bounding box center [870, 178] width 225 height 243
click at [860, 68] on icon at bounding box center [859, 70] width 8 height 8
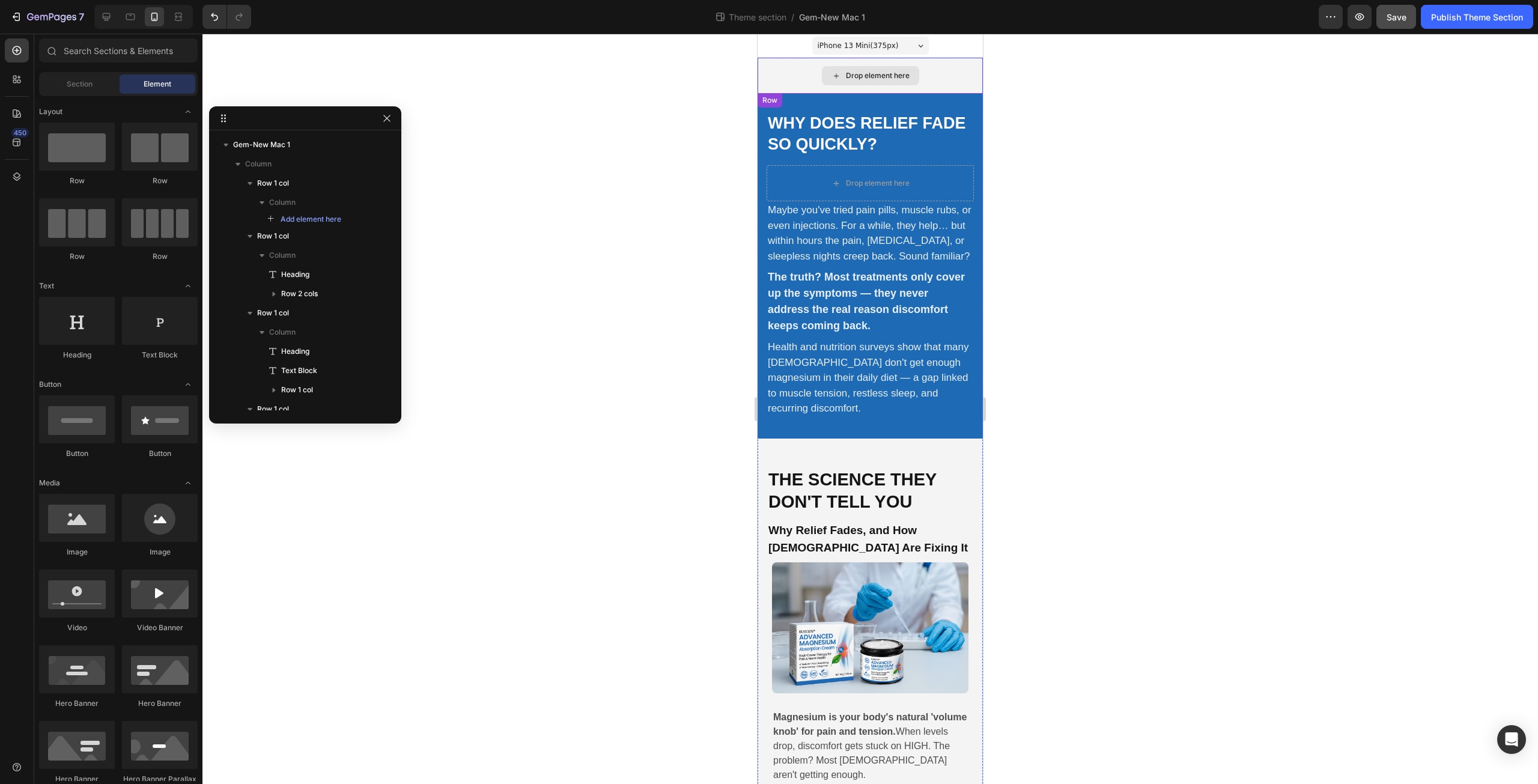
click at [895, 71] on div "Drop element here" at bounding box center [878, 76] width 64 height 10
click at [878, 74] on div "Drop element here" at bounding box center [878, 76] width 64 height 10
drag, startPoint x: 847, startPoint y: 559, endPoint x: 853, endPoint y: 69, distance: 490.0
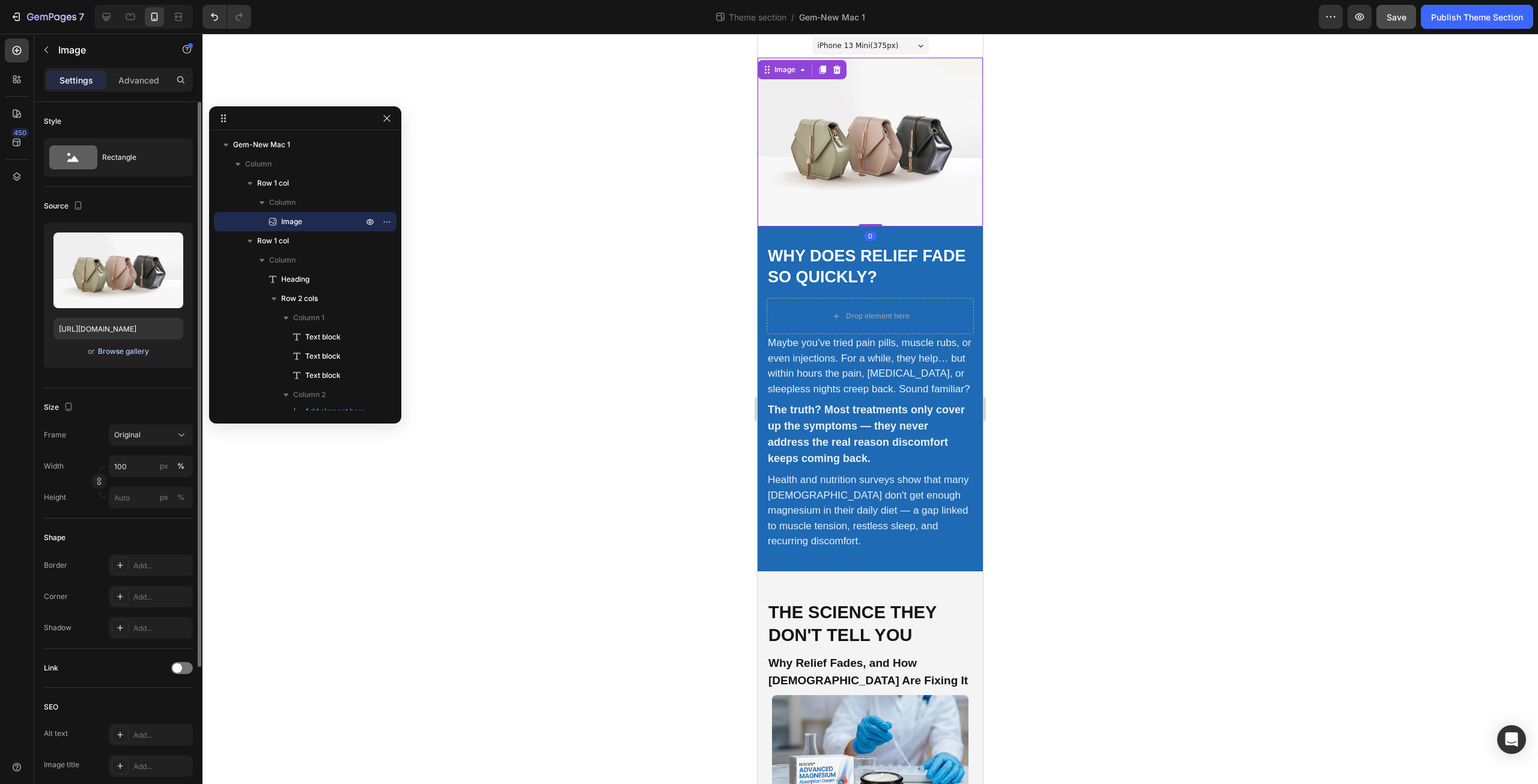
click at [115, 349] on div "Browse gallery" at bounding box center [123, 351] width 51 height 11
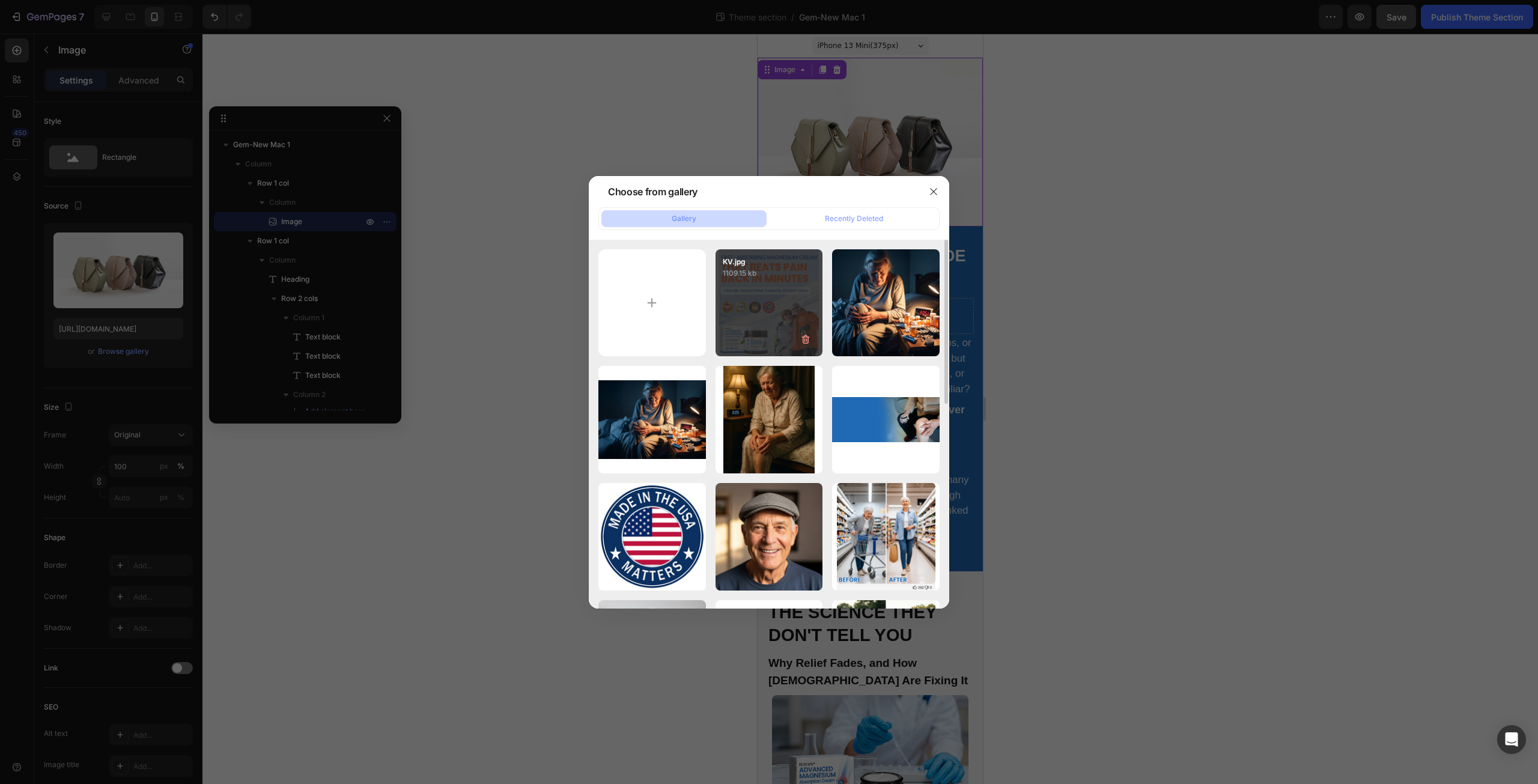
click at [730, 292] on div "KV.jpg 1109.15 kb" at bounding box center [769, 303] width 108 height 108
type input "https://cdn.shopify.com/s/files/1/0671/3147/3973/files/gempages_560608827498562…"
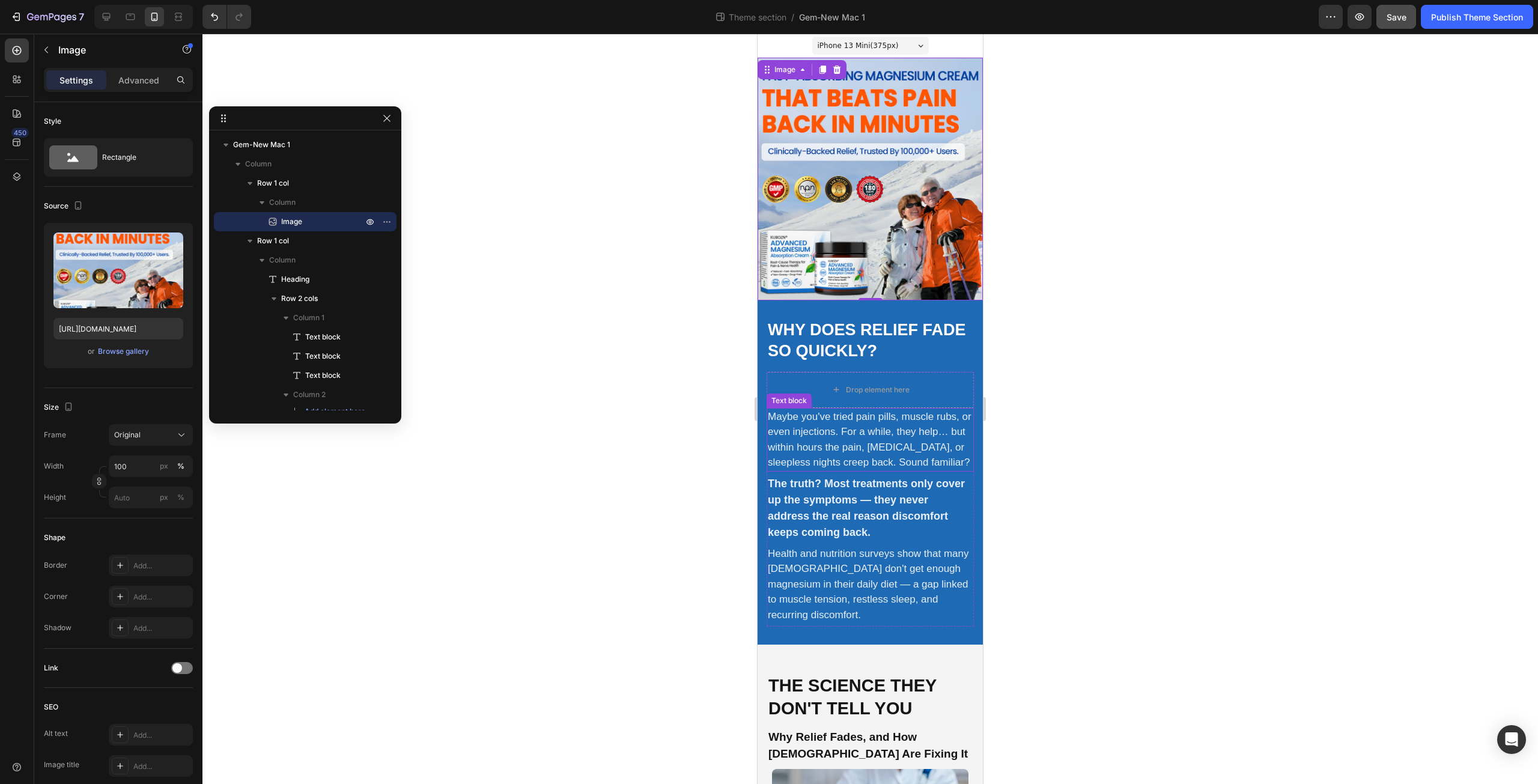
click at [660, 427] on div at bounding box center [870, 409] width 1336 height 750
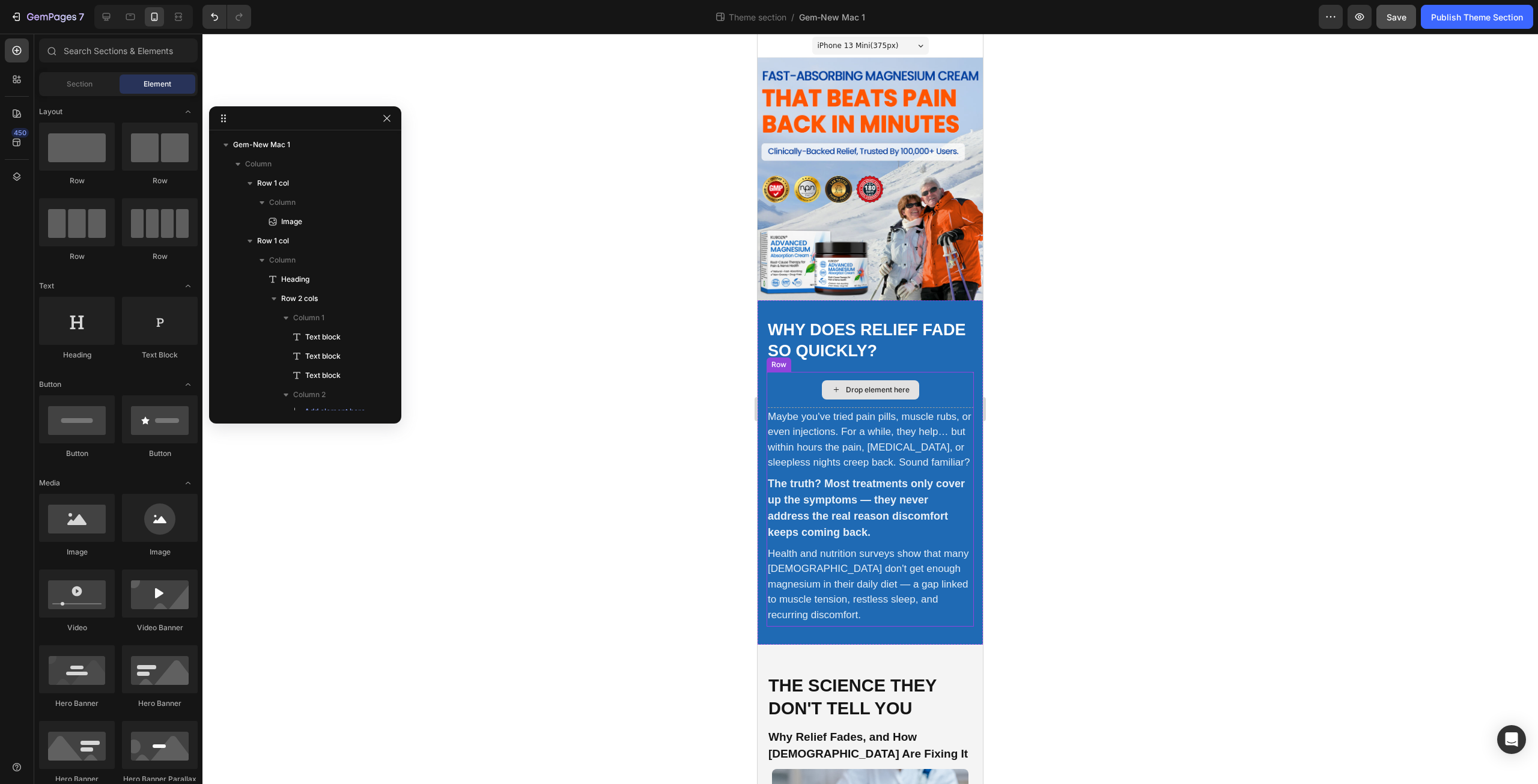
click at [920, 371] on div "Drop element here" at bounding box center [870, 389] width 207 height 36
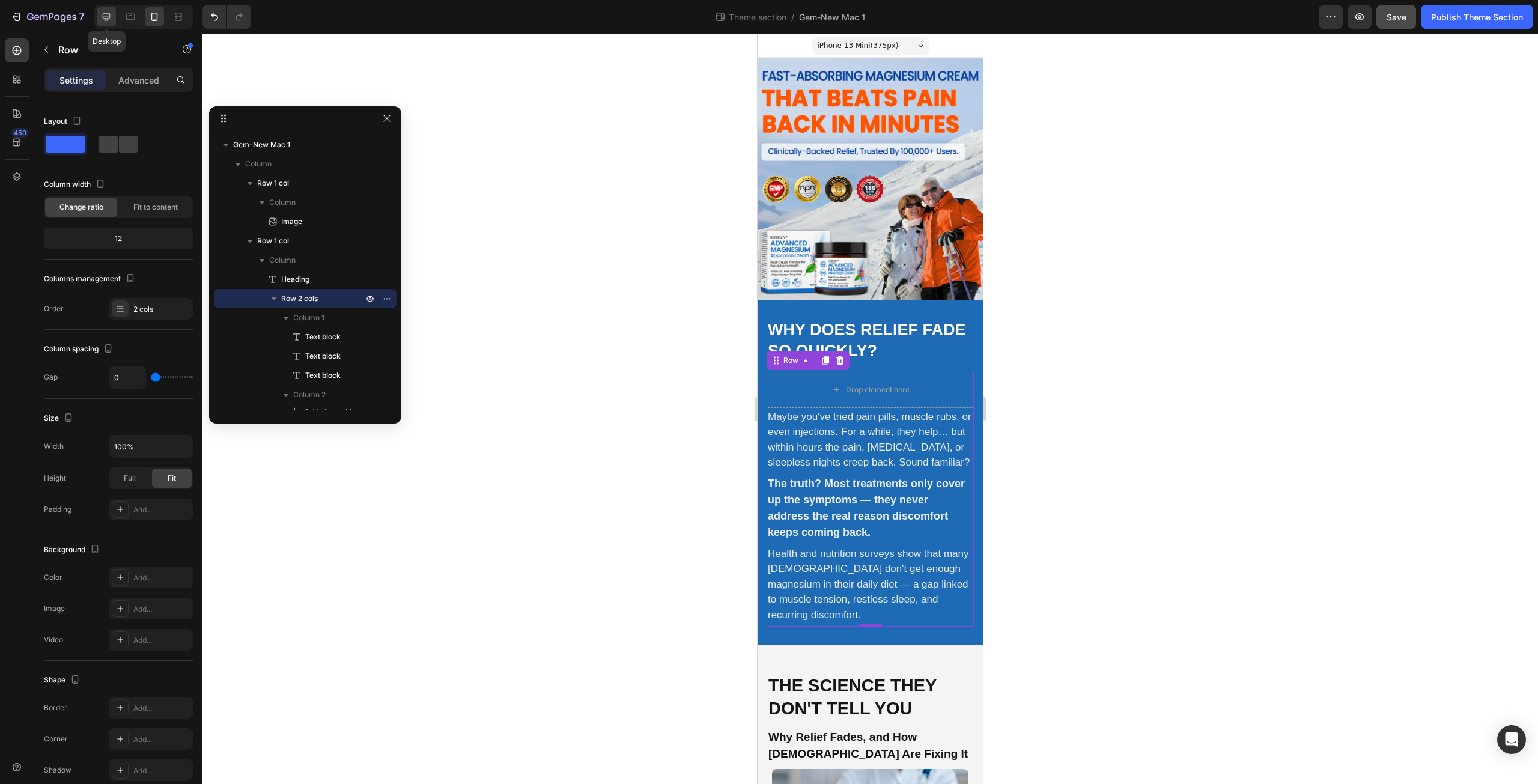
click at [104, 14] on icon at bounding box center [106, 17] width 8 height 8
type input "20"
type input "1400"
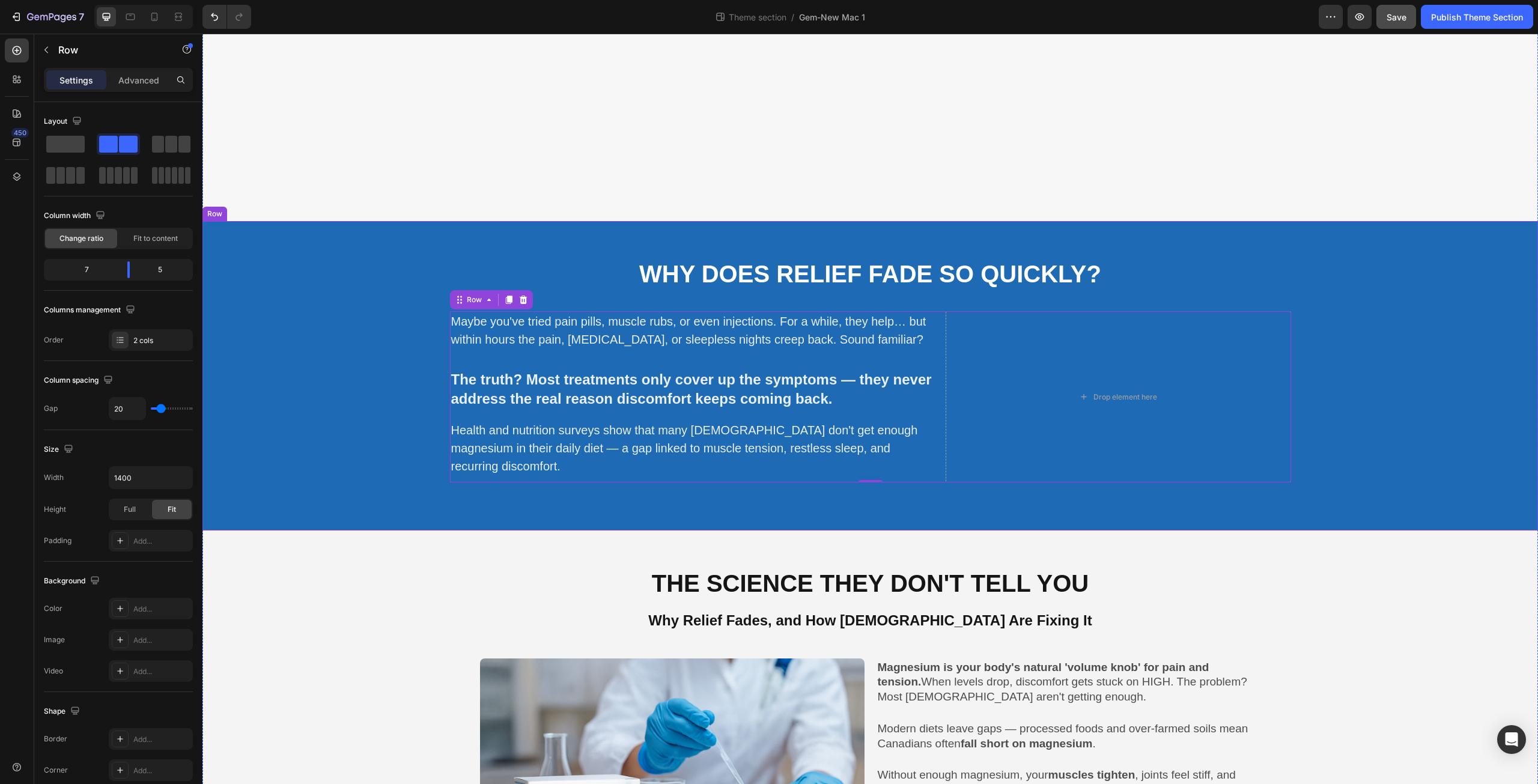
scroll to position [646, 0]
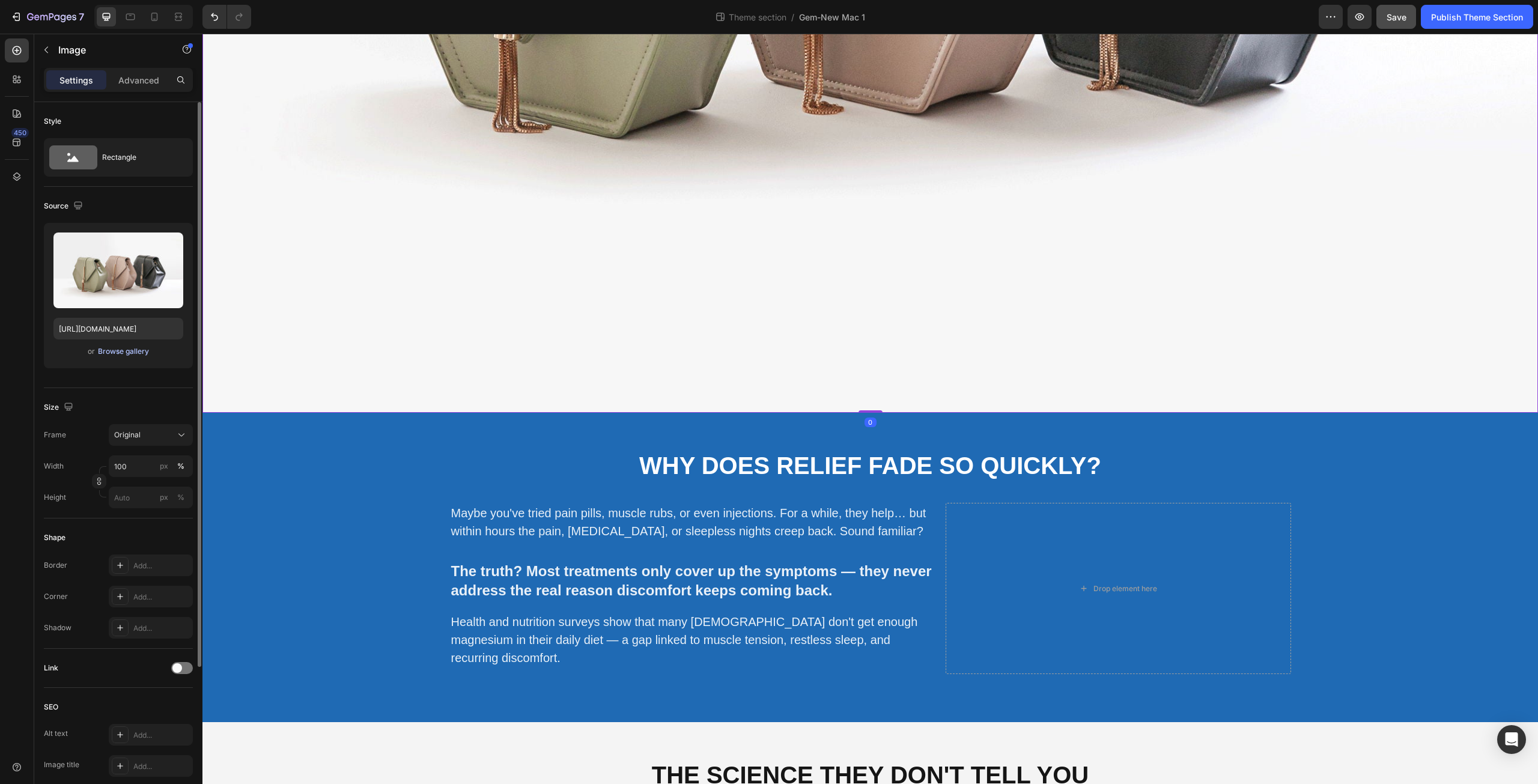
click at [113, 349] on div "Browse gallery" at bounding box center [123, 351] width 51 height 11
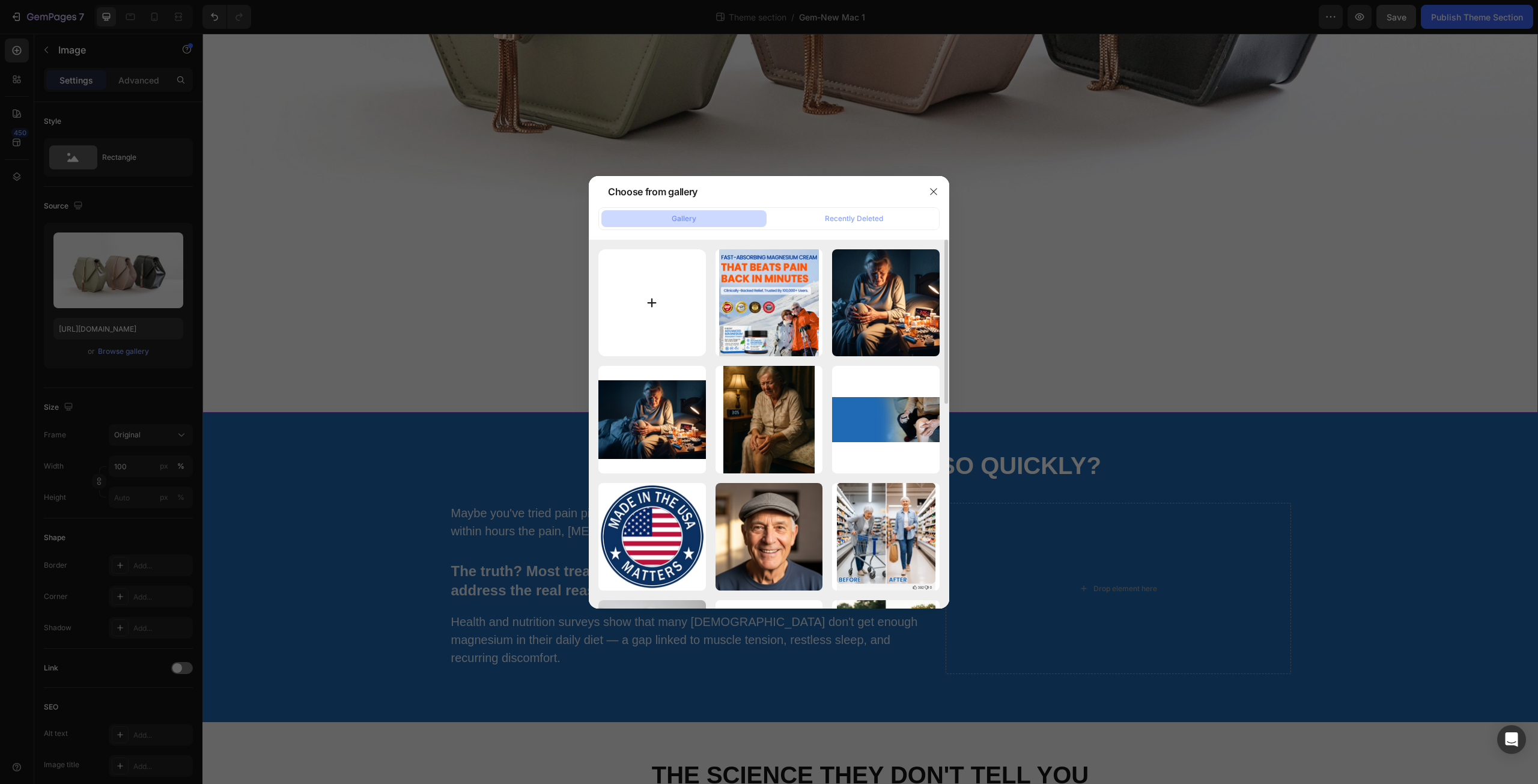
click at [634, 304] on input "file" at bounding box center [653, 303] width 108 height 108
type input "C:\fakepath\KV PC.jpg"
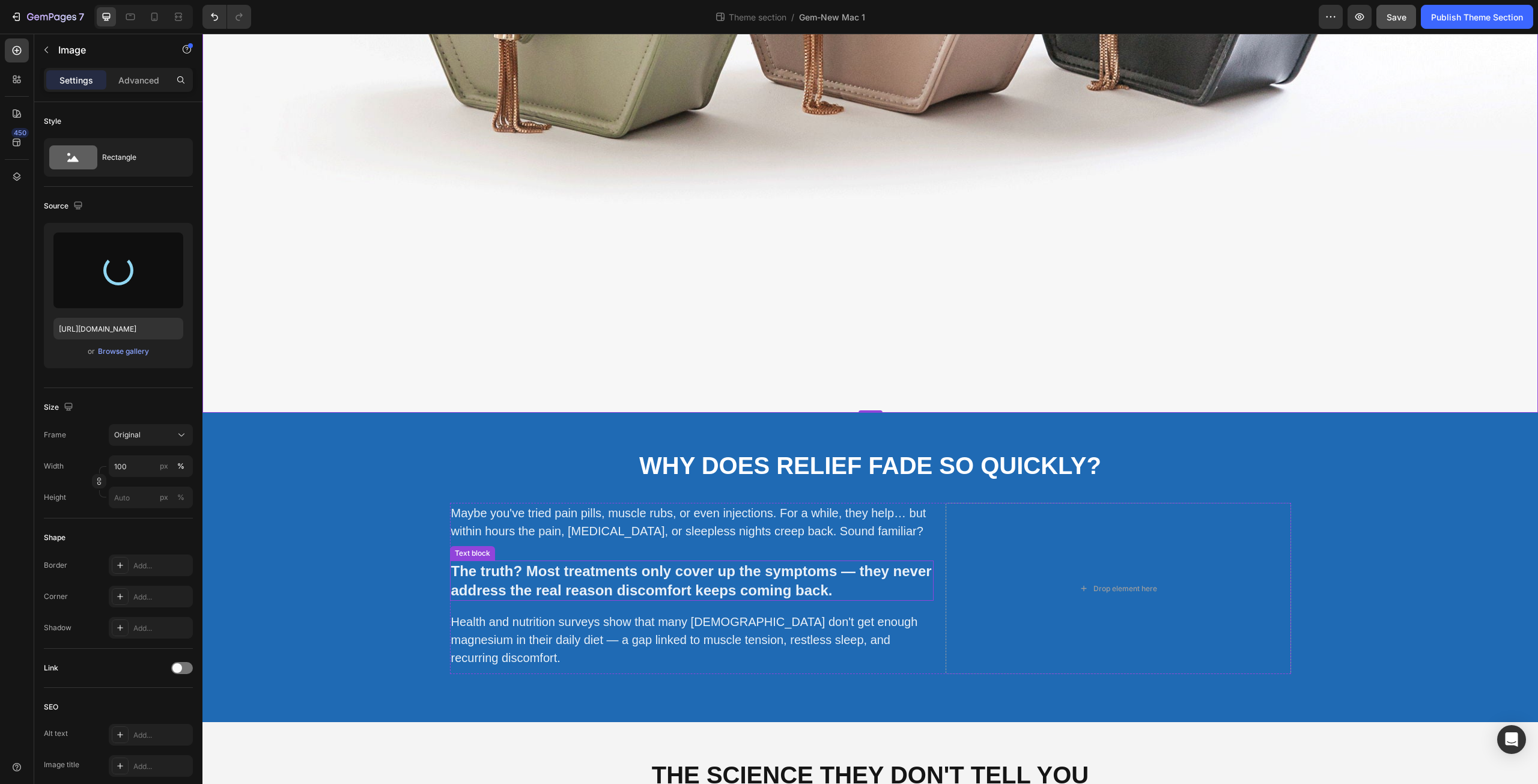
type input "https://cdn.shopify.com/s/files/1/0671/3147/3973/files/gempages_560608827498562…"
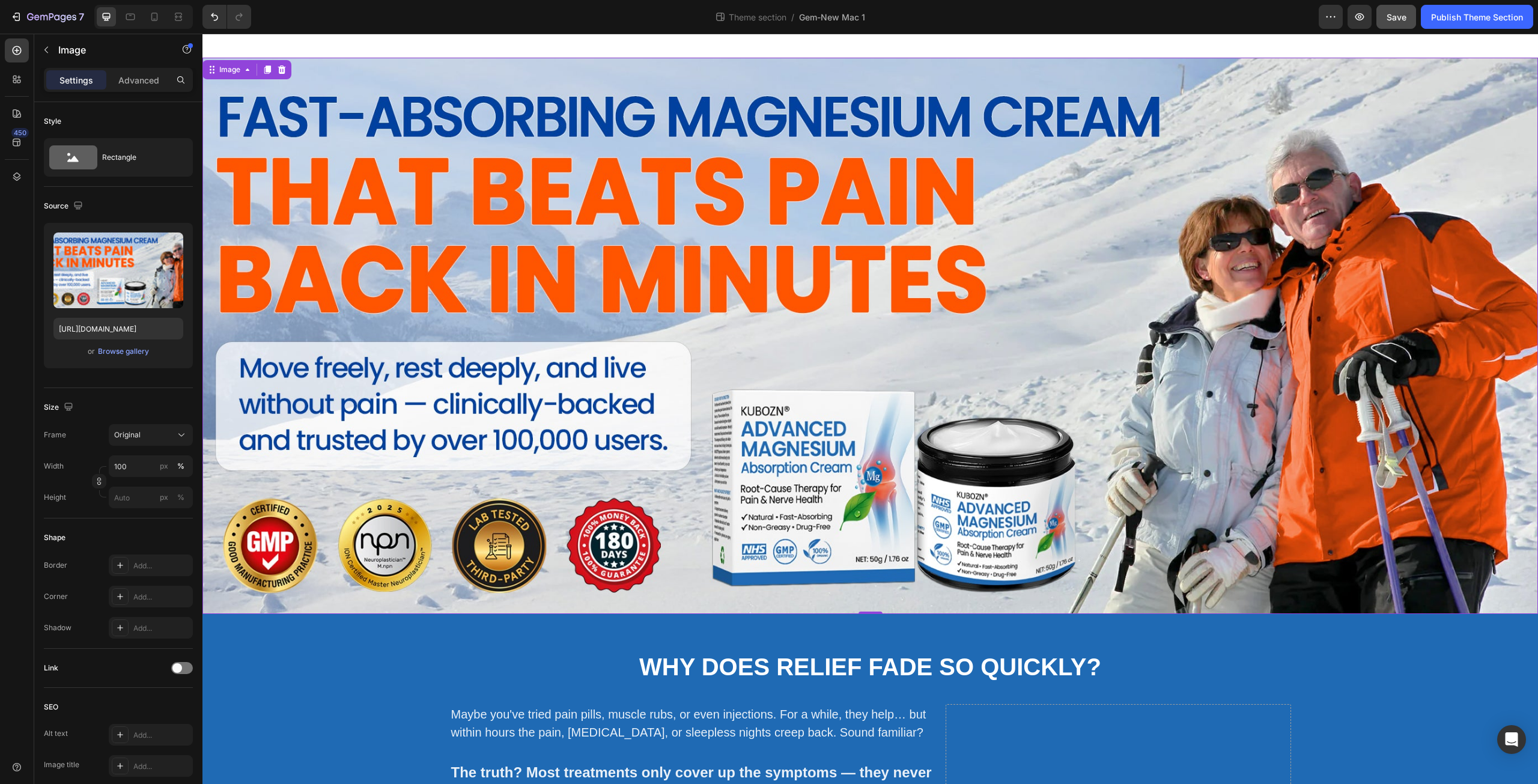
scroll to position [140, 0]
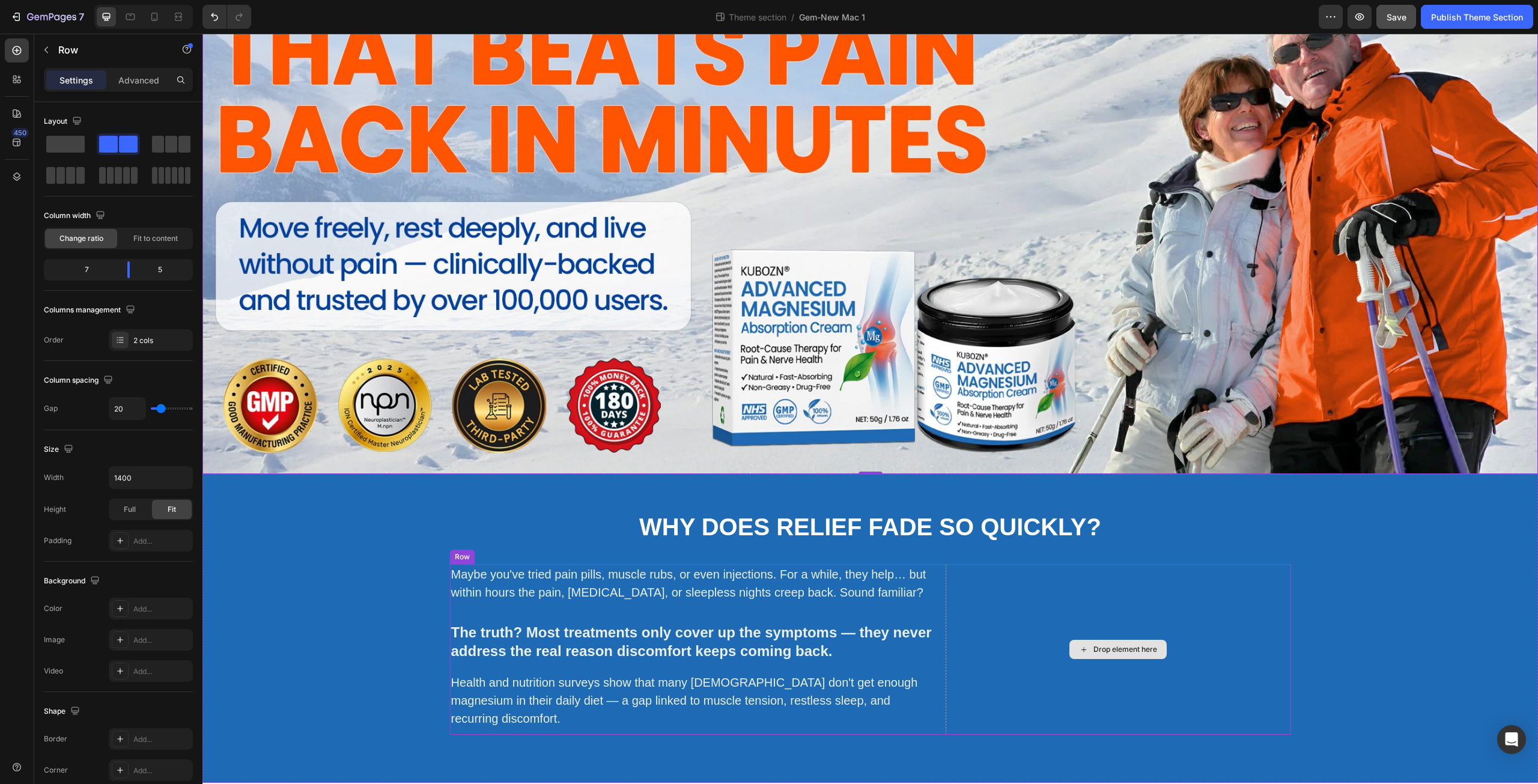
click at [1064, 642] on div "Drop element here" at bounding box center [1118, 649] width 345 height 171
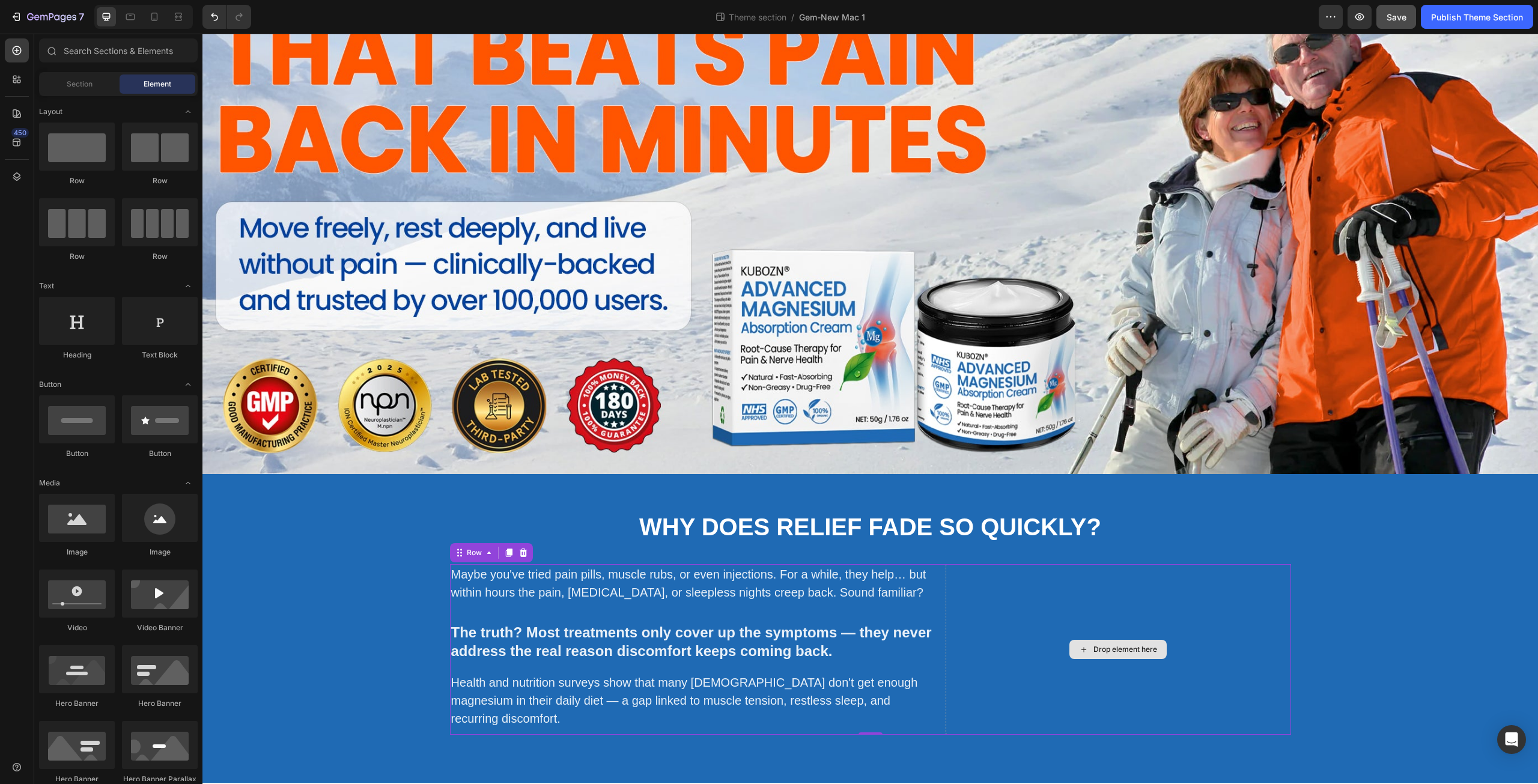
click at [1115, 650] on div "Drop element here" at bounding box center [1125, 650] width 64 height 10
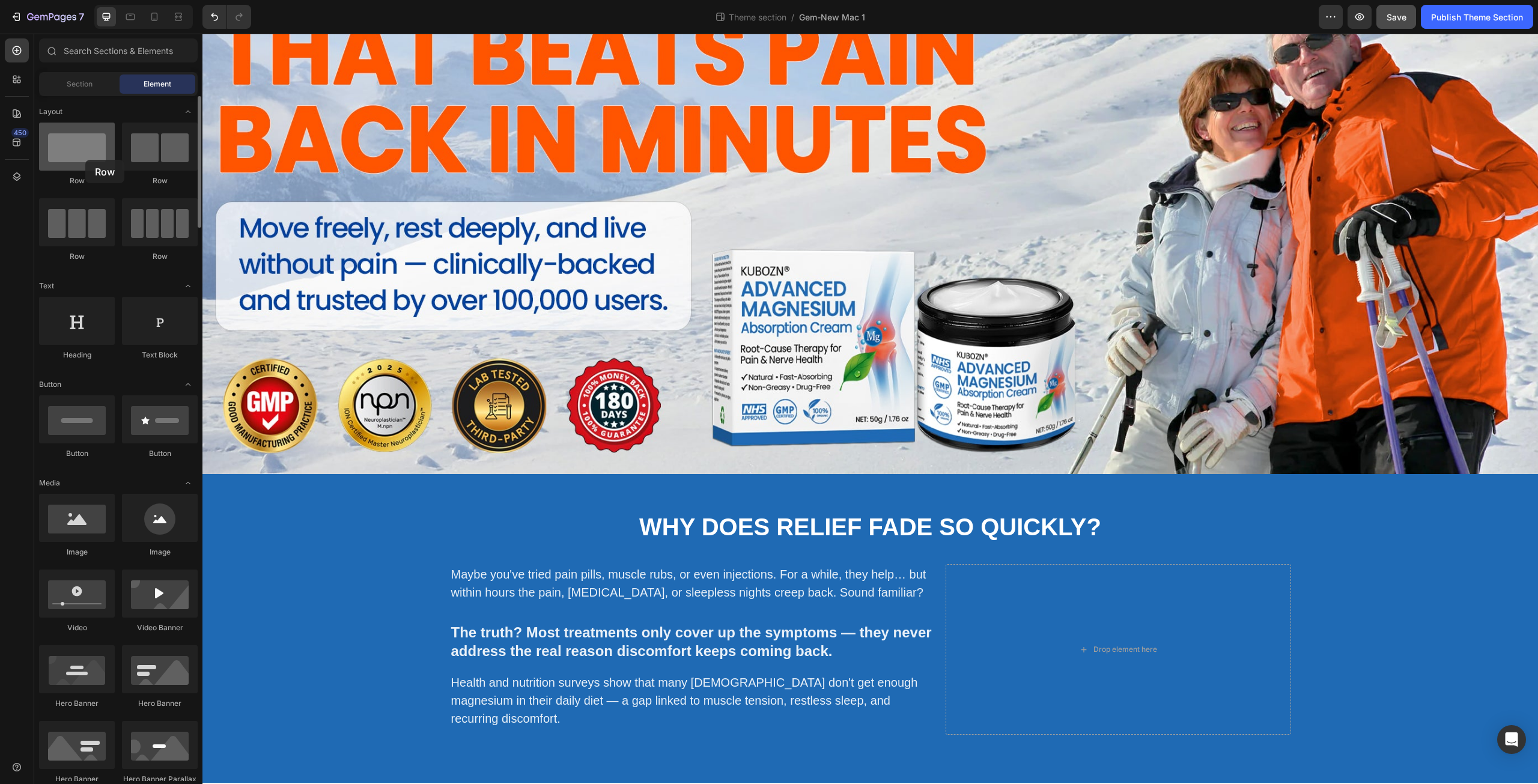
click at [86, 160] on div at bounding box center [76, 146] width 76 height 48
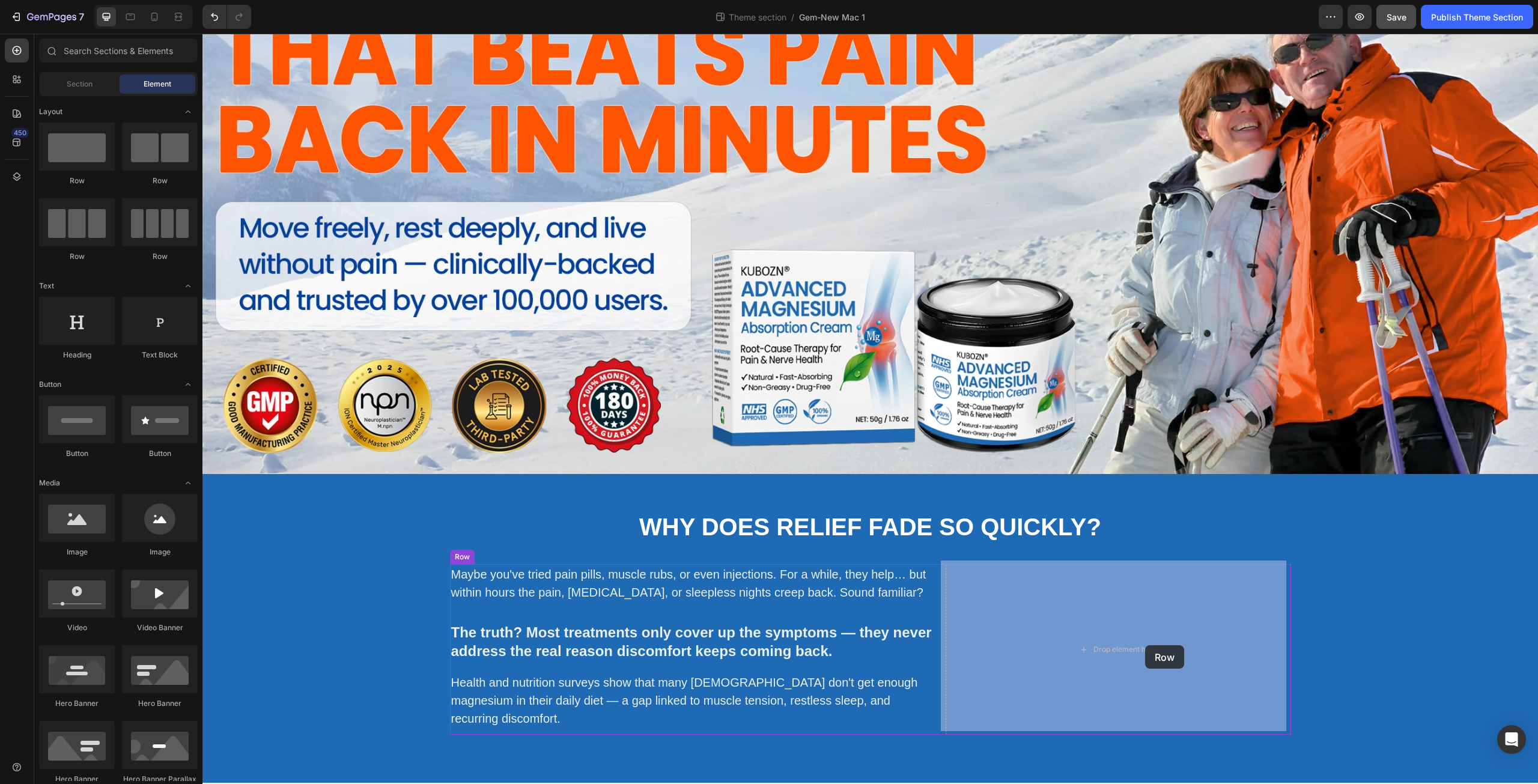
drag, startPoint x: 284, startPoint y: 193, endPoint x: 1145, endPoint y: 645, distance: 972.4
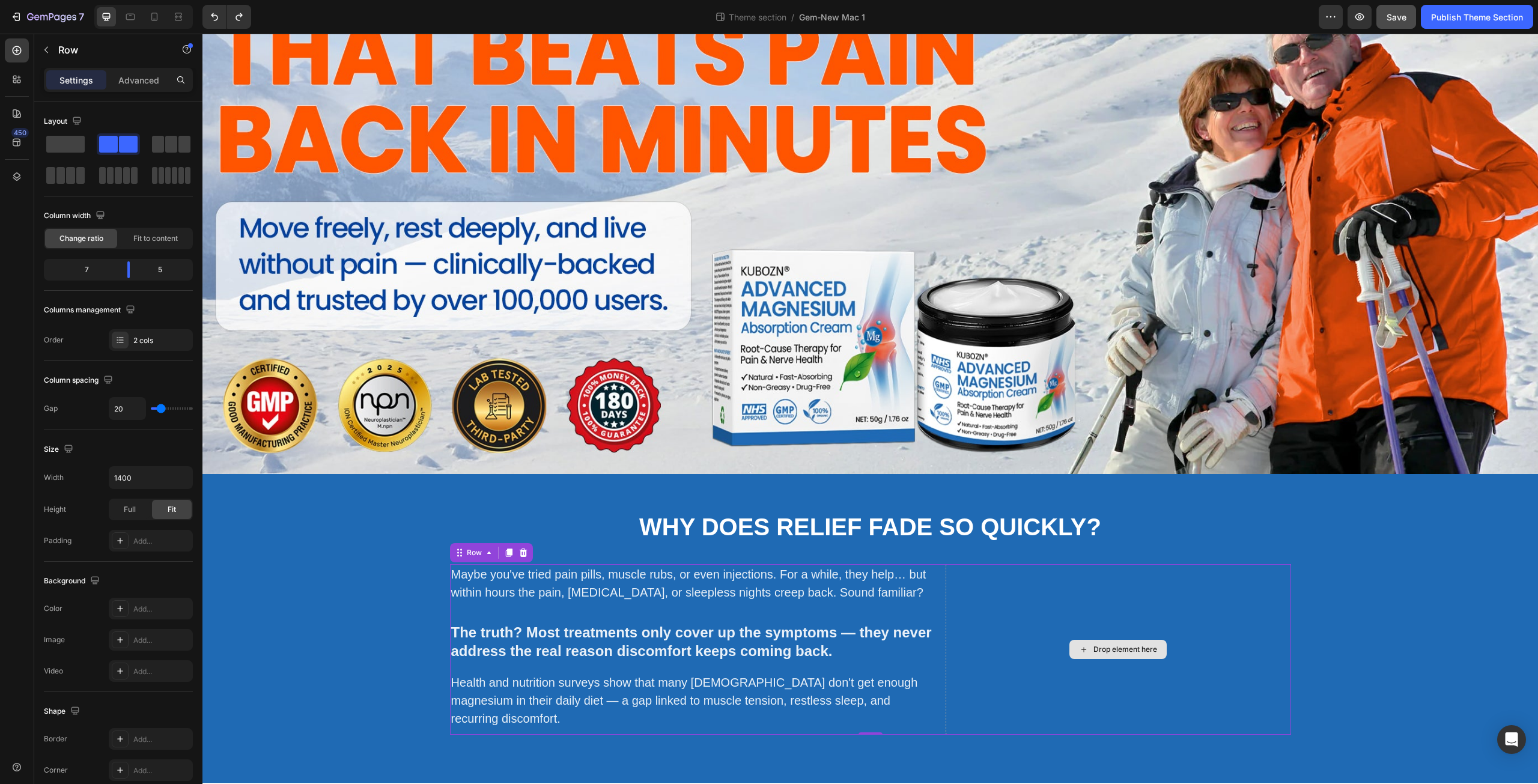
click at [1158, 612] on div "Drop element here" at bounding box center [1118, 649] width 345 height 171
click at [1145, 647] on div "Drop element here" at bounding box center [1125, 650] width 64 height 10
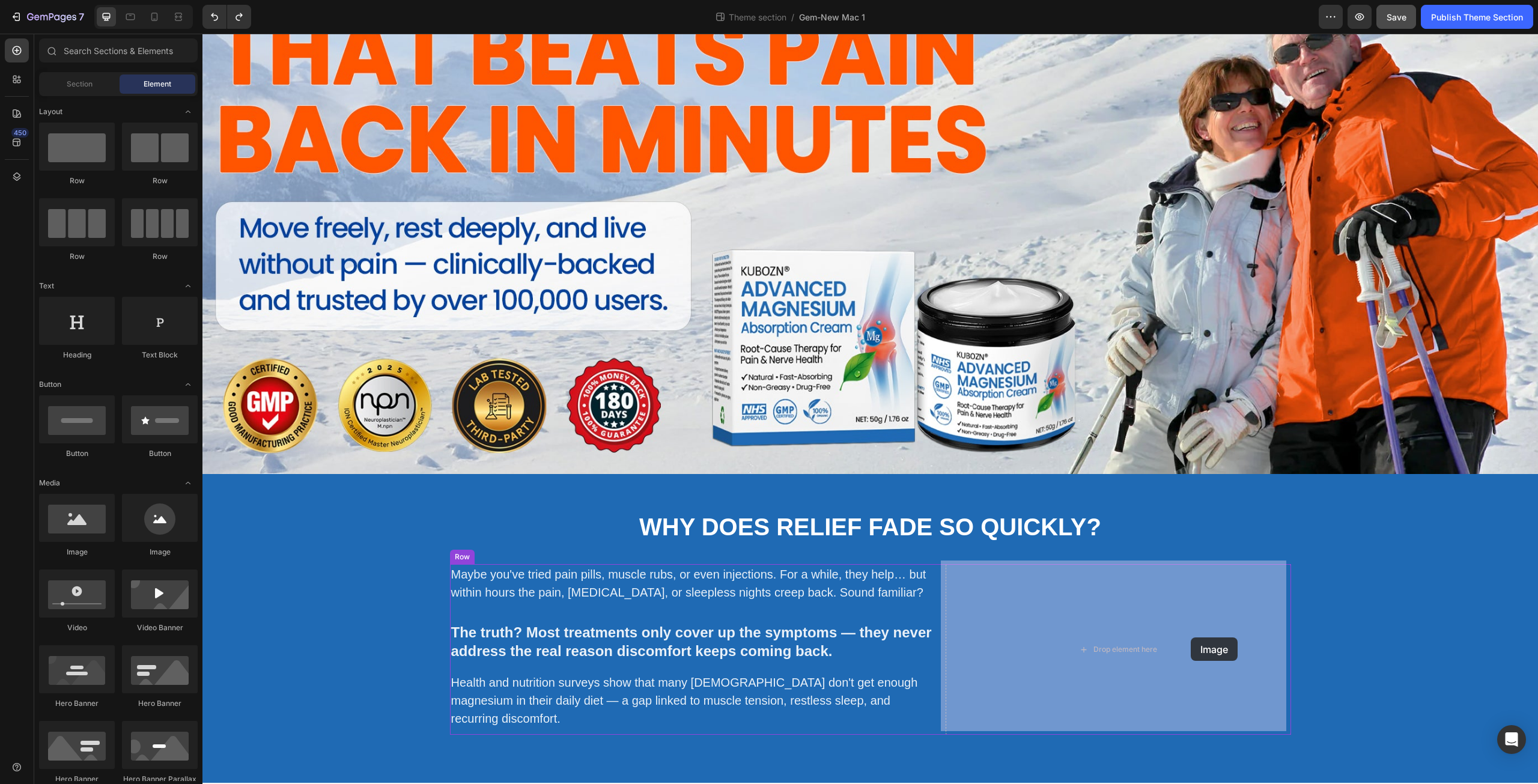
drag, startPoint x: 288, startPoint y: 548, endPoint x: 1147, endPoint y: 642, distance: 864.1
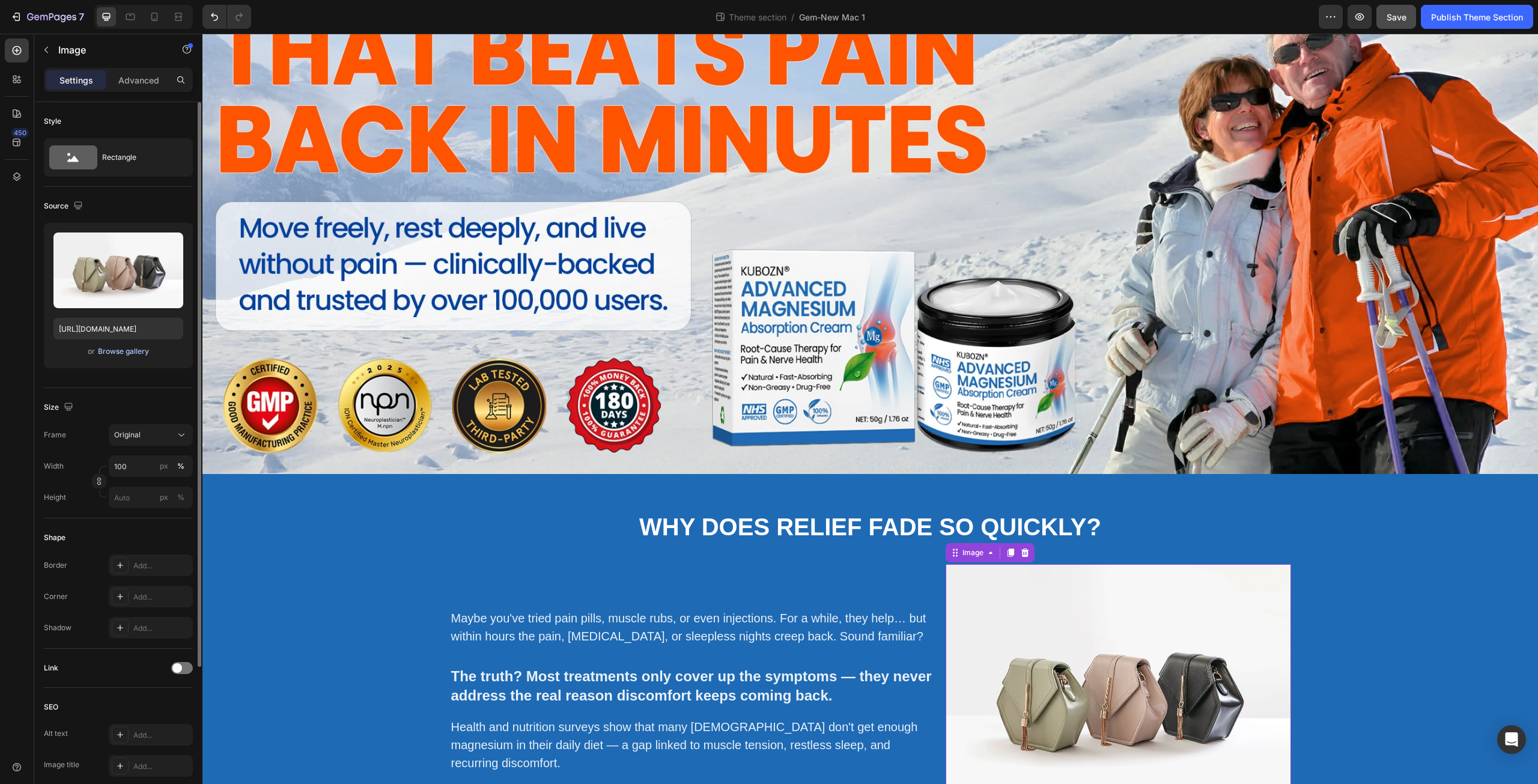
click at [122, 352] on div "Browse gallery" at bounding box center [123, 351] width 51 height 11
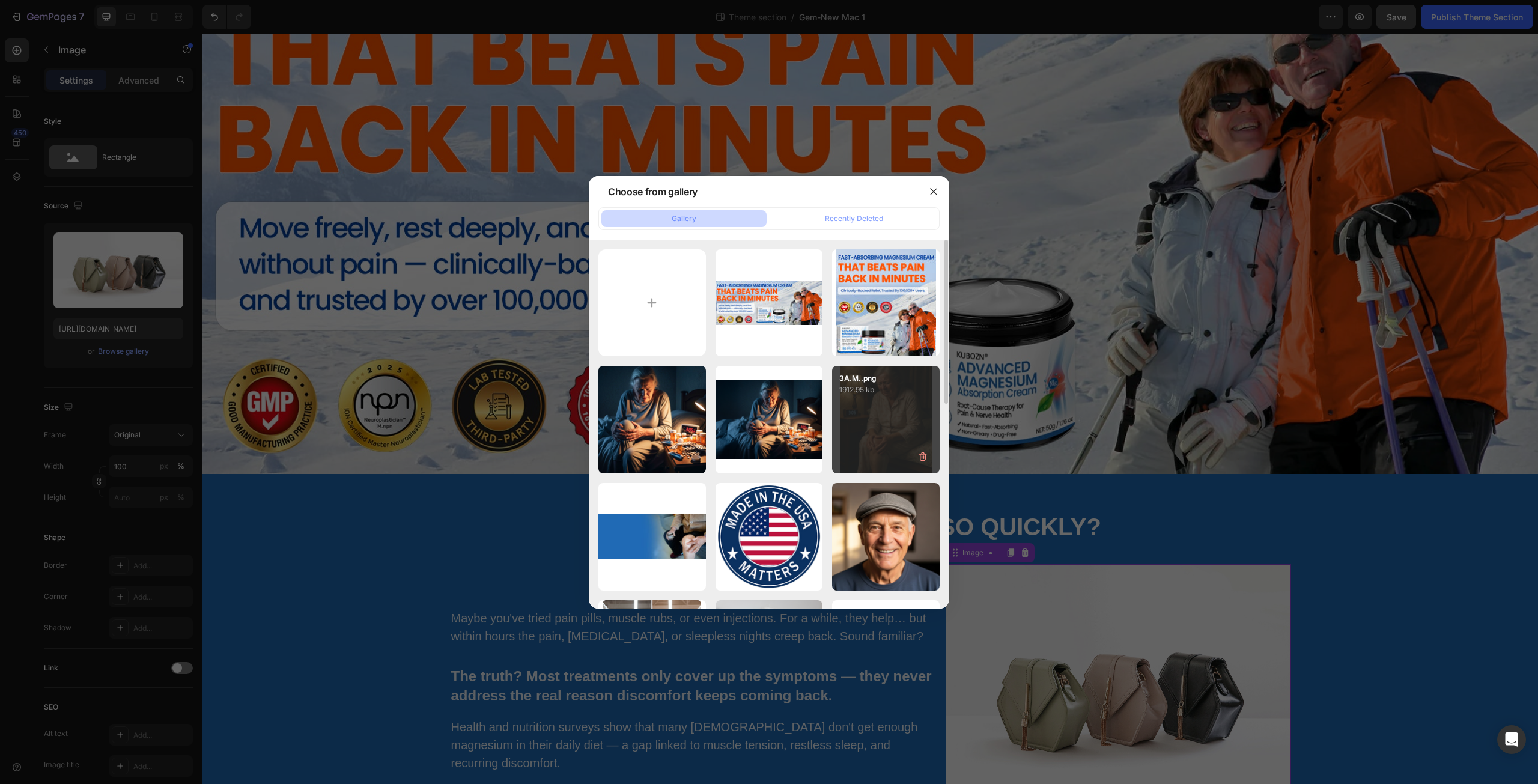
click at [890, 423] on div "3A.M..png 1912.95 kb" at bounding box center [886, 420] width 108 height 108
type input "https://cdn.shopify.com/s/files/1/0671/3147/3973/files/gempages_560608827498562…"
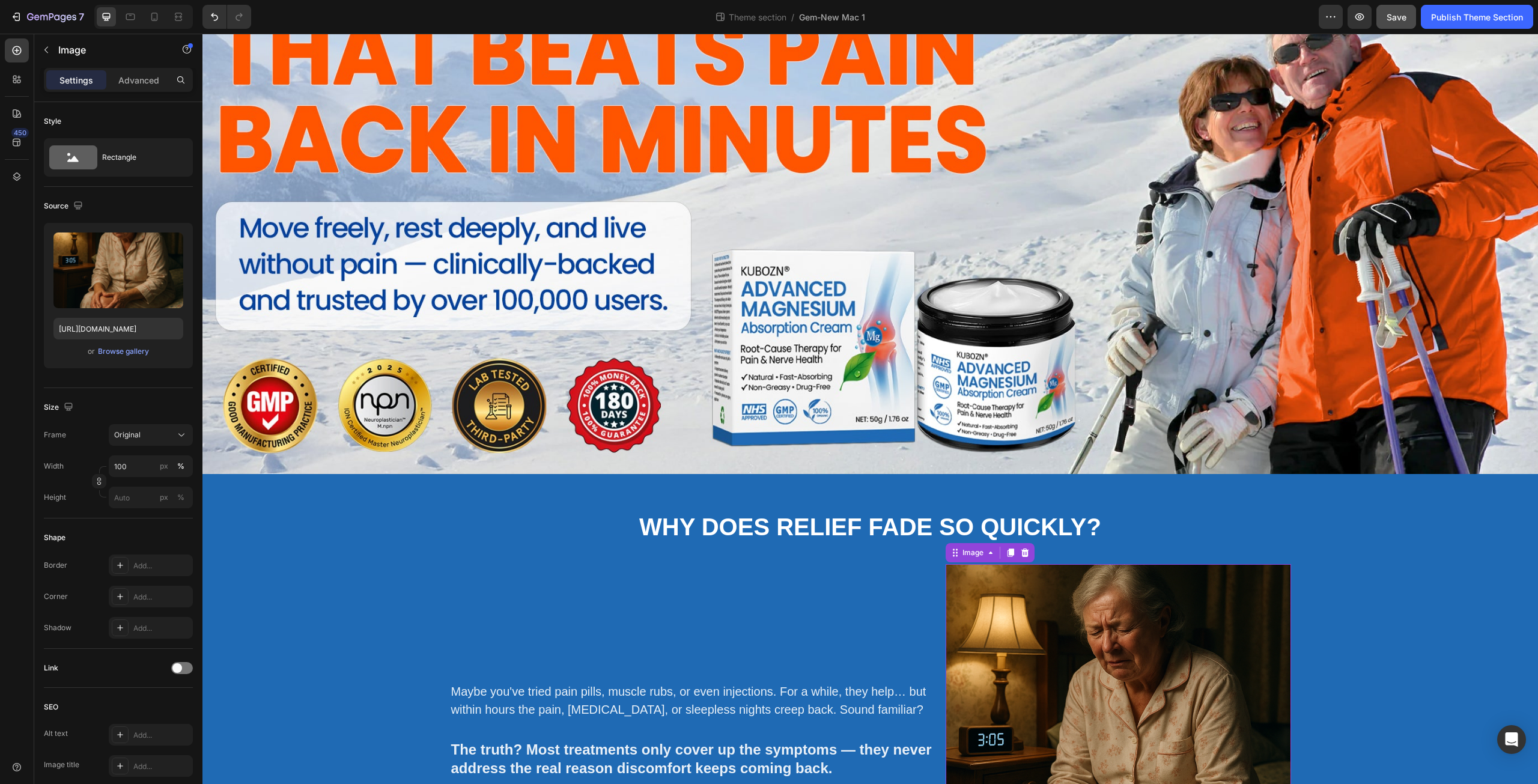
scroll to position [420, 0]
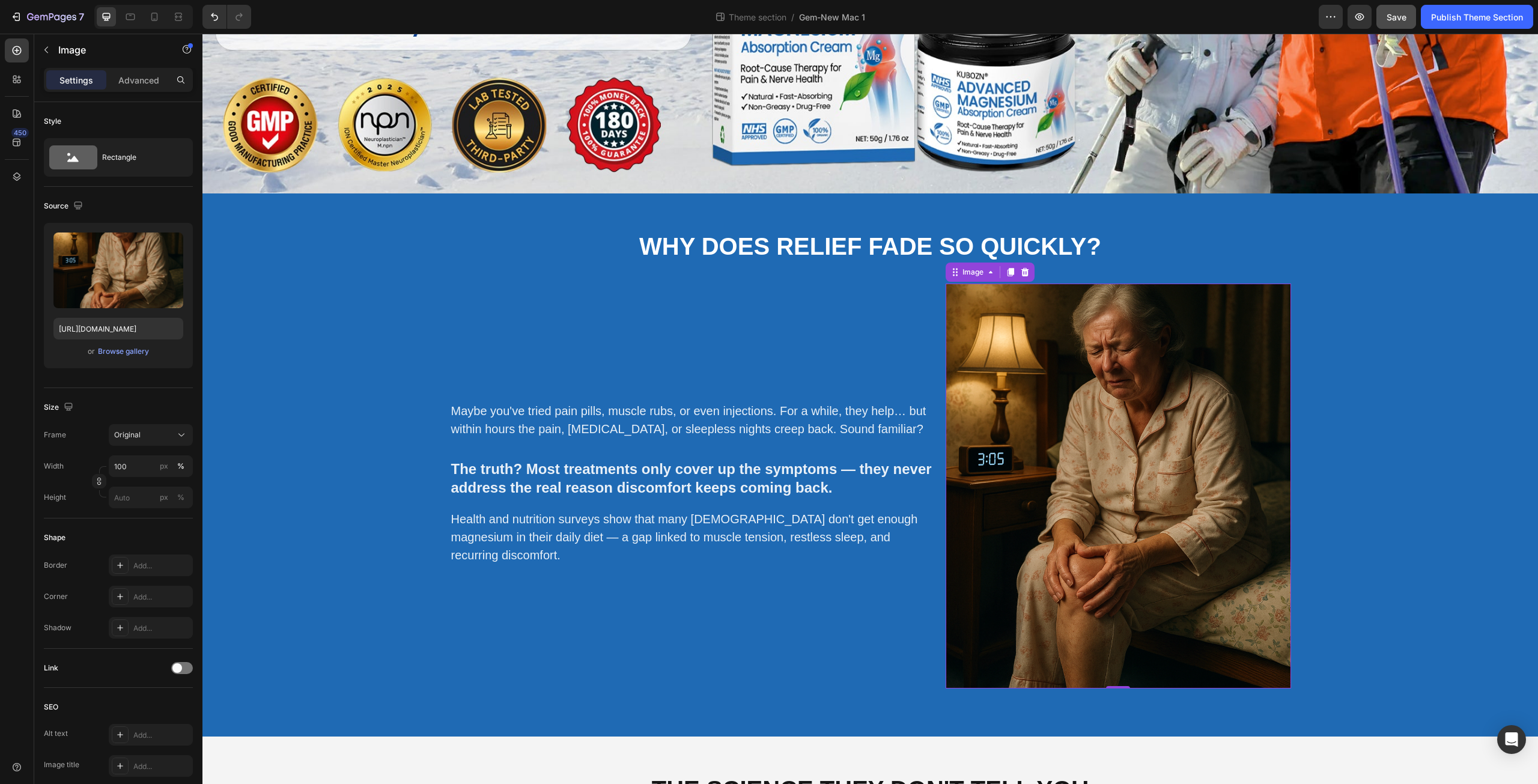
click at [1138, 531] on img at bounding box center [1118, 486] width 345 height 405
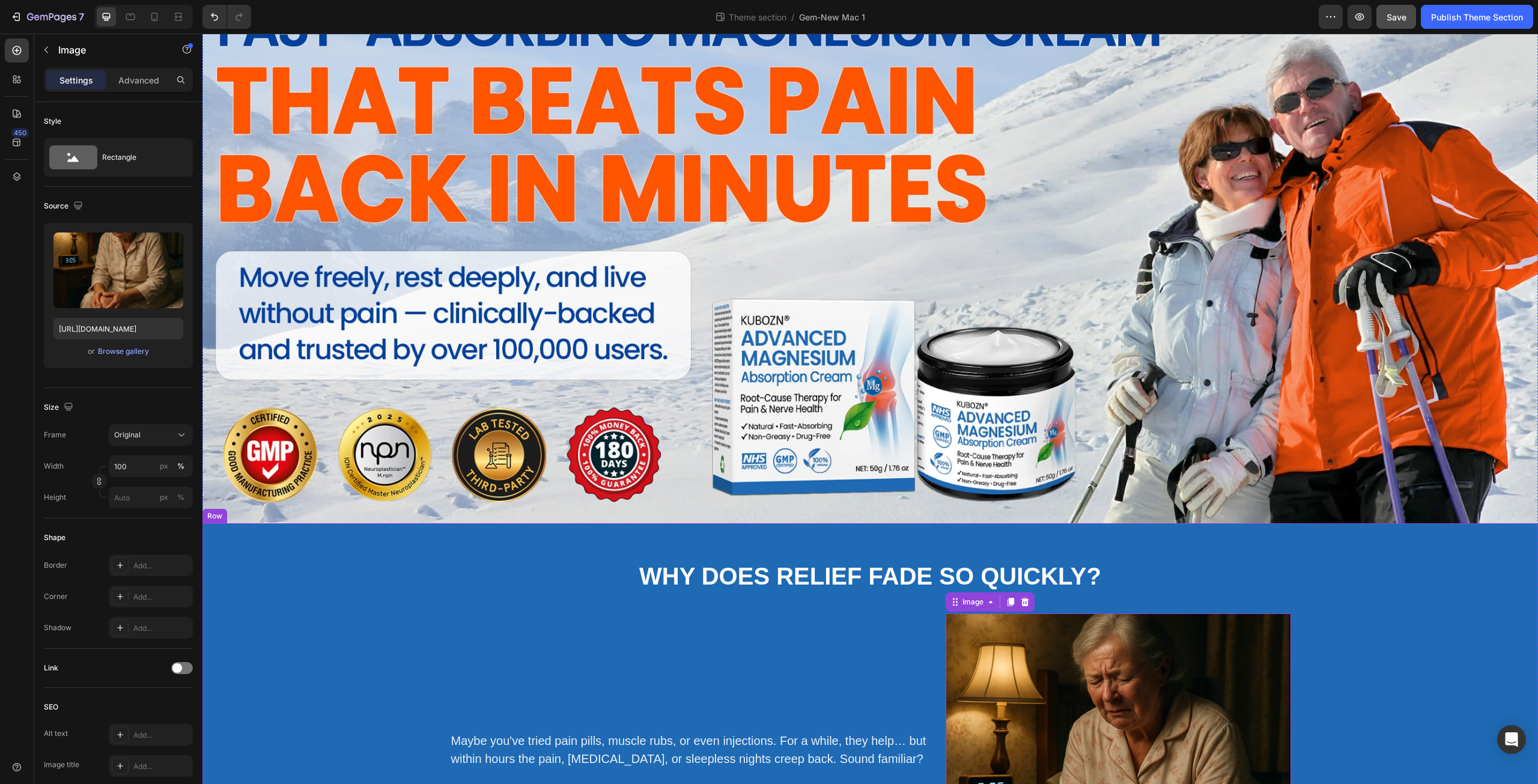
scroll to position [0, 0]
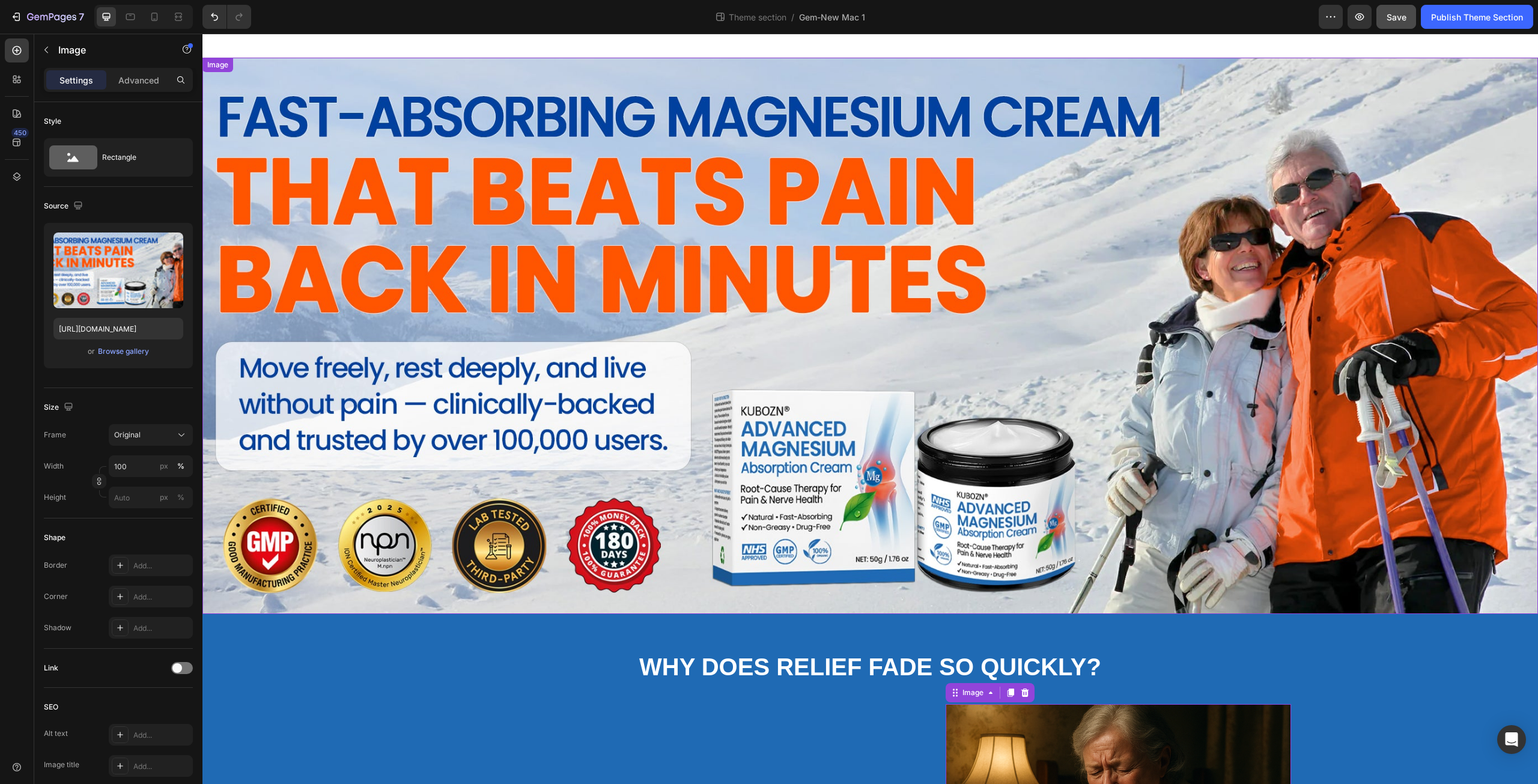
click at [446, 260] on img at bounding box center [870, 335] width 1336 height 556
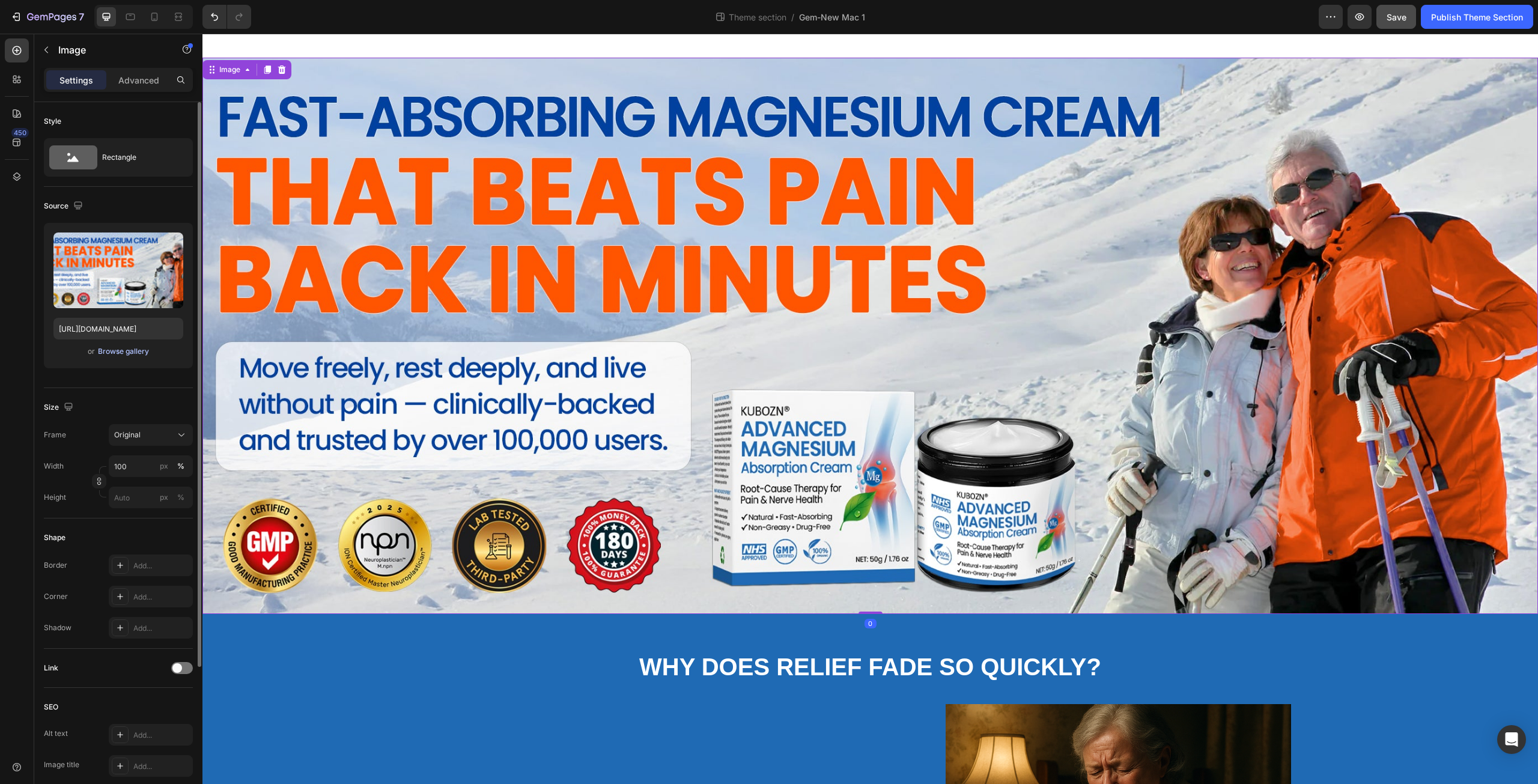
click at [128, 352] on div "Browse gallery" at bounding box center [123, 351] width 51 height 11
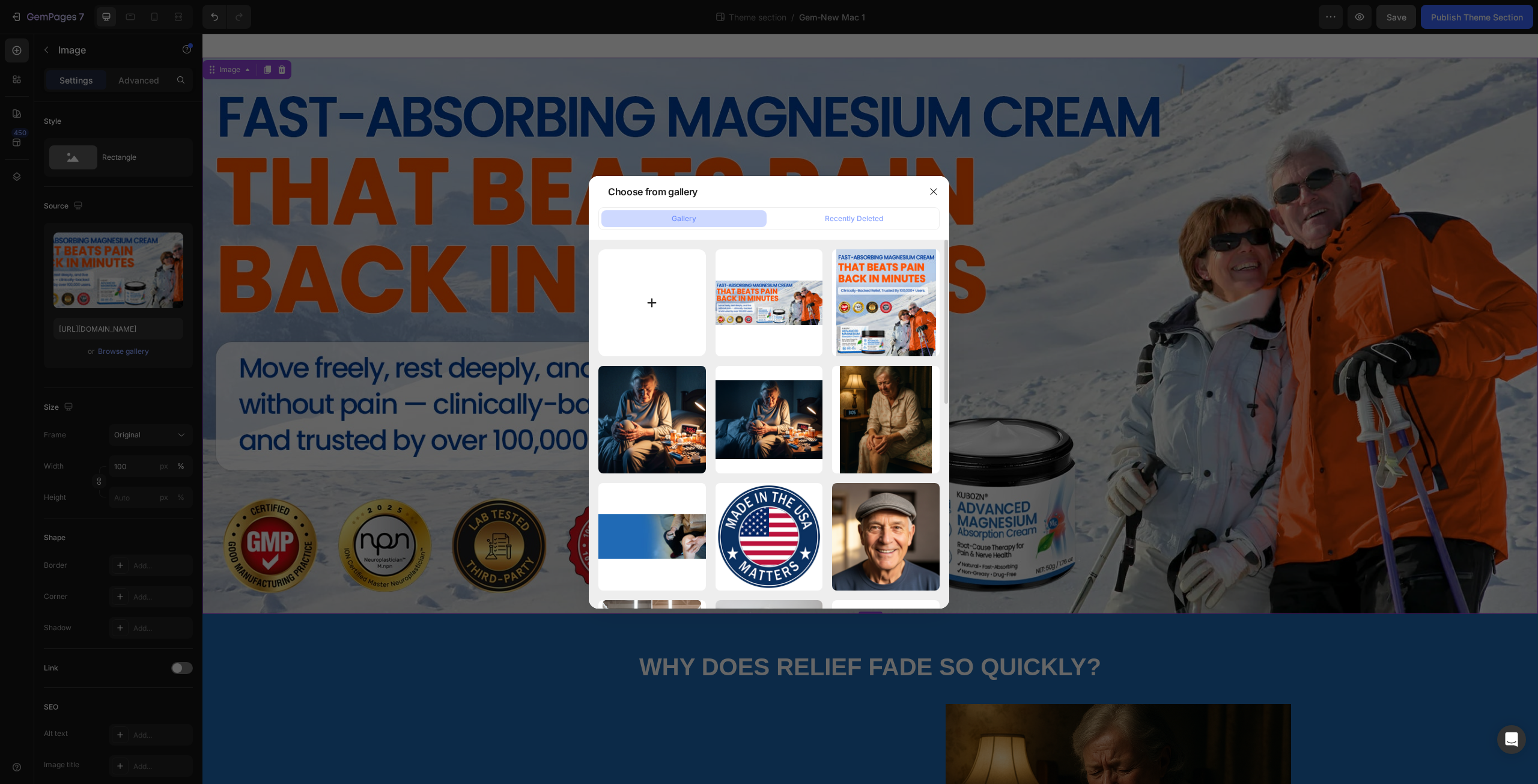
click at [656, 299] on input "file" at bounding box center [653, 303] width 108 height 108
click at [933, 189] on icon "button" at bounding box center [934, 192] width 10 height 10
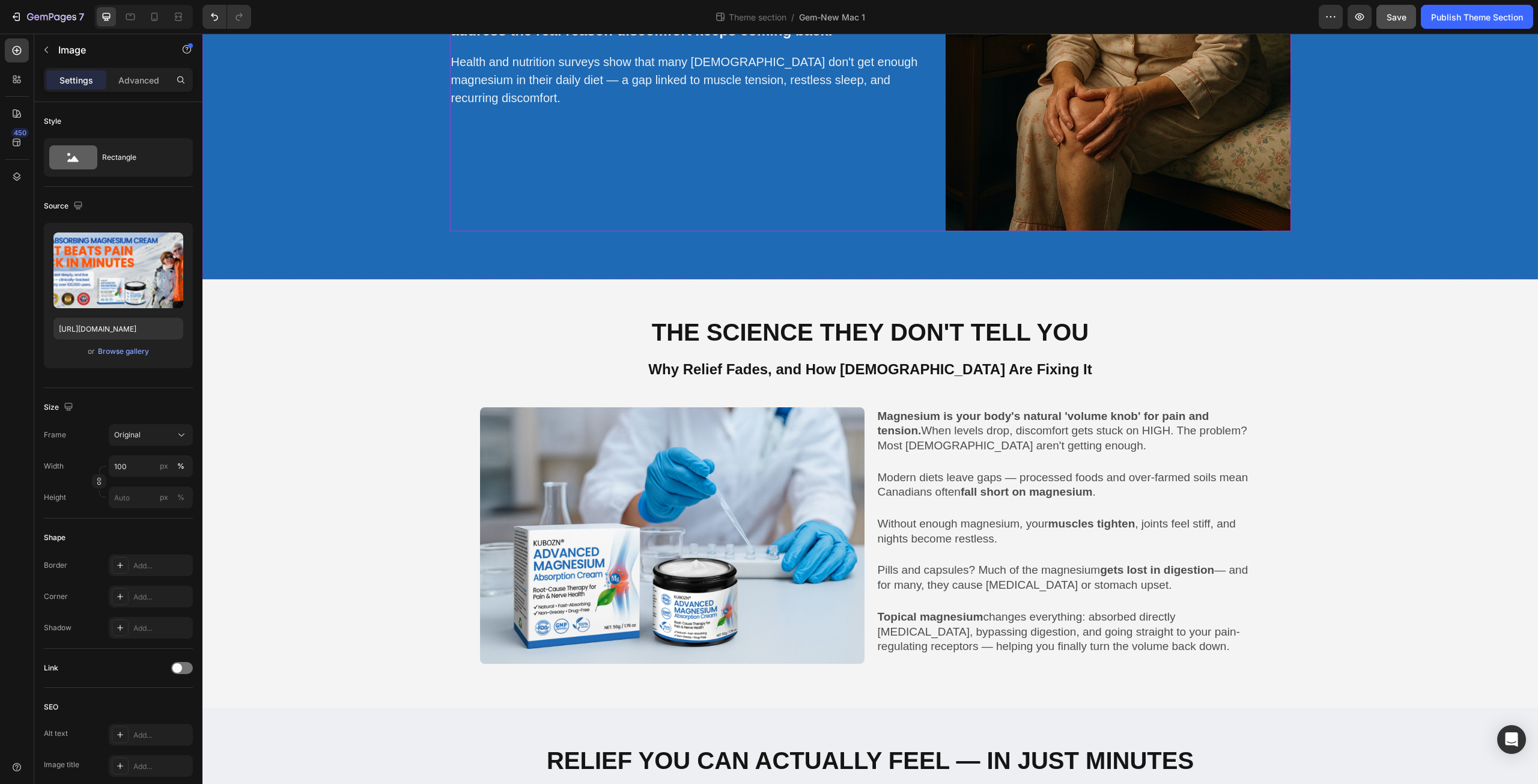
scroll to position [981, 0]
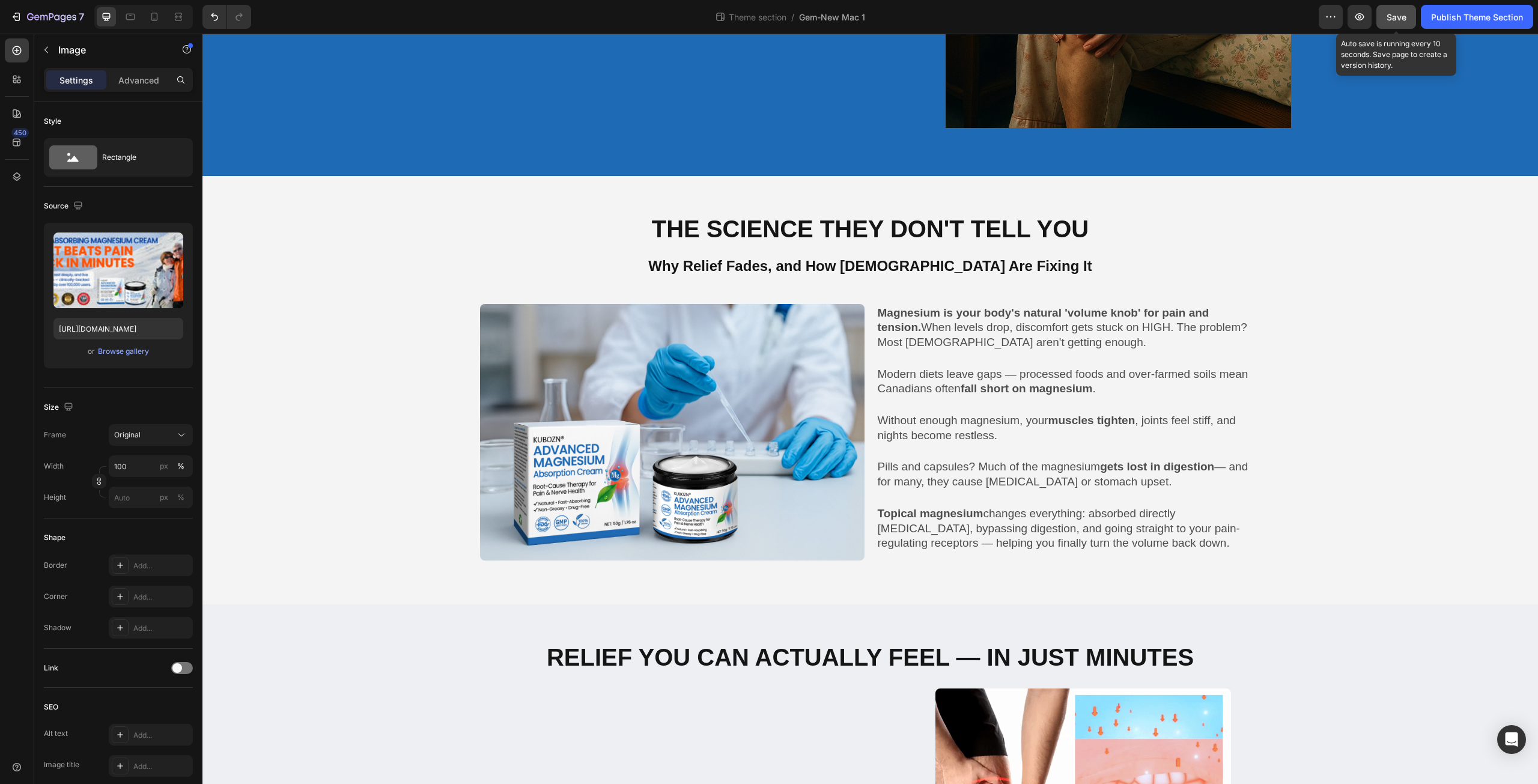
click at [1401, 13] on span "Save" at bounding box center [1396, 17] width 20 height 10
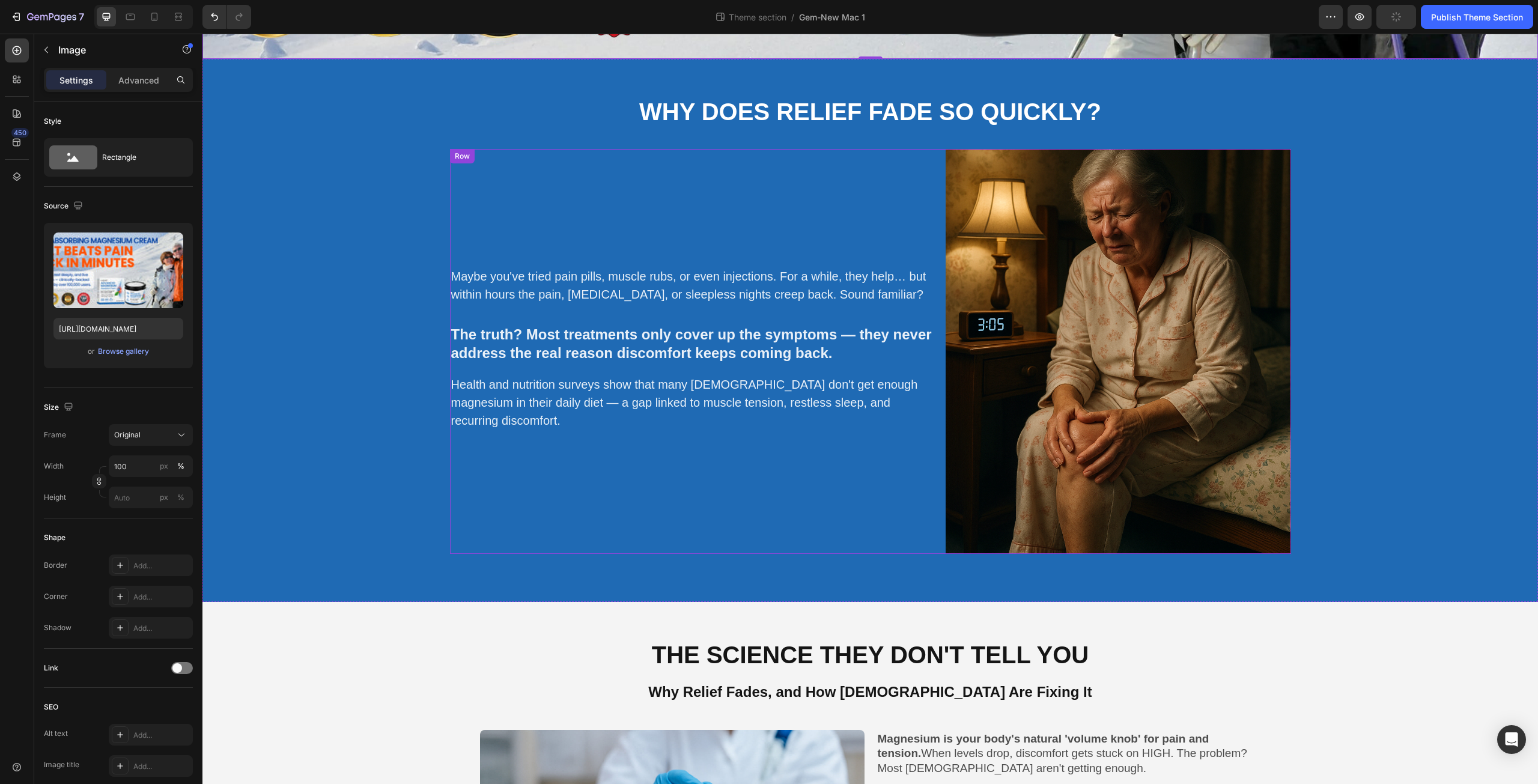
scroll to position [420, 0]
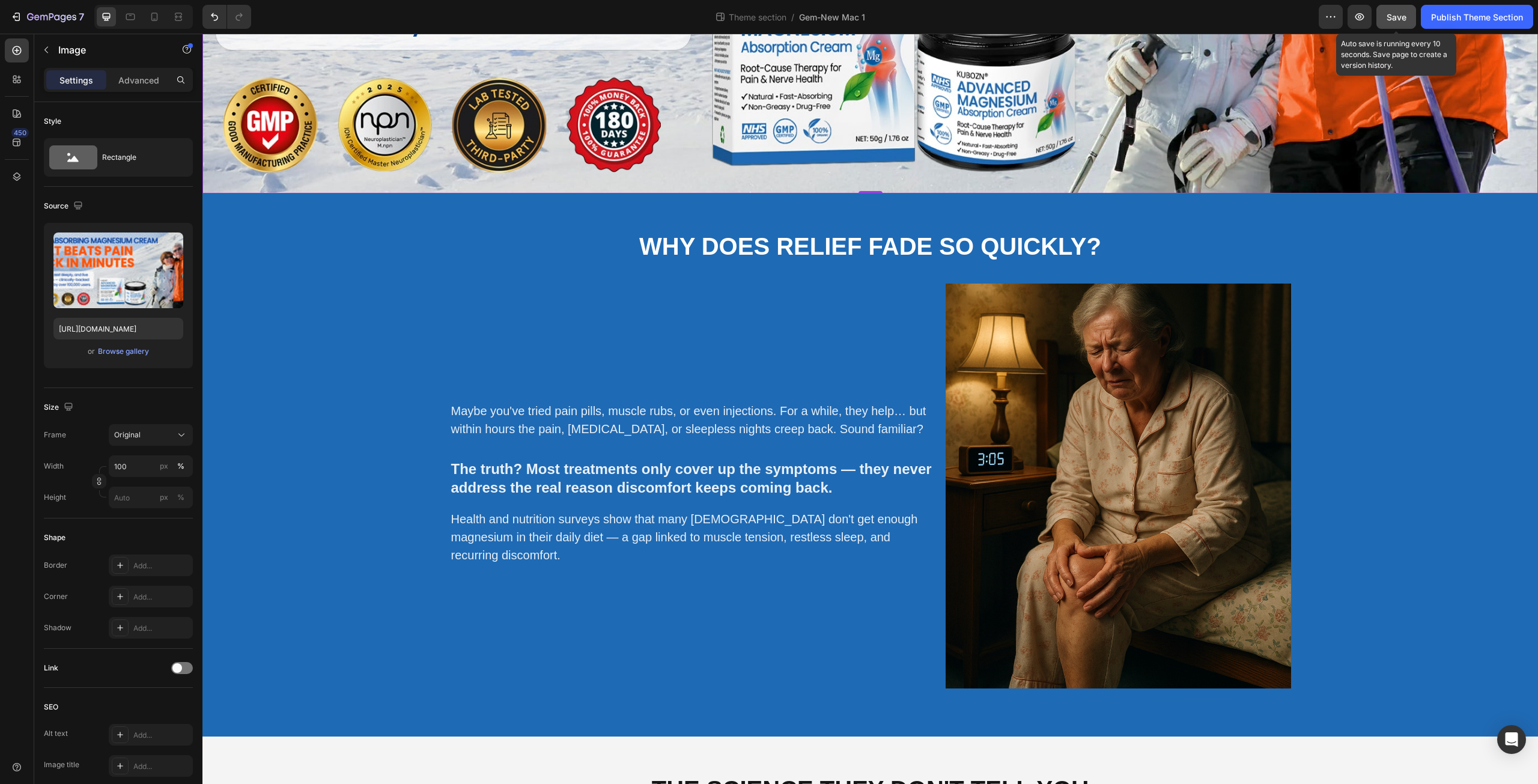
click at [1391, 23] on div "Save" at bounding box center [1396, 17] width 20 height 13
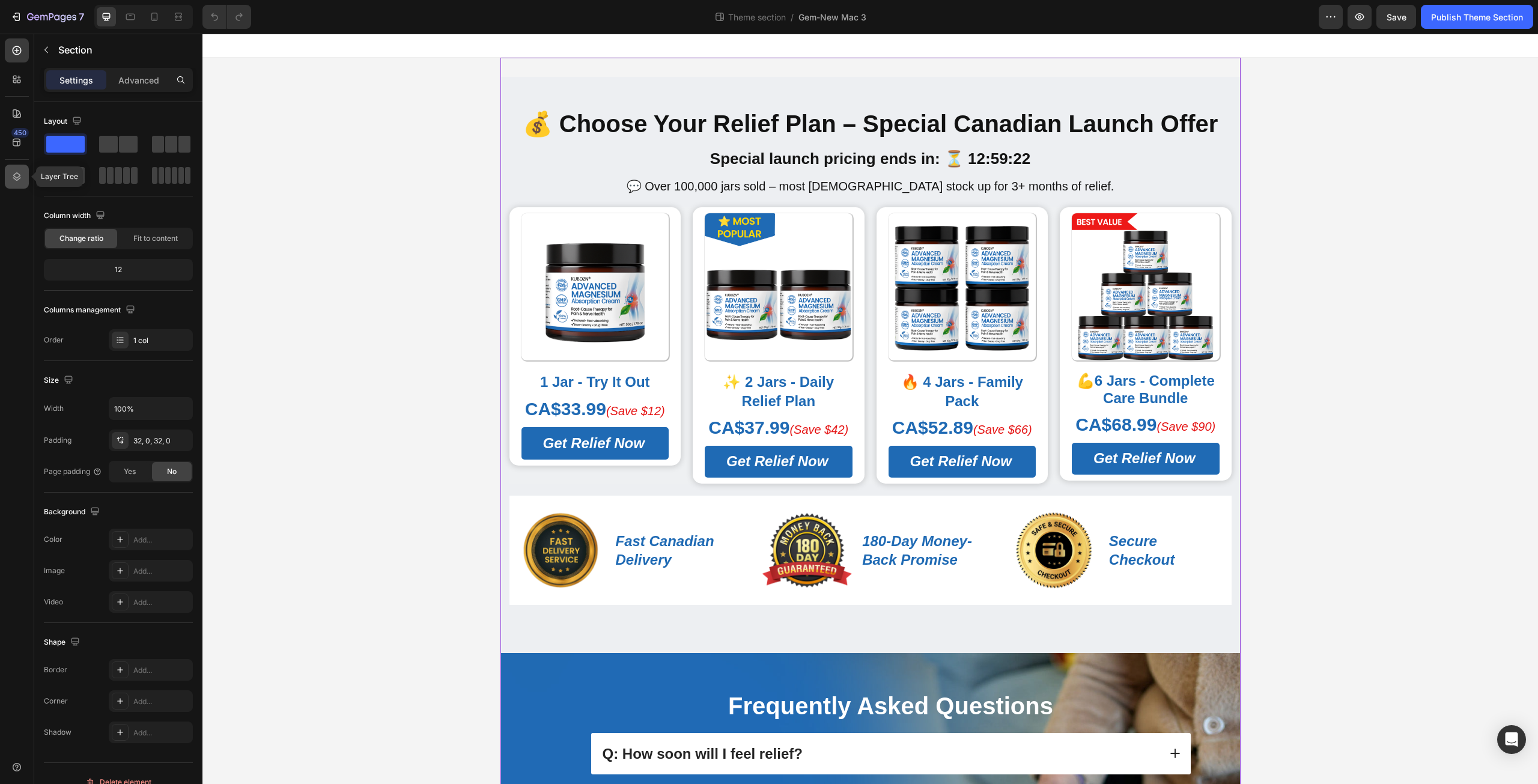
click at [14, 181] on icon at bounding box center [16, 176] width 12 height 12
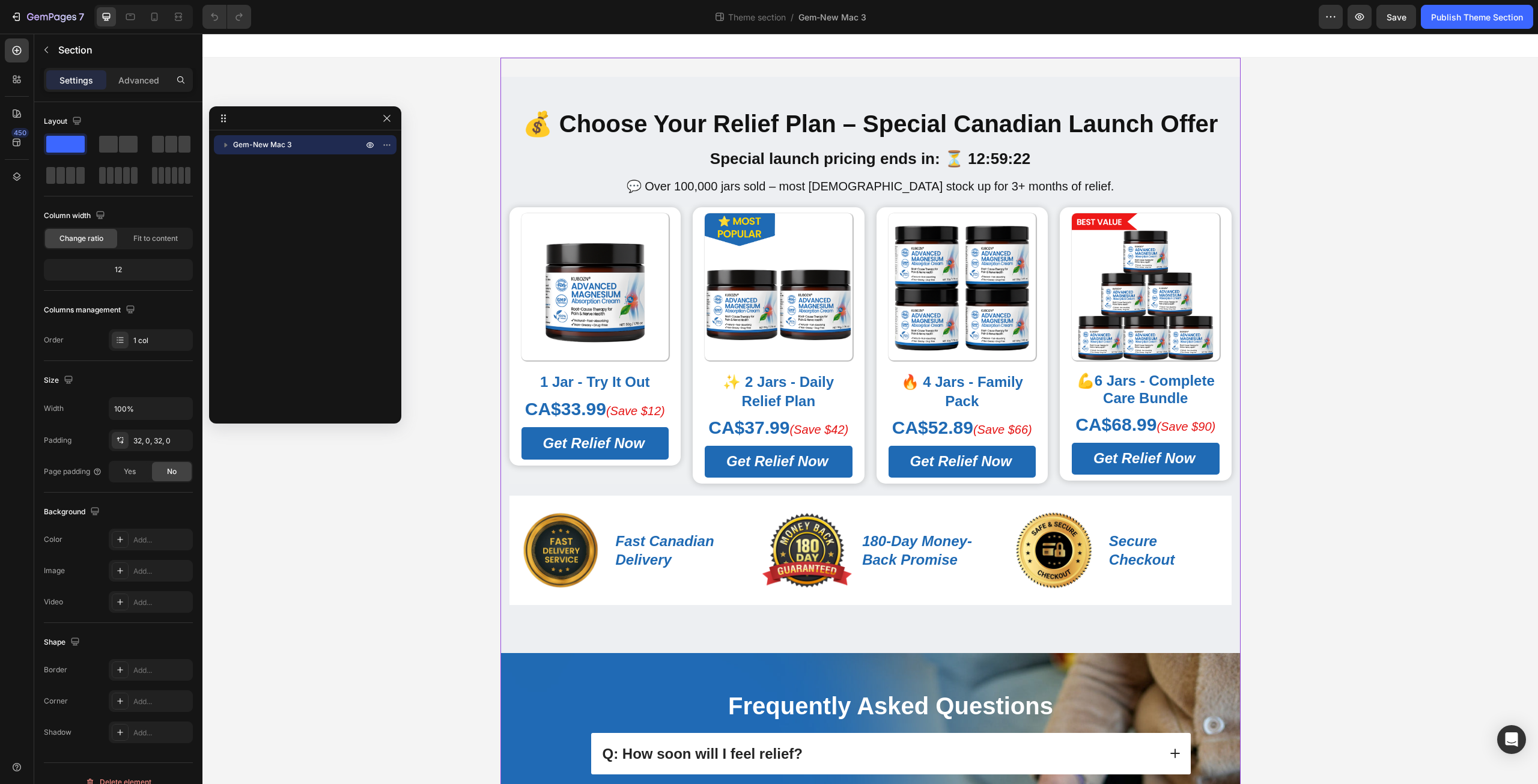
click at [317, 147] on p "Gem-New Mac 3" at bounding box center [299, 144] width 132 height 12
click at [184, 409] on icon "button" at bounding box center [181, 408] width 12 height 12
click at [141, 466] on p "Default 1200px" at bounding box center [147, 461] width 69 height 11
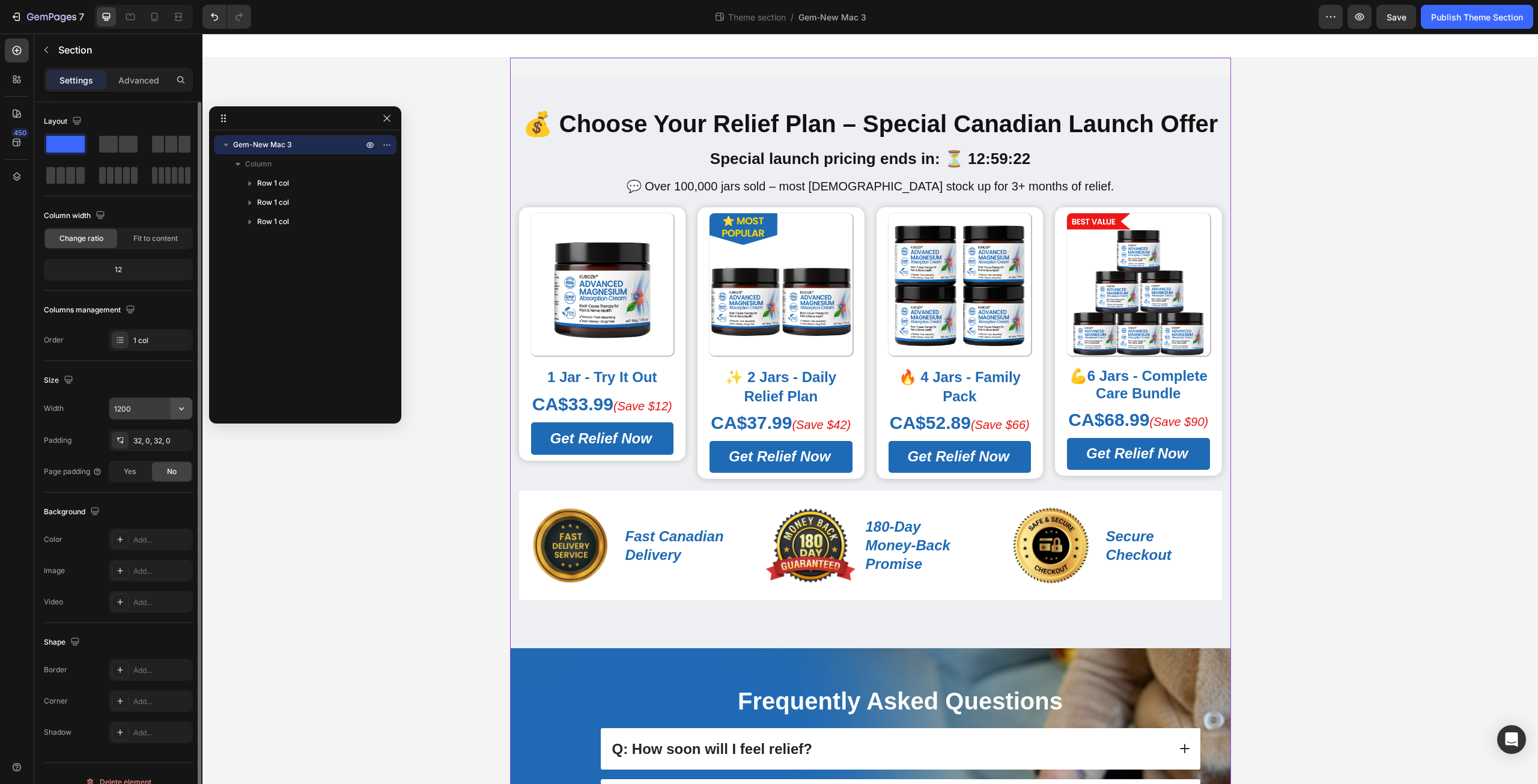
click at [176, 408] on icon "button" at bounding box center [181, 408] width 12 height 12
click at [145, 440] on p "Full 100%" at bounding box center [147, 439] width 69 height 11
type input "100%"
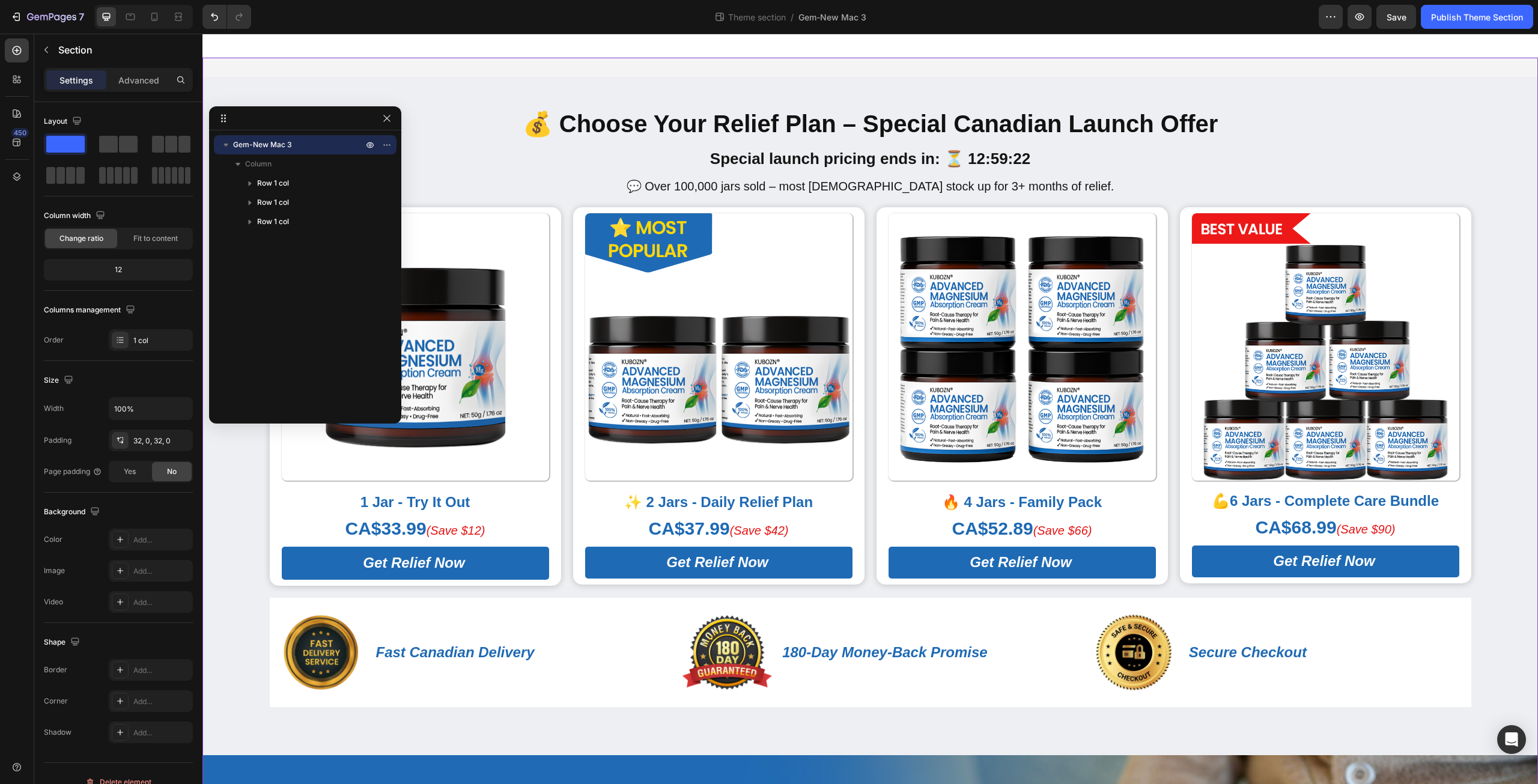
click at [386, 120] on icon "button" at bounding box center [386, 117] width 6 height 6
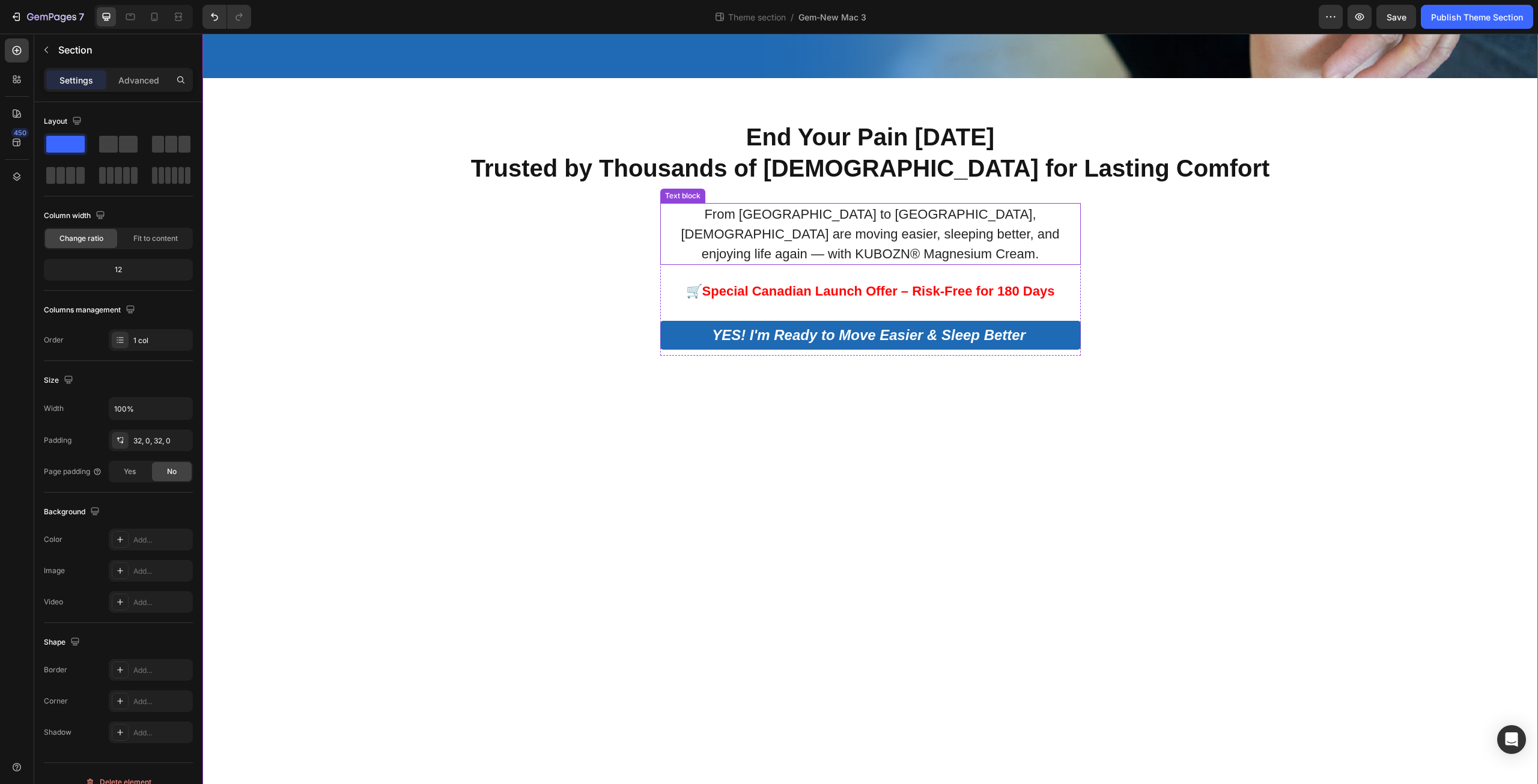
scroll to position [1102, 0]
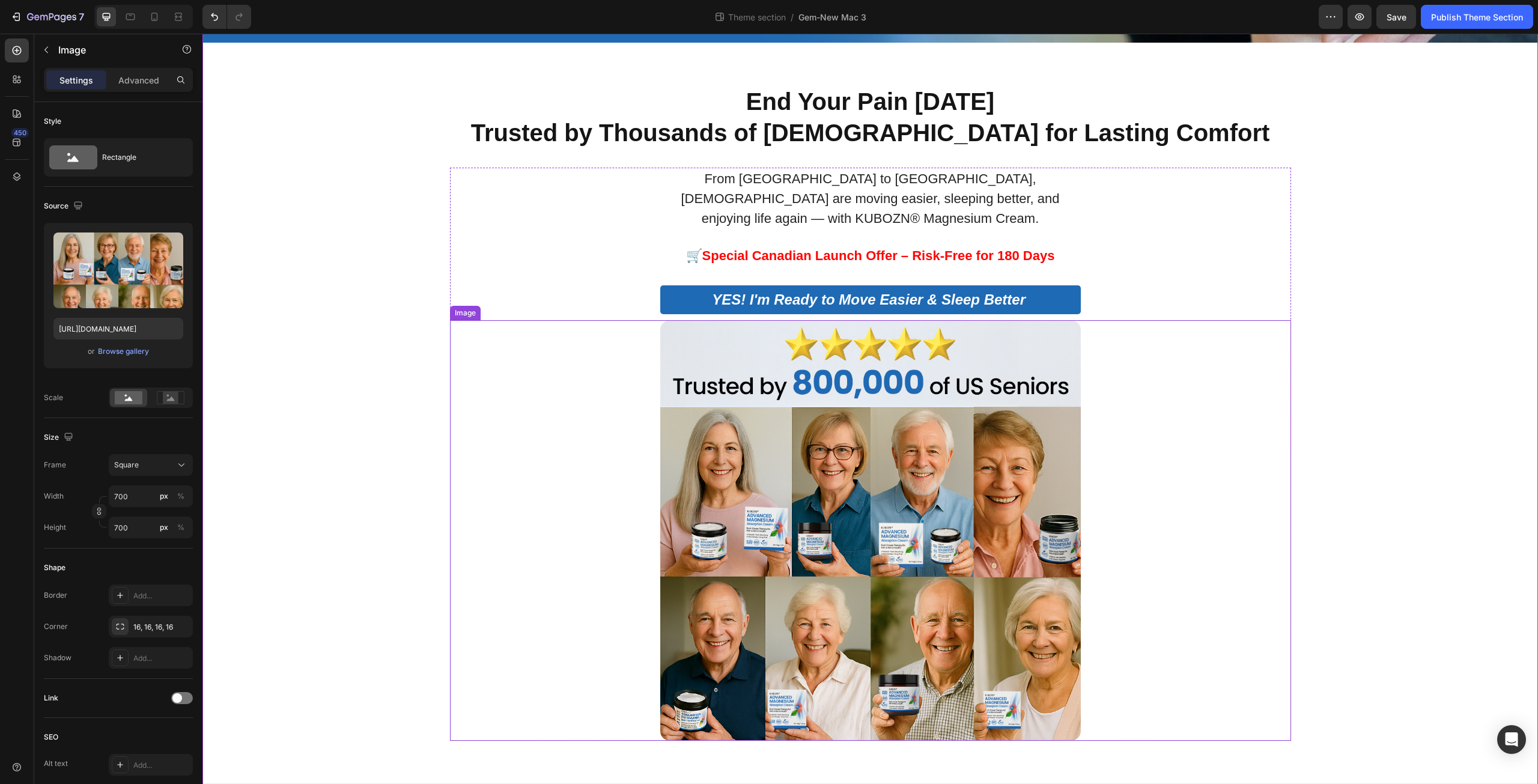
click at [953, 472] on img at bounding box center [871, 530] width 420 height 420
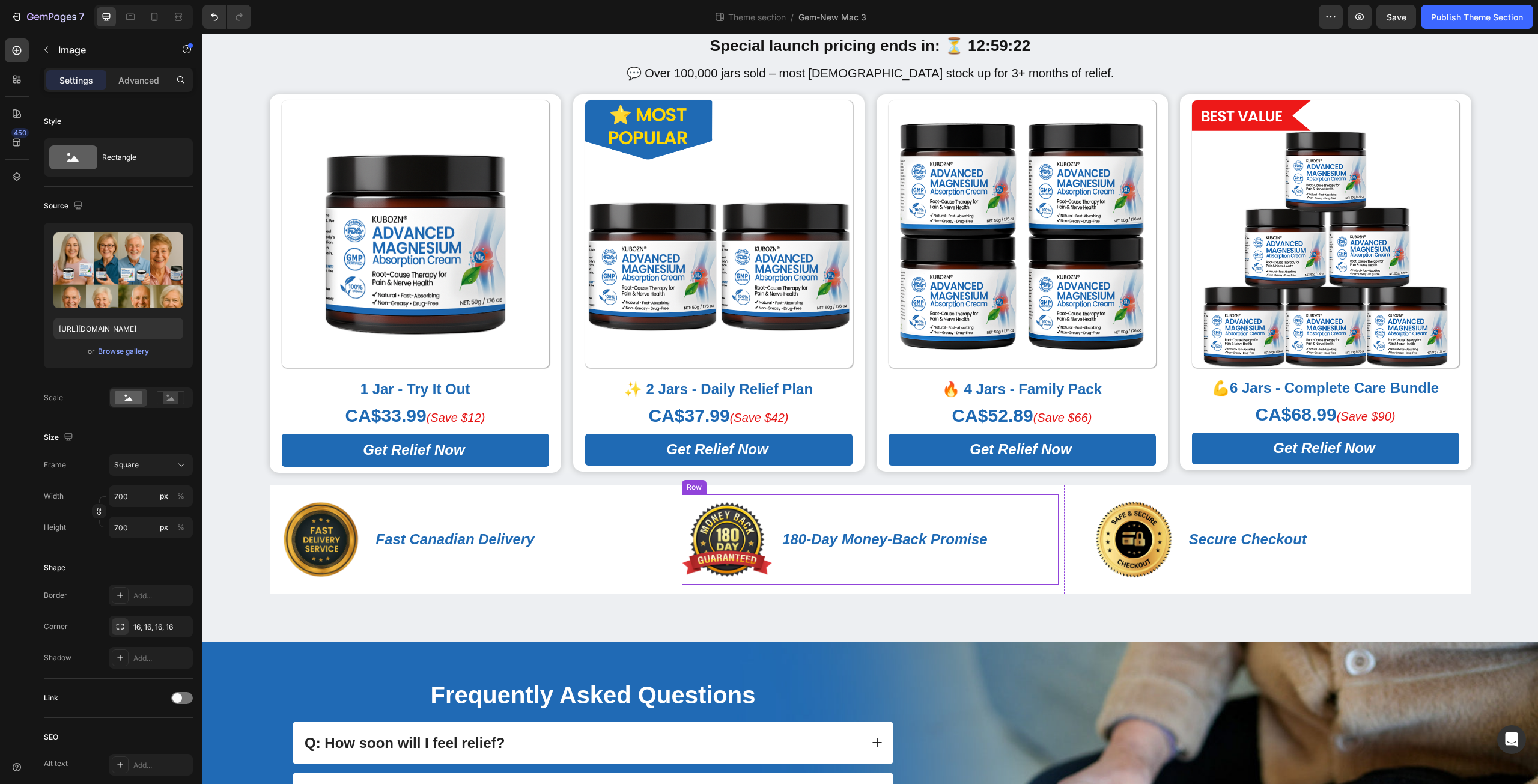
scroll to position [140, 0]
